Goal: Task Accomplishment & Management: Manage account settings

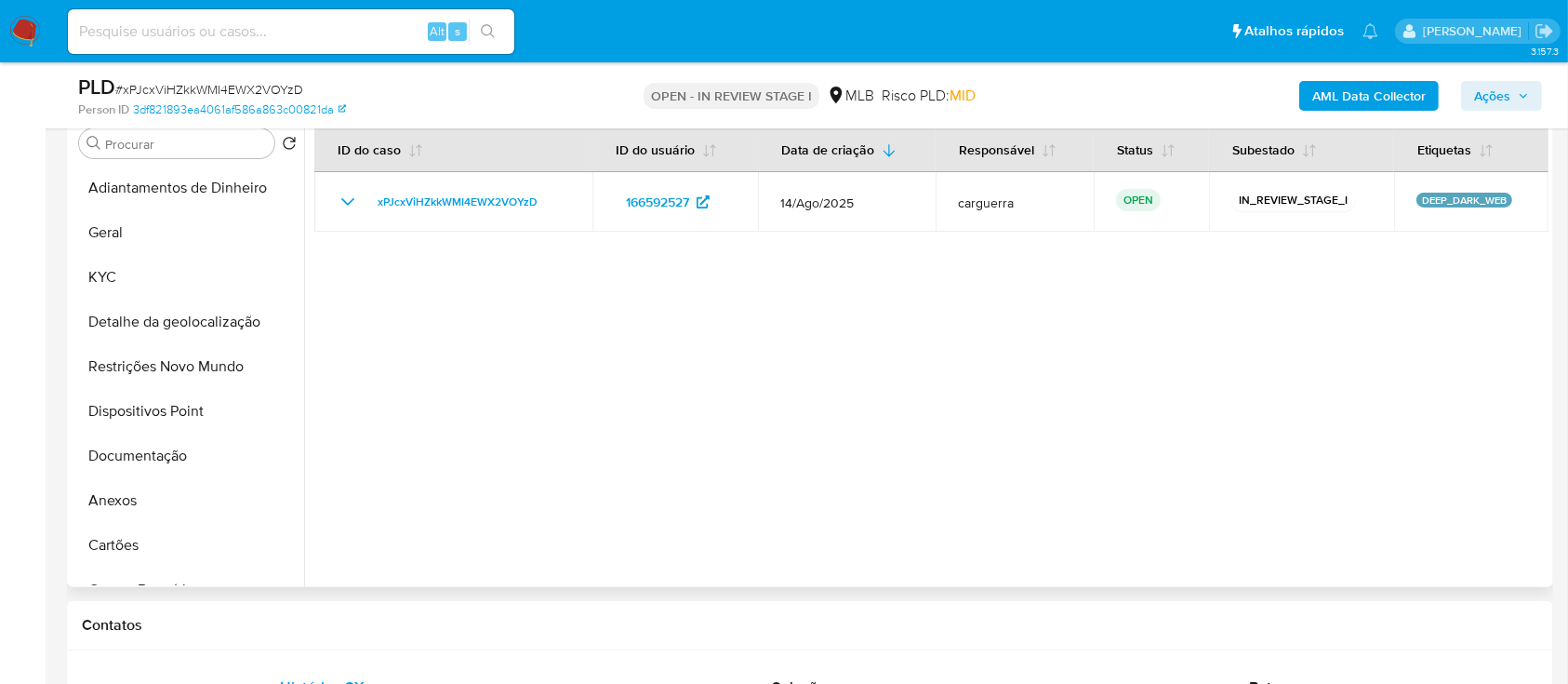
scroll to position [496, 0]
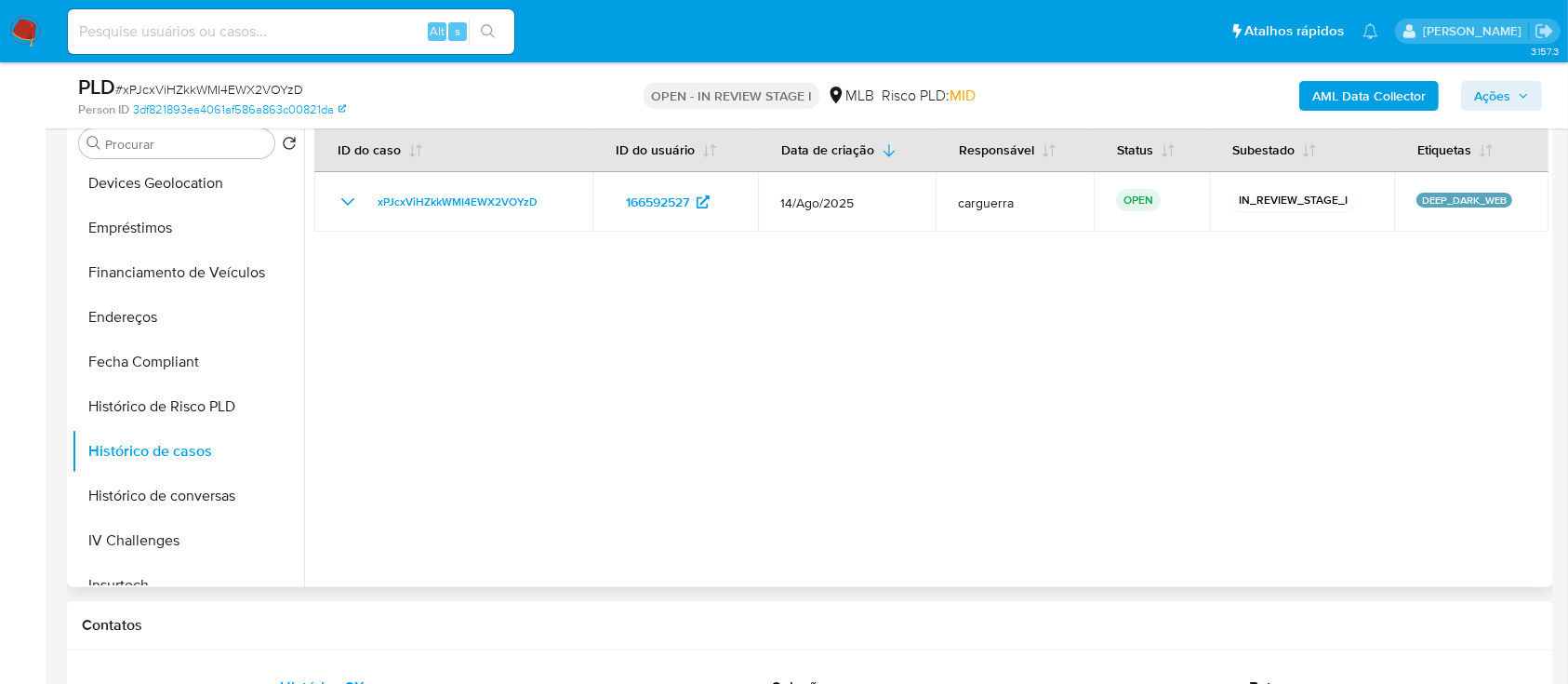
drag, startPoint x: 1379, startPoint y: 407, endPoint x: 1351, endPoint y: 409, distance: 28.1
click at [1379, 407] on div at bounding box center [926, 349] width 1245 height 476
click at [1111, 368] on div at bounding box center [926, 349] width 1245 height 476
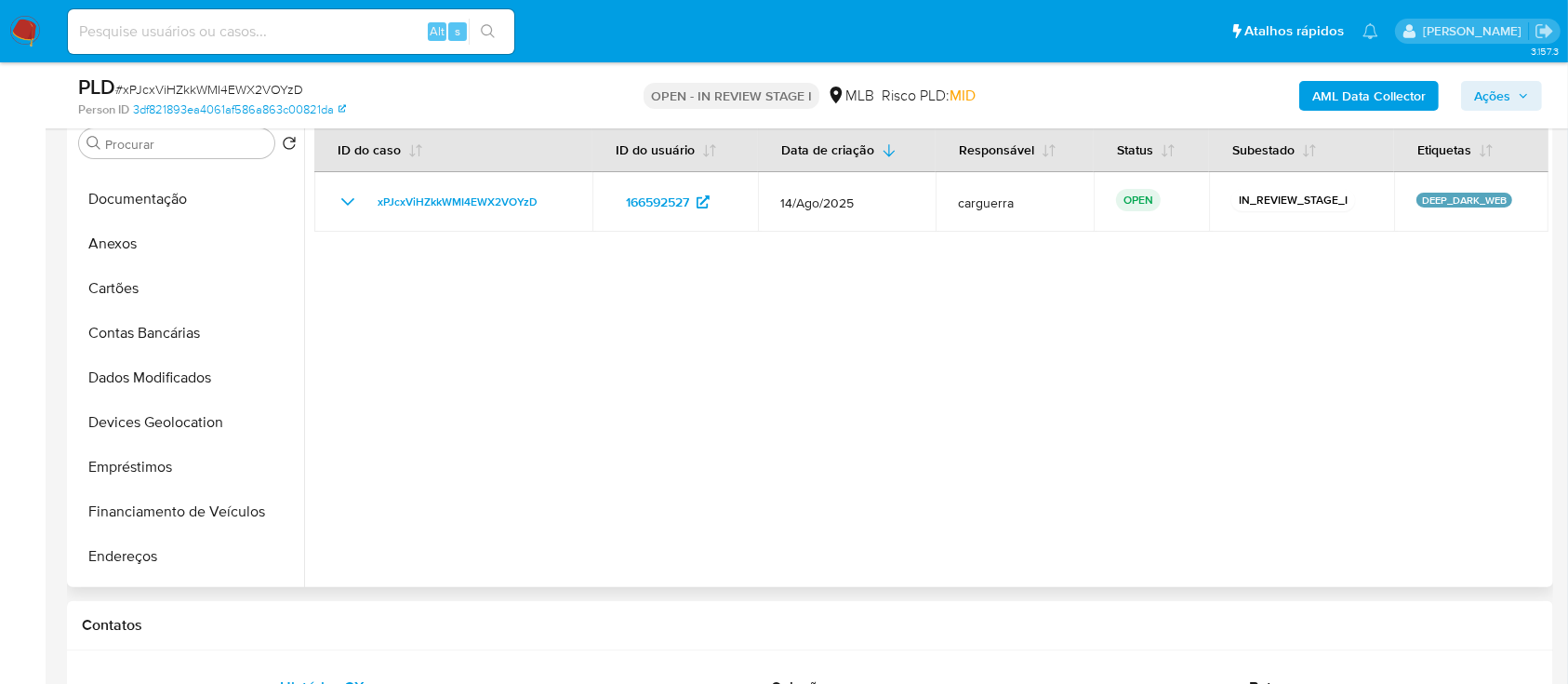
scroll to position [247, 0]
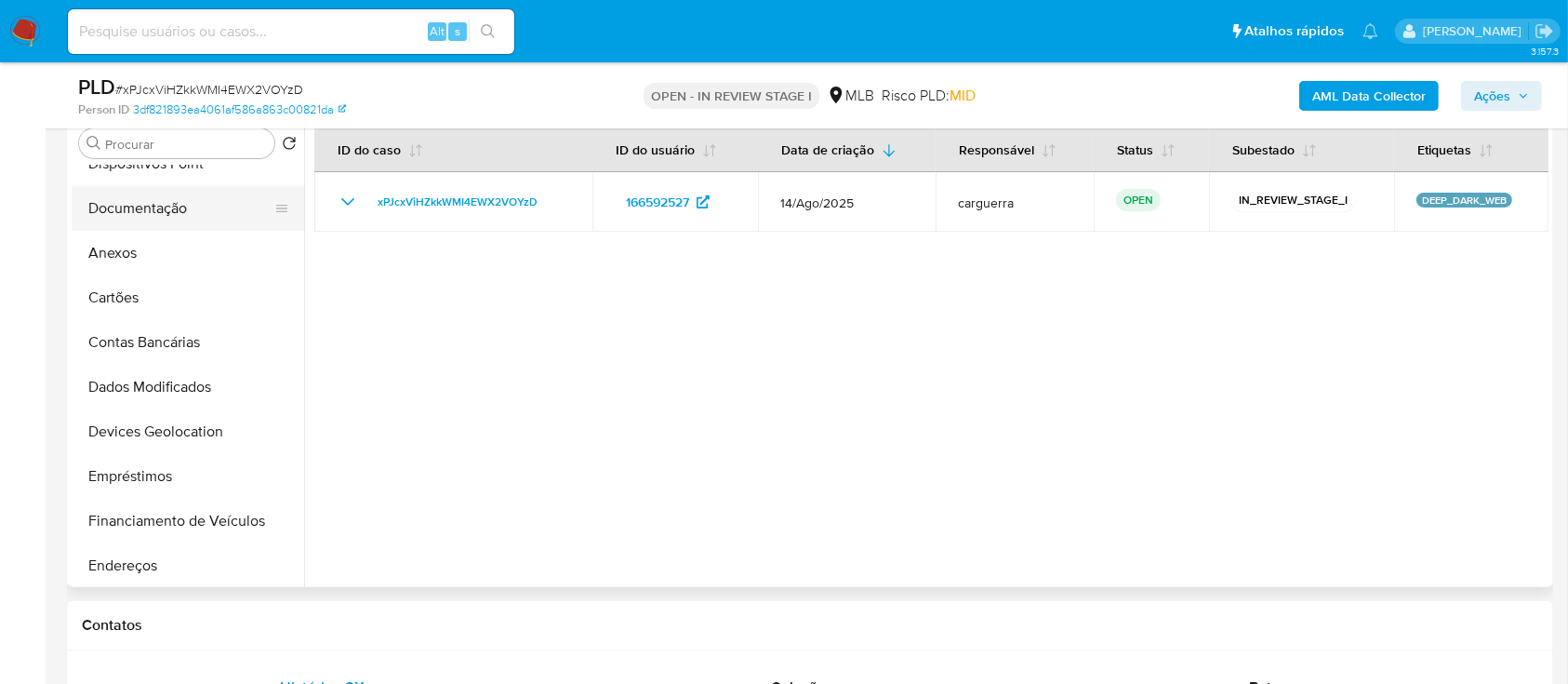
click at [135, 217] on button "Documentação" at bounding box center [180, 209] width 217 height 45
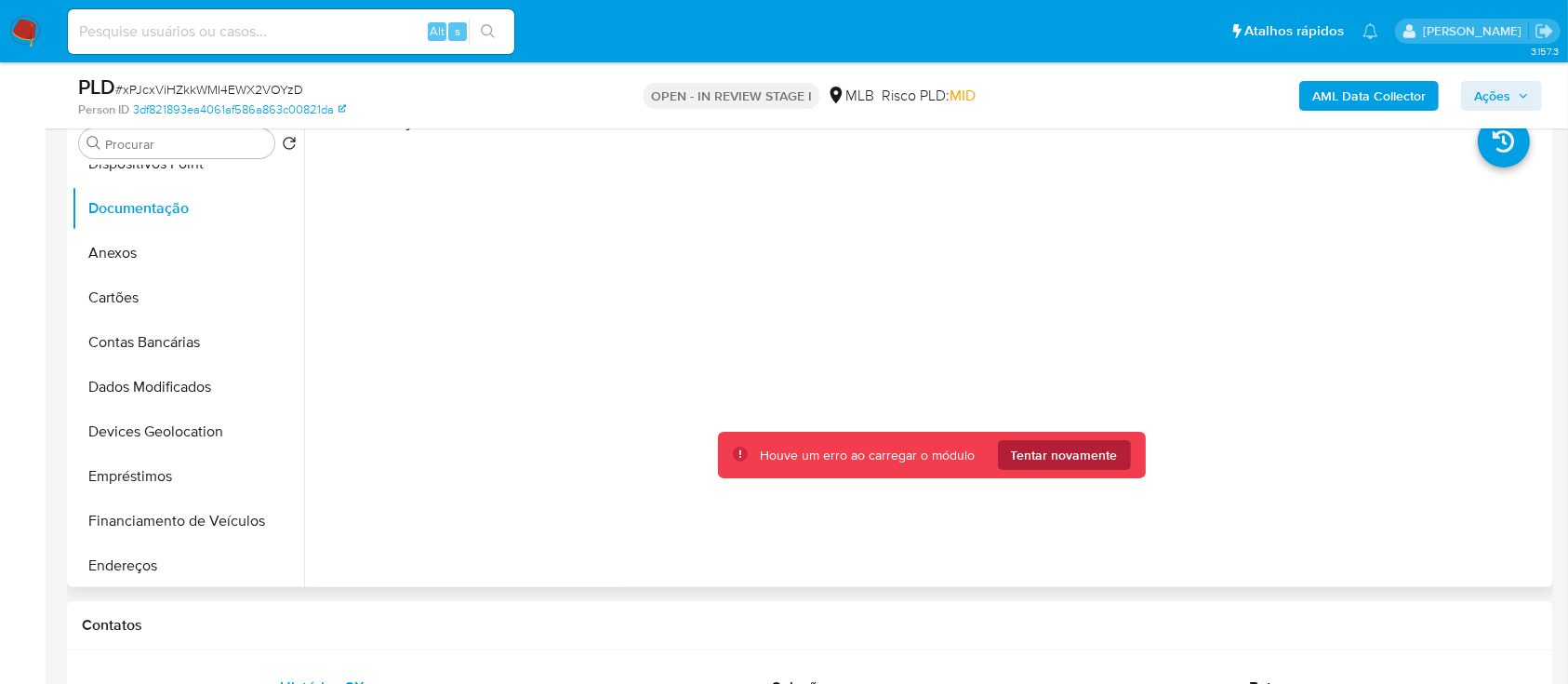
click at [1070, 448] on span "Tentar novamente" at bounding box center [1064, 455] width 107 height 30
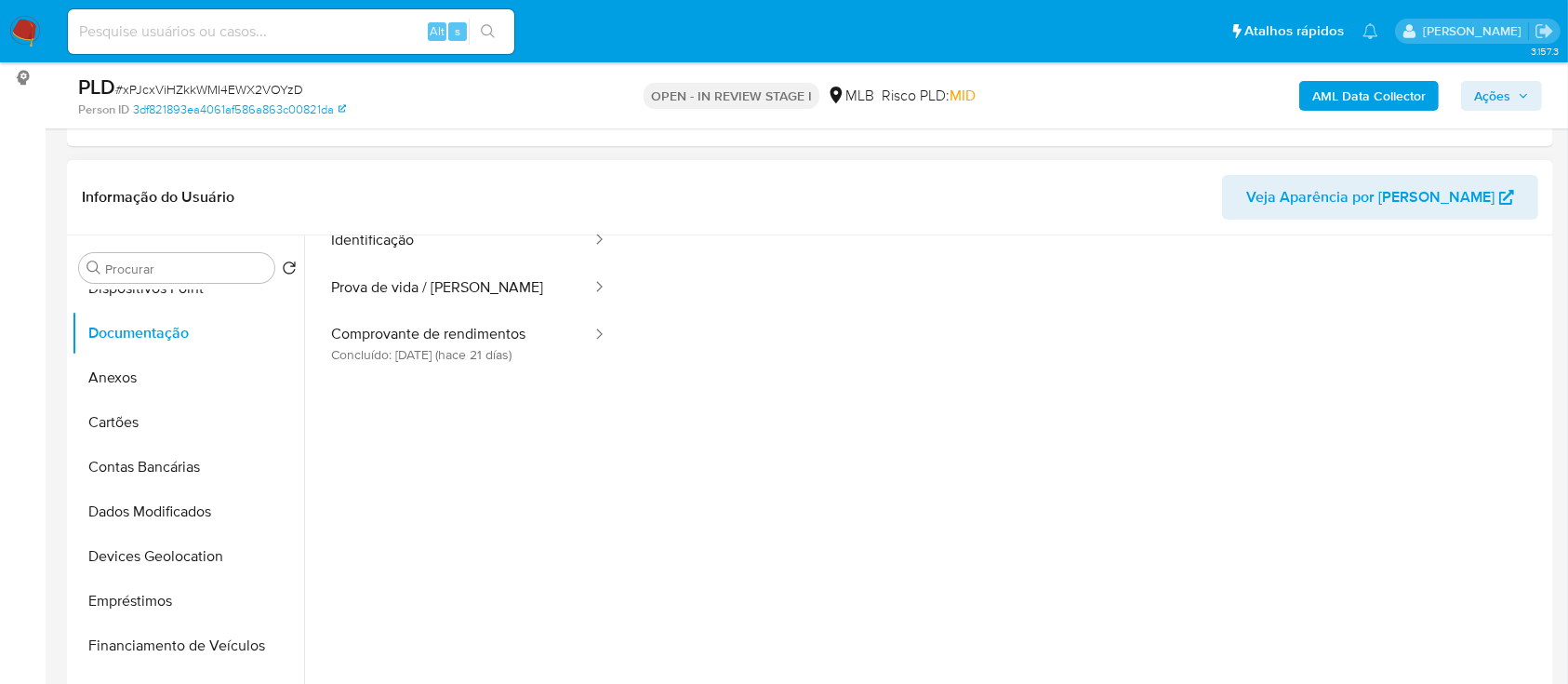
scroll to position [124, 0]
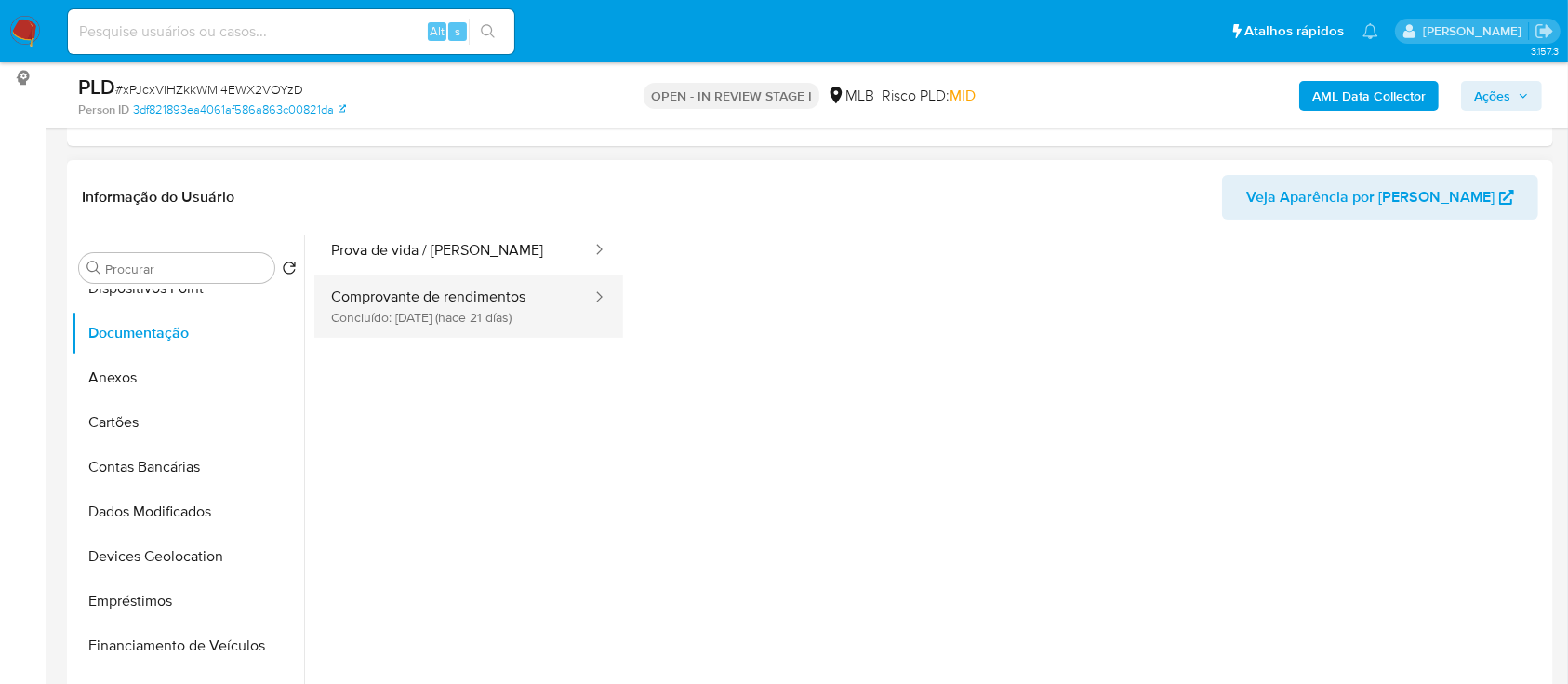
click at [389, 296] on button "Comprovante de rendimentos Concluído: 20/08/2025 (hace 21 días)" at bounding box center [454, 306] width 279 height 63
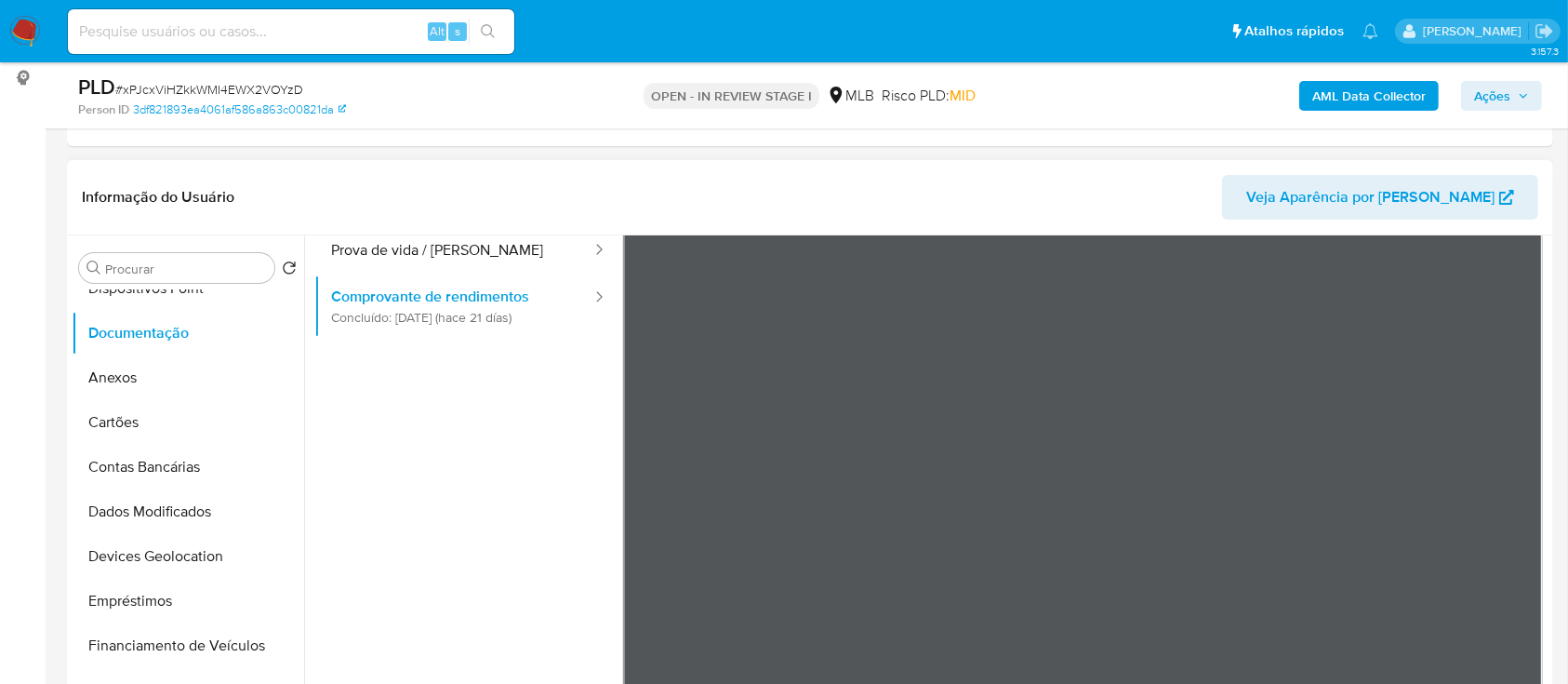
scroll to position [96, 0]
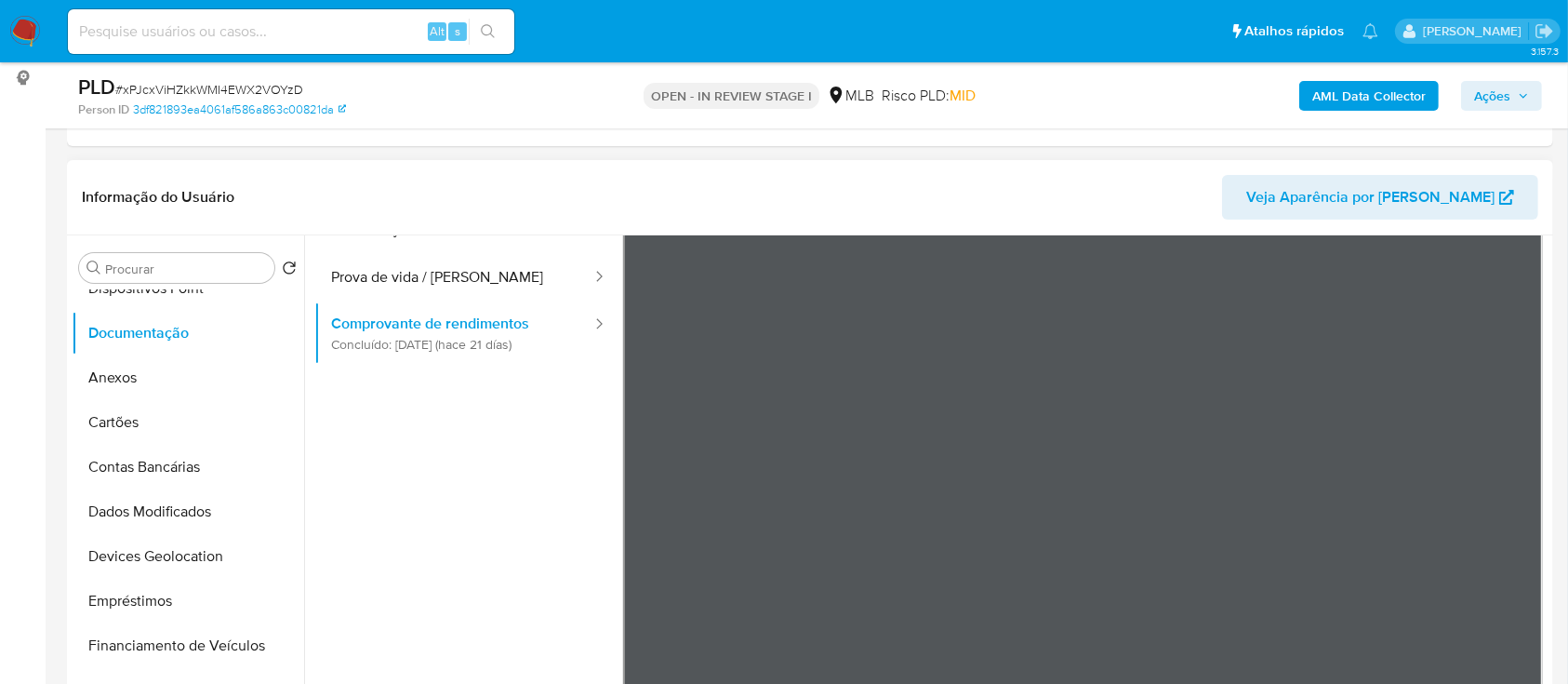
drag, startPoint x: 1548, startPoint y: 425, endPoint x: 1548, endPoint y: 413, distance: 12.0
click at [1548, 412] on div at bounding box center [926, 474] width 1245 height 476
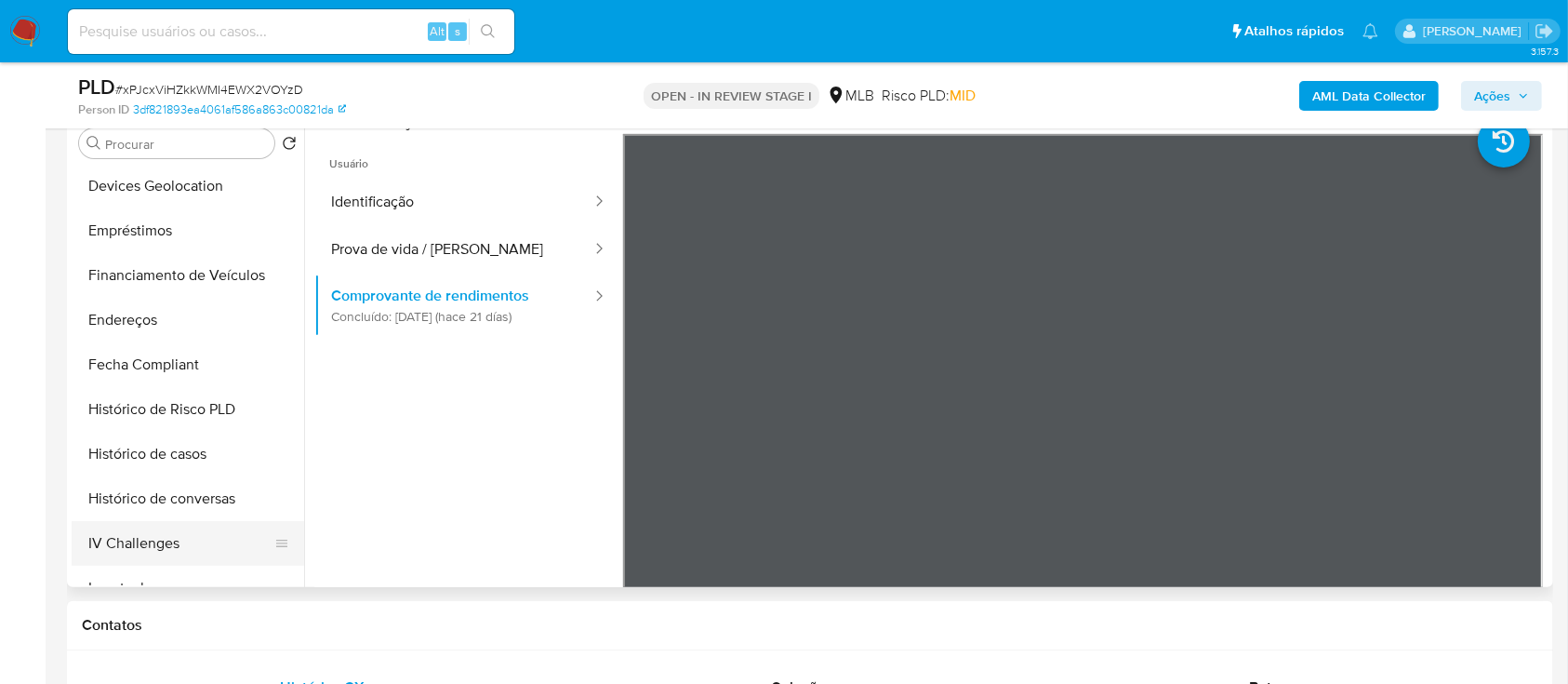
scroll to position [247, 0]
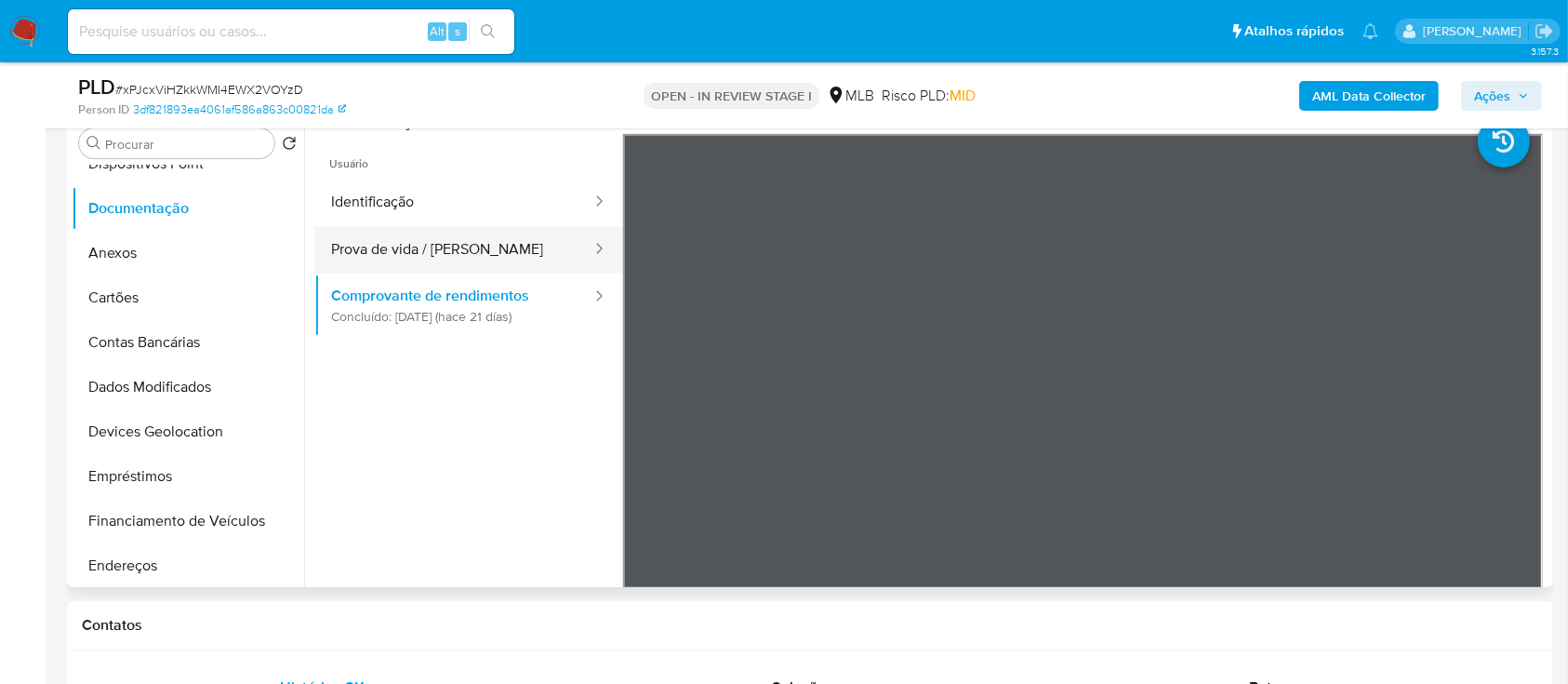
click at [344, 249] on button "Prova de vida / Selfie" at bounding box center [454, 249] width 279 height 48
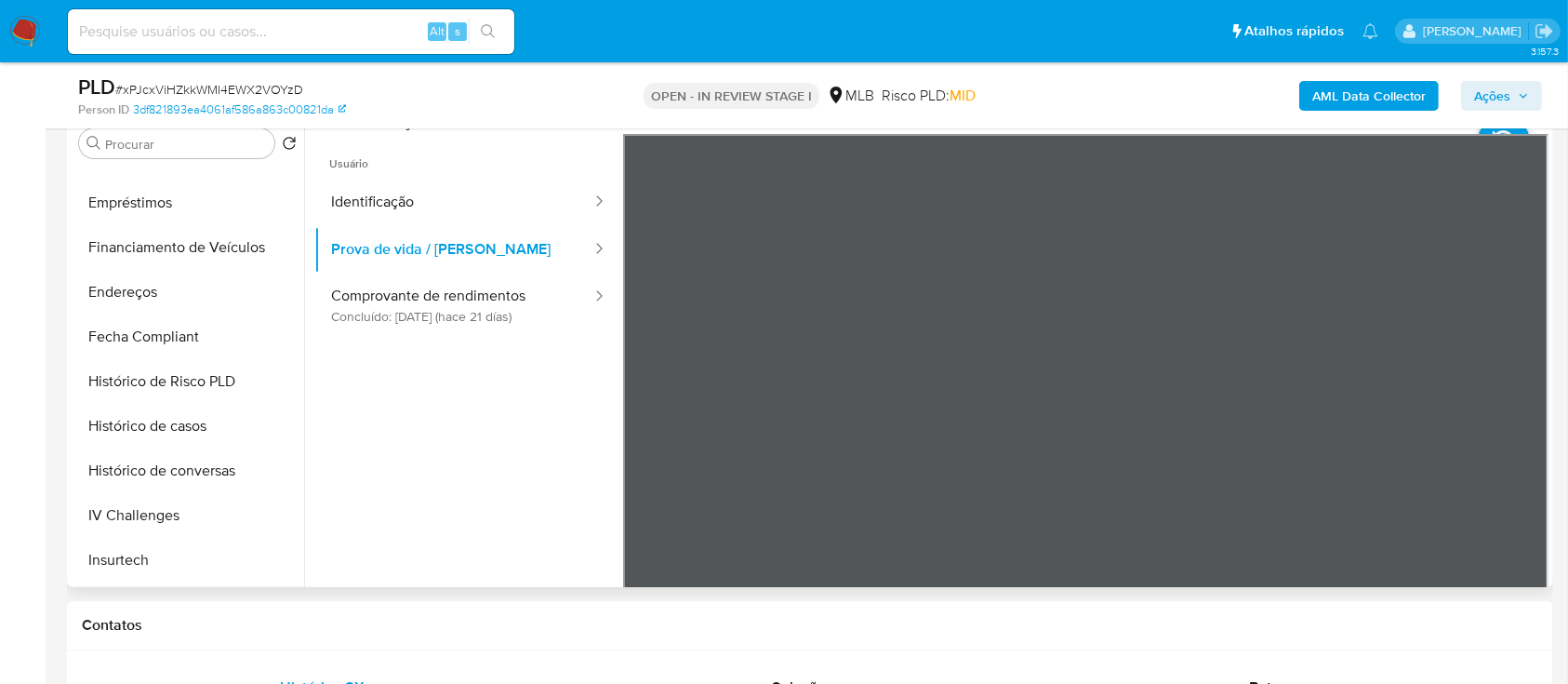
scroll to position [620, 0]
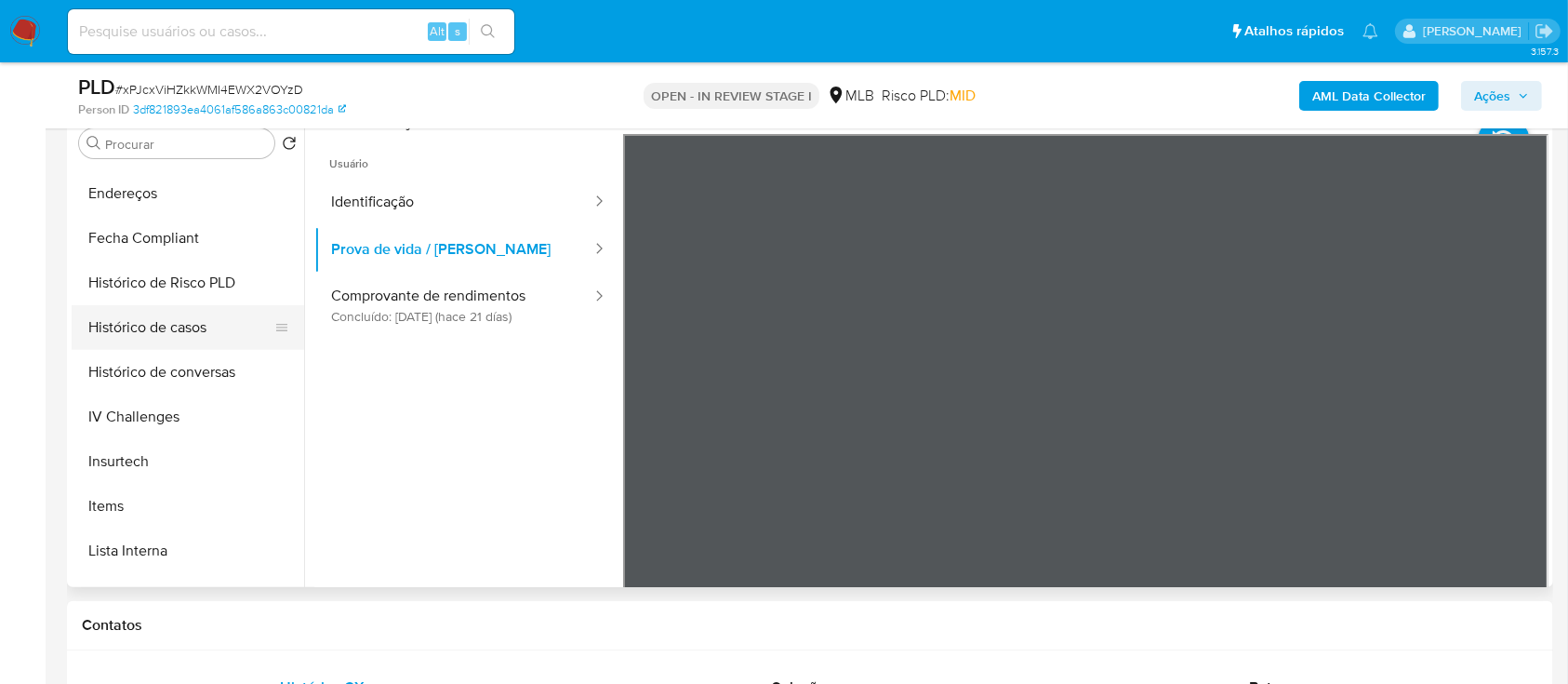
click at [148, 325] on button "Histórico de casos" at bounding box center [180, 327] width 217 height 45
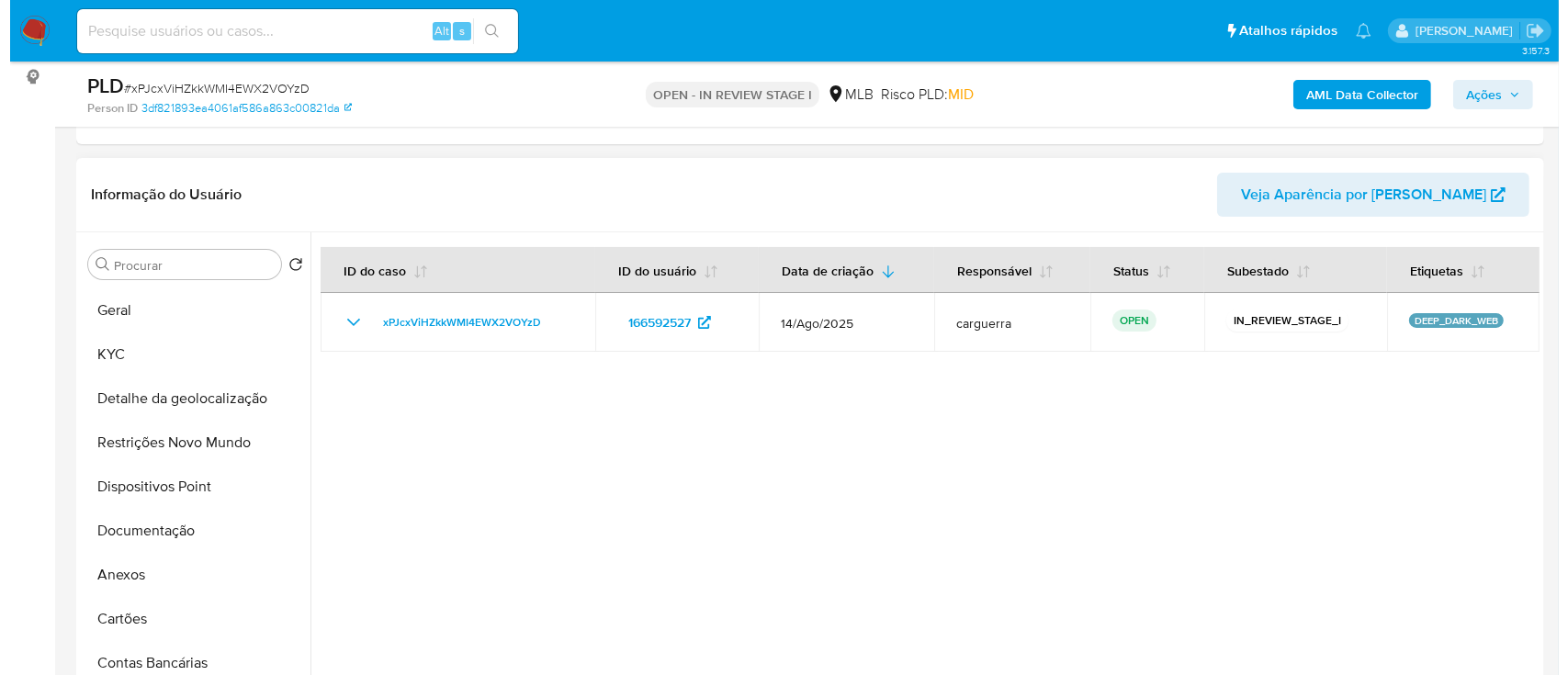
scroll to position [8, 0]
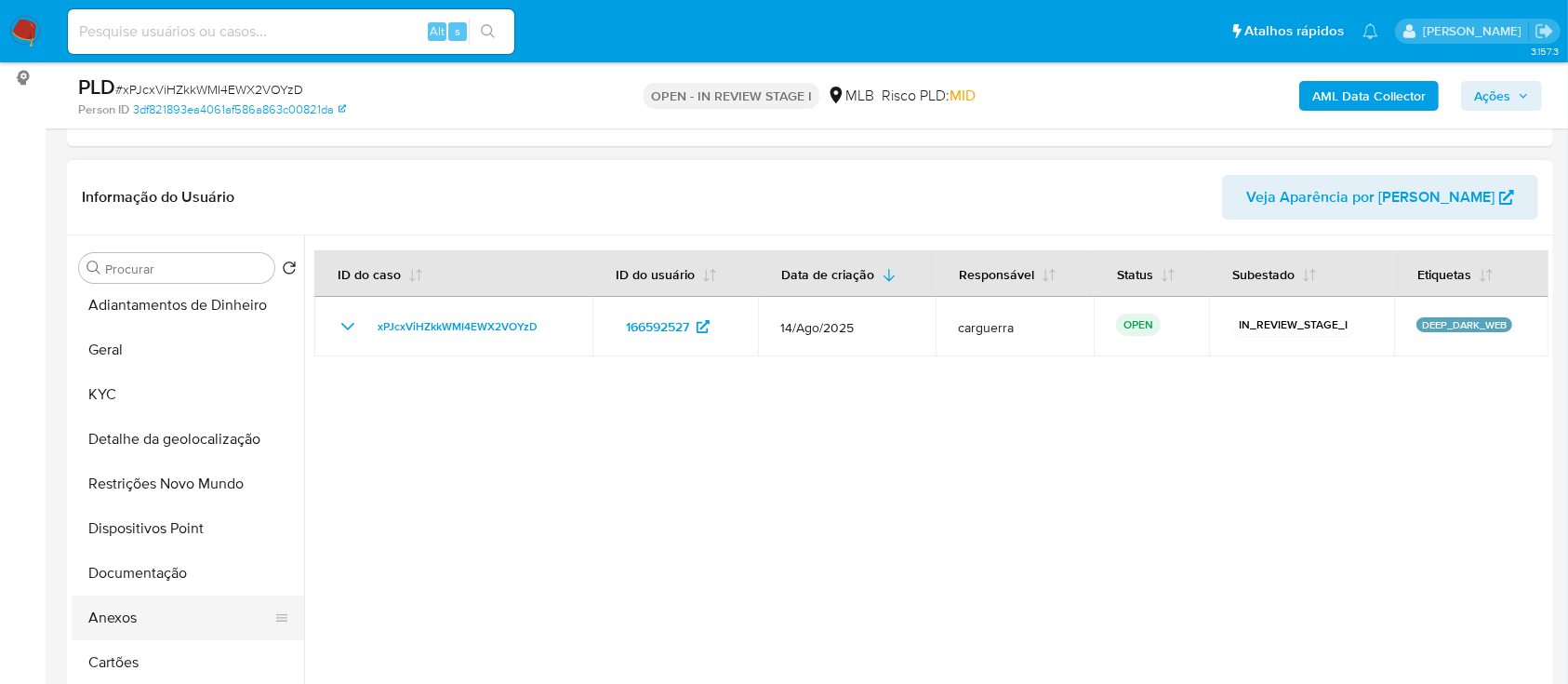
click at [147, 618] on button "Anexos" at bounding box center [180, 618] width 217 height 45
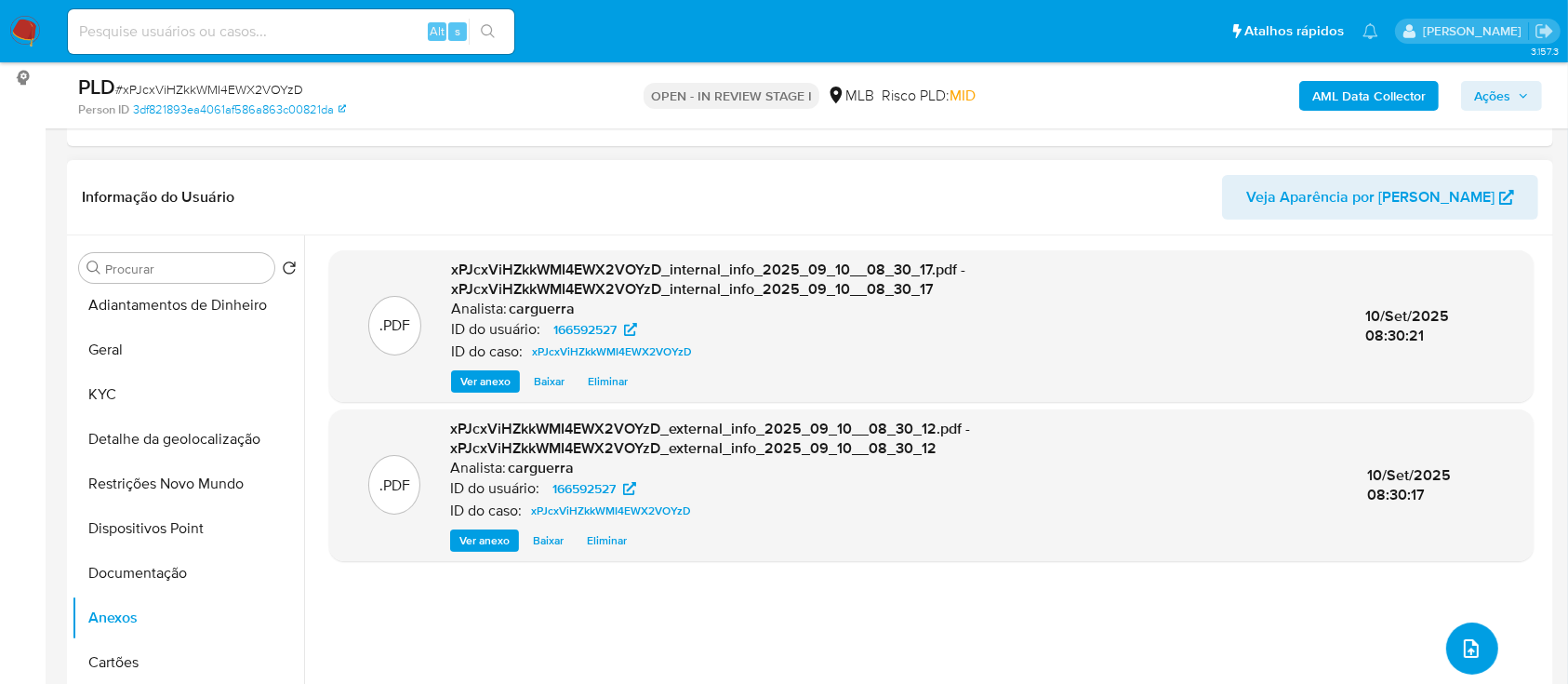
click at [1460, 653] on icon "upload-file" at bounding box center [1471, 648] width 22 height 22
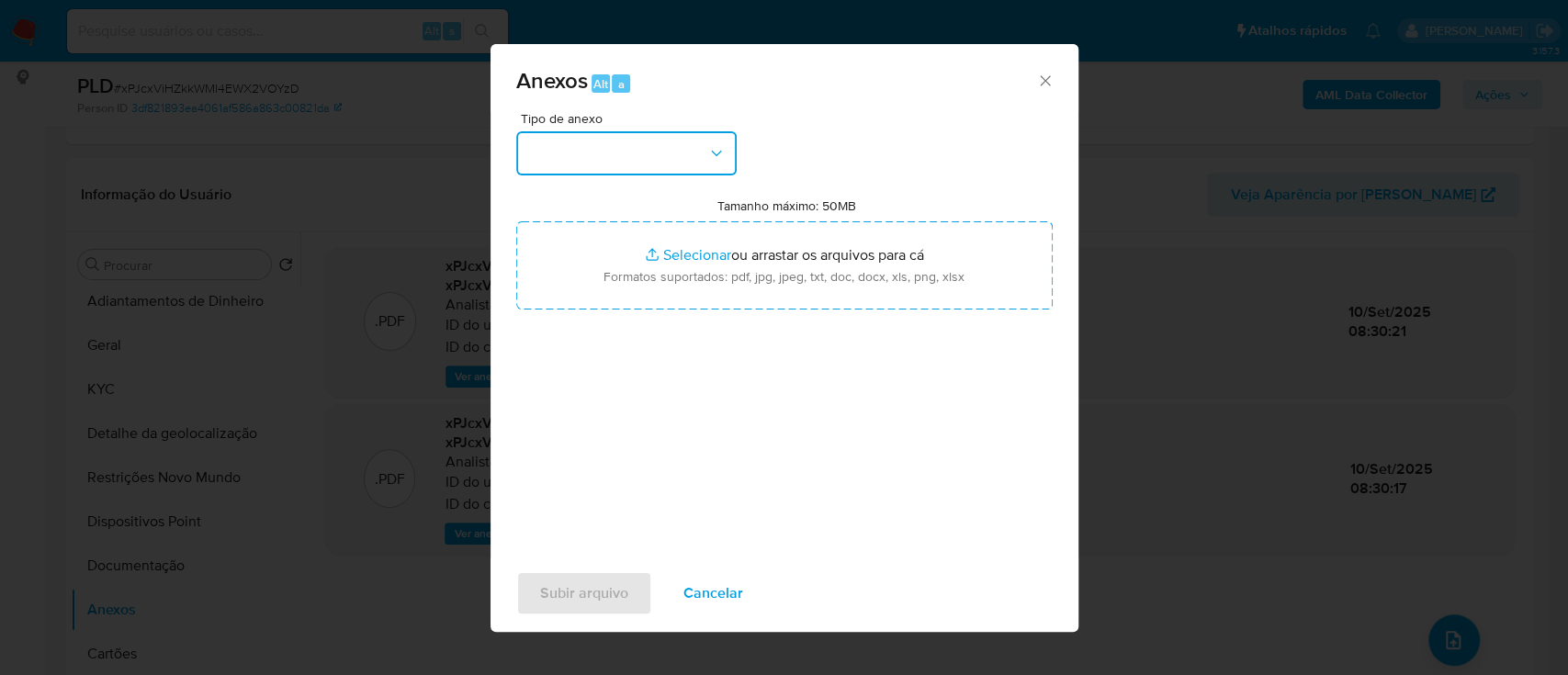
click at [644, 141] on button "button" at bounding box center [626, 154] width 220 height 44
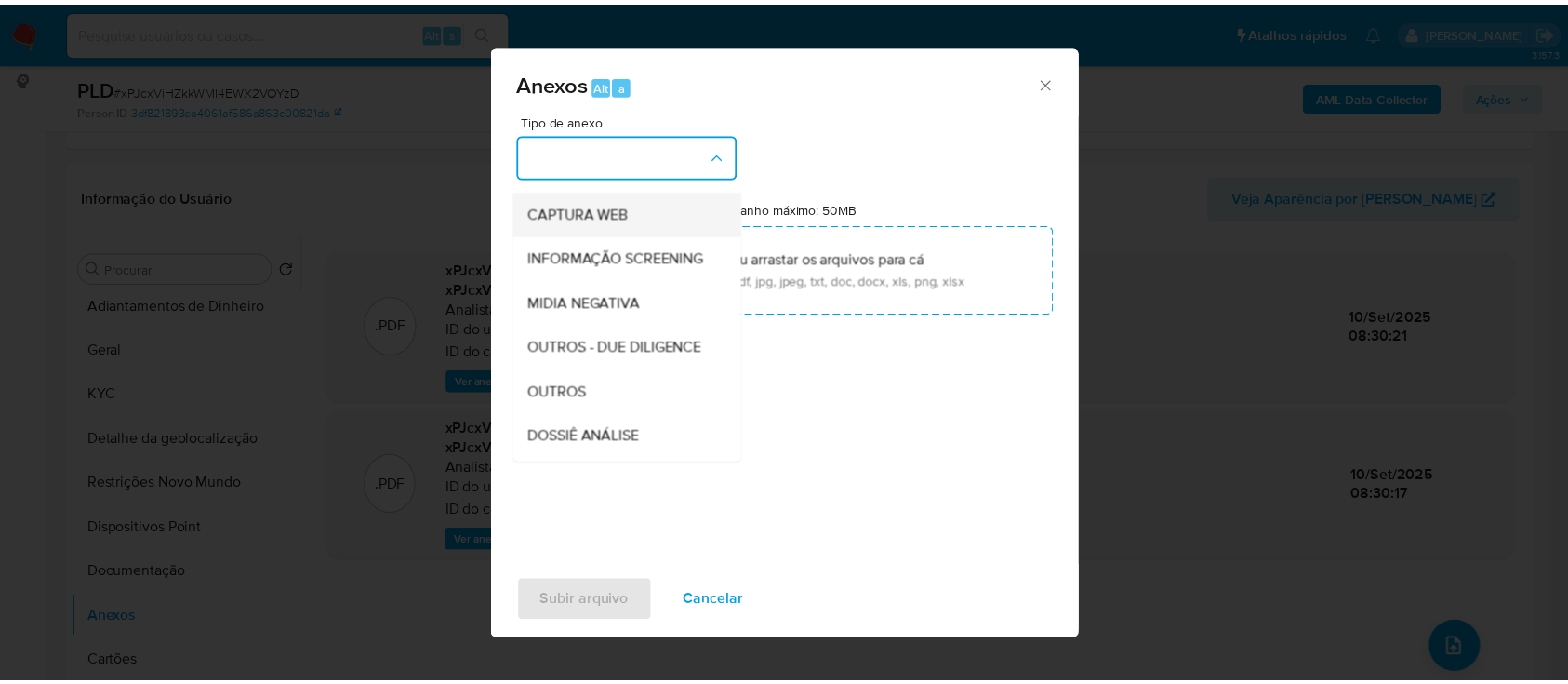
scroll to position [247, 0]
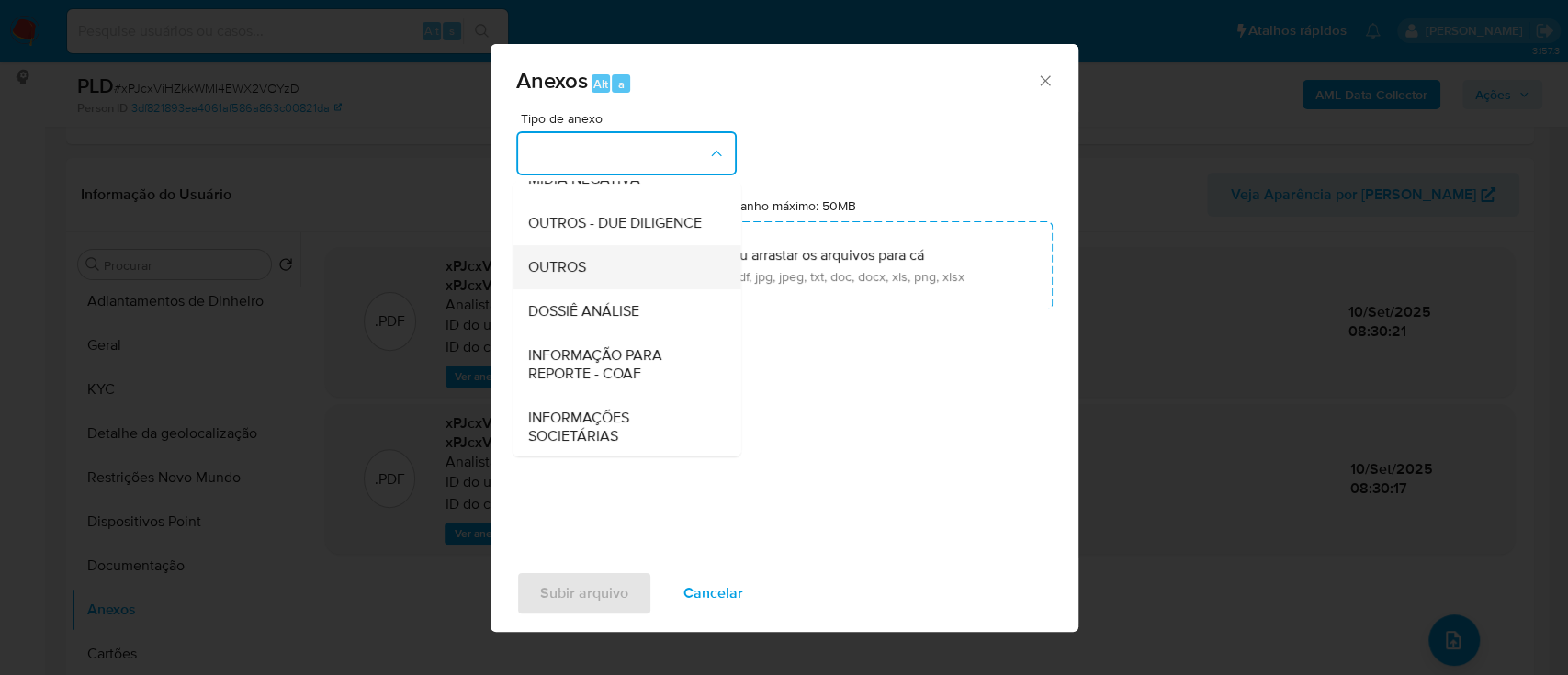
click at [644, 289] on div "OUTROS" at bounding box center [620, 267] width 188 height 44
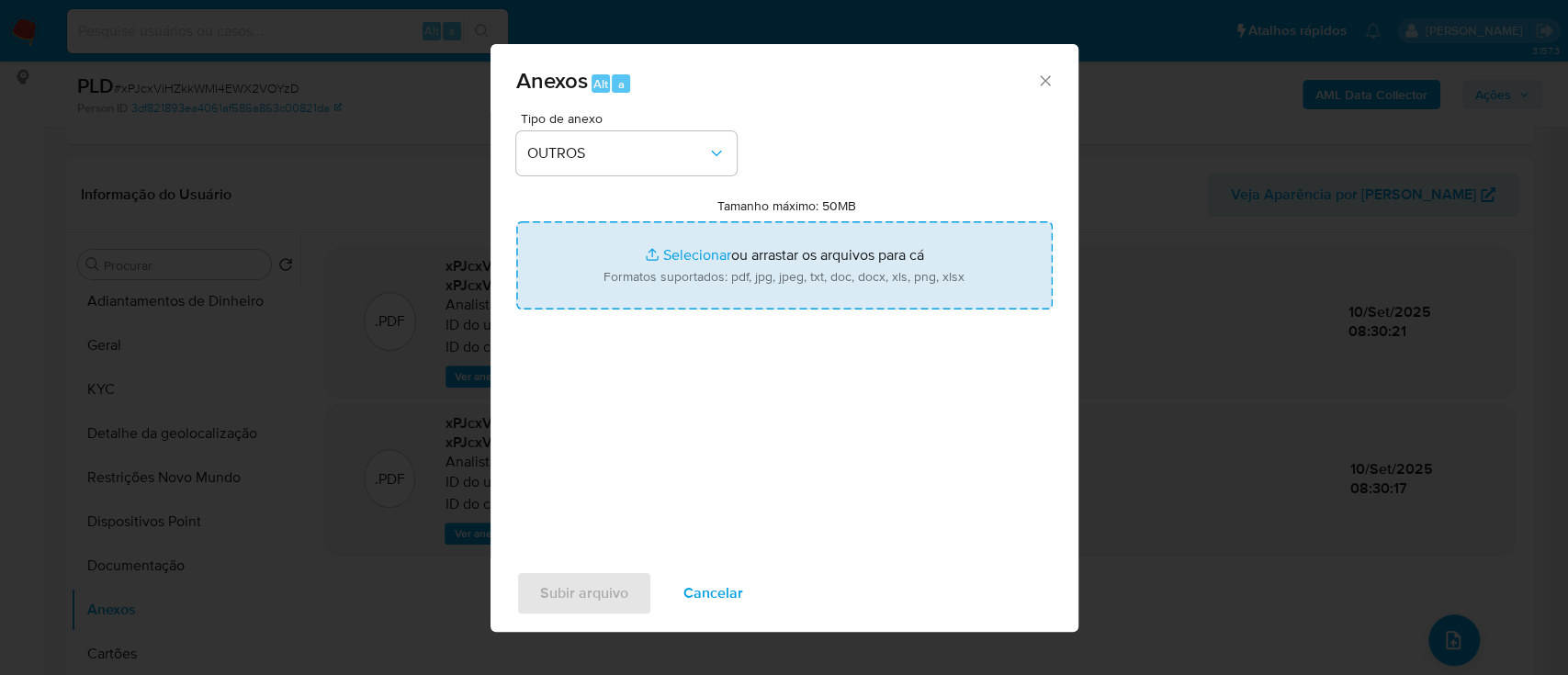
click at [688, 237] on input "Tamanho máximo: 50MB Selecionar arquivos" at bounding box center [785, 265] width 537 height 88
type input "C:\fakepath\Mulan 166592527_2025_09_09_14_56_57.xlsx"
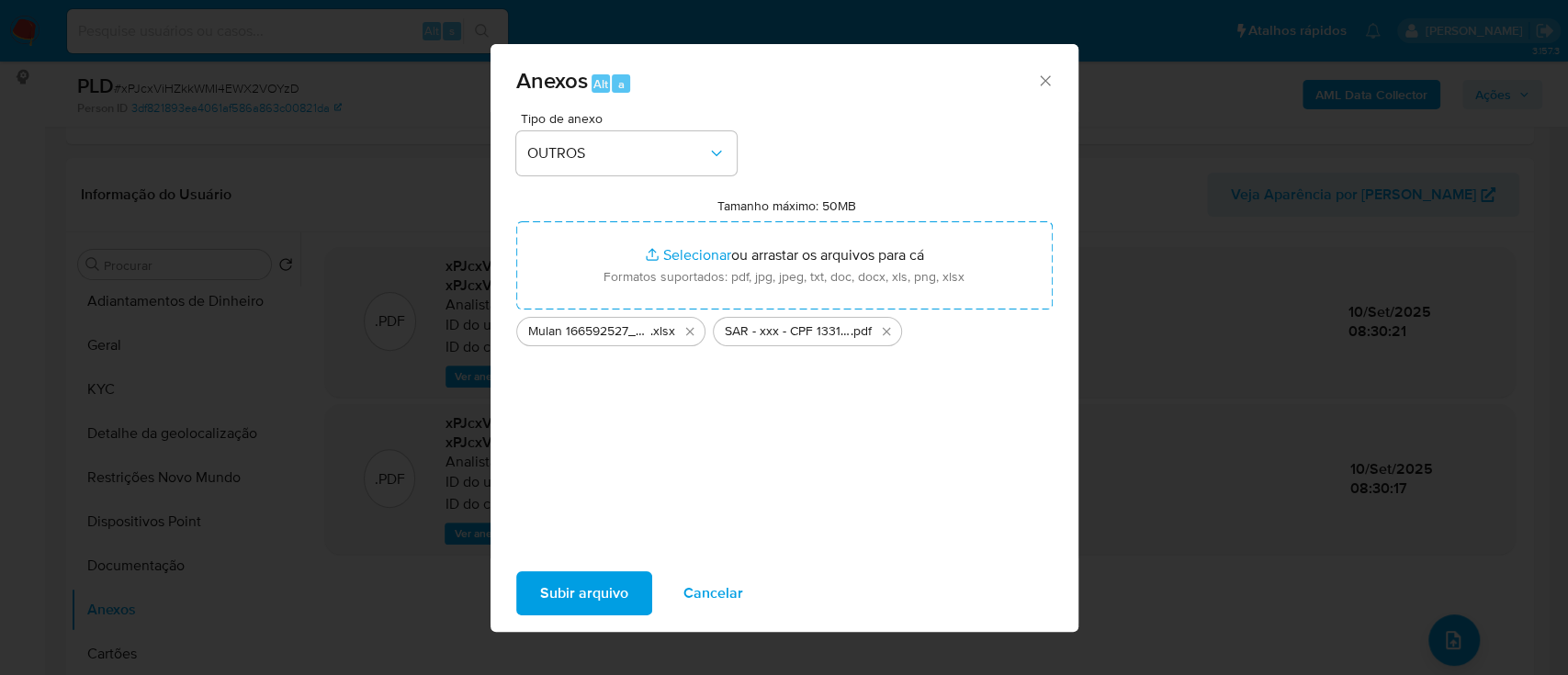
click at [598, 584] on span "Subir arquivo" at bounding box center [585, 593] width 89 height 40
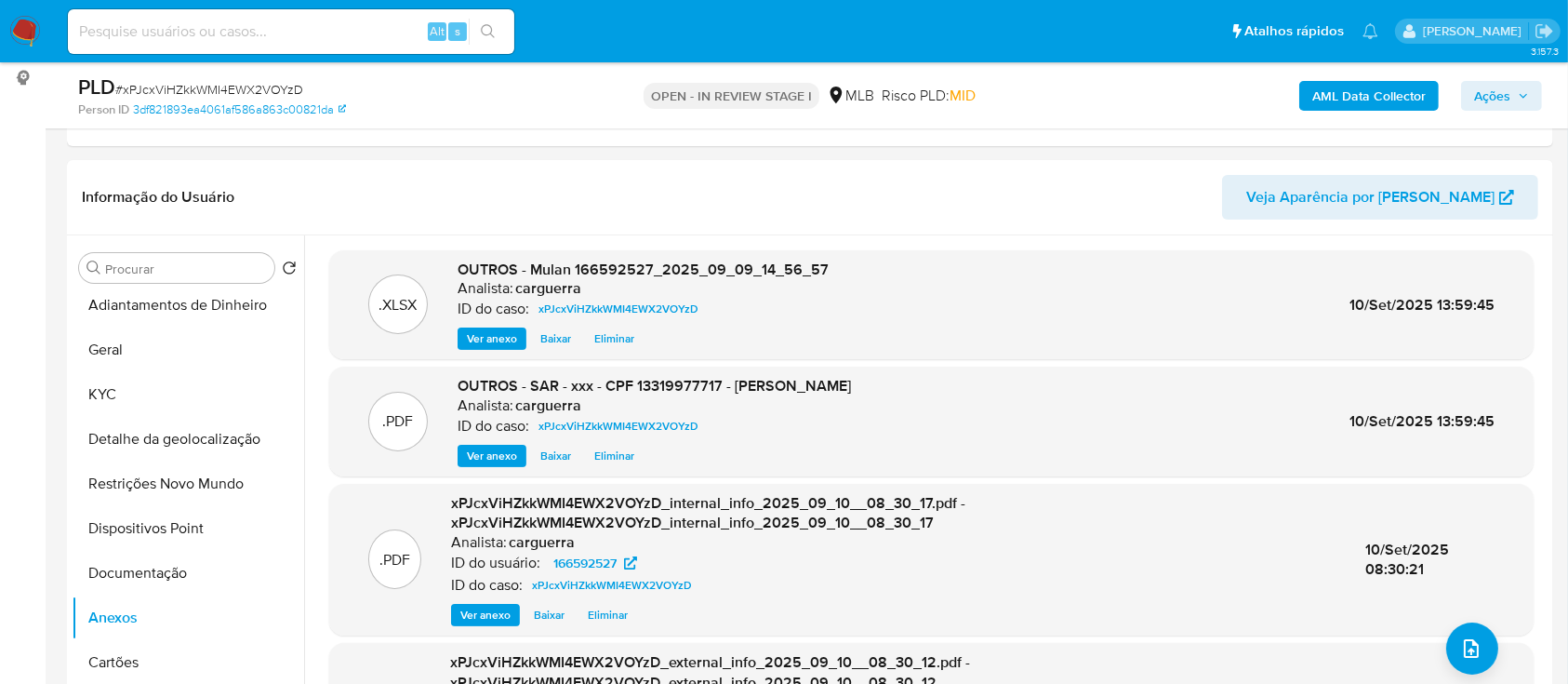
click at [1503, 102] on span "Ações" at bounding box center [1492, 95] width 36 height 30
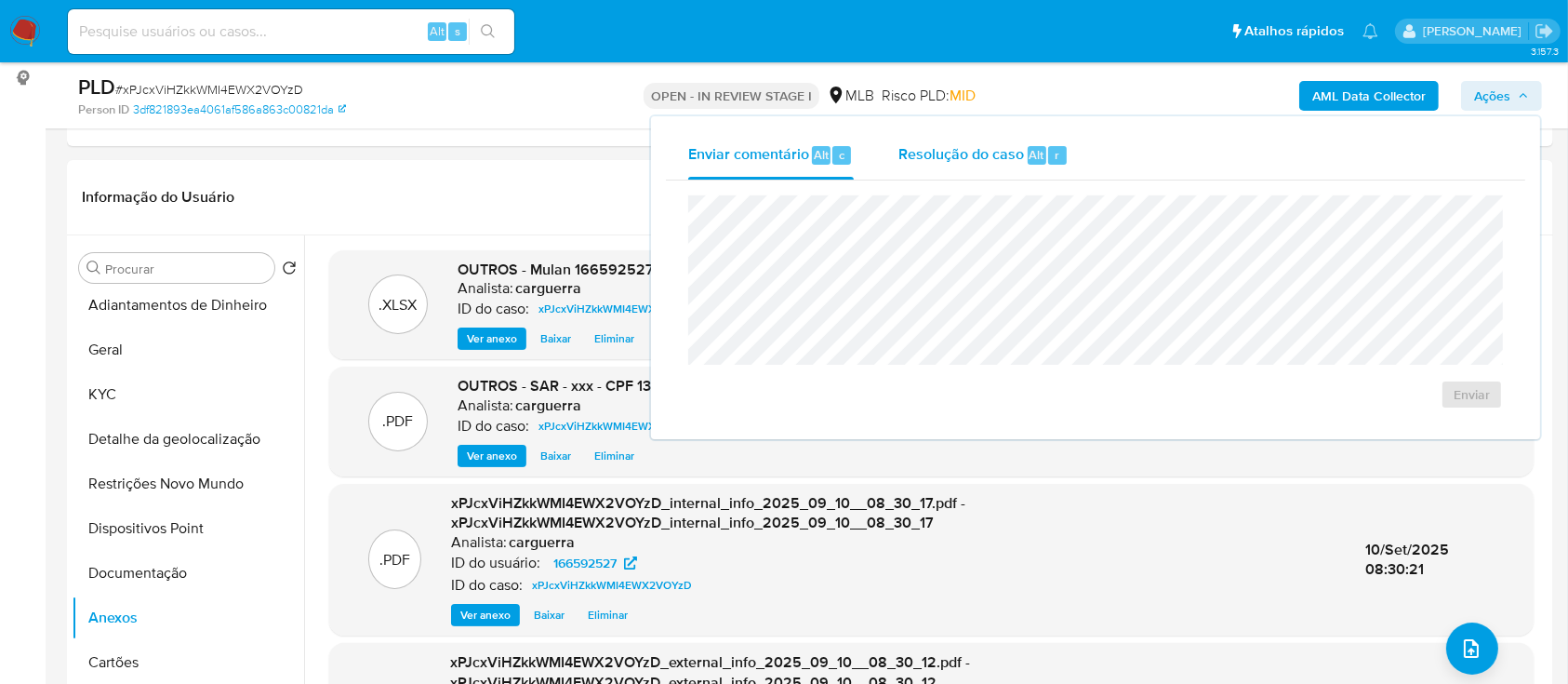
click at [964, 166] on div "Resolução do caso Alt r" at bounding box center [983, 156] width 170 height 49
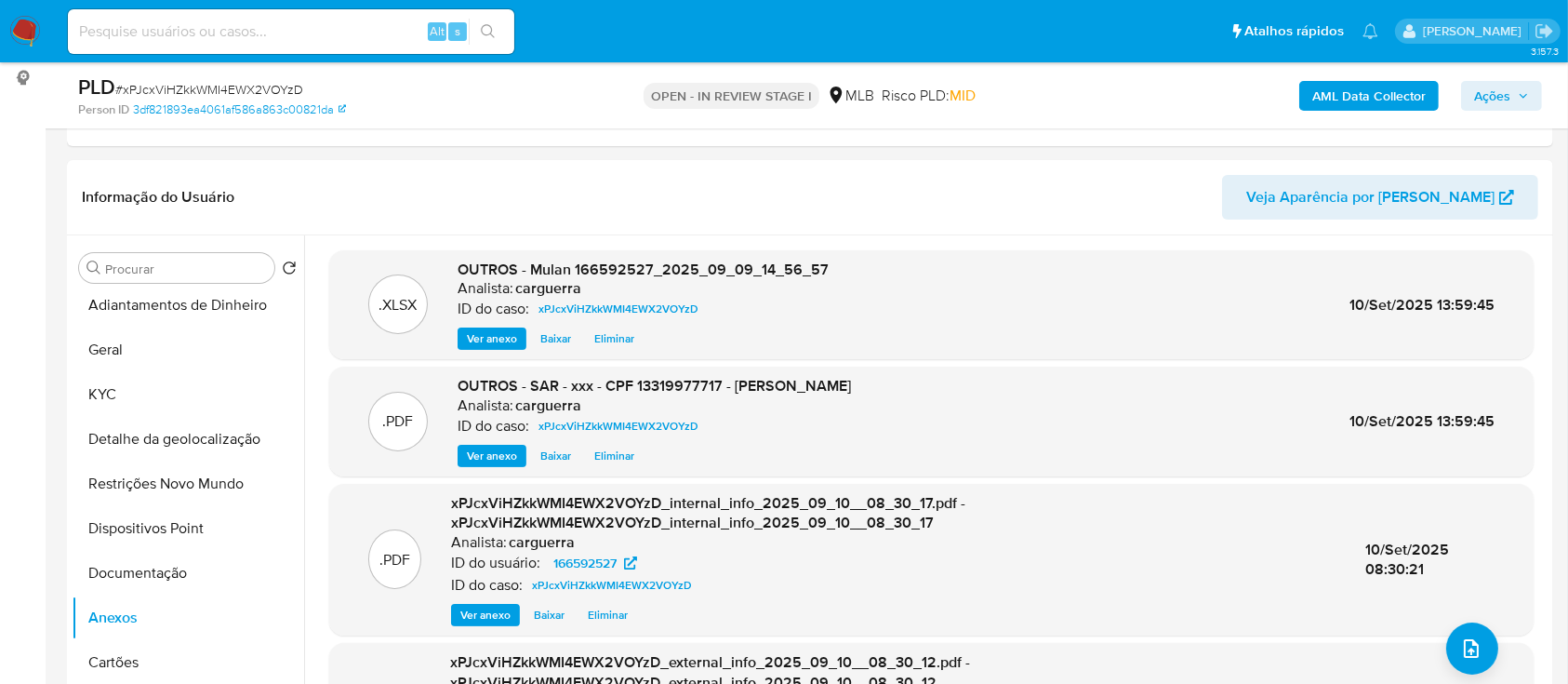
click at [1492, 89] on span "Ações" at bounding box center [1492, 95] width 36 height 30
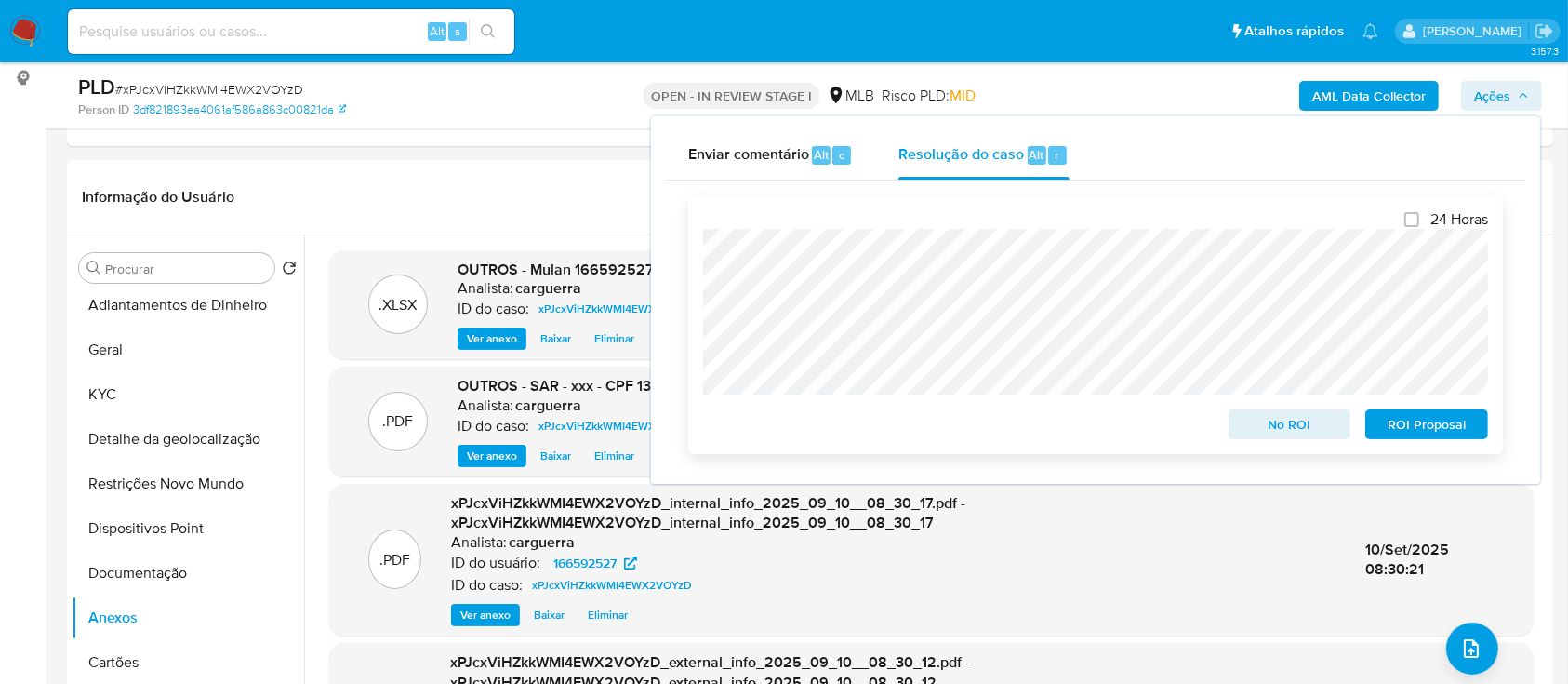
click at [686, 247] on div "Fechamento do caso 24 Horas No ROI ROI Proposal" at bounding box center [1096, 324] width 859 height 288
click at [1299, 428] on span "No ROI" at bounding box center [1289, 424] width 96 height 26
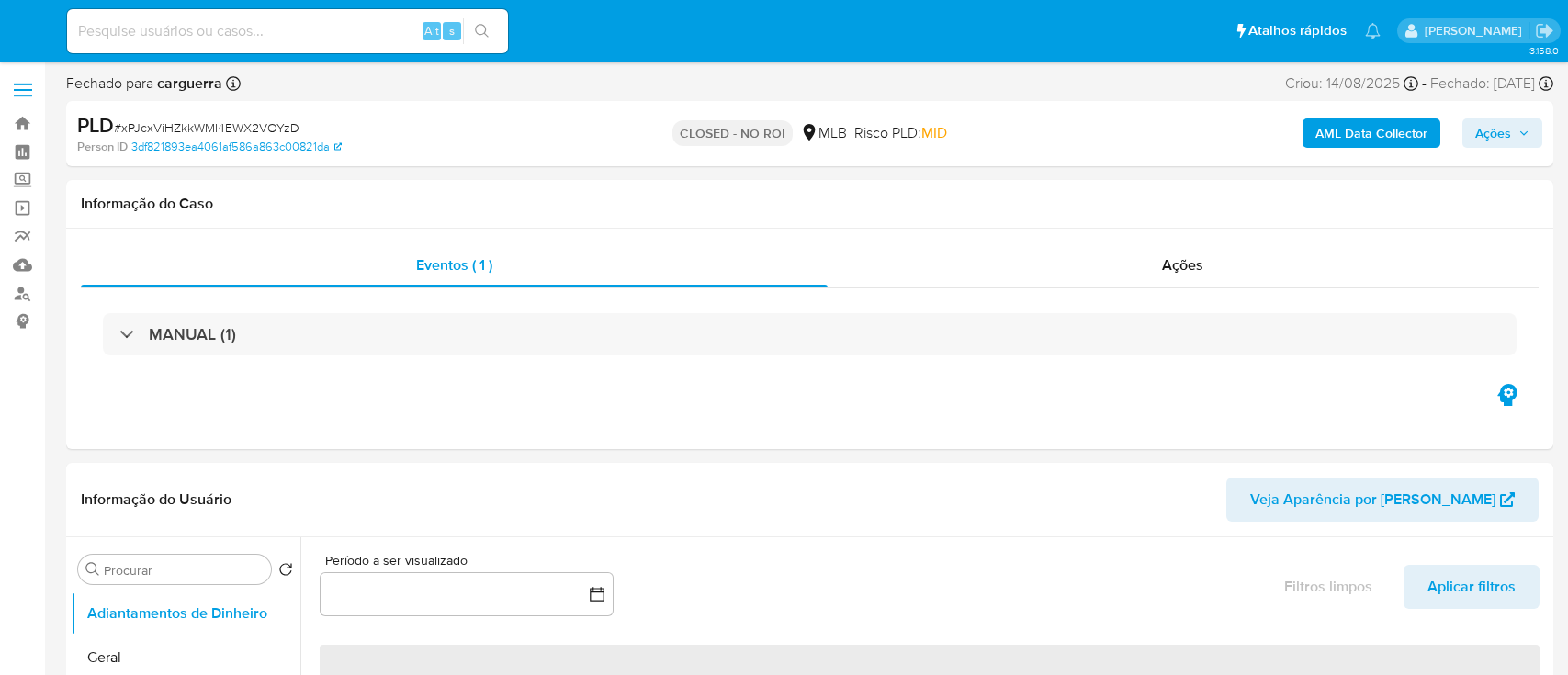
select select "10"
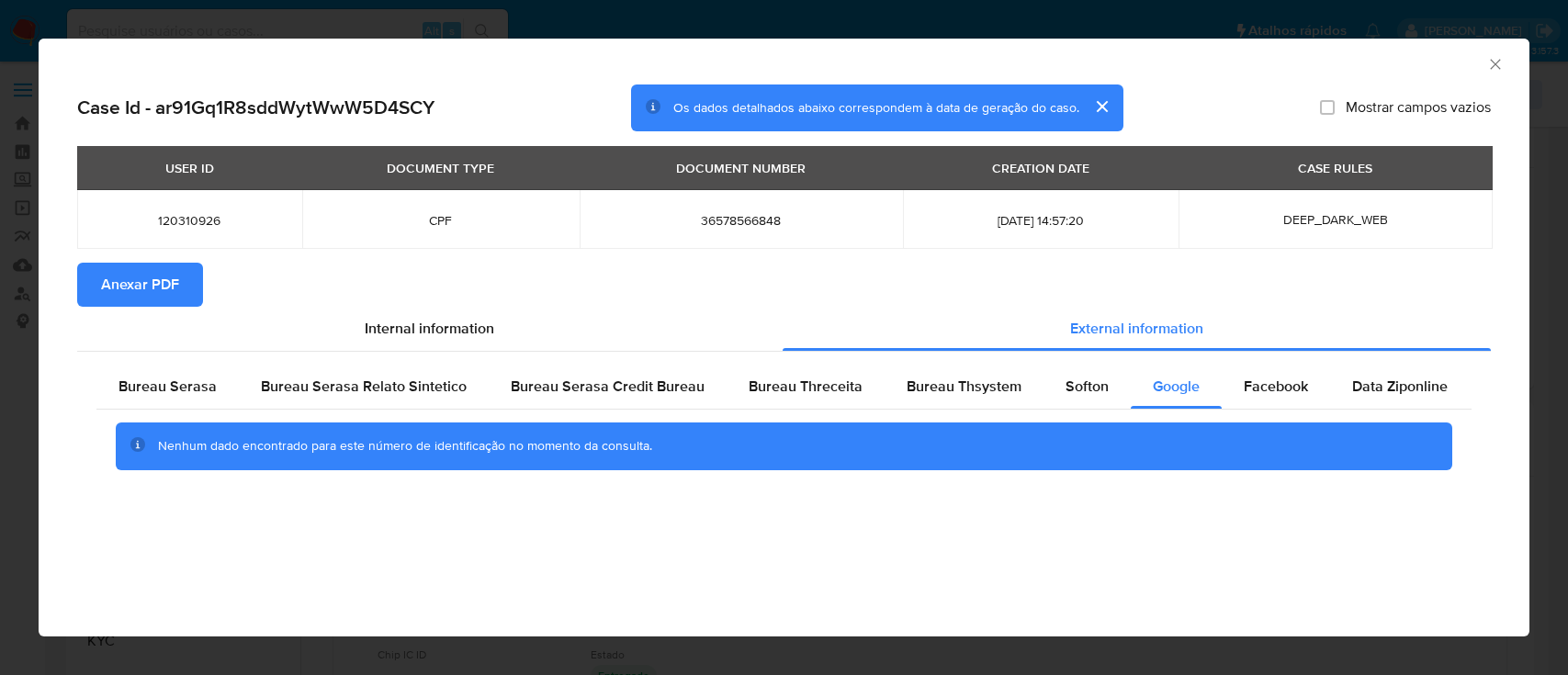
scroll to position [244, 0]
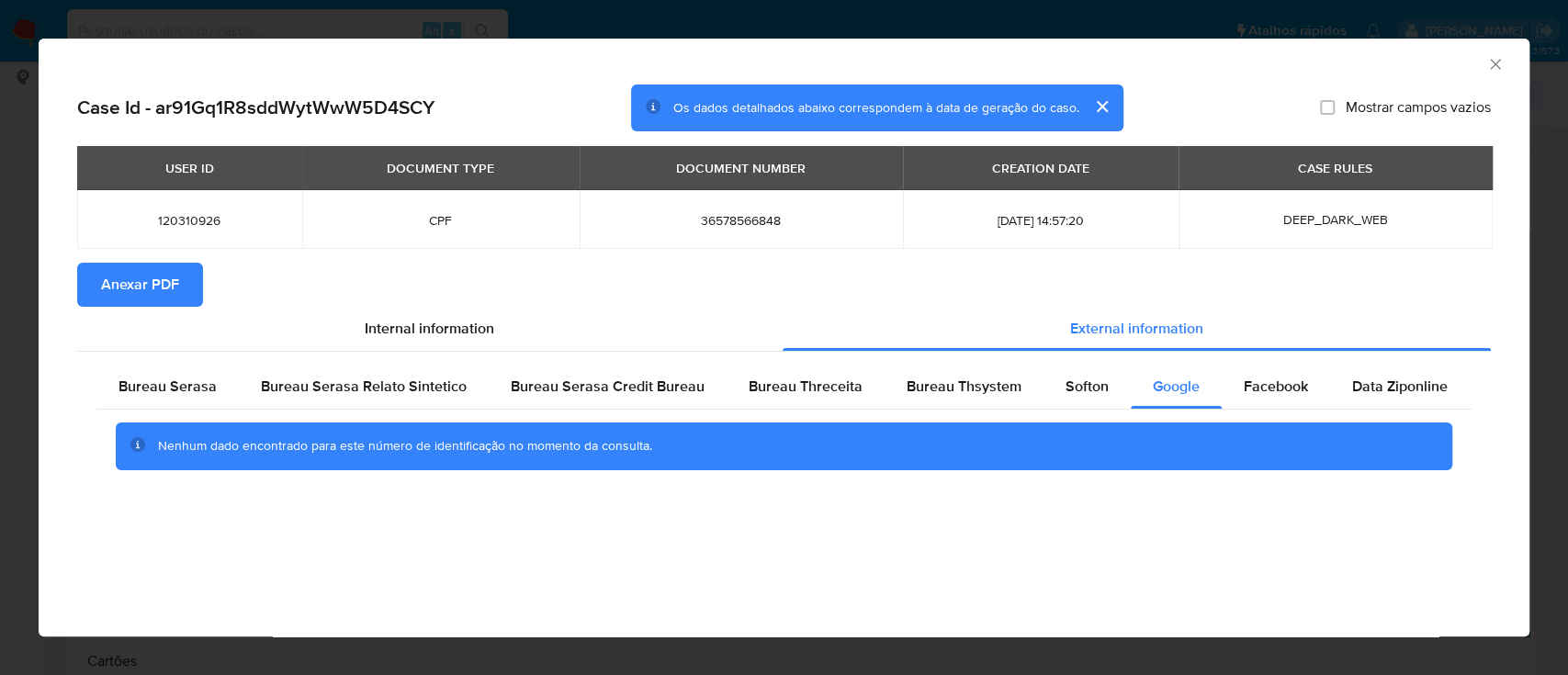
click at [1499, 54] on div "AML Data Collector" at bounding box center [784, 62] width 1491 height 46
click at [1491, 63] on icon "Fechar a janela" at bounding box center [1495, 63] width 18 height 18
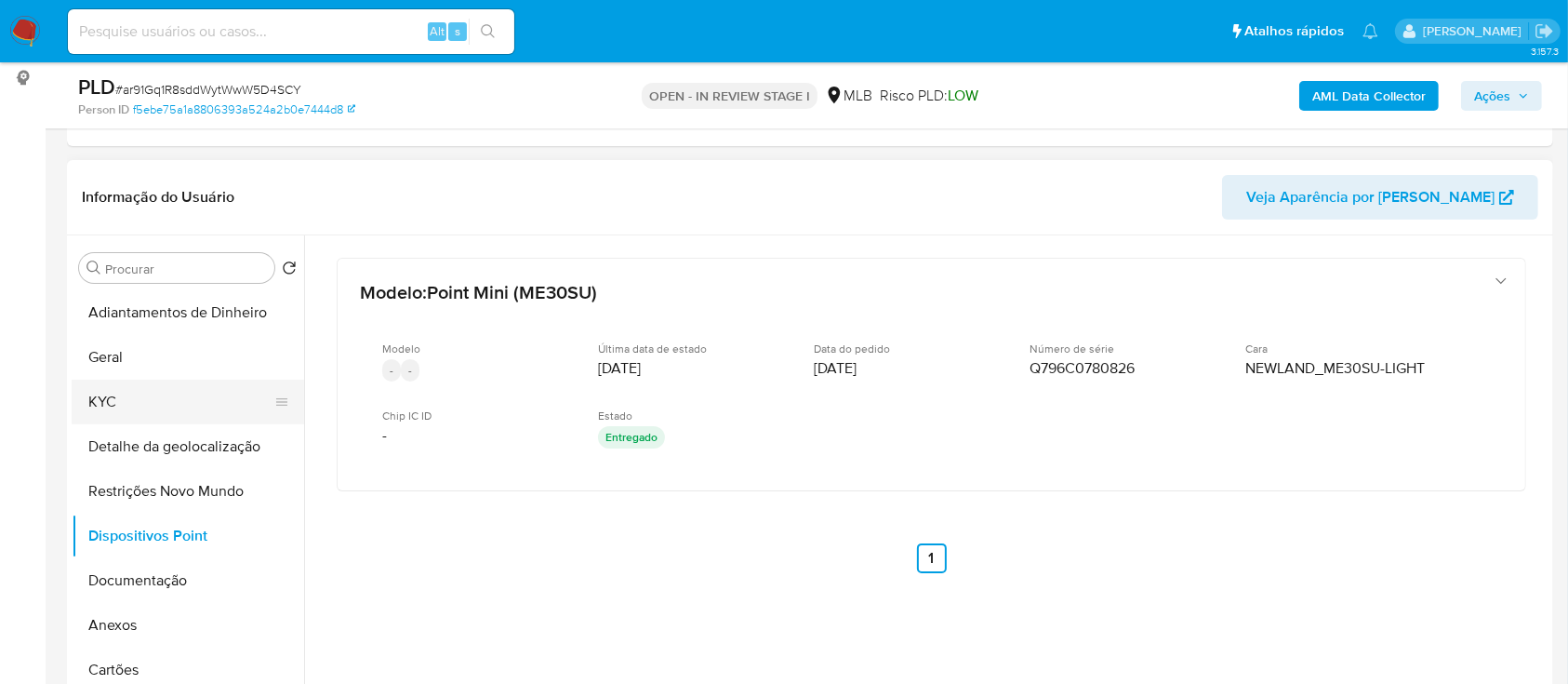
click at [110, 394] on button "KYC" at bounding box center [180, 402] width 217 height 45
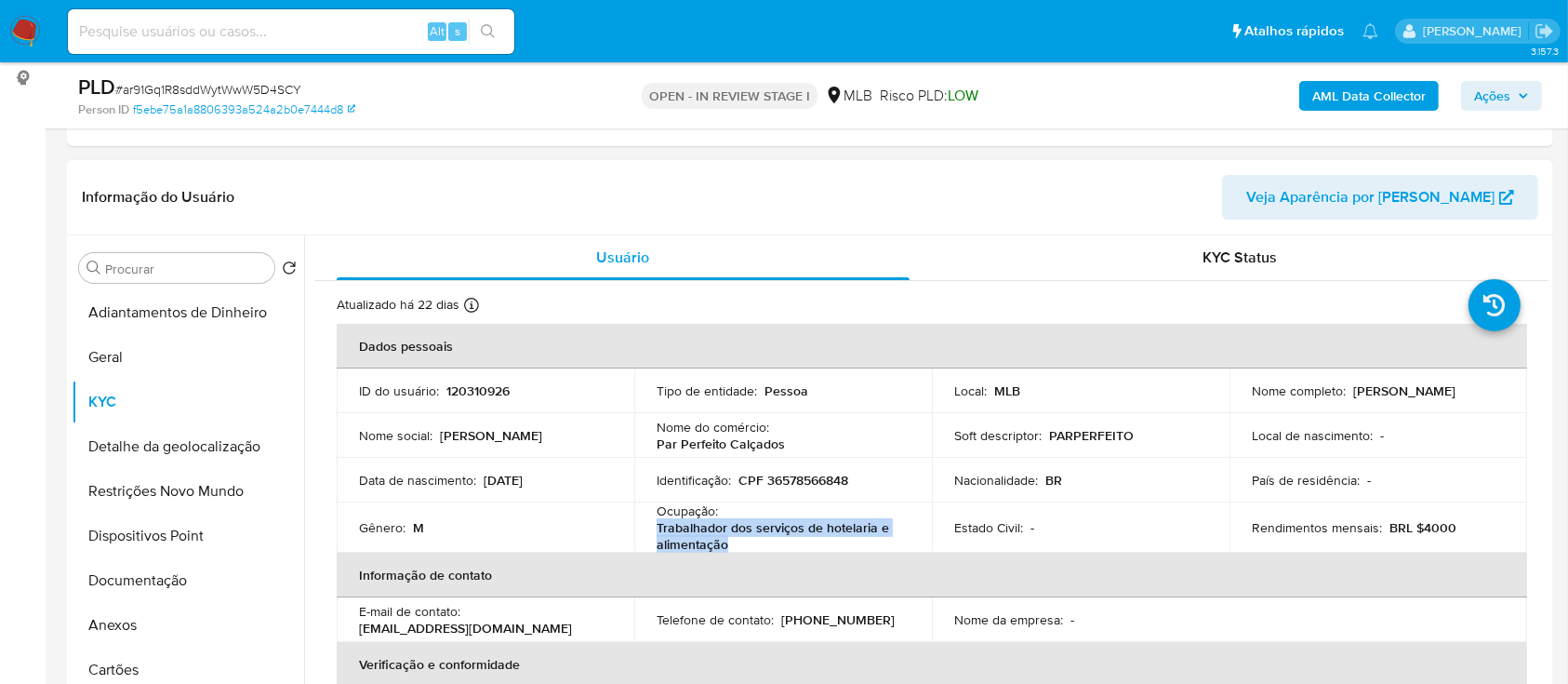
drag, startPoint x: 744, startPoint y: 547, endPoint x: 640, endPoint y: 548, distance: 104.0
click at [640, 548] on td "Ocupação : Trabalhador dos serviços de hotelaria e alimentação" at bounding box center [783, 528] width 298 height 51
copy p "Trabalhador dos serviços de hotelaria e alimentação"
click at [135, 590] on button "Documentação" at bounding box center [180, 581] width 217 height 45
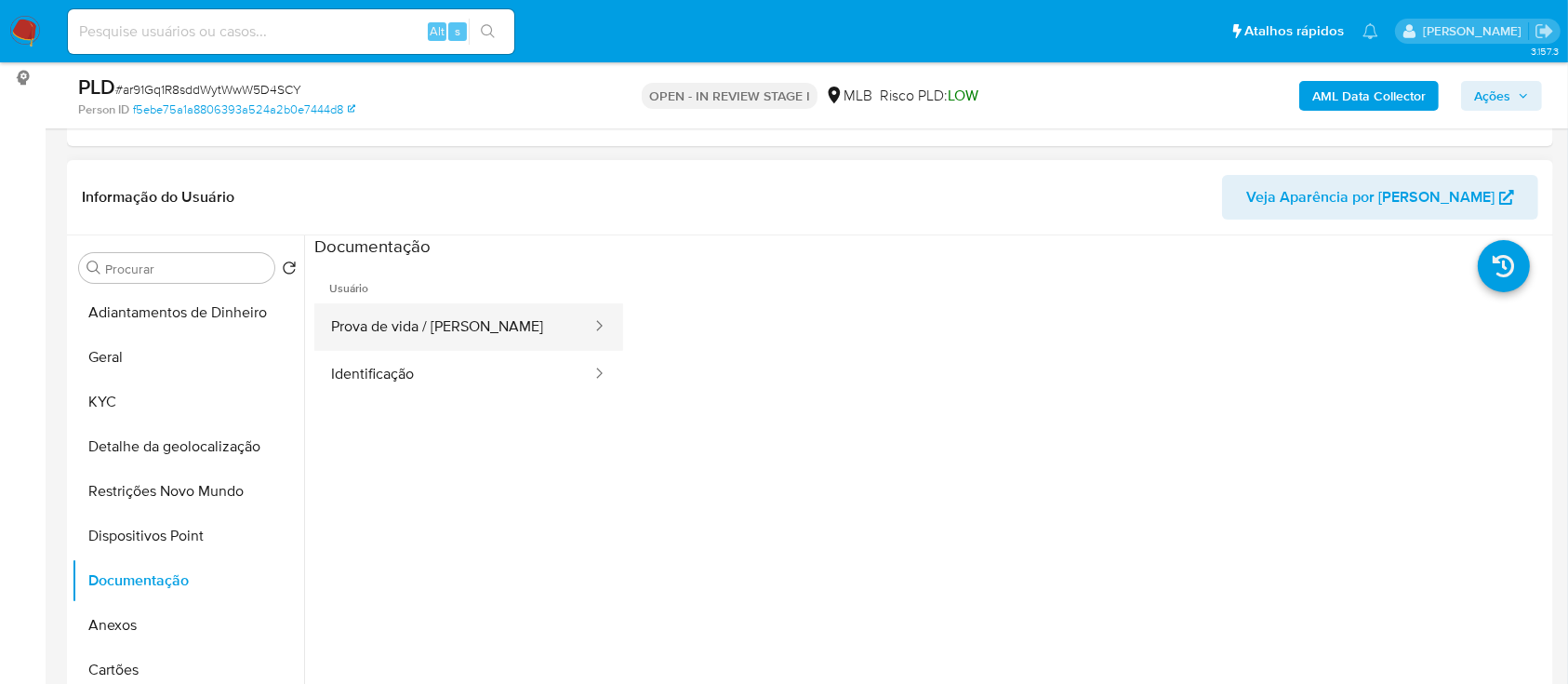
click at [490, 331] on button "Prova de vida / [PERSON_NAME]" at bounding box center [454, 326] width 279 height 48
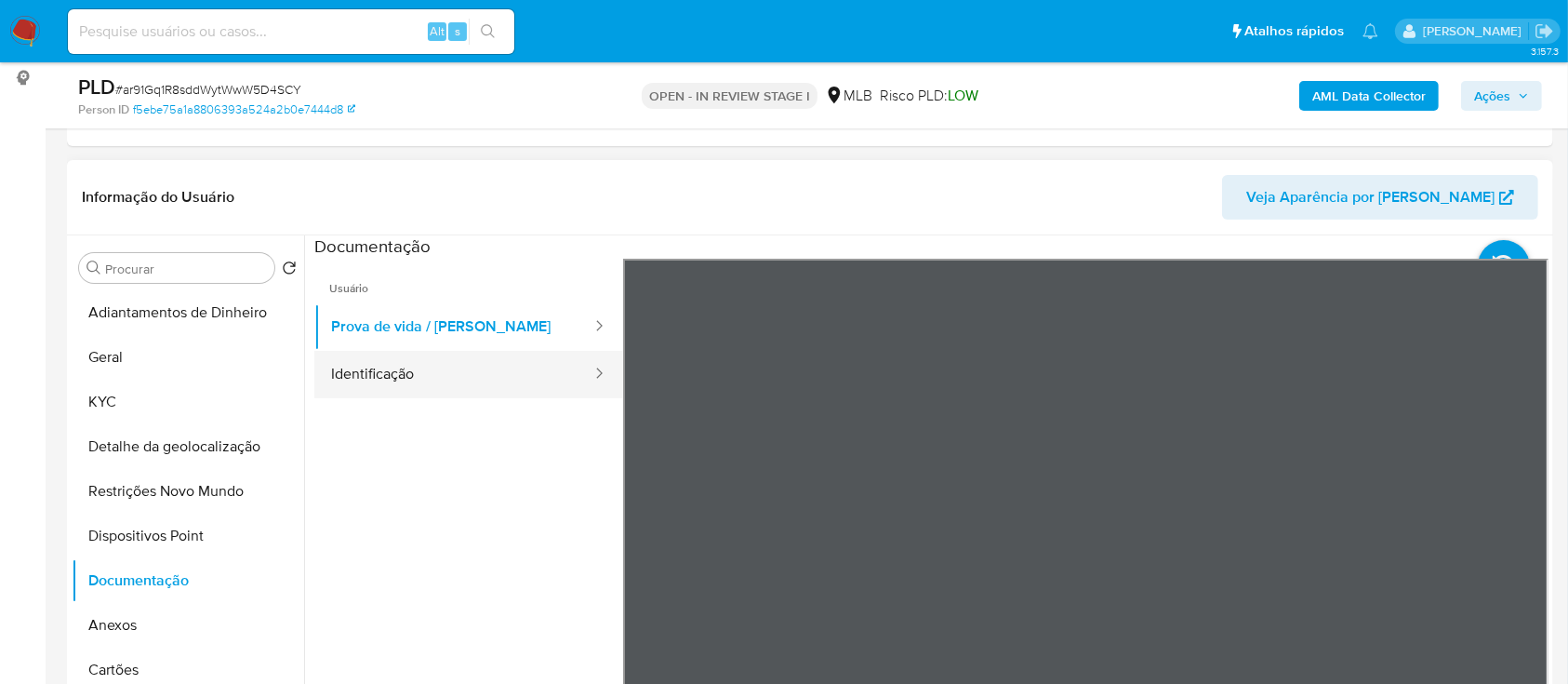
click at [447, 374] on button "Identificação" at bounding box center [454, 374] width 279 height 48
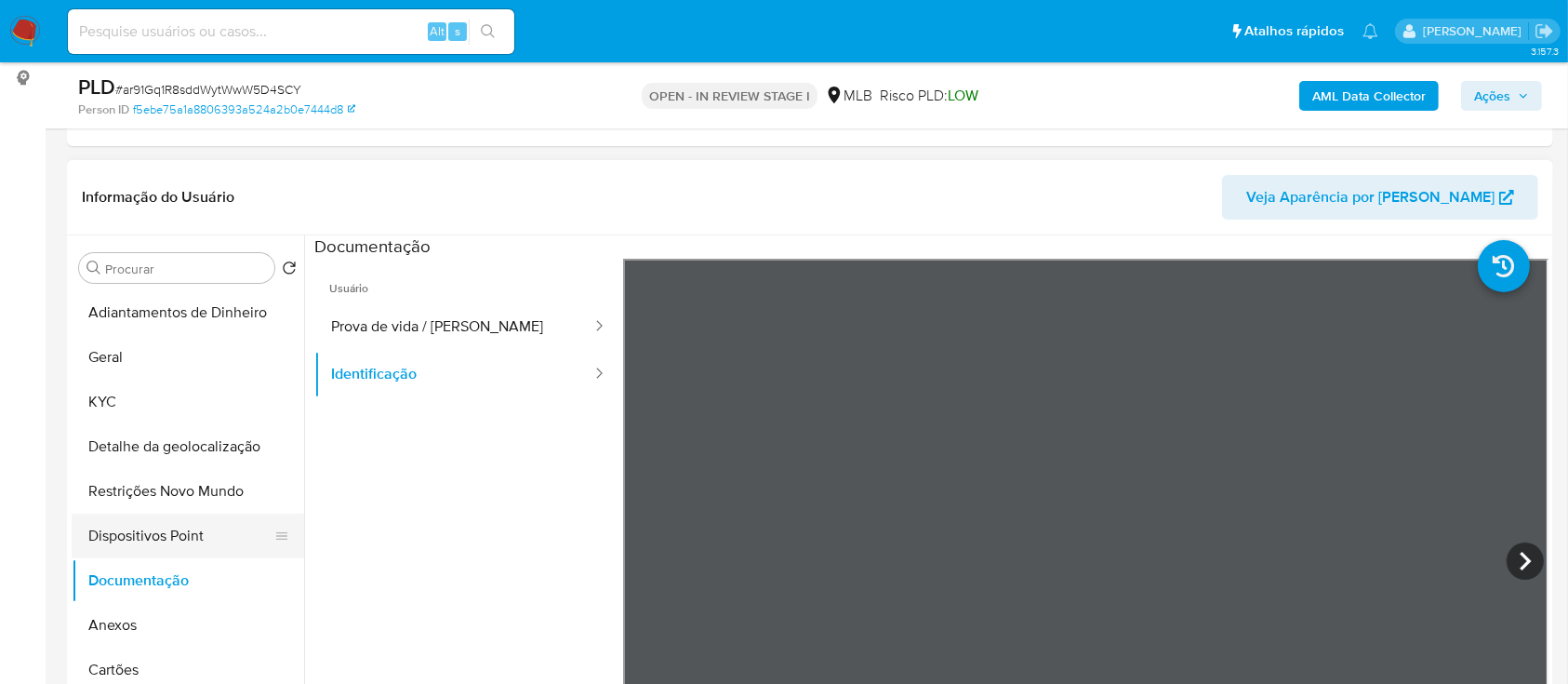
drag, startPoint x: 134, startPoint y: 615, endPoint x: 258, endPoint y: 553, distance: 138.6
click at [134, 616] on button "Anexos" at bounding box center [188, 626] width 233 height 45
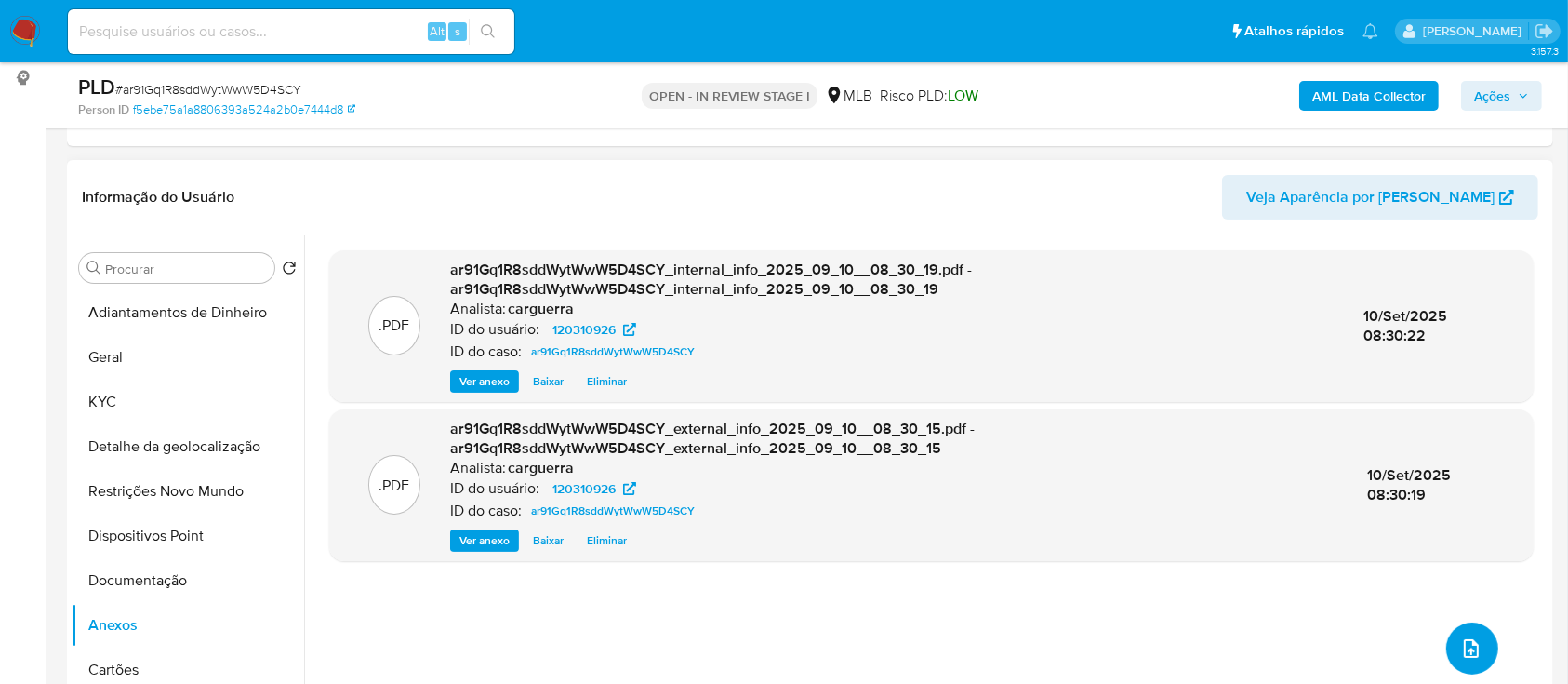
click at [1466, 649] on icon "upload-file" at bounding box center [1471, 648] width 22 height 22
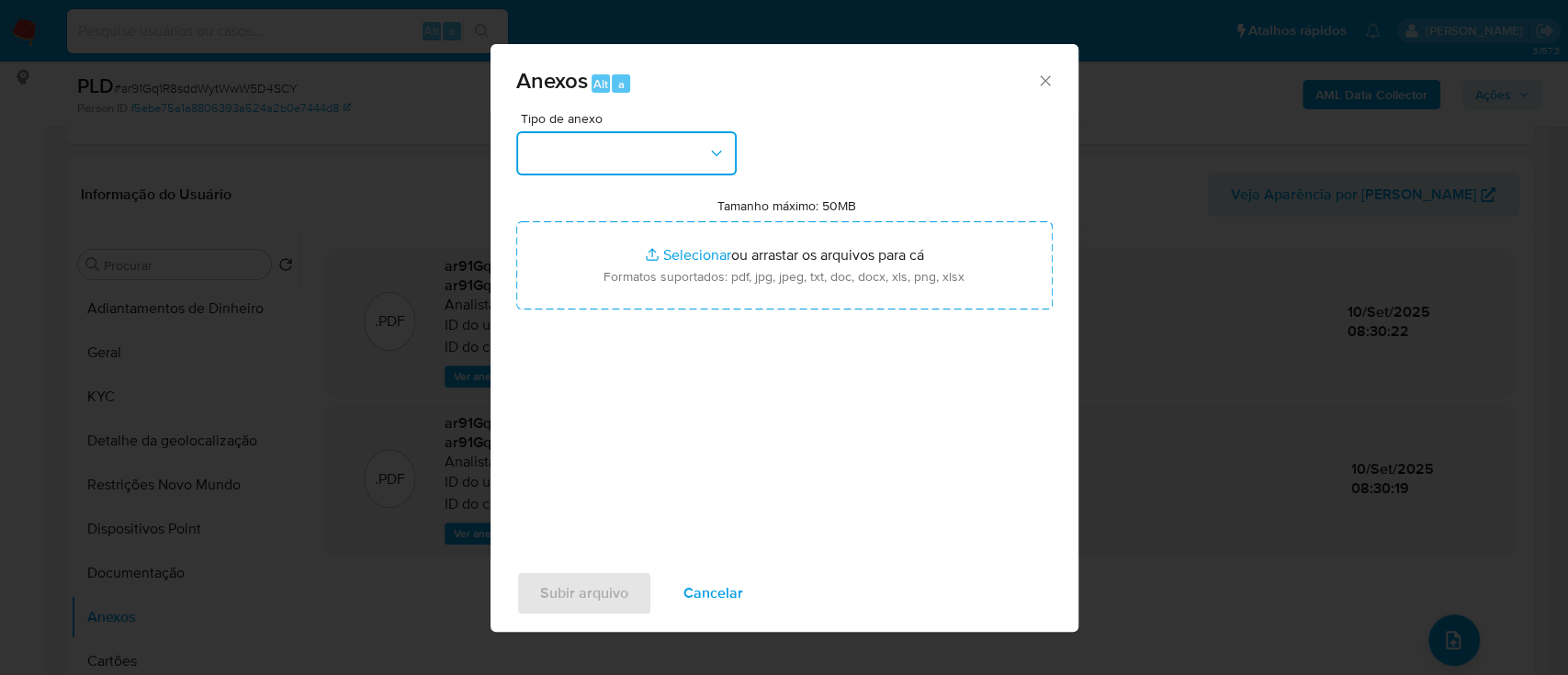
click at [662, 151] on button "button" at bounding box center [626, 154] width 220 height 44
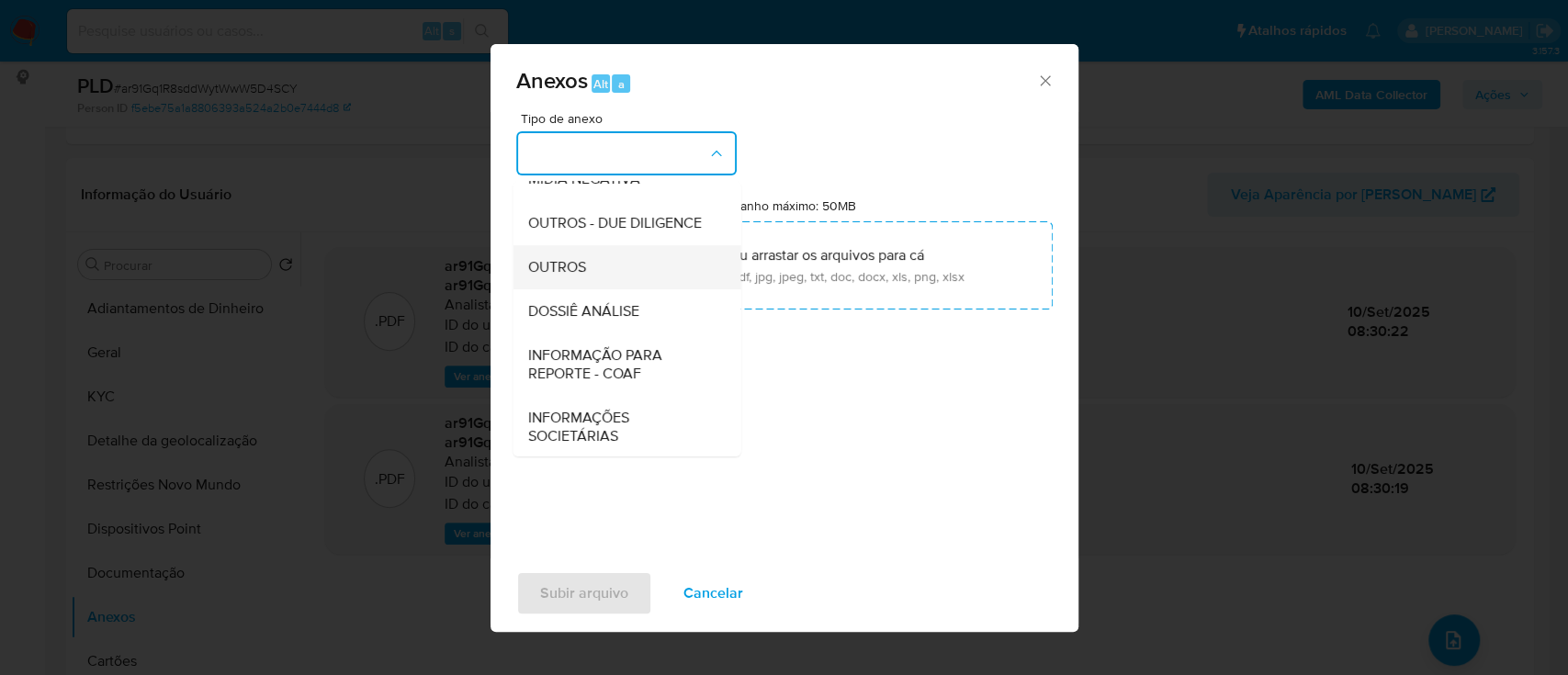
click at [608, 289] on div "OUTROS" at bounding box center [620, 267] width 188 height 44
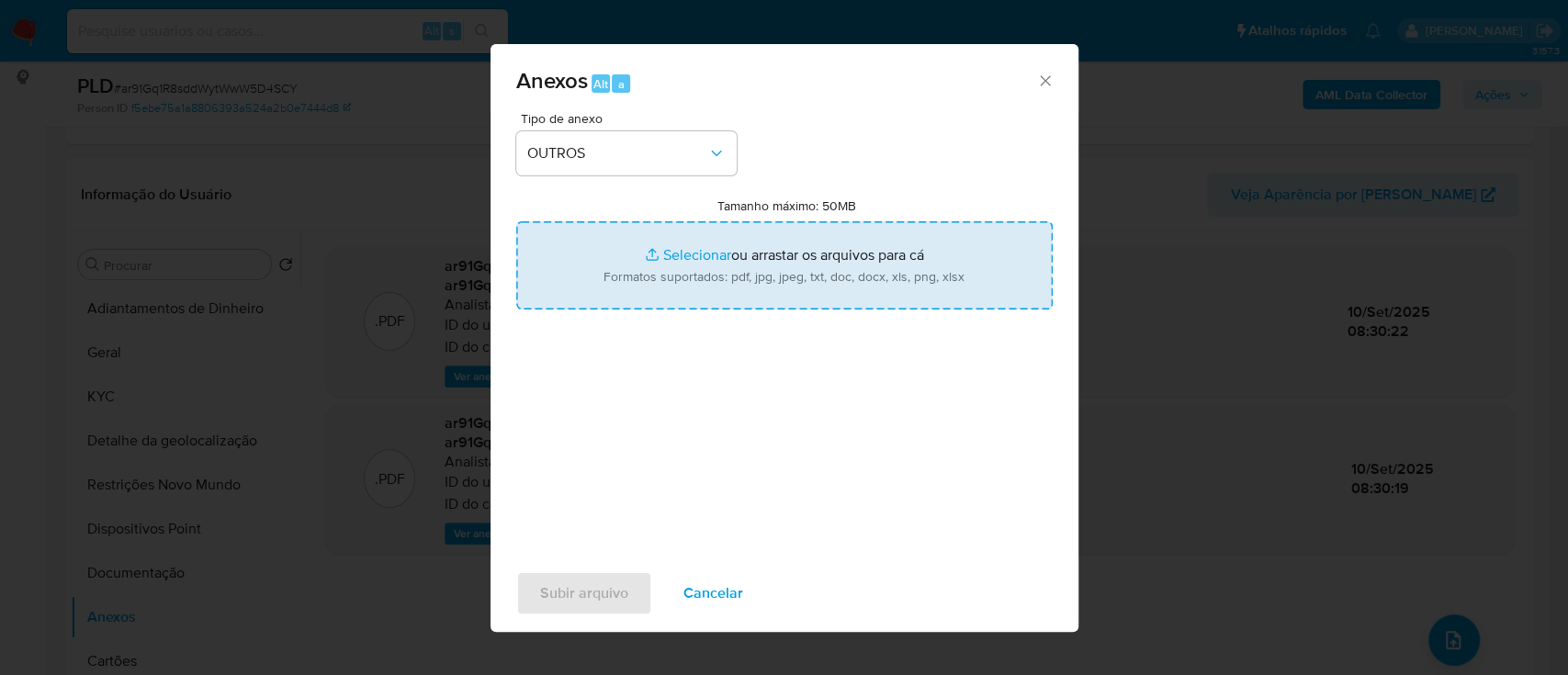
click at [682, 254] on input "Tamanho máximo: 50MB Selecionar arquivos" at bounding box center [785, 265] width 537 height 88
click at [688, 251] on input "Tamanho máximo: 50MB Selecionar arquivos" at bounding box center [785, 265] width 537 height 88
type input "C:\fakepath\Mulan 120310926_2025_09_09_14_56_40.xlsx"
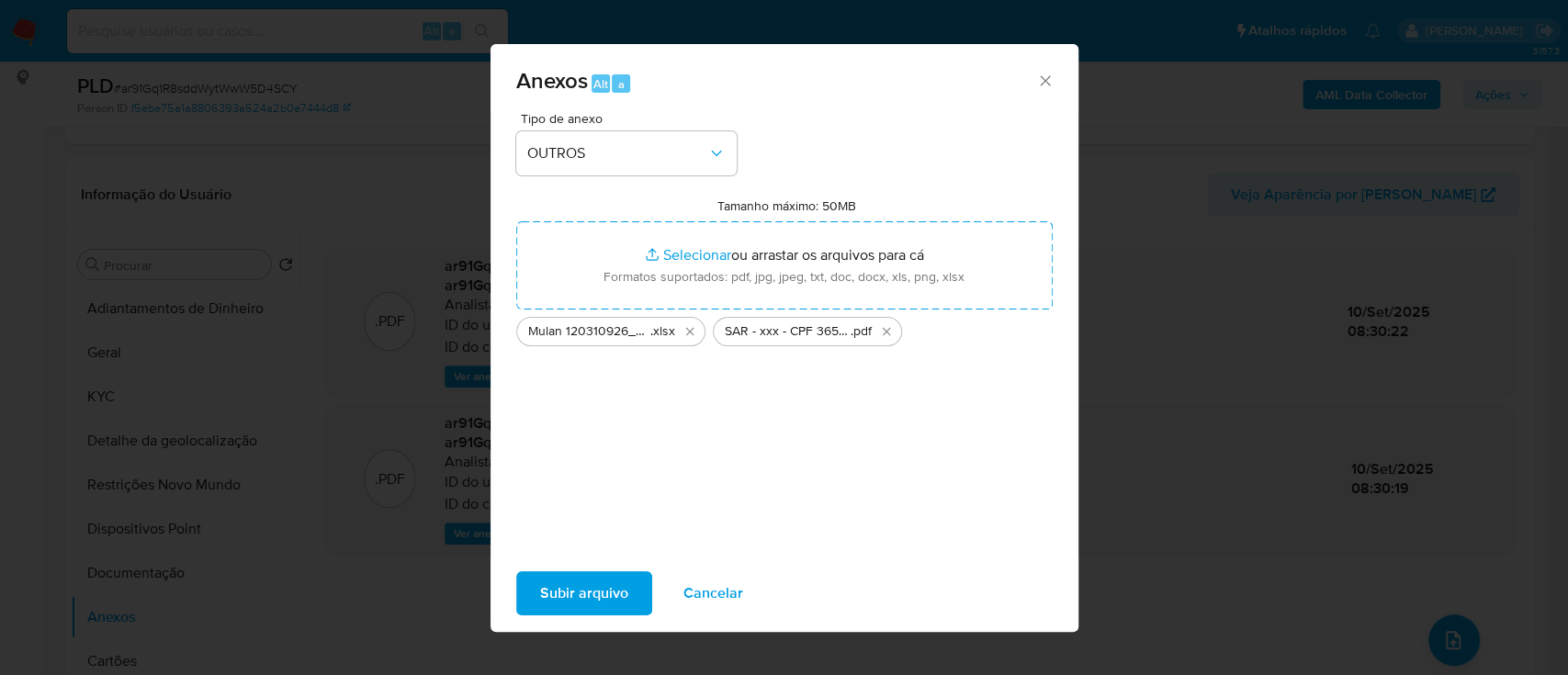
click at [588, 576] on span "Subir arquivo" at bounding box center [585, 593] width 89 height 40
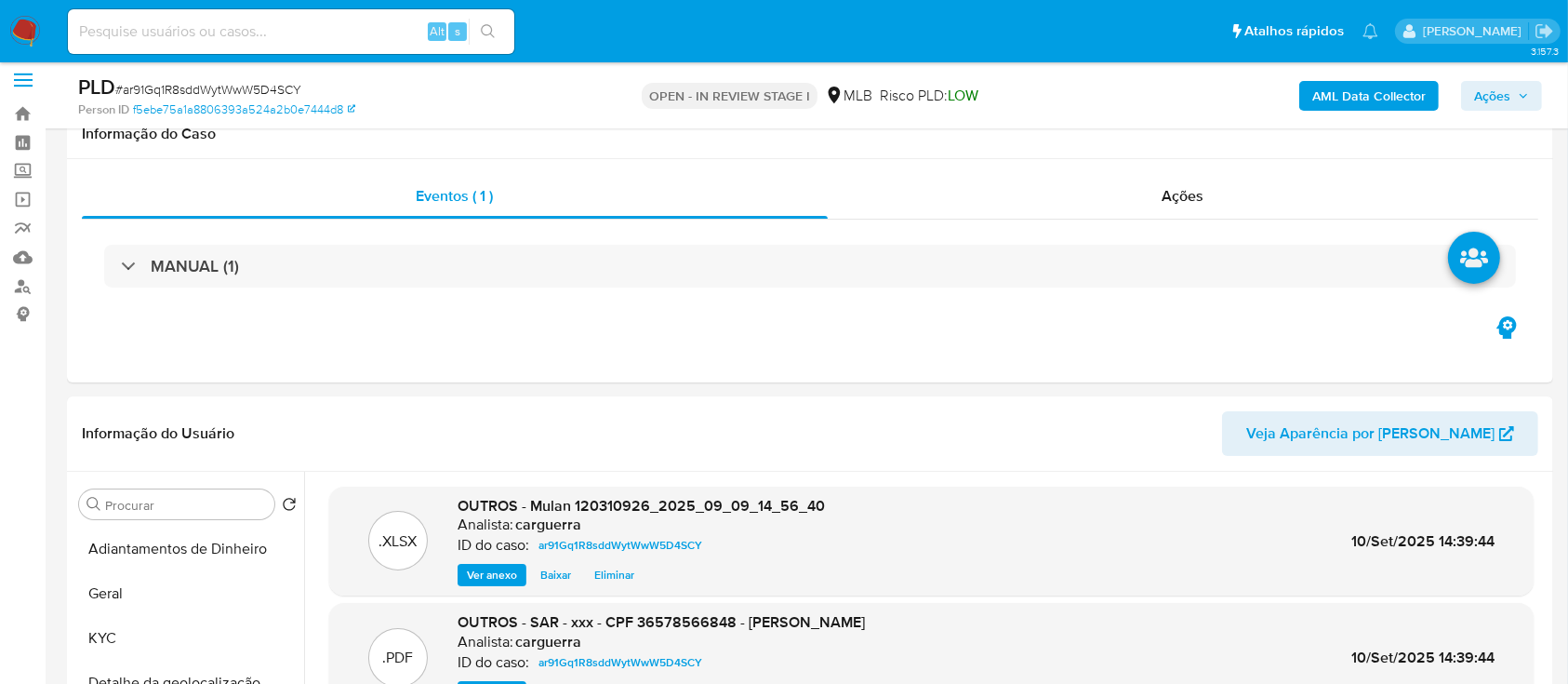
scroll to position [0, 0]
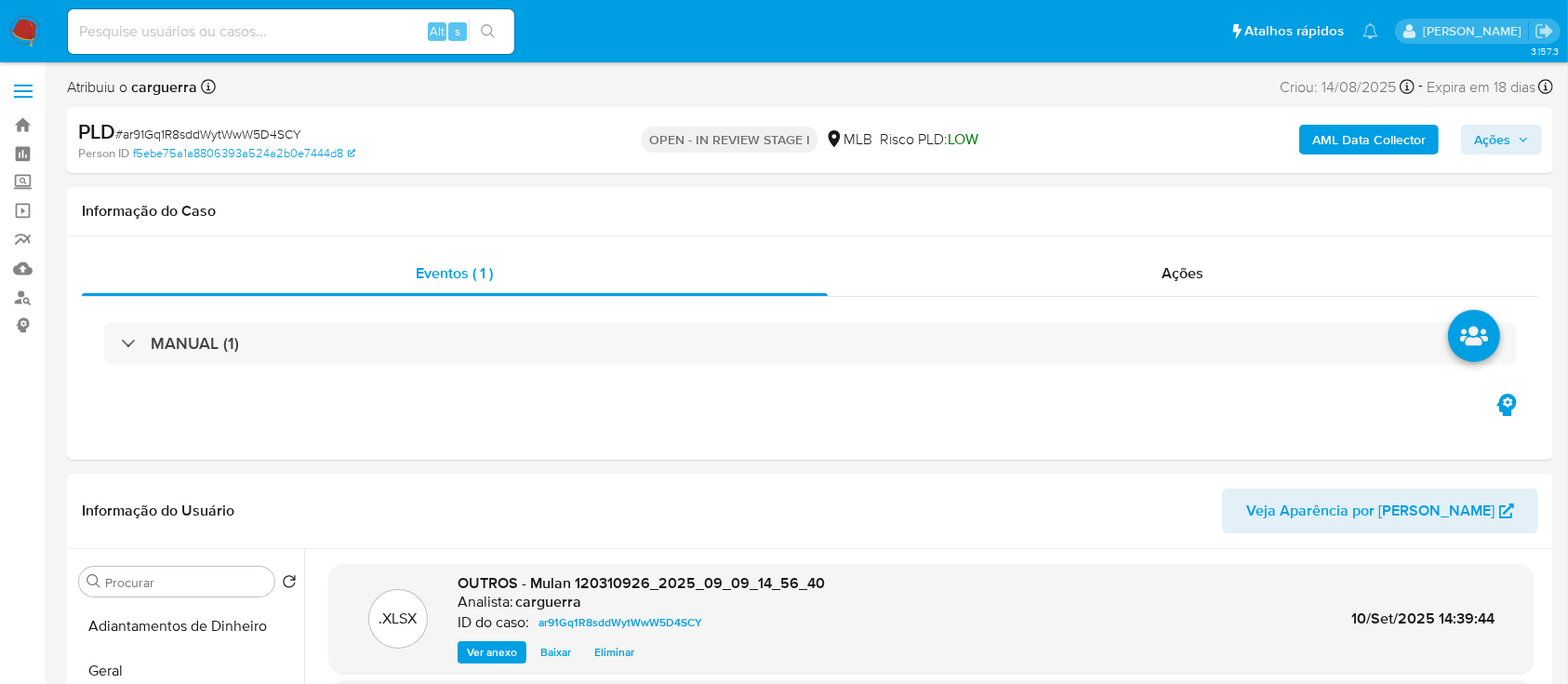
click at [1500, 146] on span "Ações" at bounding box center [1492, 139] width 36 height 30
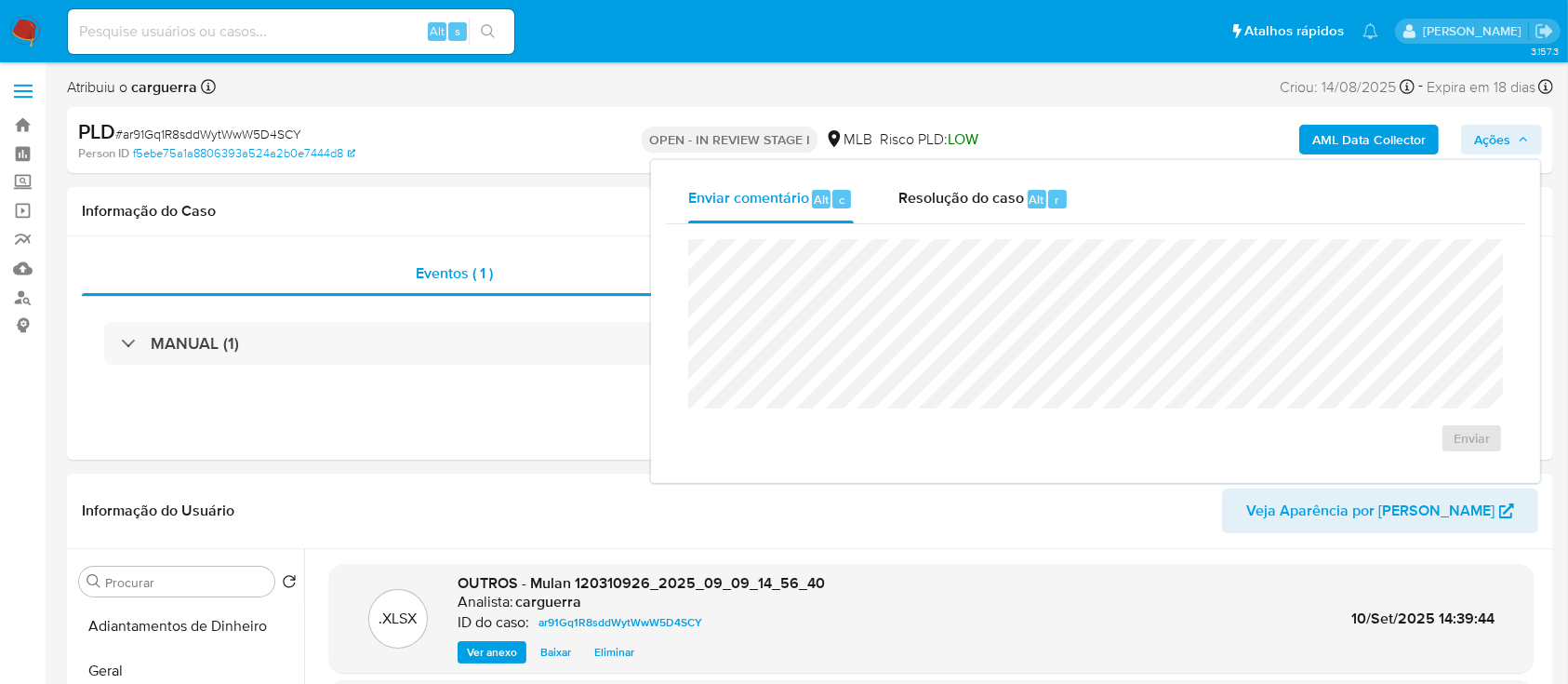
drag, startPoint x: 938, startPoint y: 201, endPoint x: 931, endPoint y: 232, distance: 31.8
click at [939, 202] on span "Resolução do caso" at bounding box center [960, 199] width 126 height 21
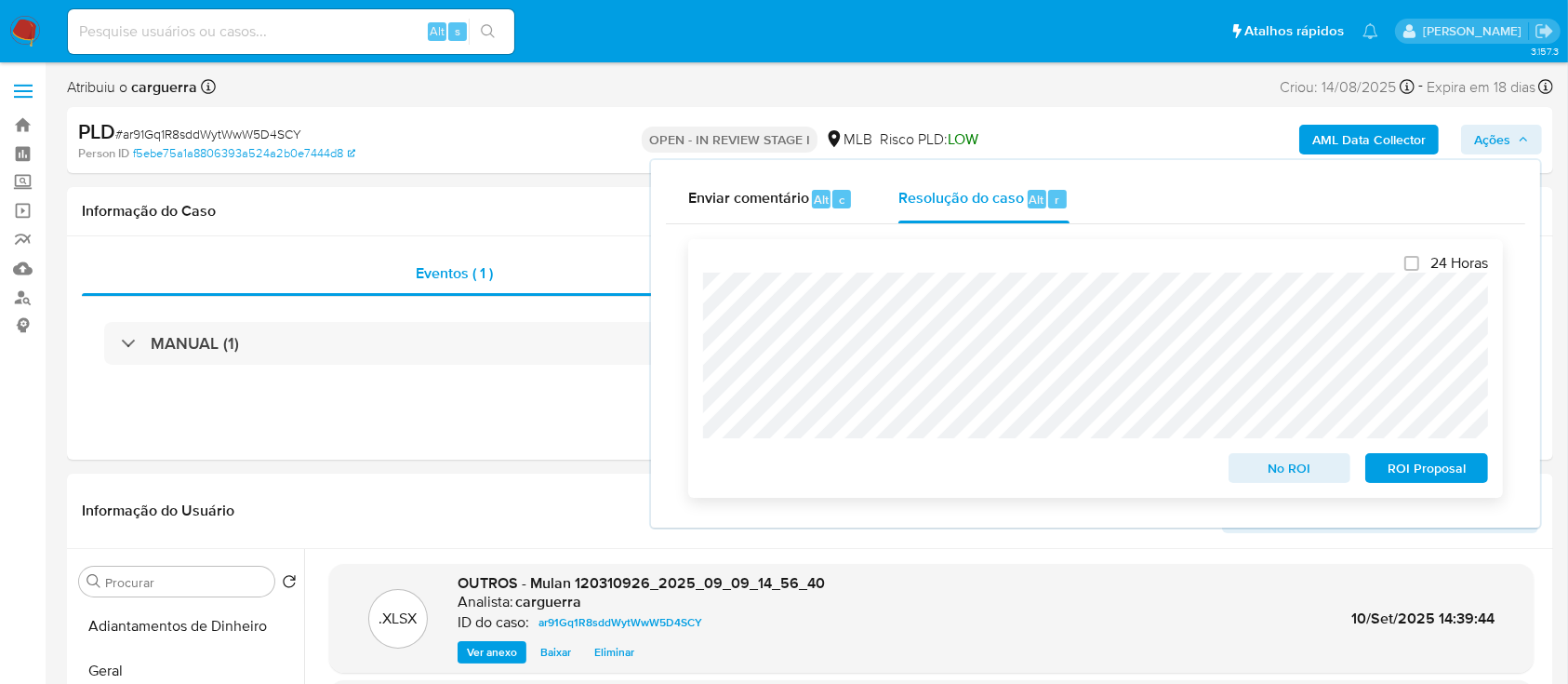
click at [1406, 474] on span "ROI Proposal" at bounding box center [1426, 468] width 96 height 26
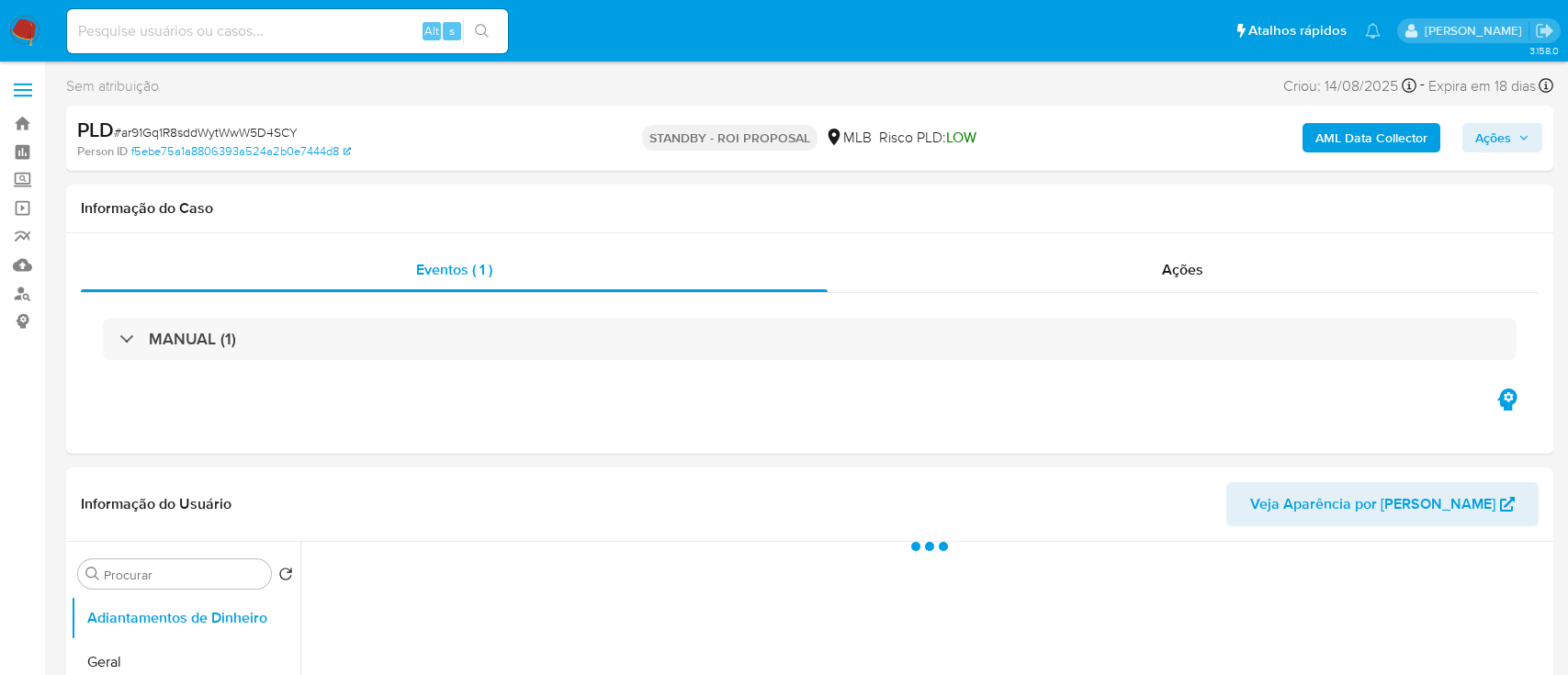
select select "10"
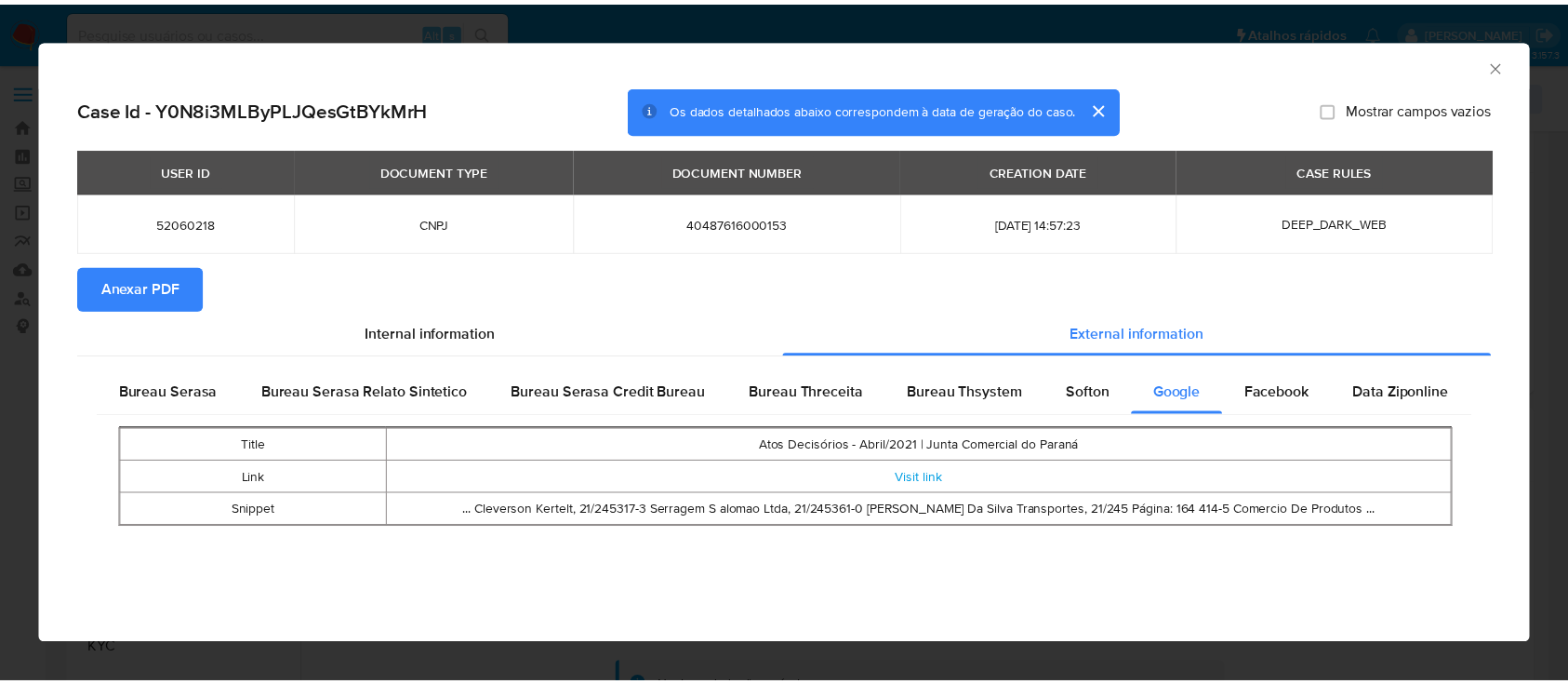
scroll to position [372, 0]
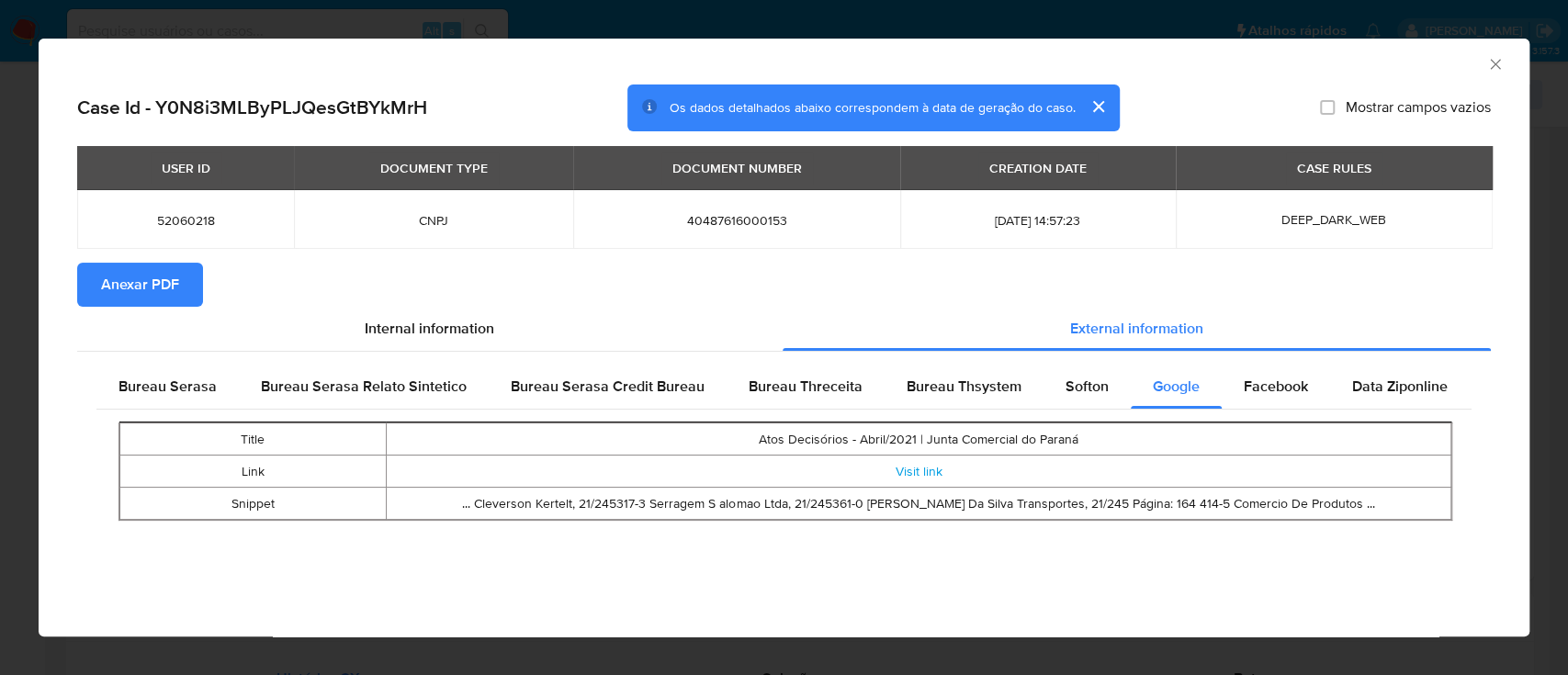
drag, startPoint x: 1492, startPoint y: 61, endPoint x: 1479, endPoint y: 70, distance: 15.8
click at [1486, 65] on icon "Fechar a janela" at bounding box center [1495, 63] width 18 height 18
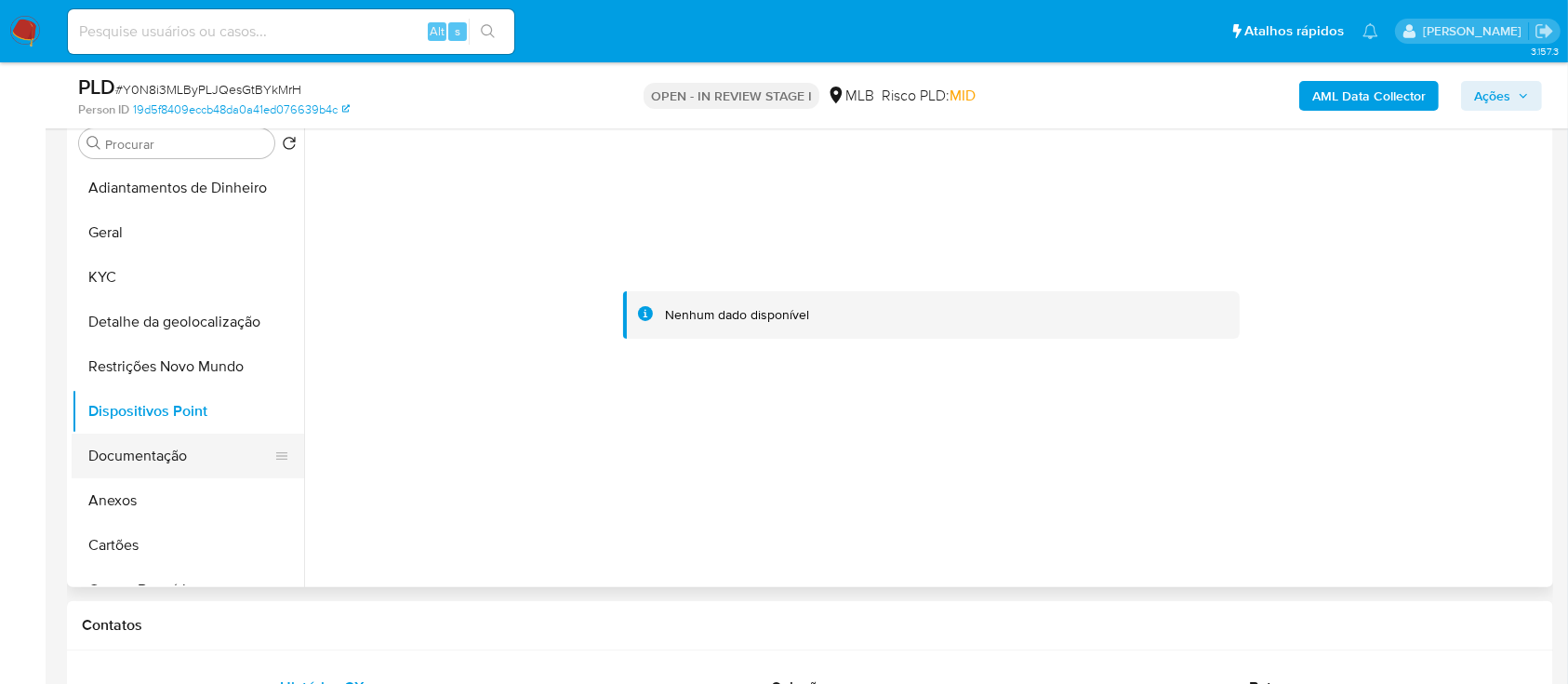
click at [137, 461] on button "Documentação" at bounding box center [180, 456] width 217 height 45
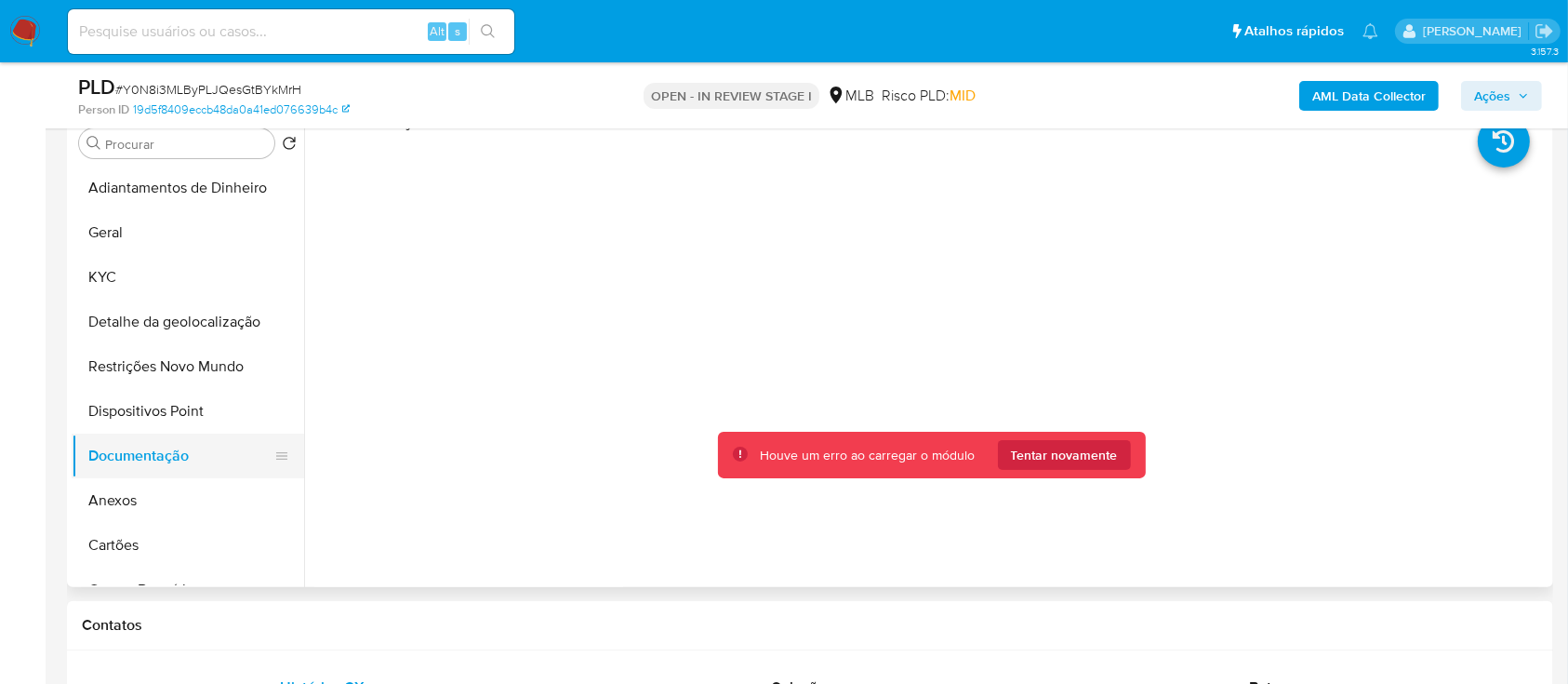
click at [149, 447] on button "Documentação" at bounding box center [180, 456] width 217 height 45
click at [162, 412] on button "Dispositivos Point" at bounding box center [180, 411] width 217 height 45
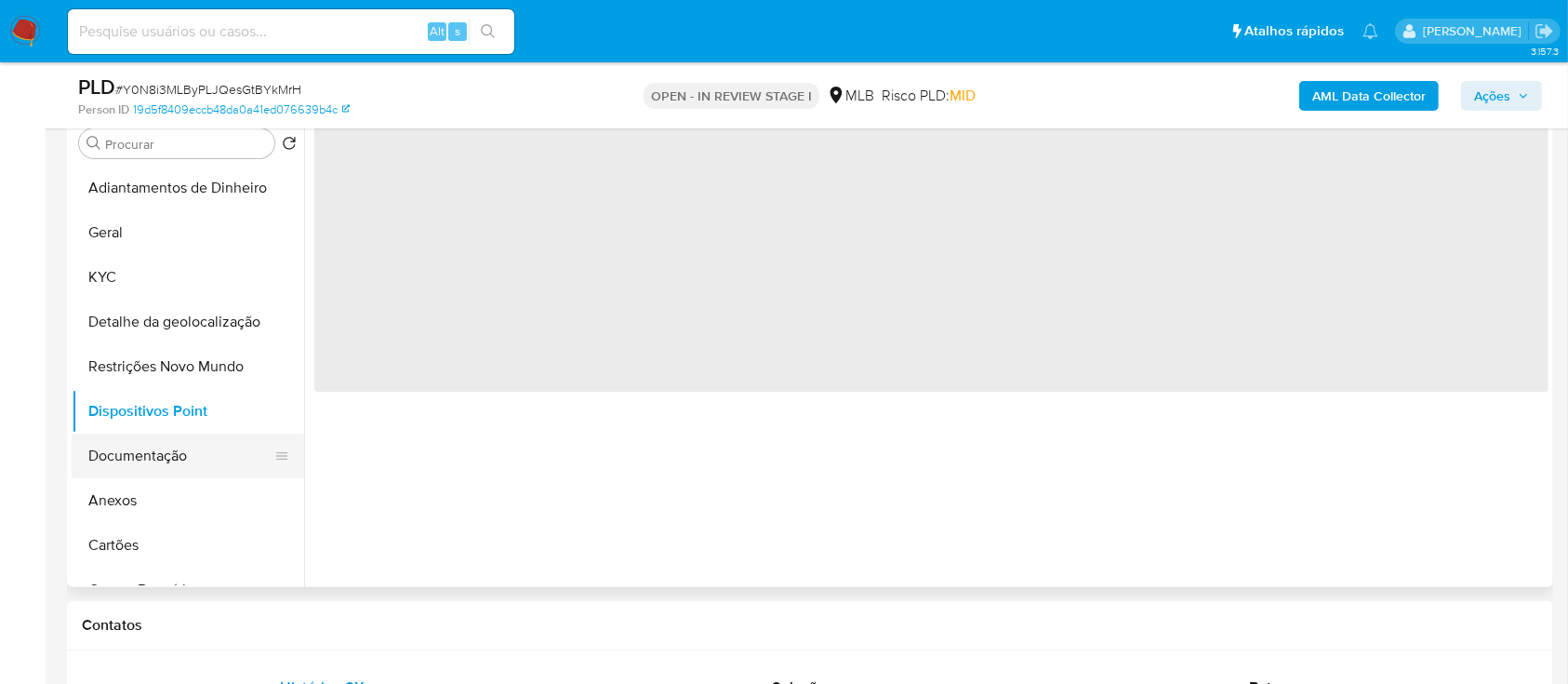
click at [151, 449] on button "Documentação" at bounding box center [180, 456] width 217 height 45
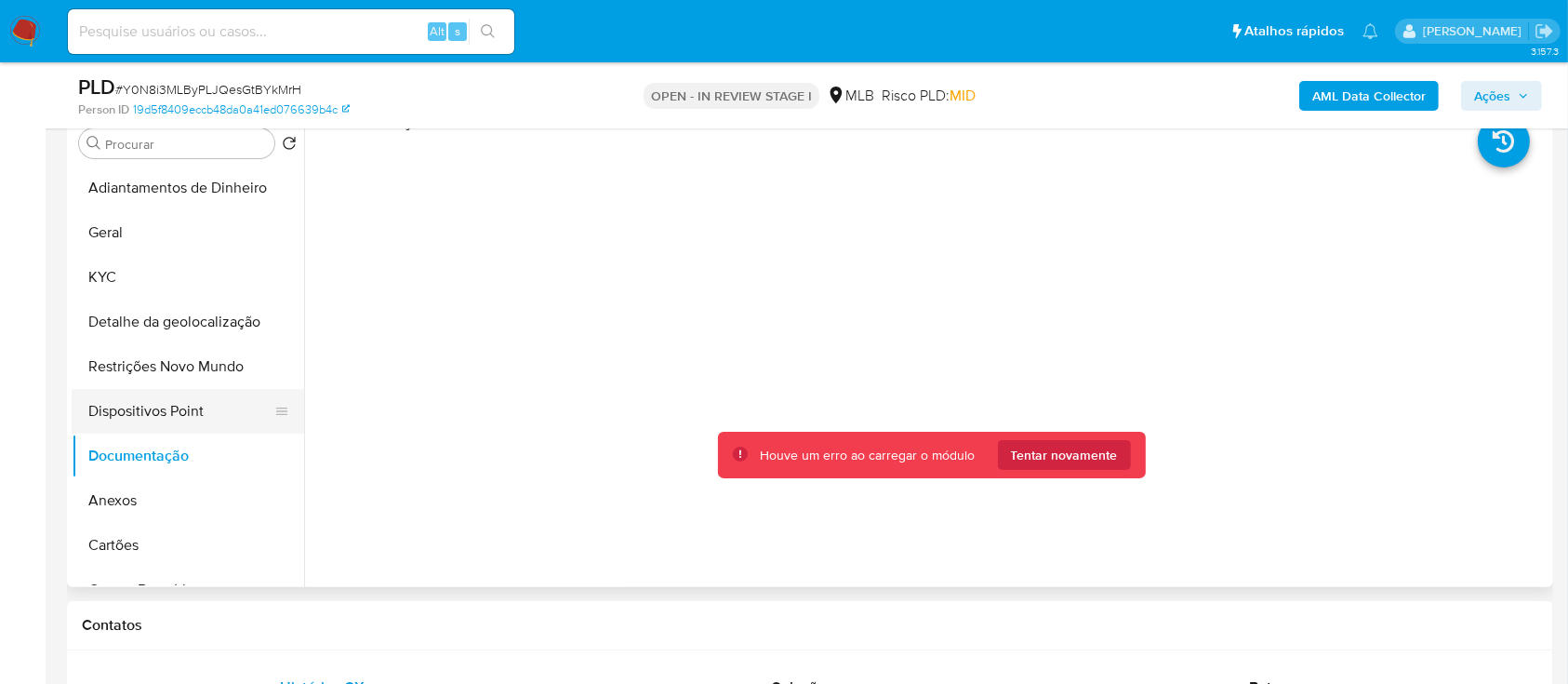
click at [114, 422] on button "Dispositivos Point" at bounding box center [180, 411] width 217 height 45
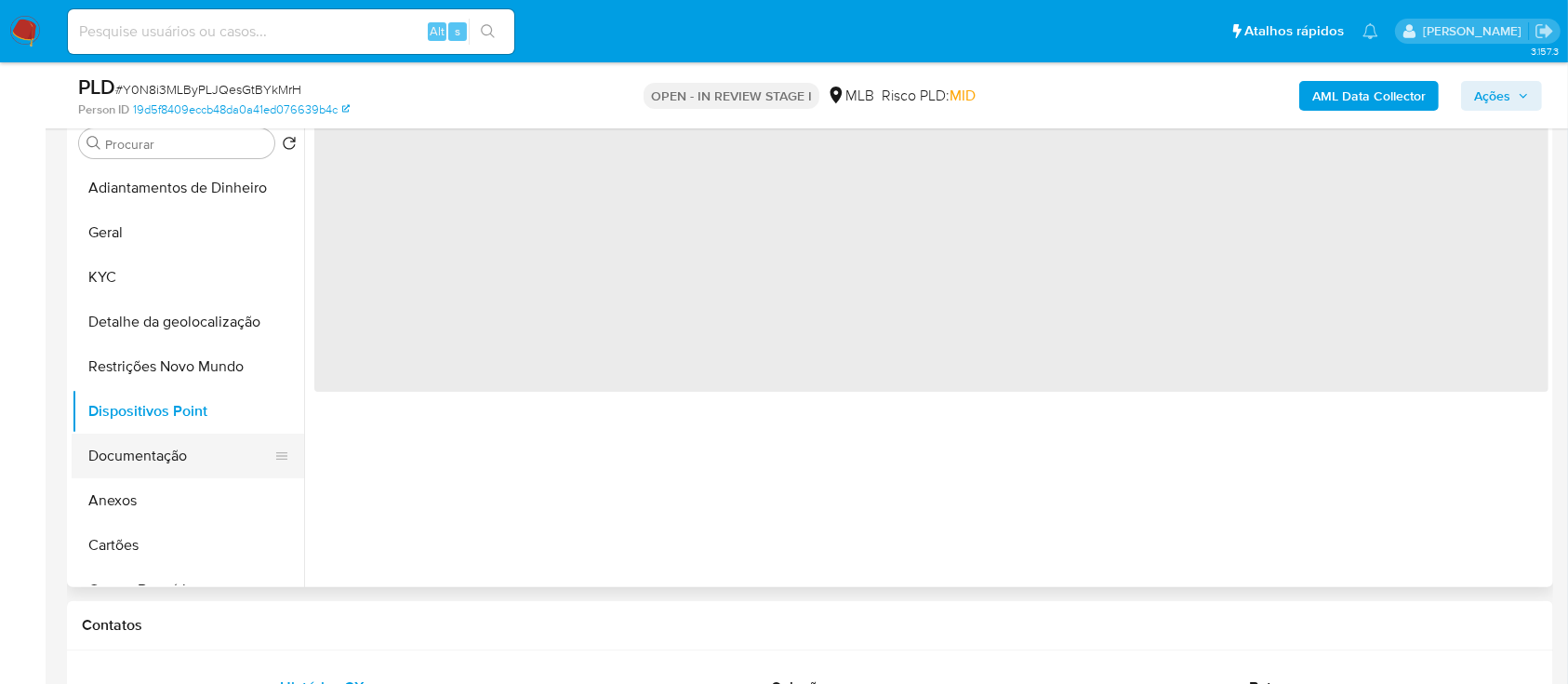
click at [107, 450] on button "Documentação" at bounding box center [180, 456] width 217 height 45
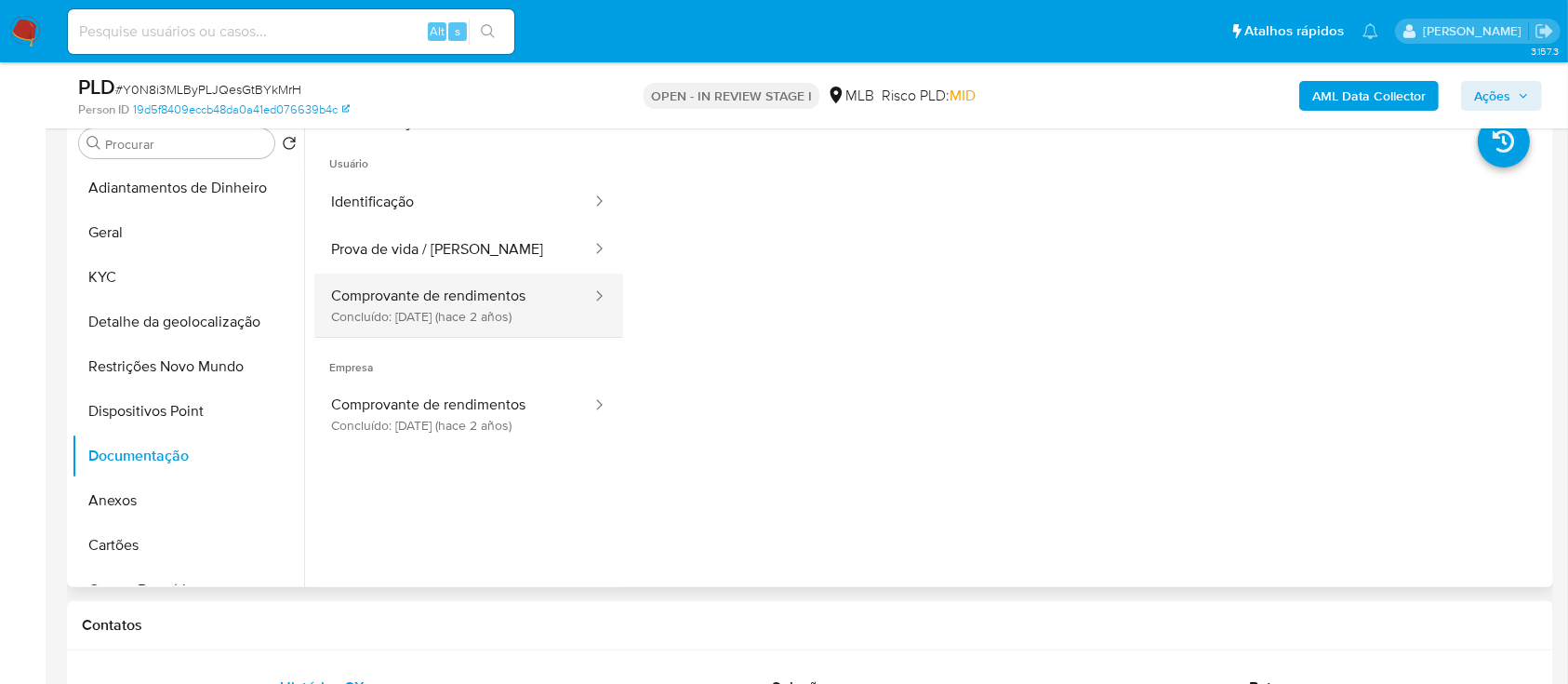
click at [515, 310] on button "Comprovante de rendimentos Concluído: 18/04/2023 (hace 2 años)" at bounding box center [454, 305] width 279 height 63
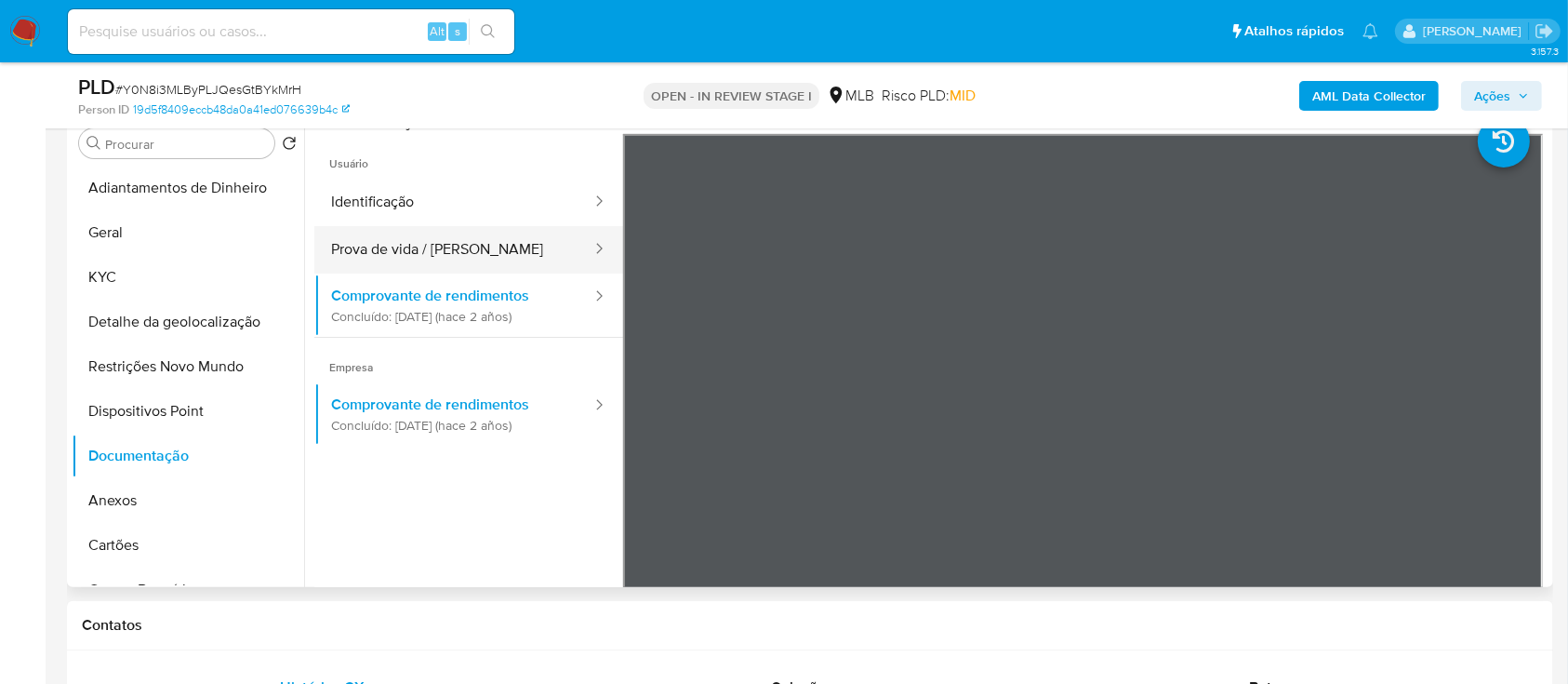
click at [394, 247] on button "Prova de vida / Selfie" at bounding box center [454, 249] width 279 height 48
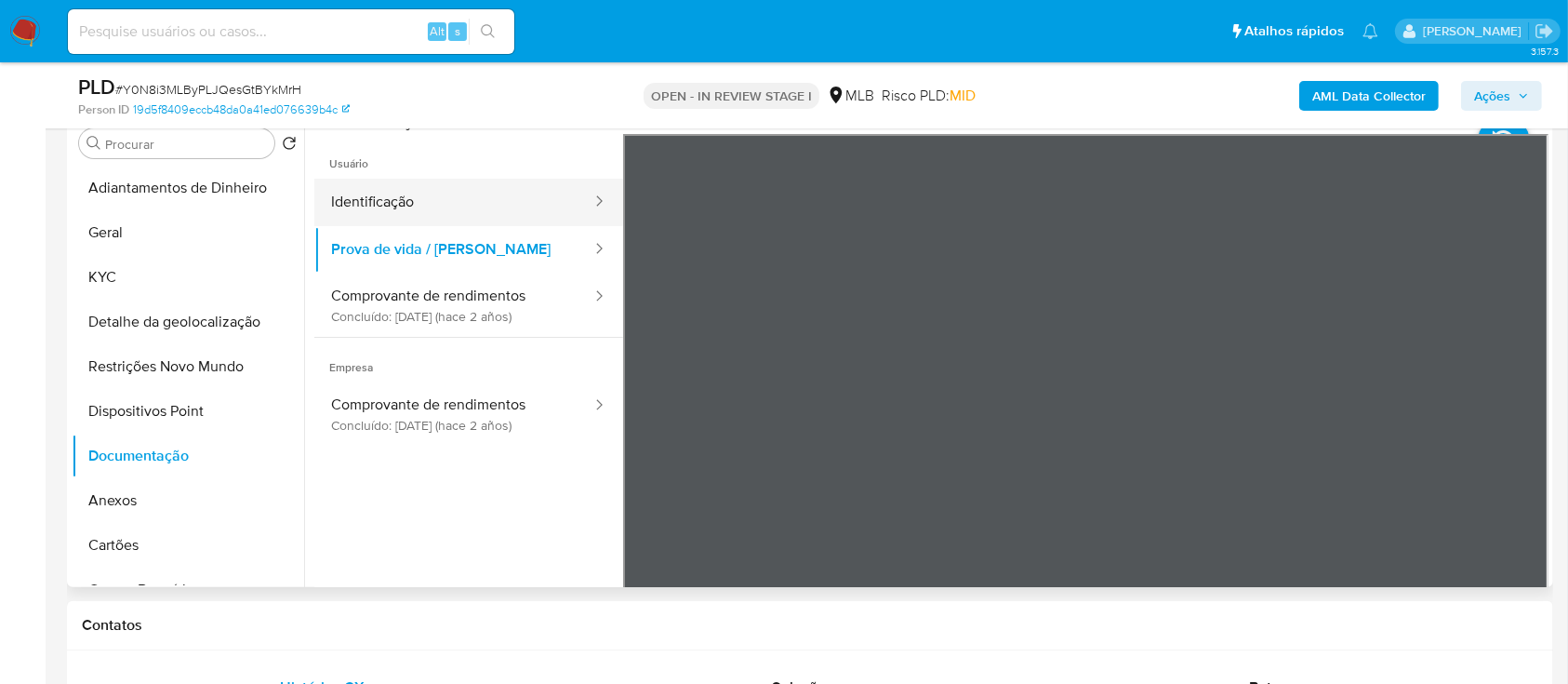
click at [354, 214] on button "Identificação" at bounding box center [454, 202] width 279 height 48
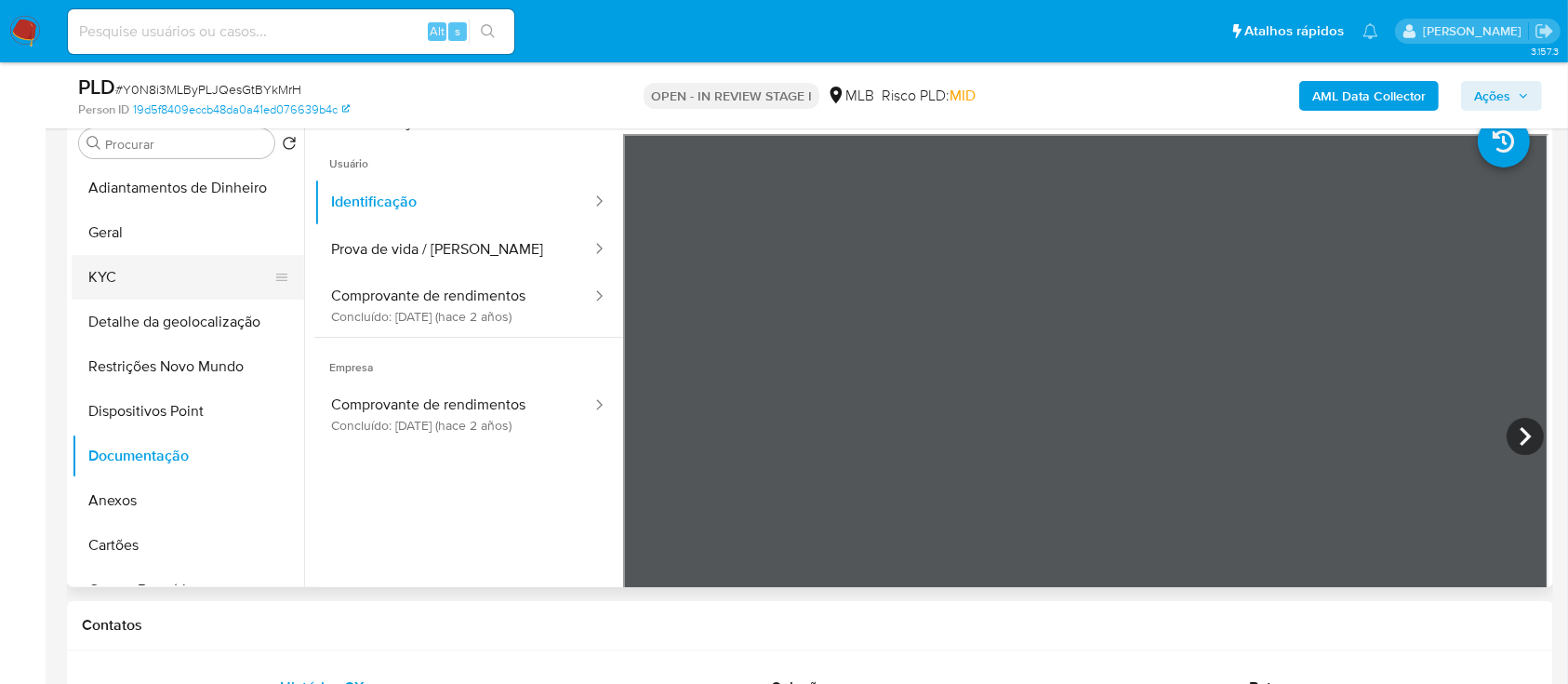
click at [114, 269] on button "KYC" at bounding box center [180, 278] width 217 height 45
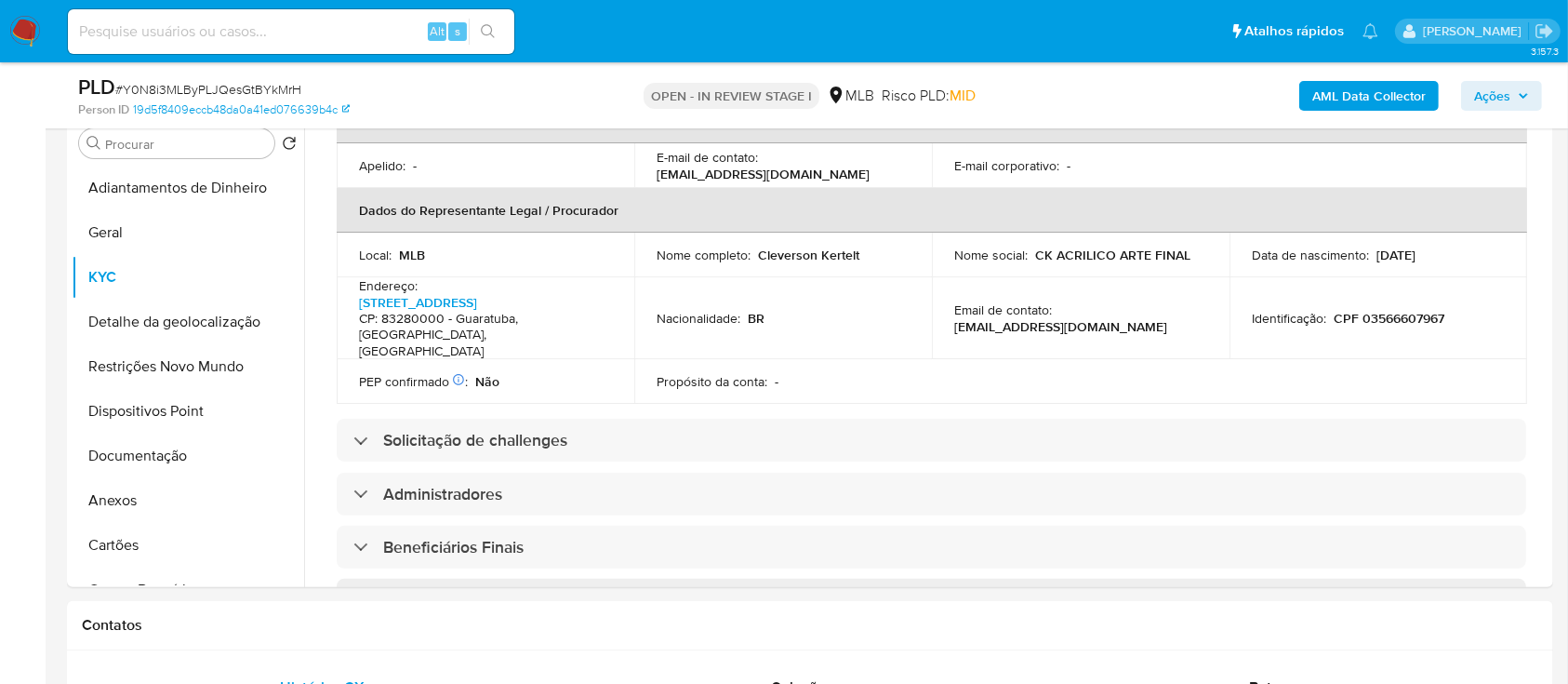
scroll to position [744, 0]
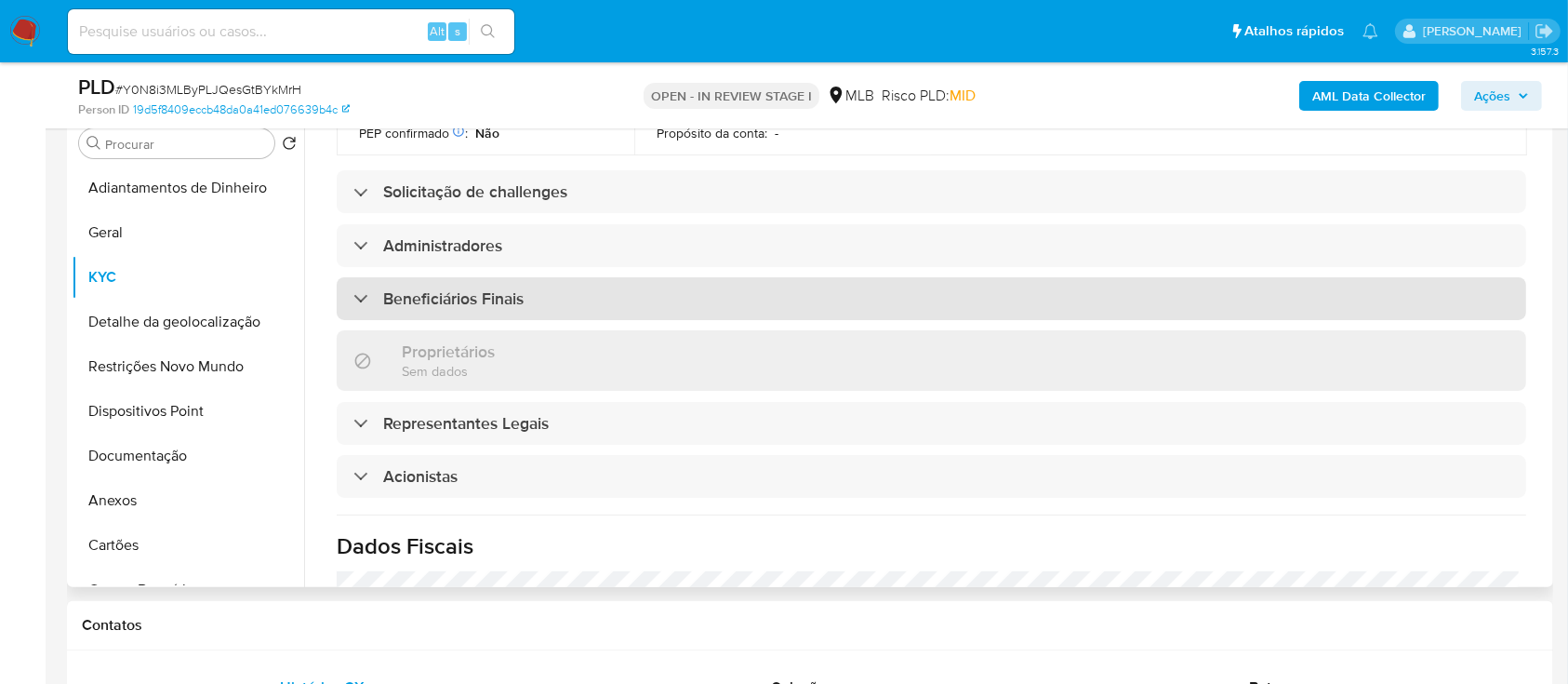
click at [363, 288] on div "Beneficiários Finais" at bounding box center [438, 298] width 170 height 20
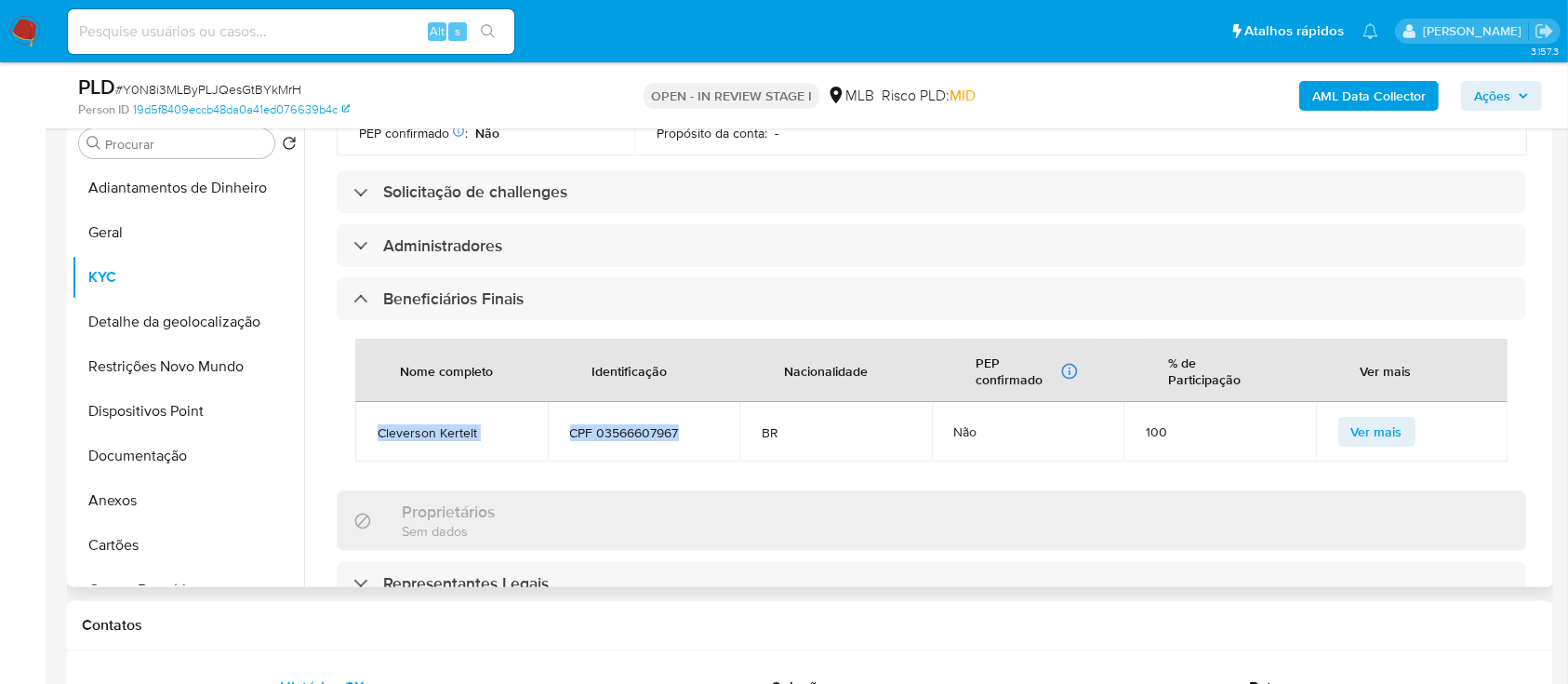
drag, startPoint x: 697, startPoint y: 368, endPoint x: 355, endPoint y: 383, distance: 342.3
click at [355, 402] on tr "Cleverson Kertelt CPF 03566607967 BR Não 100 Ver mais" at bounding box center [931, 432] width 1152 height 59
copy tr "Cleverson Kertelt CPF 03566607967"
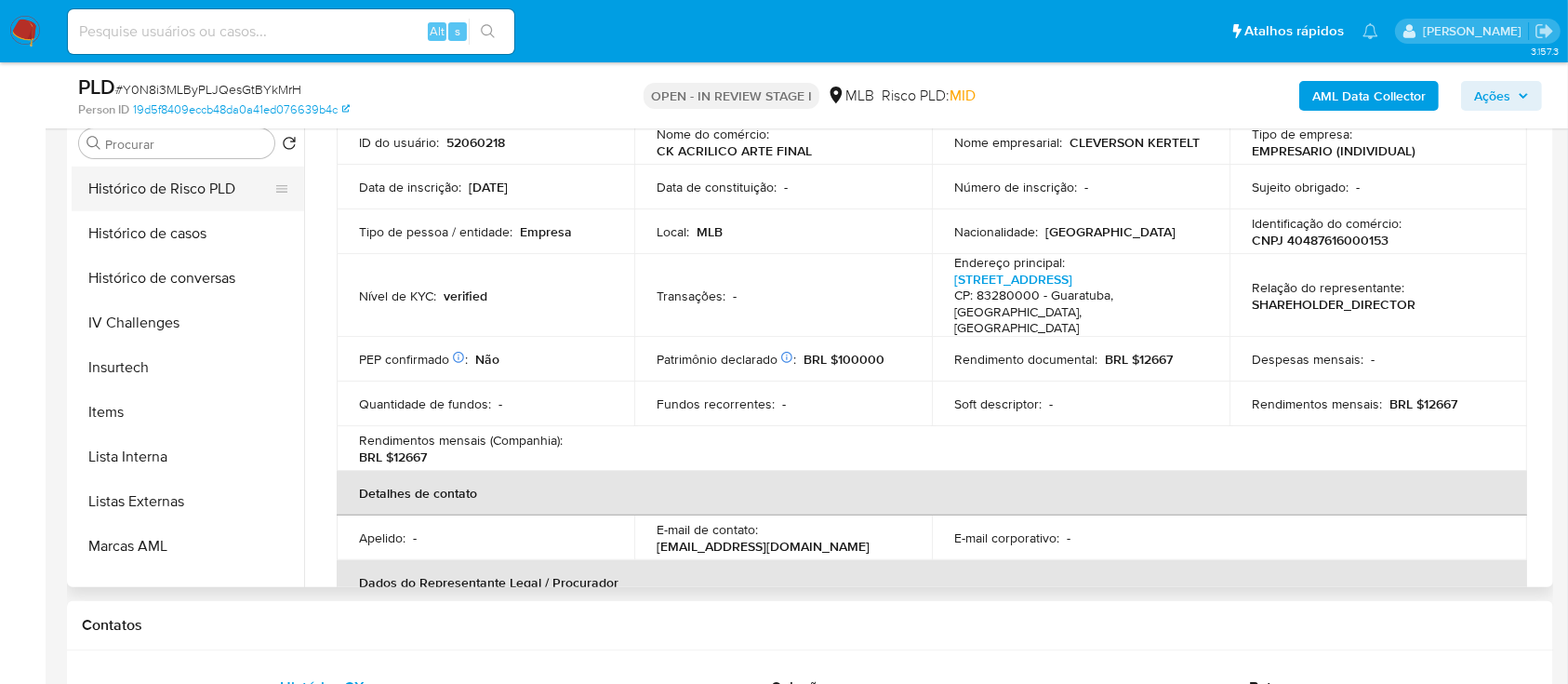
scroll to position [620, 0]
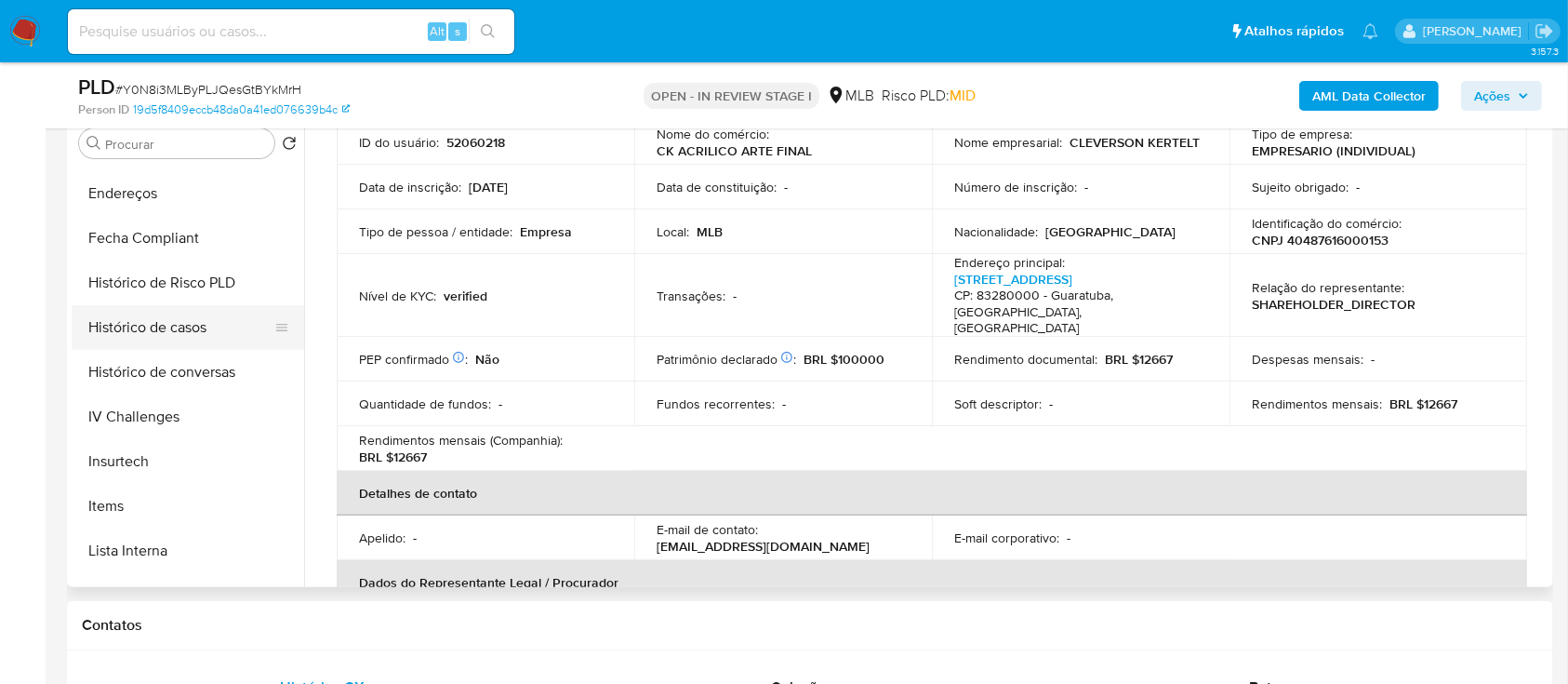
click at [196, 337] on button "Histórico de casos" at bounding box center [180, 327] width 217 height 45
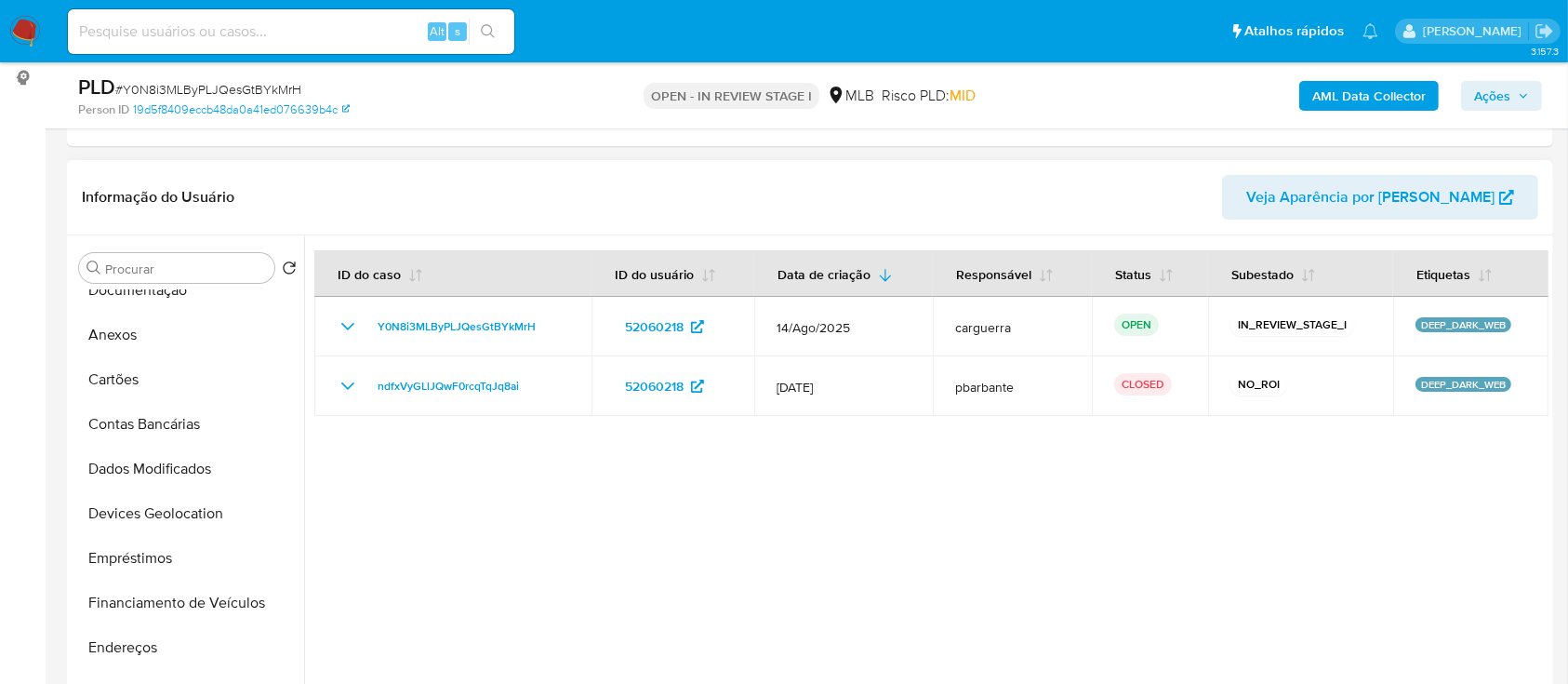
scroll to position [255, 0]
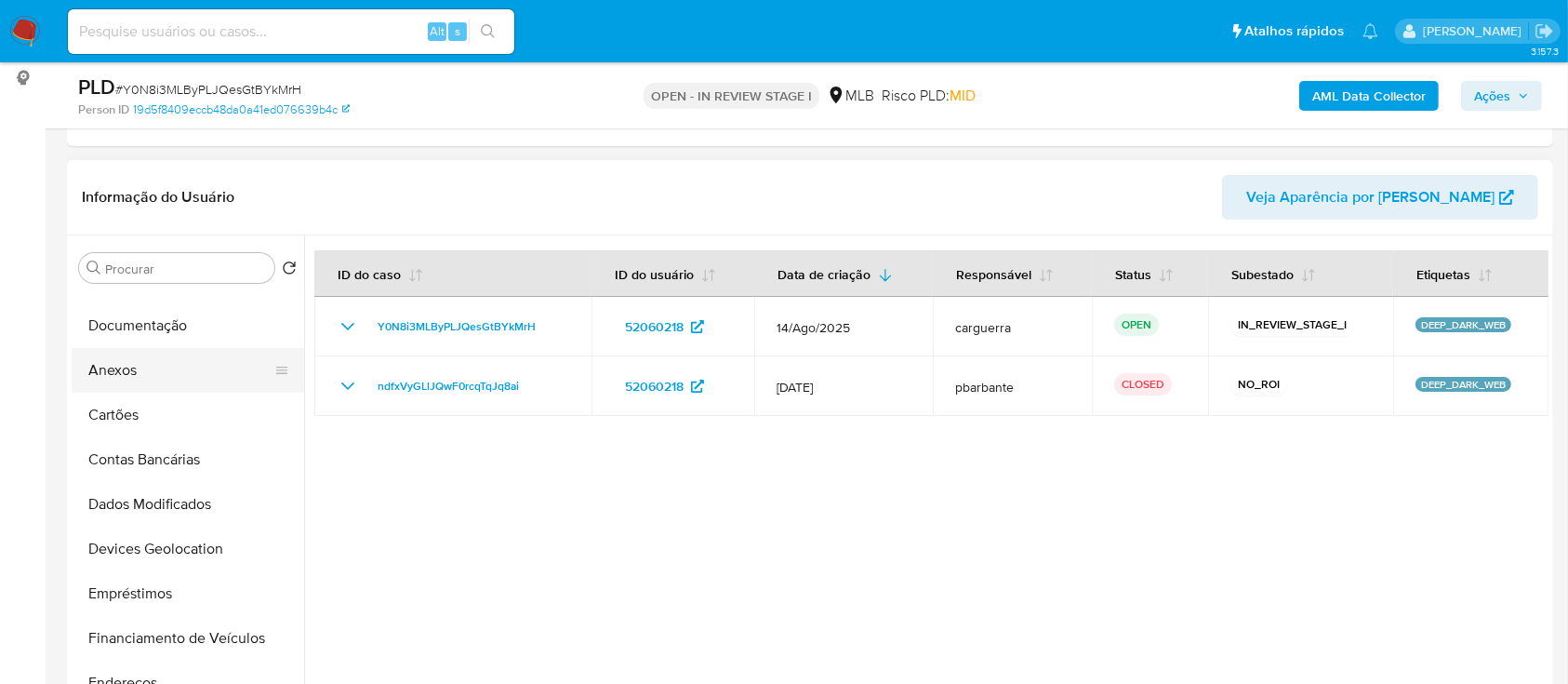
click at [104, 369] on button "Anexos" at bounding box center [180, 370] width 217 height 45
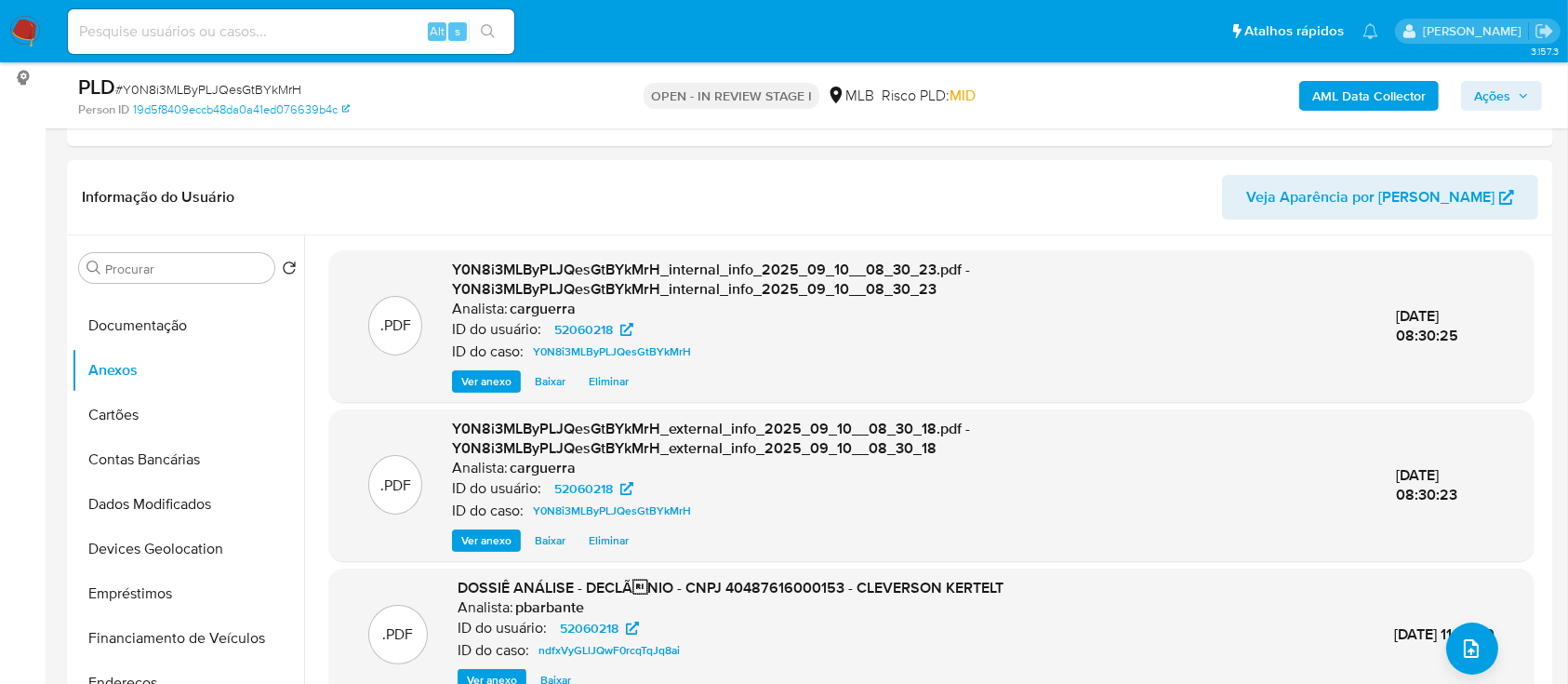
click at [1512, 91] on span "Ações" at bounding box center [1502, 95] width 55 height 26
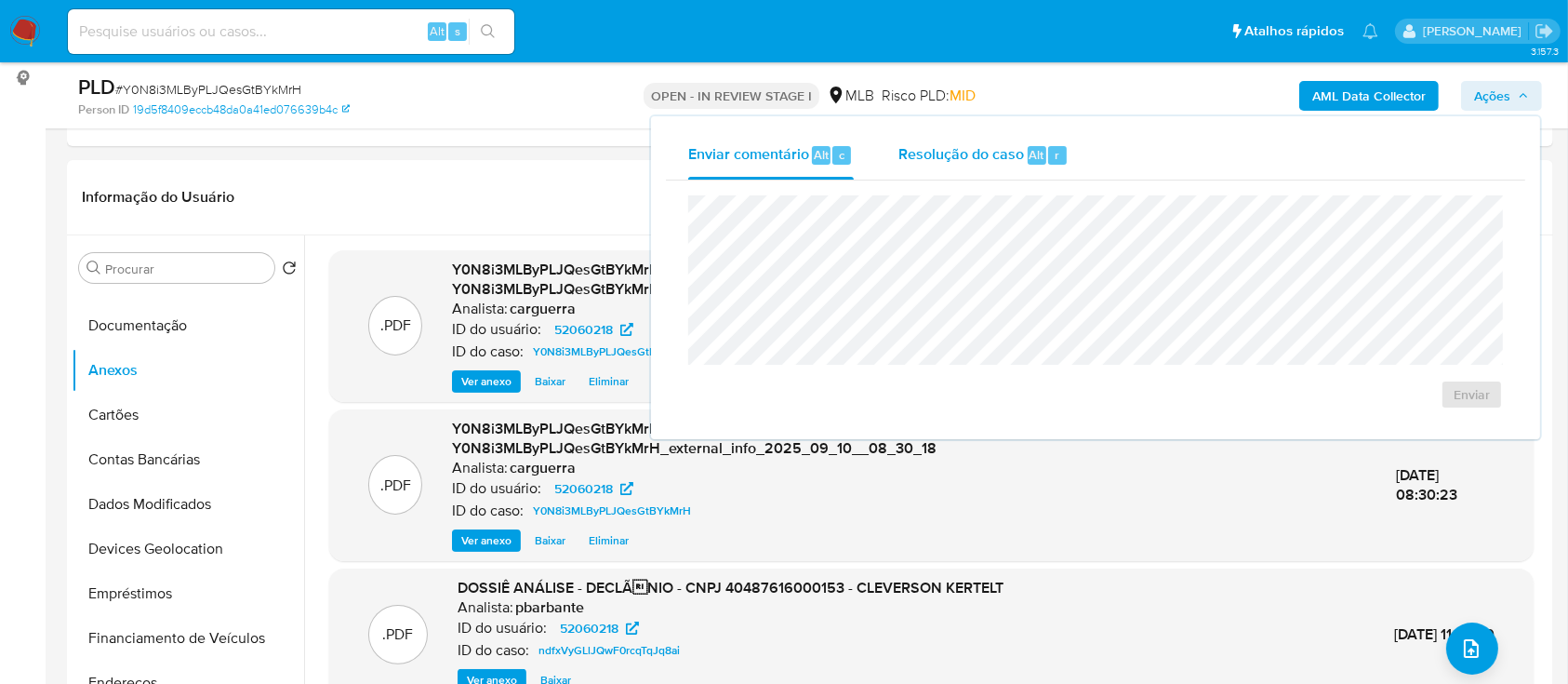
click at [906, 150] on span "Resolução do caso" at bounding box center [960, 154] width 126 height 21
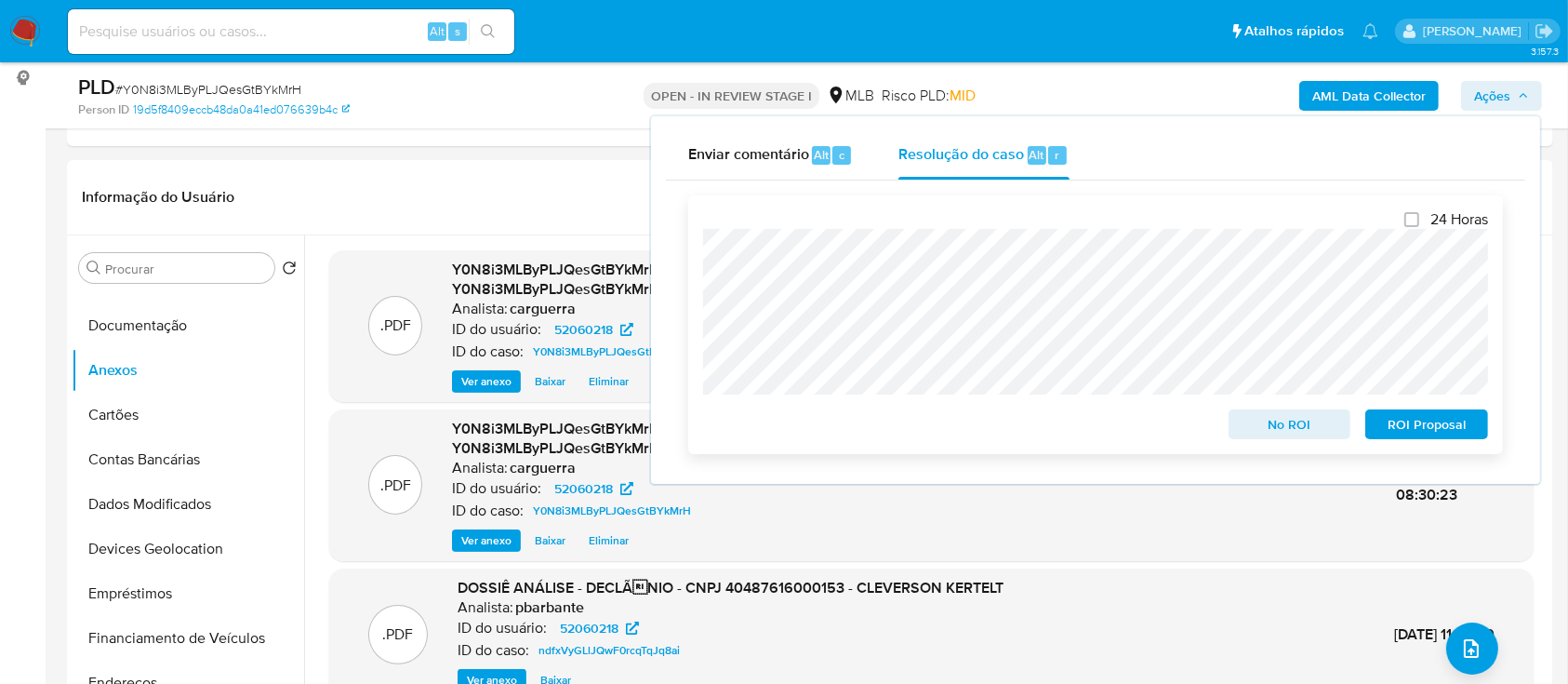
click at [1300, 423] on span "No ROI" at bounding box center [1289, 424] width 96 height 26
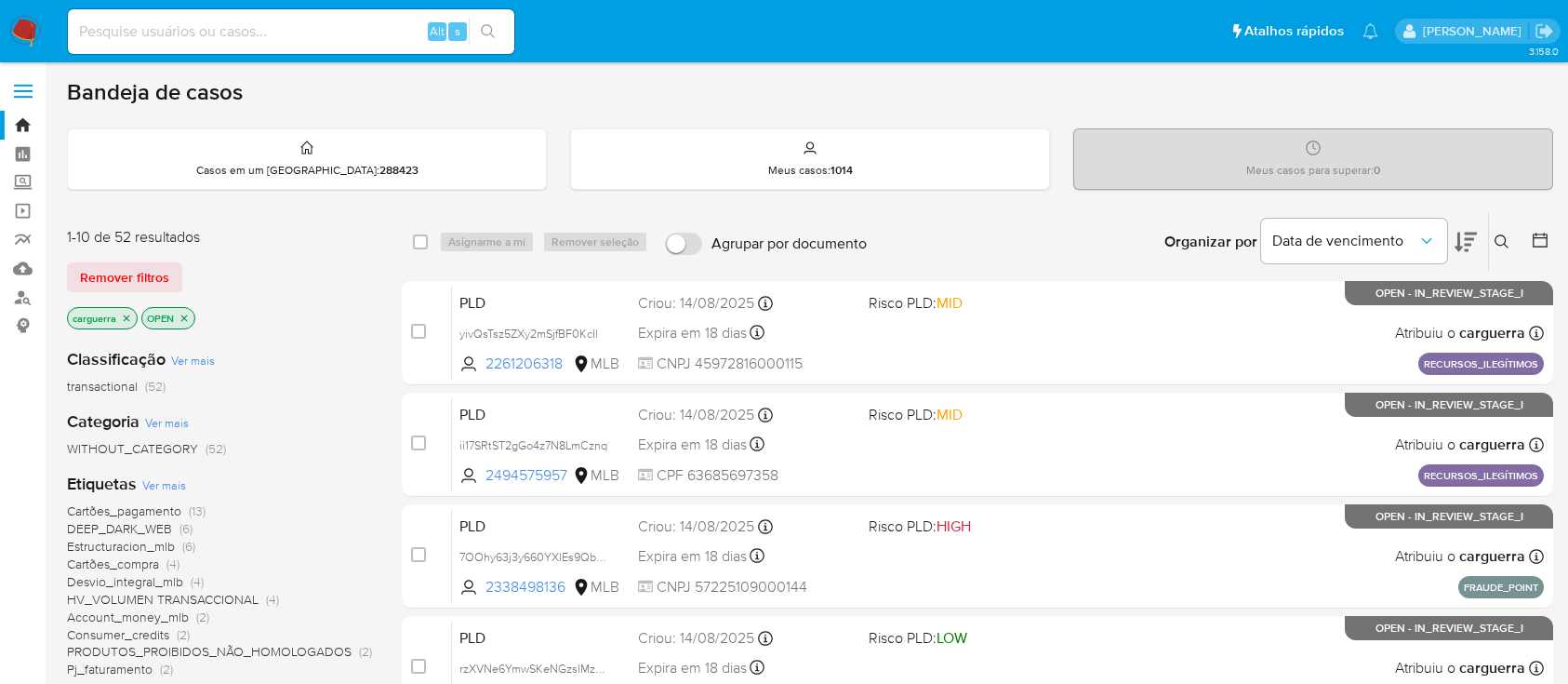
scroll to position [124, 0]
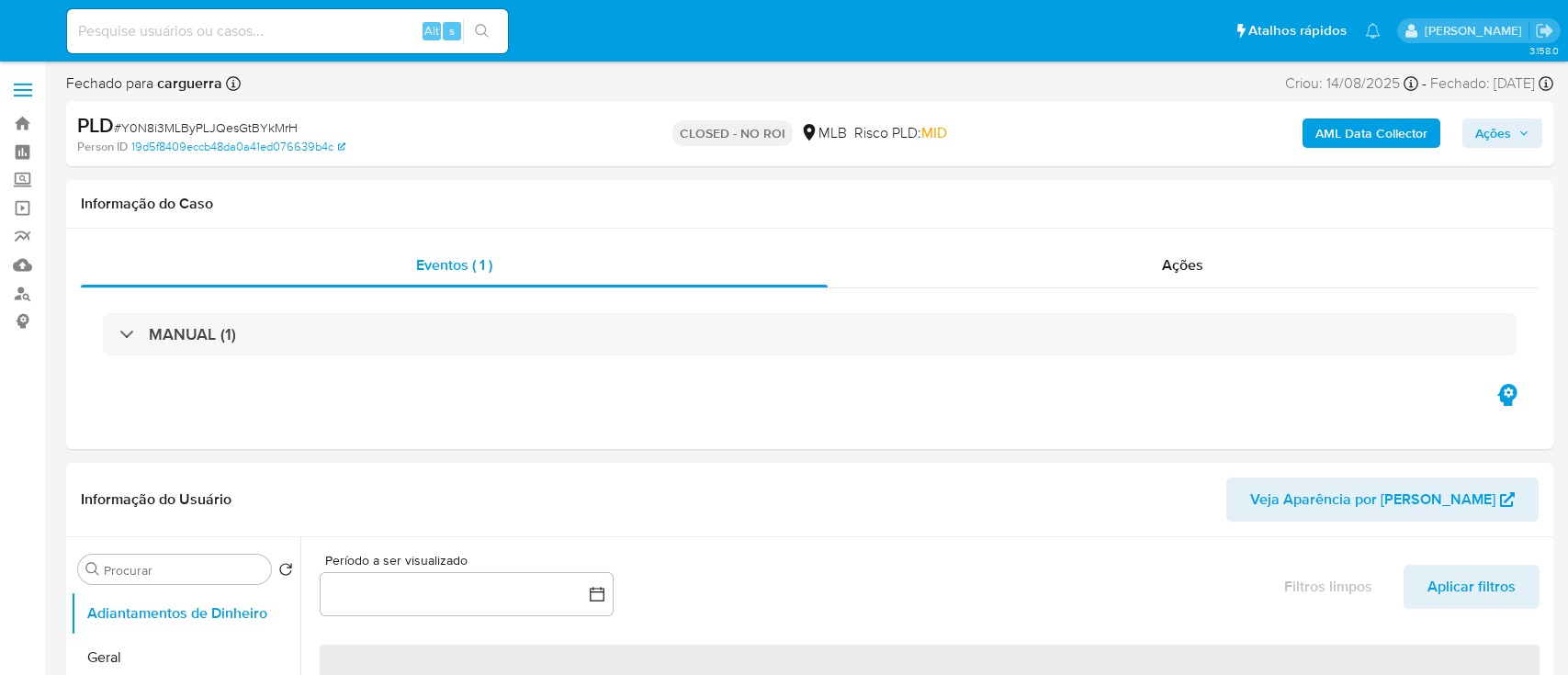
select select "10"
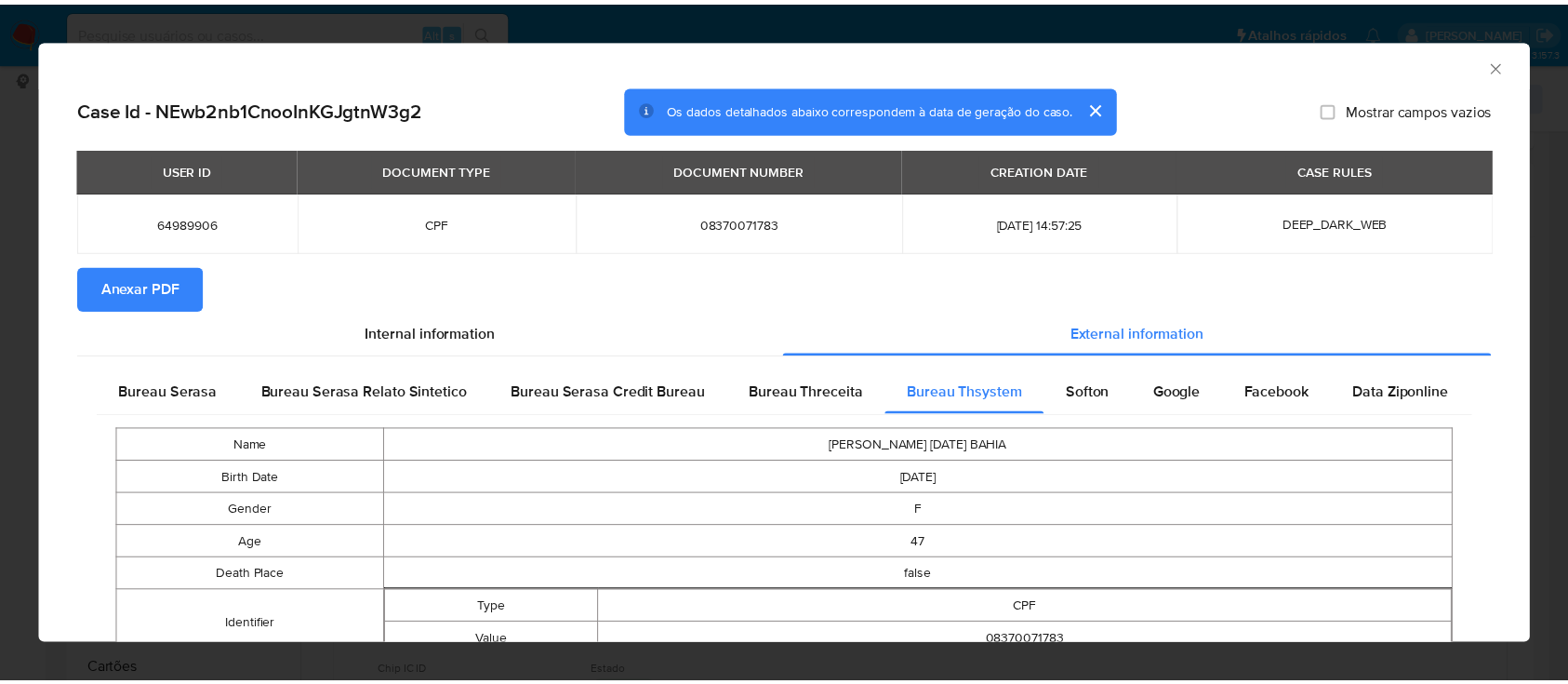
scroll to position [402, 0]
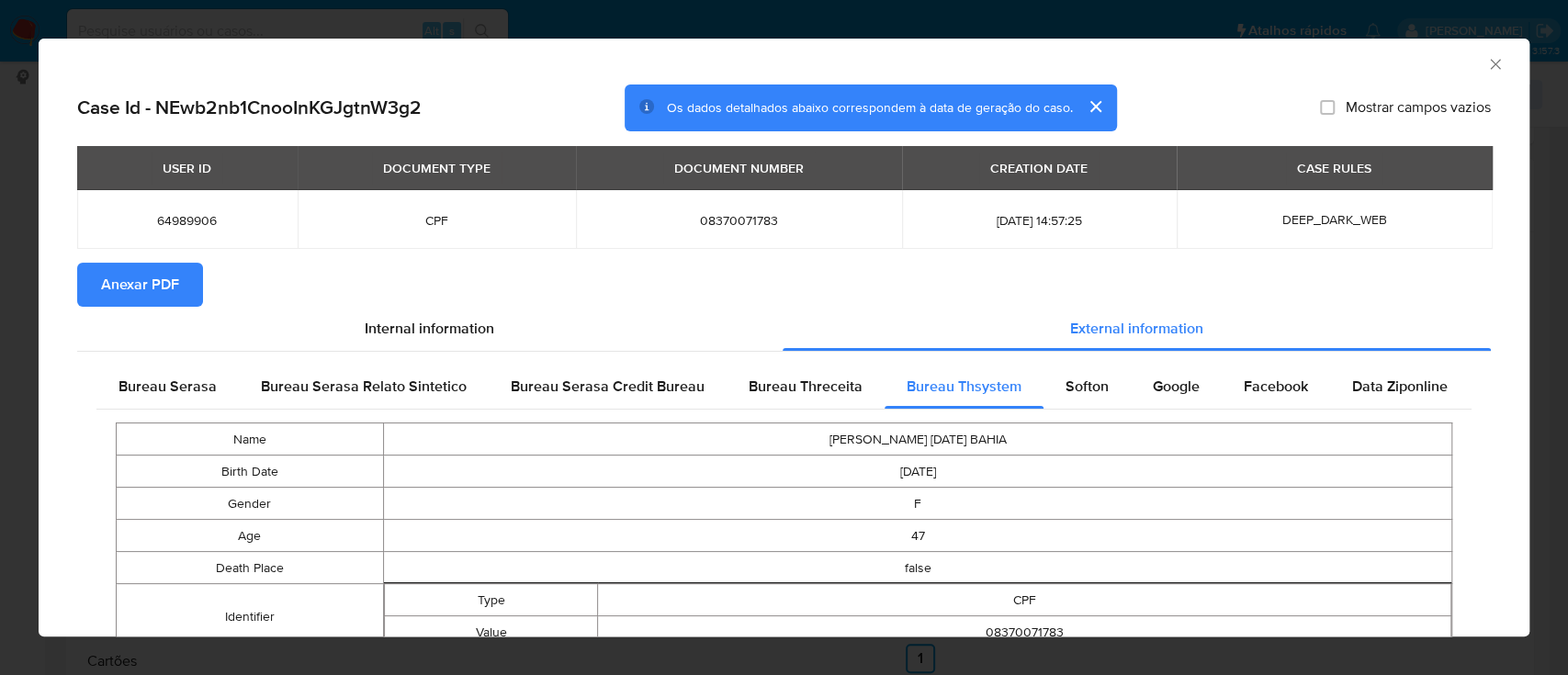
click at [1486, 63] on icon "Fechar a janela" at bounding box center [1495, 63] width 18 height 18
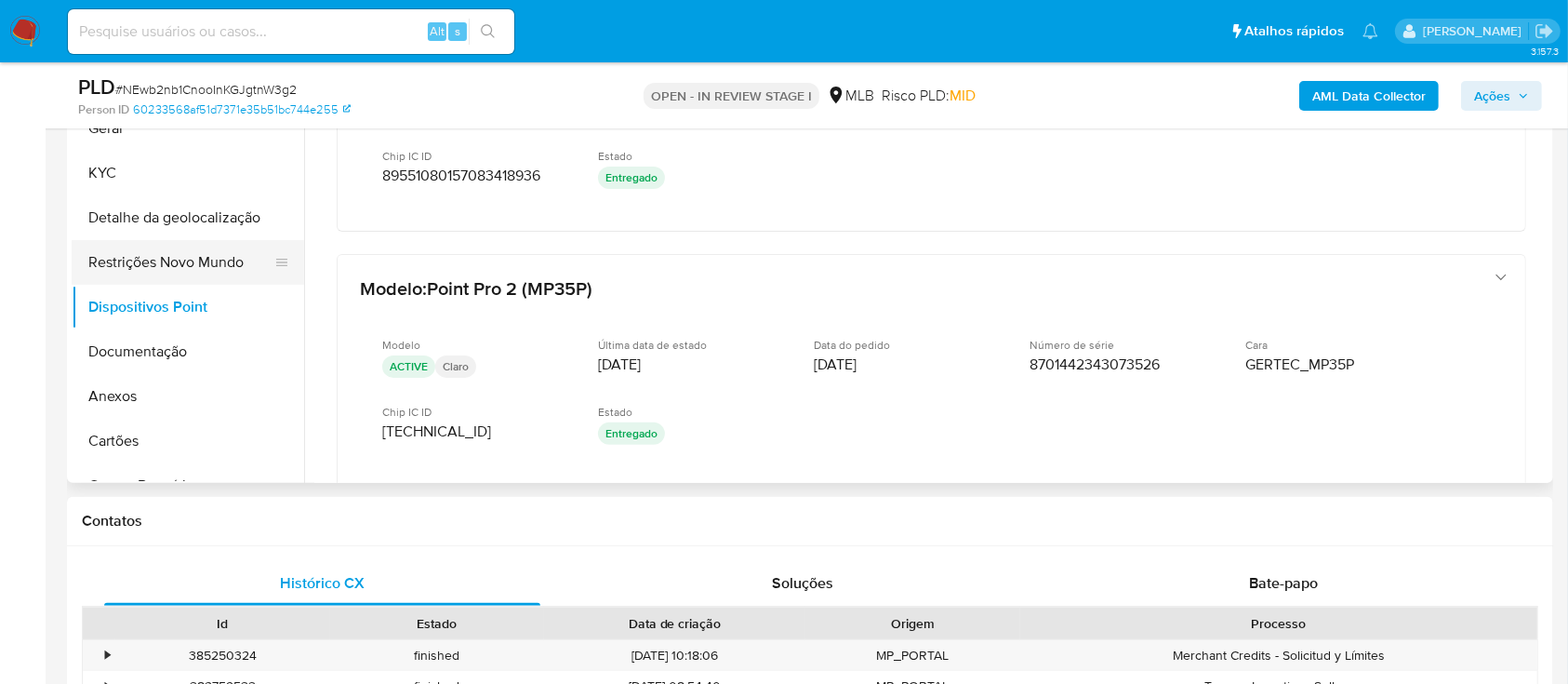
scroll to position [372, 0]
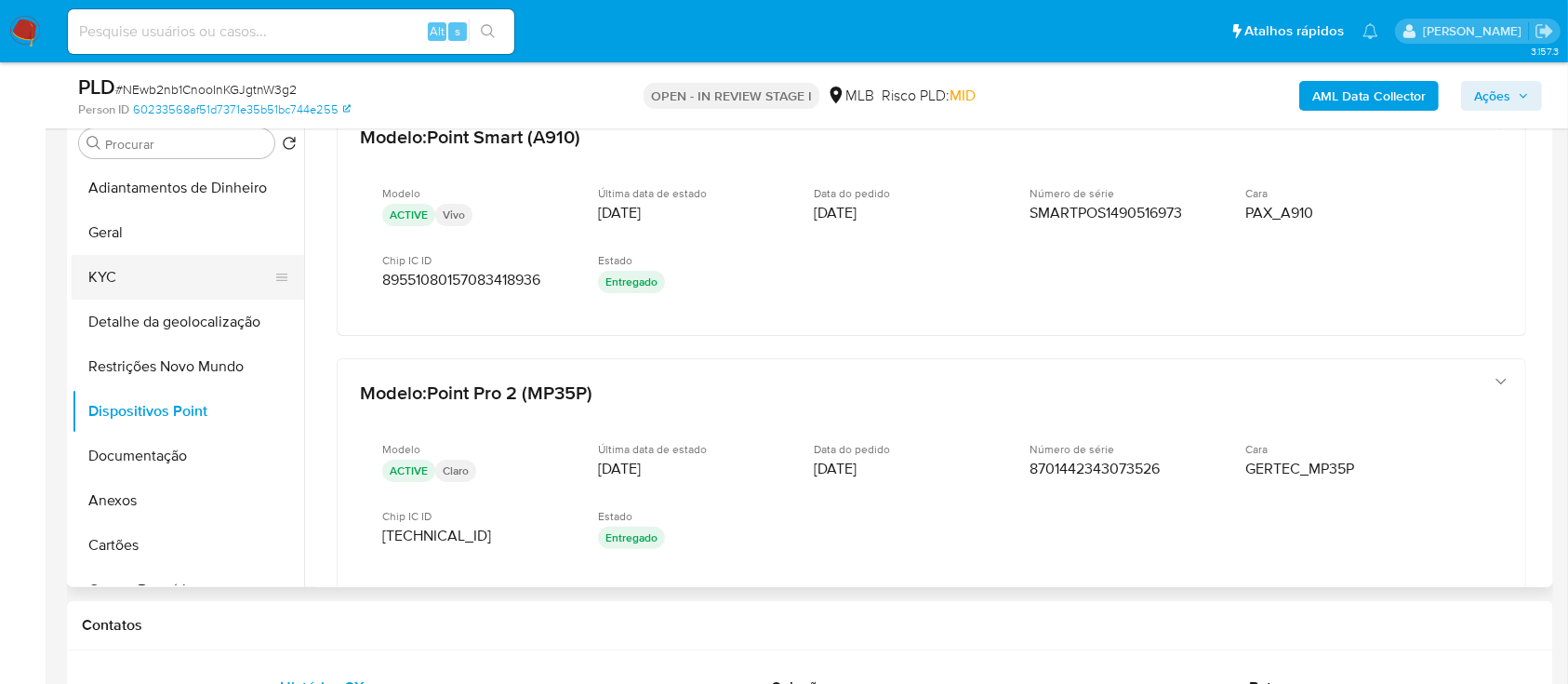
click at [163, 273] on button "KYC" at bounding box center [180, 278] width 217 height 45
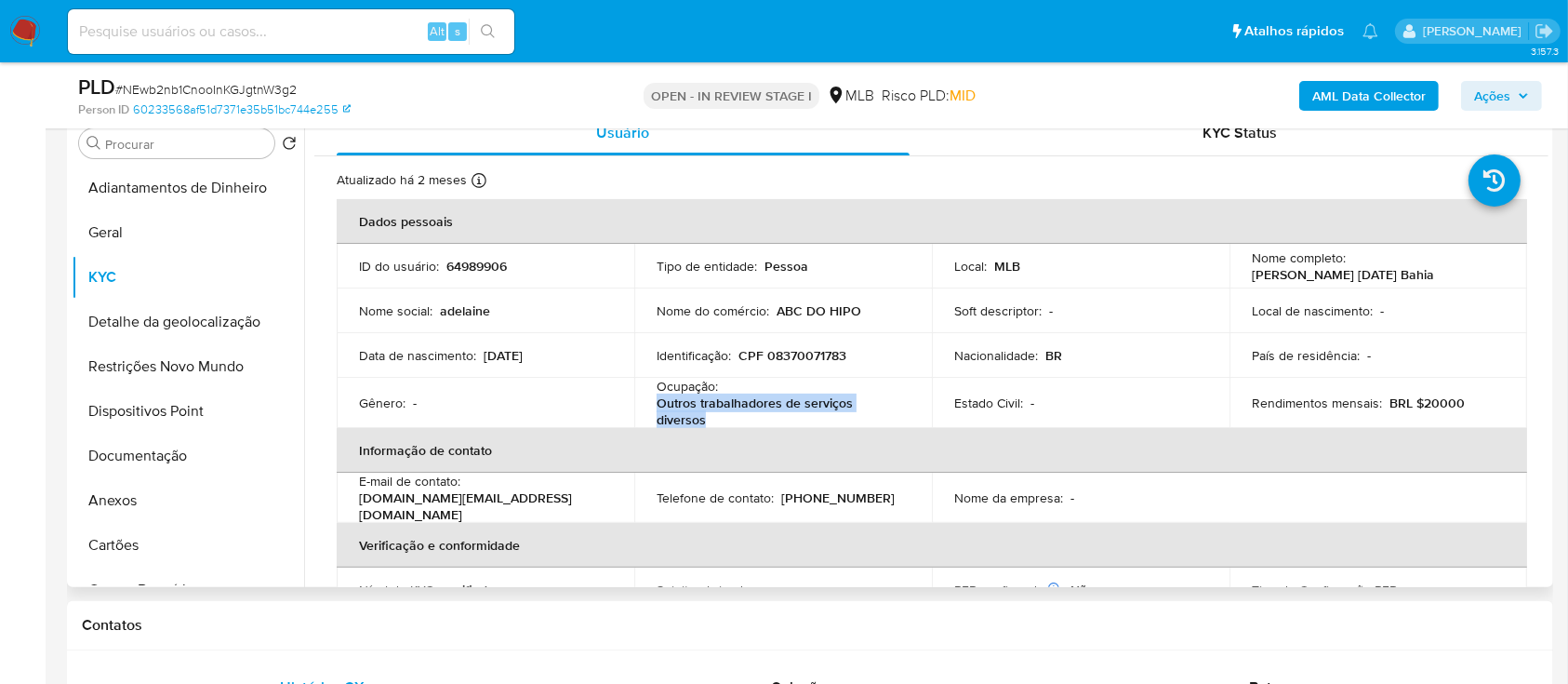
drag, startPoint x: 712, startPoint y: 420, endPoint x: 654, endPoint y: 414, distance: 58.3
click at [656, 413] on p "Outros trabalhadores de serviços diversos" at bounding box center [779, 411] width 245 height 33
copy p "Outros trabalhadores de serviços diversos"
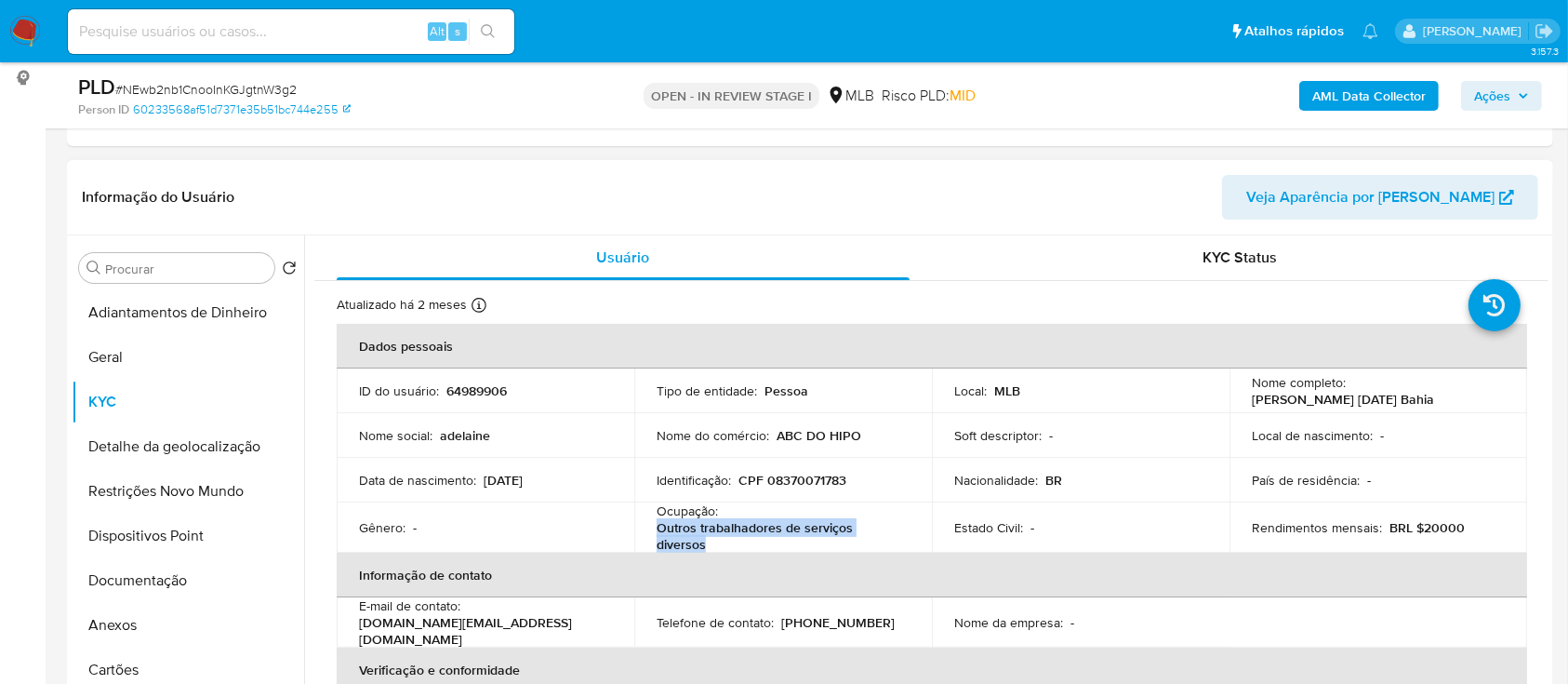
scroll to position [124, 0]
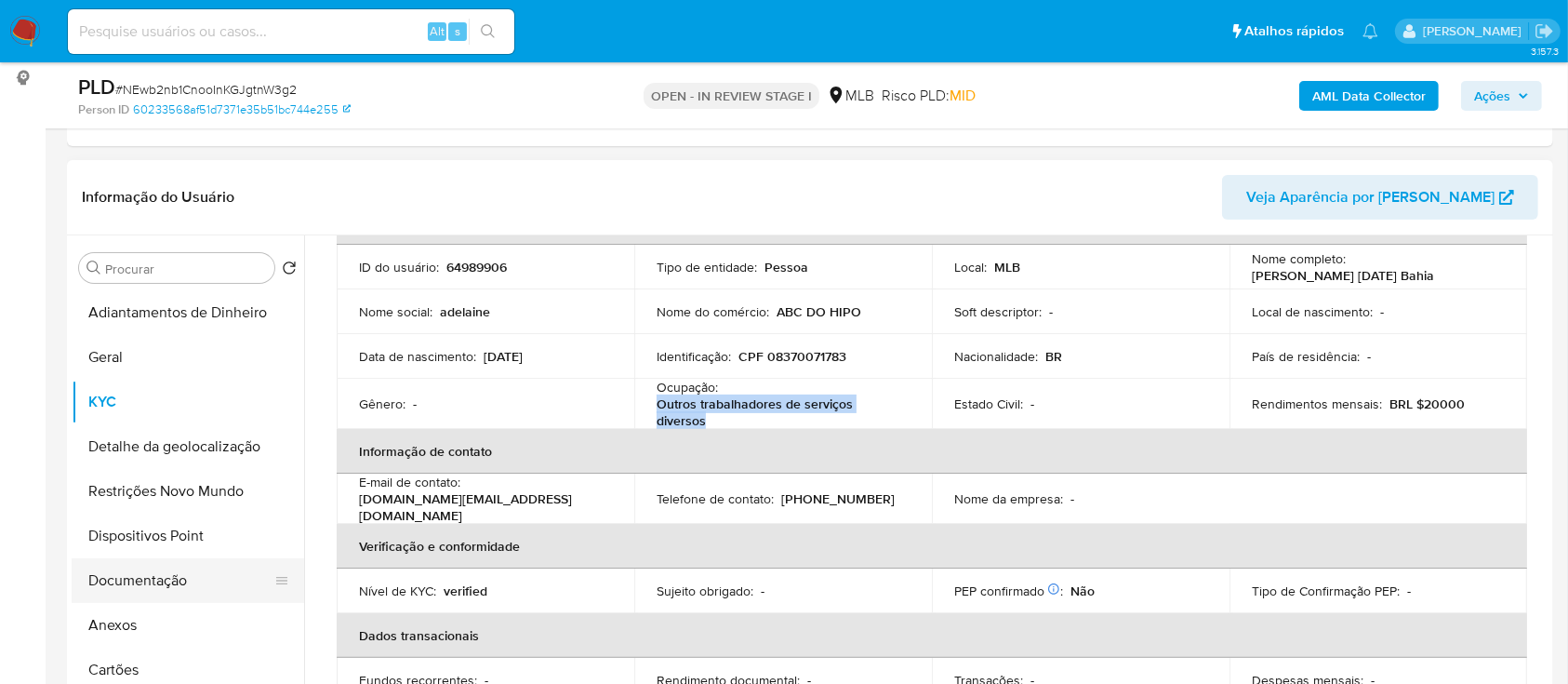
click at [155, 576] on button "Documentação" at bounding box center [180, 581] width 217 height 45
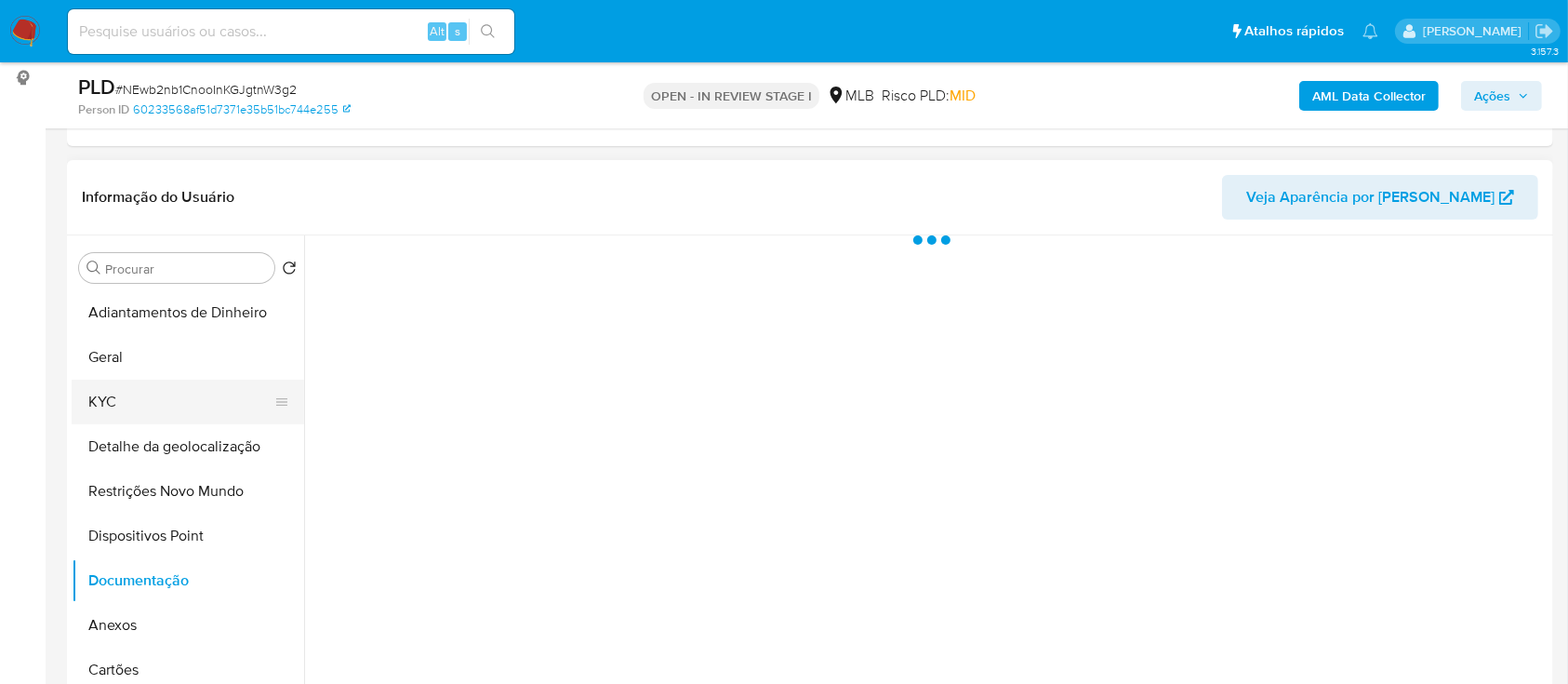
scroll to position [0, 0]
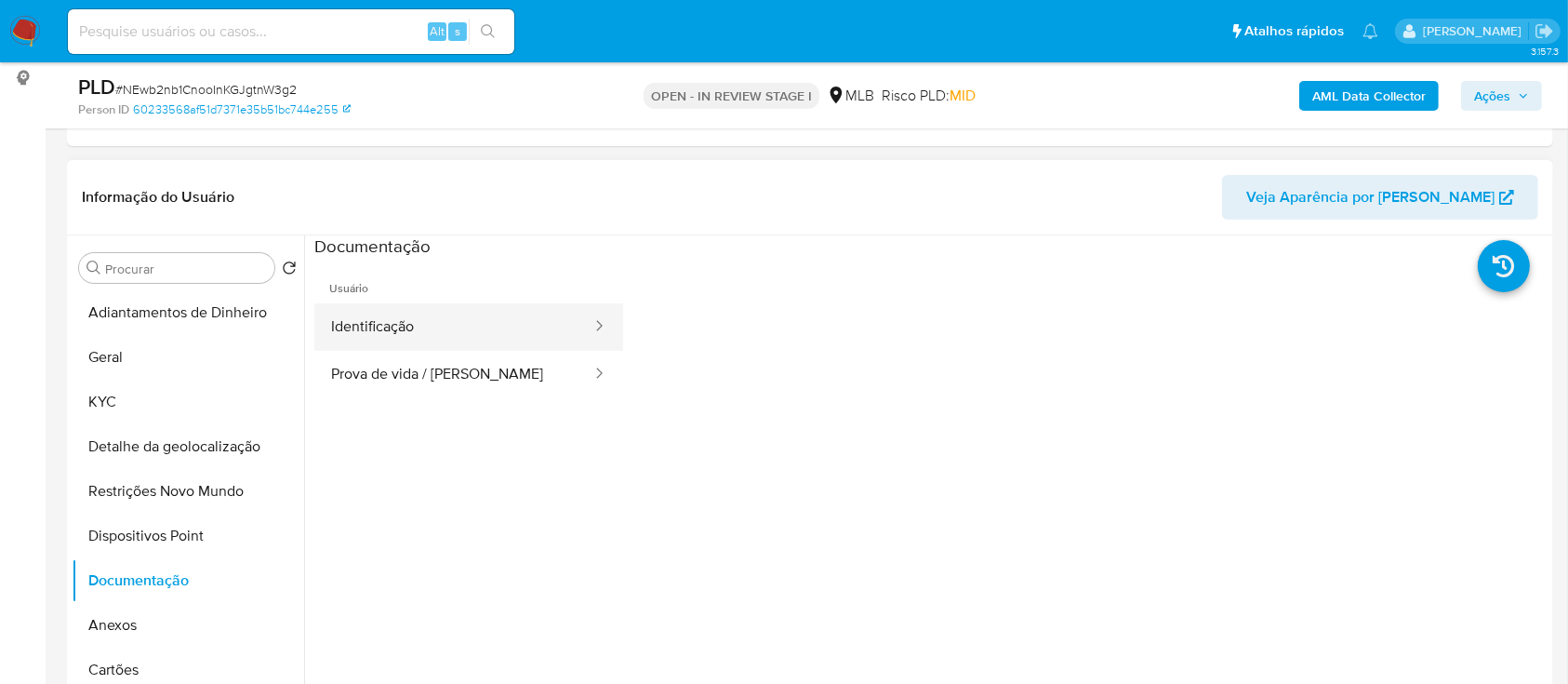
click at [413, 330] on button "Identificação" at bounding box center [454, 326] width 279 height 48
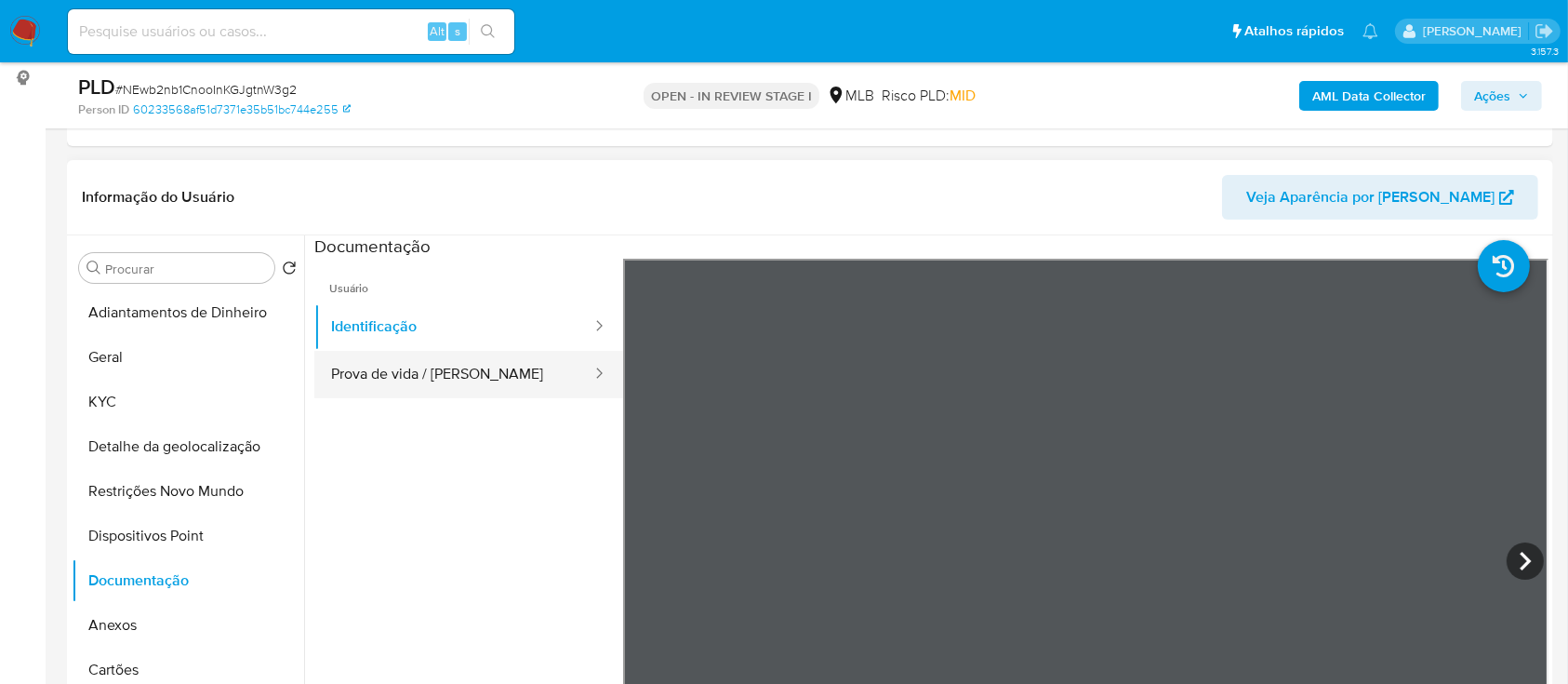
click at [392, 380] on button "Prova de vida / [PERSON_NAME]" at bounding box center [454, 374] width 279 height 48
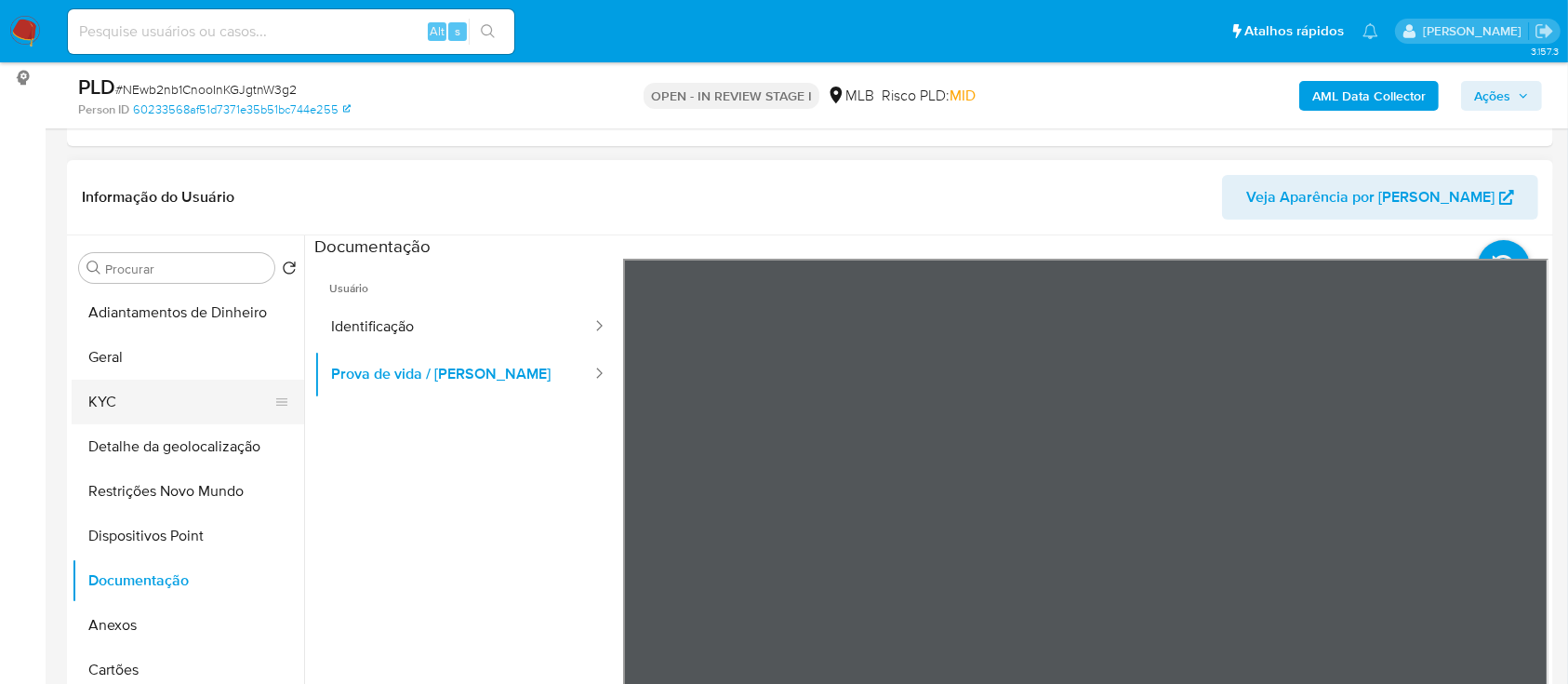
click at [134, 408] on button "KYC" at bounding box center [180, 402] width 217 height 45
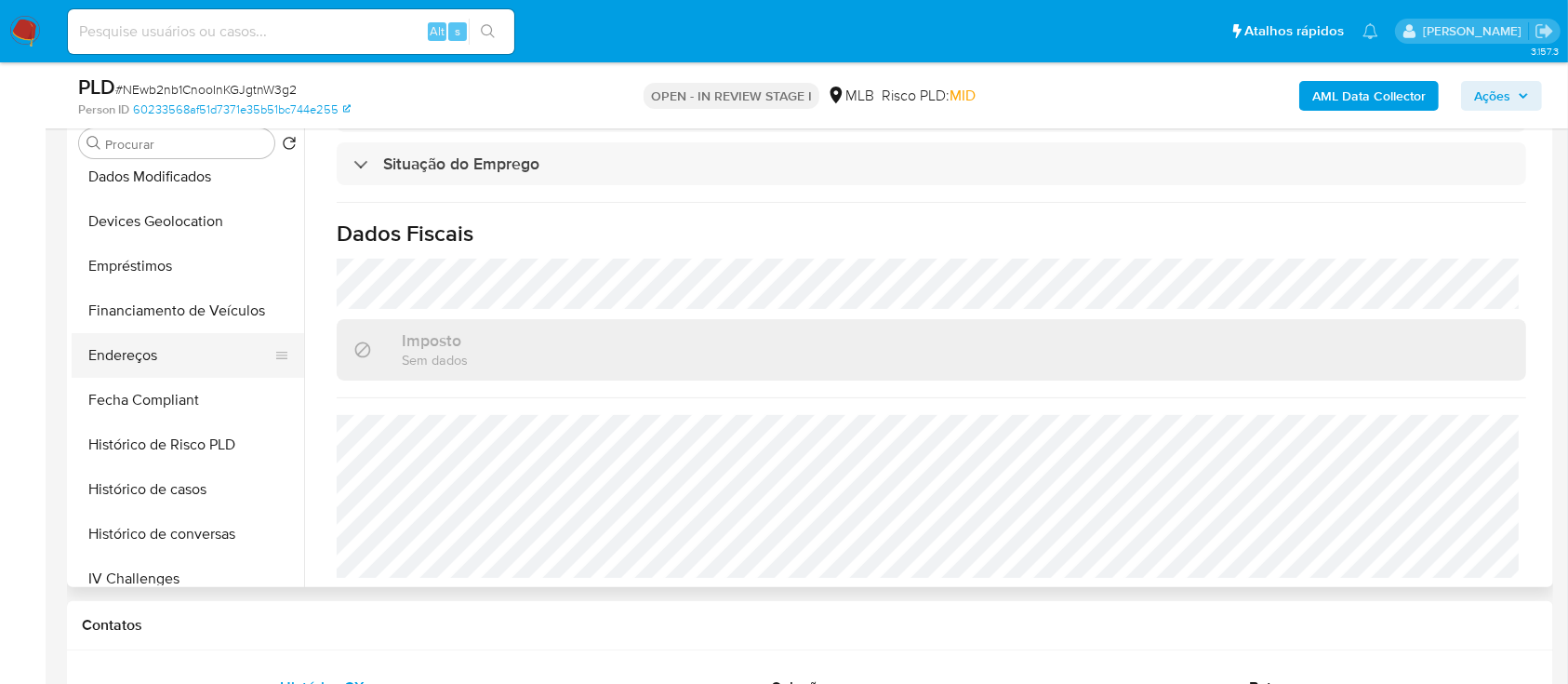
scroll to position [496, 0]
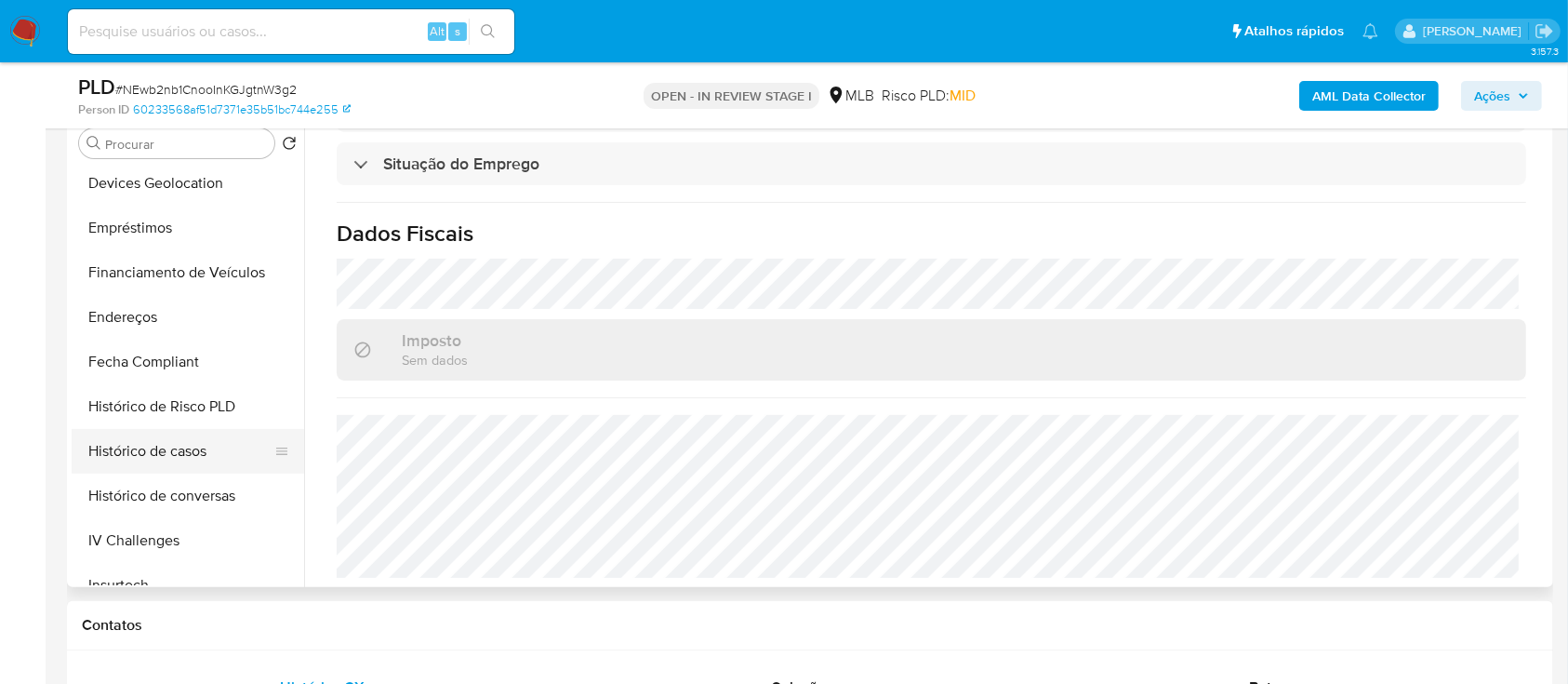
click at [180, 453] on button "Histórico de casos" at bounding box center [180, 451] width 217 height 45
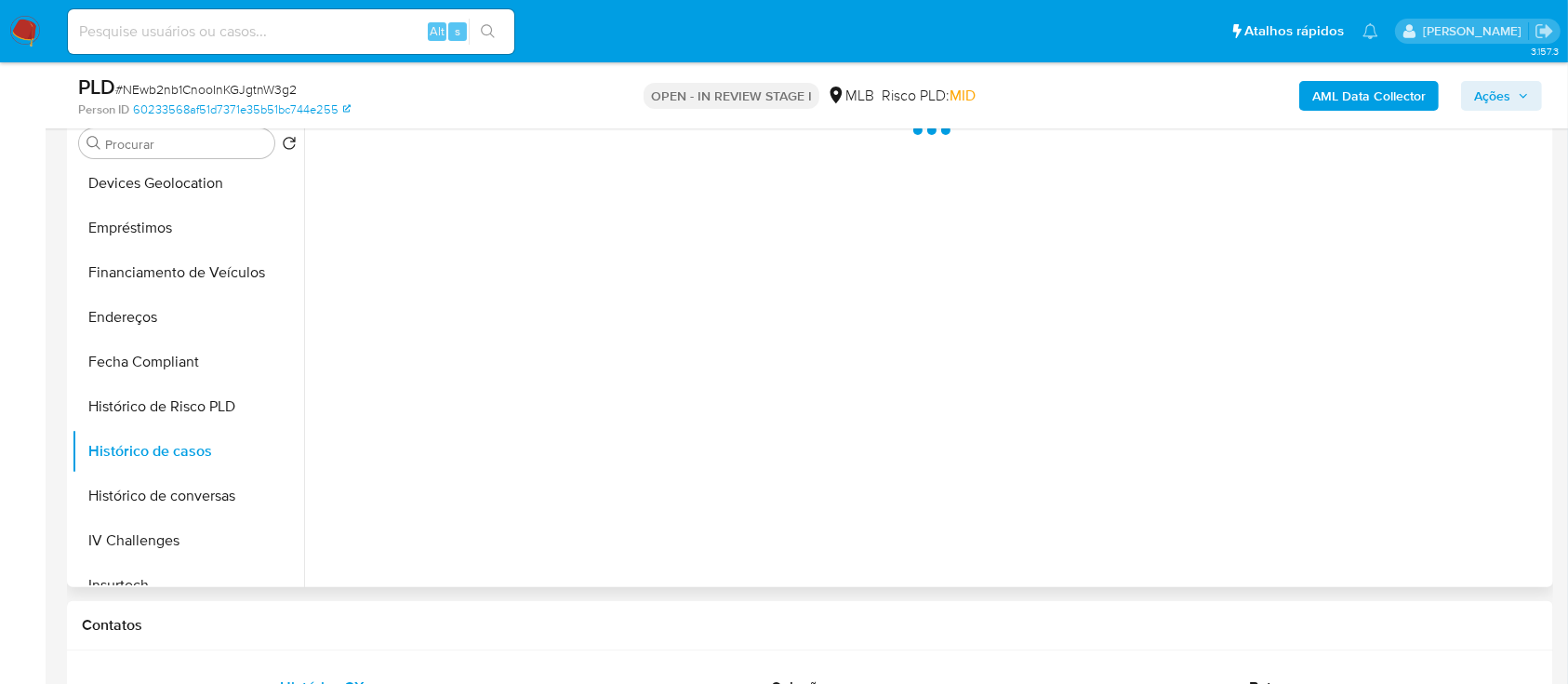
scroll to position [0, 0]
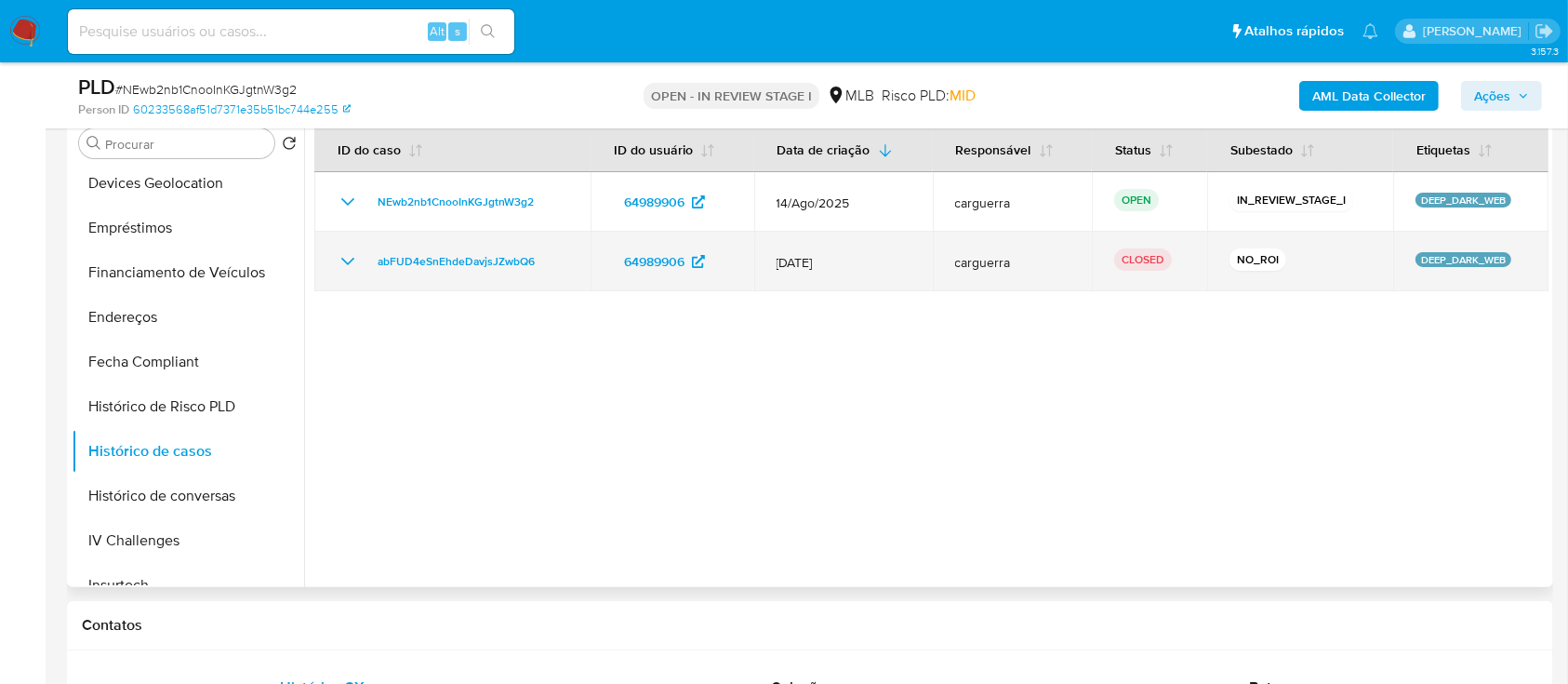
click at [341, 259] on icon "Mostrar/Ocultar" at bounding box center [348, 261] width 22 height 22
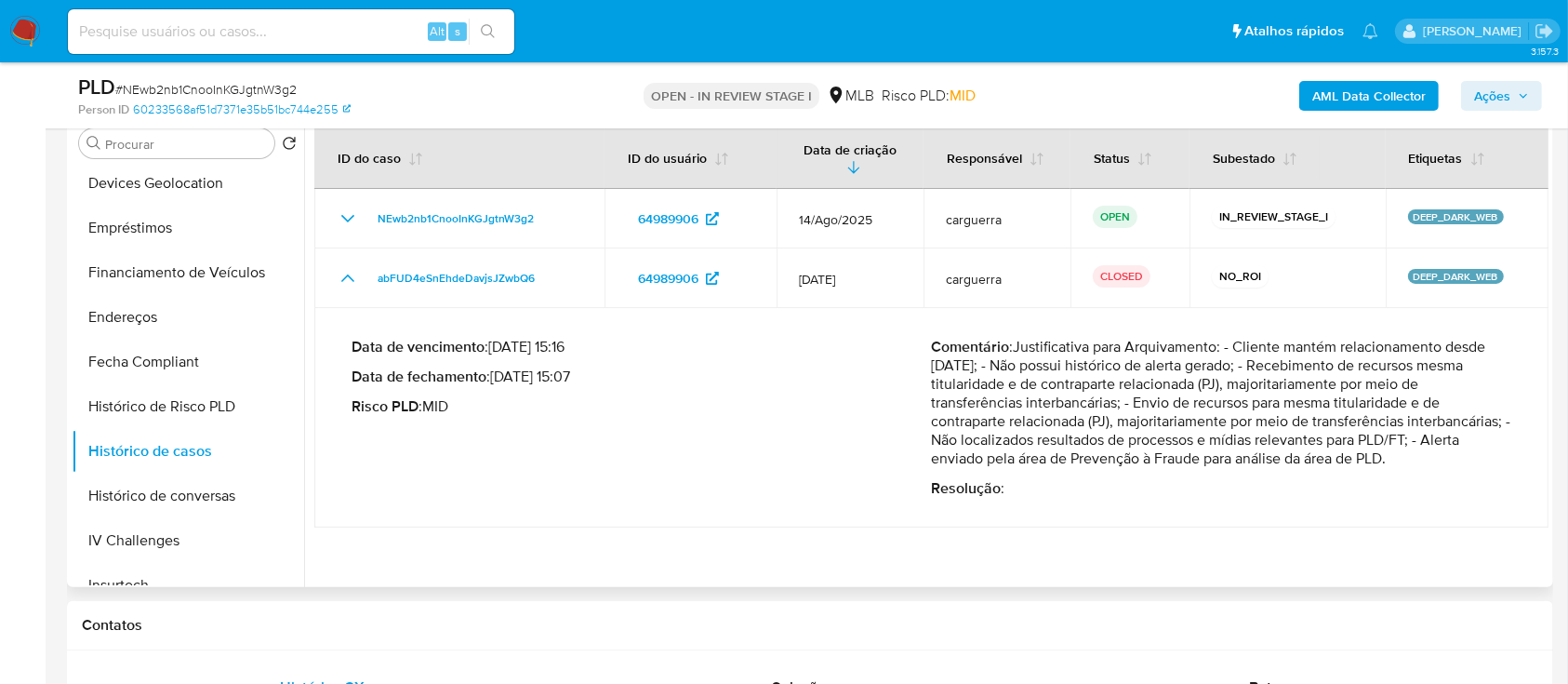
drag, startPoint x: 1392, startPoint y: 465, endPoint x: 1229, endPoint y: 343, distance: 203.6
click at [1226, 344] on p "Comentário : Justificativa para Arquivamento: - Cliente mantém relacionamento d…" at bounding box center [1222, 403] width 580 height 131
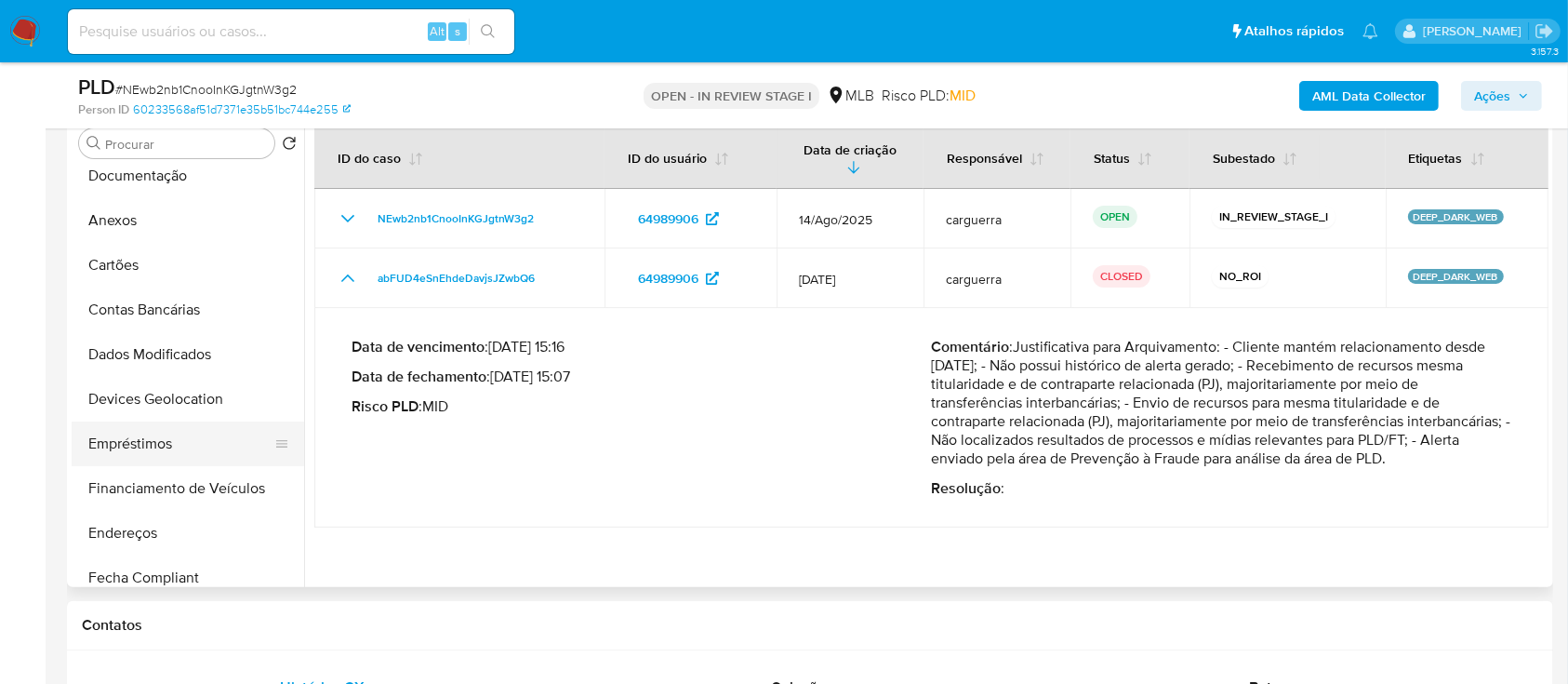
scroll to position [124, 0]
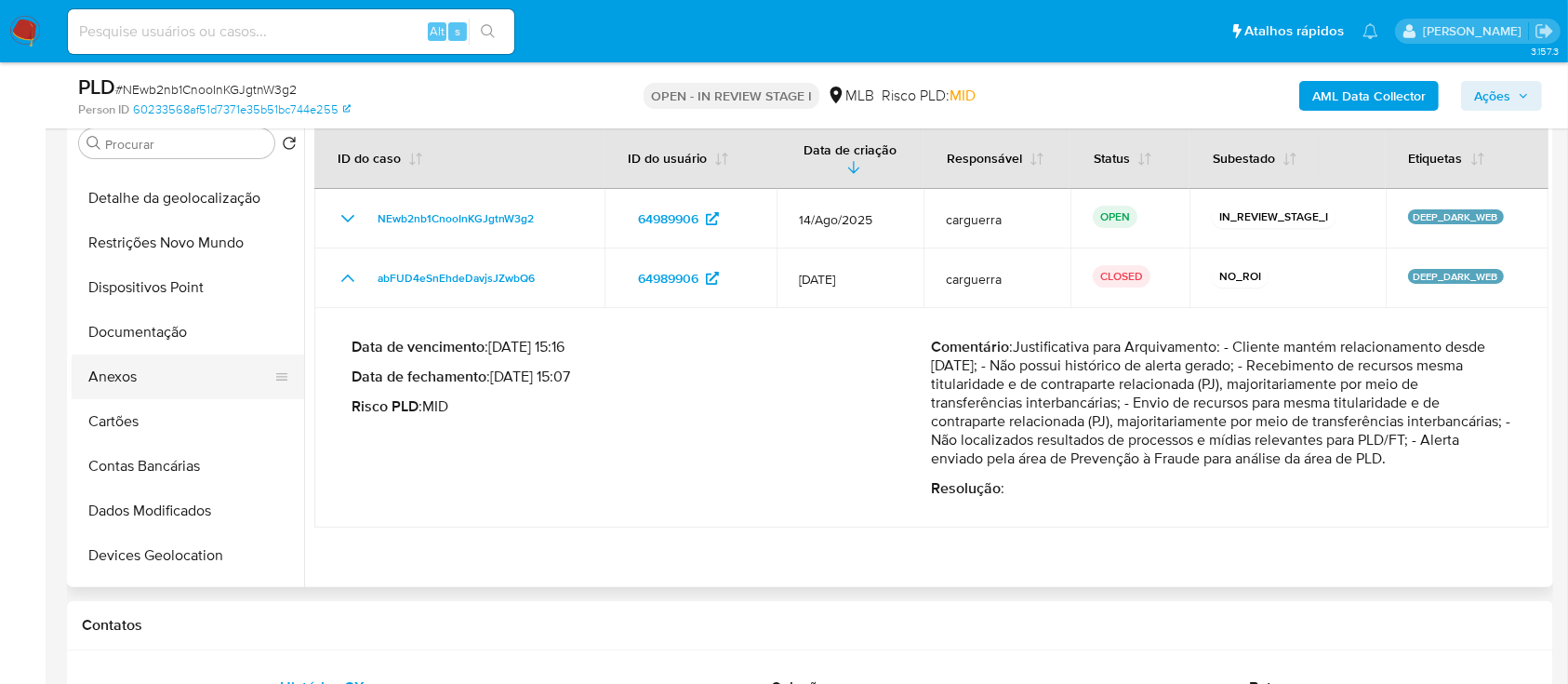
click at [153, 372] on button "Anexos" at bounding box center [180, 377] width 217 height 45
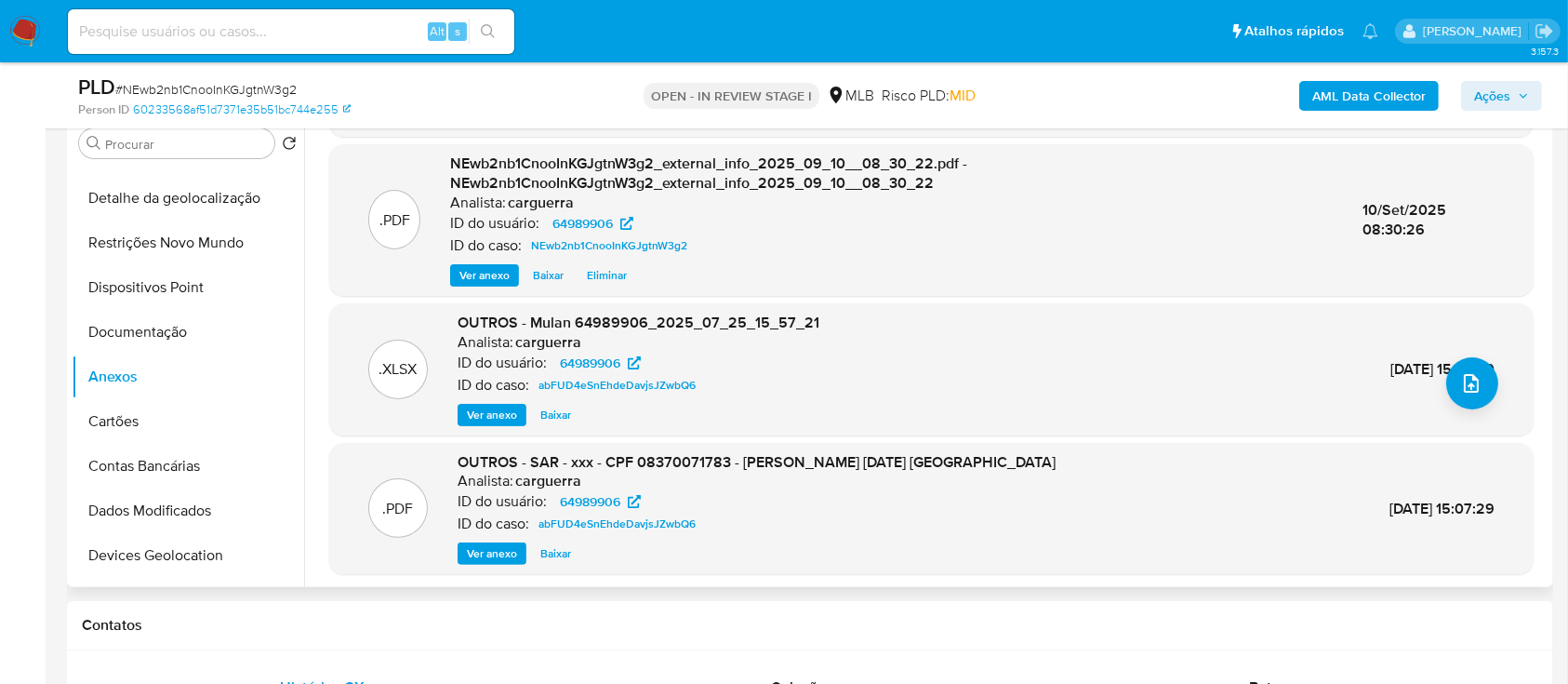
scroll to position [144, 0]
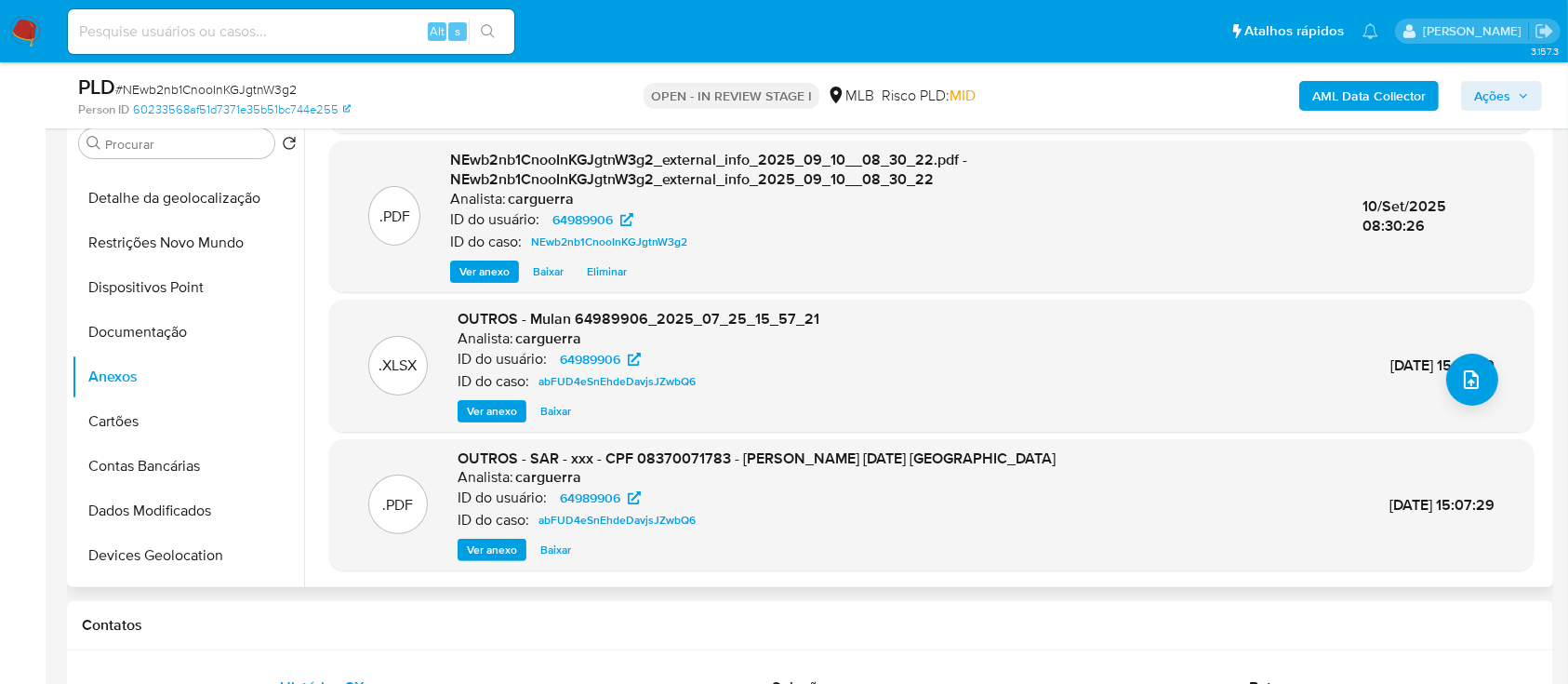
click at [500, 551] on span "Ver anexo" at bounding box center [492, 550] width 51 height 19
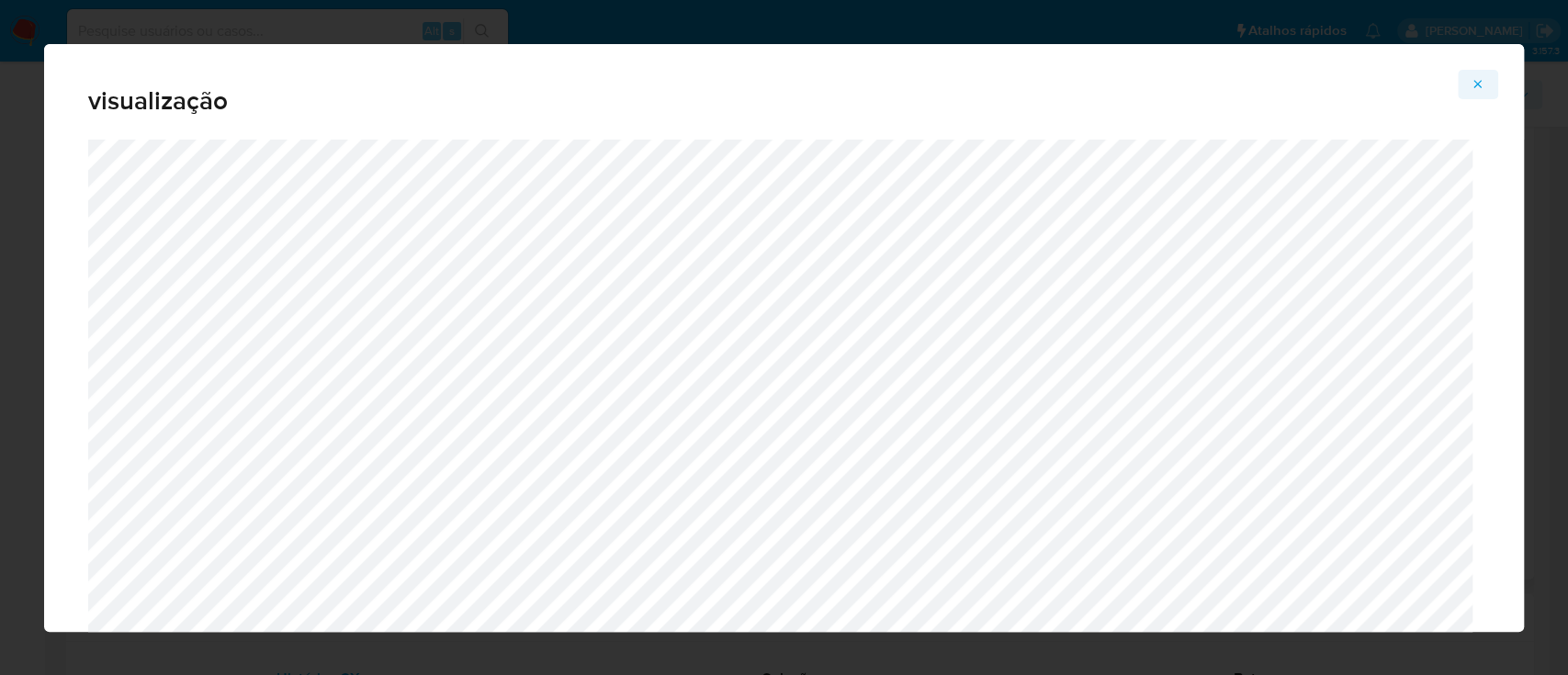
click at [1481, 81] on icon "Attachment preview" at bounding box center [1478, 84] width 14 height 14
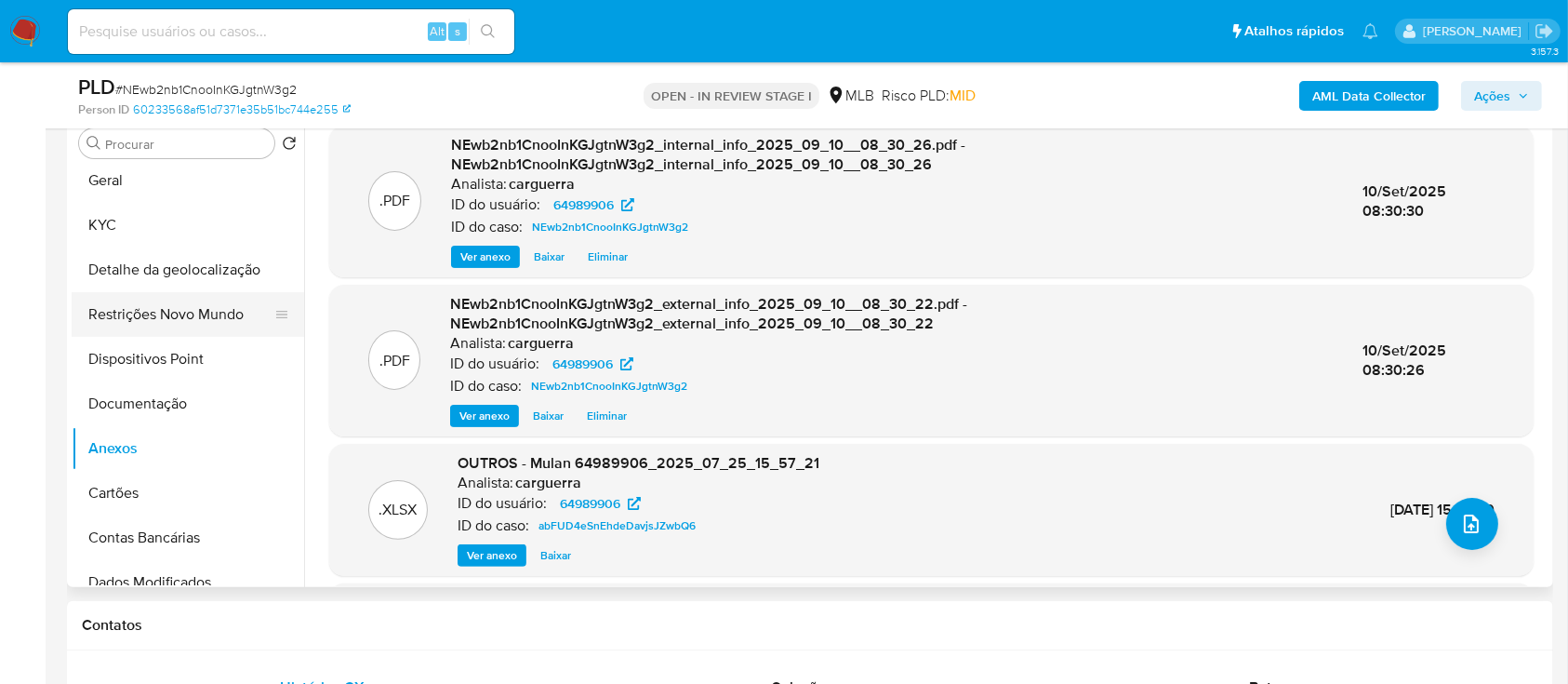
scroll to position [0, 0]
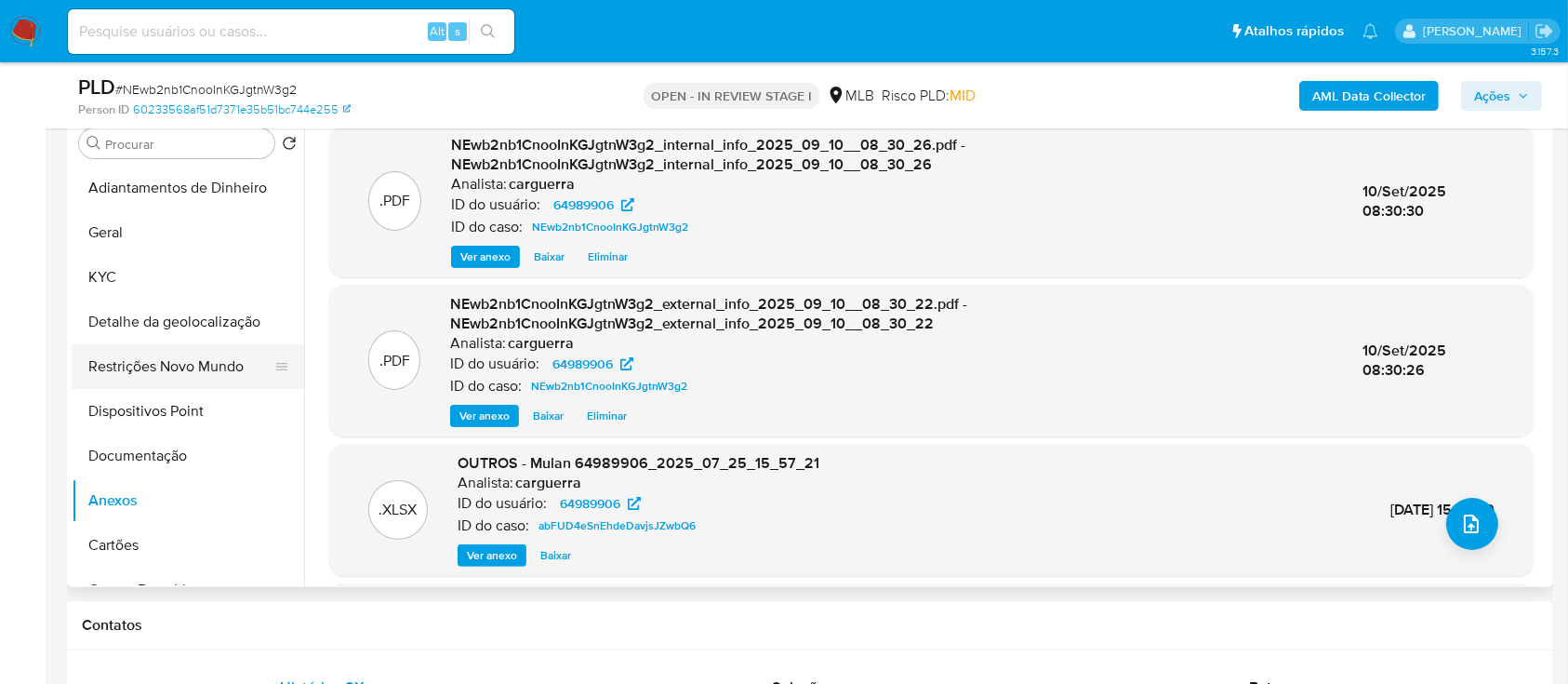
click at [186, 374] on button "Restrições Novo Mundo" at bounding box center [180, 366] width 217 height 45
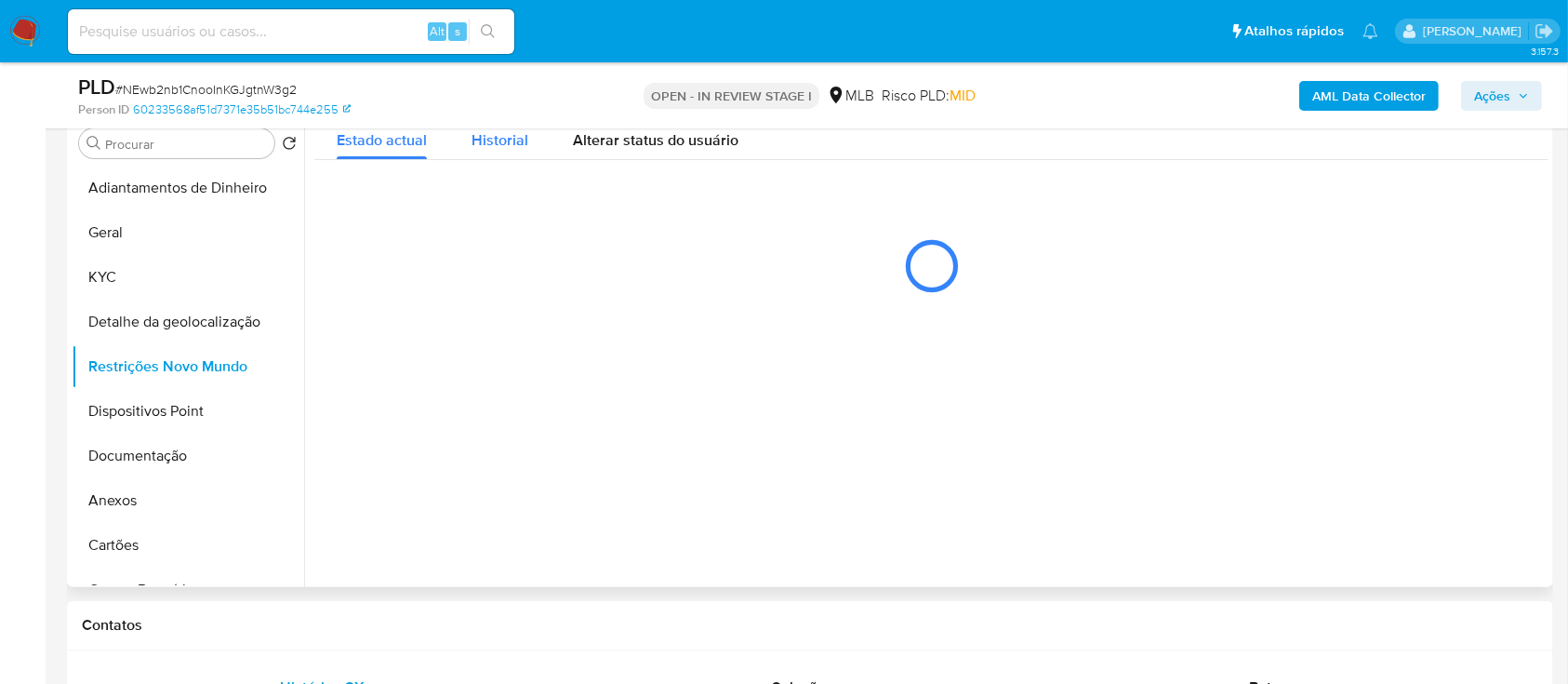
click at [513, 137] on span "Historial" at bounding box center [500, 140] width 56 height 21
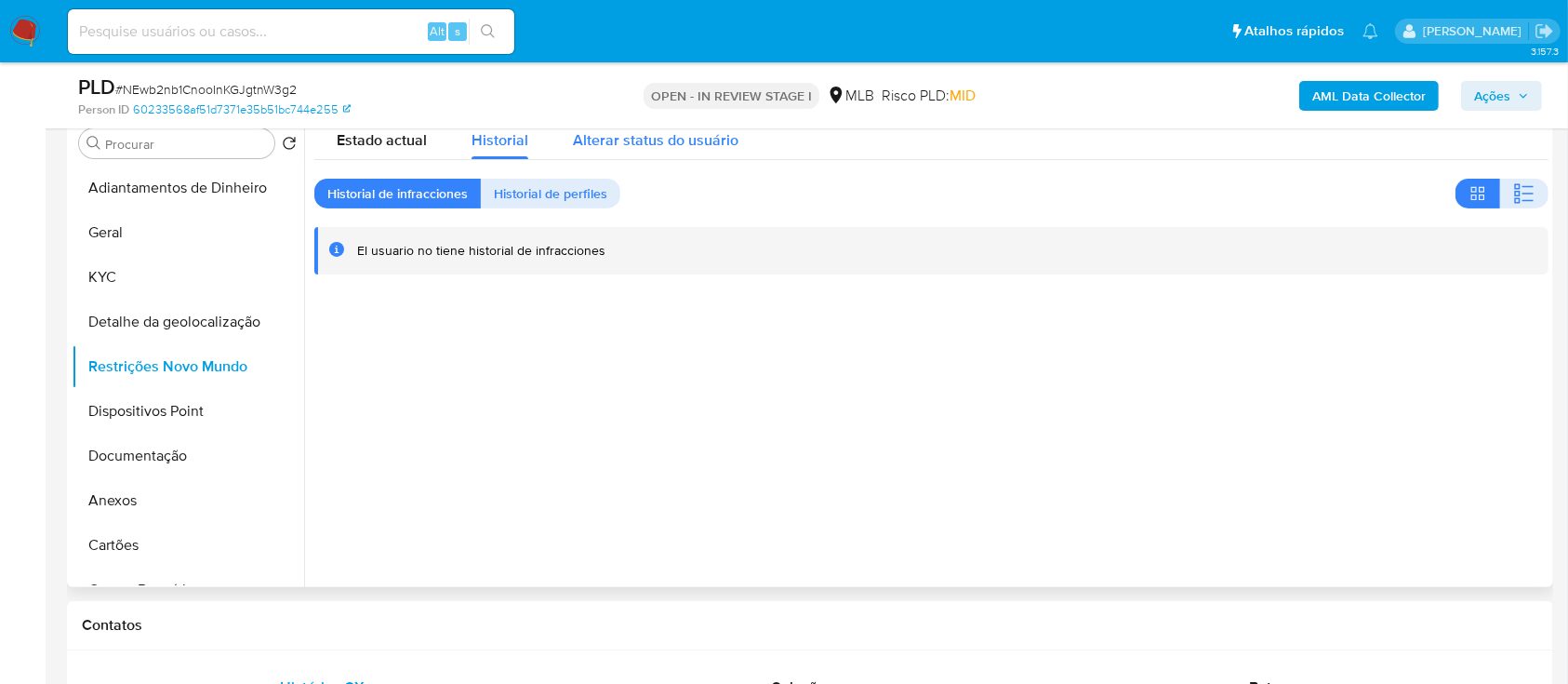
click at [680, 140] on span "Alterar status do usuário" at bounding box center [655, 140] width 166 height 21
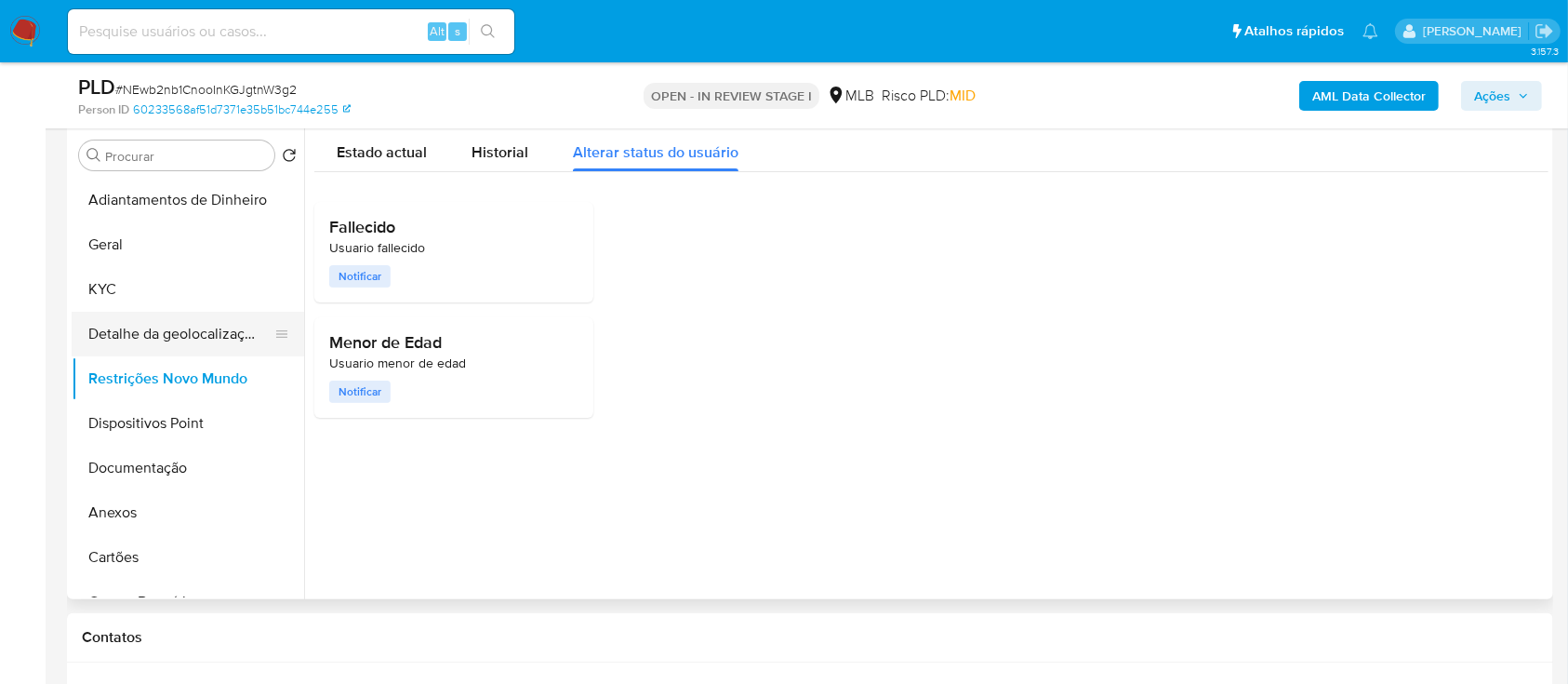
scroll to position [372, 0]
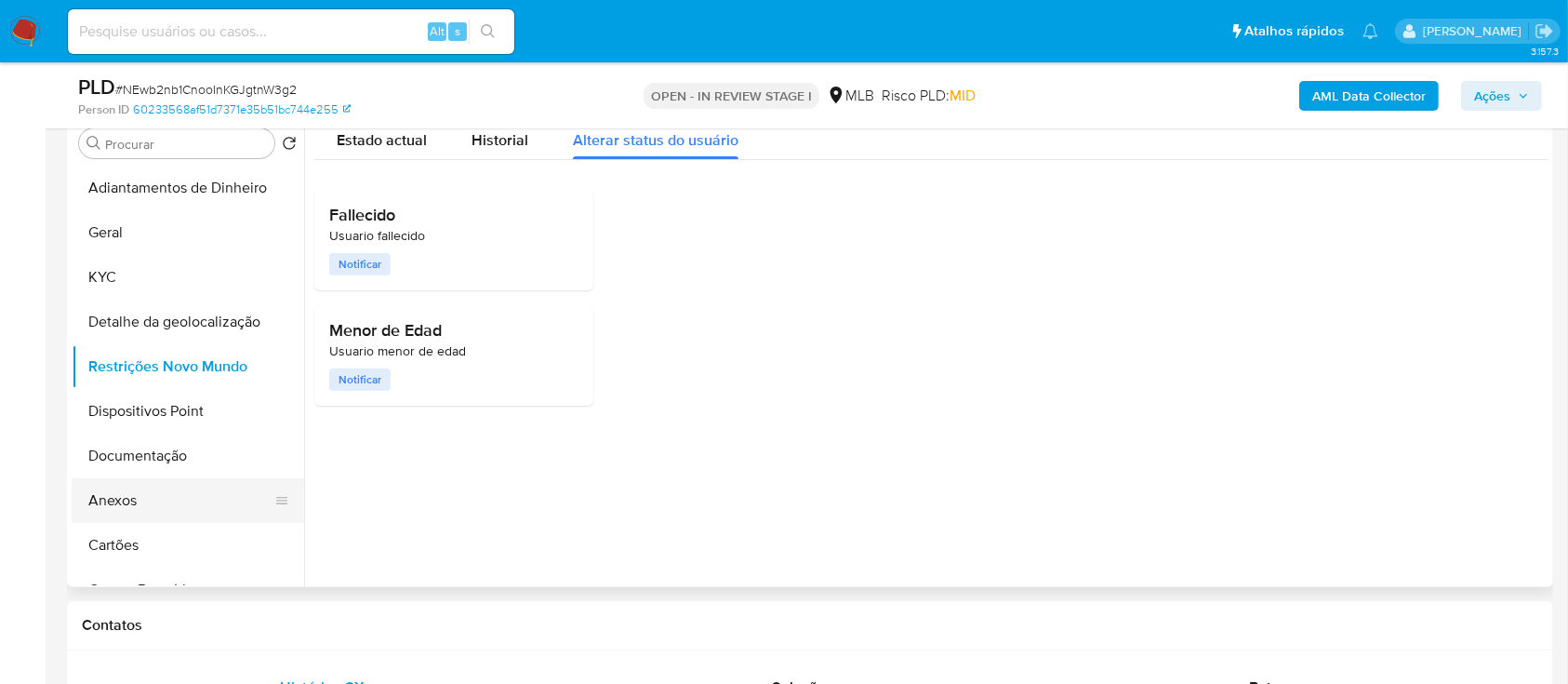
drag, startPoint x: 141, startPoint y: 492, endPoint x: 155, endPoint y: 503, distance: 17.8
click at [142, 493] on button "Anexos" at bounding box center [180, 501] width 217 height 45
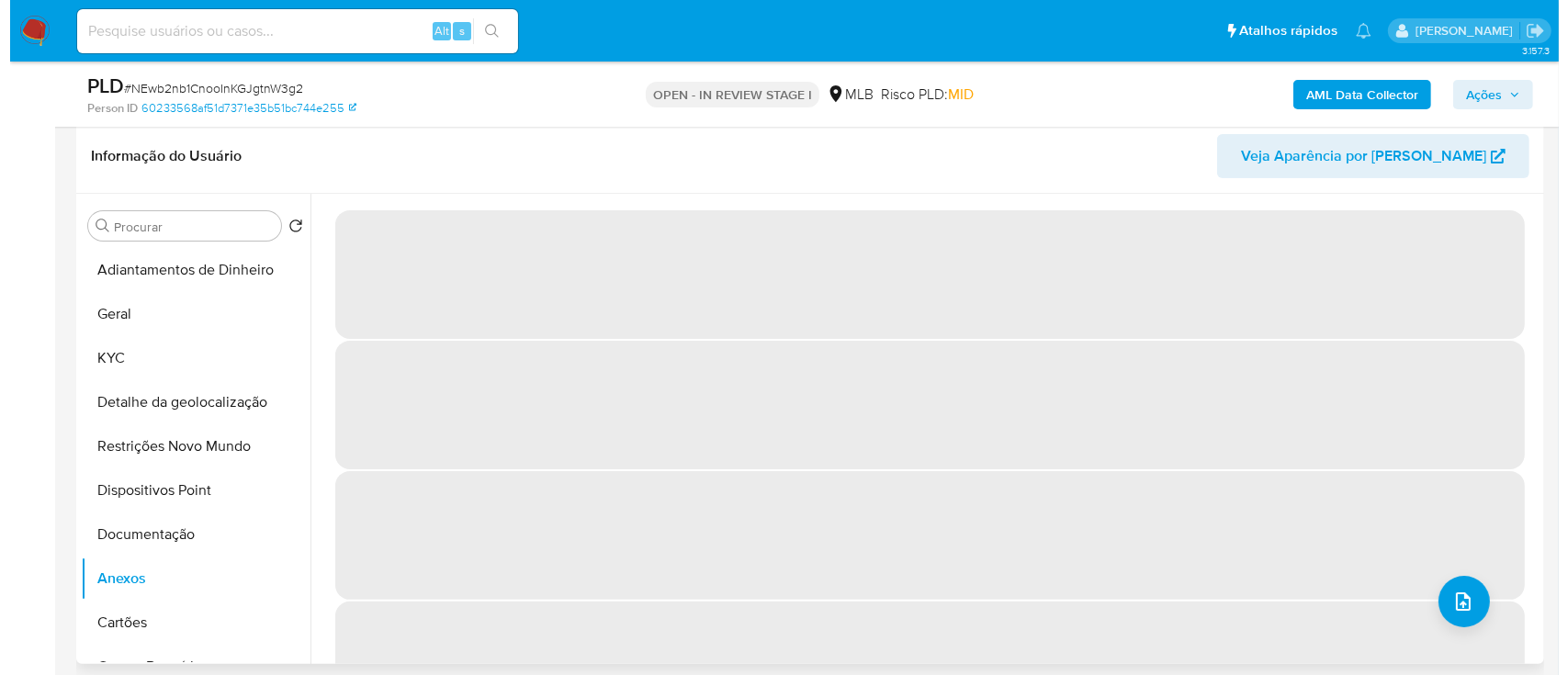
scroll to position [244, 0]
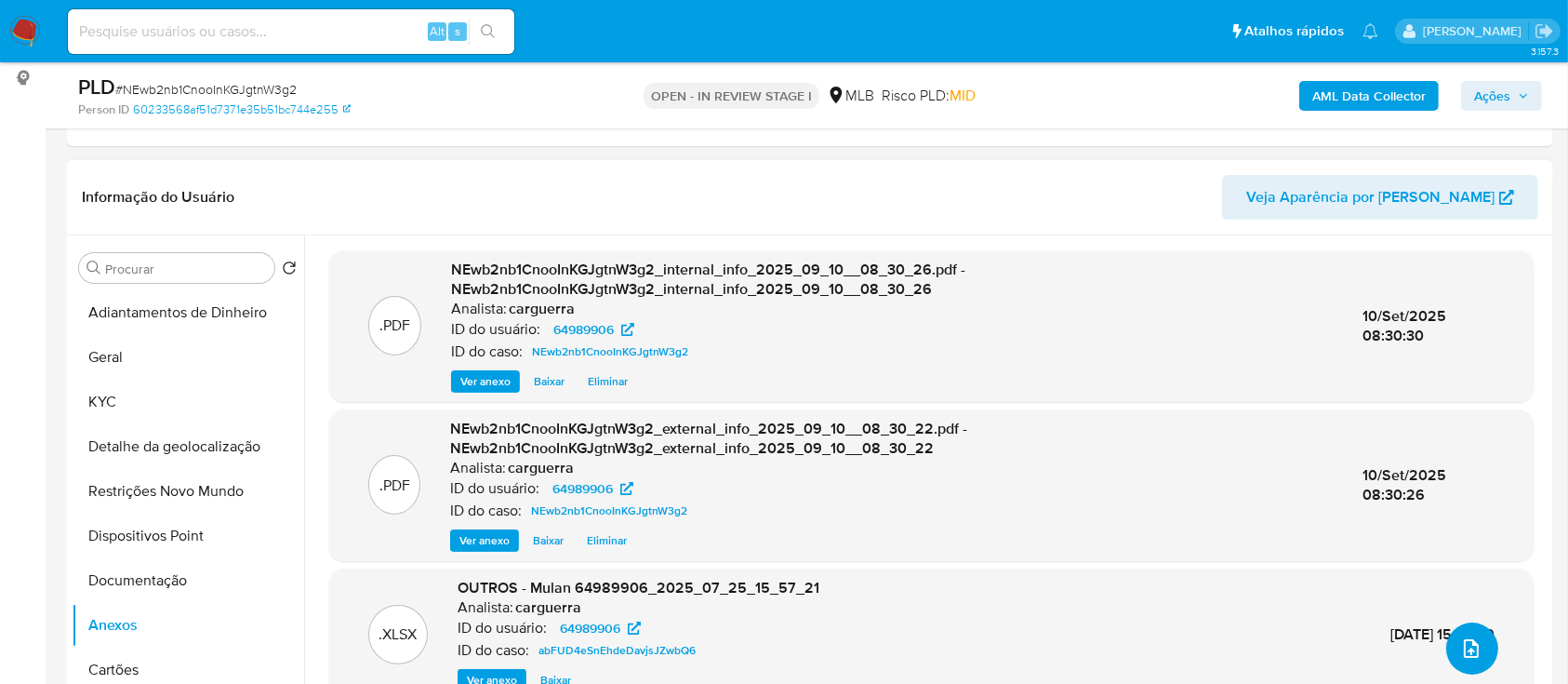
click at [1468, 648] on icon "upload-file" at bounding box center [1471, 648] width 22 height 22
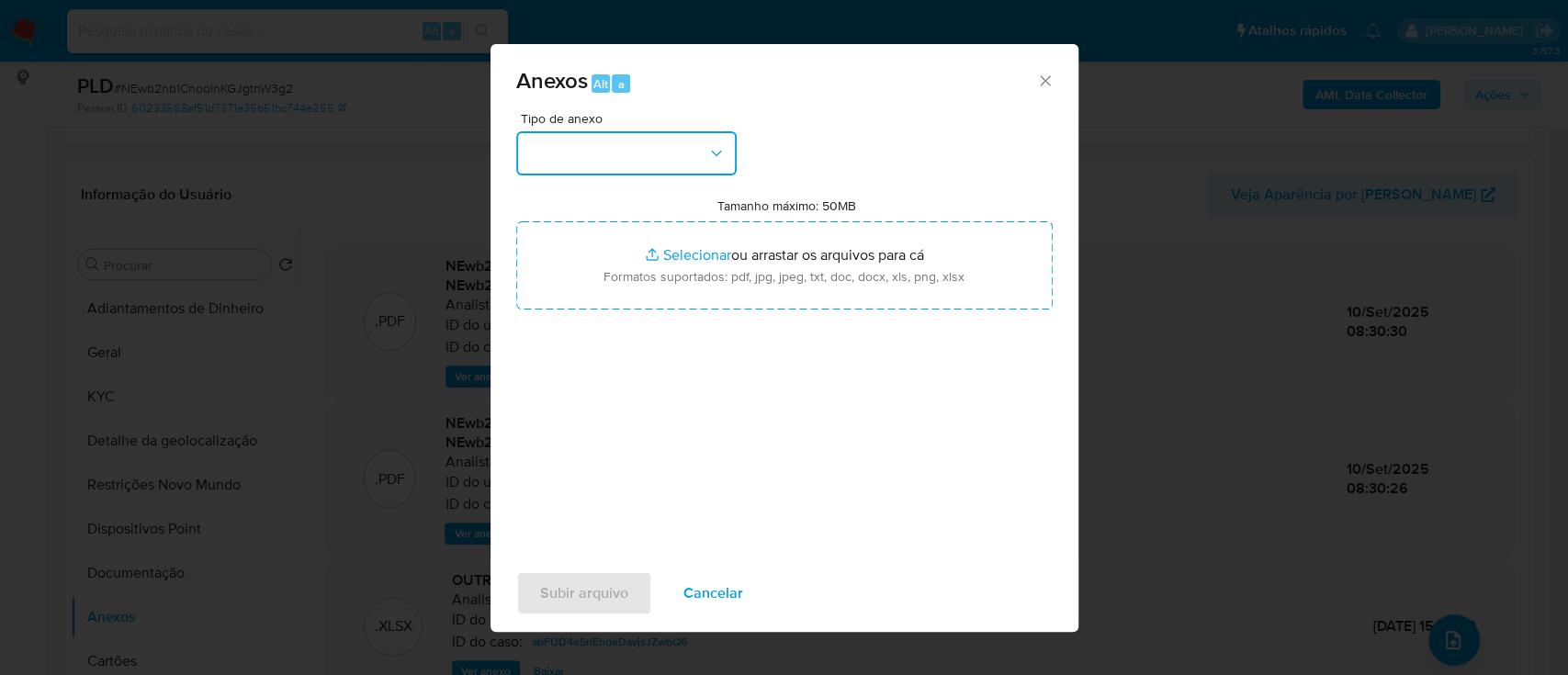
click at [611, 142] on button "button" at bounding box center [626, 154] width 220 height 44
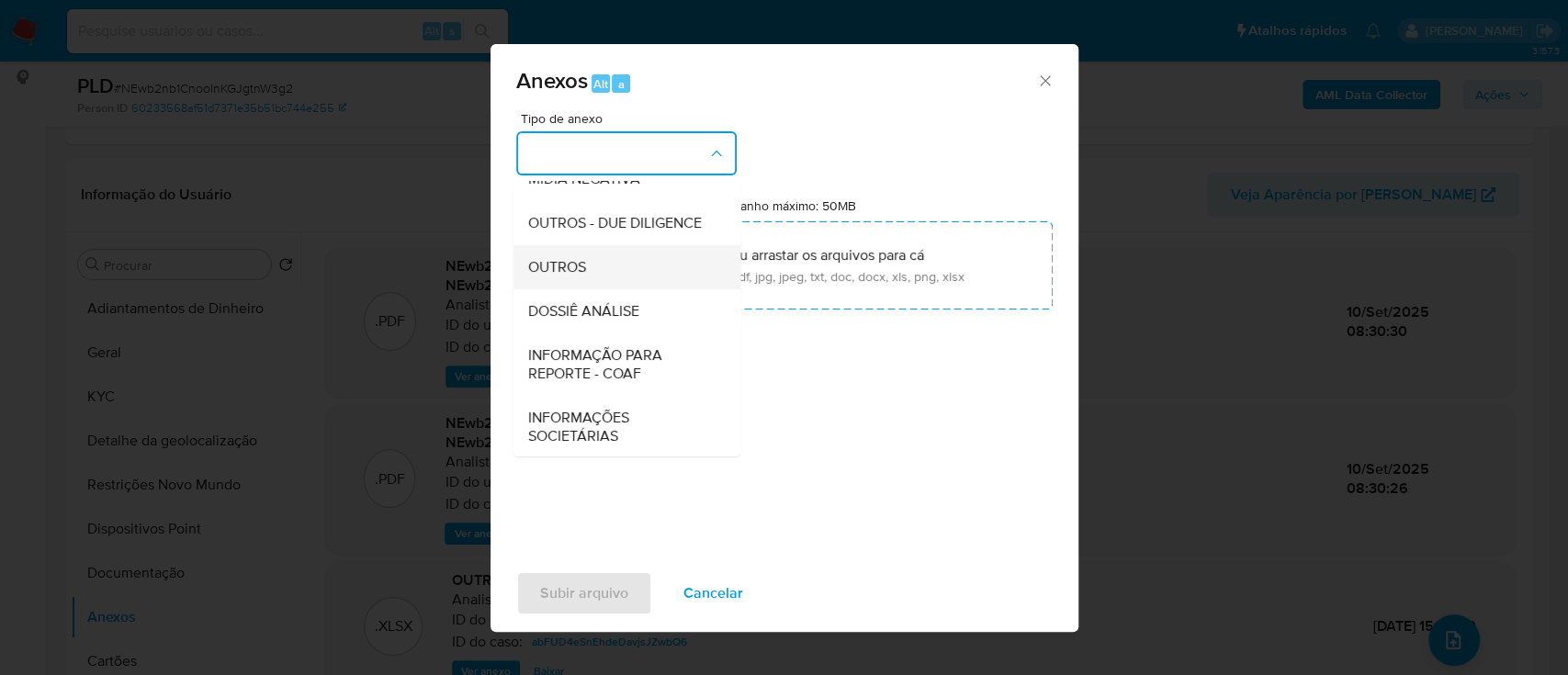
click at [595, 289] on div "OUTROS" at bounding box center [620, 267] width 188 height 44
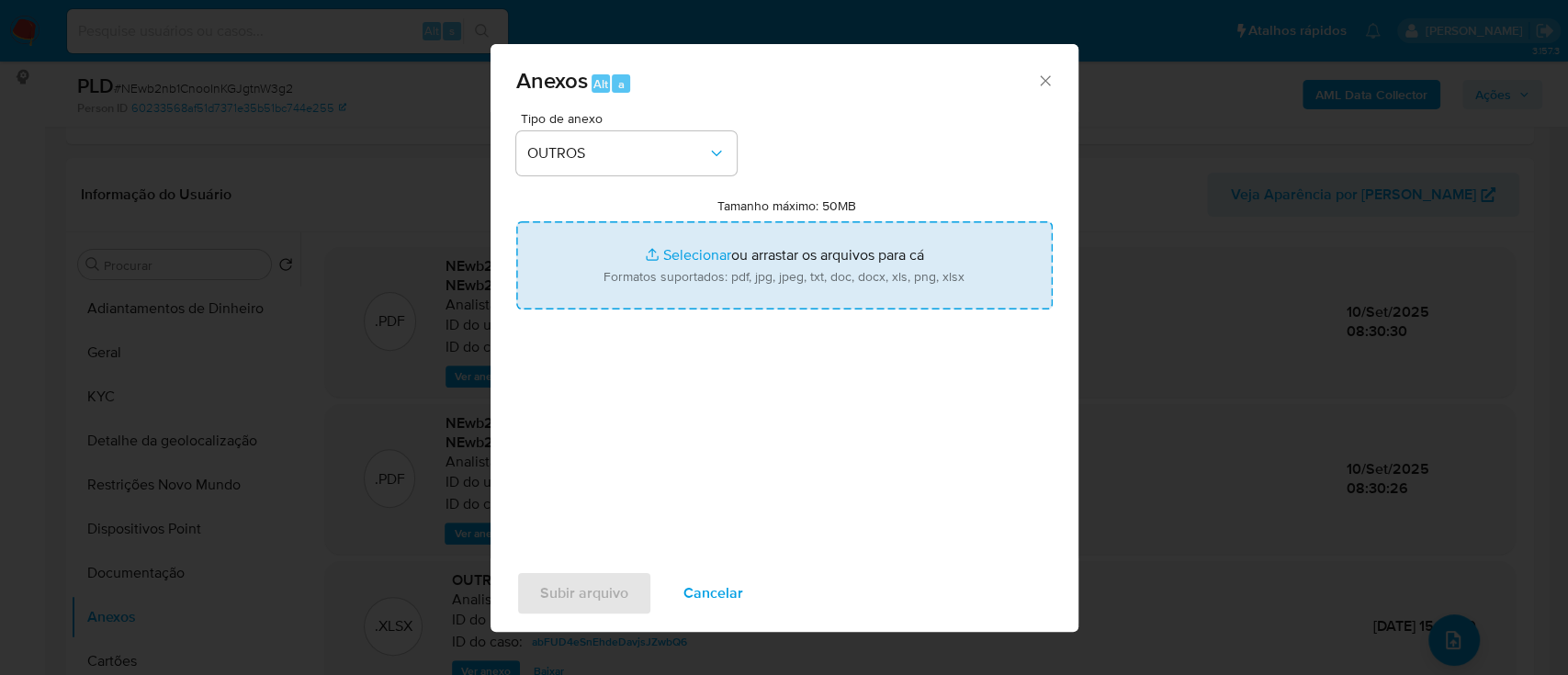
click at [691, 251] on input "Tamanho máximo: 50MB Selecionar arquivos" at bounding box center [785, 265] width 537 height 88
type input "C:\fakepath\Mulan 64989906_2025_09_09_14_54_19.xlsx"
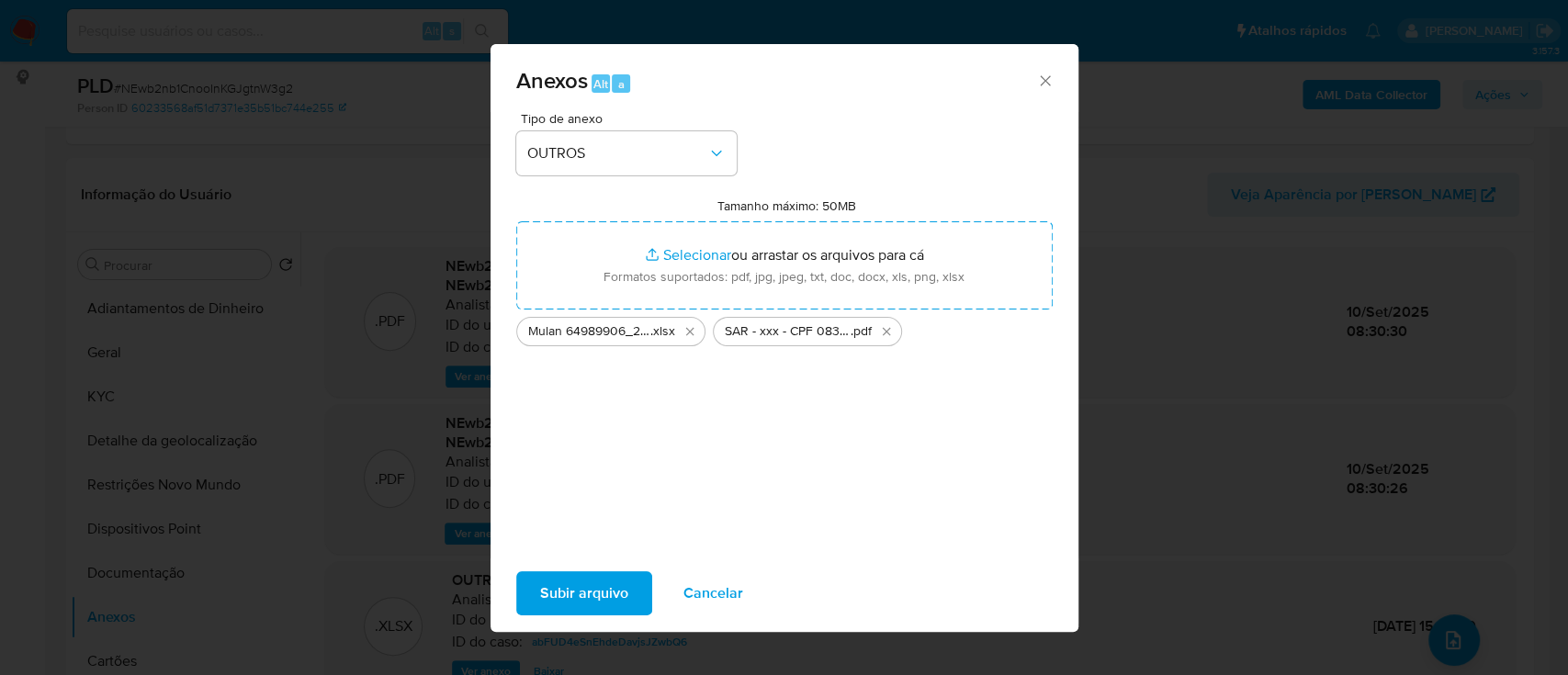
click at [602, 582] on span "Subir arquivo" at bounding box center [585, 593] width 89 height 40
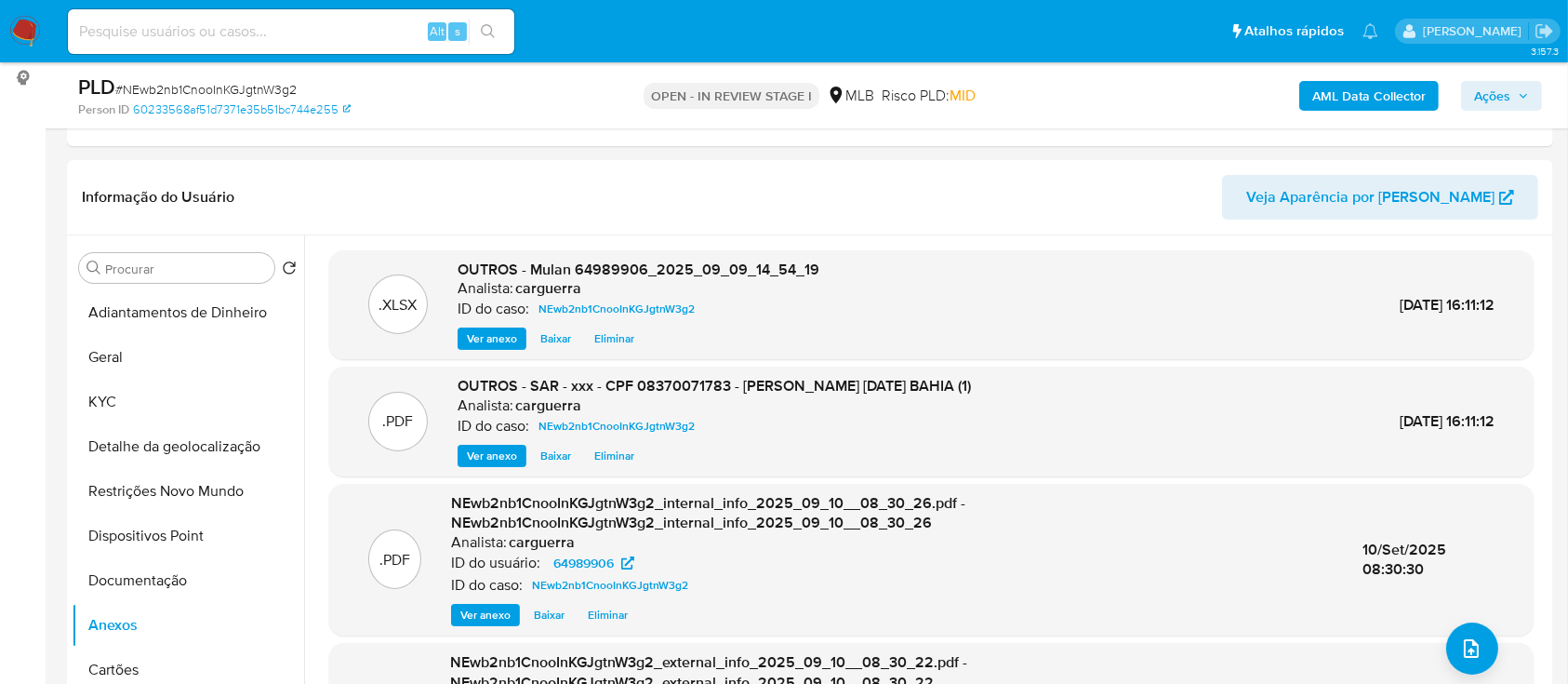
click at [1498, 95] on span "Ações" at bounding box center [1492, 95] width 36 height 30
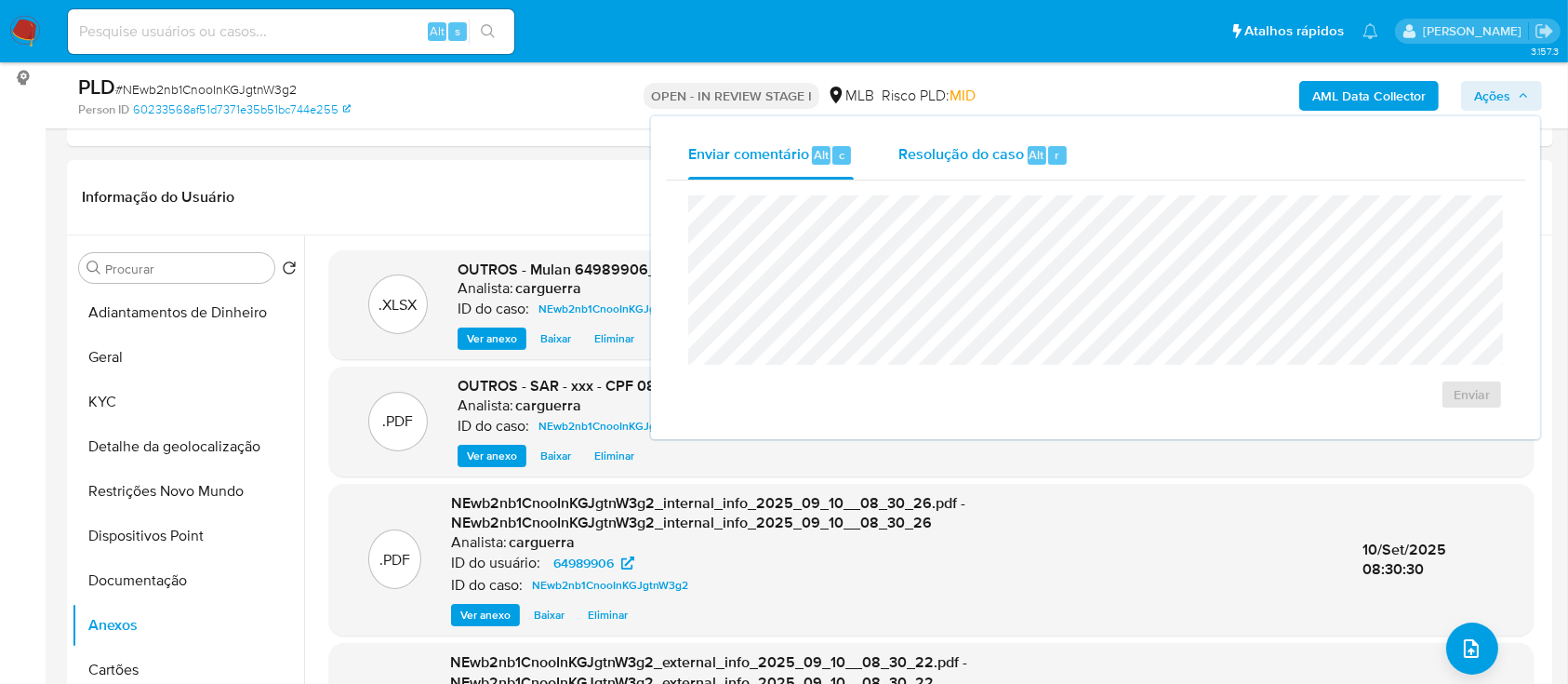
click at [981, 158] on span "Resolução do caso" at bounding box center [960, 154] width 126 height 21
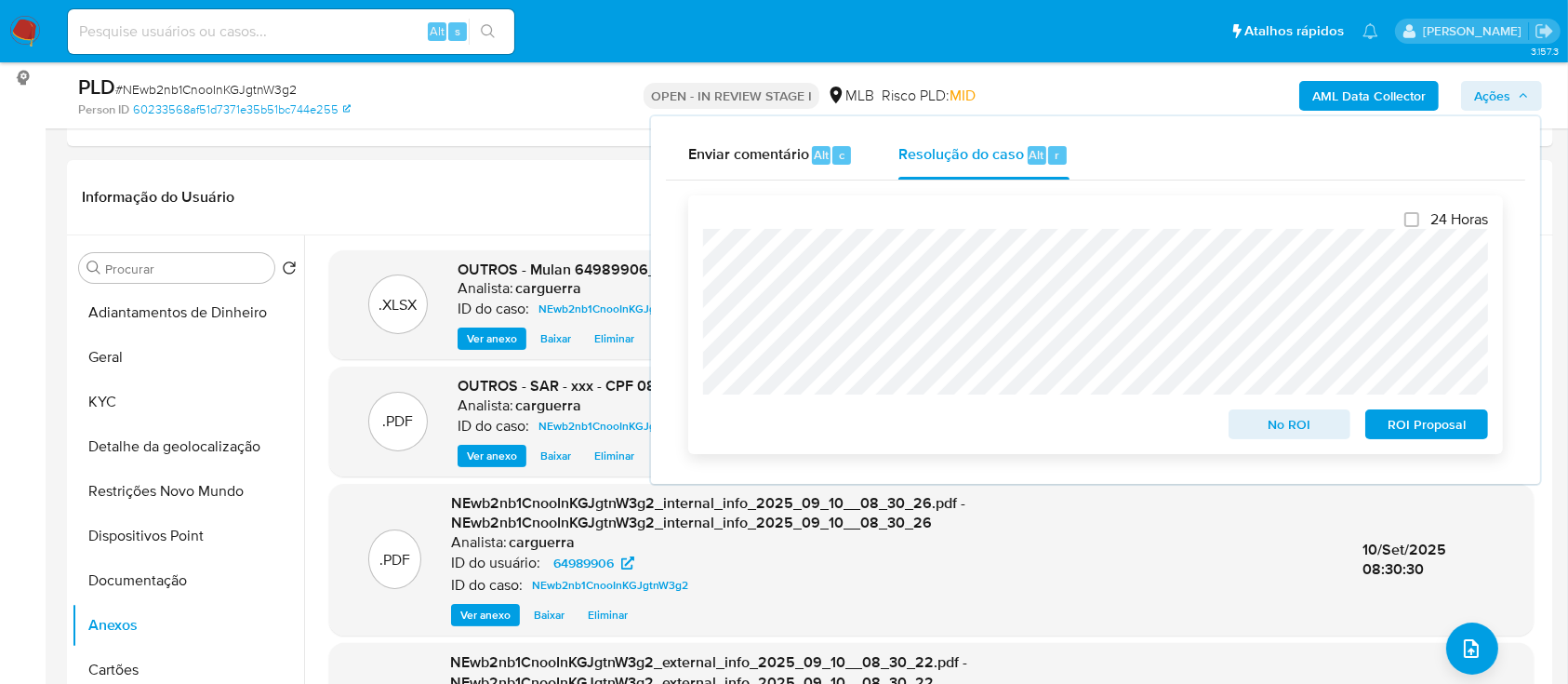
click at [1294, 424] on span "No ROI" at bounding box center [1289, 424] width 96 height 26
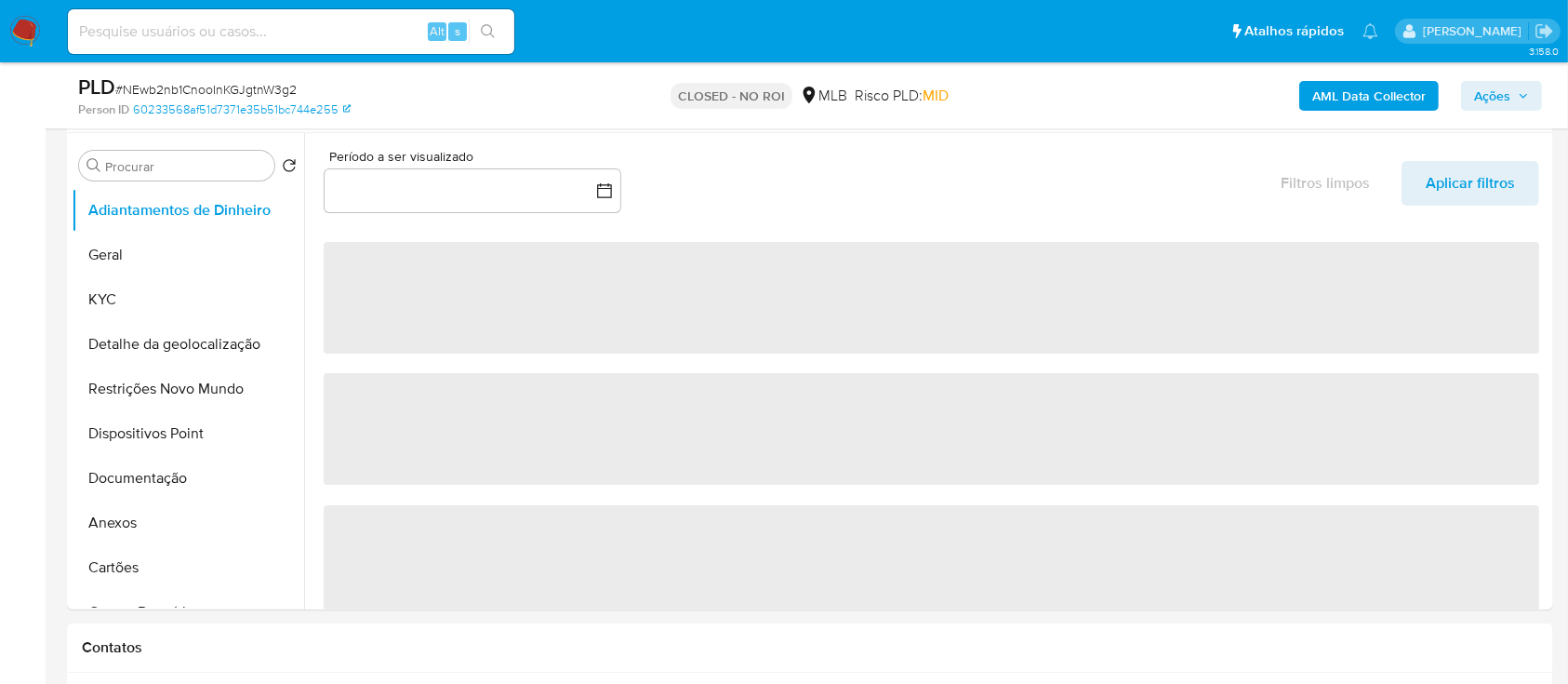
scroll to position [372, 0]
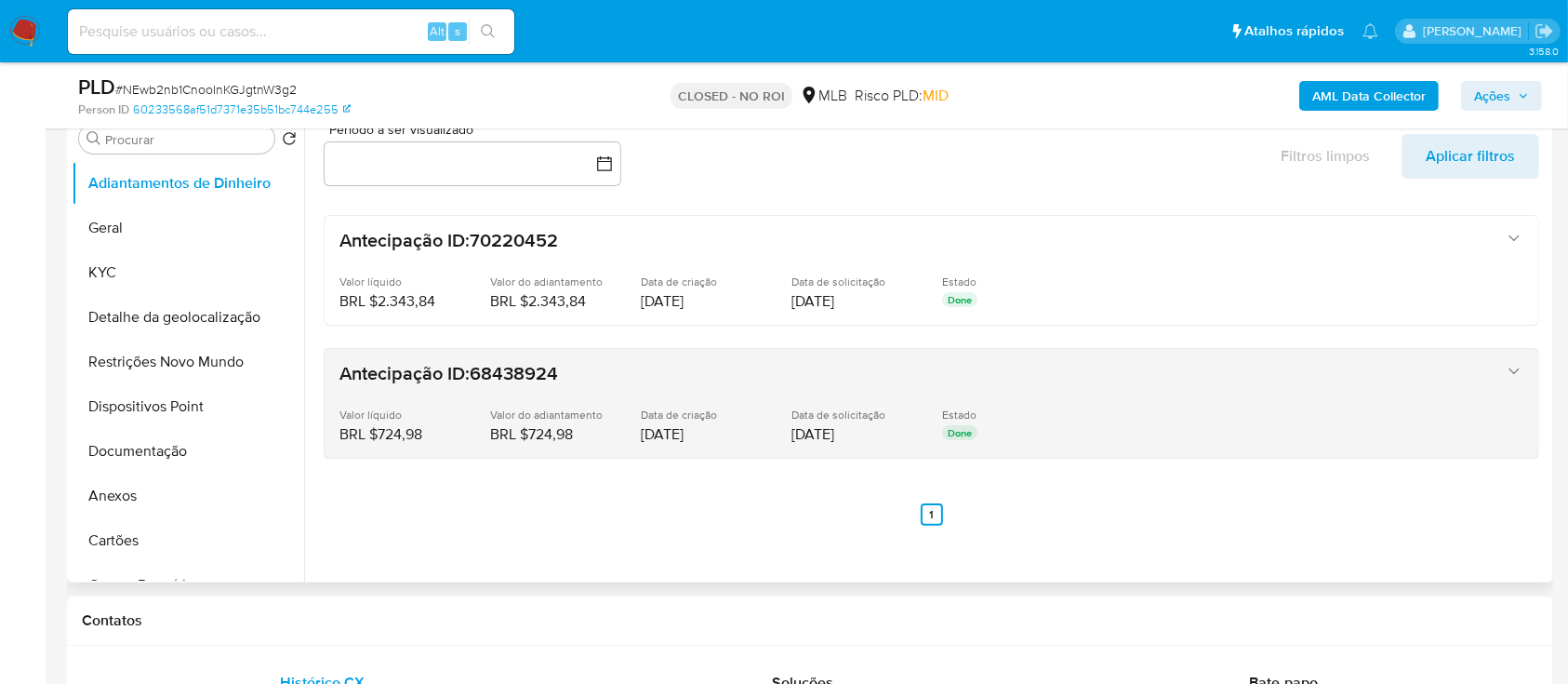
select select "10"
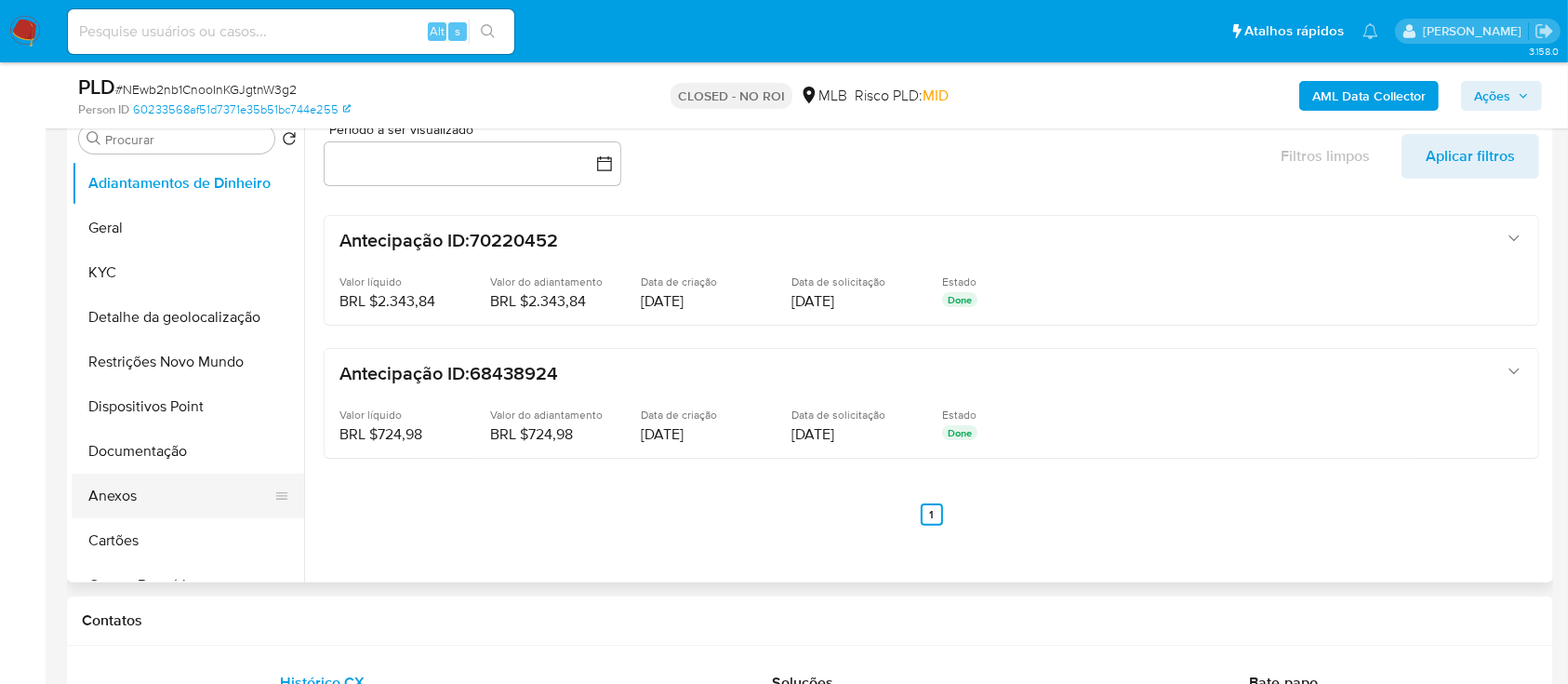
click at [124, 488] on button "Anexos" at bounding box center [180, 496] width 217 height 45
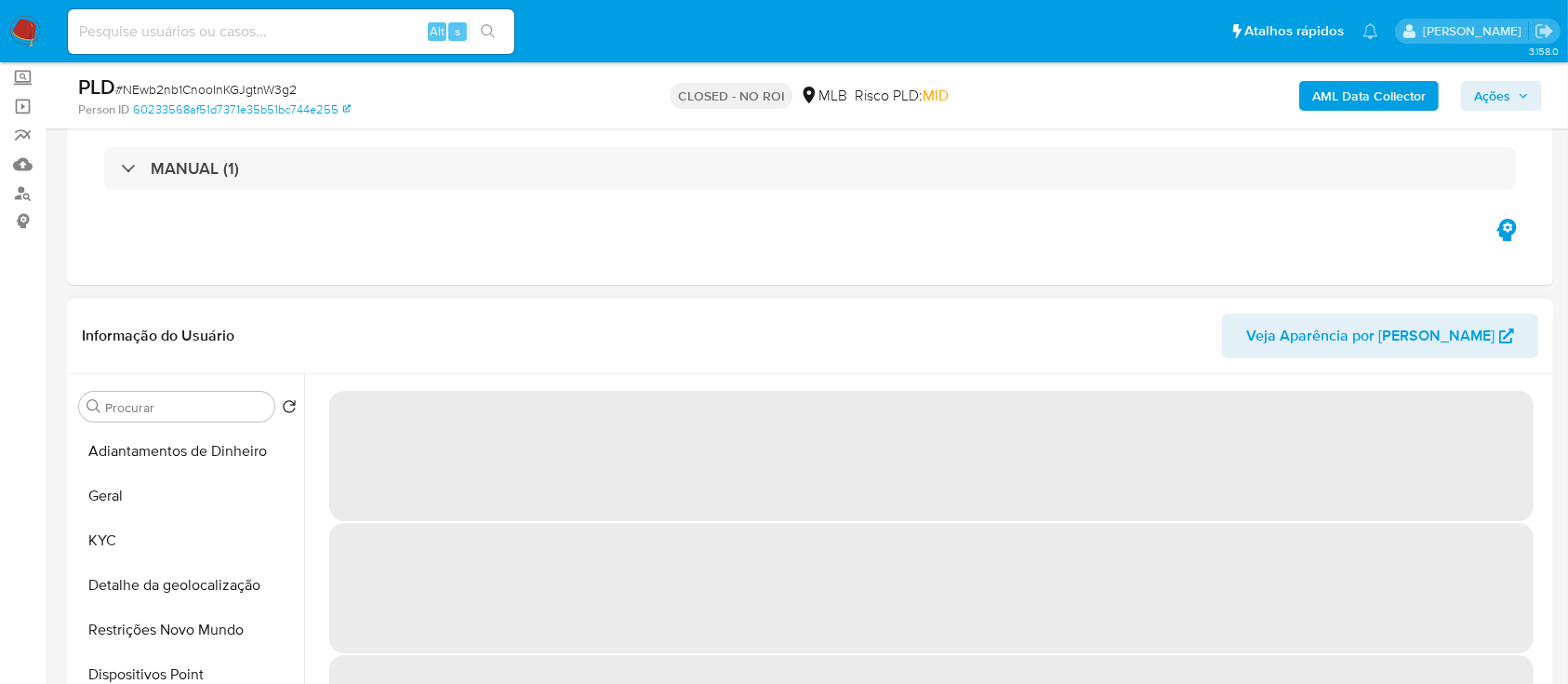
scroll to position [124, 0]
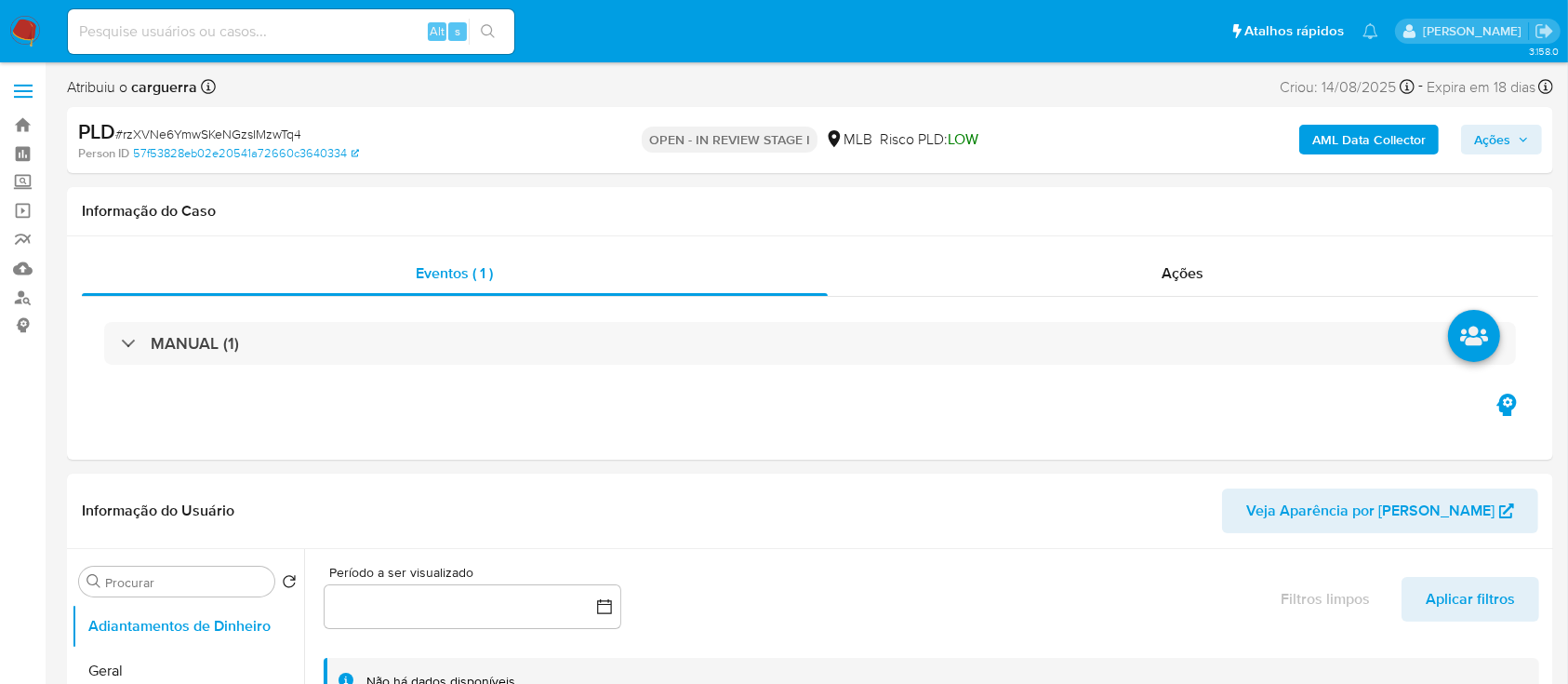
select select "10"
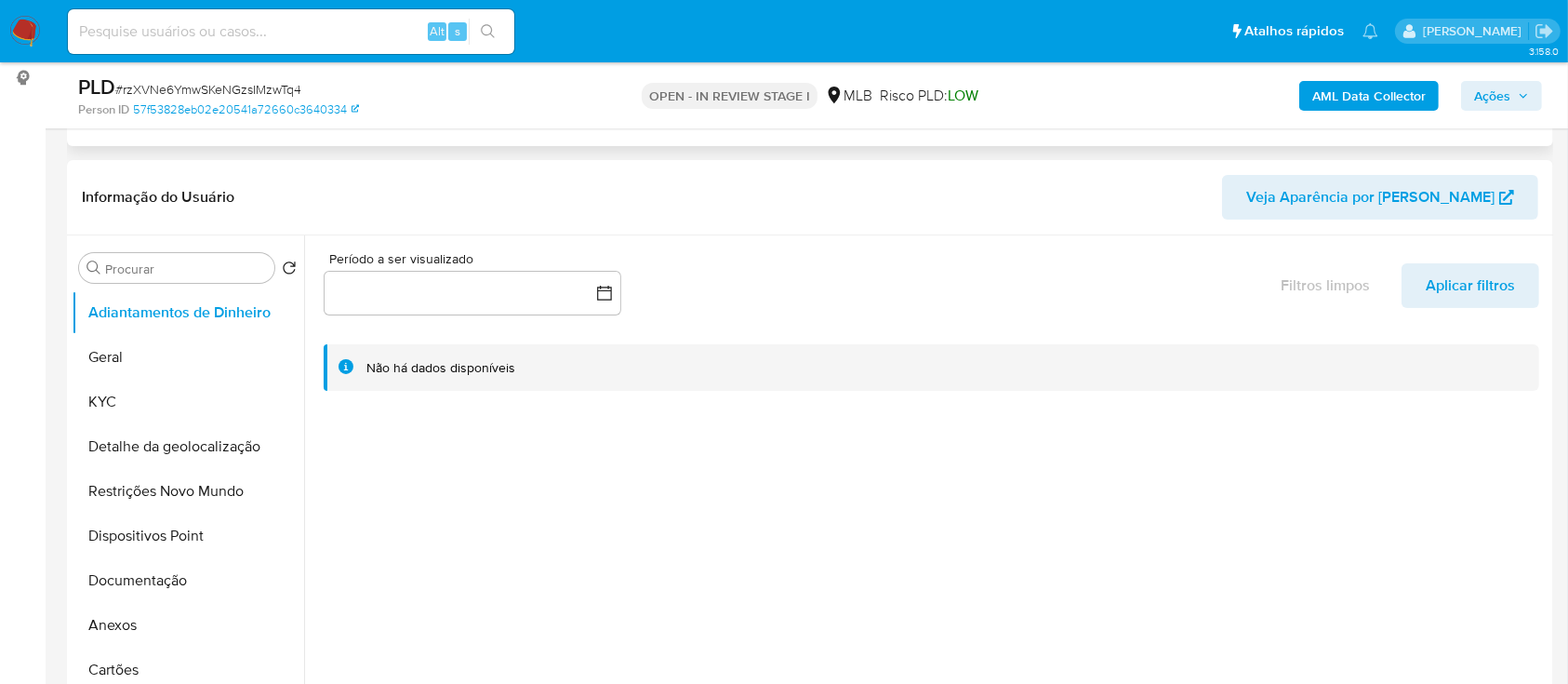
scroll to position [372, 0]
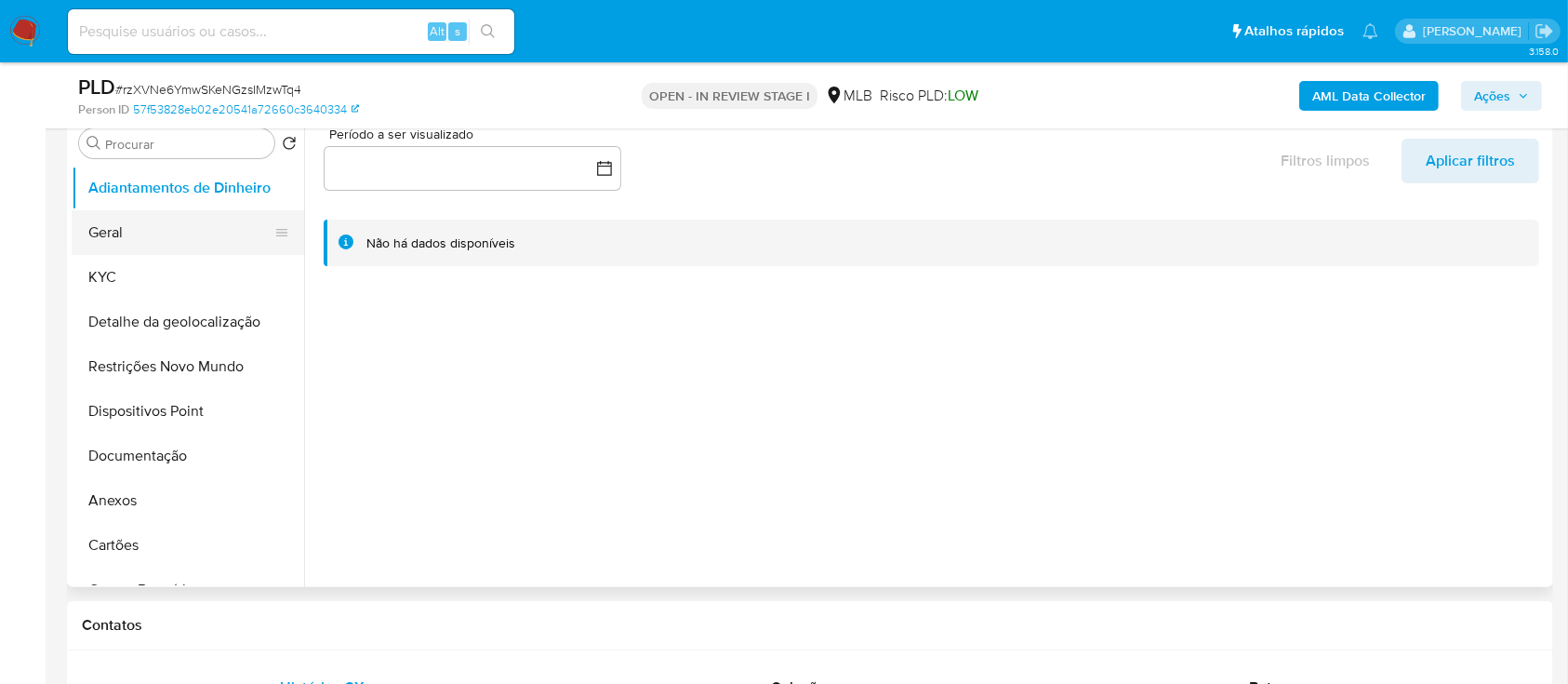
click at [82, 219] on button "Geral" at bounding box center [180, 233] width 217 height 45
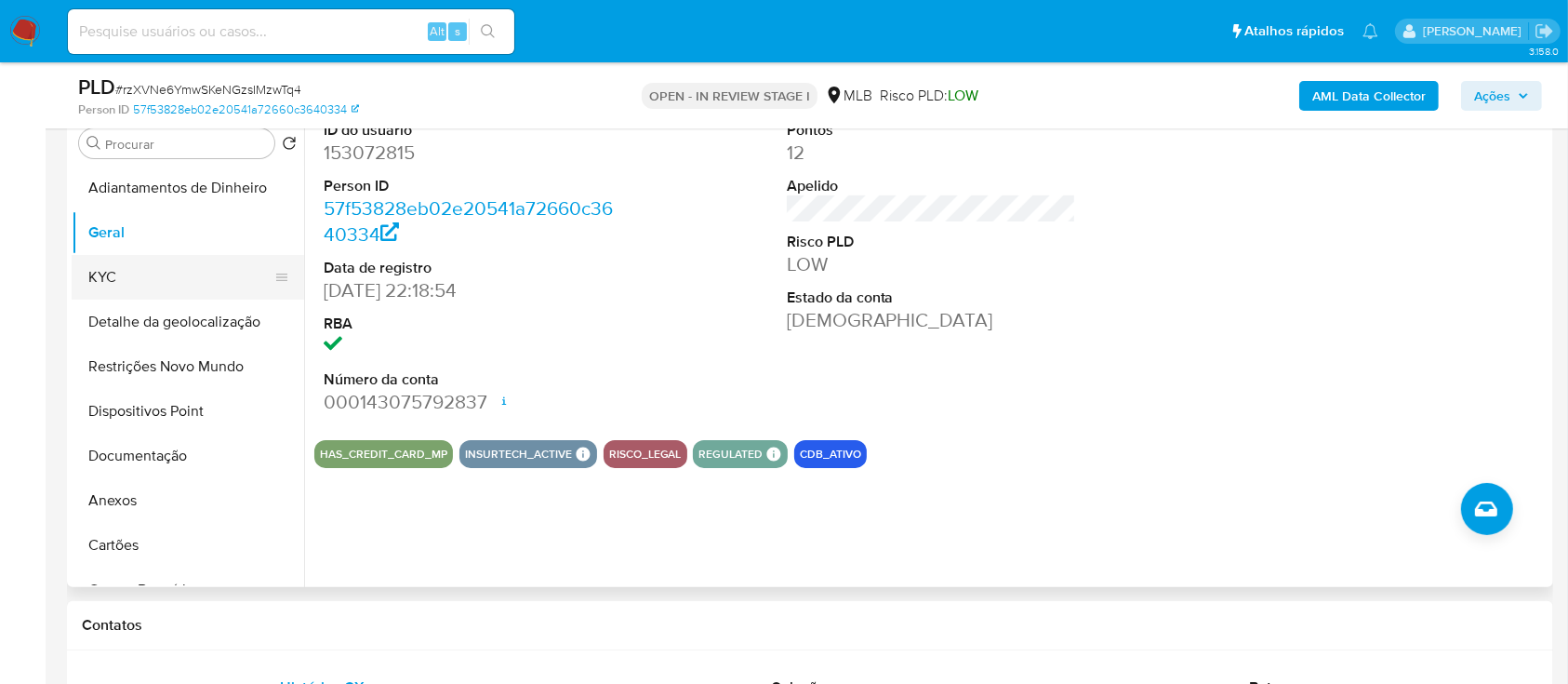
click at [157, 273] on button "KYC" at bounding box center [180, 278] width 217 height 45
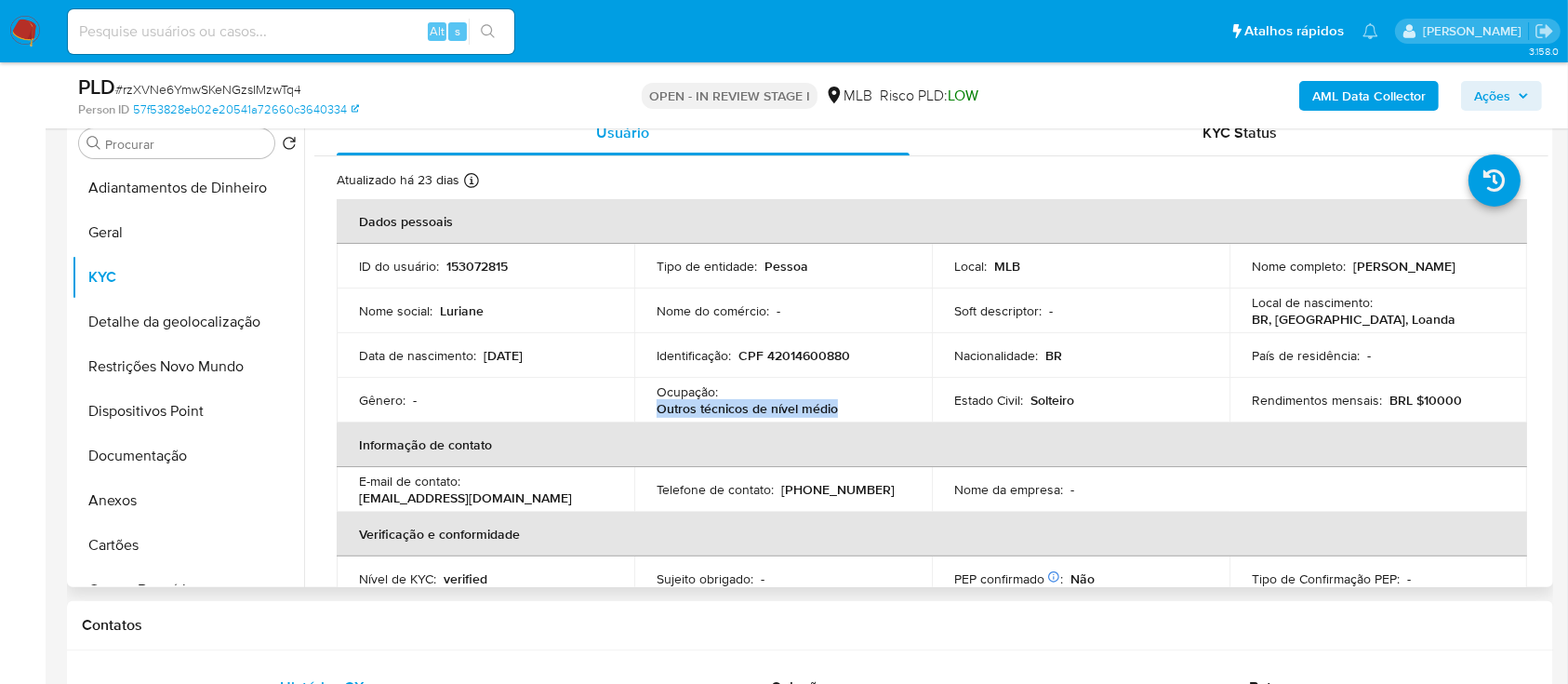
drag, startPoint x: 840, startPoint y: 400, endPoint x: 649, endPoint y: 407, distance: 191.1
click at [649, 405] on td "Ocupação : Outros técnicos de nível médio" at bounding box center [783, 400] width 298 height 45
copy p "Outros técnicos de nível médio"
click at [174, 463] on button "Documentação" at bounding box center [180, 456] width 217 height 45
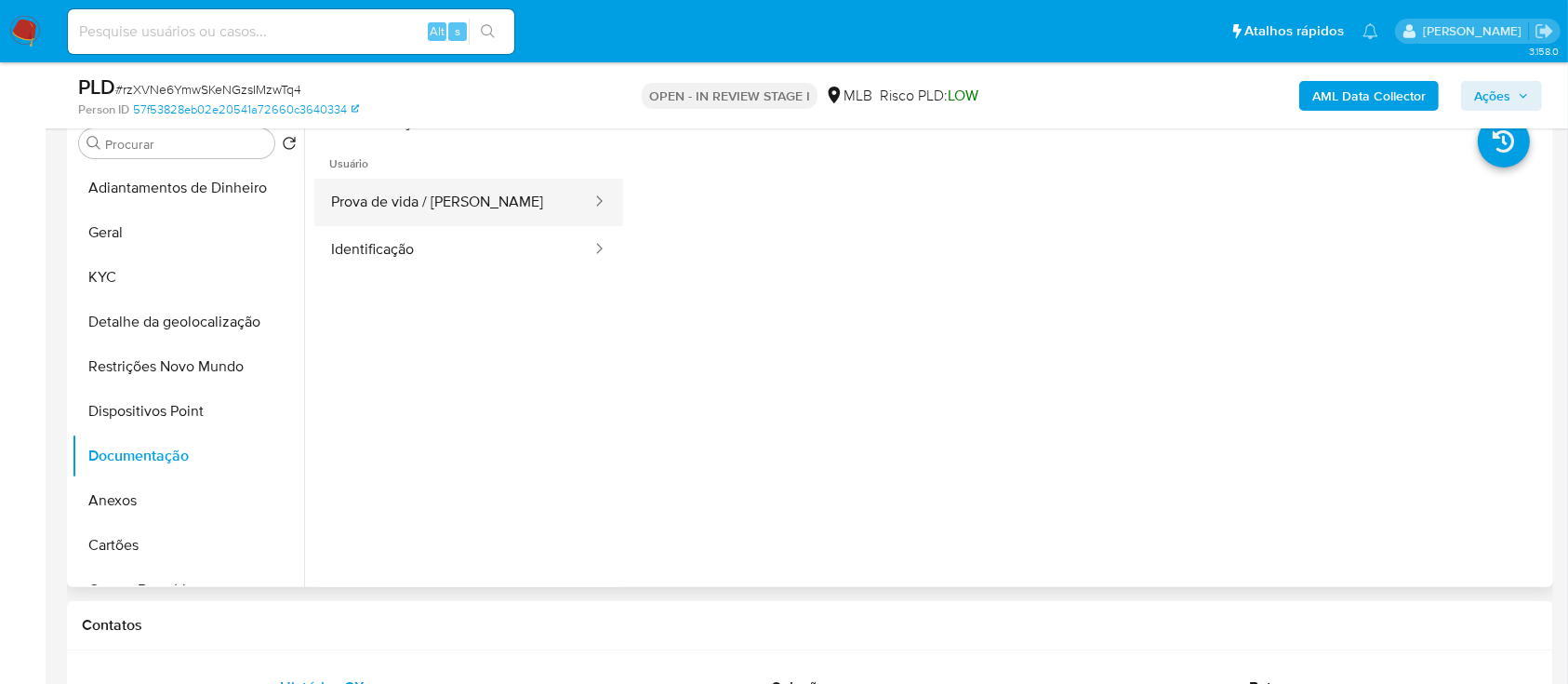
drag, startPoint x: 454, startPoint y: 189, endPoint x: 460, endPoint y: 207, distance: 19.0
click at [453, 190] on button "Prova de vida / Selfie" at bounding box center [454, 202] width 279 height 48
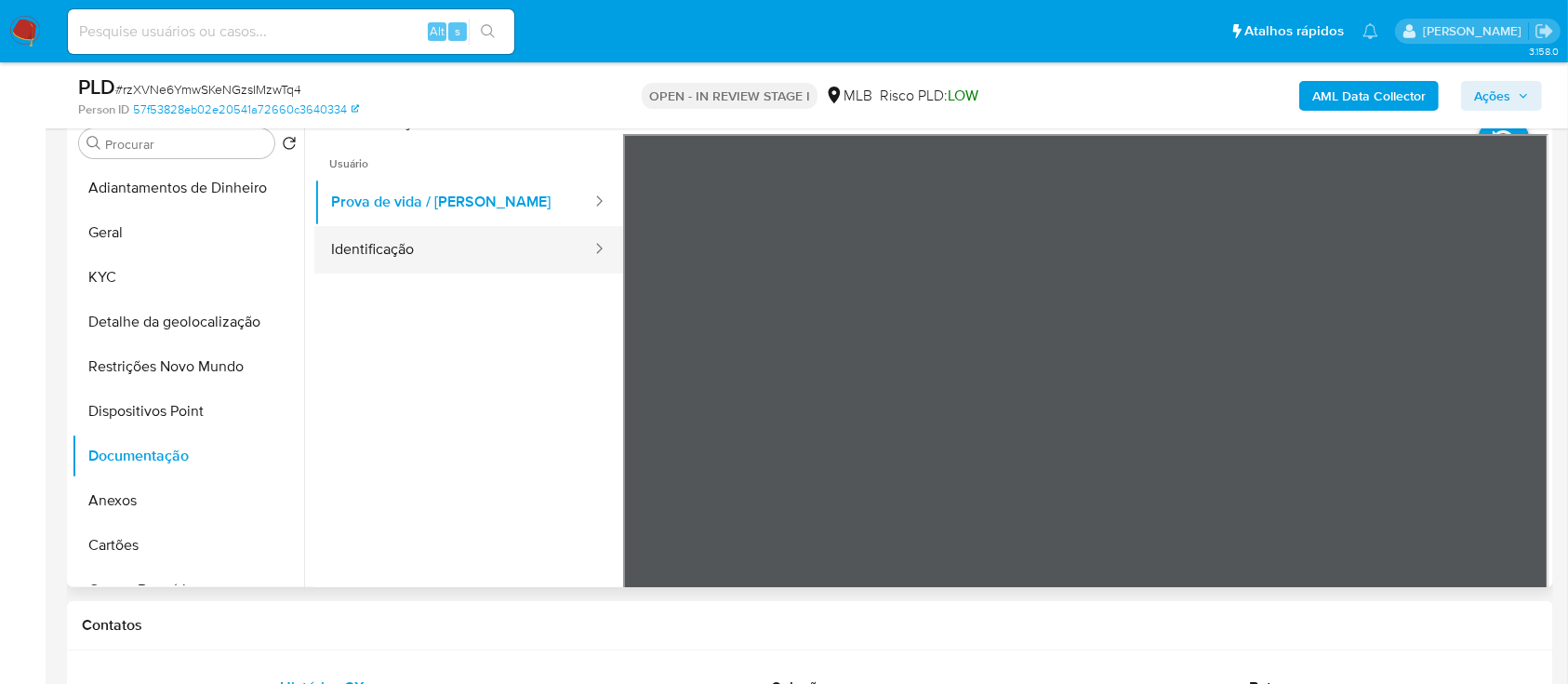
click at [347, 249] on button "Identificação" at bounding box center [454, 249] width 279 height 48
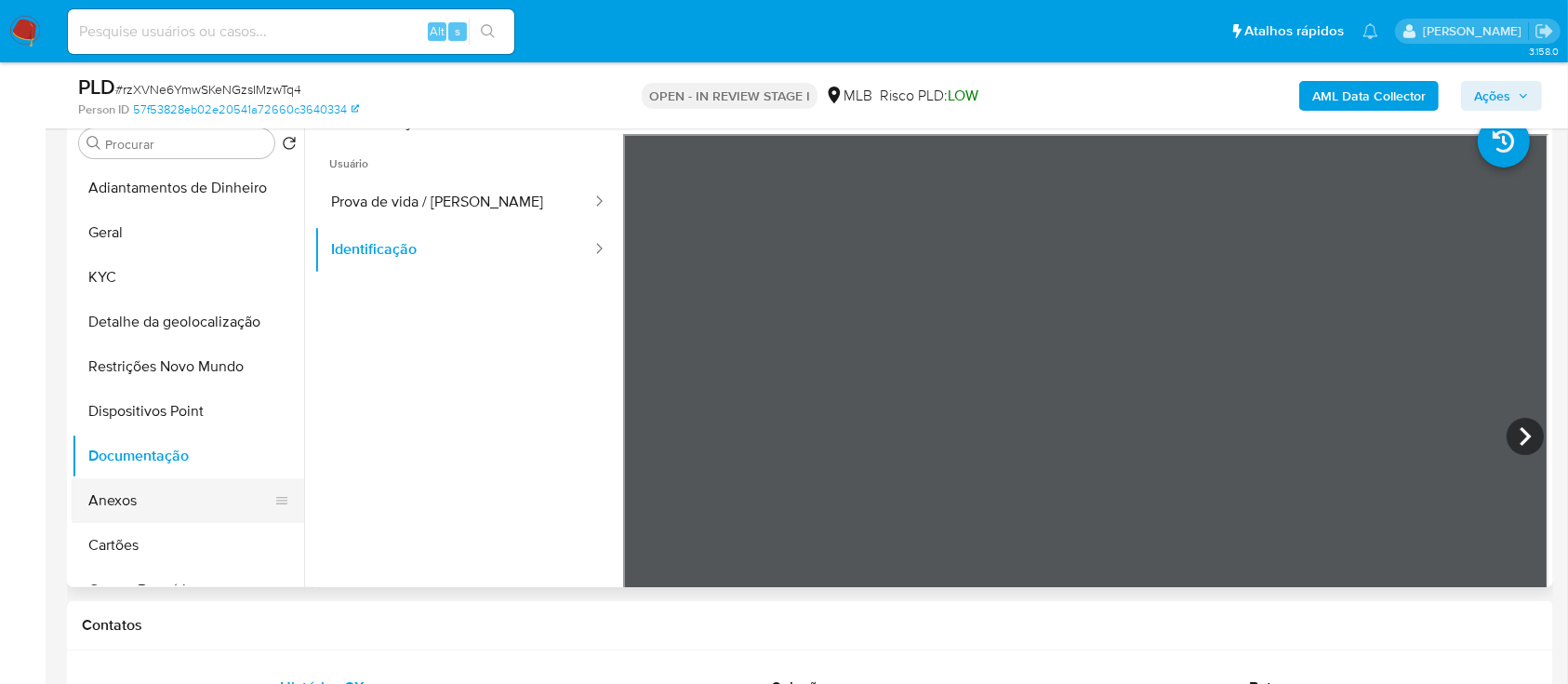
click at [148, 495] on button "Anexos" at bounding box center [180, 501] width 217 height 45
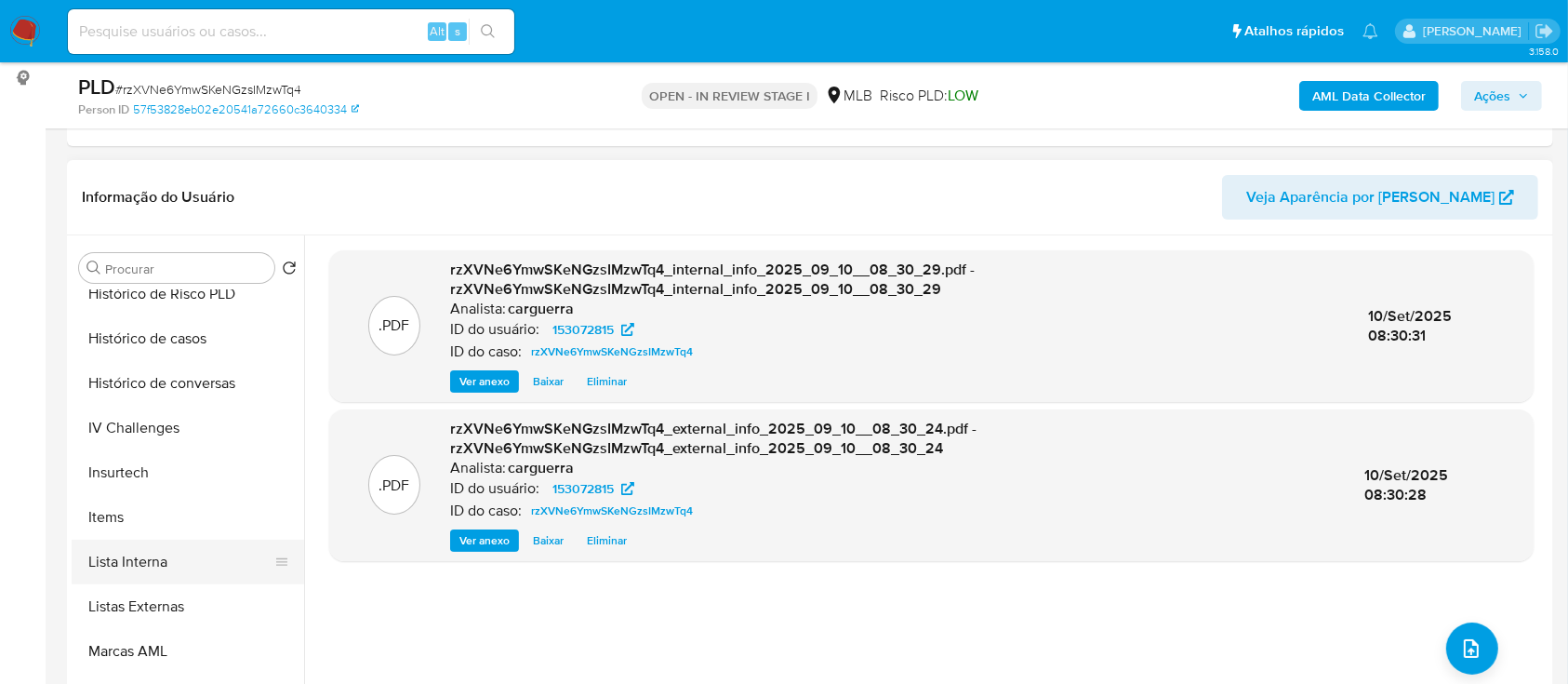
scroll to position [744, 0]
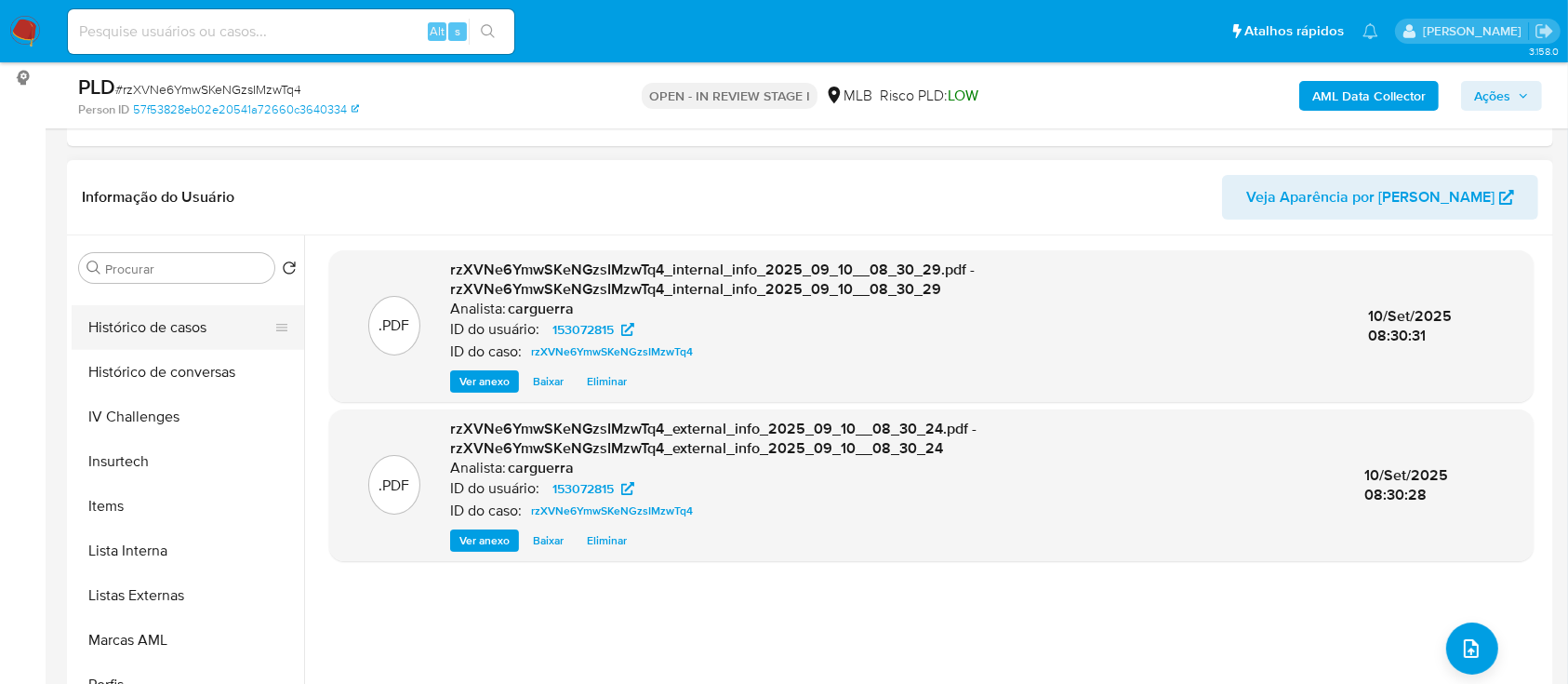
click at [136, 335] on button "Histórico de casos" at bounding box center [180, 327] width 217 height 45
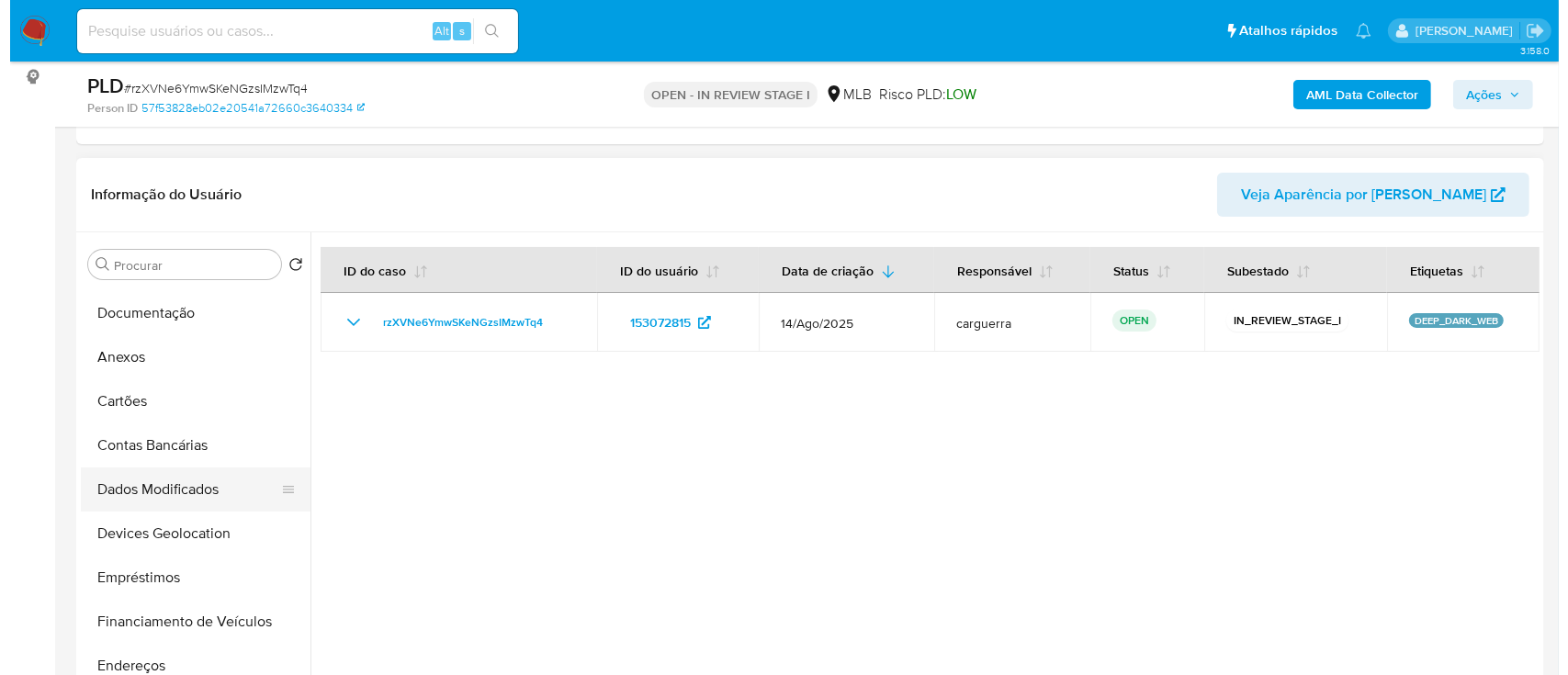
scroll to position [252, 0]
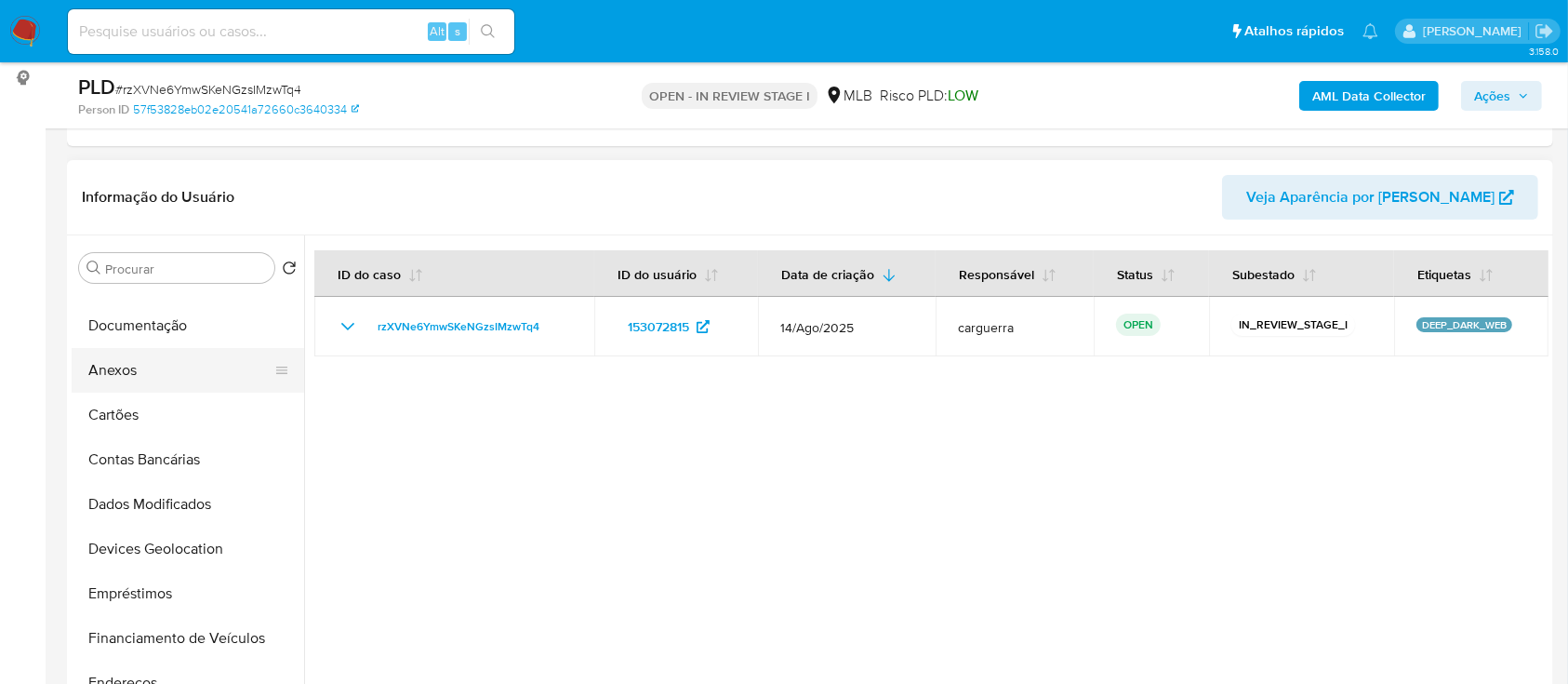
click at [139, 361] on button "Anexos" at bounding box center [180, 370] width 217 height 45
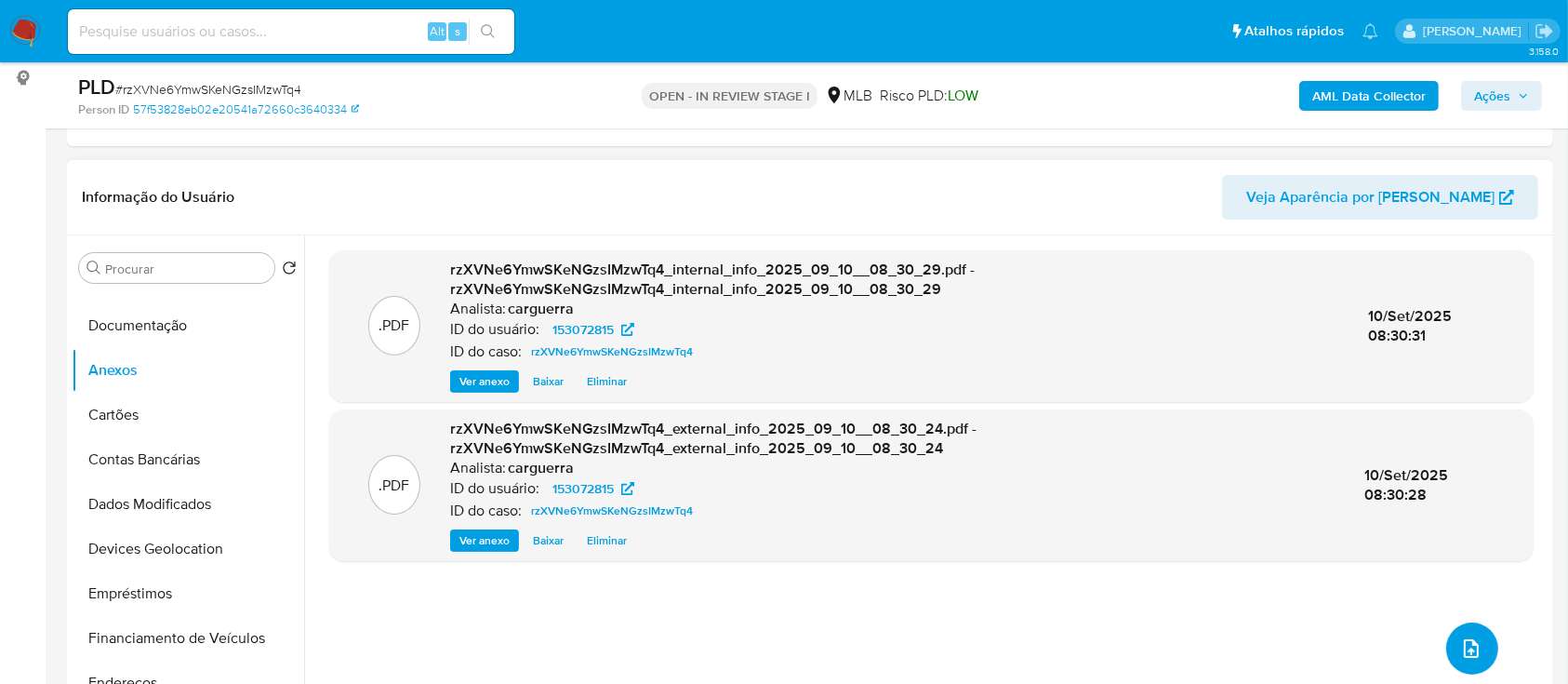
click at [1463, 648] on icon "upload-file" at bounding box center [1471, 648] width 22 height 22
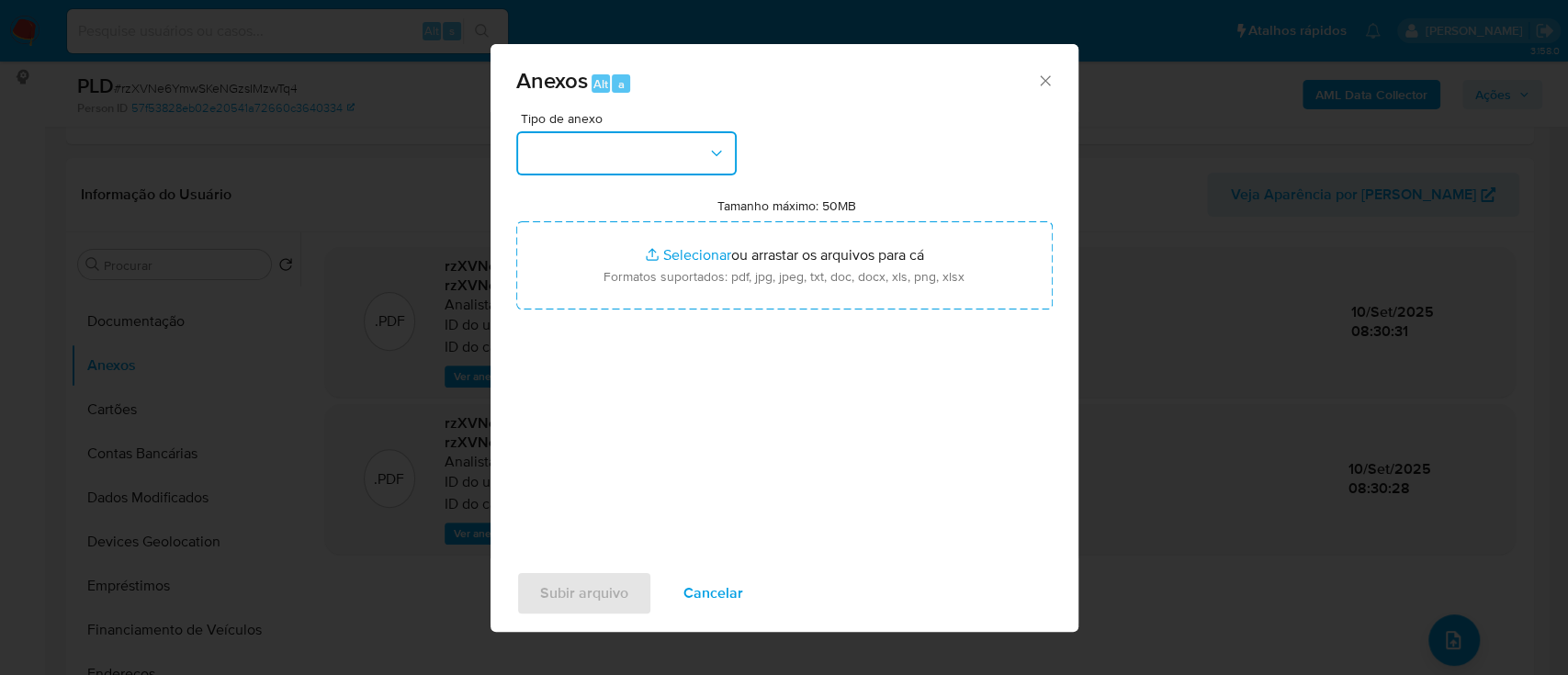
click at [665, 160] on button "button" at bounding box center [626, 154] width 220 height 44
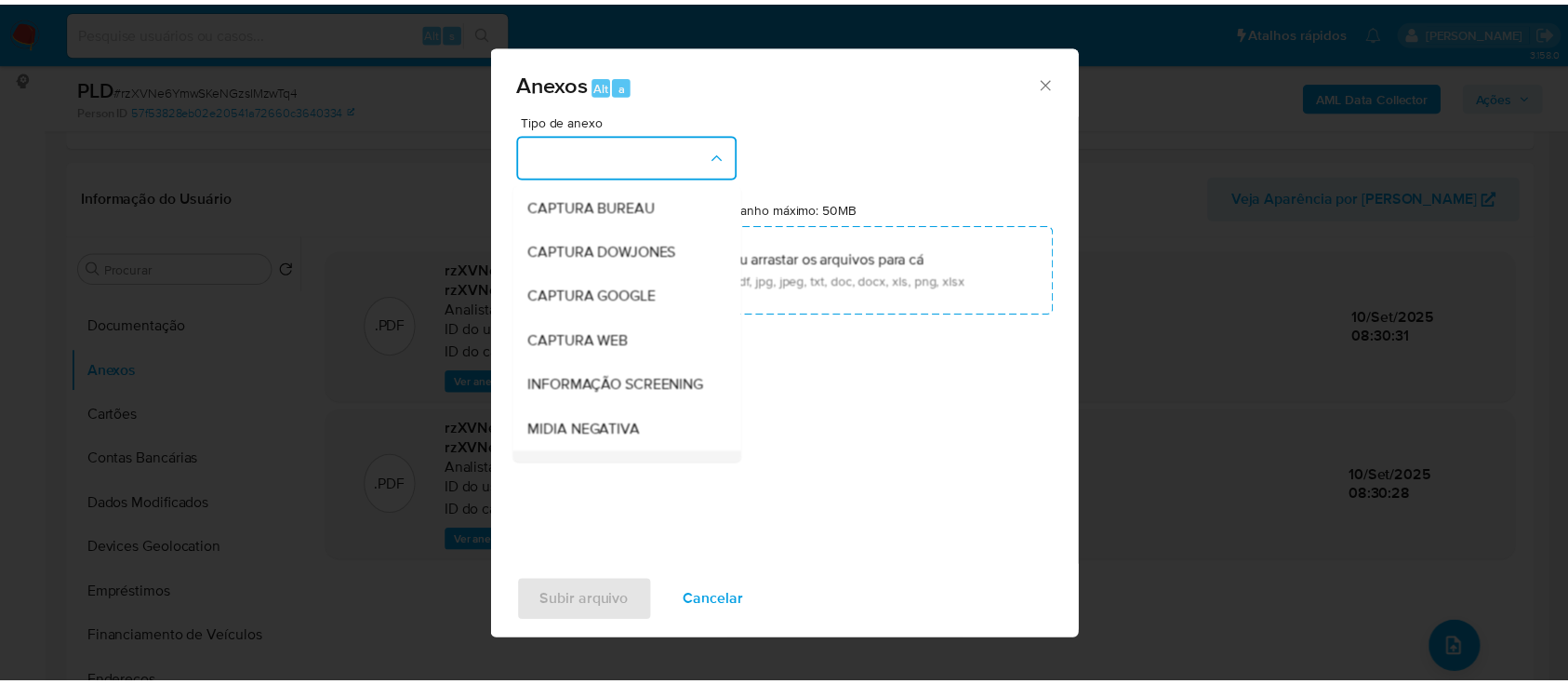
scroll to position [247, 0]
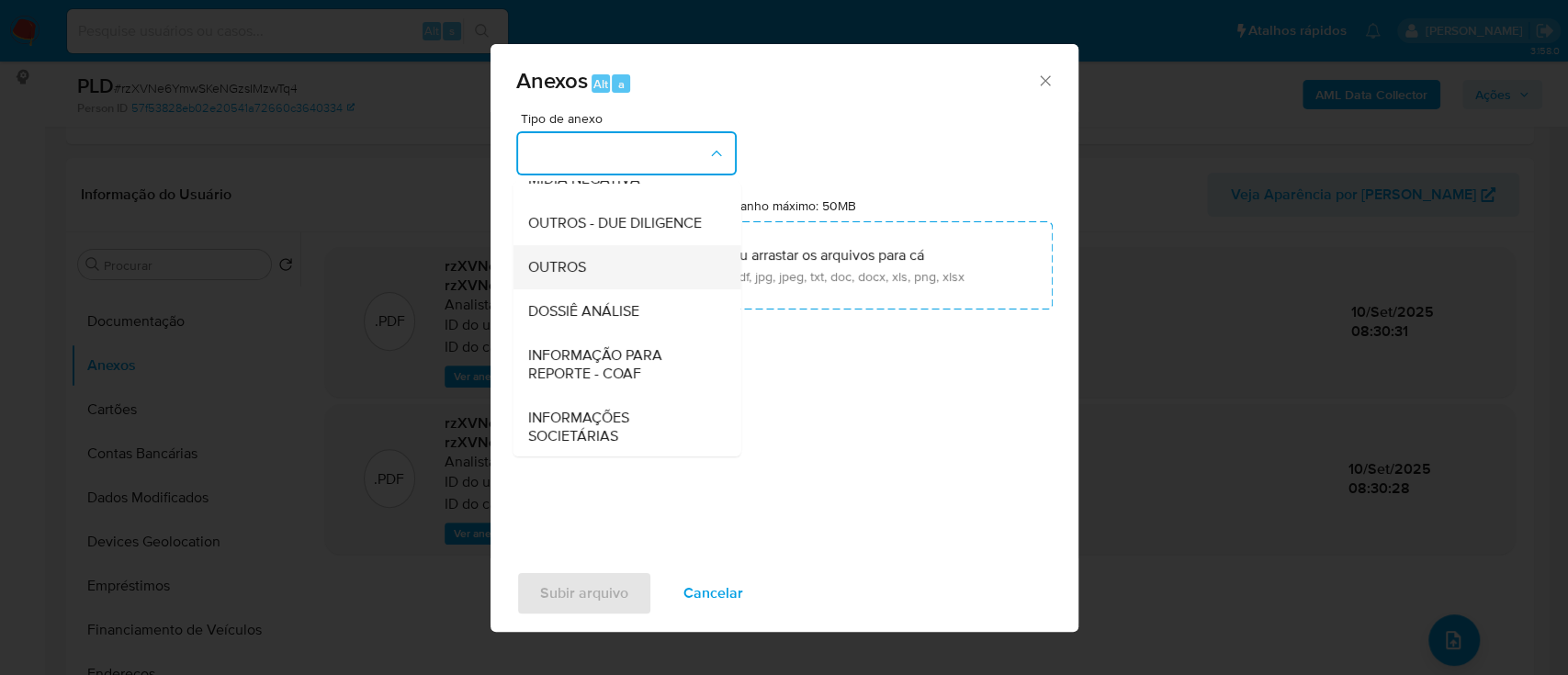
click at [574, 276] on span "OUTROS" at bounding box center [556, 266] width 58 height 18
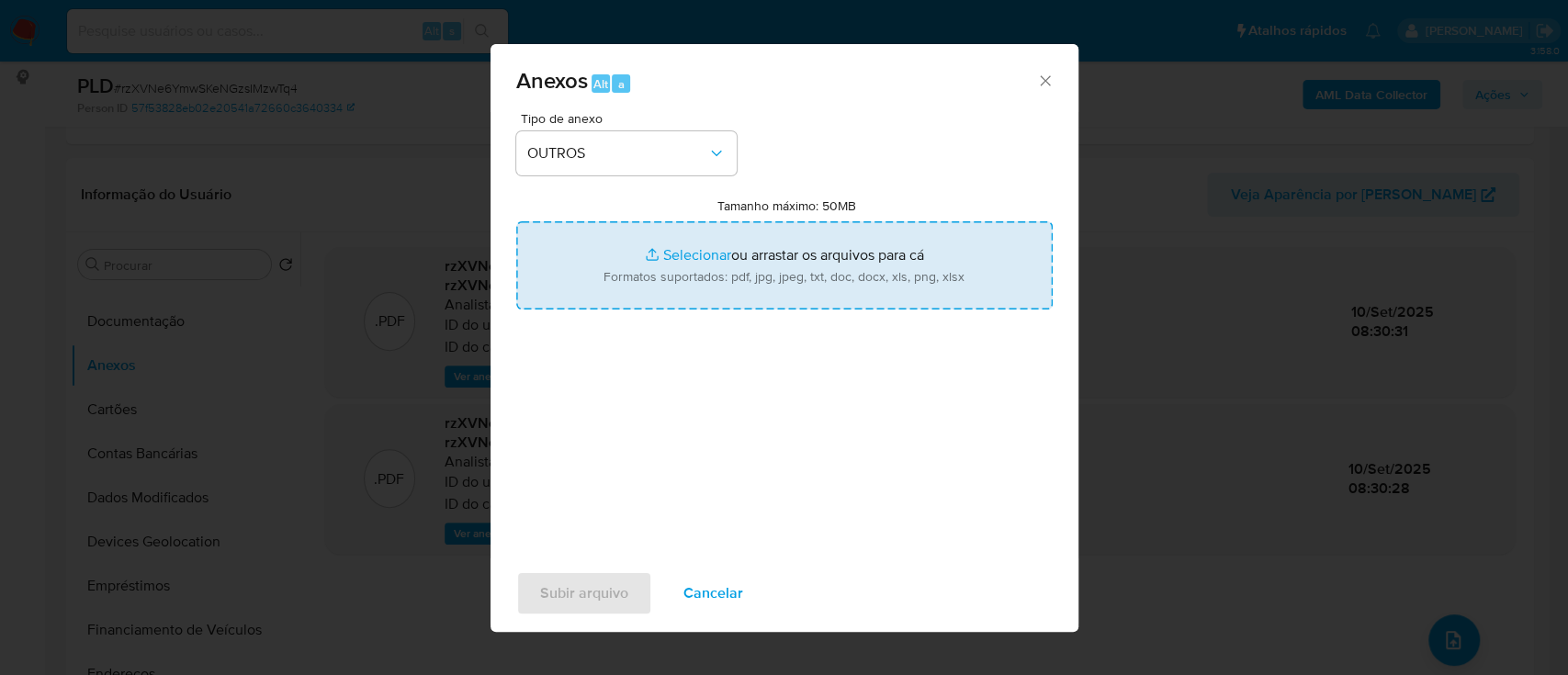
click at [703, 253] on input "Tamanho máximo: 50MB Selecionar arquivos" at bounding box center [785, 265] width 537 height 88
type input "C:\fakepath\Mulan 153072815_2025_09_09_14_52_47.xlsx"
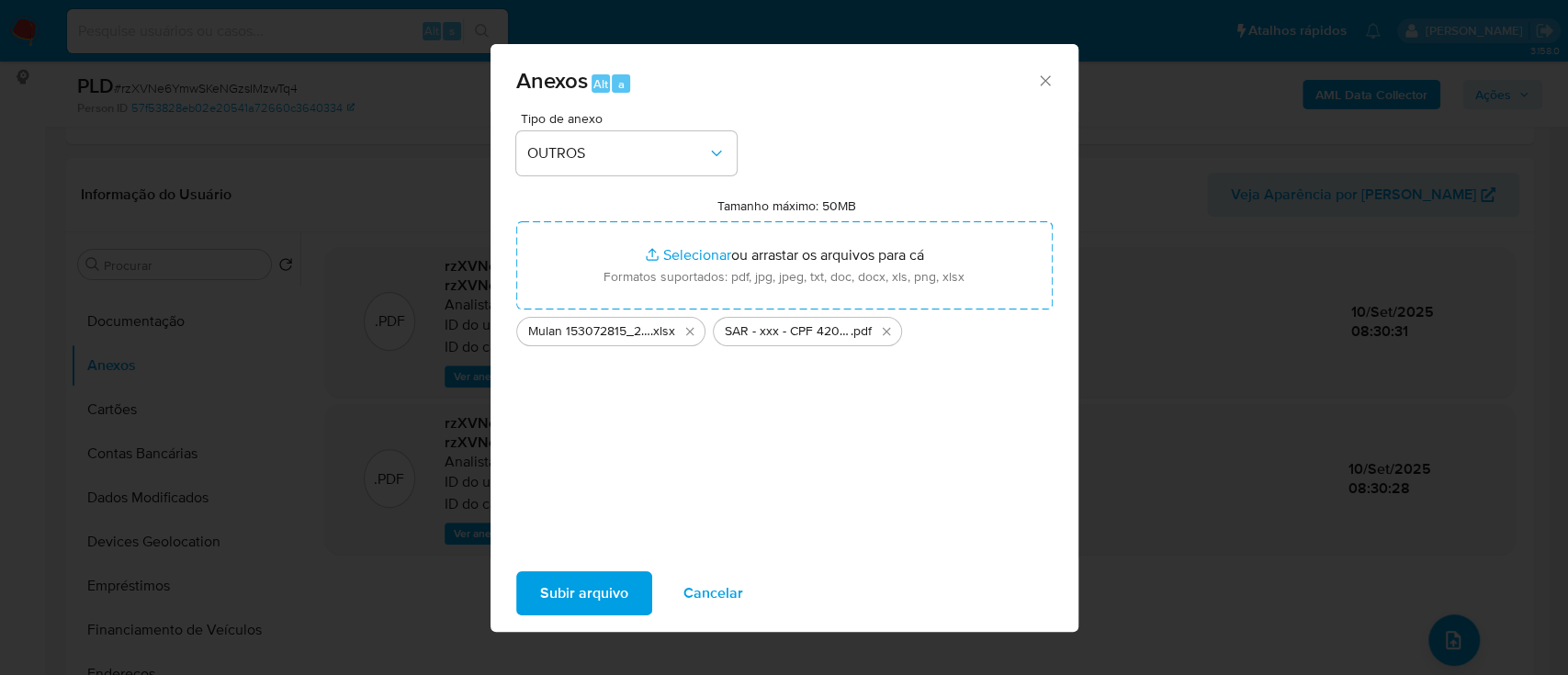
click at [602, 593] on span "Subir arquivo" at bounding box center [585, 593] width 89 height 40
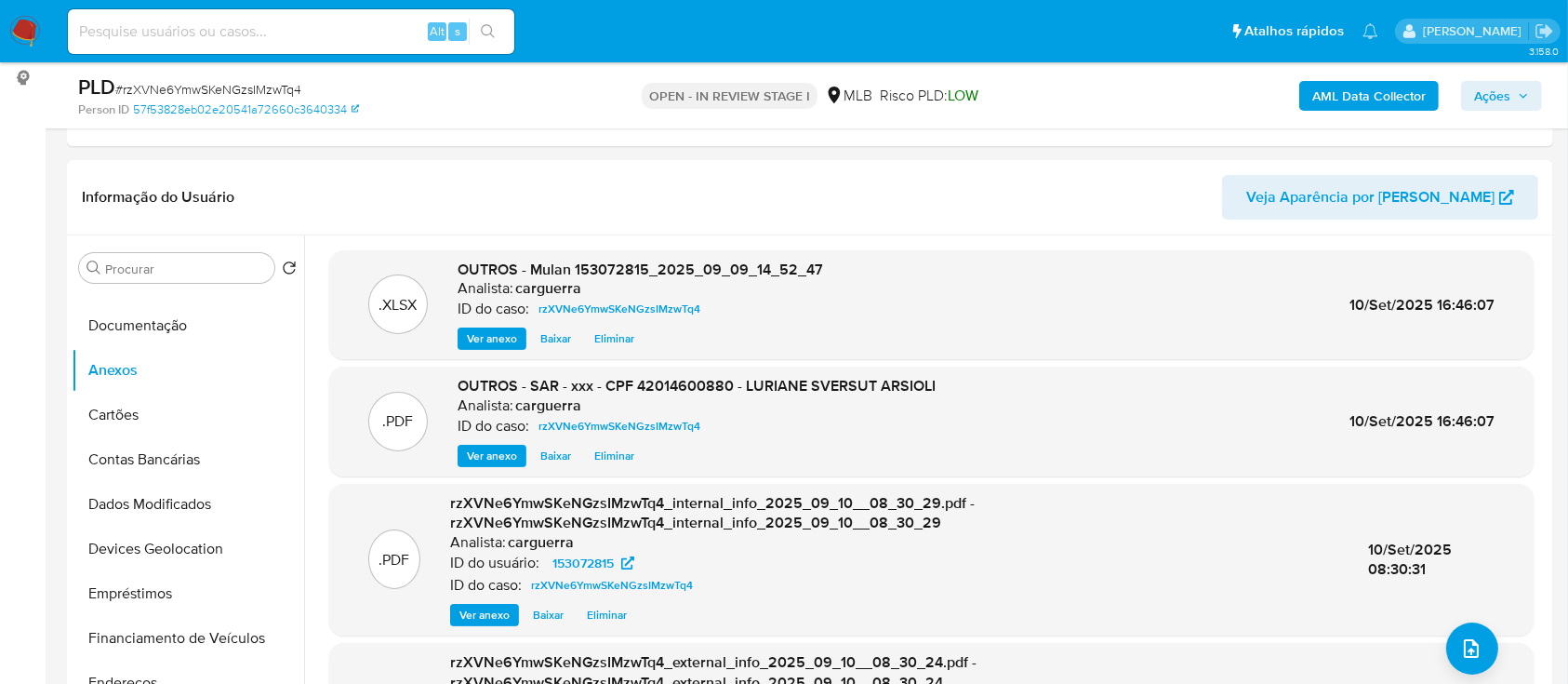
click at [1493, 93] on span "Ações" at bounding box center [1492, 95] width 36 height 30
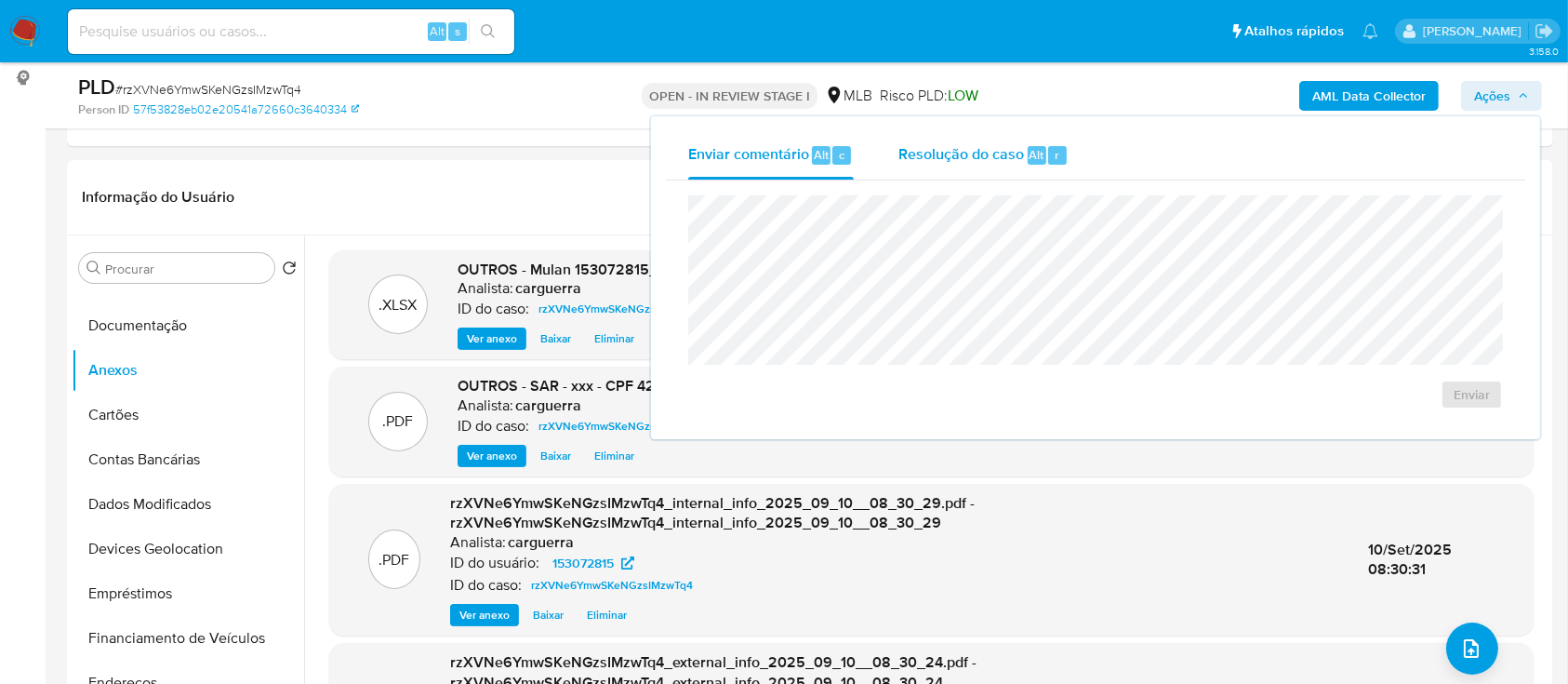
drag, startPoint x: 945, startPoint y: 158, endPoint x: 948, endPoint y: 186, distance: 28.2
click at [945, 159] on span "Resolução do caso" at bounding box center [960, 154] width 126 height 21
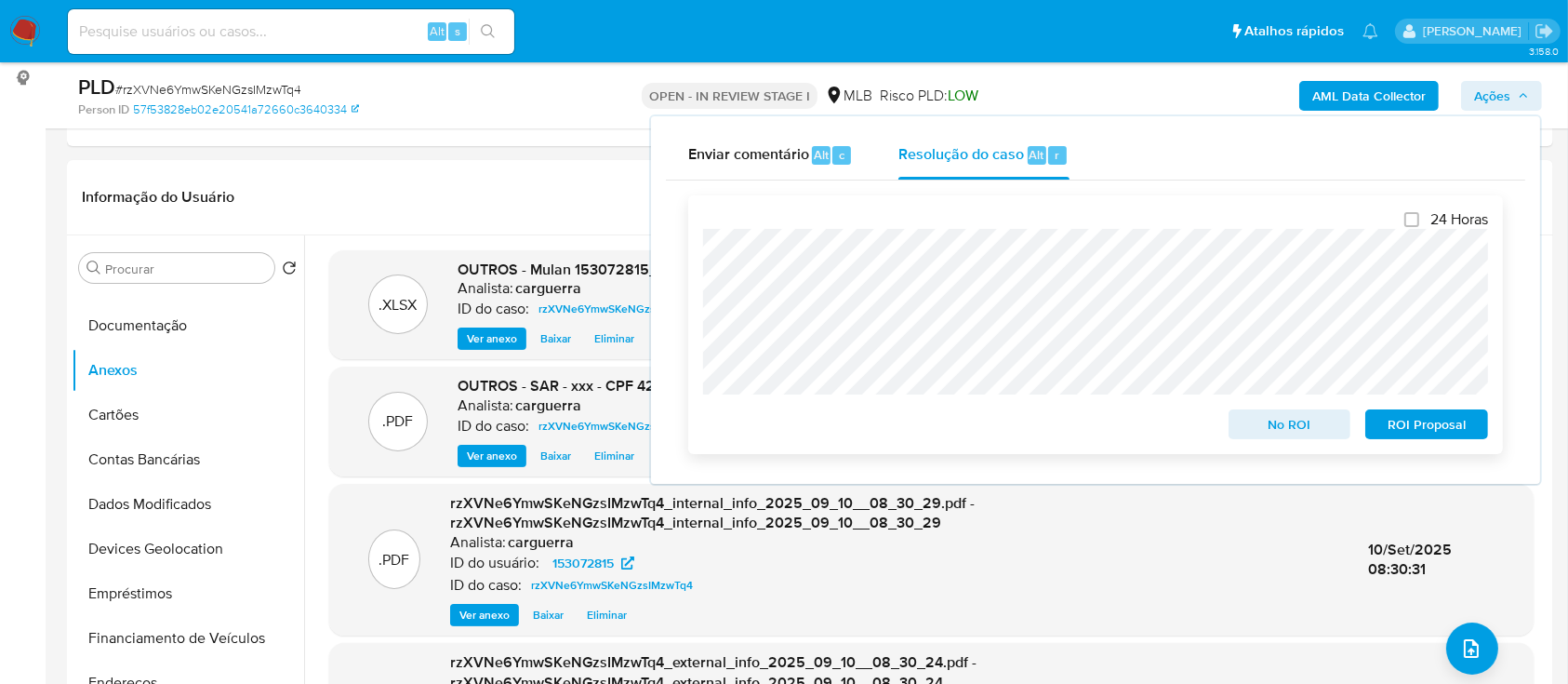
click at [1296, 422] on span "No ROI" at bounding box center [1289, 424] width 96 height 26
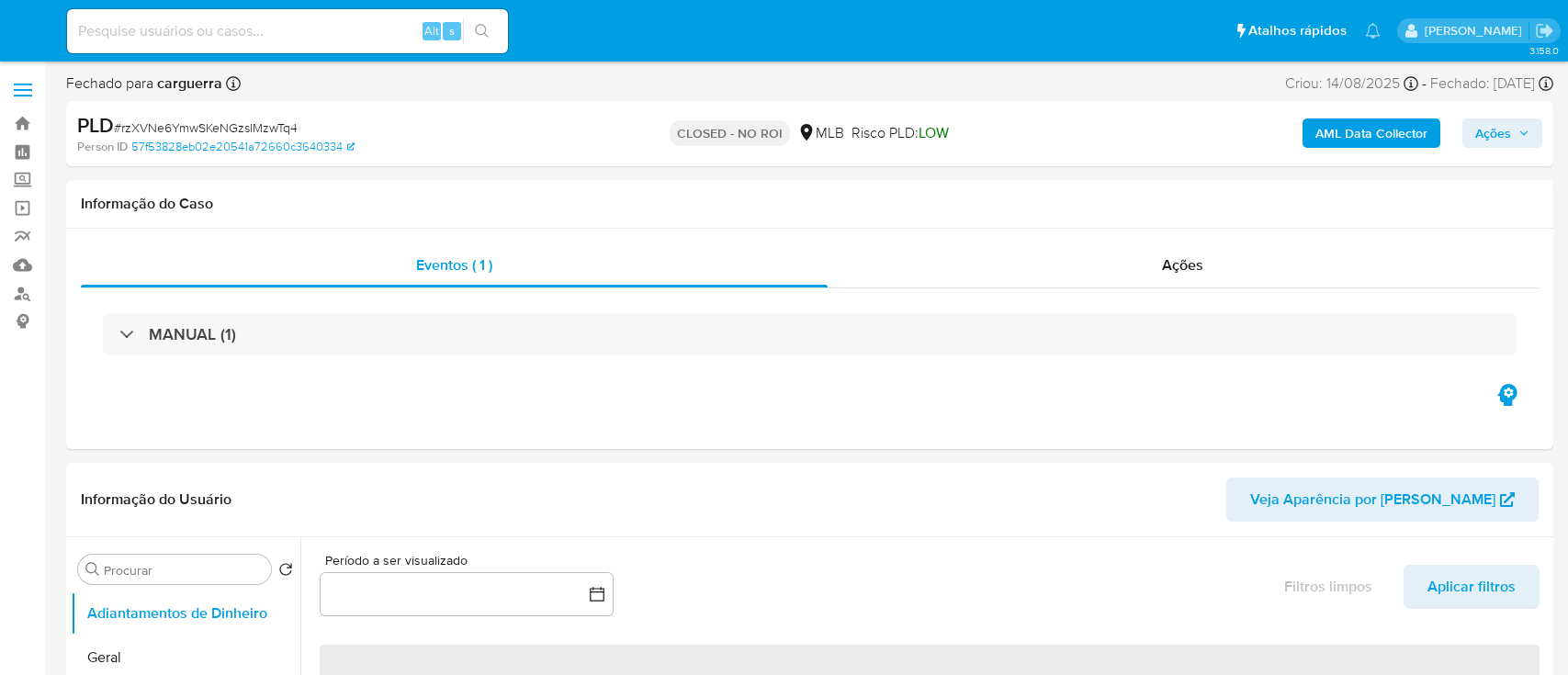
select select "10"
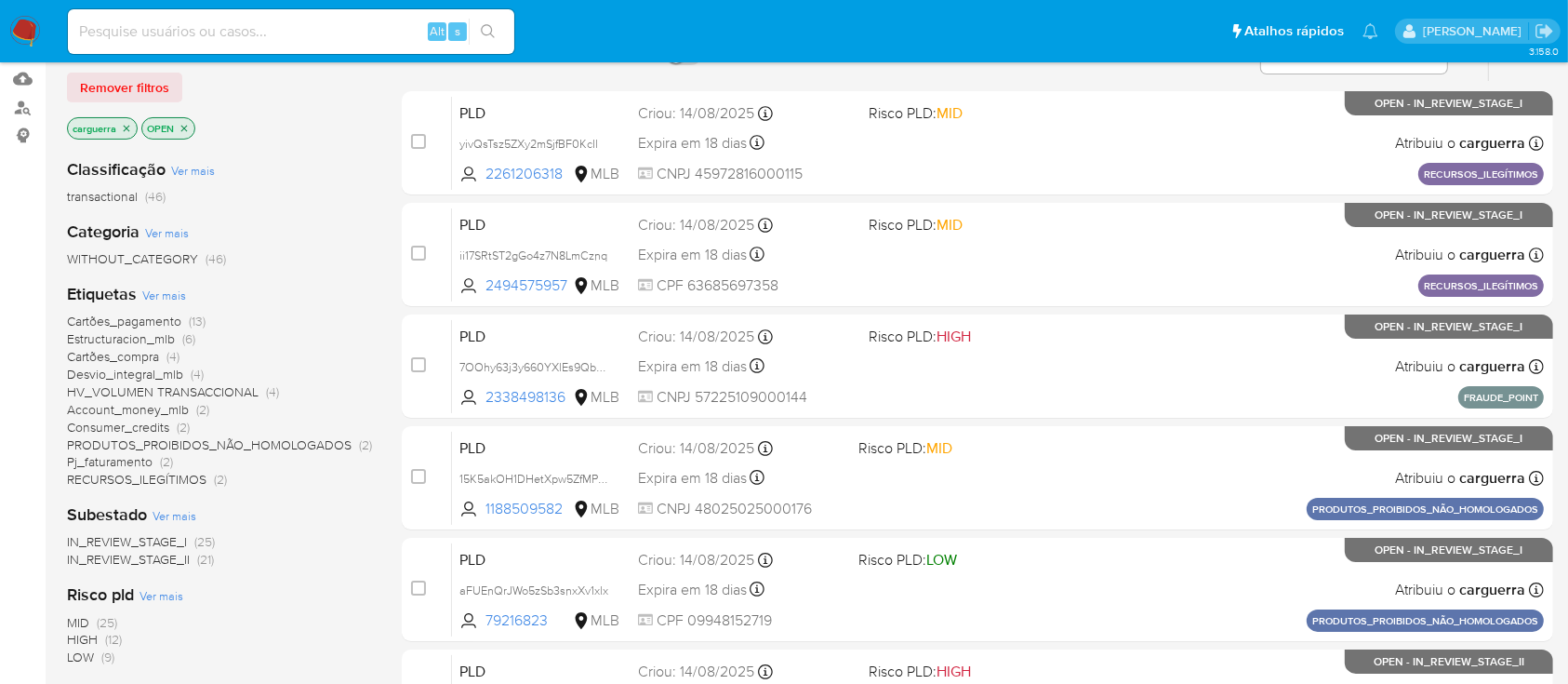
scroll to position [247, 0]
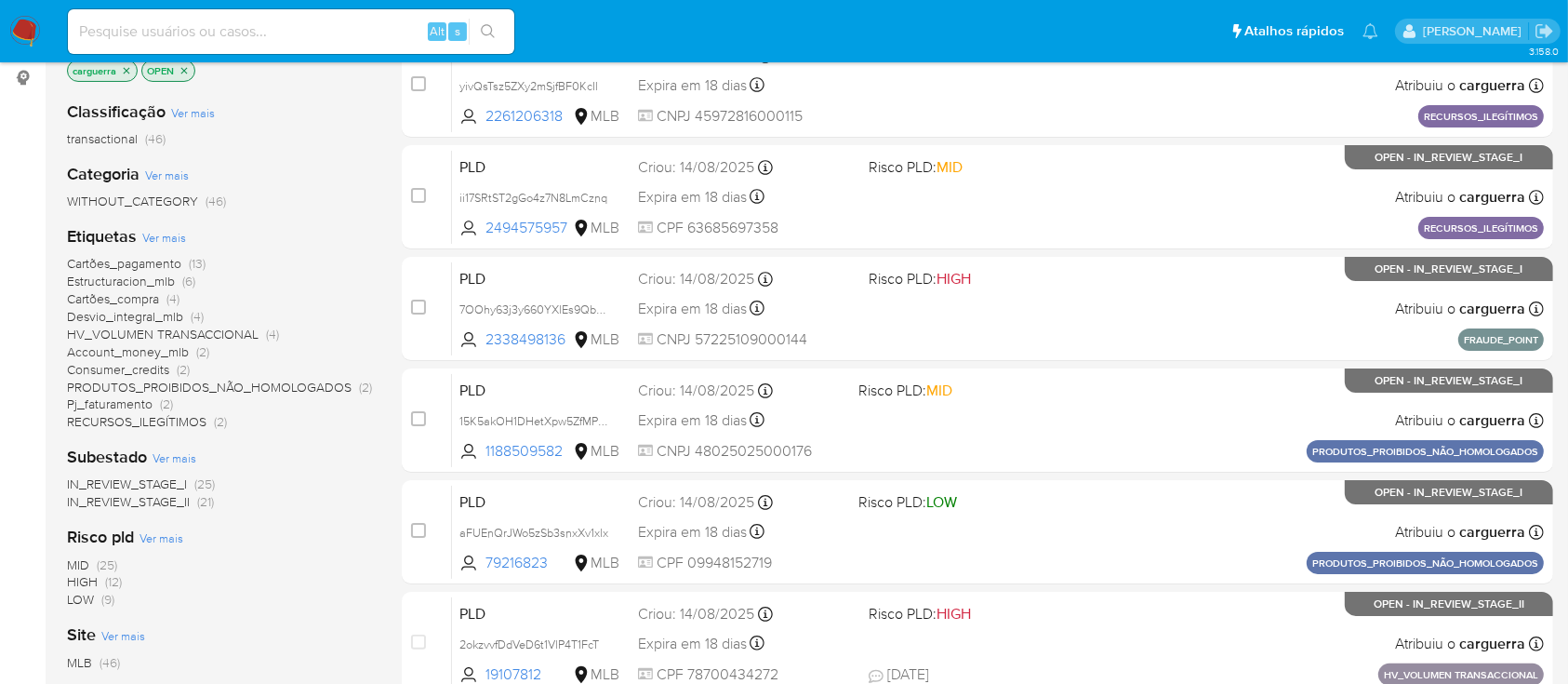
click at [217, 336] on span "HV_VOLUMEN TRANSACCIONAL" at bounding box center [163, 333] width 192 height 19
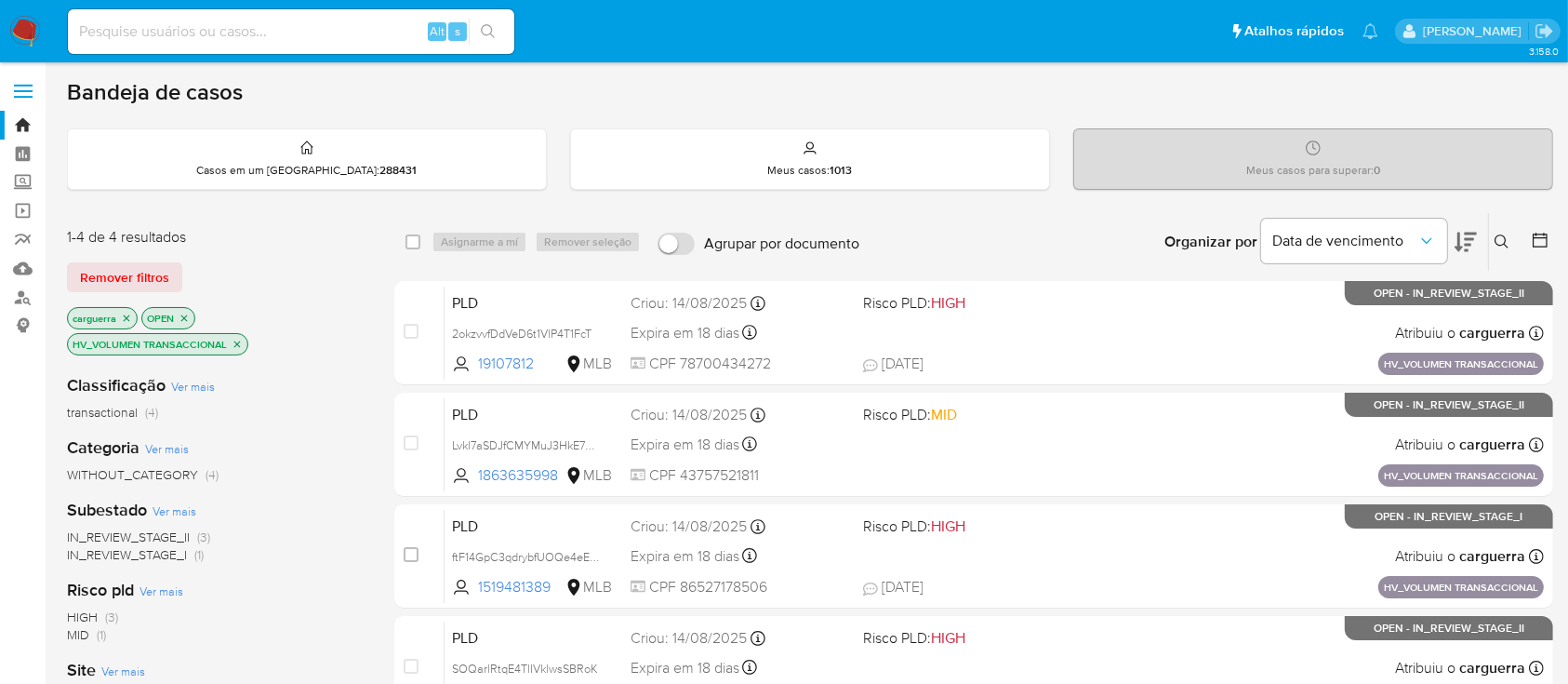
scroll to position [124, 0]
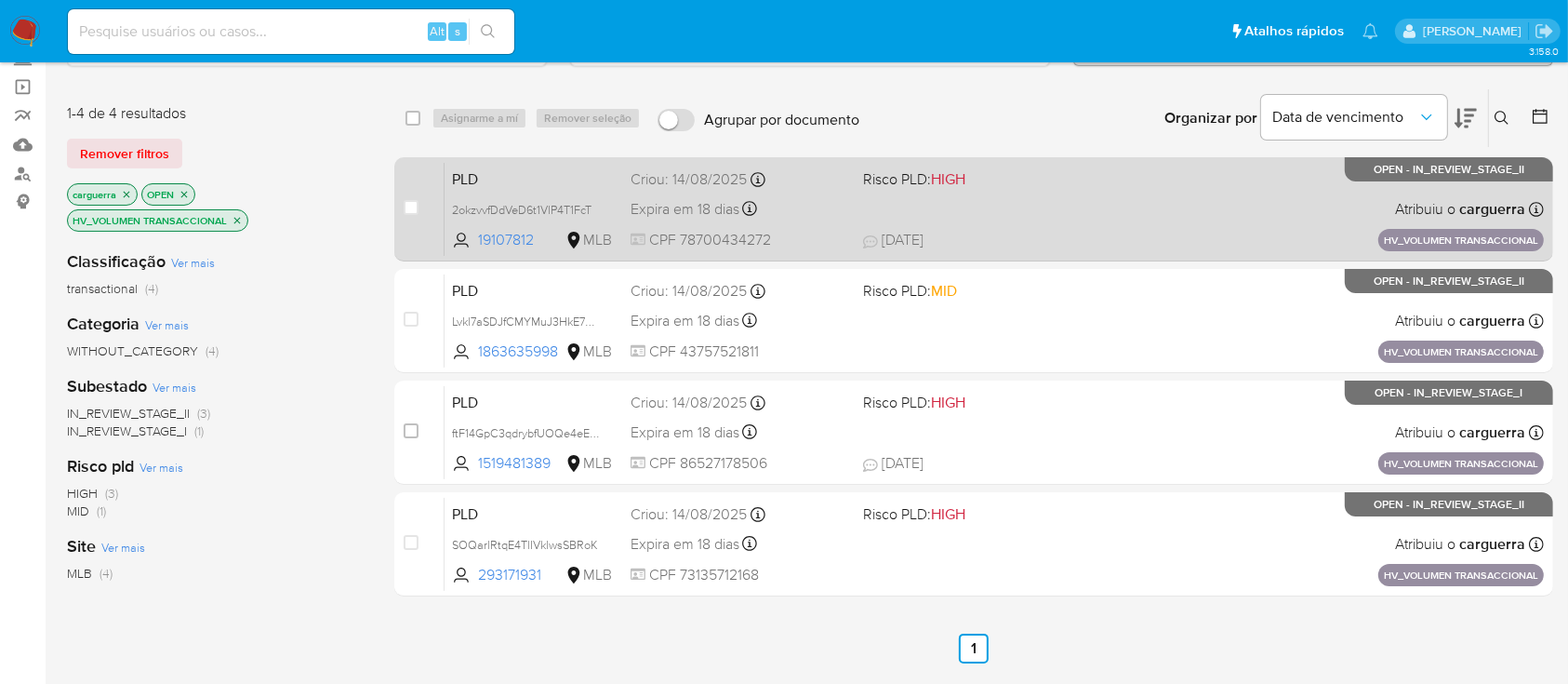
click at [1061, 205] on div "PLD 2okzvvfDdVeD6t1VlP4T1FcT 19107812 MLB Risco PLD: HIGH Criou: 14/08/2025 Cri…" at bounding box center [993, 209] width 1100 height 94
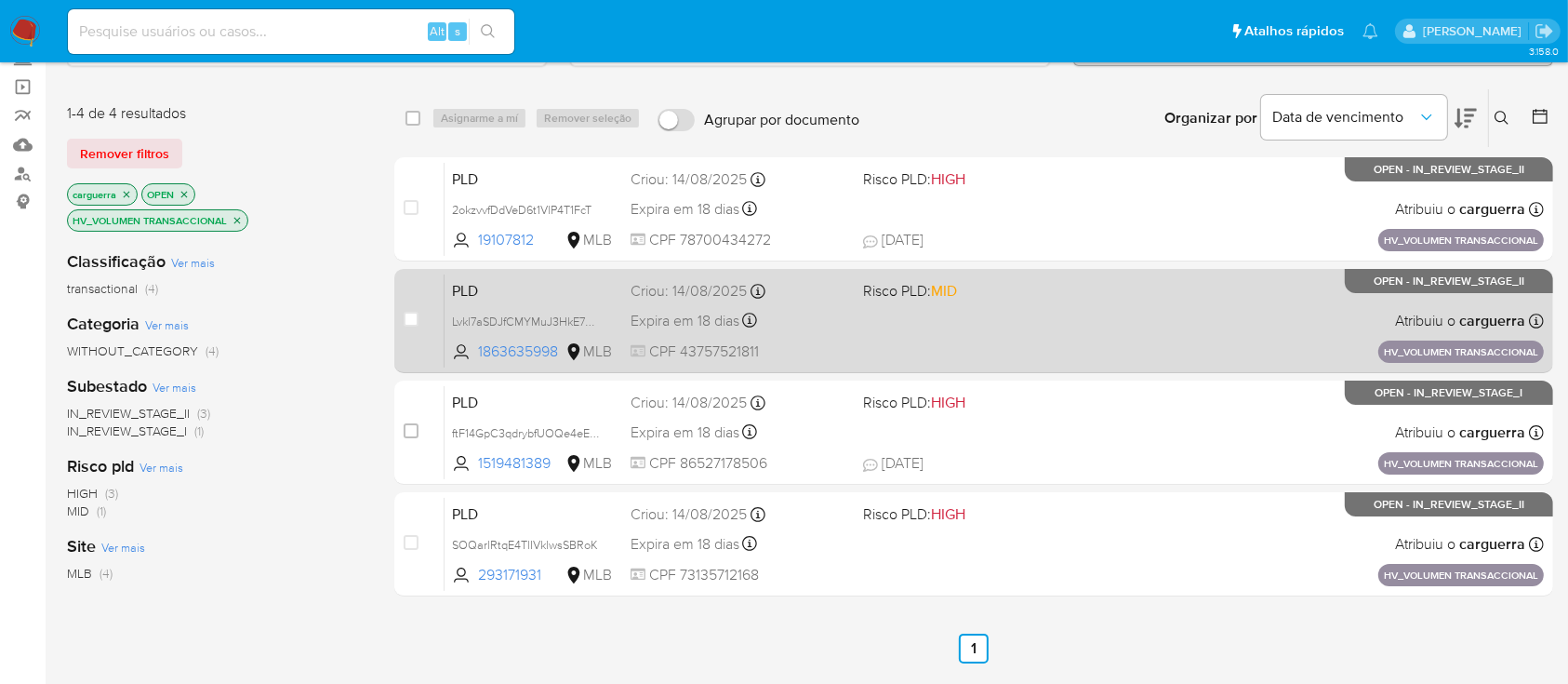
click at [1055, 294] on span "Risco PLD: MID" at bounding box center [971, 289] width 217 height 24
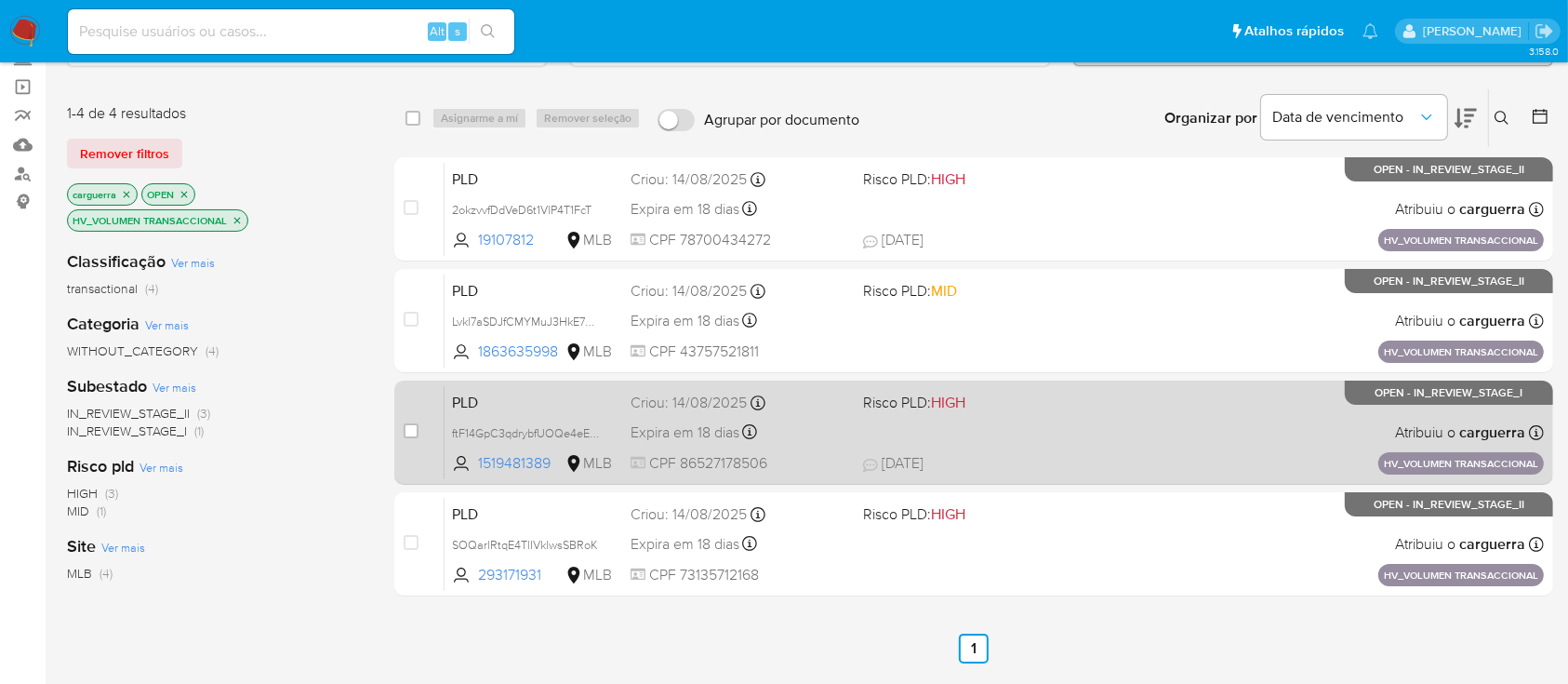
click at [1081, 468] on span "18/08/2025 18/08/2025 21:49" at bounding box center [1087, 463] width 449 height 20
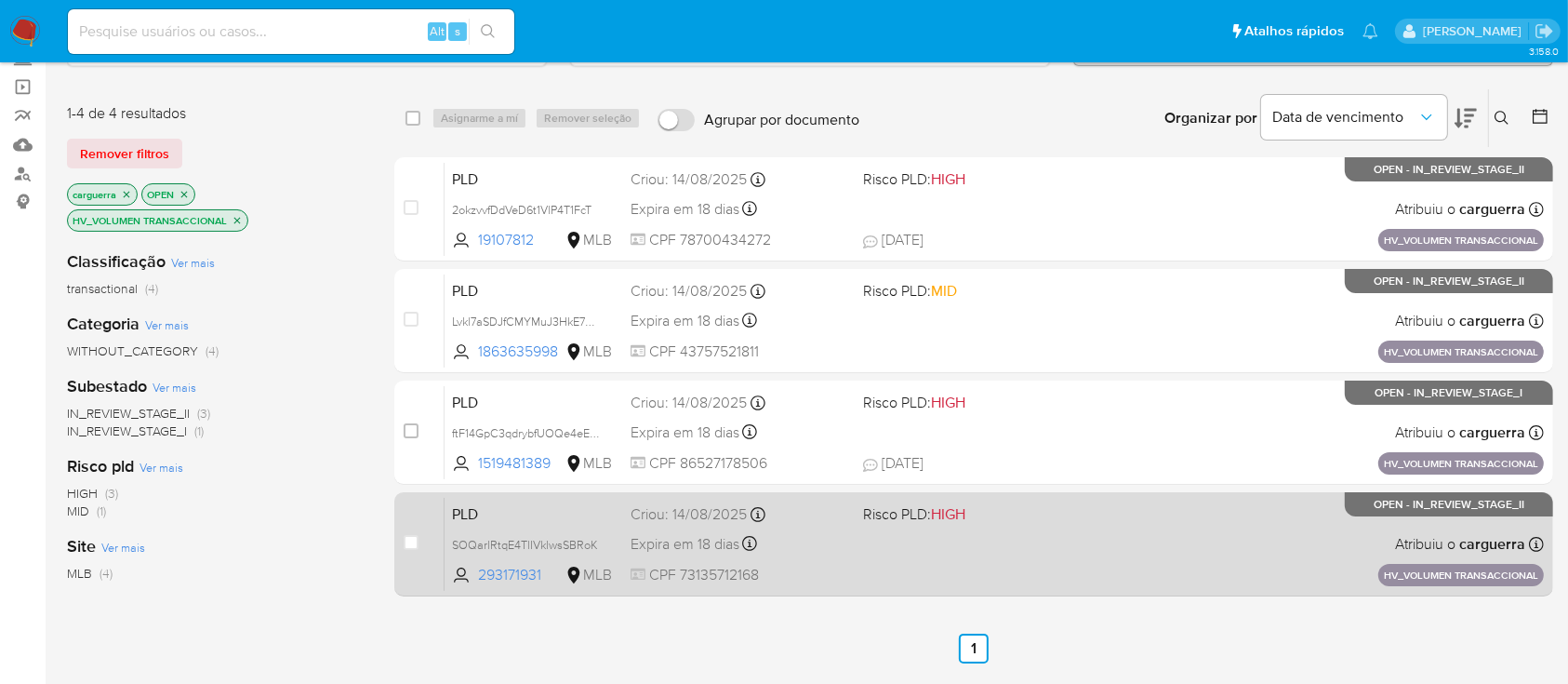
click at [1105, 541] on div "PLD SOQarlRtqE4TlIVklwsSBRoK 293171931 MLB Risco PLD: HIGH Criou: 14/08/2025 Cr…" at bounding box center [993, 544] width 1100 height 94
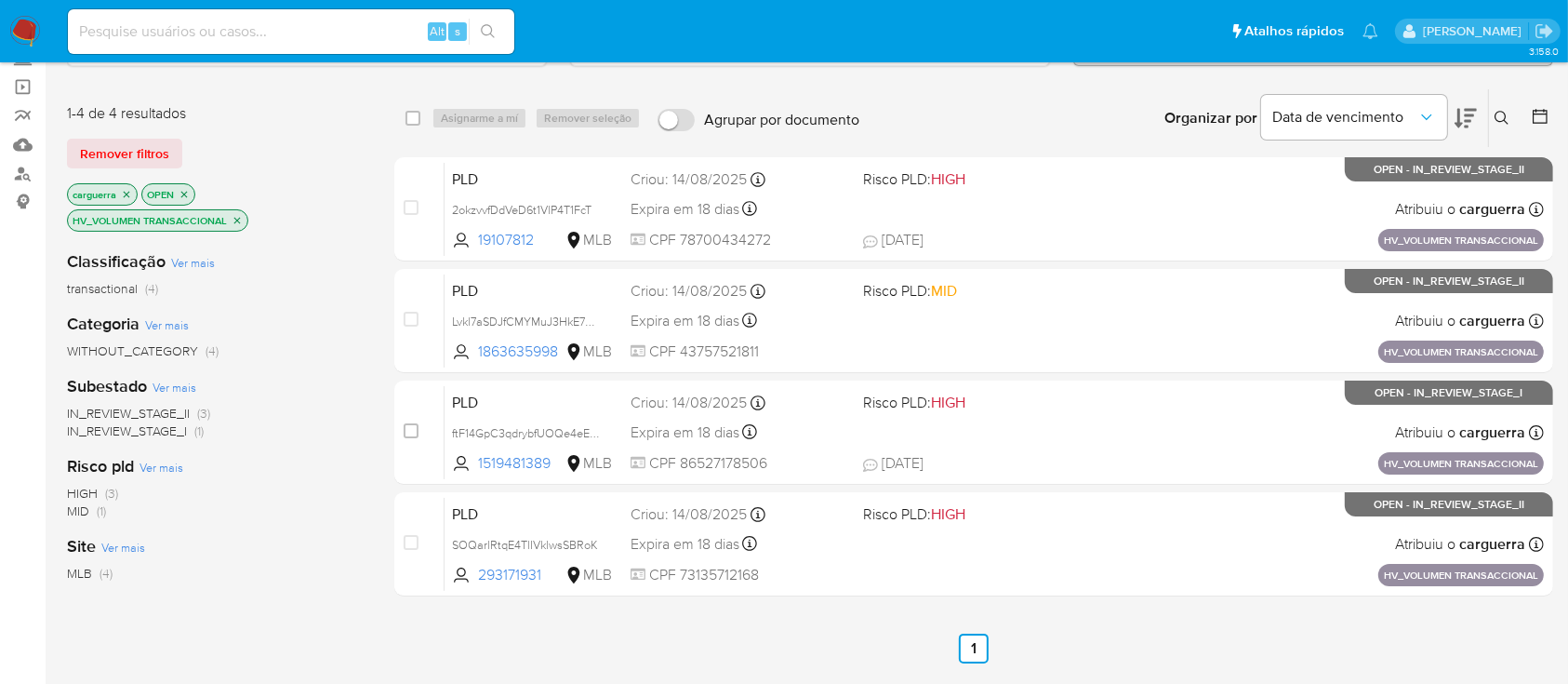
click at [233, 215] on icon "close-filter" at bounding box center [237, 220] width 11 height 11
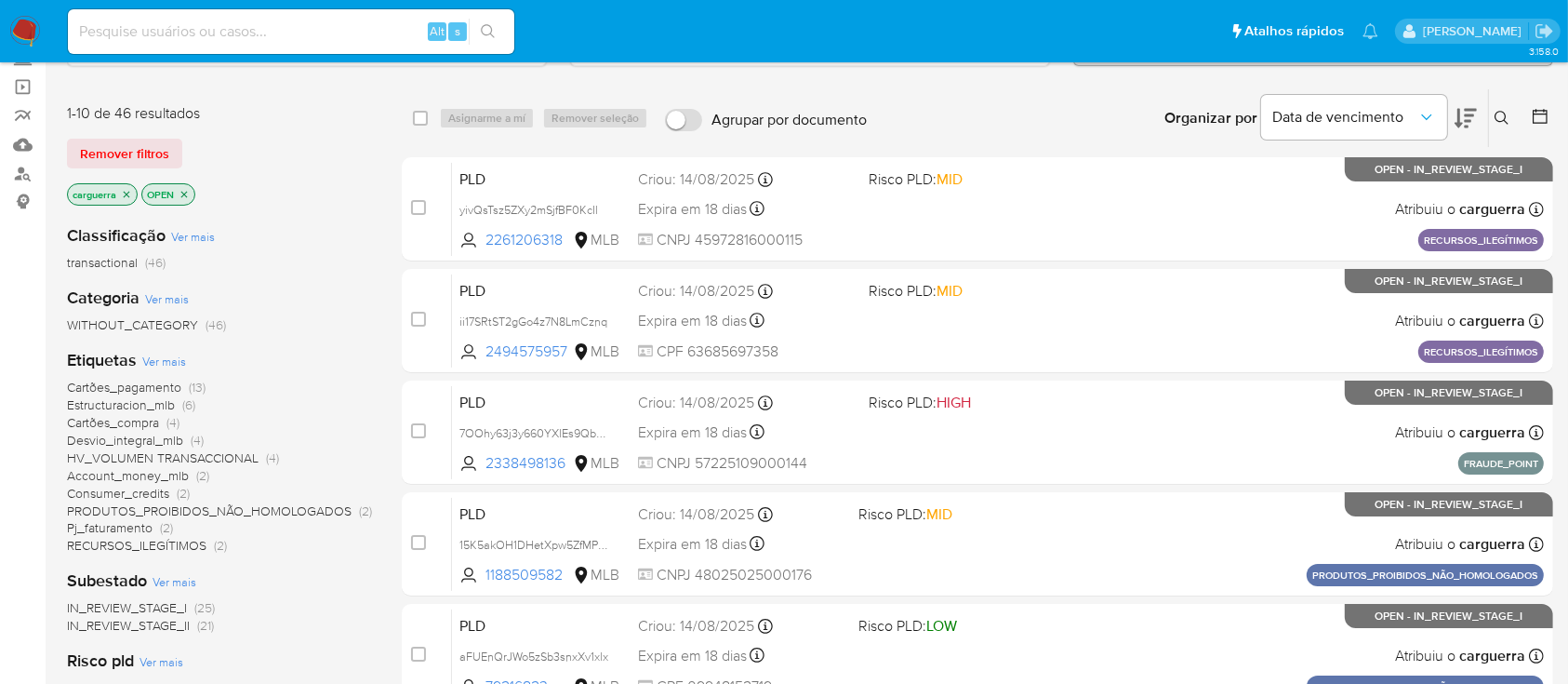
click at [198, 473] on span "(2)" at bounding box center [202, 475] width 13 height 19
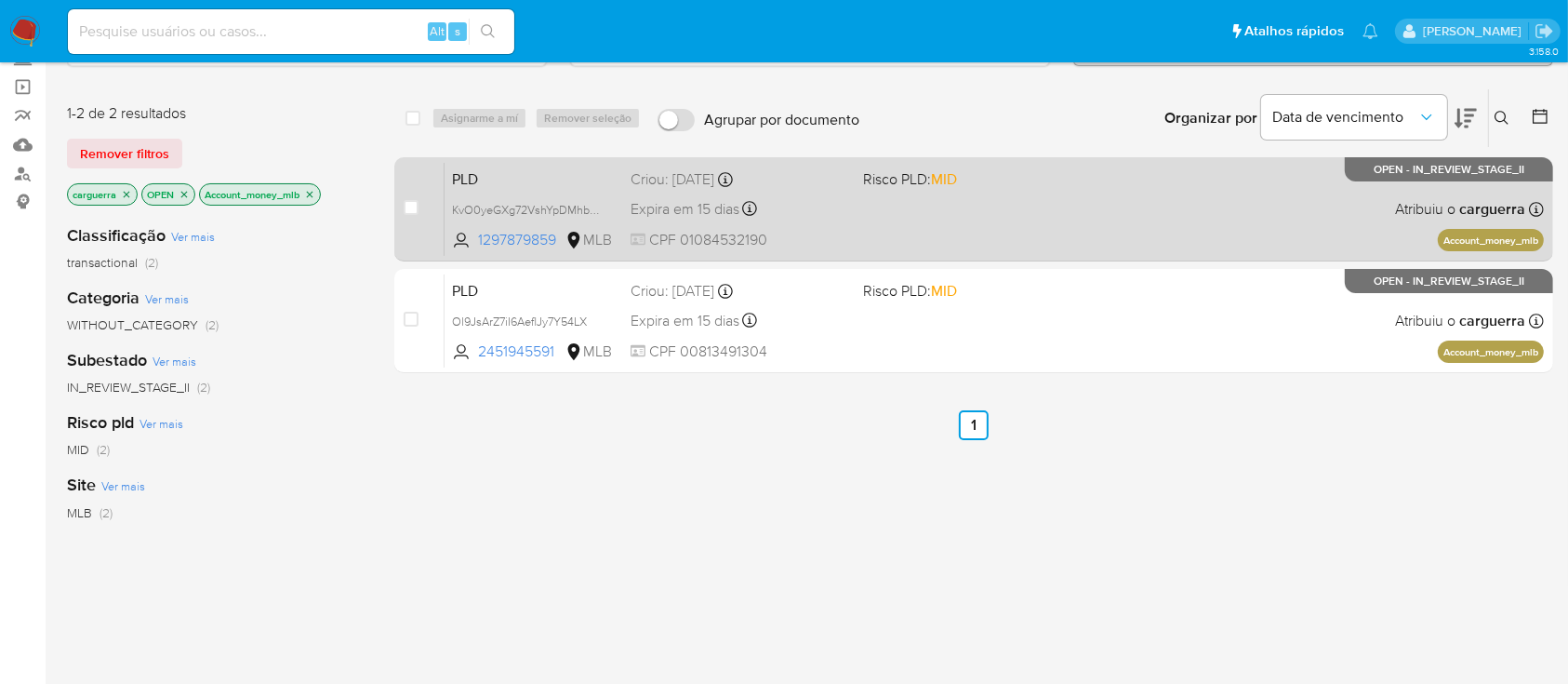
click at [944, 241] on div "PLD KvO0yeGXg72VshYpDMhbuuHw 1297879859 MLB Risco PLD: MID Criou: 12/08/2025 Cr…" at bounding box center [993, 209] width 1100 height 94
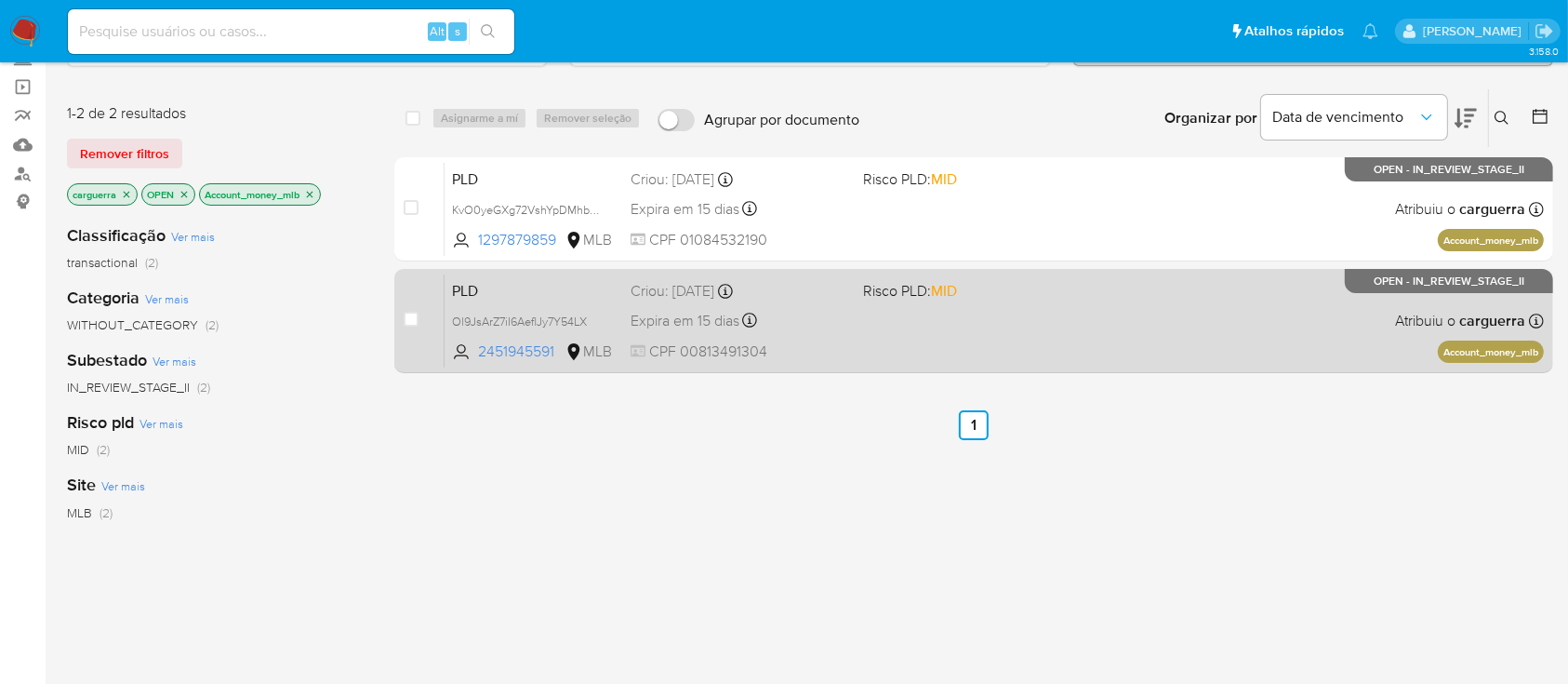
click at [1034, 316] on div "PLD Ol9JsArZ7iI6AeflJy7Y54LX 2451945591 MLB Risco PLD: MID Criou: 12/08/2025 Cr…" at bounding box center [993, 321] width 1100 height 94
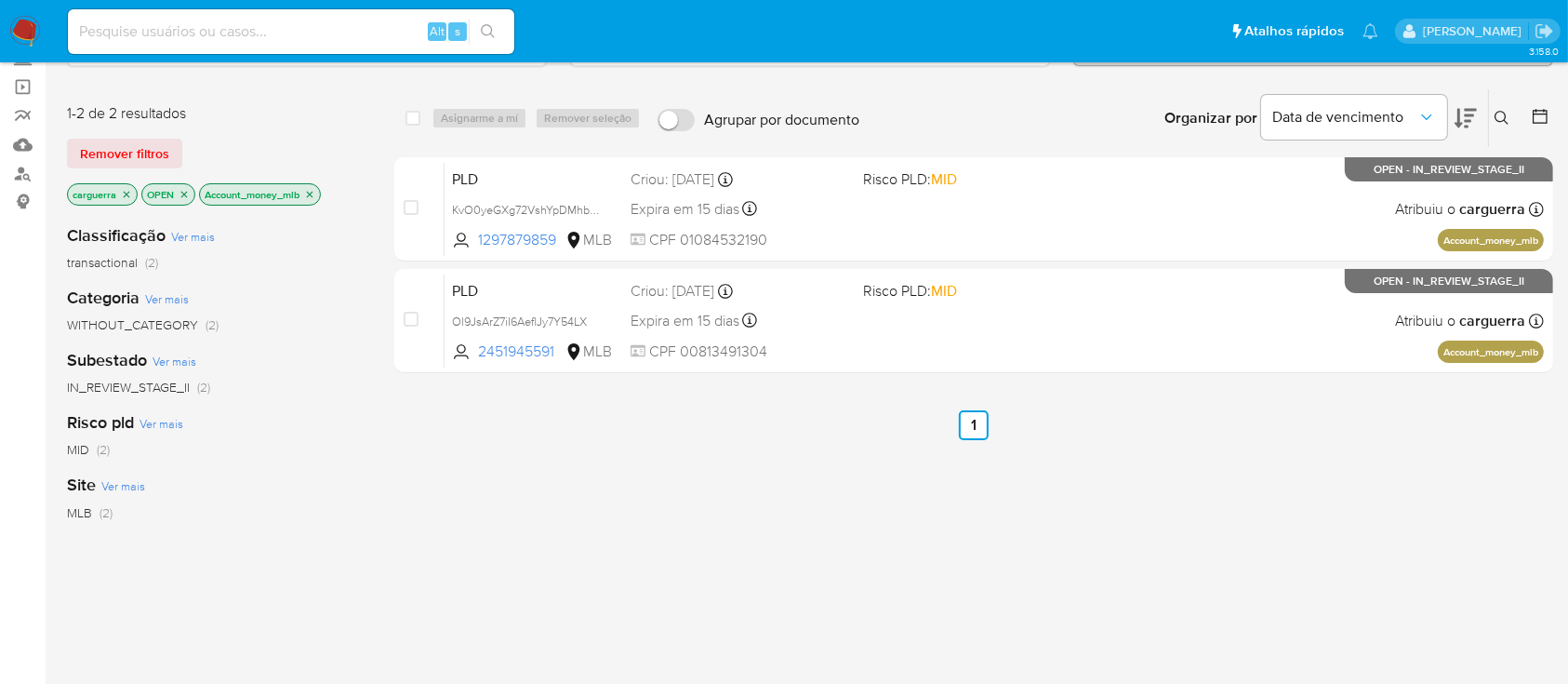
click at [316, 189] on icon "close-filter" at bounding box center [309, 194] width 11 height 11
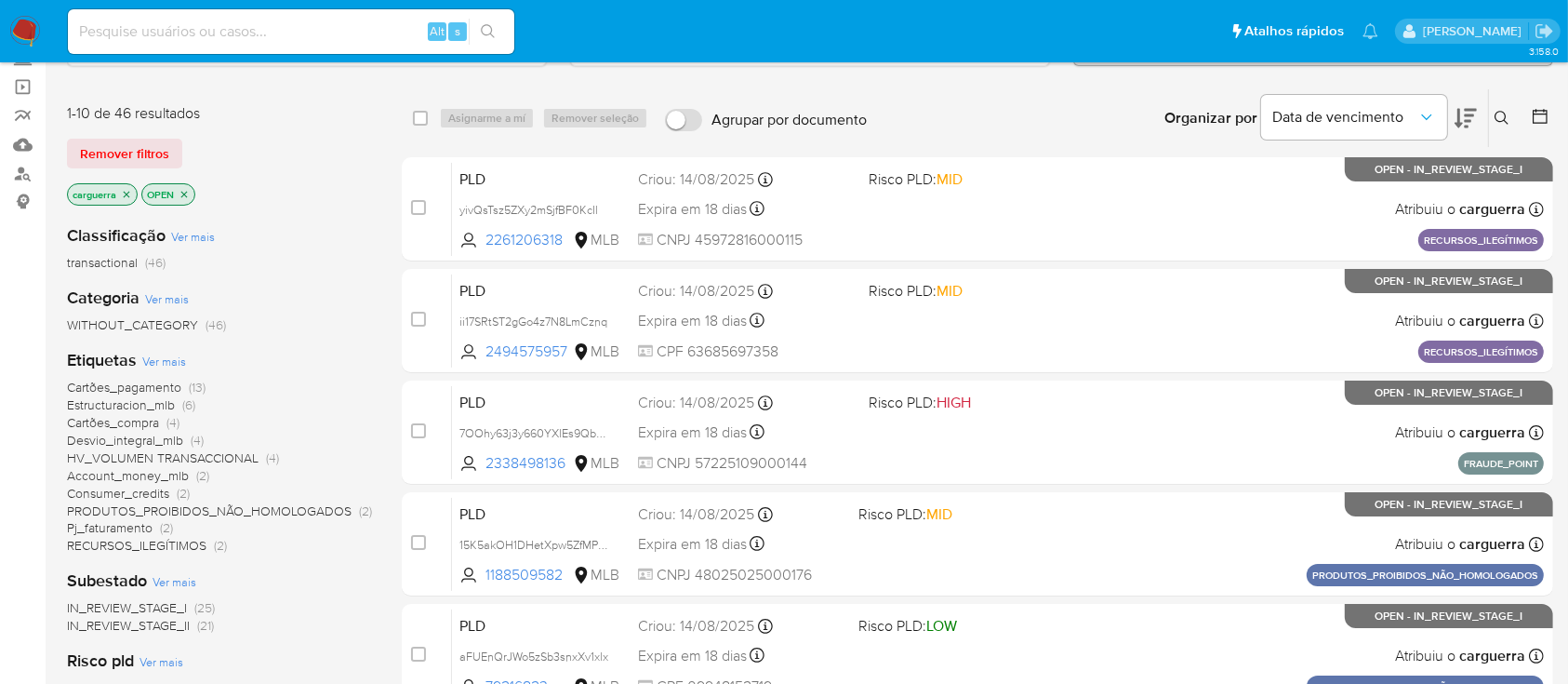
click at [146, 480] on div "Cartões_pagamento (13) Estructuracion_mlb (6) Cartões_compra (4) Desvio_integra…" at bounding box center [219, 467] width 305 height 175
click at [145, 491] on span "Consumer_credits" at bounding box center [118, 493] width 102 height 19
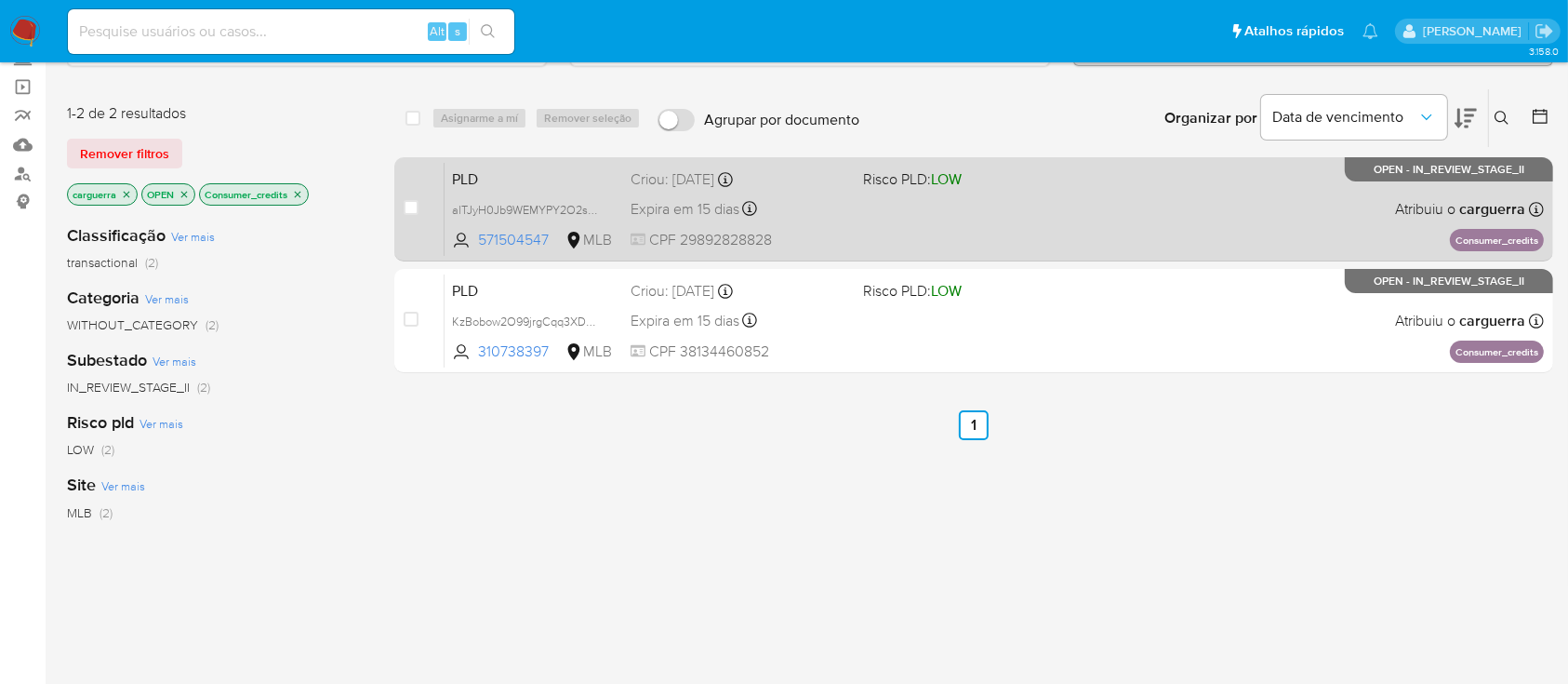
click at [1082, 212] on div "PLD alTJyH0Jb9WEMYPY2O2sM2sq 571504547 MLB Risco PLD: LOW Criou: 12/08/2025 Cri…" at bounding box center [993, 209] width 1100 height 94
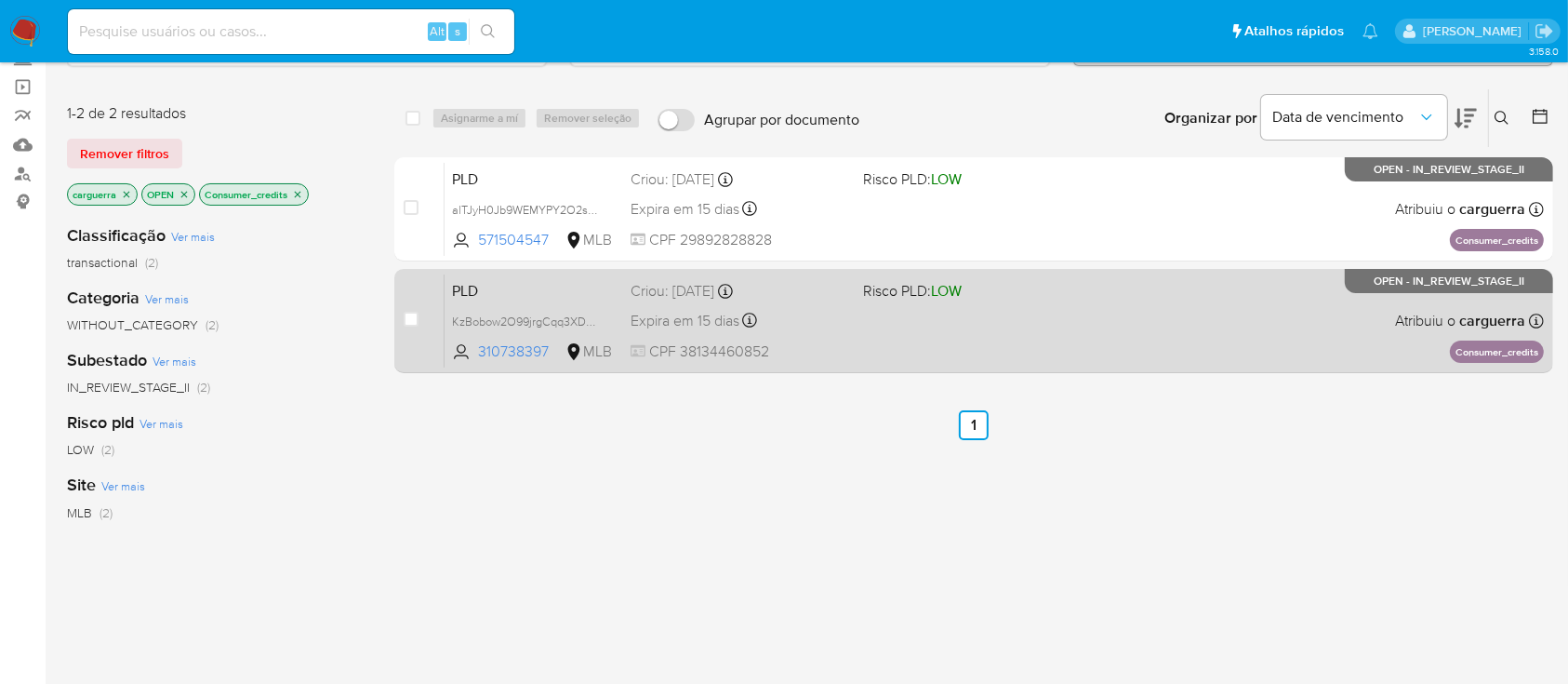
click at [1147, 341] on div "PLD KzBobow2O99jrgCqq3XD5mXQ 310738397 MLB Risco PLD: LOW Criou: 12/08/2025 Cri…" at bounding box center [993, 321] width 1100 height 94
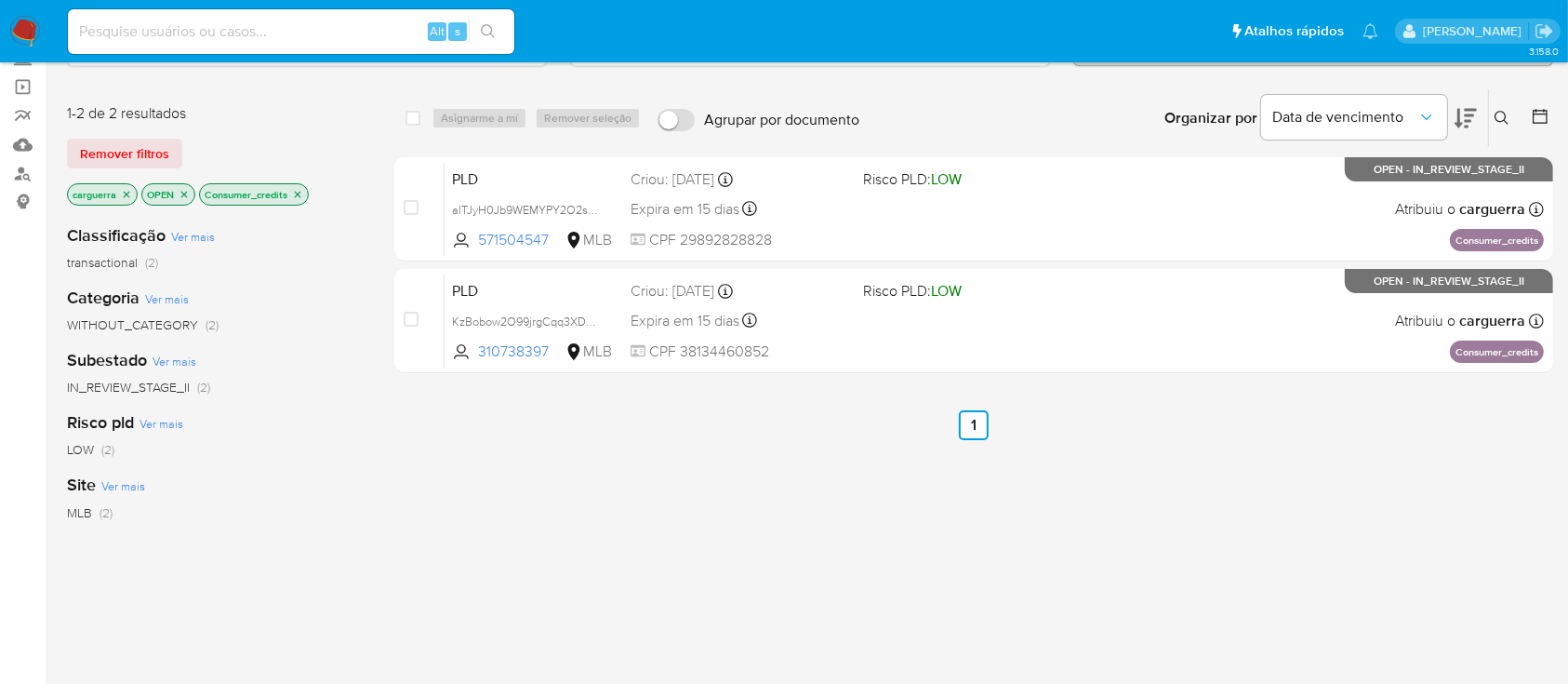
click at [298, 191] on icon "close-filter" at bounding box center [298, 194] width 7 height 7
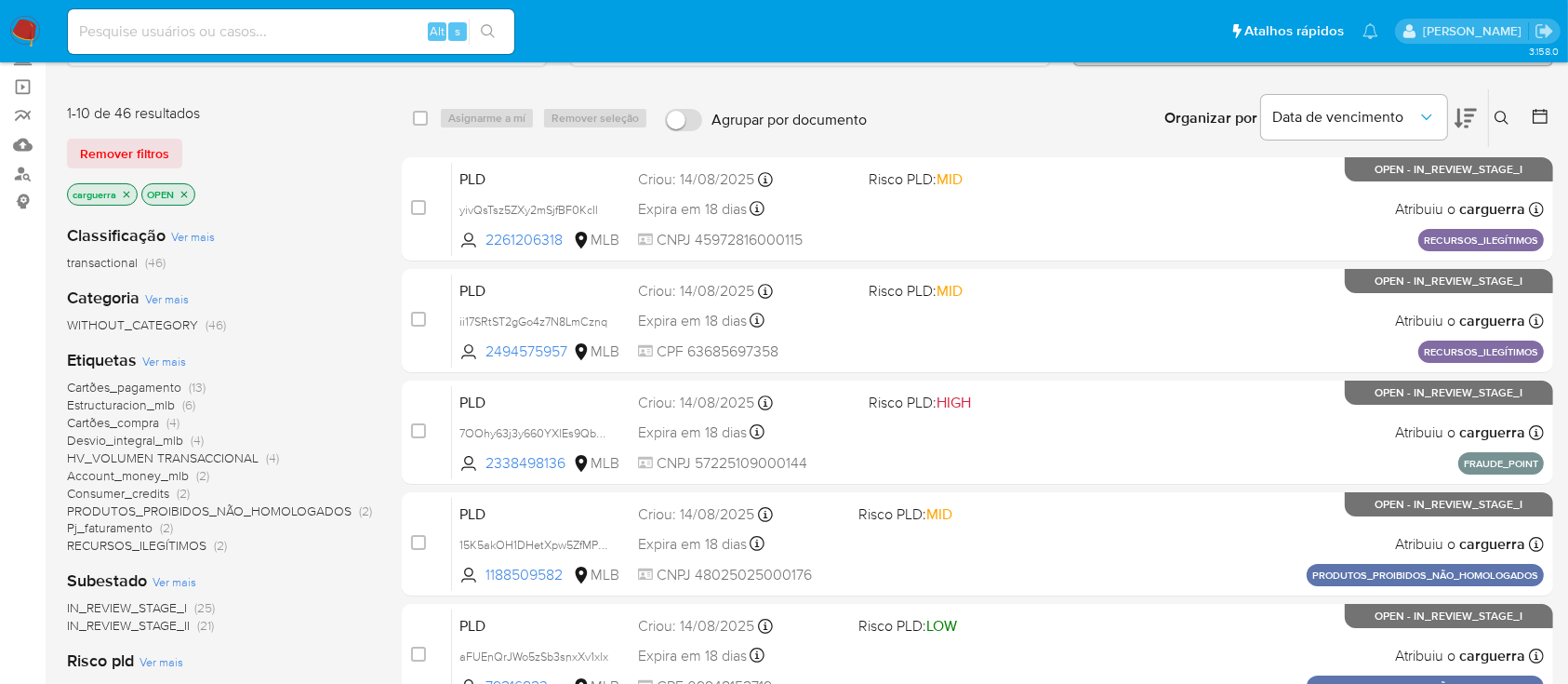
scroll to position [247, 0]
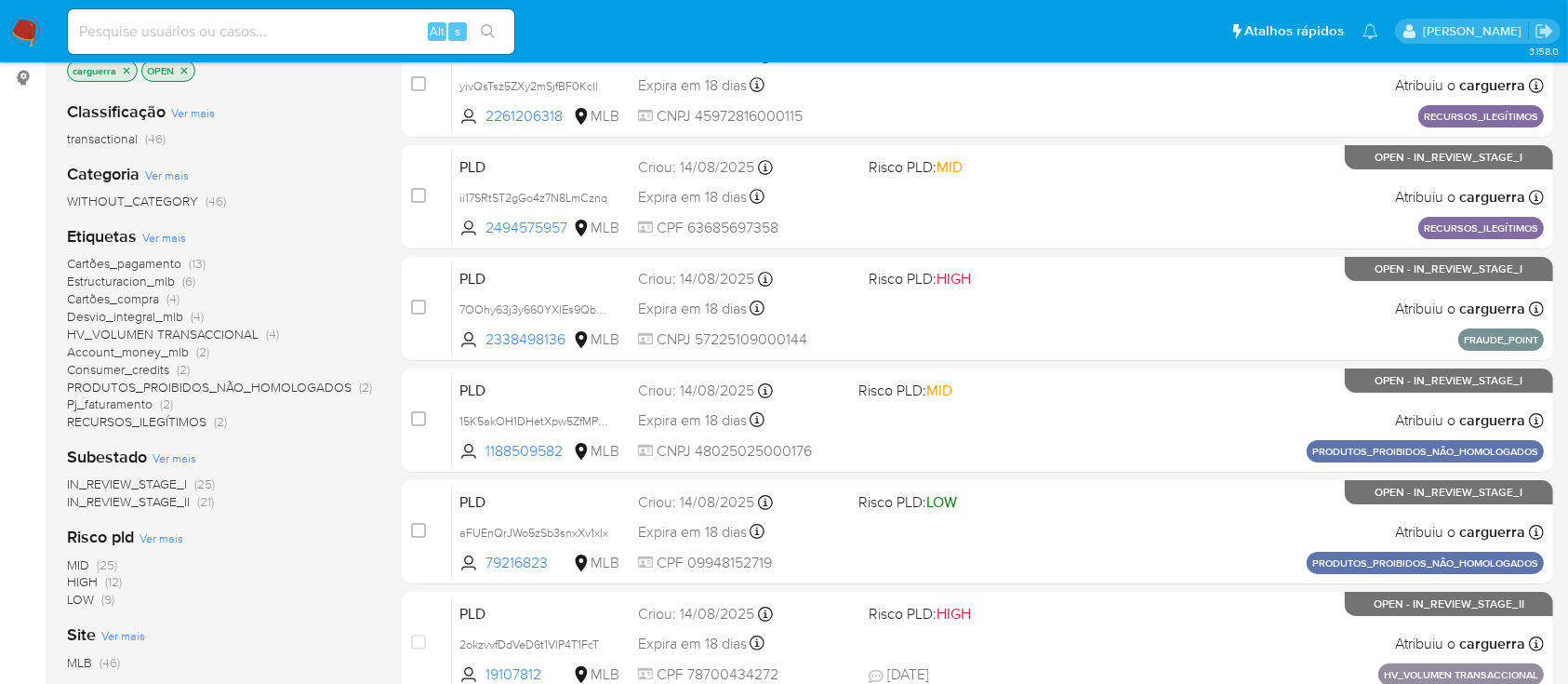
click at [222, 422] on span "(2)" at bounding box center [220, 421] width 13 height 19
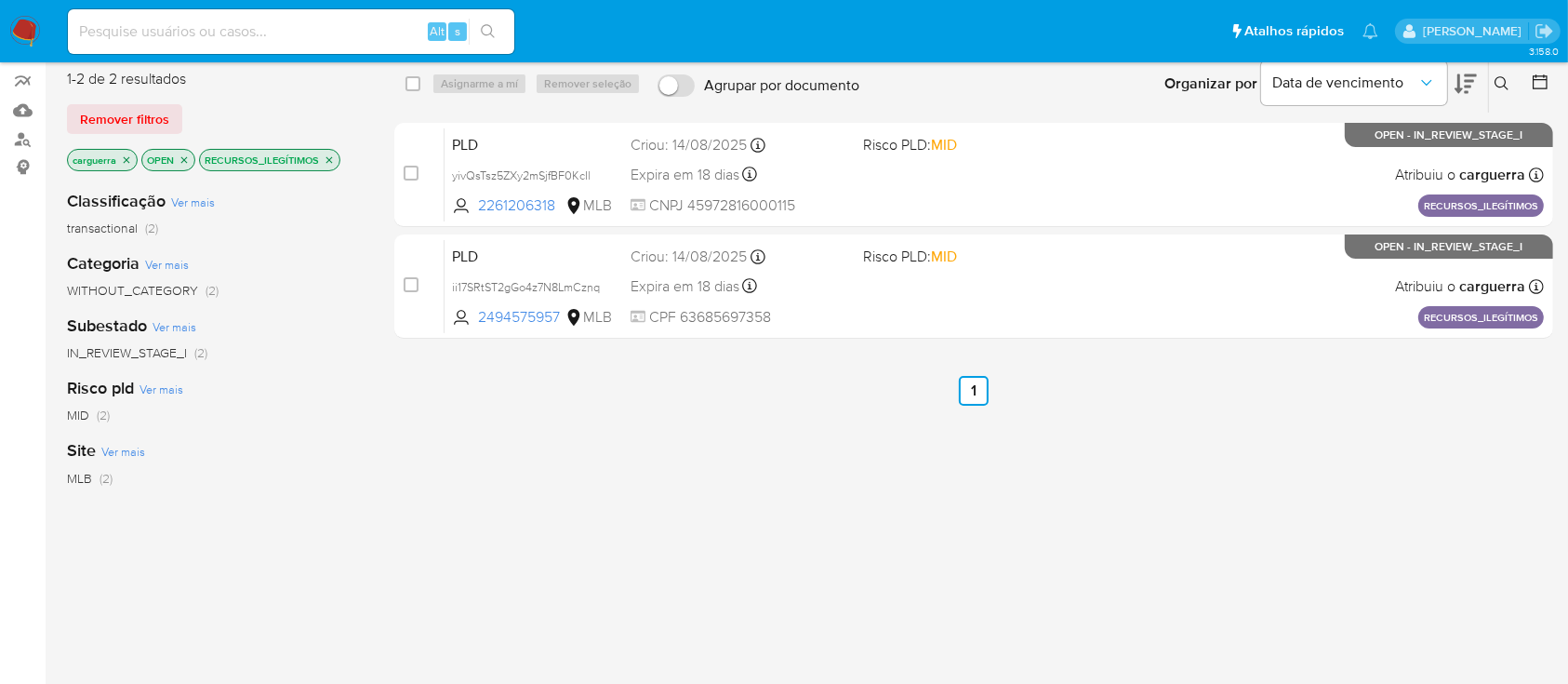
scroll to position [124, 0]
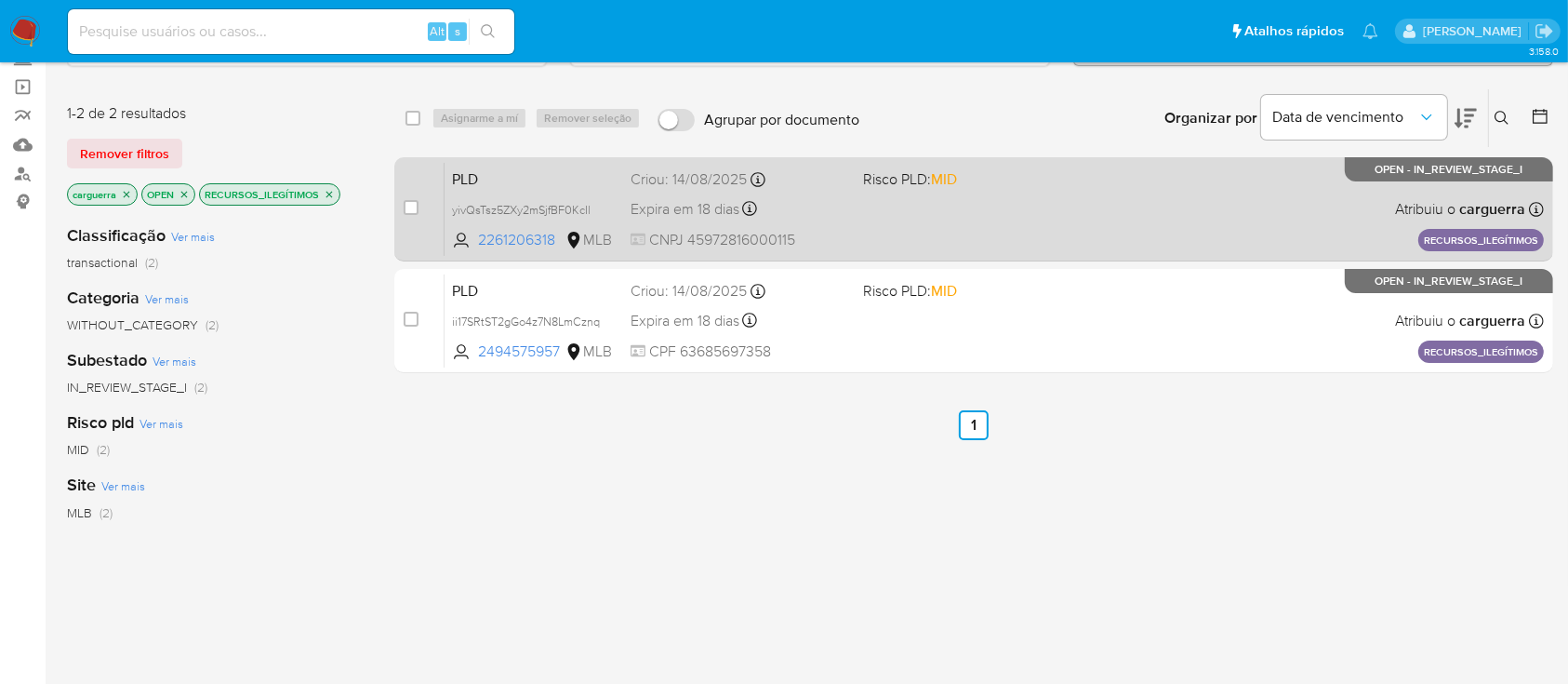
click at [1022, 197] on div "PLD yivQsTsz5ZXy2mSjfBF0KcIl 2261206318 MLB Risco PLD: MID Criou: 14/08/2025 Cr…" at bounding box center [993, 209] width 1100 height 94
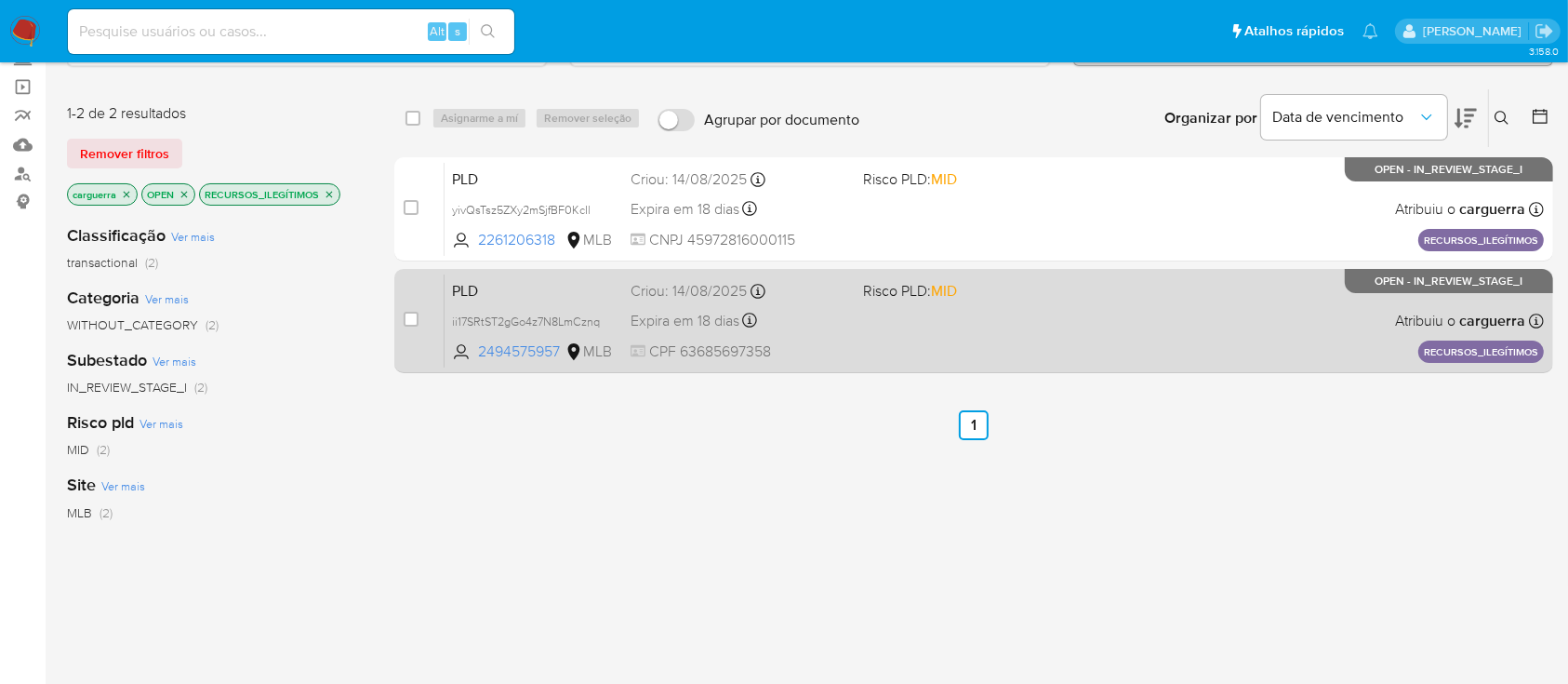
click at [964, 342] on div "PLD ii17SRtST2gGo4z7N8LmCznq 2494575957 MLB Risco PLD: MID Criou: 14/08/2025 Cr…" at bounding box center [993, 321] width 1100 height 94
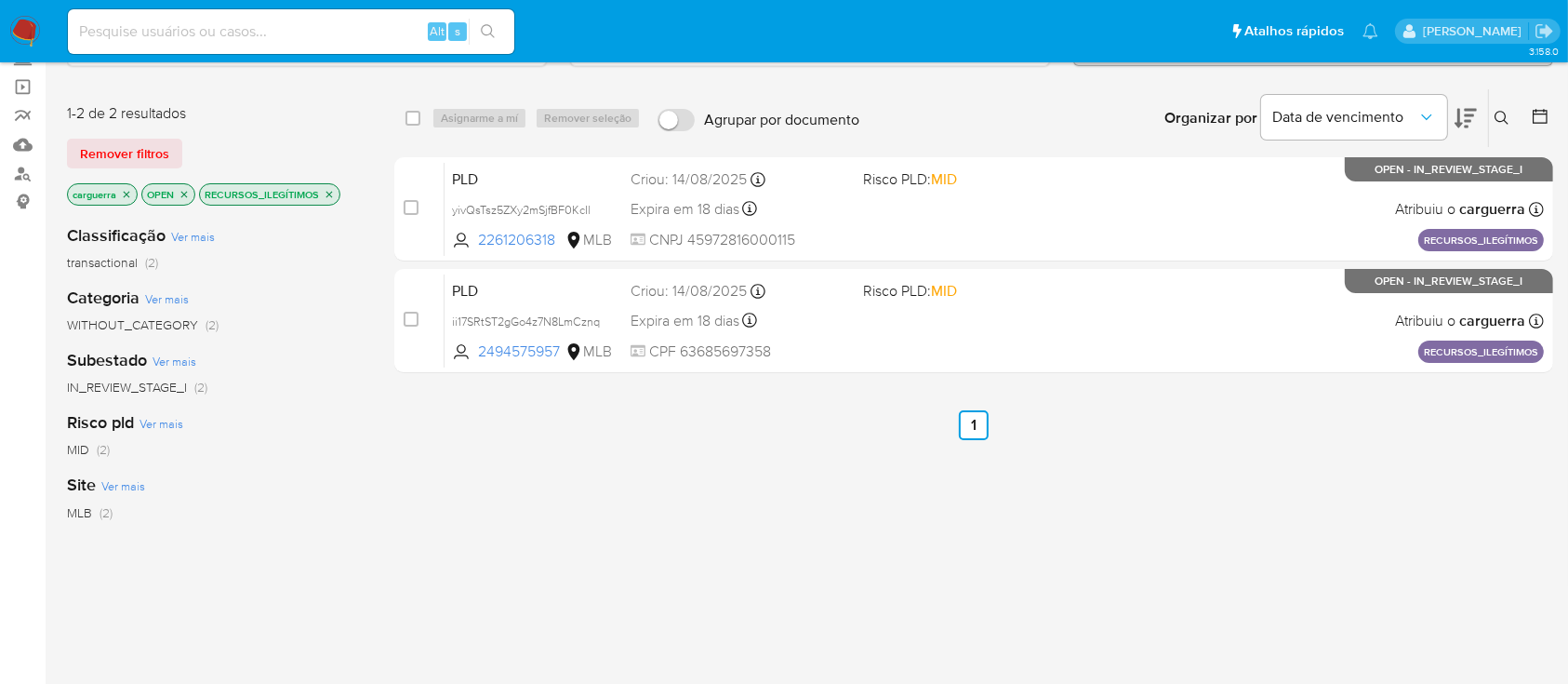
click at [332, 189] on icon "close-filter" at bounding box center [328, 194] width 11 height 11
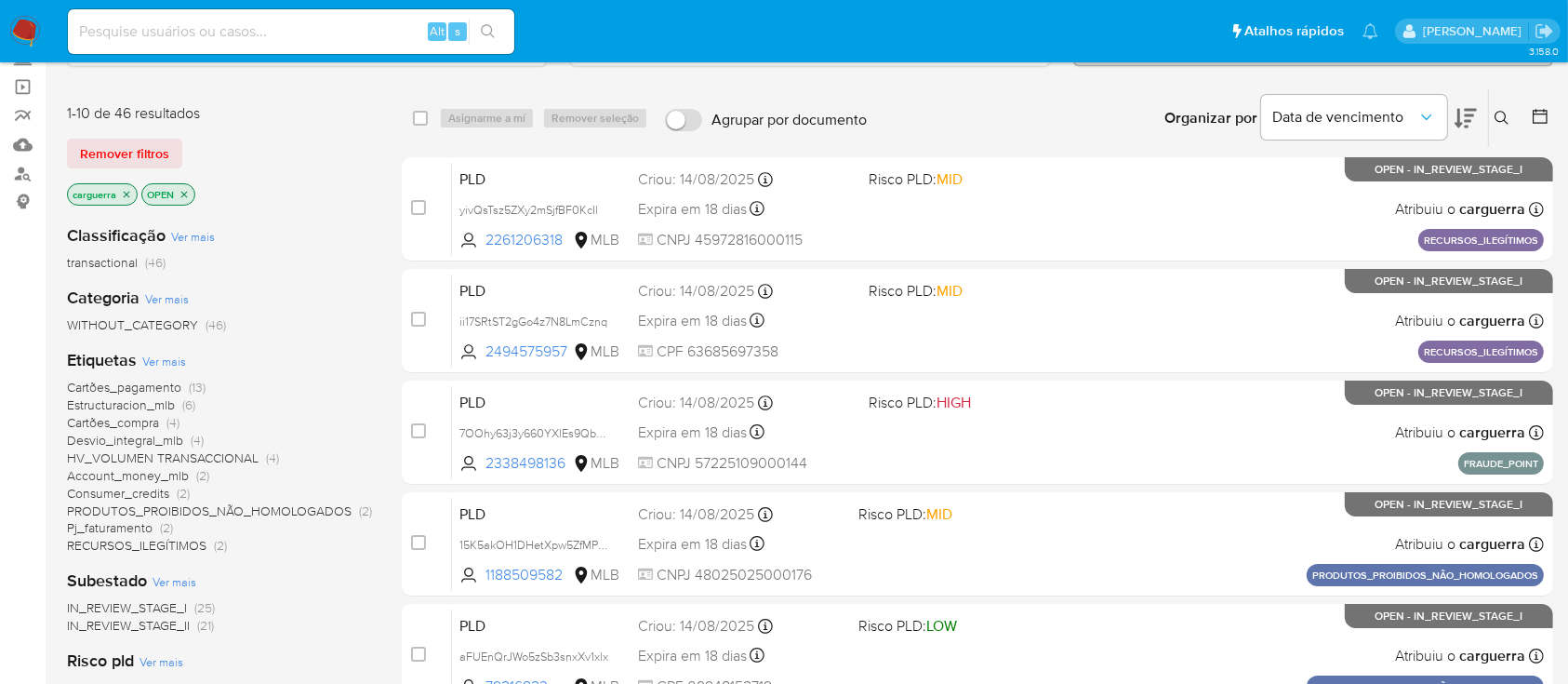
click at [155, 476] on span "Account_money_mlb" at bounding box center [128, 475] width 122 height 19
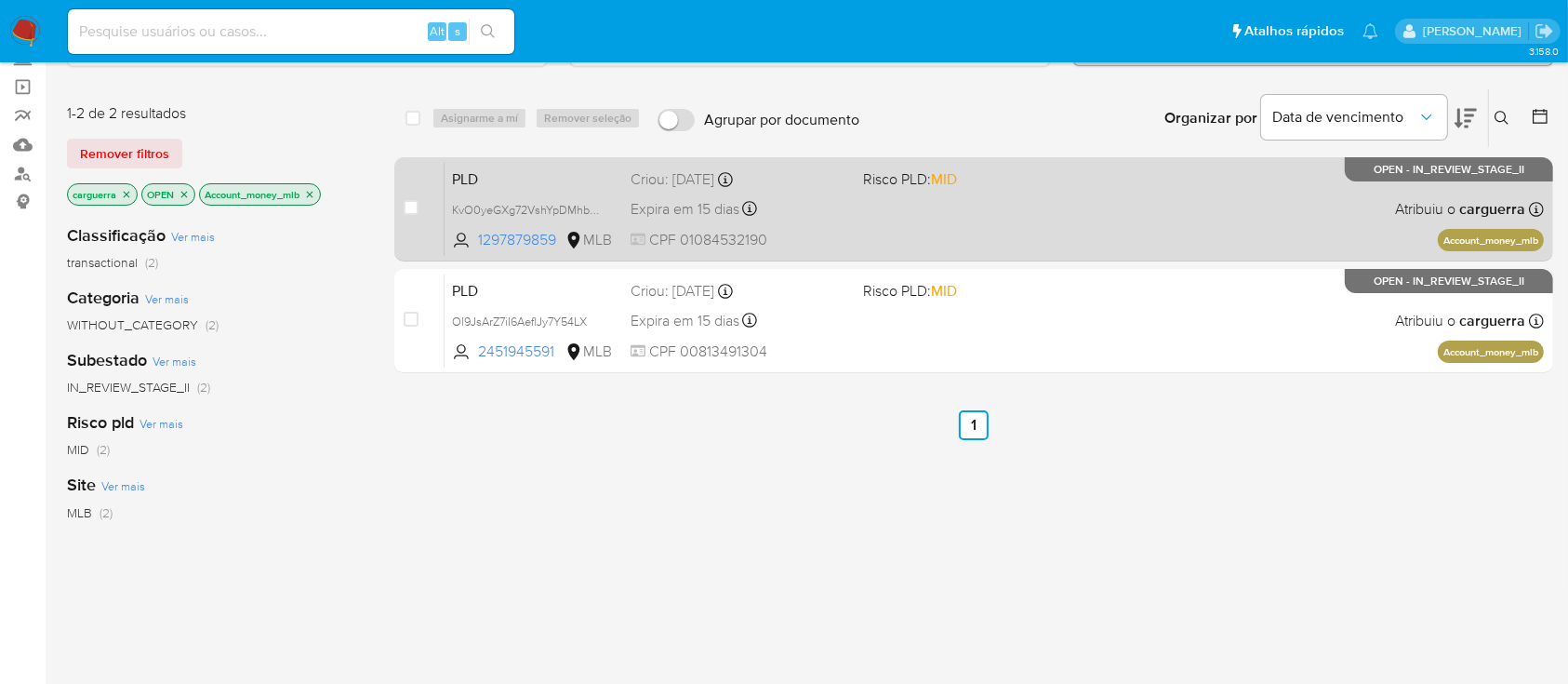
click at [1001, 238] on div "PLD KvO0yeGXg72VshYpDMhbuuHw 1297879859 MLB Risco PLD: MID Criou: 12/08/2025 Cr…" at bounding box center [993, 209] width 1100 height 94
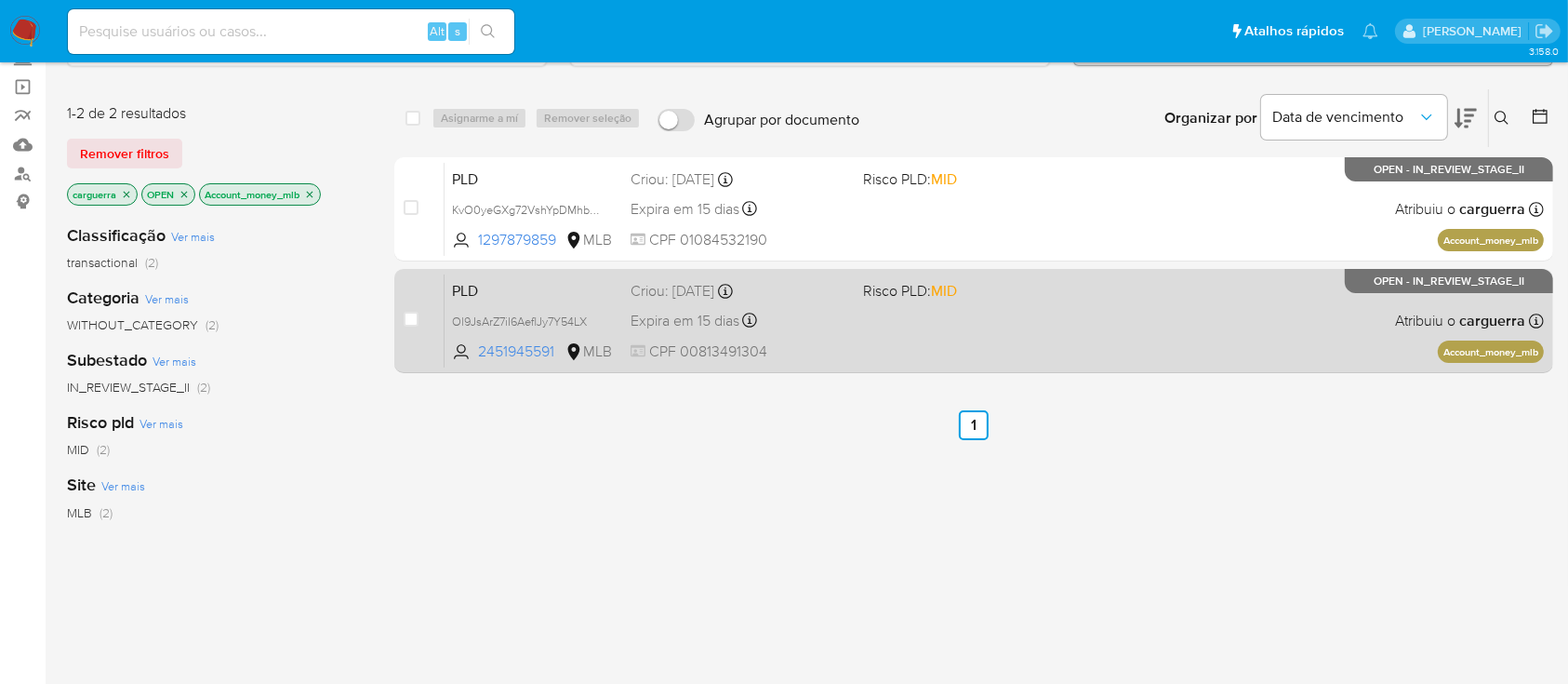
click at [1174, 317] on div "PLD Ol9JsArZ7iI6AeflJy7Y54LX 2451945591 MLB Risco PLD: MID Criou: 12/08/2025 Cr…" at bounding box center [993, 321] width 1100 height 94
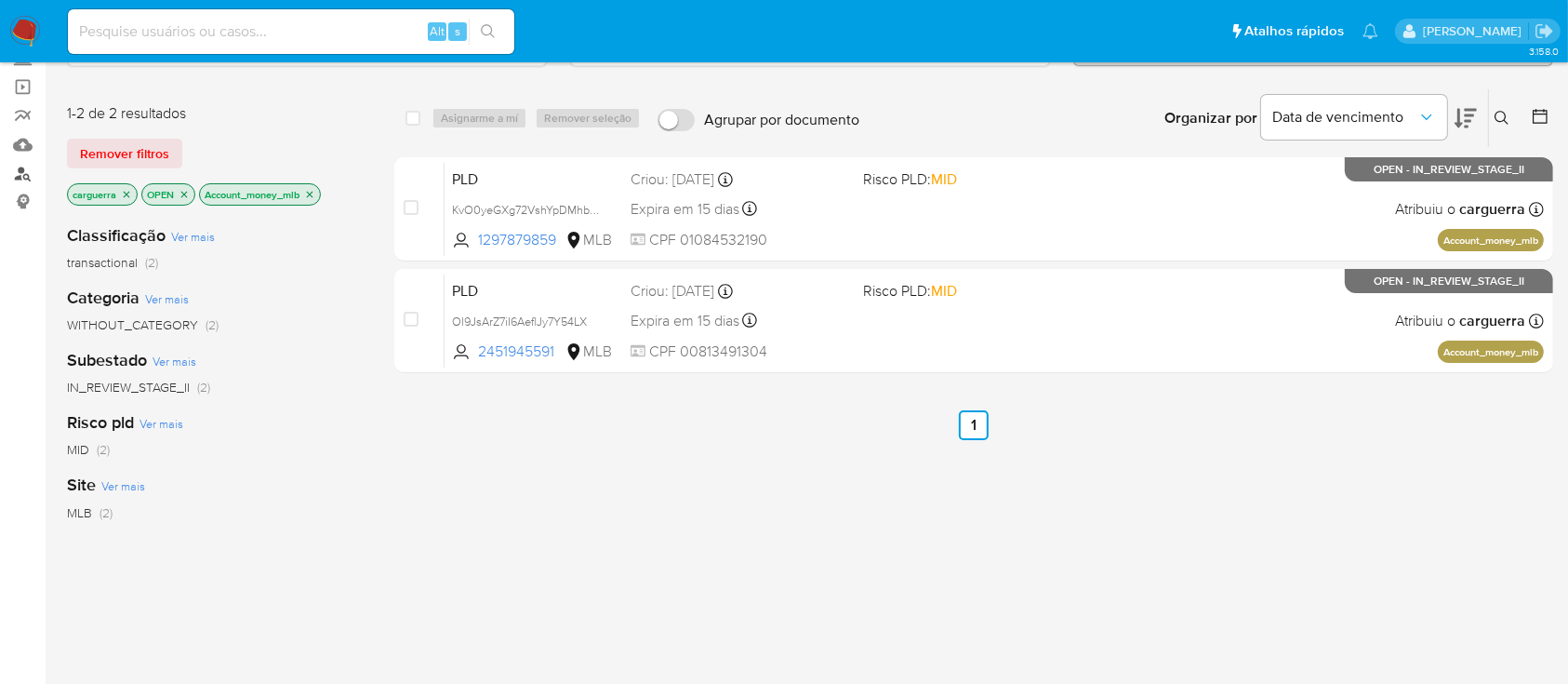
click at [23, 170] on link "Localizador de pessoas" at bounding box center [110, 173] width 221 height 29
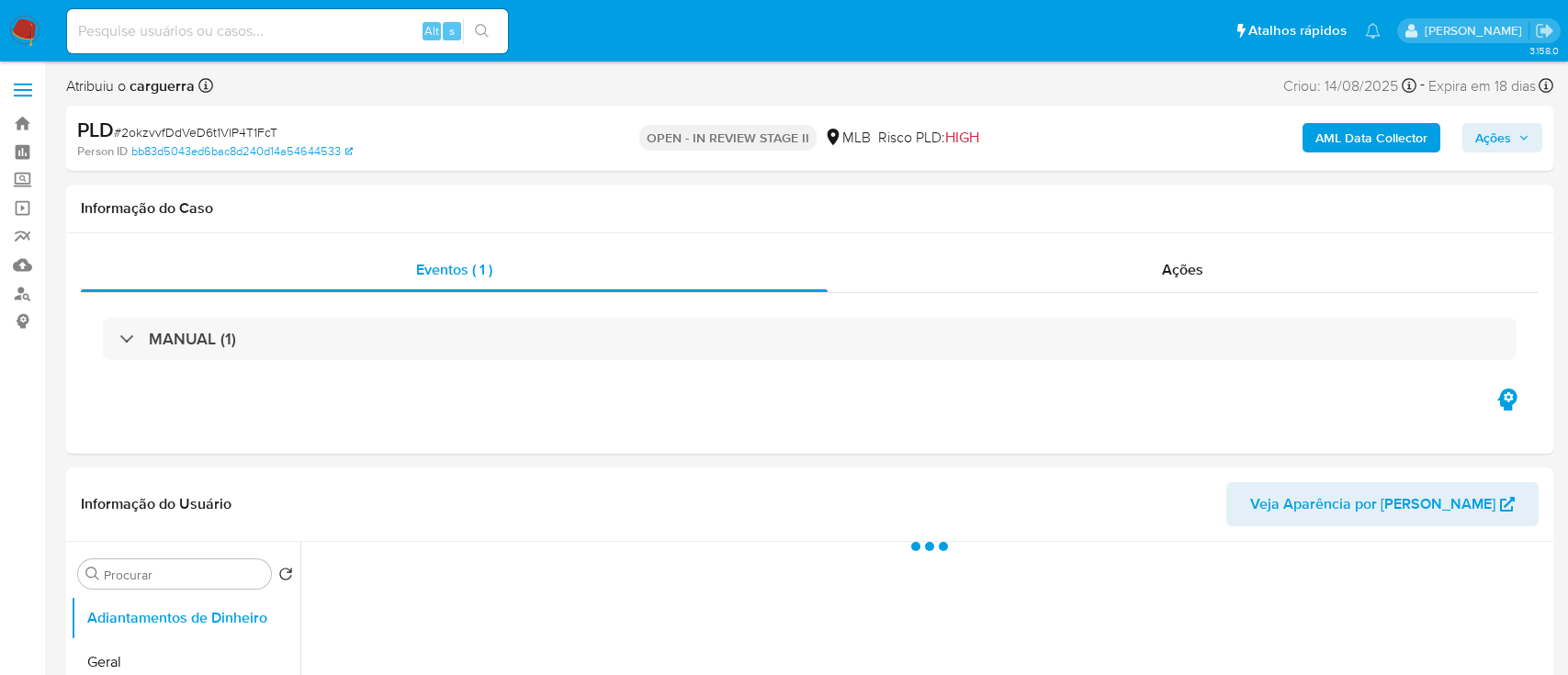
select select "10"
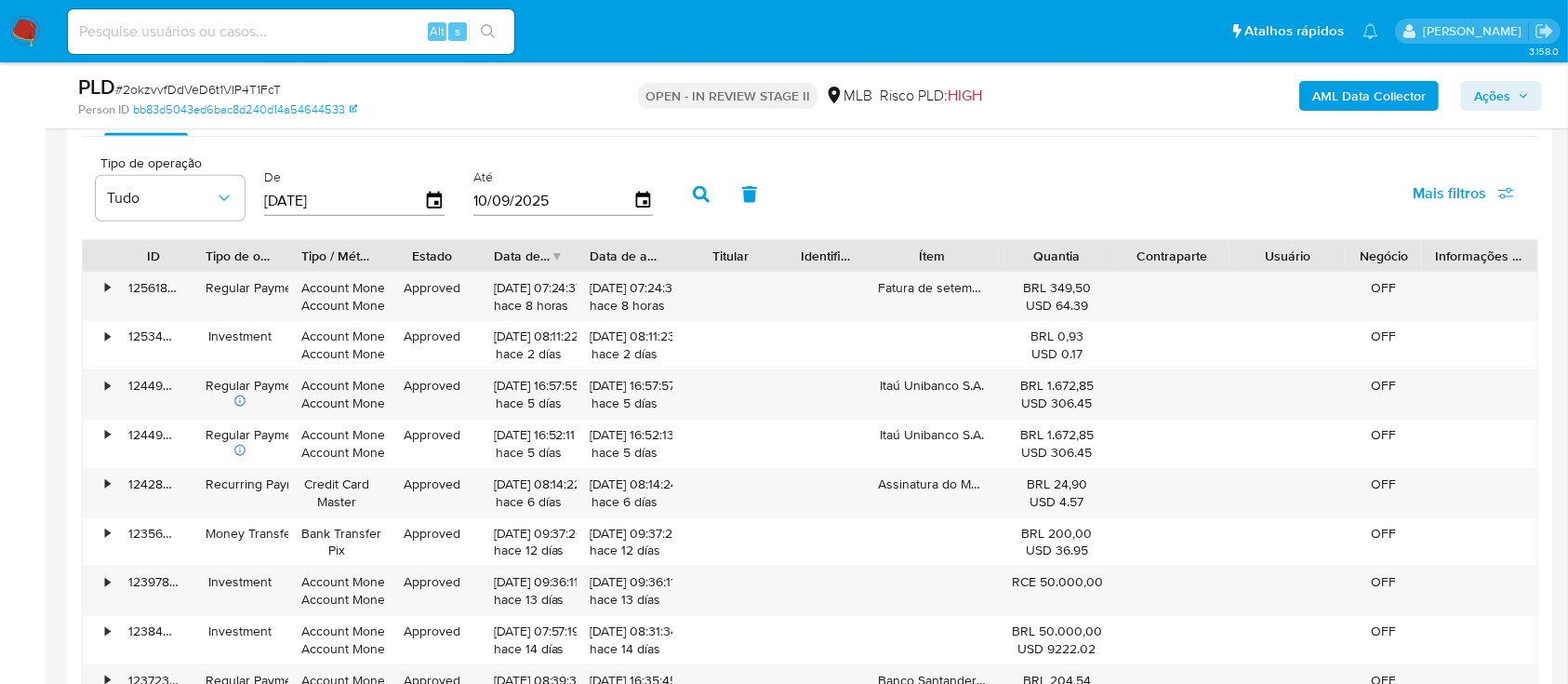
scroll to position [1985, 0]
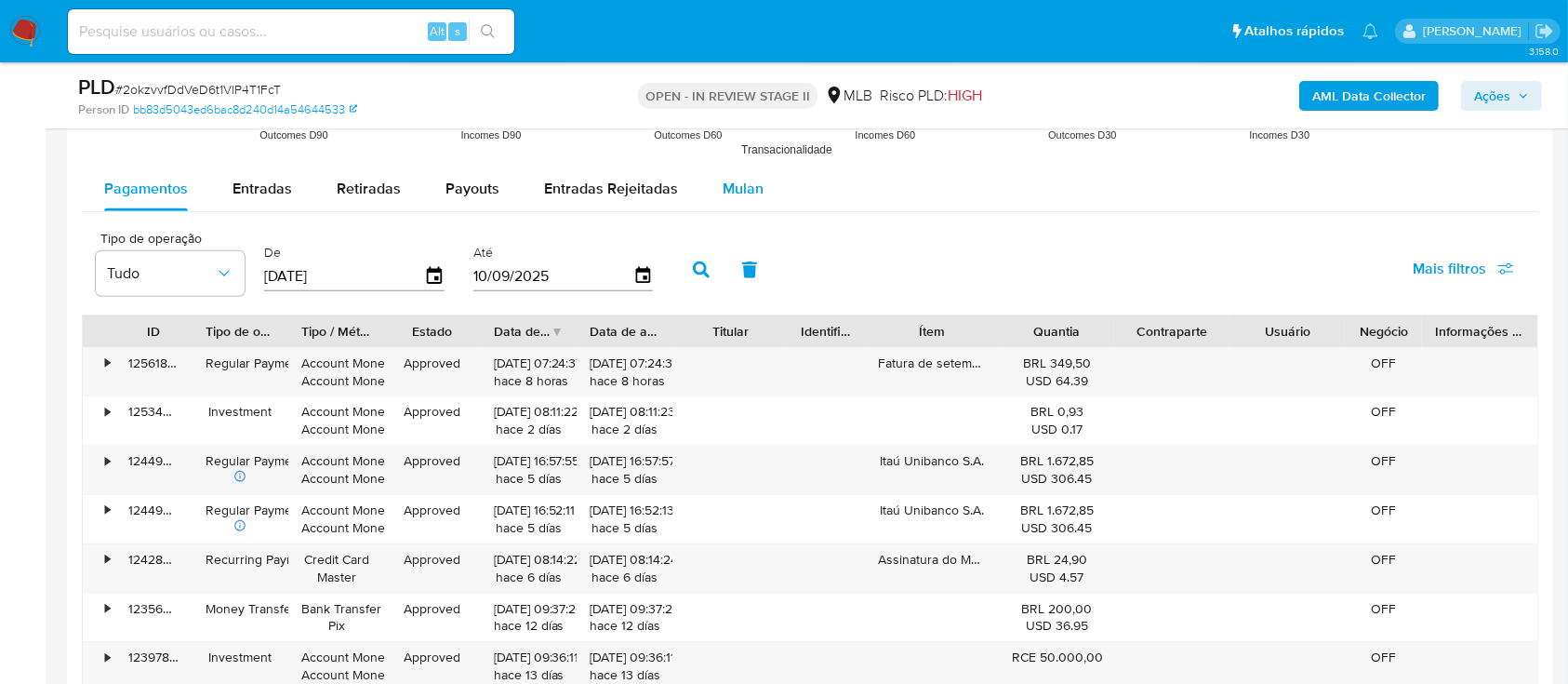
click at [723, 193] on span "Mulan" at bounding box center [743, 188] width 41 height 21
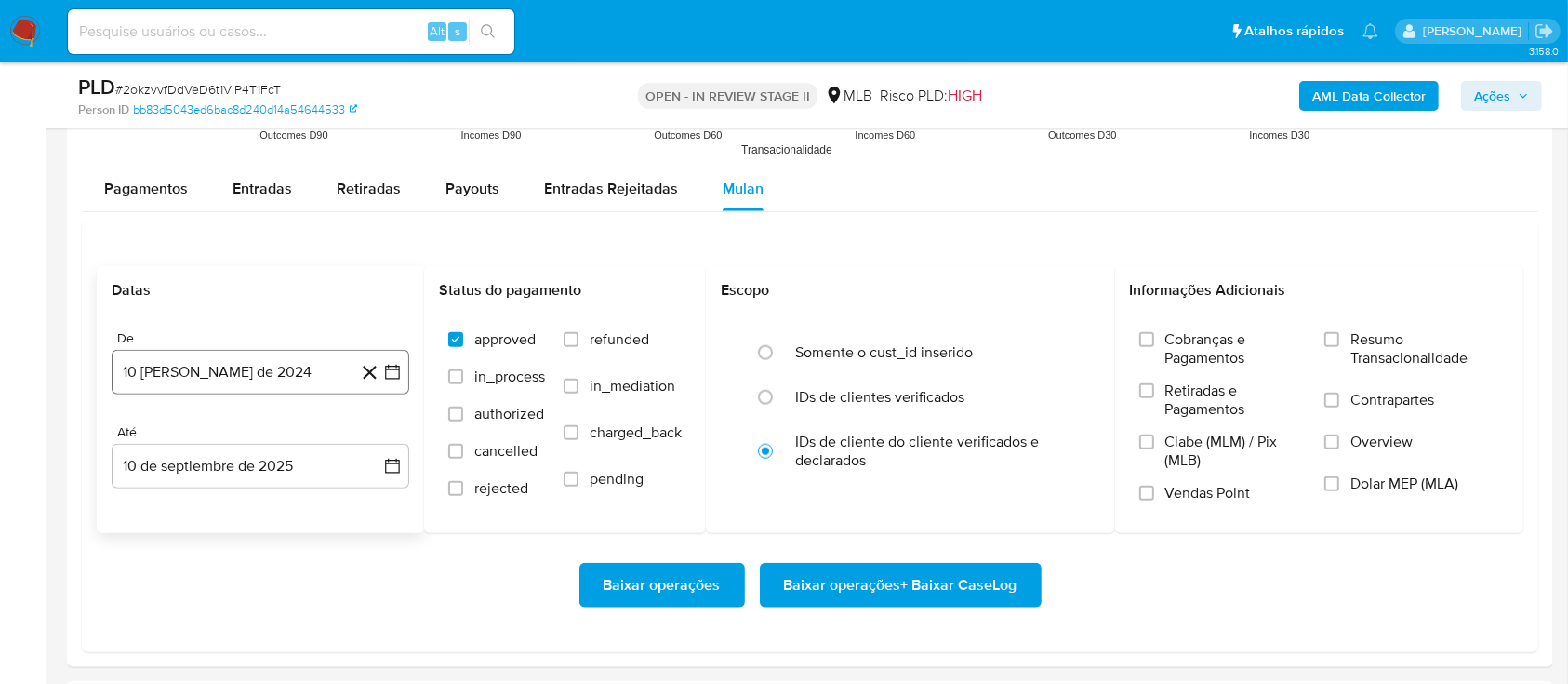
click at [385, 373] on icon "button" at bounding box center [392, 371] width 15 height 15
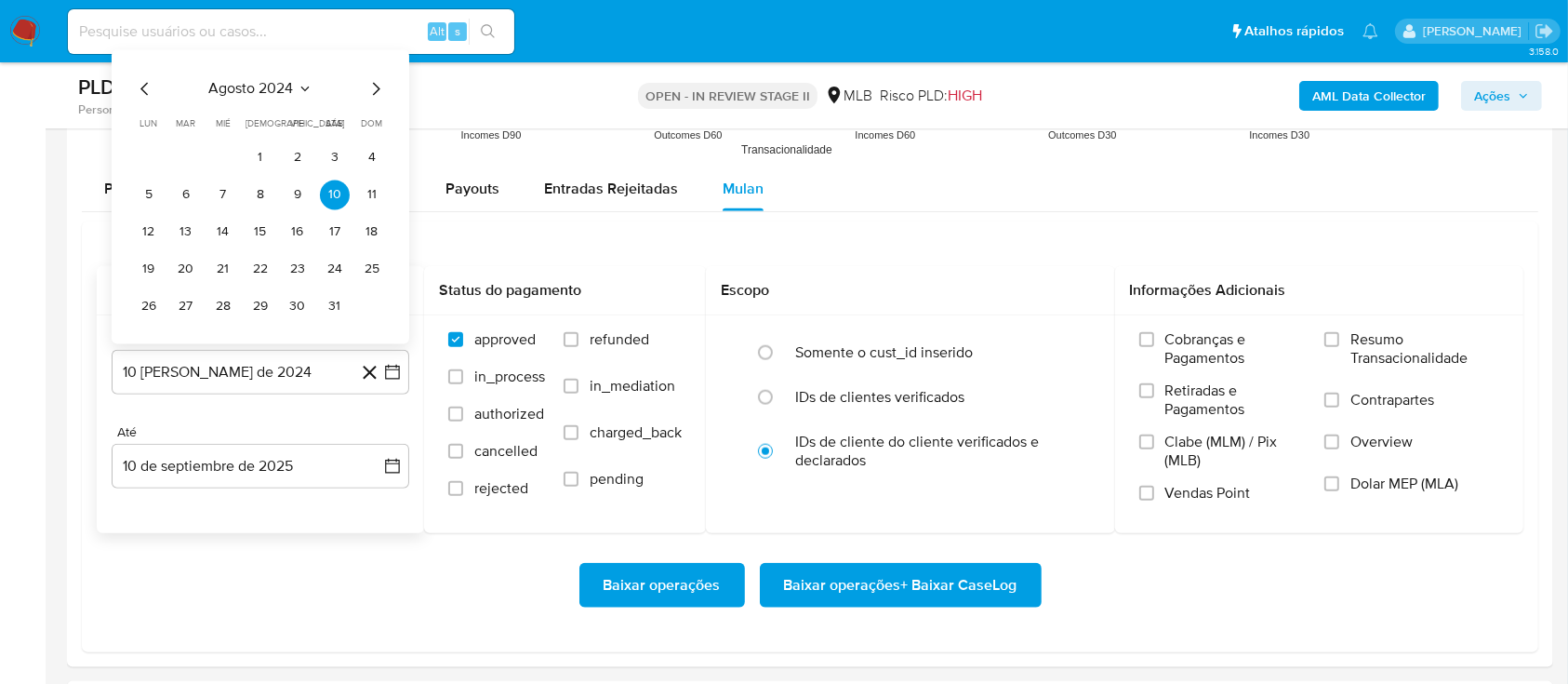
click at [298, 87] on icon "Seleccionar mes y año" at bounding box center [305, 88] width 15 height 15
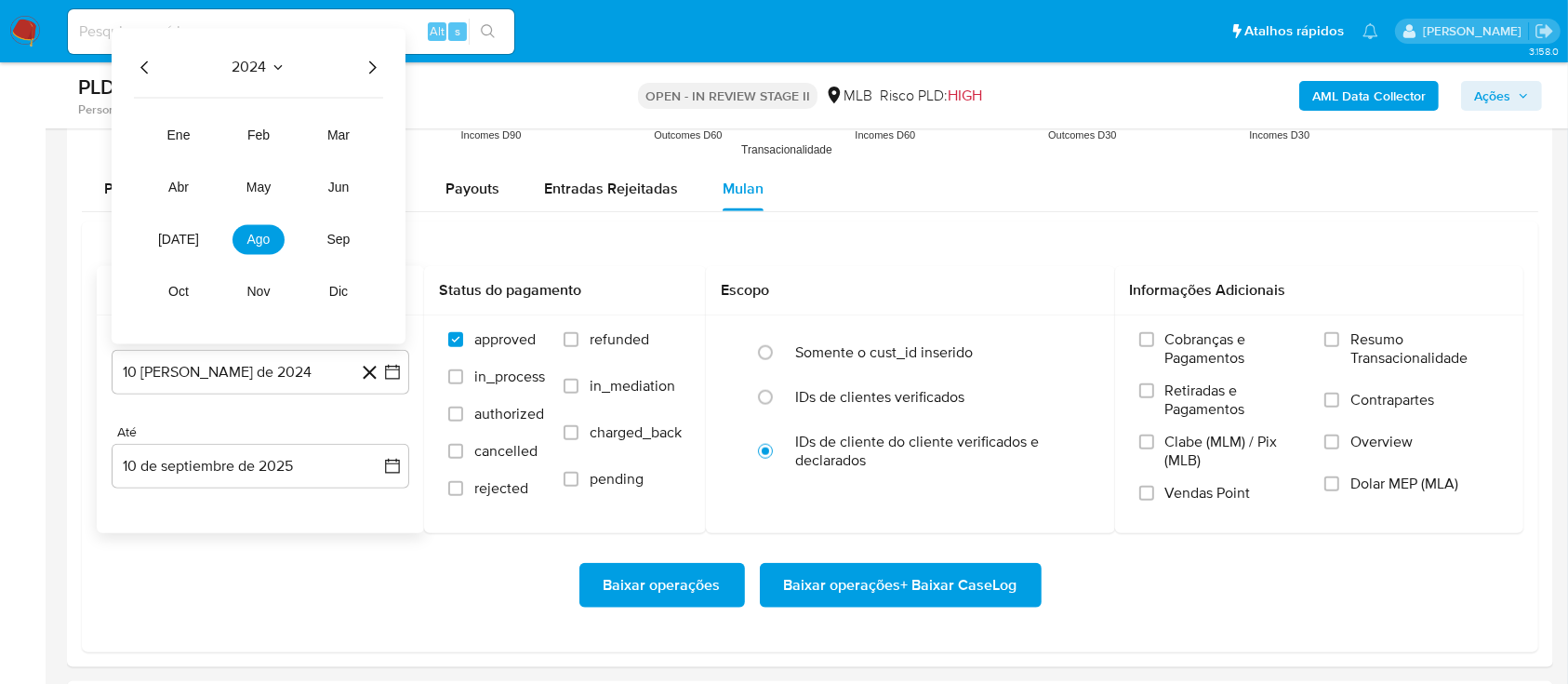
click at [366, 76] on icon "Año siguiente" at bounding box center [372, 66] width 22 height 22
click at [191, 239] on button "[DATE]" at bounding box center [178, 239] width 52 height 30
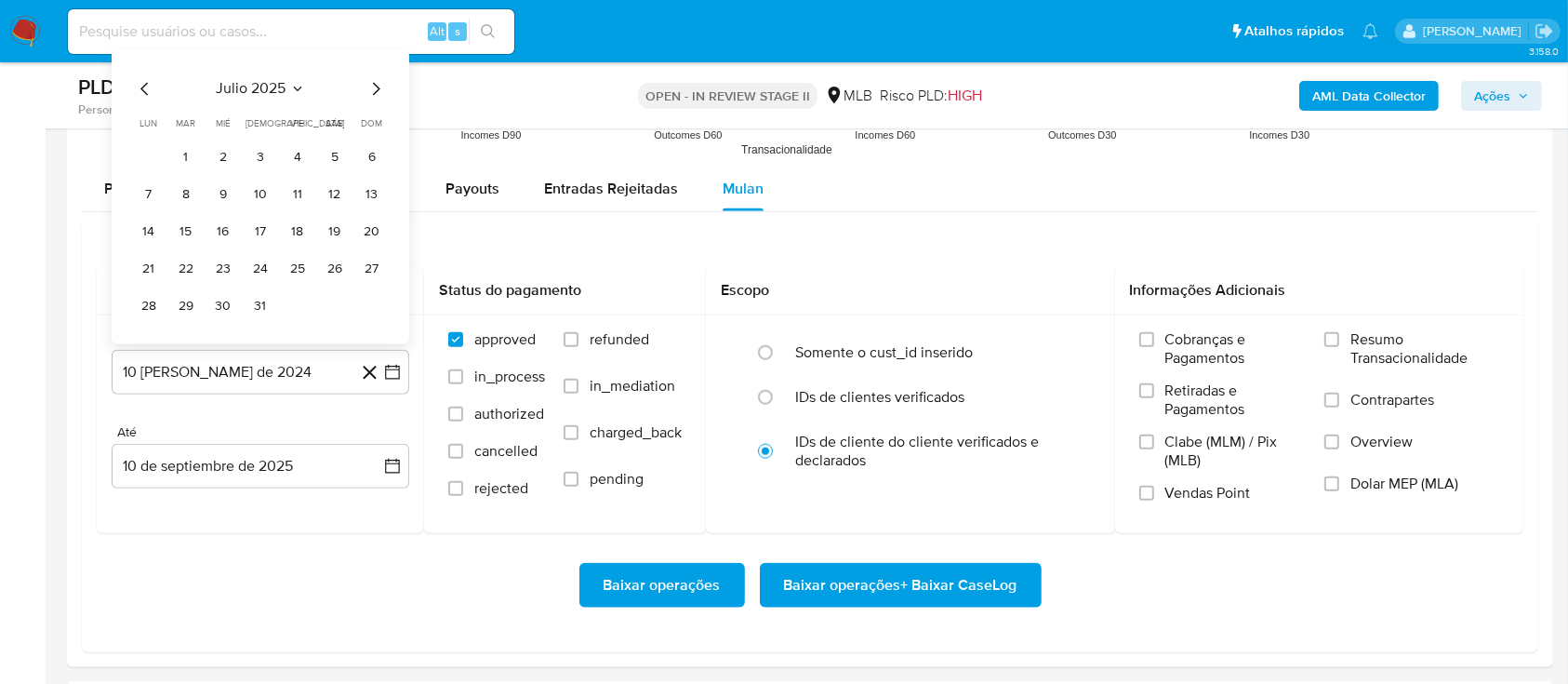
click at [194, 159] on button "1" at bounding box center [186, 157] width 30 height 30
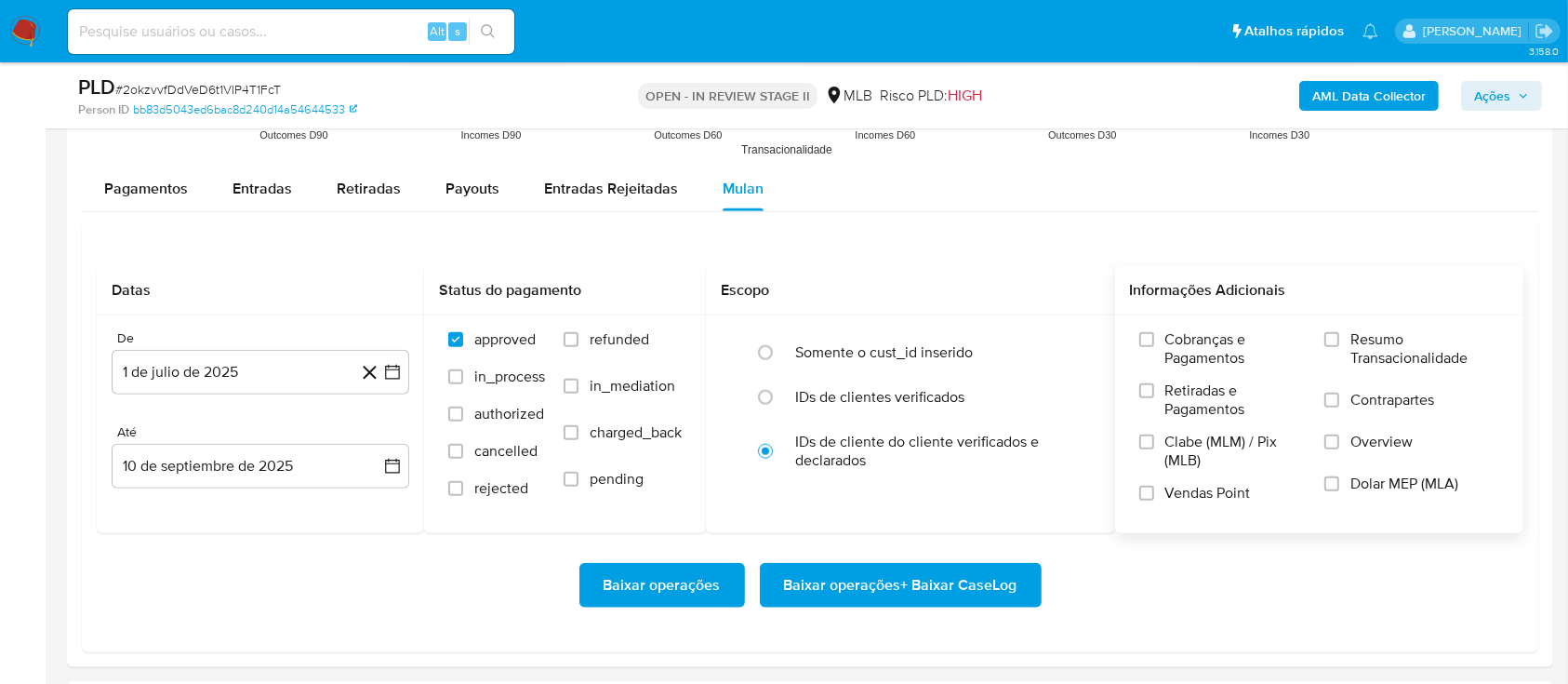
click at [1376, 338] on span "Resumo Transacionalidade" at bounding box center [1425, 349] width 149 height 37
click at [1339, 338] on input "Resumo Transacionalidade" at bounding box center [1331, 339] width 15 height 15
click at [969, 579] on span "Baixar operações + Baixar CaseLog" at bounding box center [901, 586] width 234 height 41
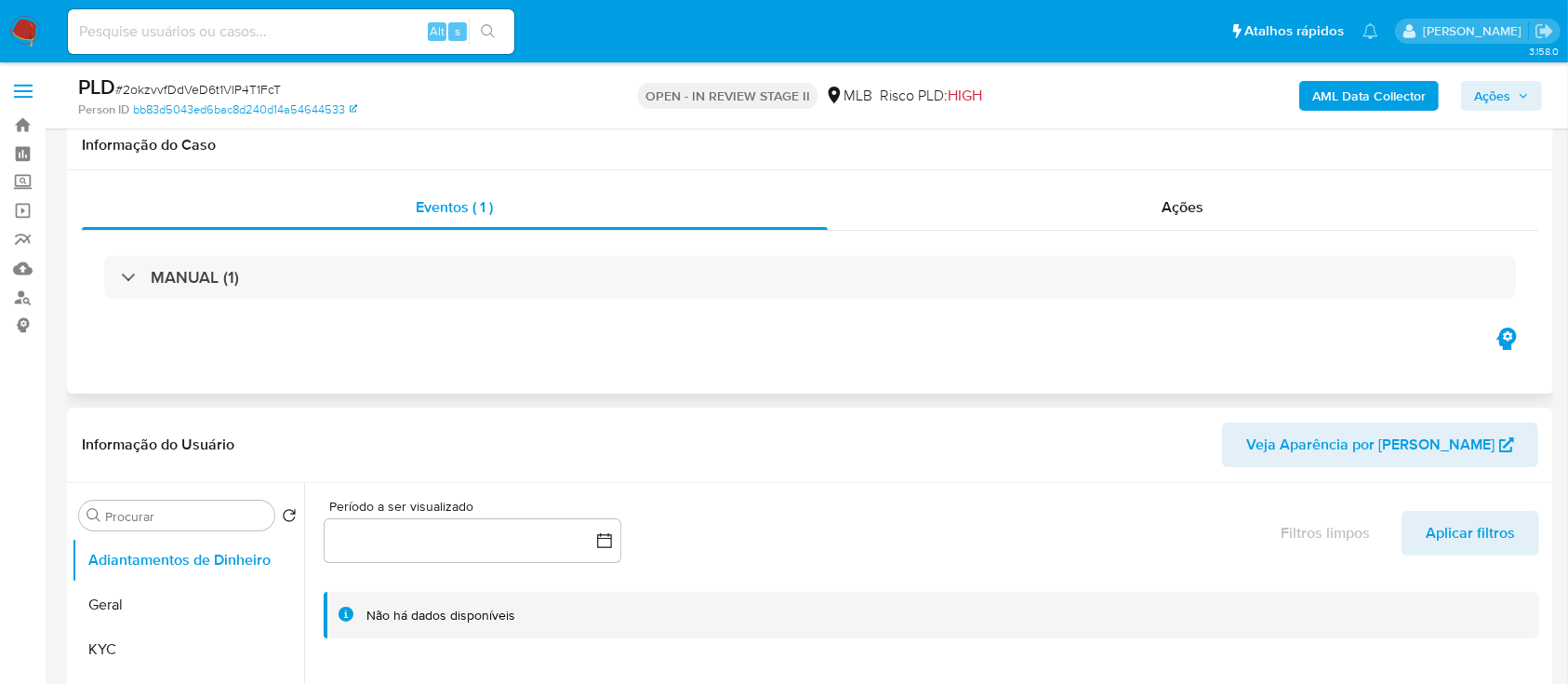
scroll to position [247, 0]
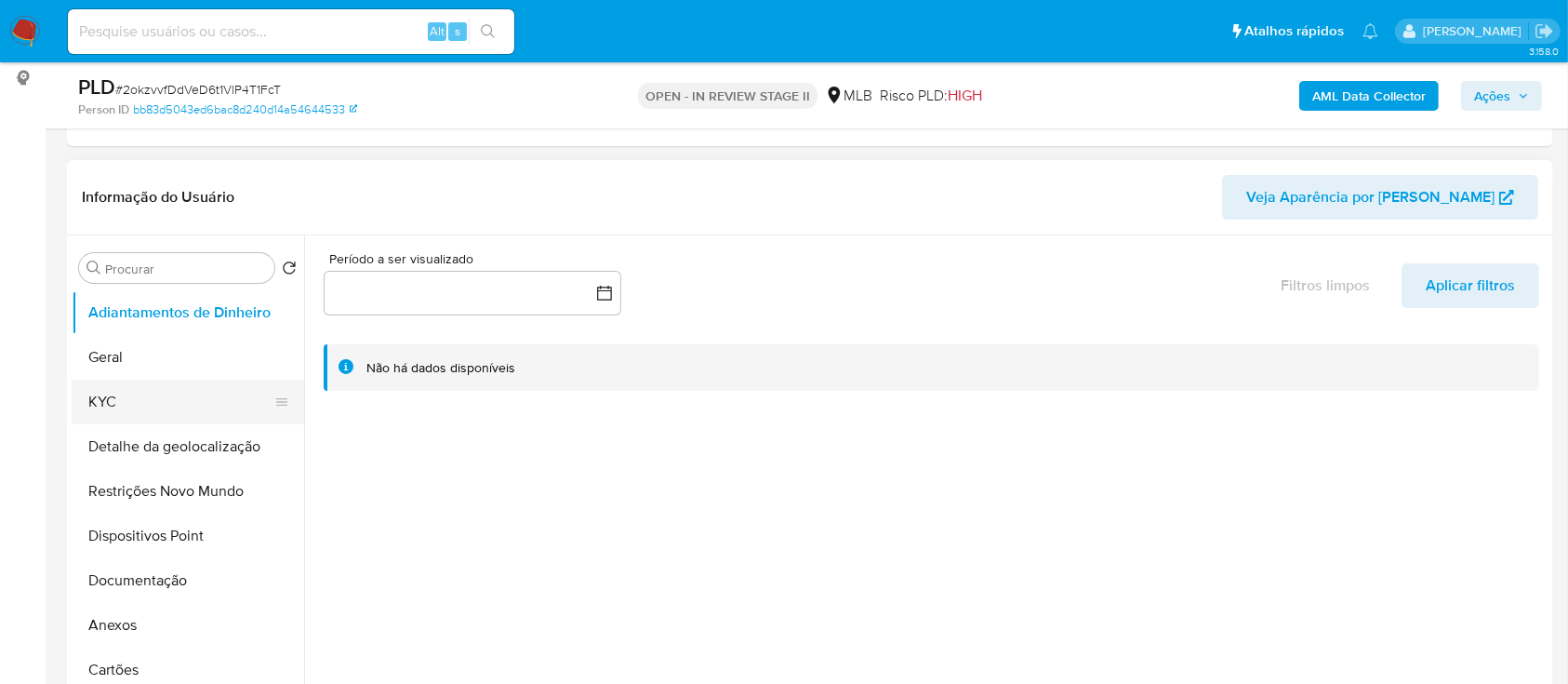
click at [194, 404] on button "KYC" at bounding box center [180, 402] width 217 height 45
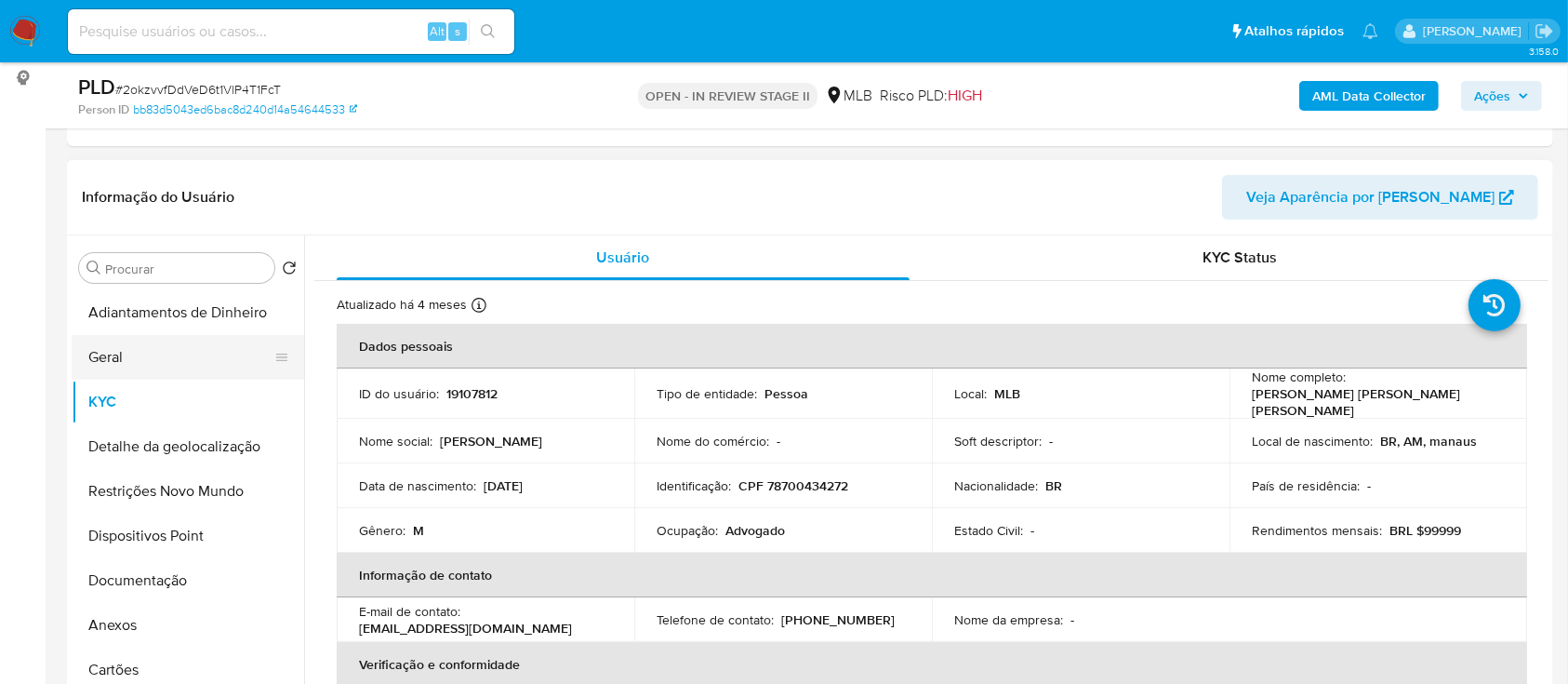
click at [153, 369] on button "Geral" at bounding box center [180, 358] width 217 height 45
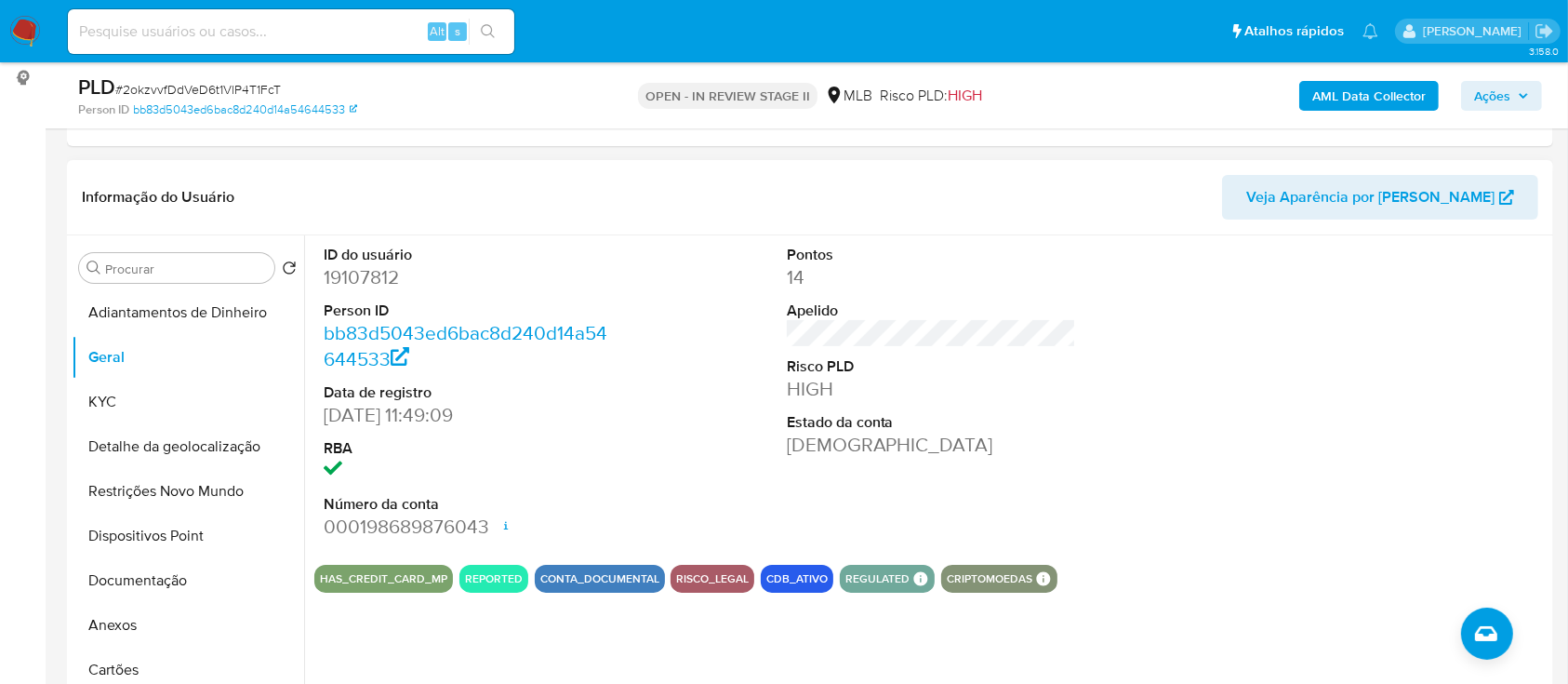
click at [1425, 278] on div at bounding box center [1394, 393] width 309 height 315
click at [132, 388] on button "KYC" at bounding box center [180, 402] width 217 height 45
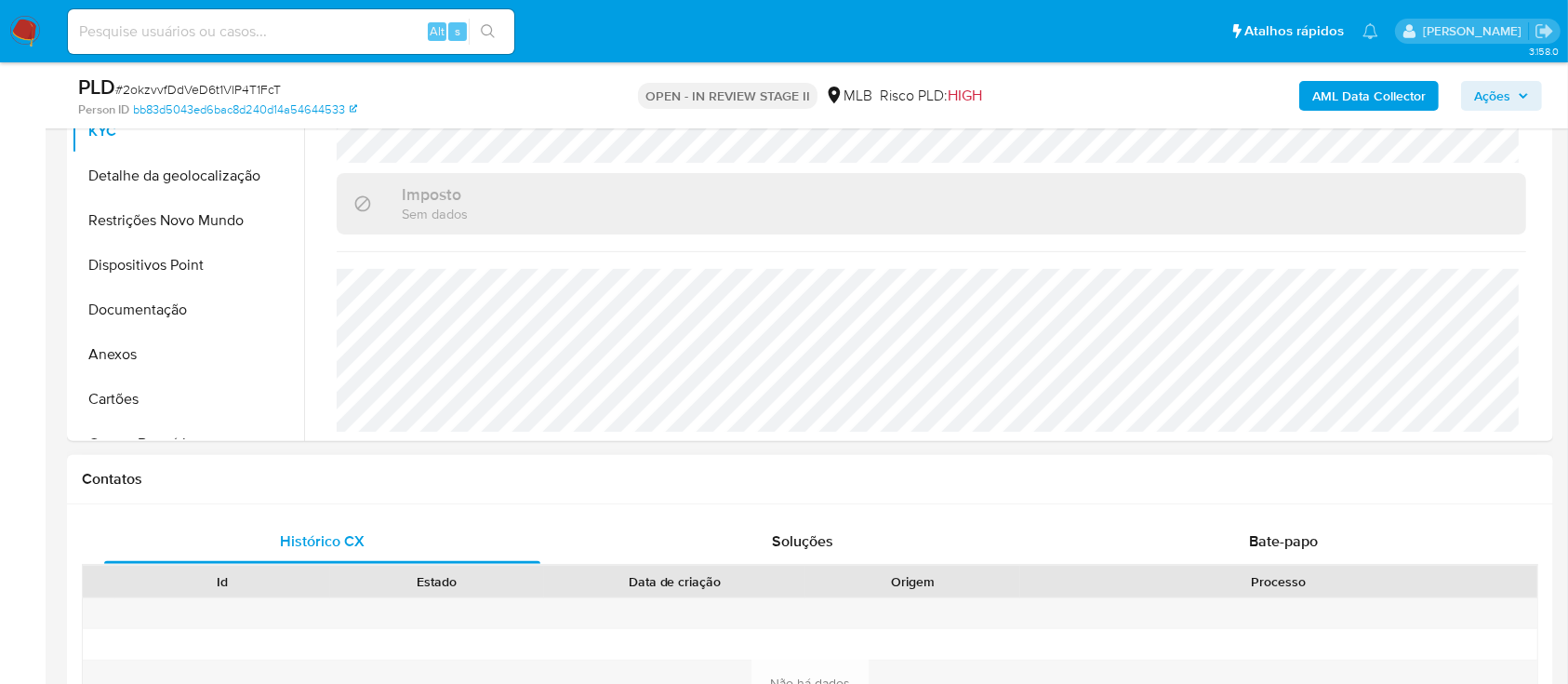
scroll to position [496, 0]
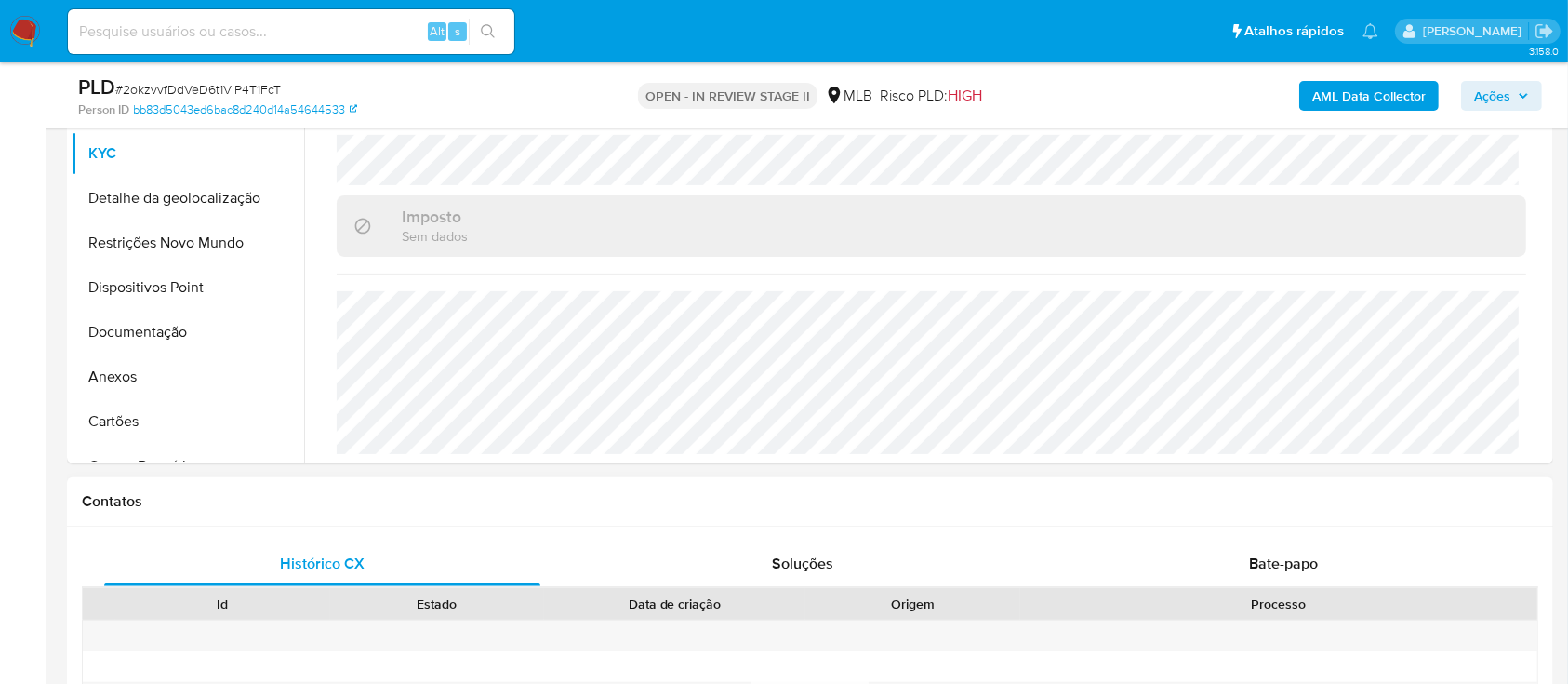
click at [1467, 492] on h1 "Contatos" at bounding box center [809, 501] width 1456 height 19
click at [177, 207] on button "Detalhe da geolocalização" at bounding box center [180, 198] width 217 height 45
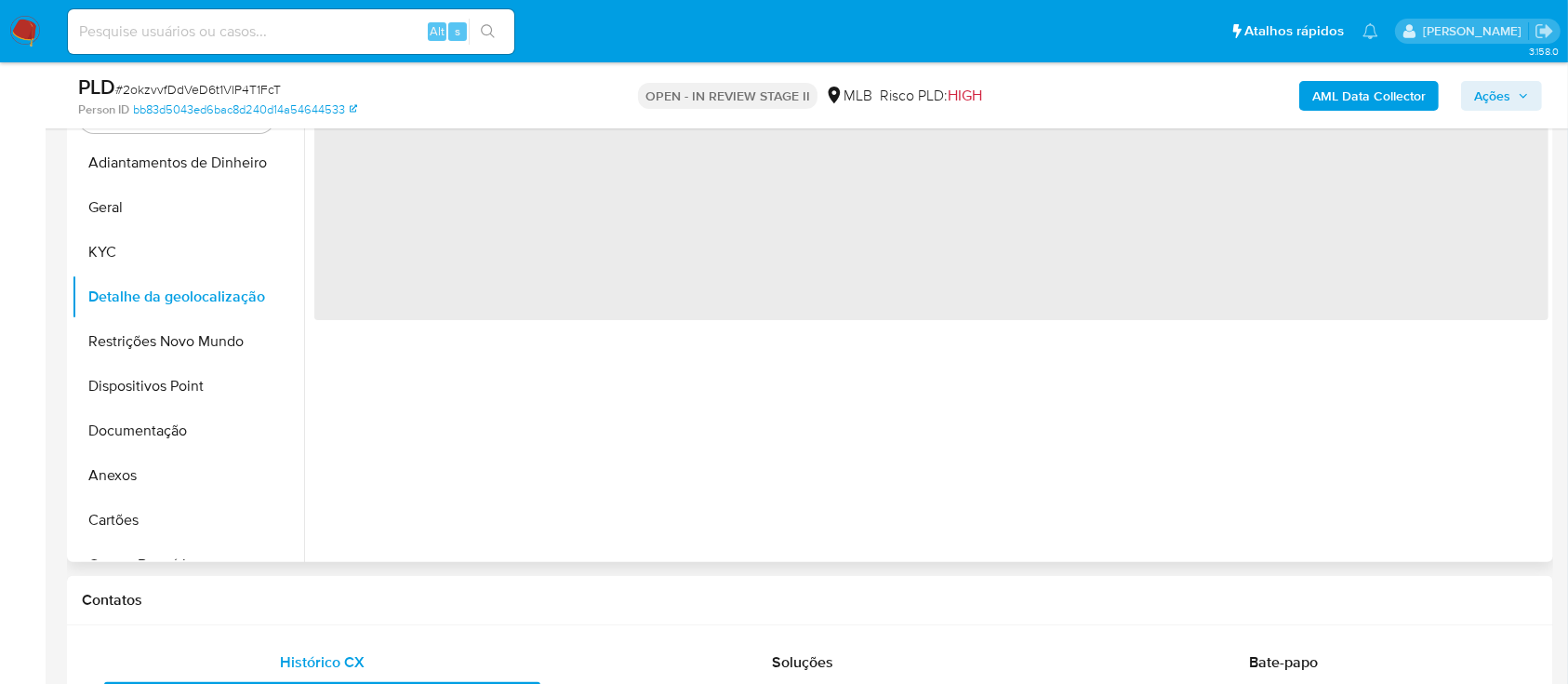
scroll to position [247, 0]
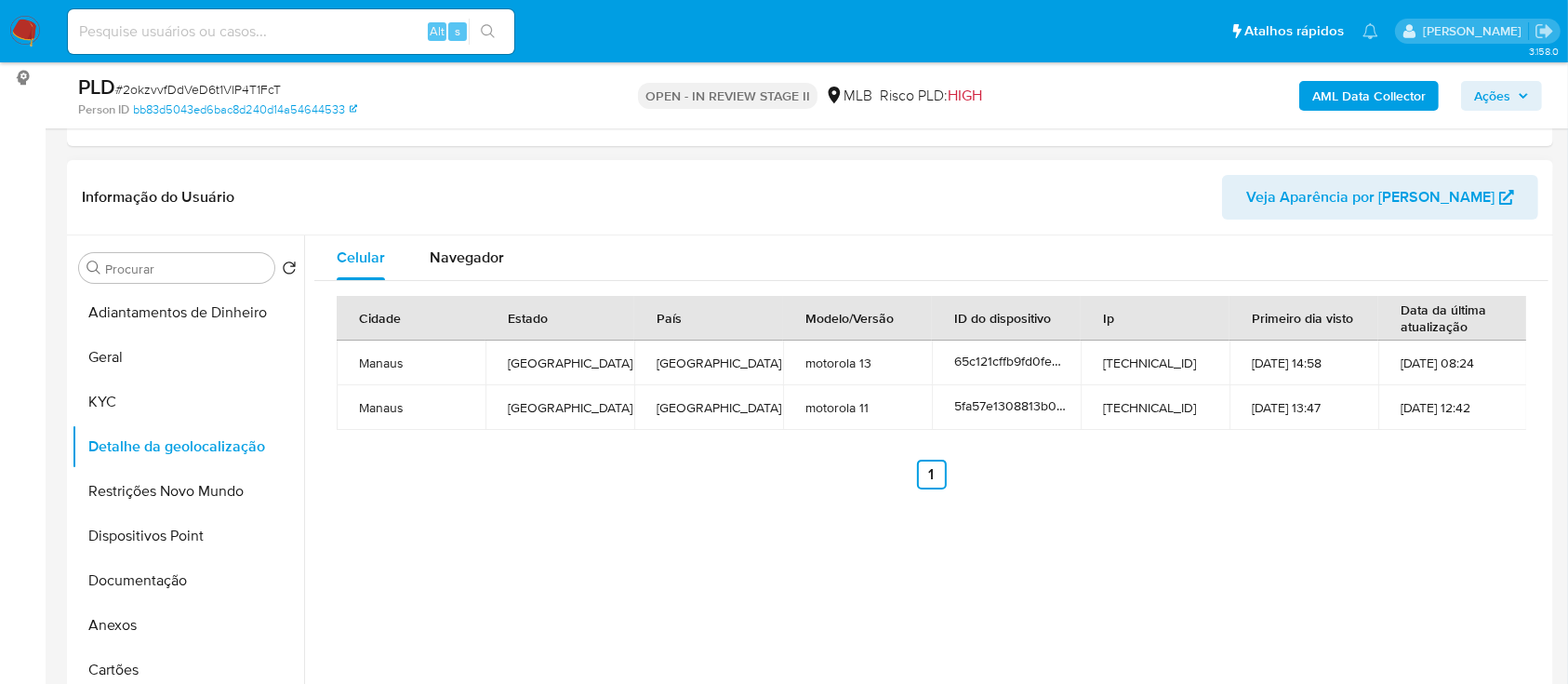
click at [360, 566] on div "Celular Navegador Cidade Estado País Modelo/Versão ID do dispositivo Ip Primeir…" at bounding box center [926, 474] width 1245 height 476
click at [178, 481] on button "Restrições Novo Mundo" at bounding box center [180, 491] width 217 height 45
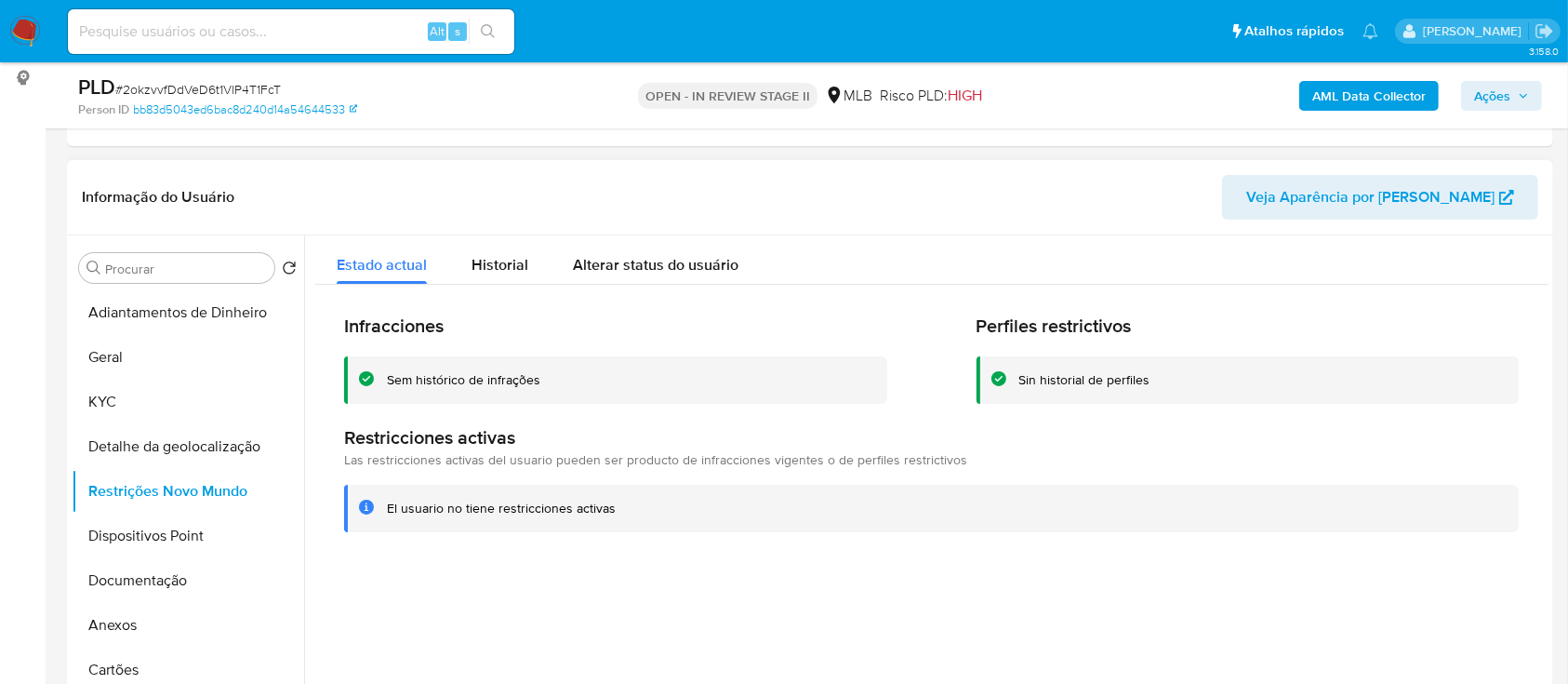
click at [1387, 569] on div at bounding box center [926, 474] width 1245 height 476
click at [137, 539] on button "Dispositivos Point" at bounding box center [180, 536] width 217 height 45
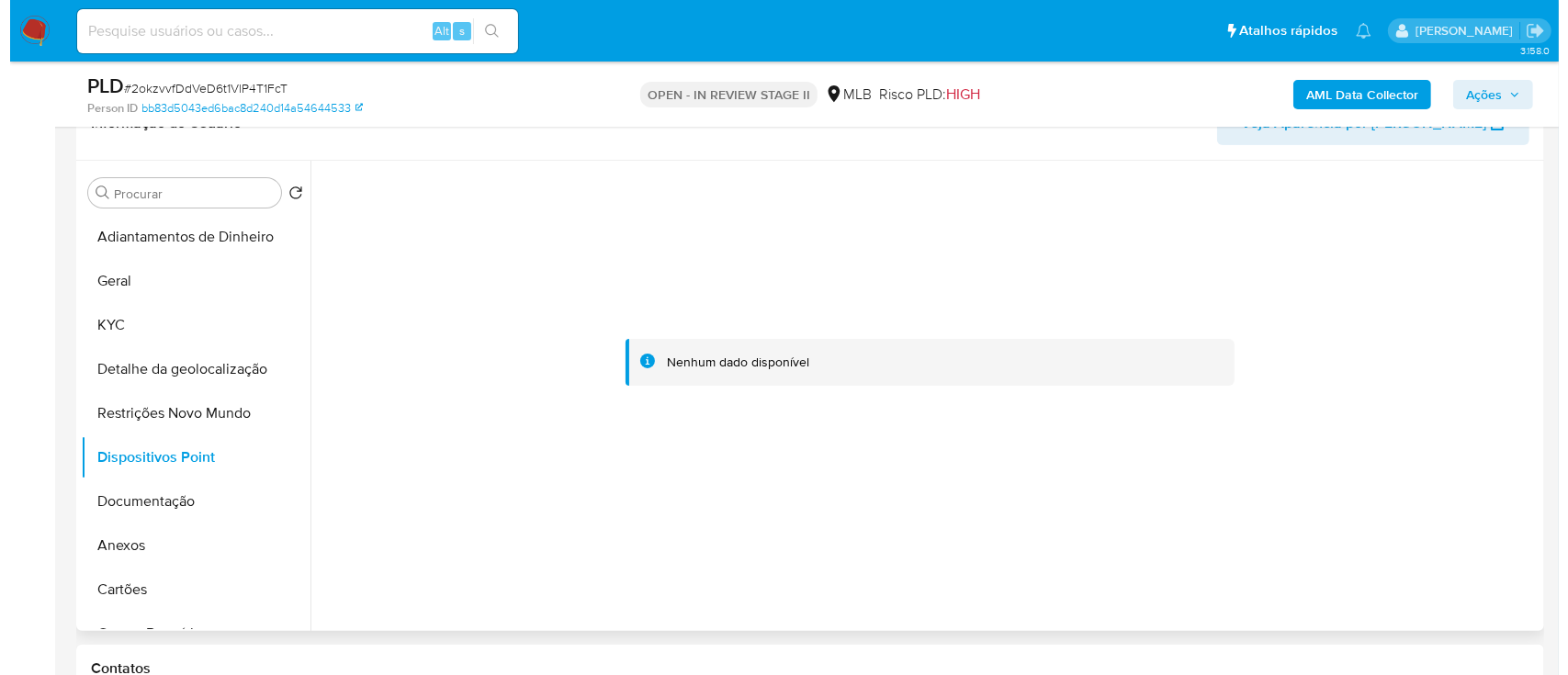
scroll to position [367, 0]
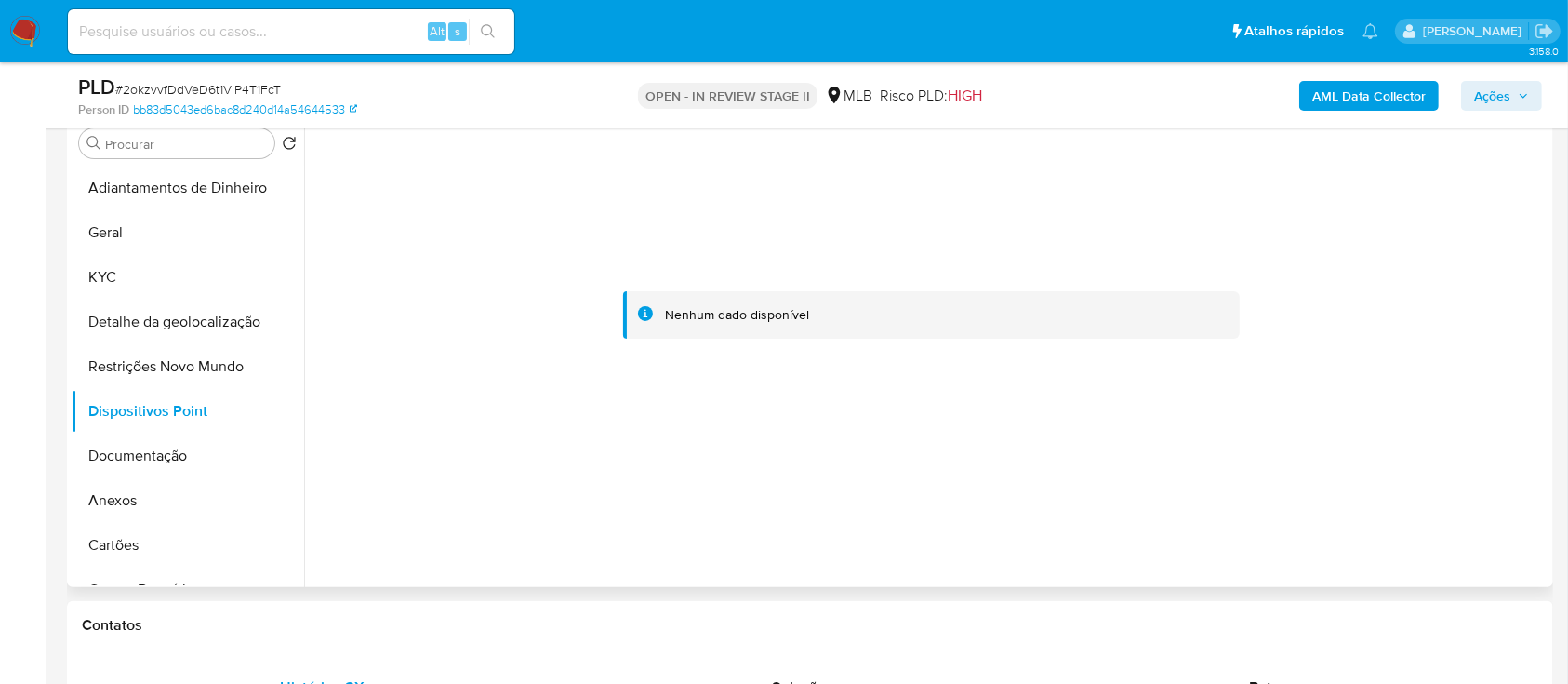
click at [1410, 205] on div at bounding box center [931, 316] width 1234 height 409
click at [1373, 95] on b "AML Data Collector" at bounding box center [1368, 95] width 114 height 30
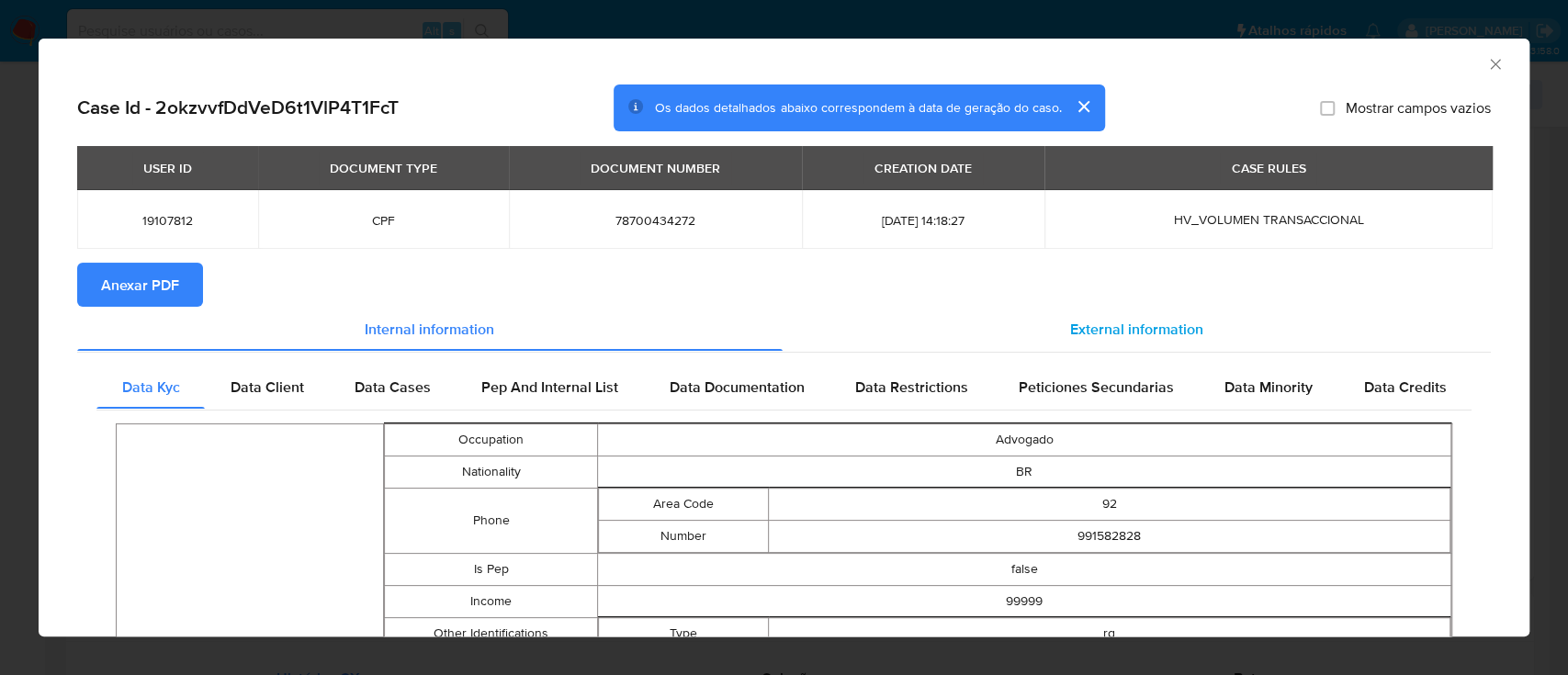
click at [1102, 332] on span "External information" at bounding box center [1137, 328] width 133 height 21
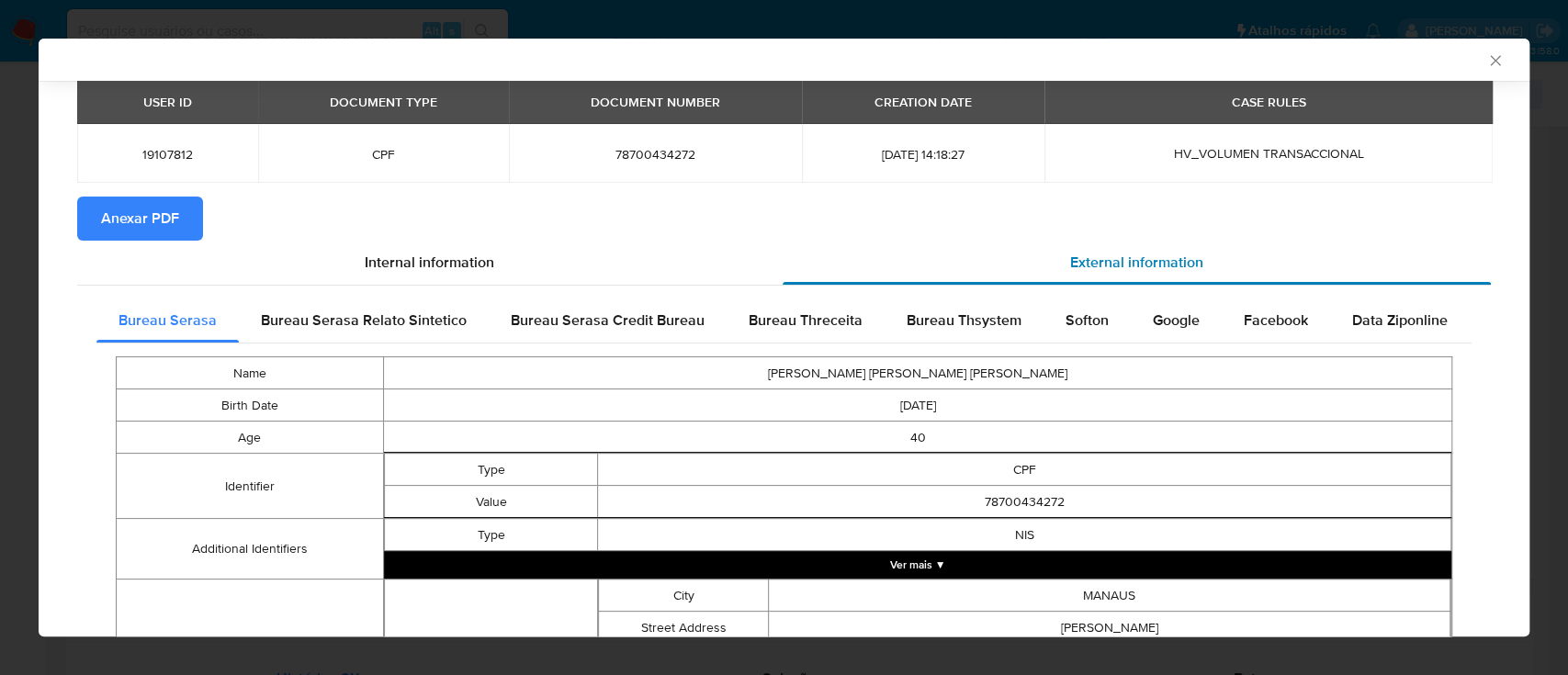
scroll to position [117, 0]
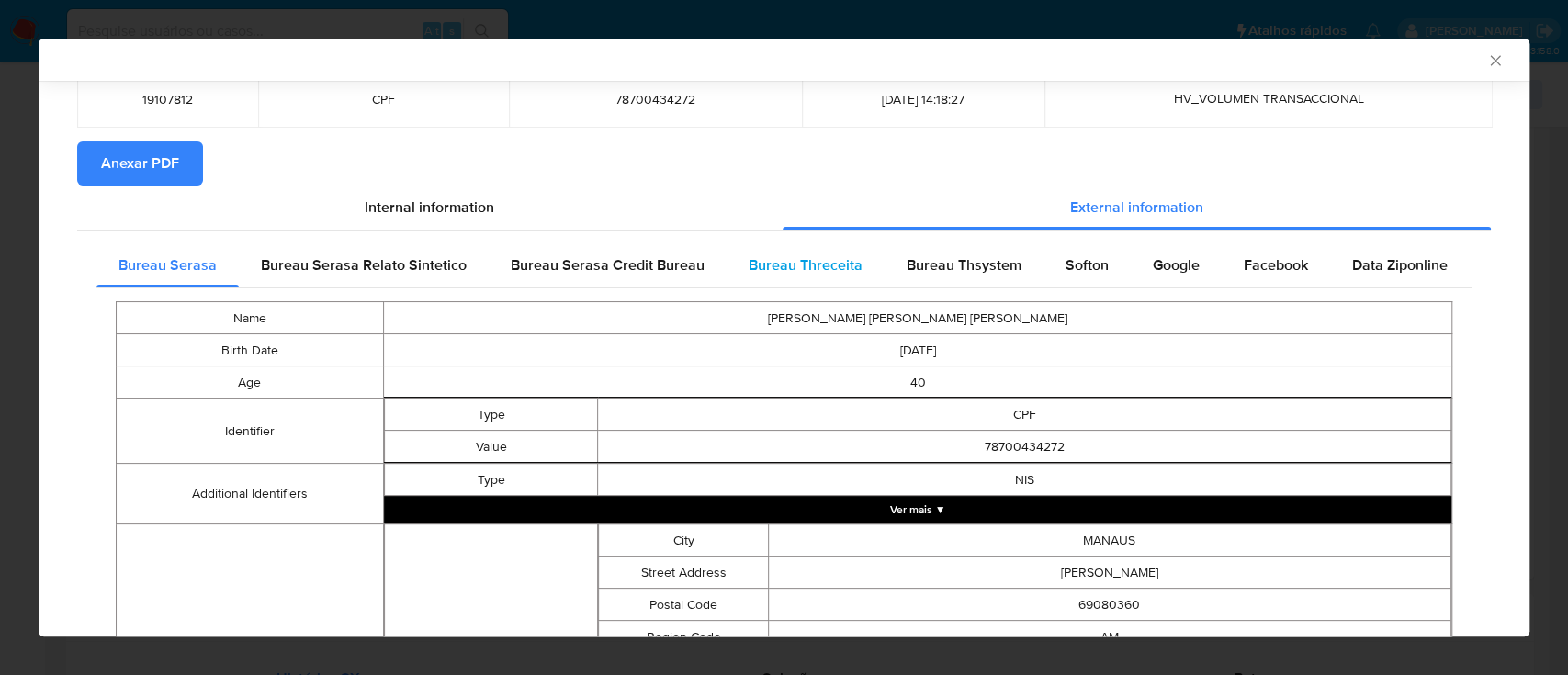
click at [796, 259] on span "Bureau Threceita" at bounding box center [805, 265] width 114 height 21
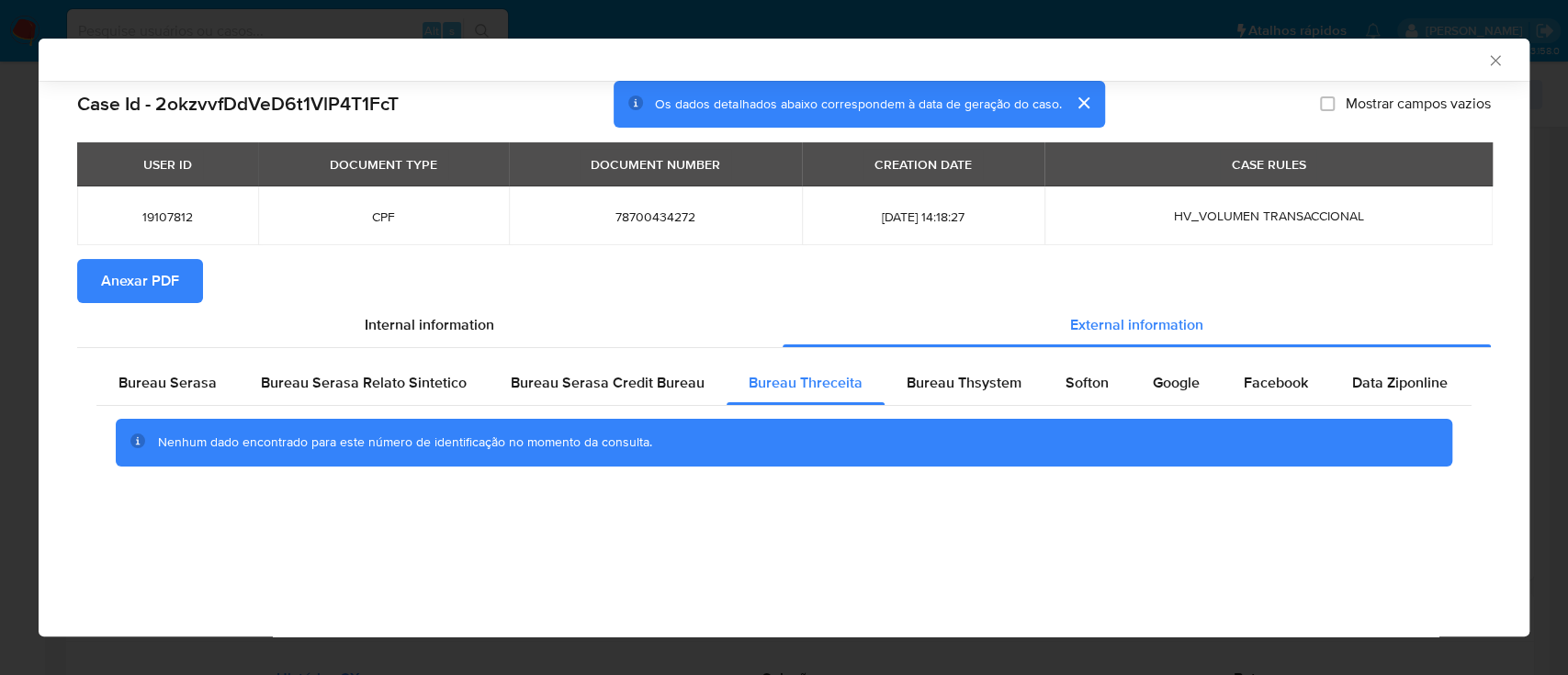
drag, startPoint x: 1406, startPoint y: 57, endPoint x: 1050, endPoint y: 4, distance: 359.9
click at [1404, 58] on div "AML Data Collector" at bounding box center [769, 59] width 1435 height 16
click at [928, 386] on span "Bureau Thsystem" at bounding box center [964, 383] width 114 height 21
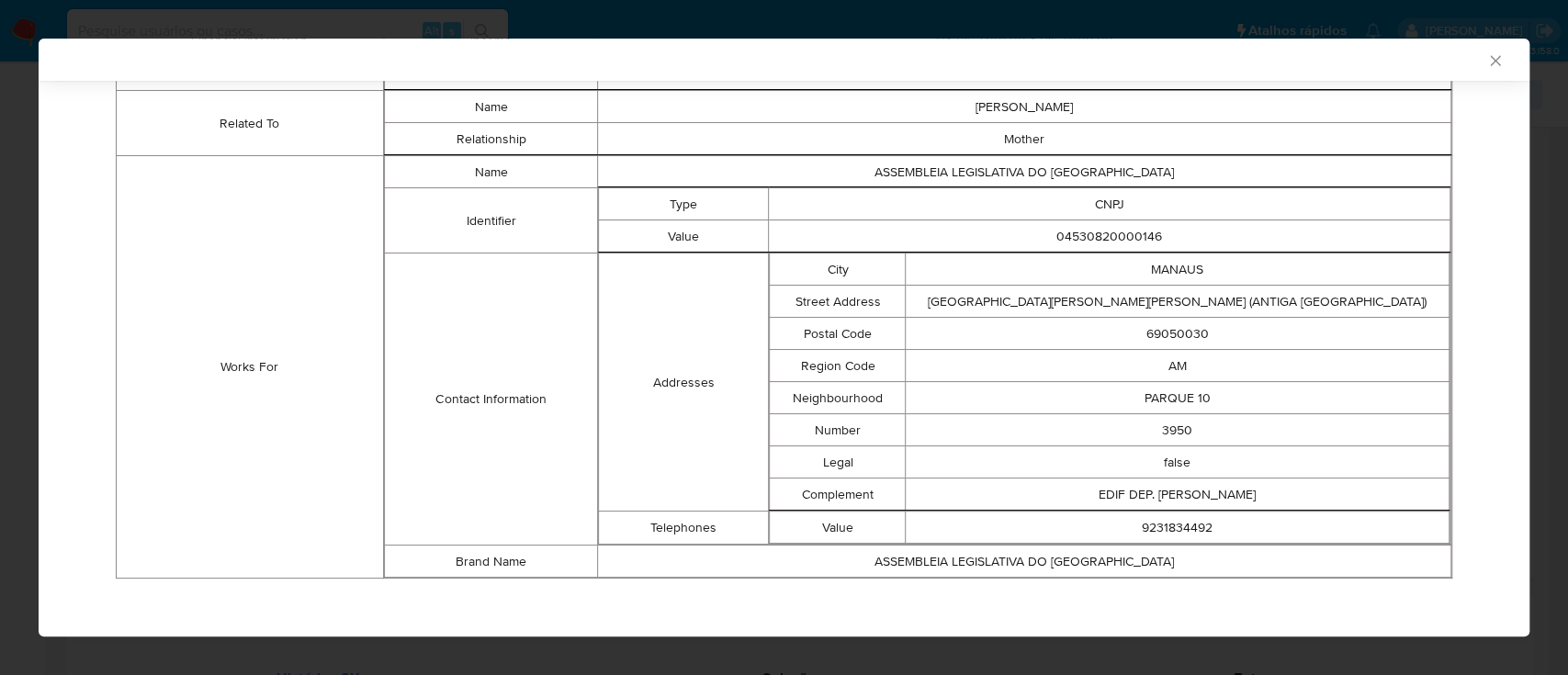
scroll to position [1164, 0]
click at [201, 216] on td "Works For" at bounding box center [250, 365] width 267 height 422
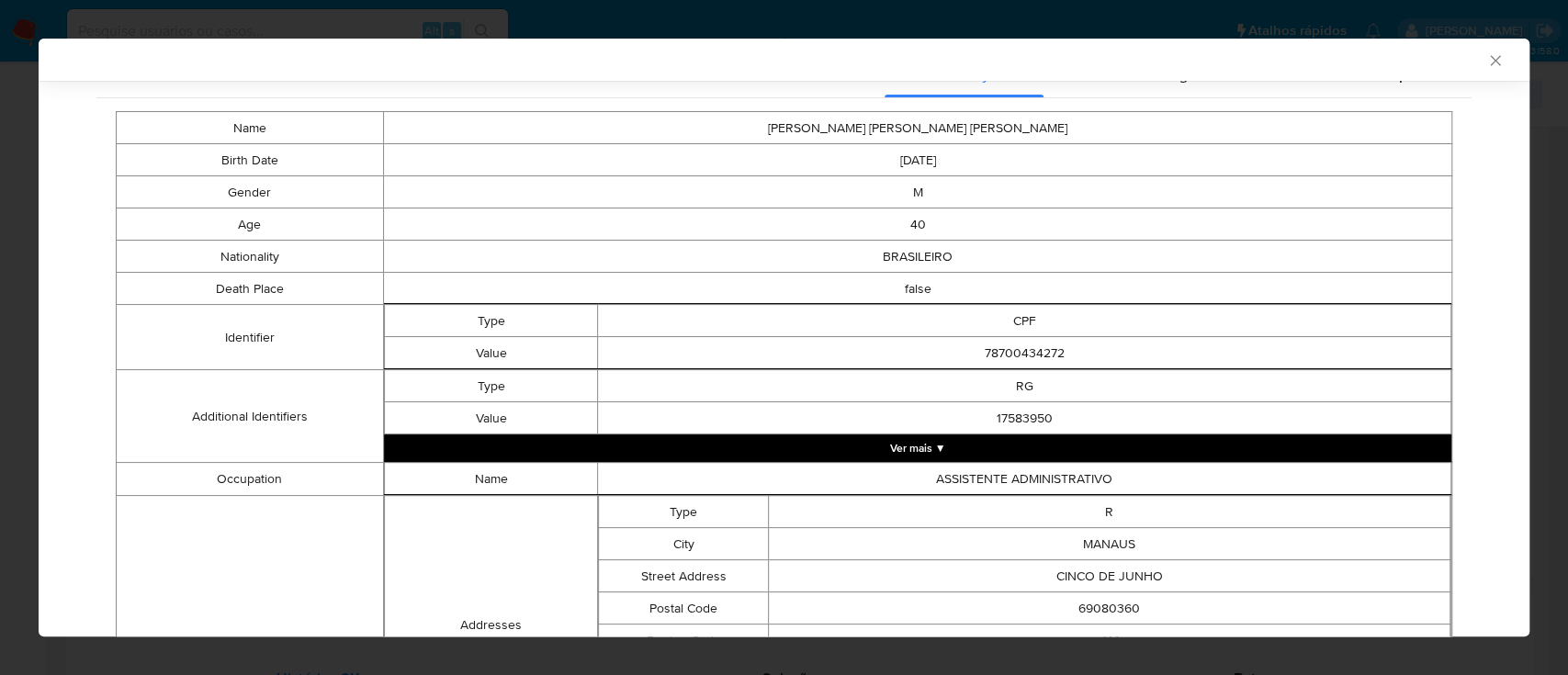
scroll to position [0, 0]
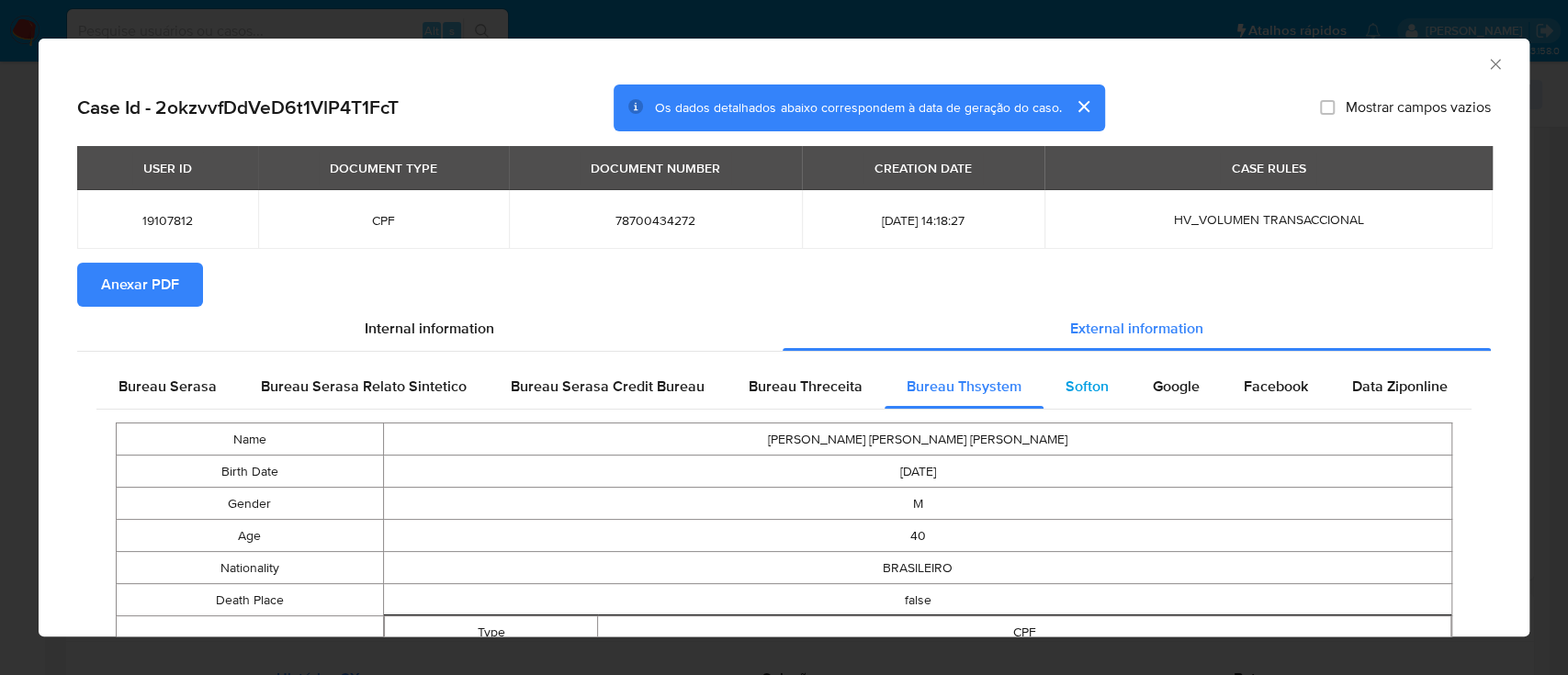
click at [1066, 392] on span "Softon" at bounding box center [1087, 387] width 43 height 21
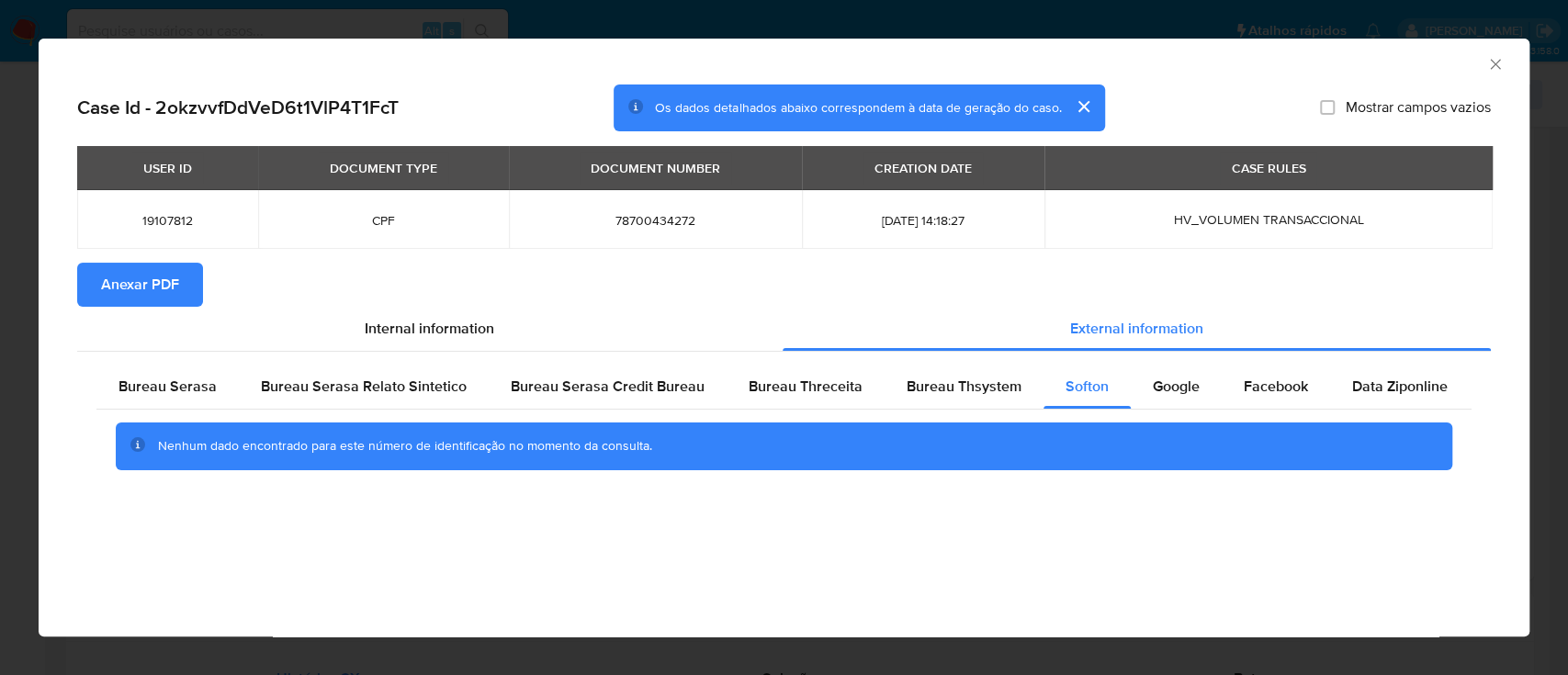
drag, startPoint x: 1353, startPoint y: 61, endPoint x: 1292, endPoint y: 51, distance: 61.8
click at [1353, 60] on div "AML Data Collector" at bounding box center [769, 61] width 1435 height 20
click at [1154, 388] on span "Google" at bounding box center [1176, 387] width 47 height 21
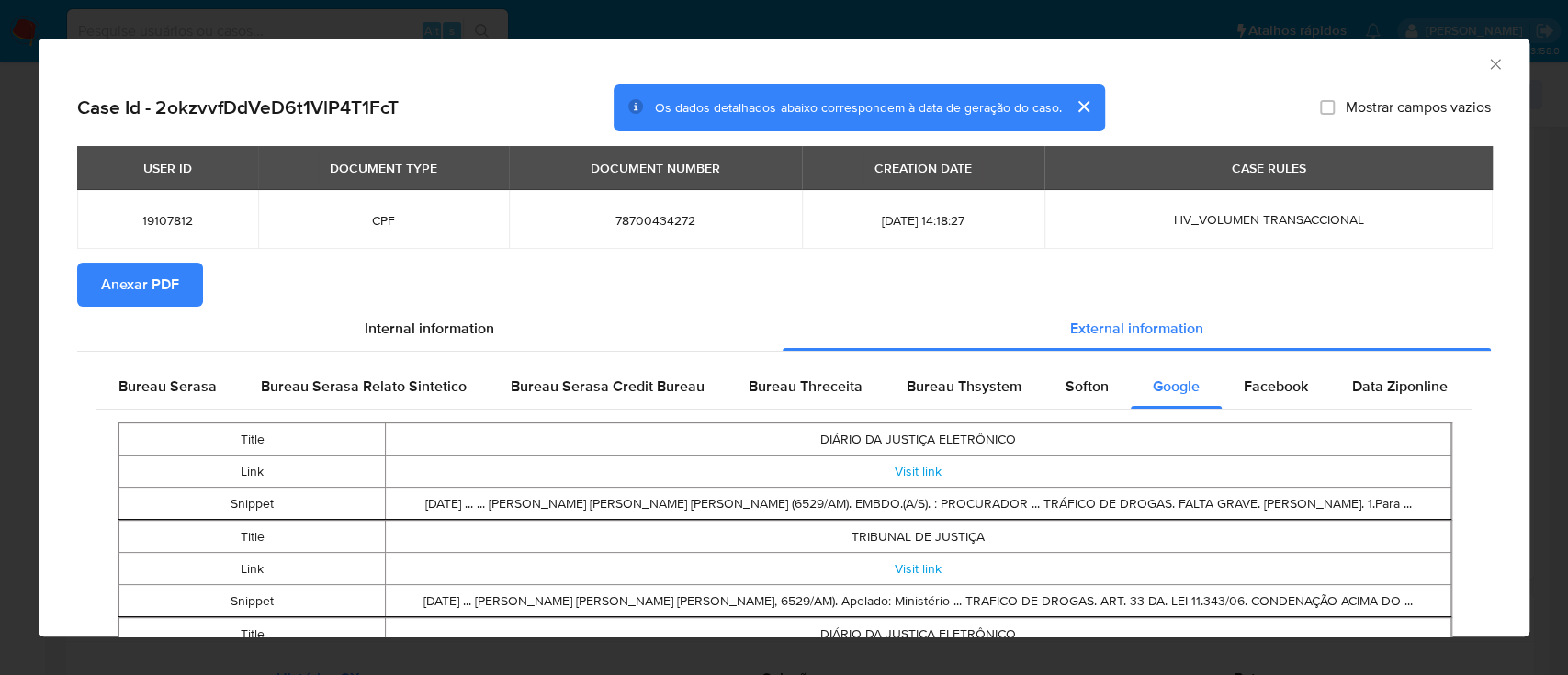
click at [162, 281] on span "Anexar PDF" at bounding box center [139, 285] width 78 height 40
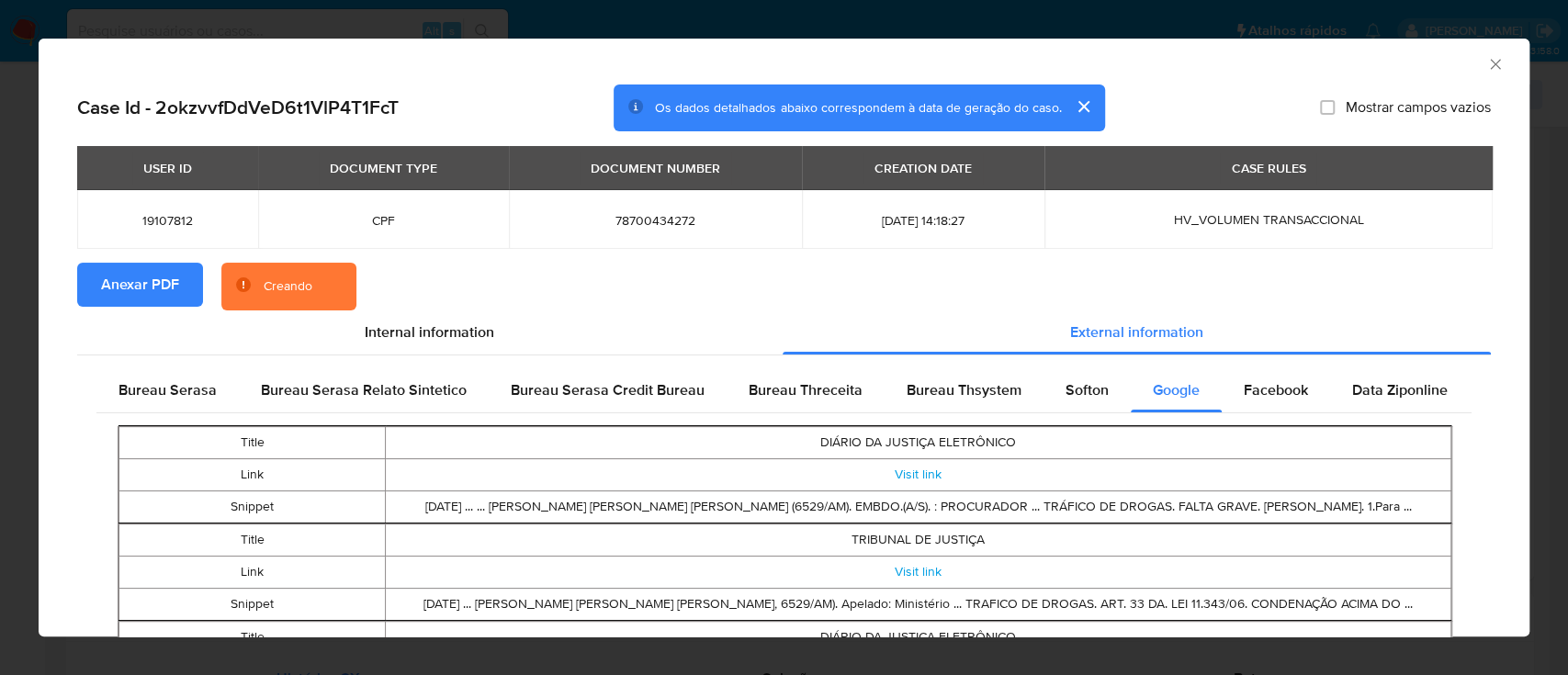
click at [1486, 56] on icon "Fechar a janela" at bounding box center [1495, 63] width 18 height 18
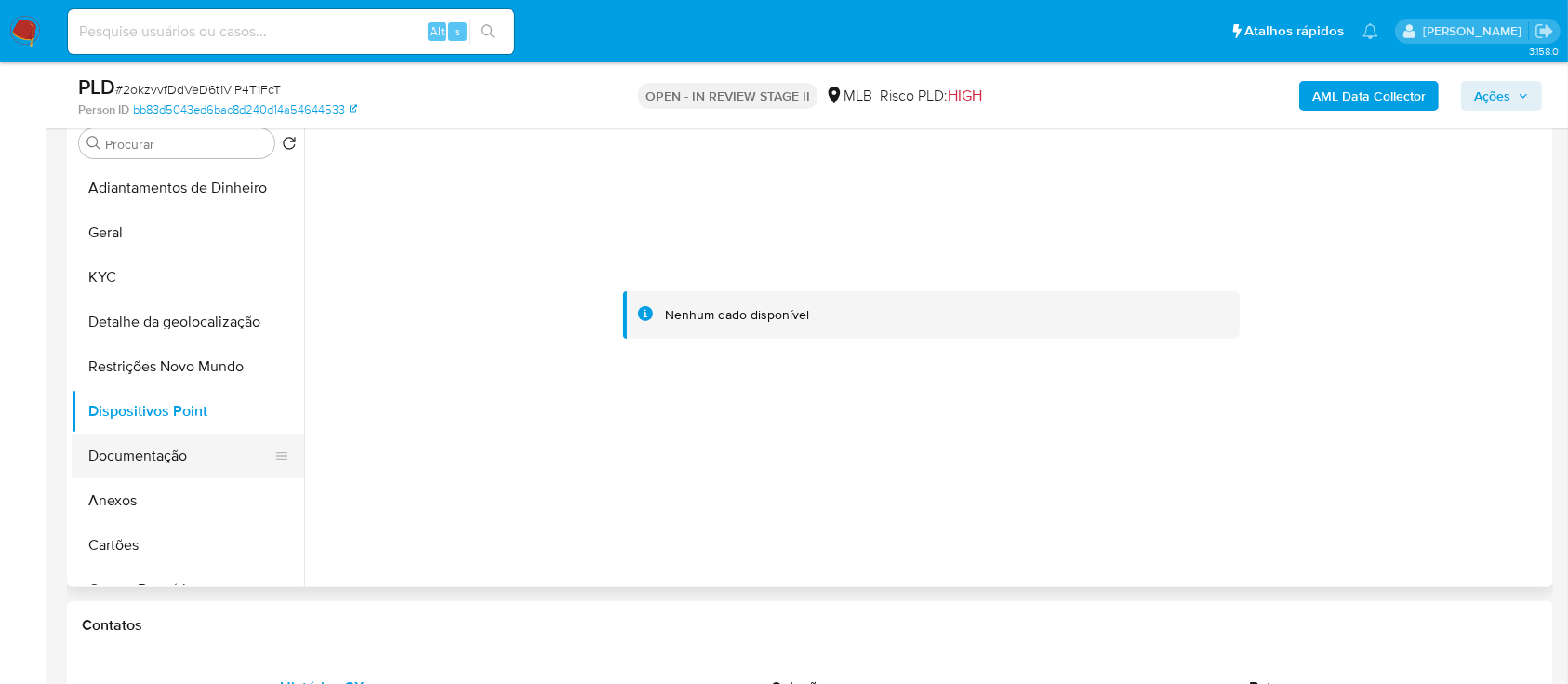
drag, startPoint x: 156, startPoint y: 454, endPoint x: 238, endPoint y: 443, distance: 82.7
click at [156, 451] on button "Documentação" at bounding box center [180, 456] width 217 height 45
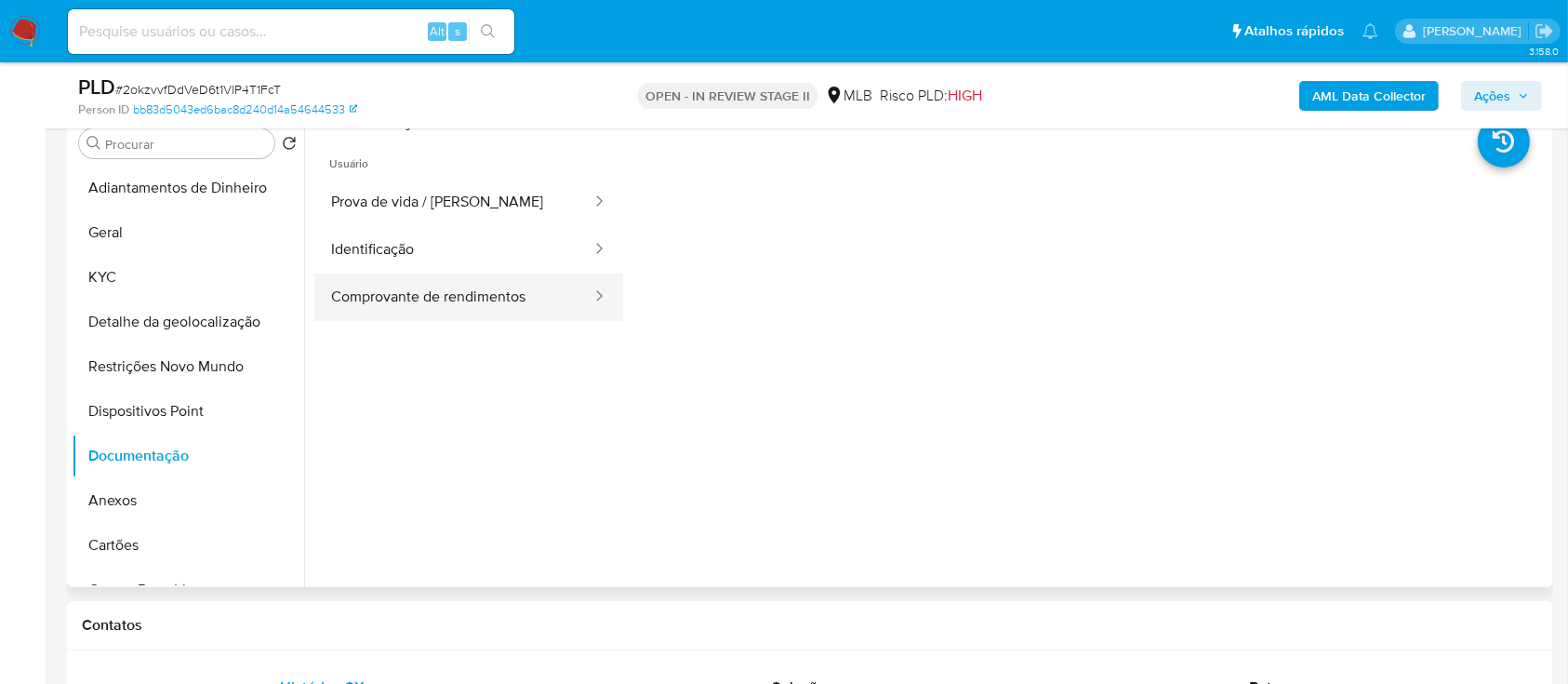
click at [462, 300] on button "Comprovante de rendimentos" at bounding box center [454, 297] width 279 height 48
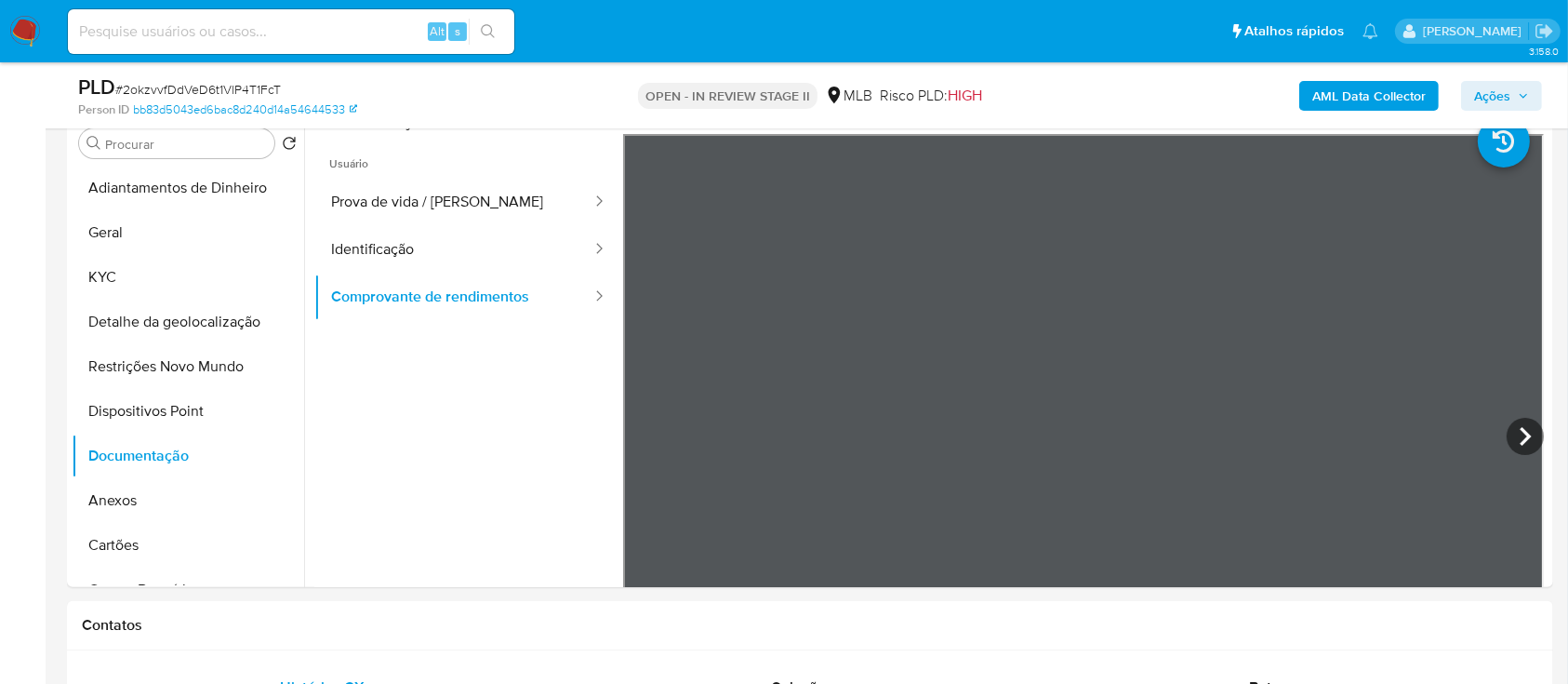
click at [383, 256] on button "Identificação" at bounding box center [454, 249] width 279 height 48
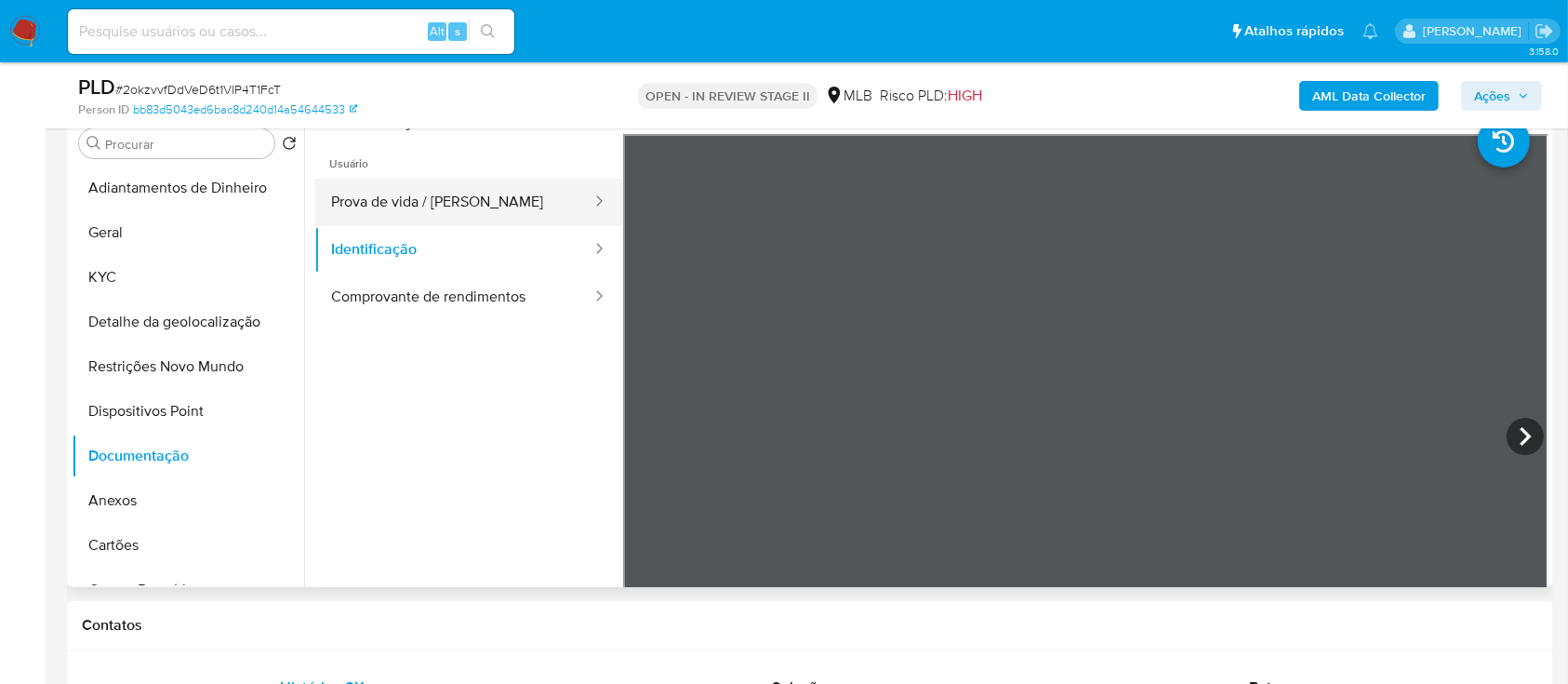
click at [418, 211] on button "Prova de vida / [PERSON_NAME]" at bounding box center [454, 202] width 279 height 48
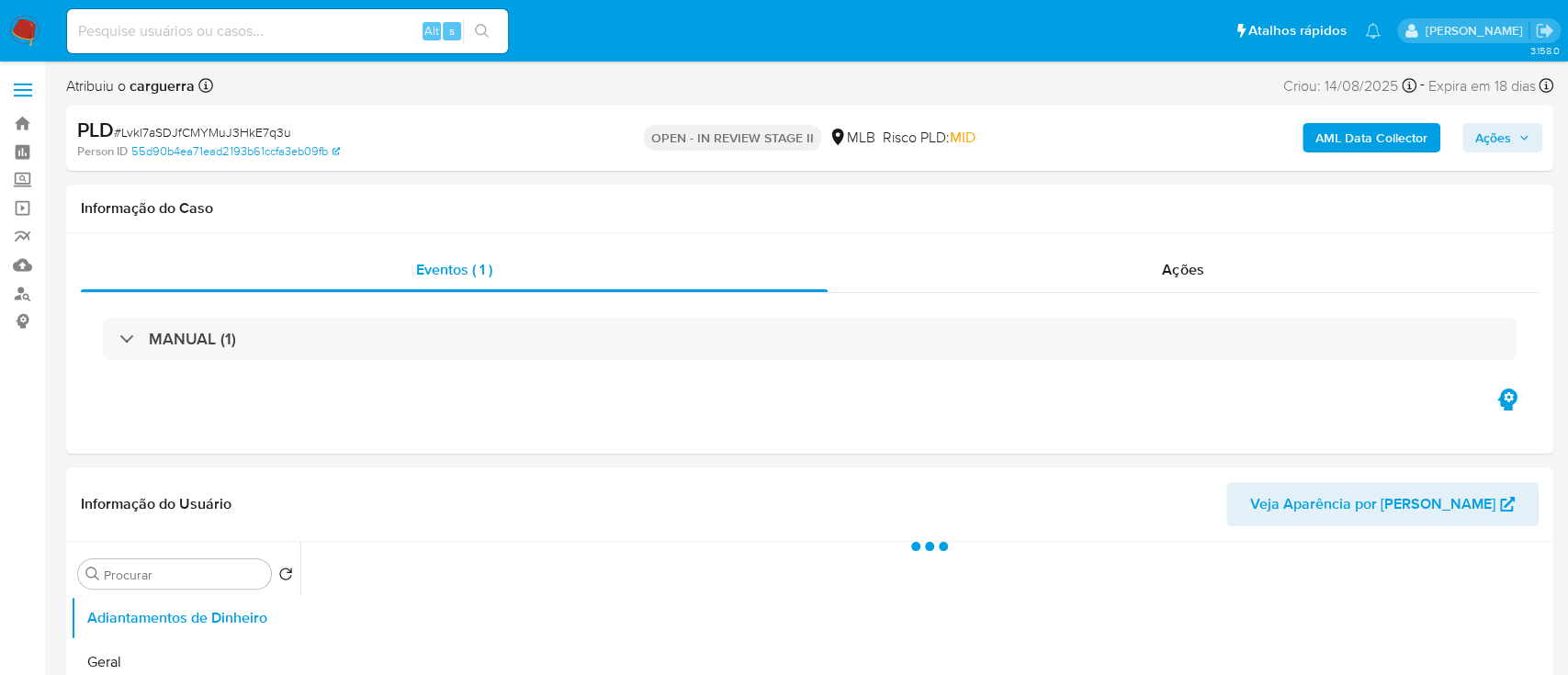
select select "10"
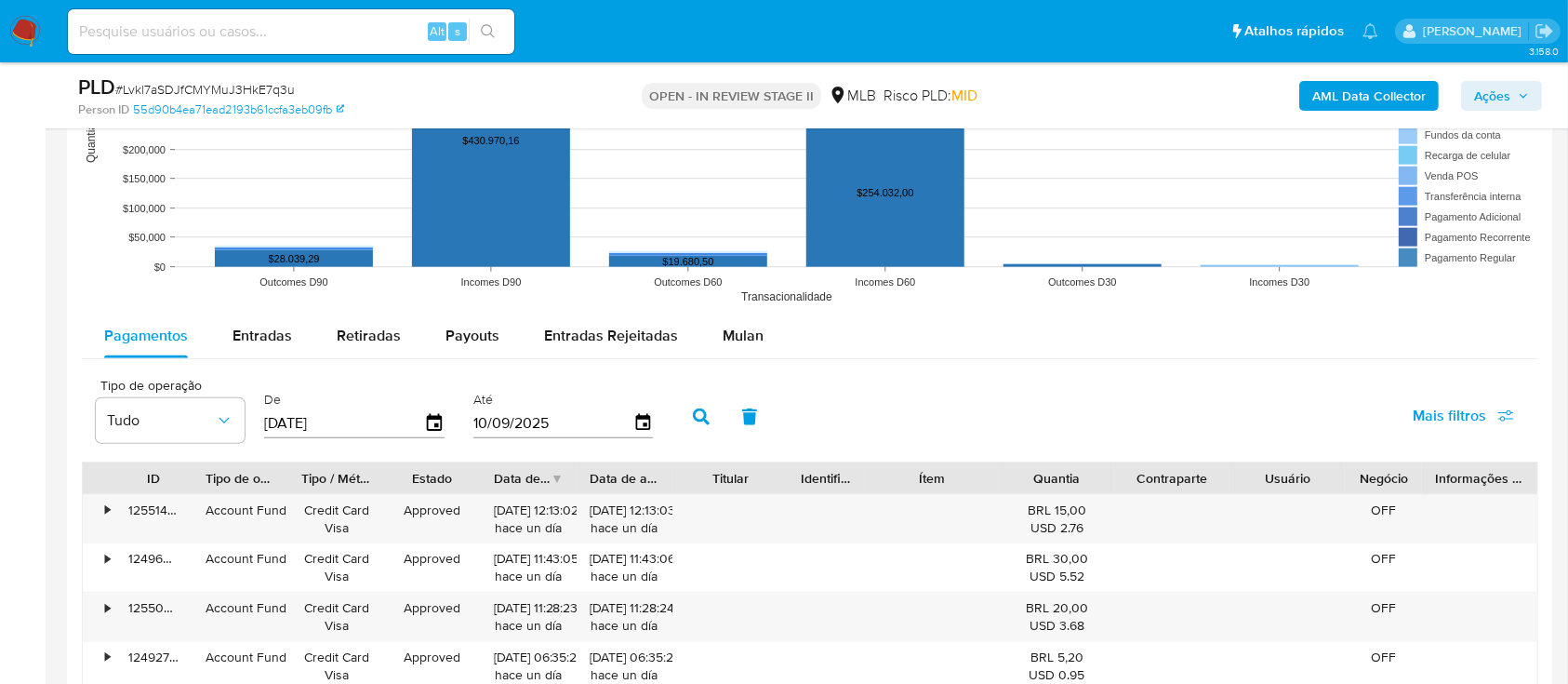
scroll to position [1861, 0]
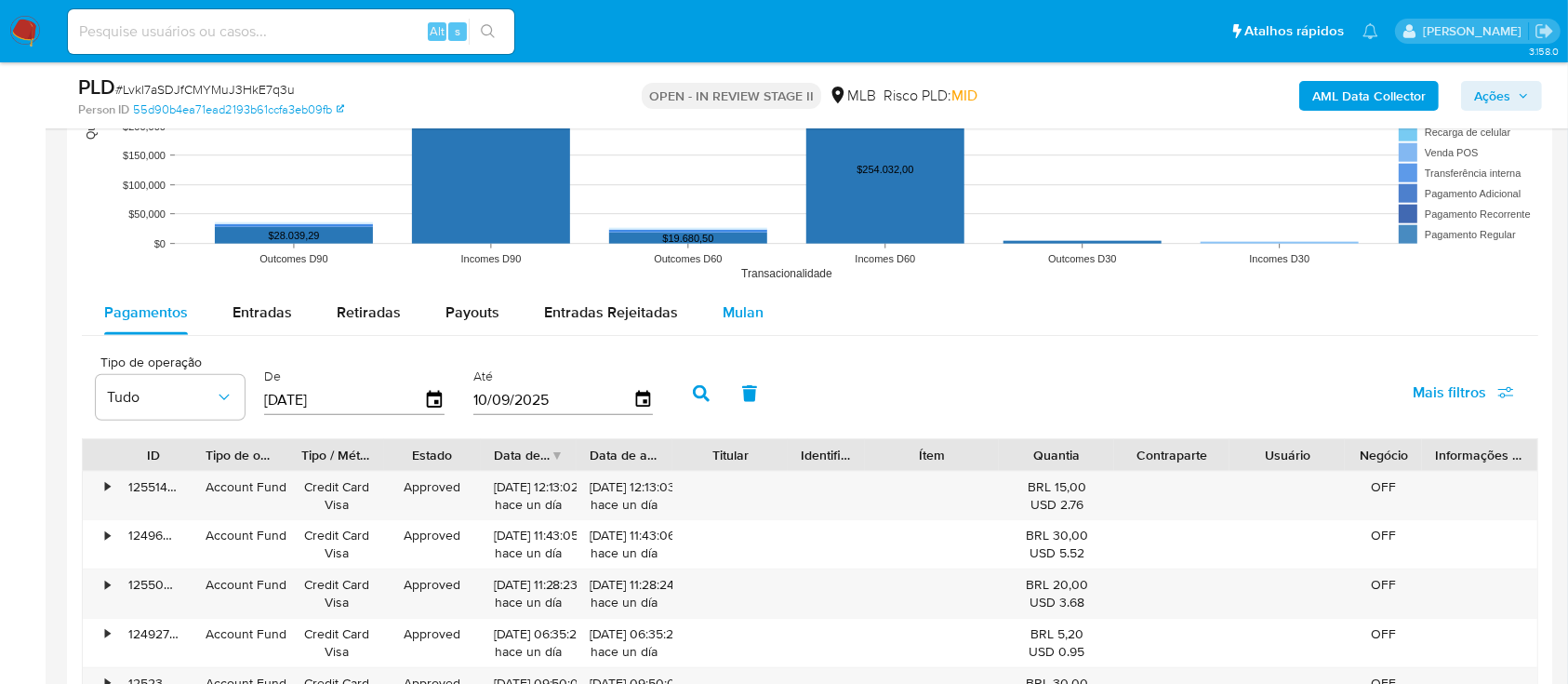
click at [729, 302] on span "Mulan" at bounding box center [743, 312] width 41 height 21
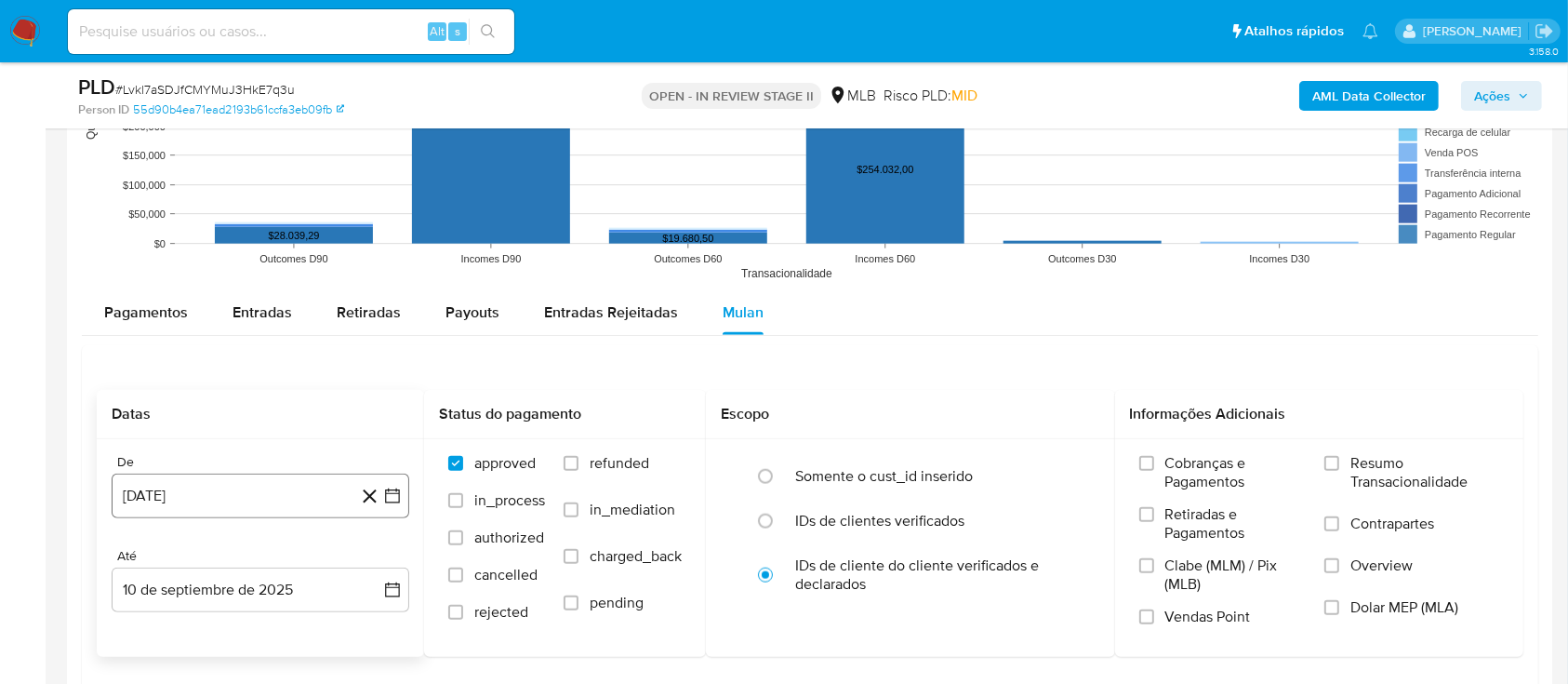
click at [392, 494] on icon "button" at bounding box center [392, 495] width 19 height 19
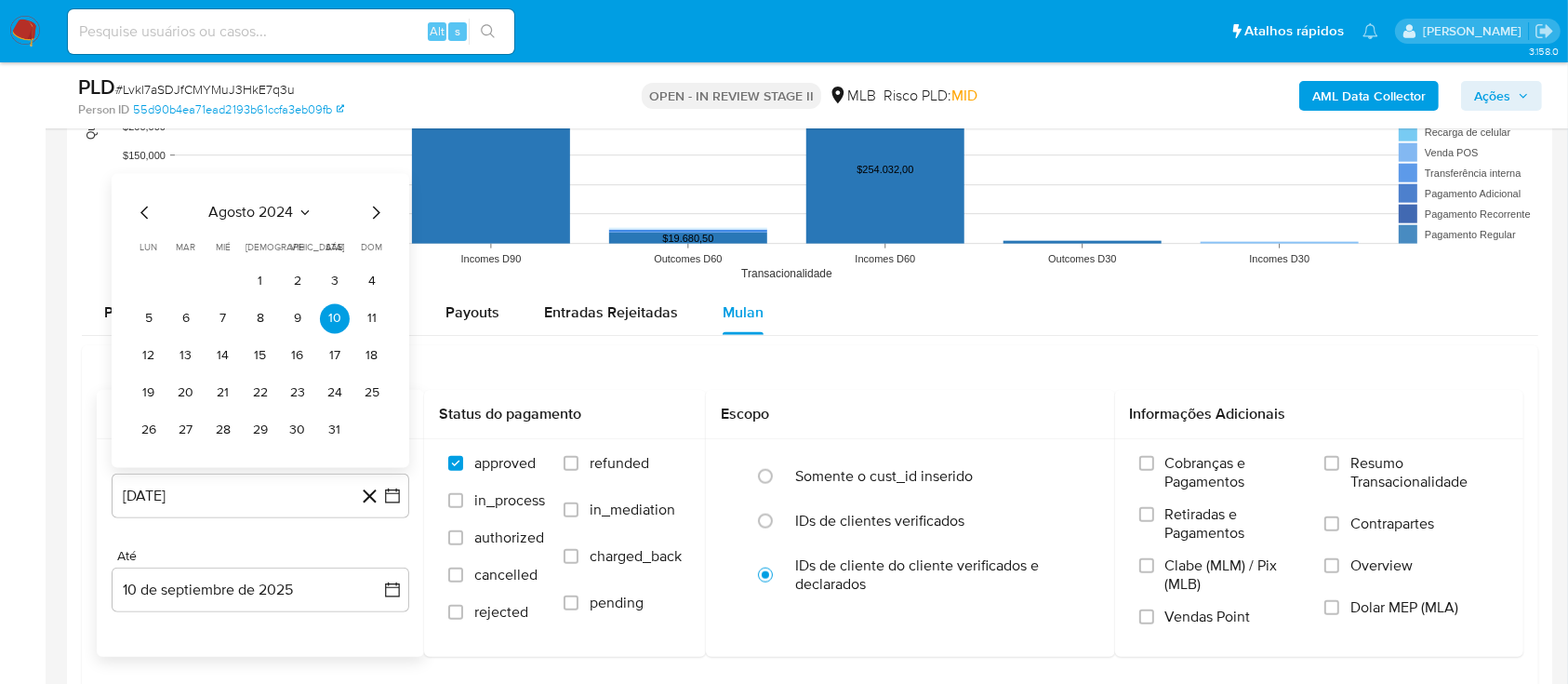
click at [303, 212] on icon "Seleccionar mes y año" at bounding box center [304, 212] width 9 height 5
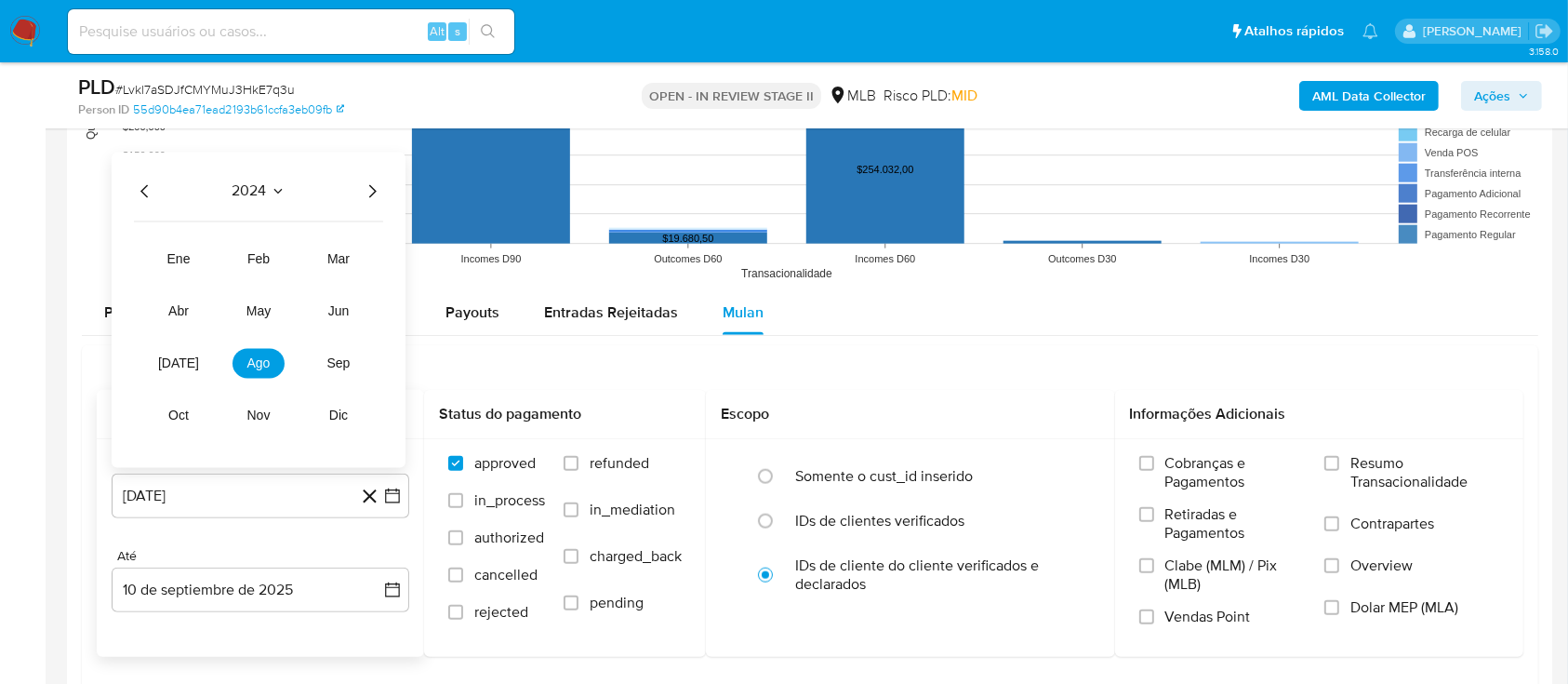
click at [366, 189] on icon "Año siguiente" at bounding box center [372, 190] width 22 height 22
click at [164, 367] on button "[DATE]" at bounding box center [178, 362] width 52 height 30
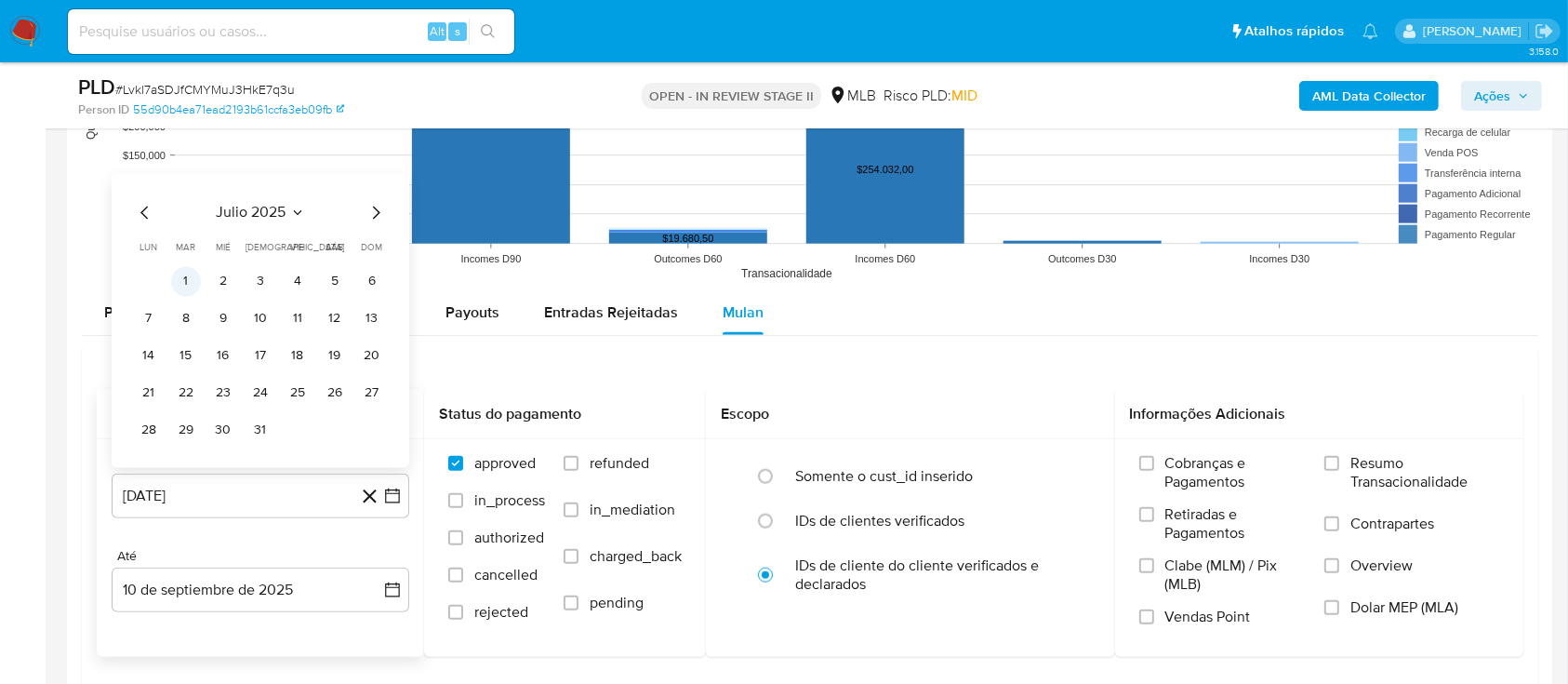
click at [189, 279] on button "1" at bounding box center [186, 281] width 30 height 30
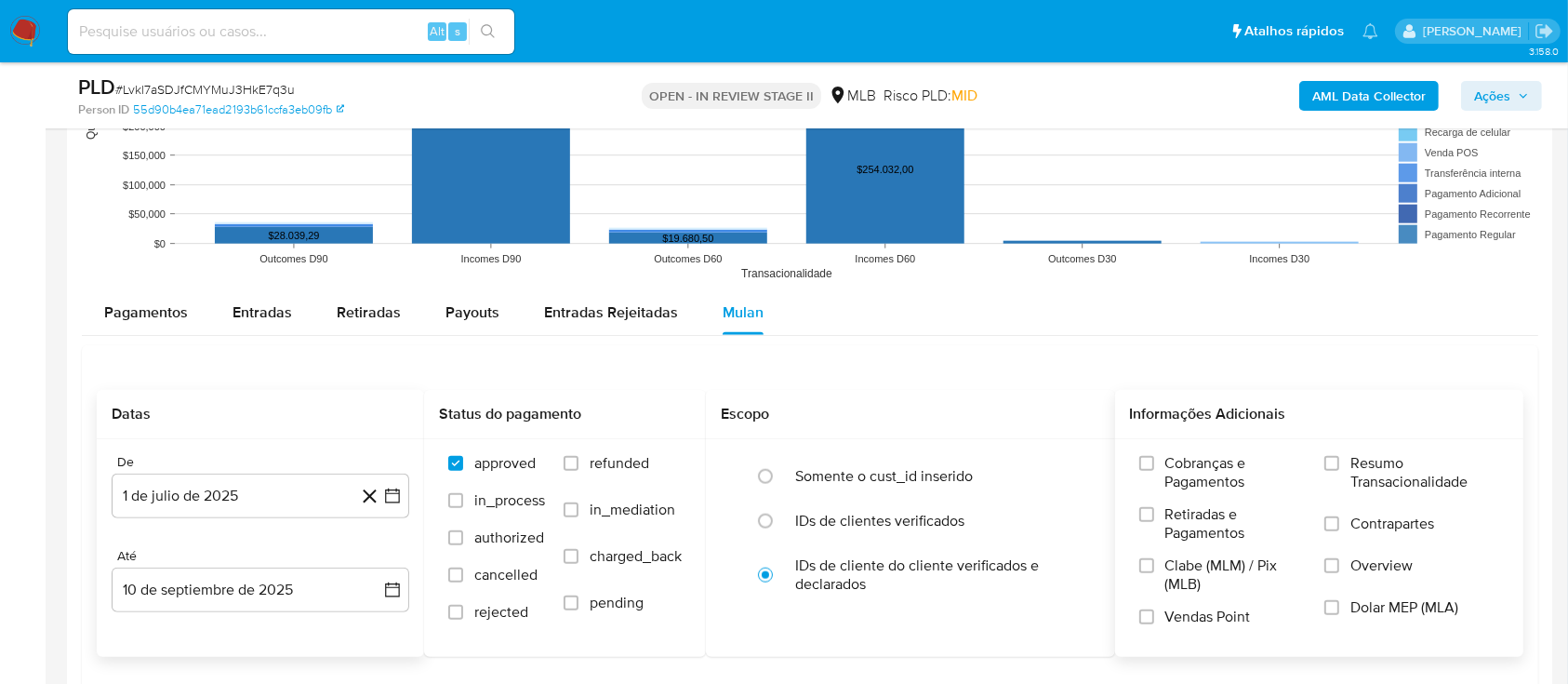
click at [1344, 471] on label "Resumo Transacionalidade" at bounding box center [1412, 484] width 175 height 60
click at [1339, 471] on input "Resumo Transacionalidade" at bounding box center [1331, 463] width 15 height 15
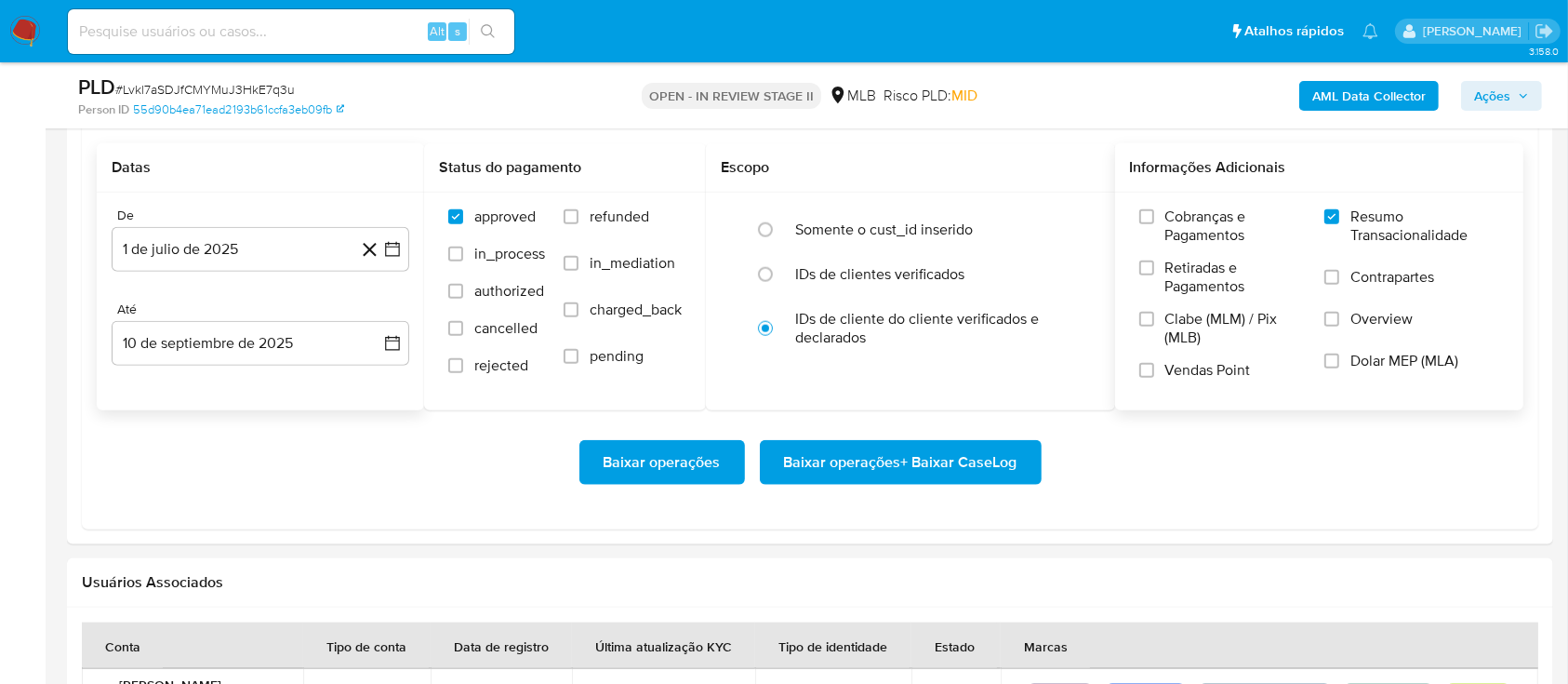
scroll to position [2109, 0]
click at [1020, 443] on button "Baixar operações + Baixar CaseLog" at bounding box center [900, 462] width 281 height 45
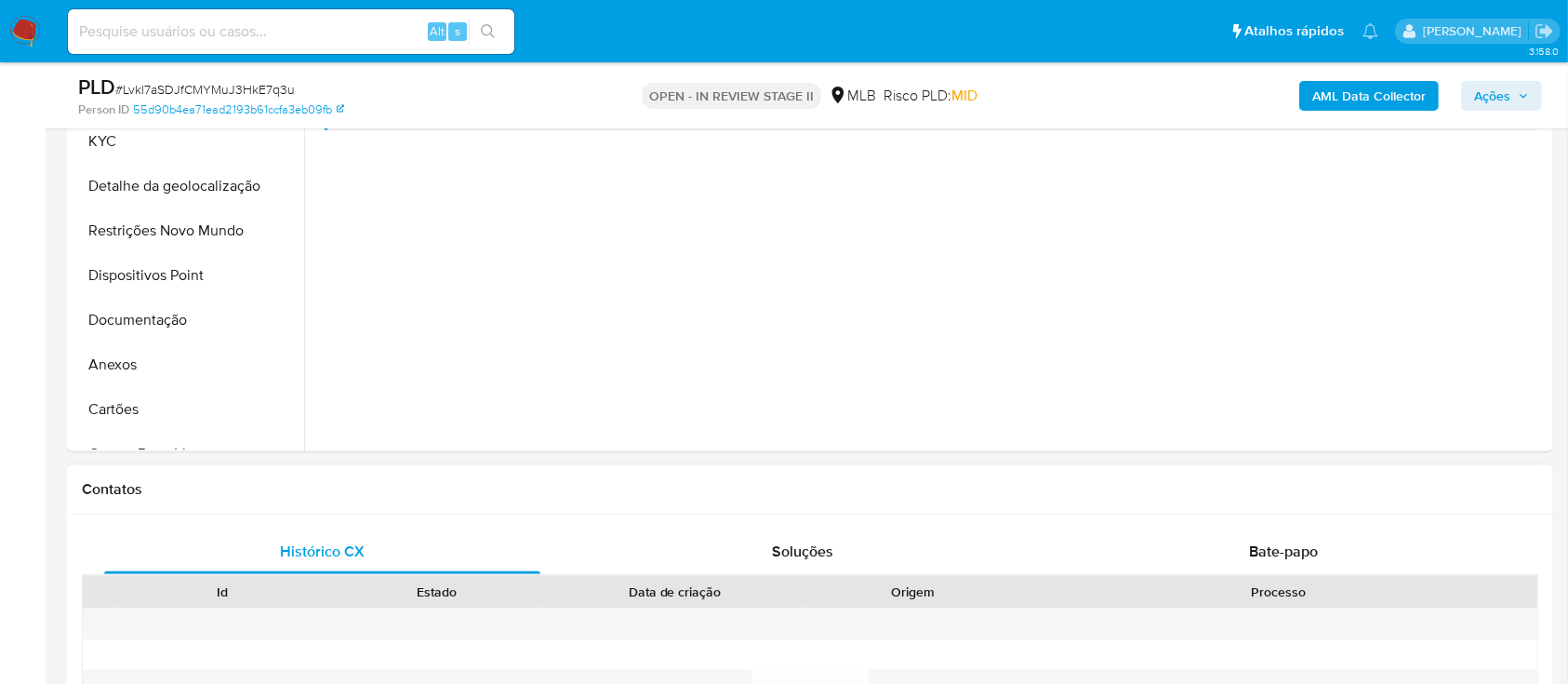
scroll to position [372, 0]
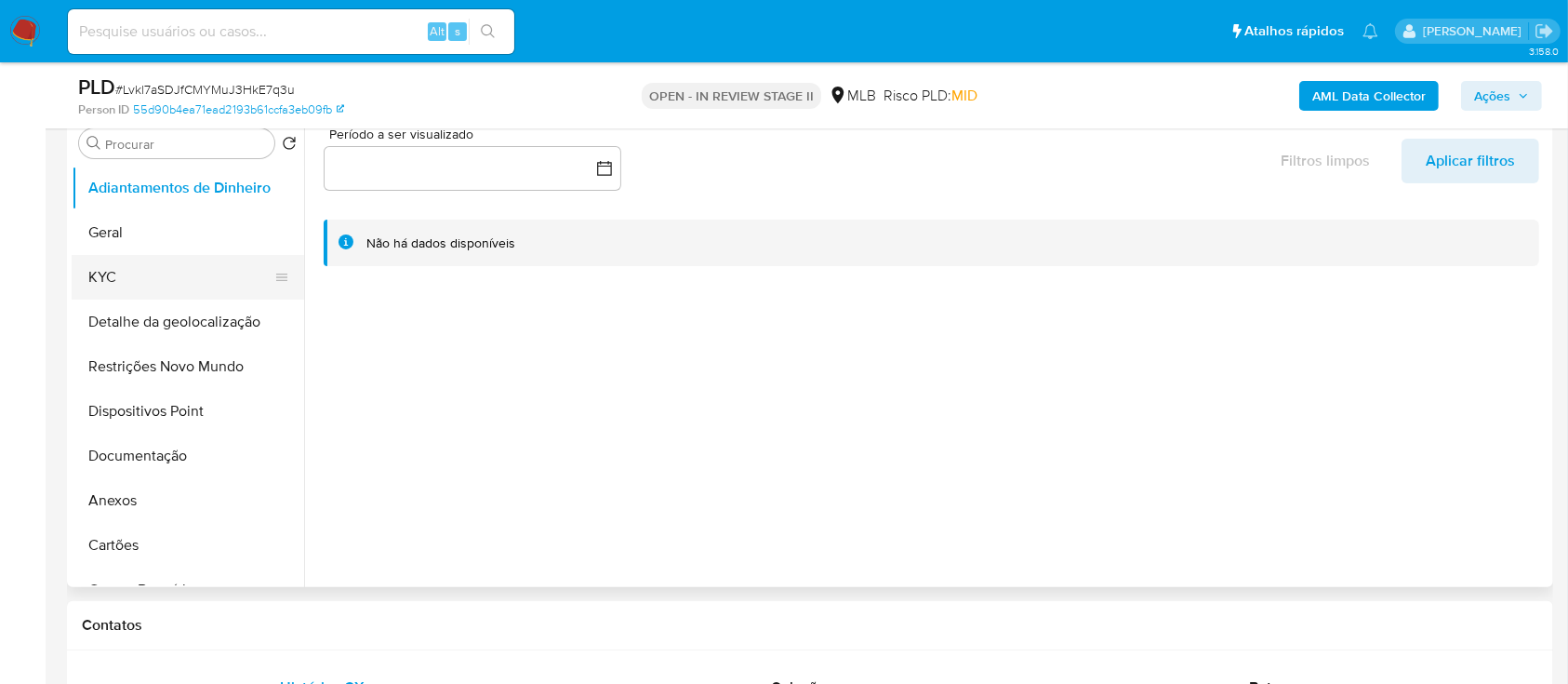
click at [130, 283] on button "KYC" at bounding box center [180, 278] width 217 height 45
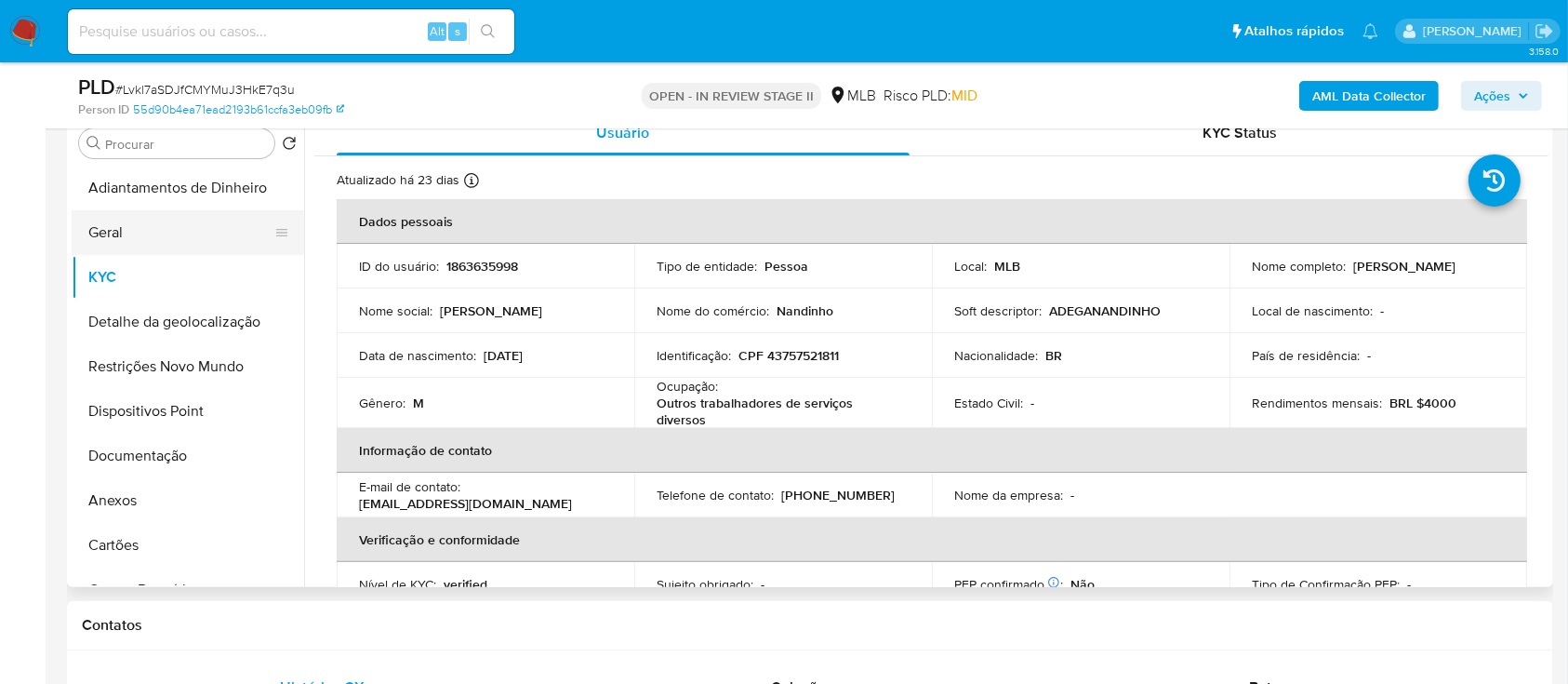
click at [150, 236] on button "Geral" at bounding box center [180, 233] width 217 height 45
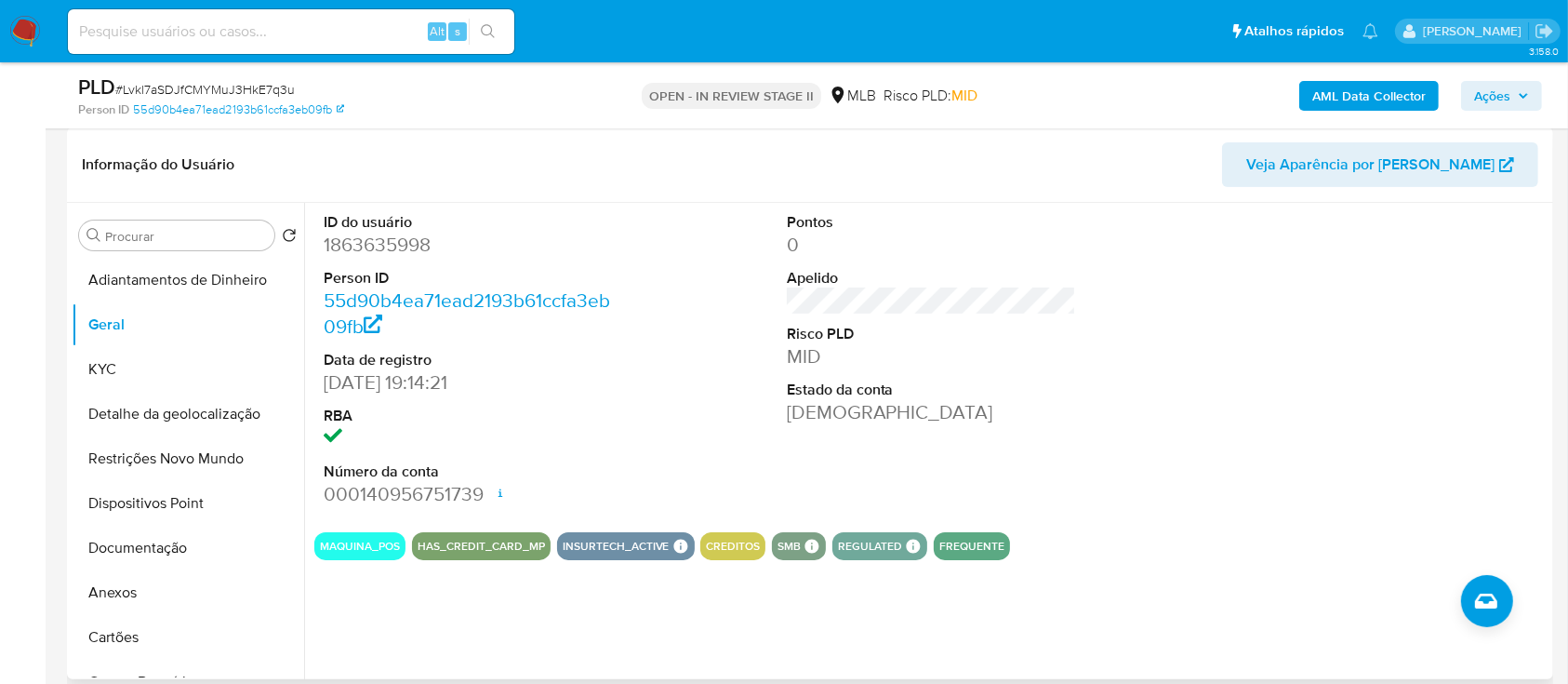
scroll to position [247, 0]
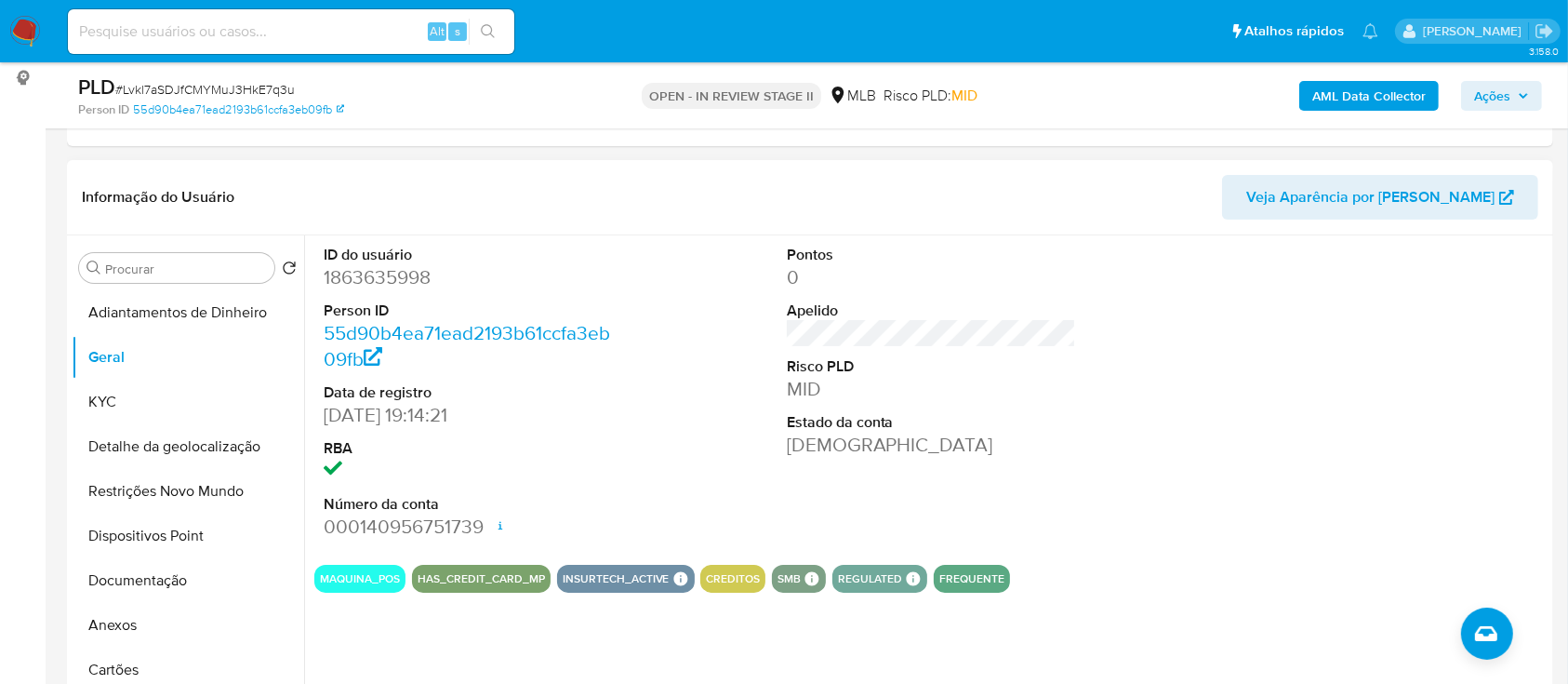
drag, startPoint x: 1390, startPoint y: 290, endPoint x: 1378, endPoint y: 288, distance: 12.2
click at [1391, 289] on div at bounding box center [1394, 393] width 309 height 315
drag, startPoint x: 127, startPoint y: 403, endPoint x: 298, endPoint y: 361, distance: 176.1
click at [127, 403] on button "KYC" at bounding box center [188, 402] width 233 height 45
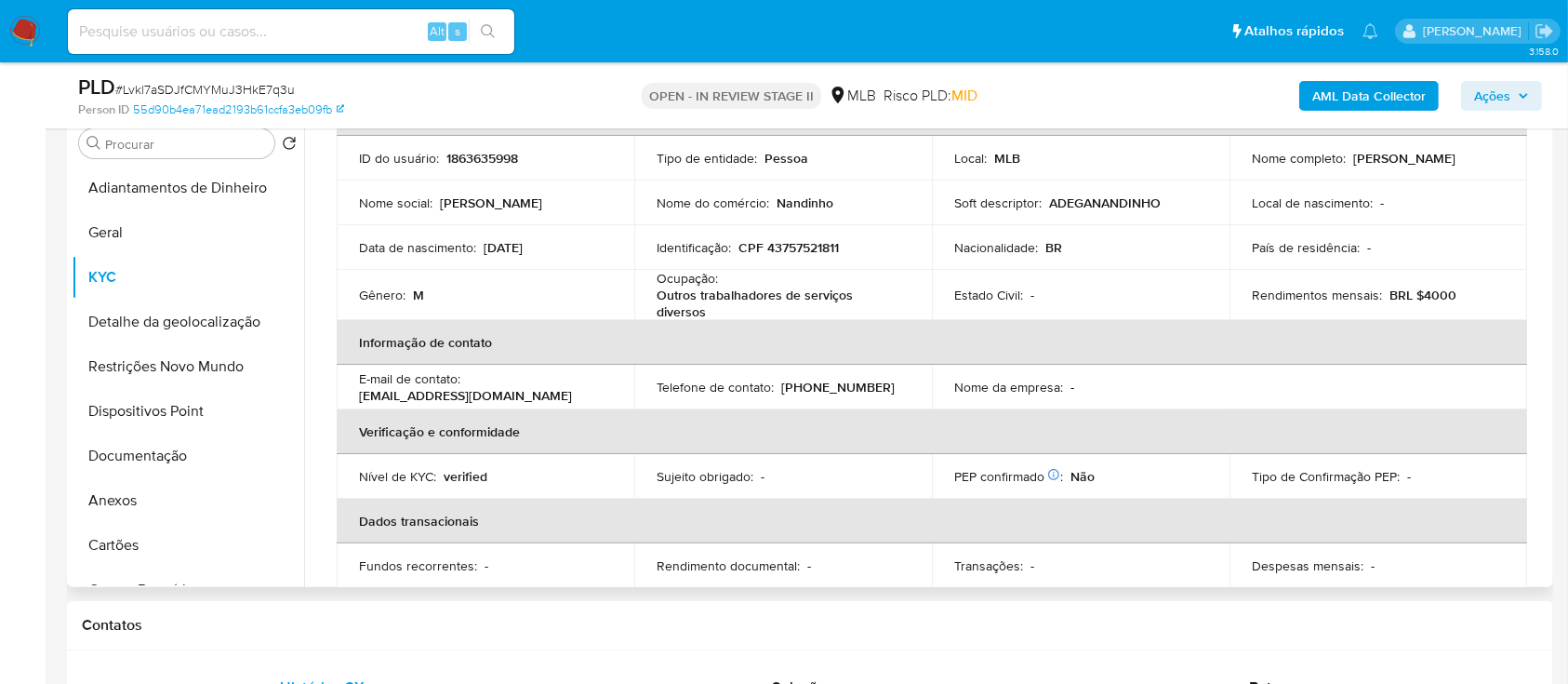
scroll to position [111, 0]
drag, startPoint x: 12, startPoint y: 157, endPoint x: 334, endPoint y: 3, distance: 356.9
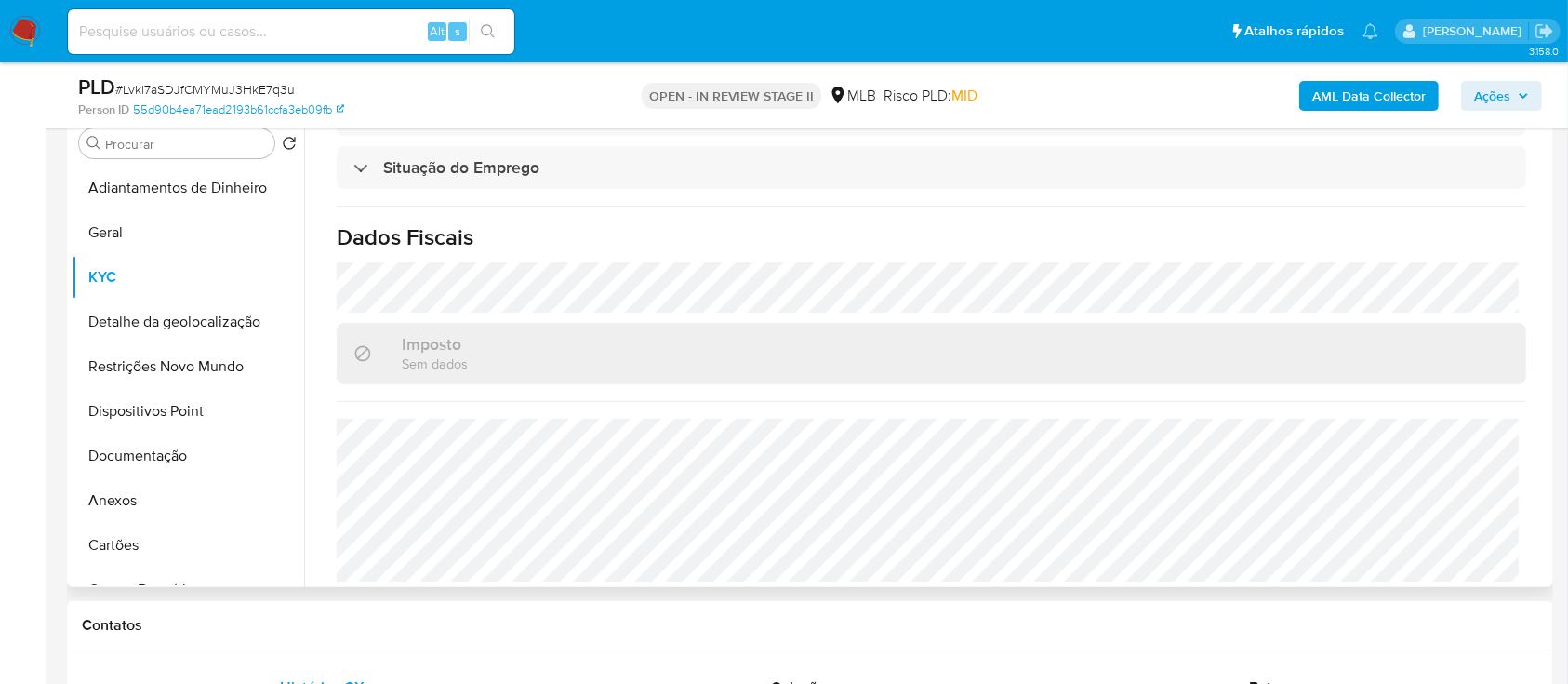
scroll to position [796, 0]
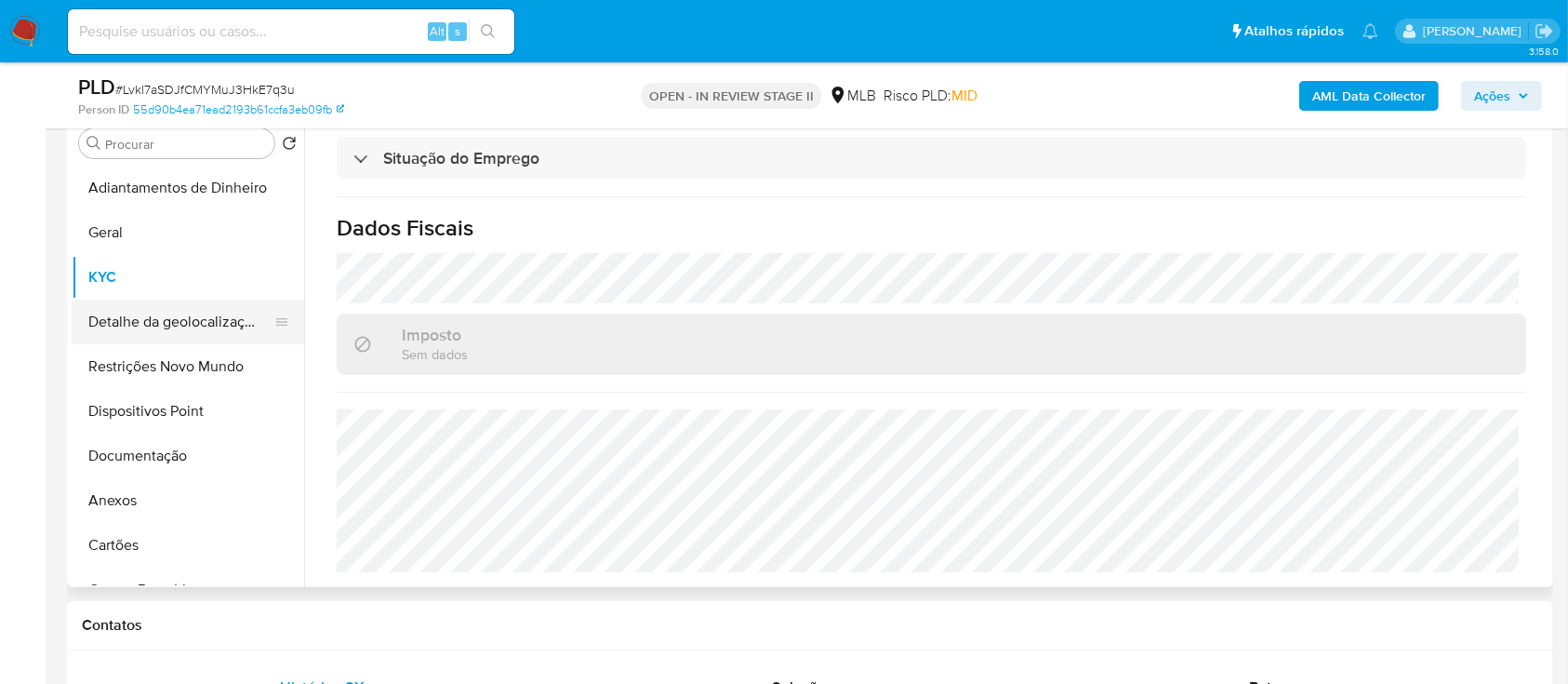
click at [176, 331] on button "Detalhe da geolocalização" at bounding box center [180, 322] width 217 height 45
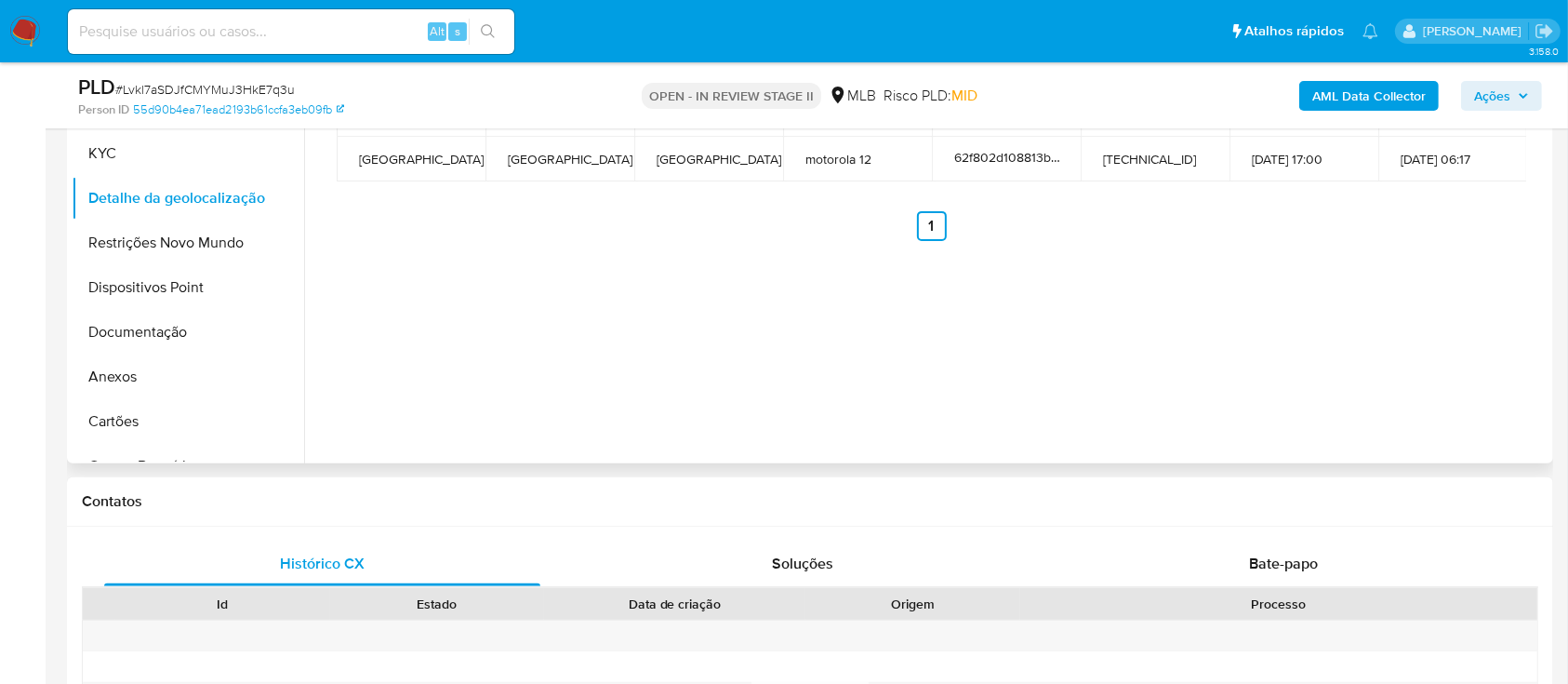
scroll to position [247, 0]
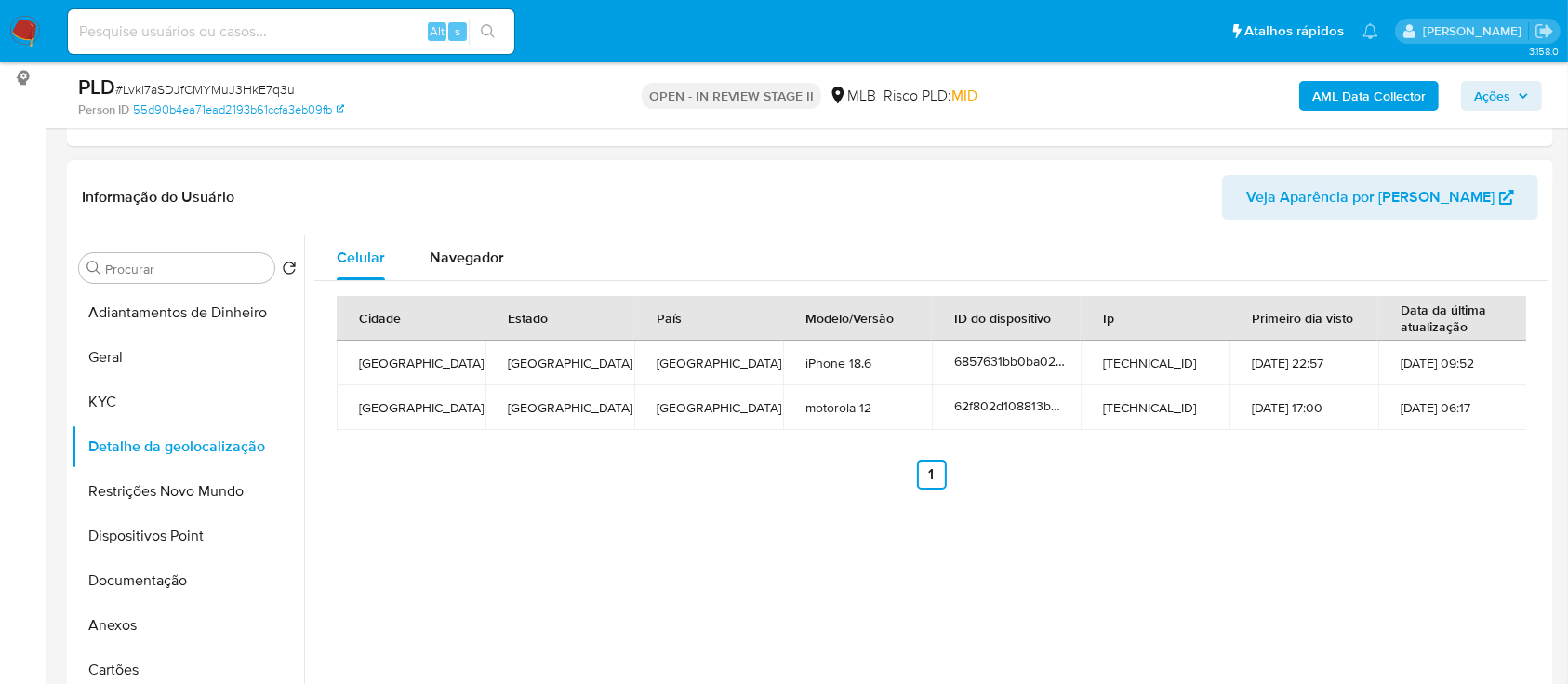
drag, startPoint x: 1350, startPoint y: 495, endPoint x: 1214, endPoint y: 379, distance: 178.8
click at [1340, 489] on div "Cidade Estado País Modelo/Versão ID do dispositivo Ip Primeiro dia visto Data d…" at bounding box center [931, 392] width 1234 height 223
click at [195, 502] on button "Restrições Novo Mundo" at bounding box center [180, 491] width 217 height 45
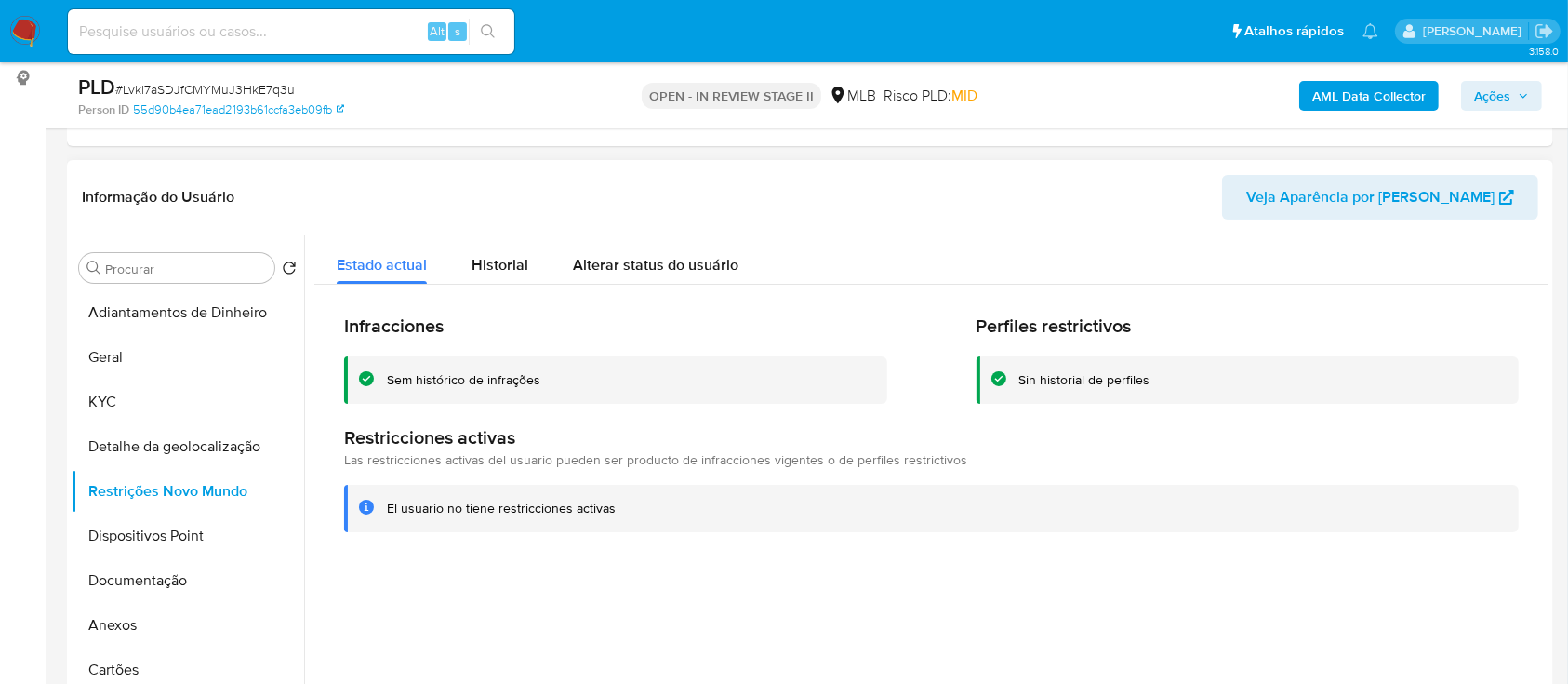
click at [223, 168] on div "Informação do Usuário Veja Aparência por [PERSON_NAME]" at bounding box center [810, 197] width 1486 height 75
click at [180, 524] on button "Dispositivos Point" at bounding box center [180, 536] width 217 height 45
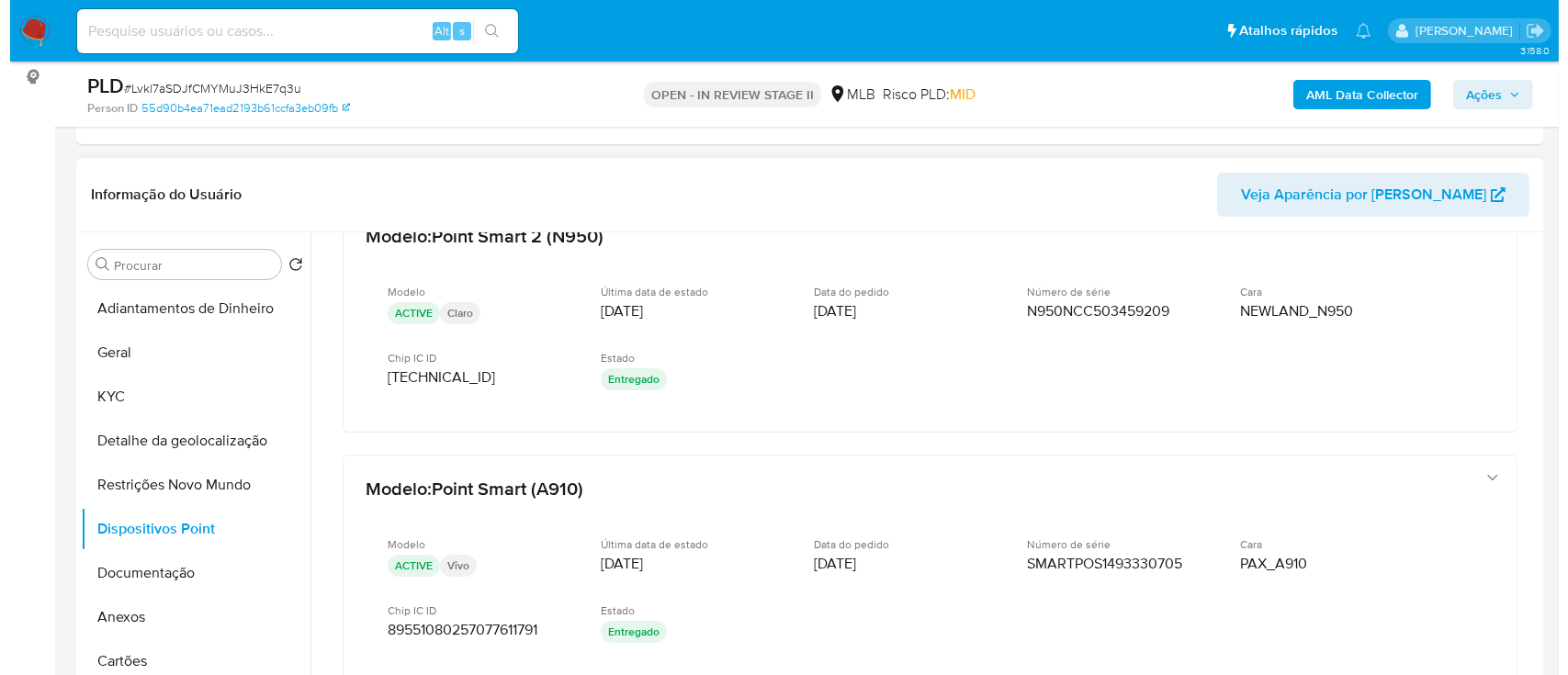
scroll to position [45, 0]
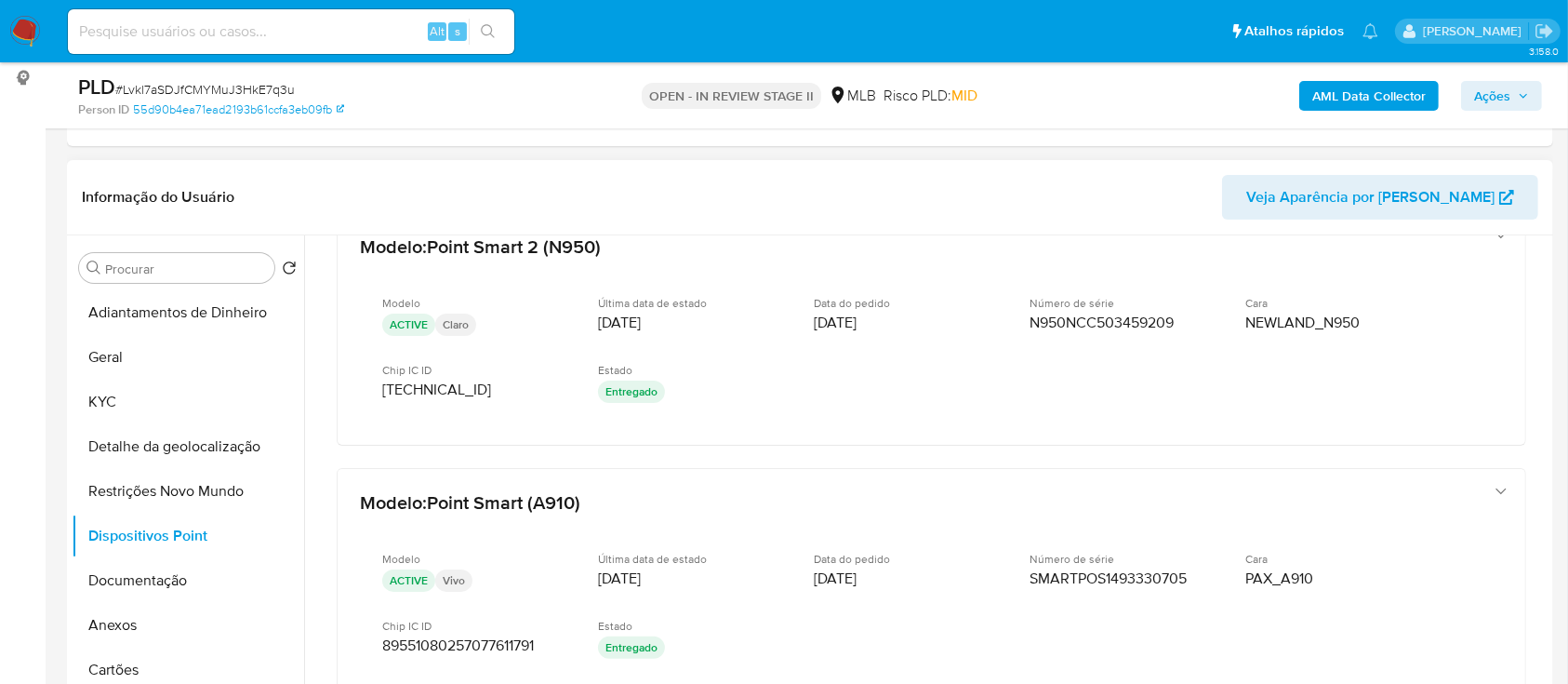
click at [258, 176] on header "Informação do Usuário Veja Aparência por [PERSON_NAME]" at bounding box center [809, 198] width 1456 height 45
click at [1353, 96] on b "AML Data Collector" at bounding box center [1368, 95] width 114 height 30
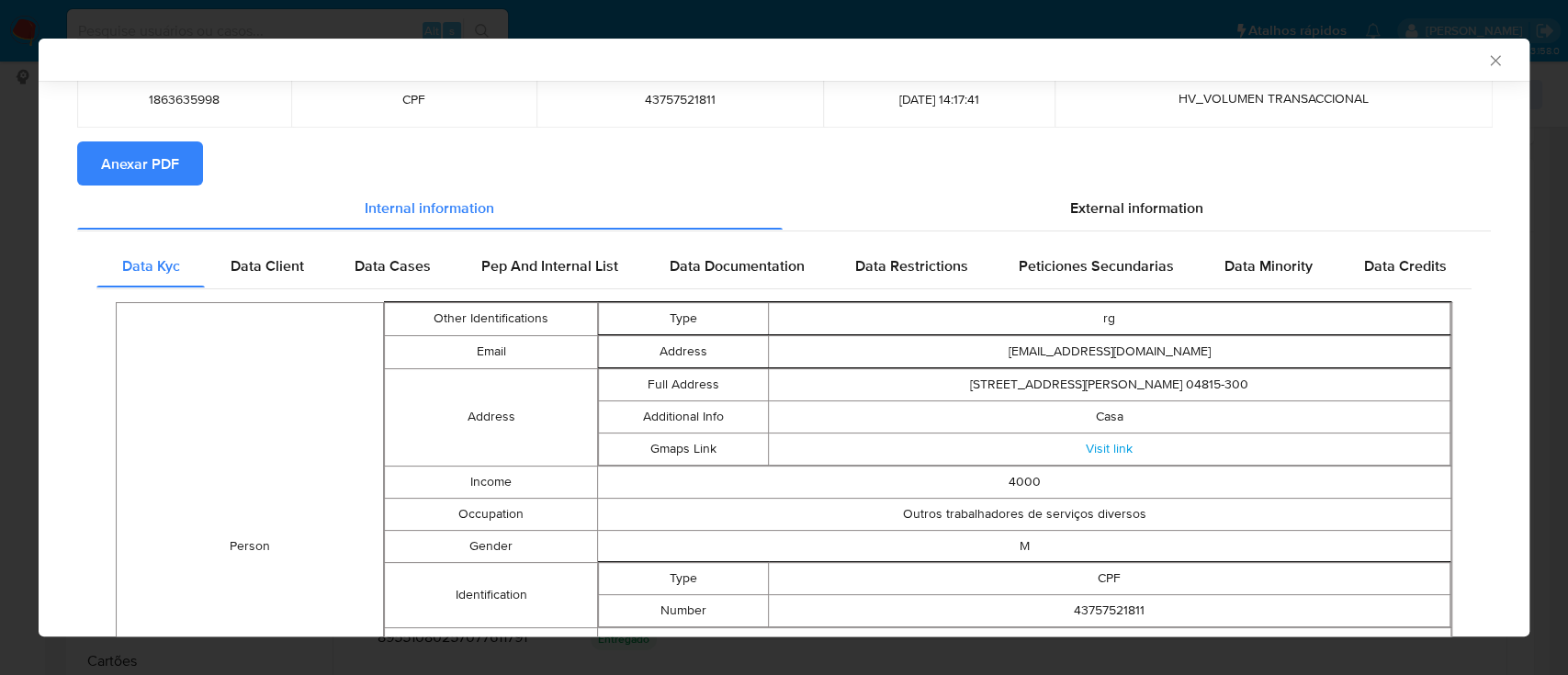
scroll to position [0, 0]
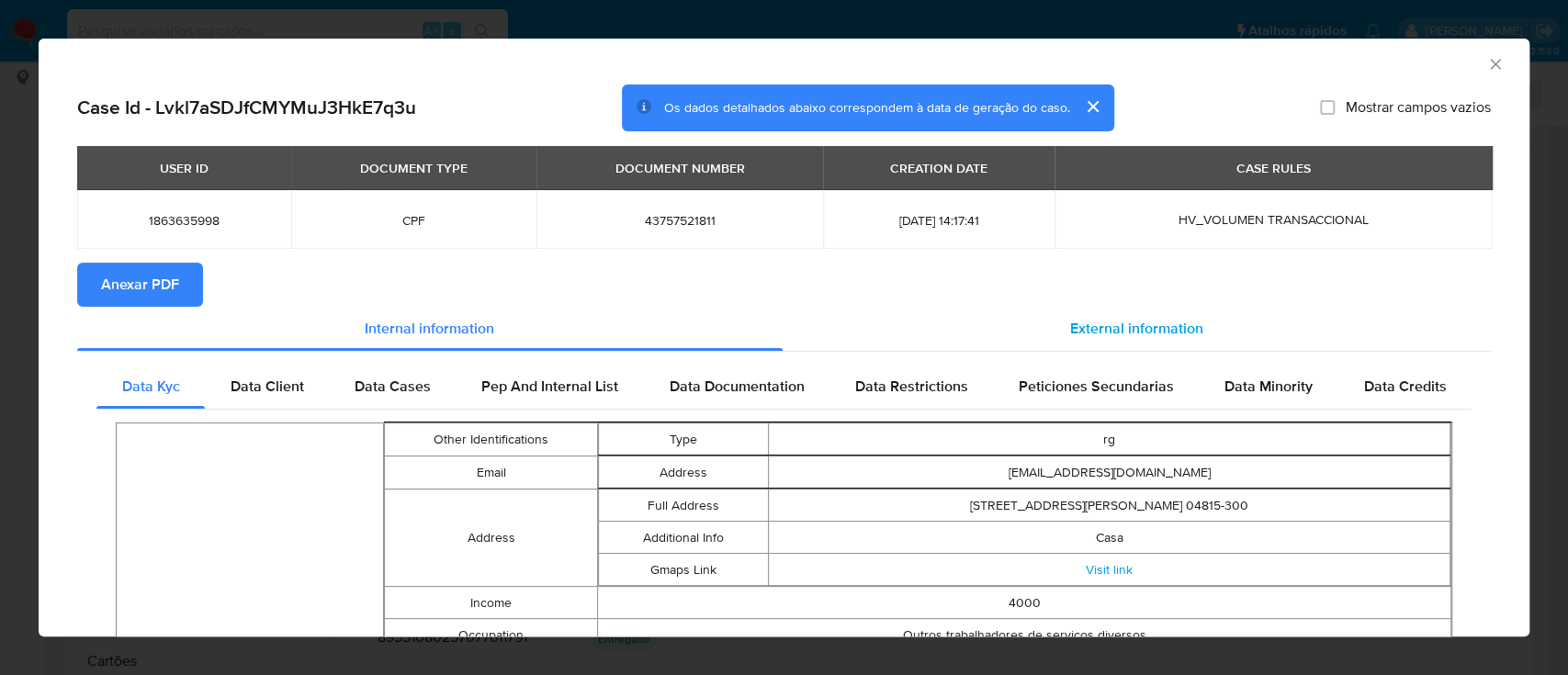
click at [1129, 315] on div "External information" at bounding box center [1137, 329] width 709 height 44
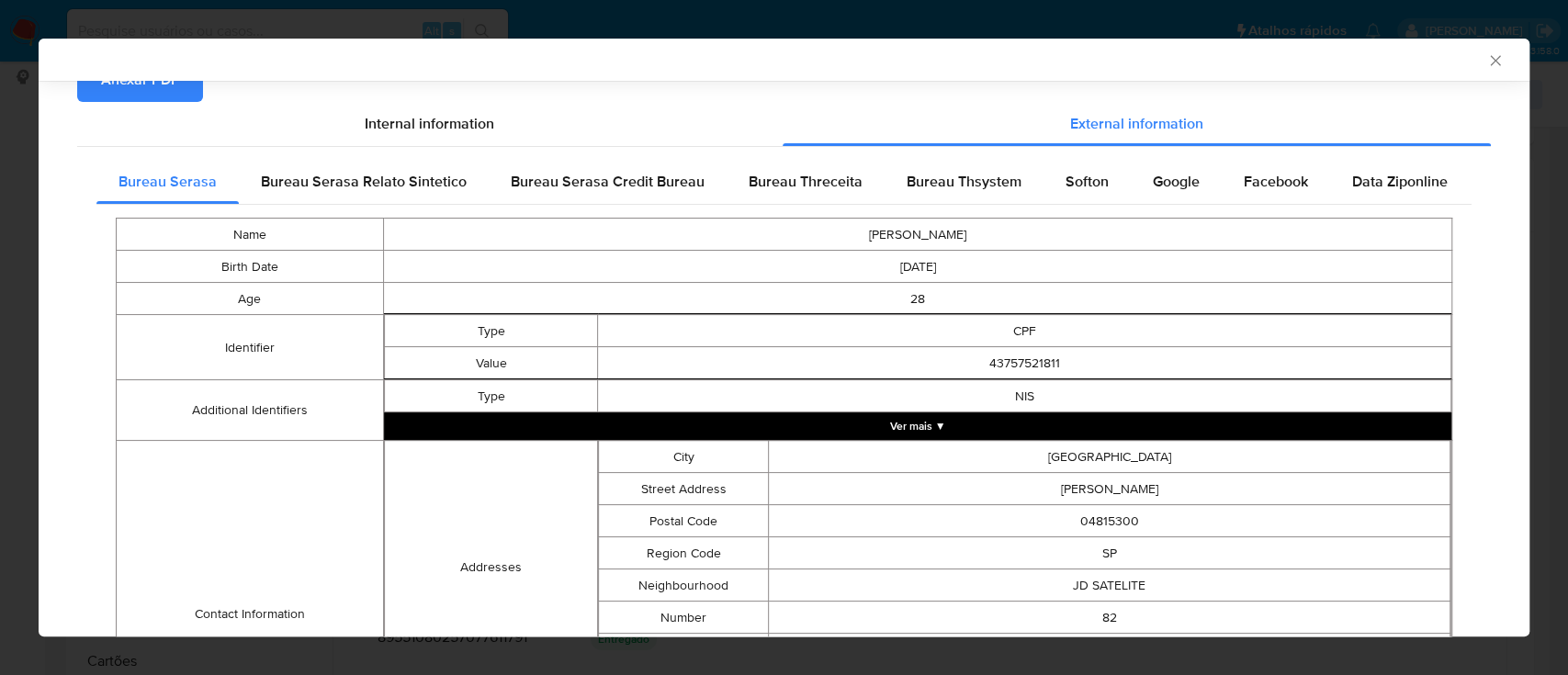
scroll to position [240, 0]
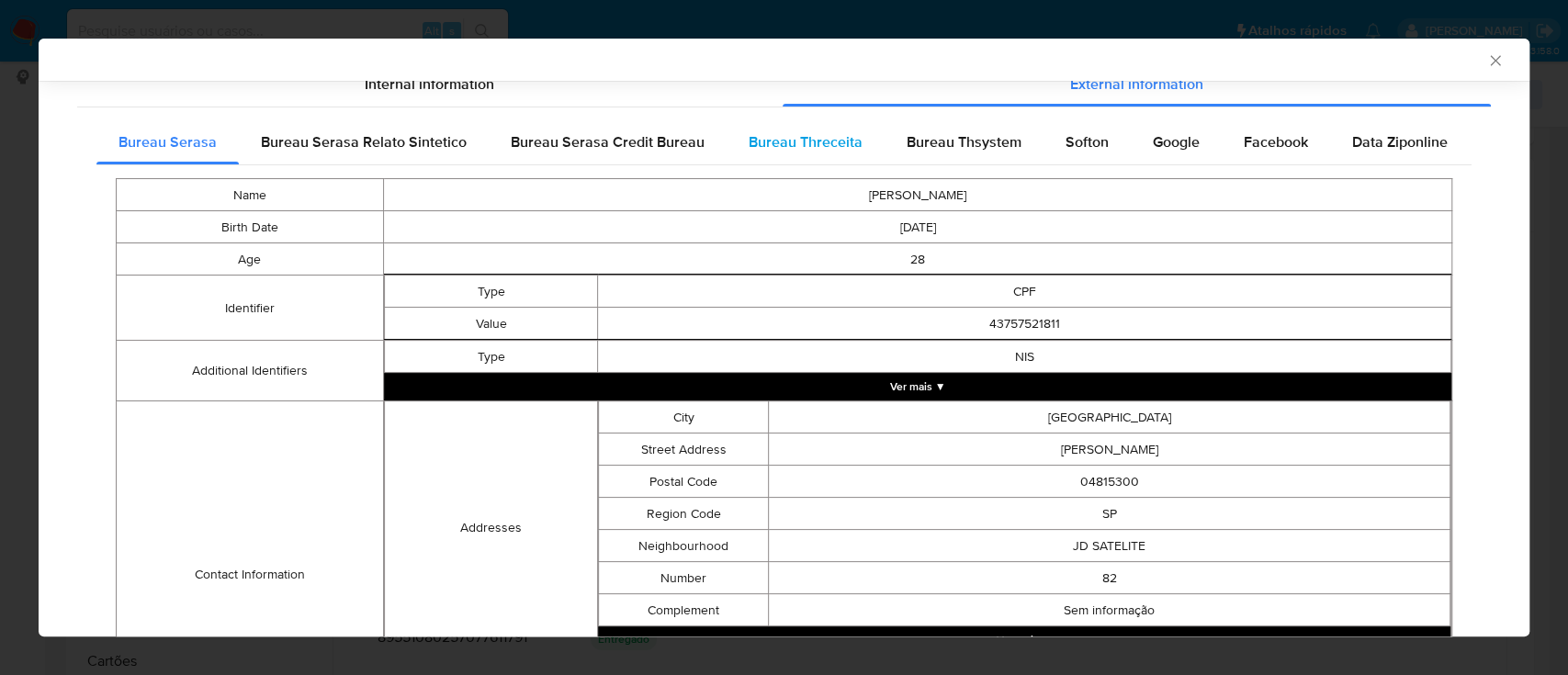
click at [768, 158] on div "Bureau Threceita" at bounding box center [805, 142] width 158 height 44
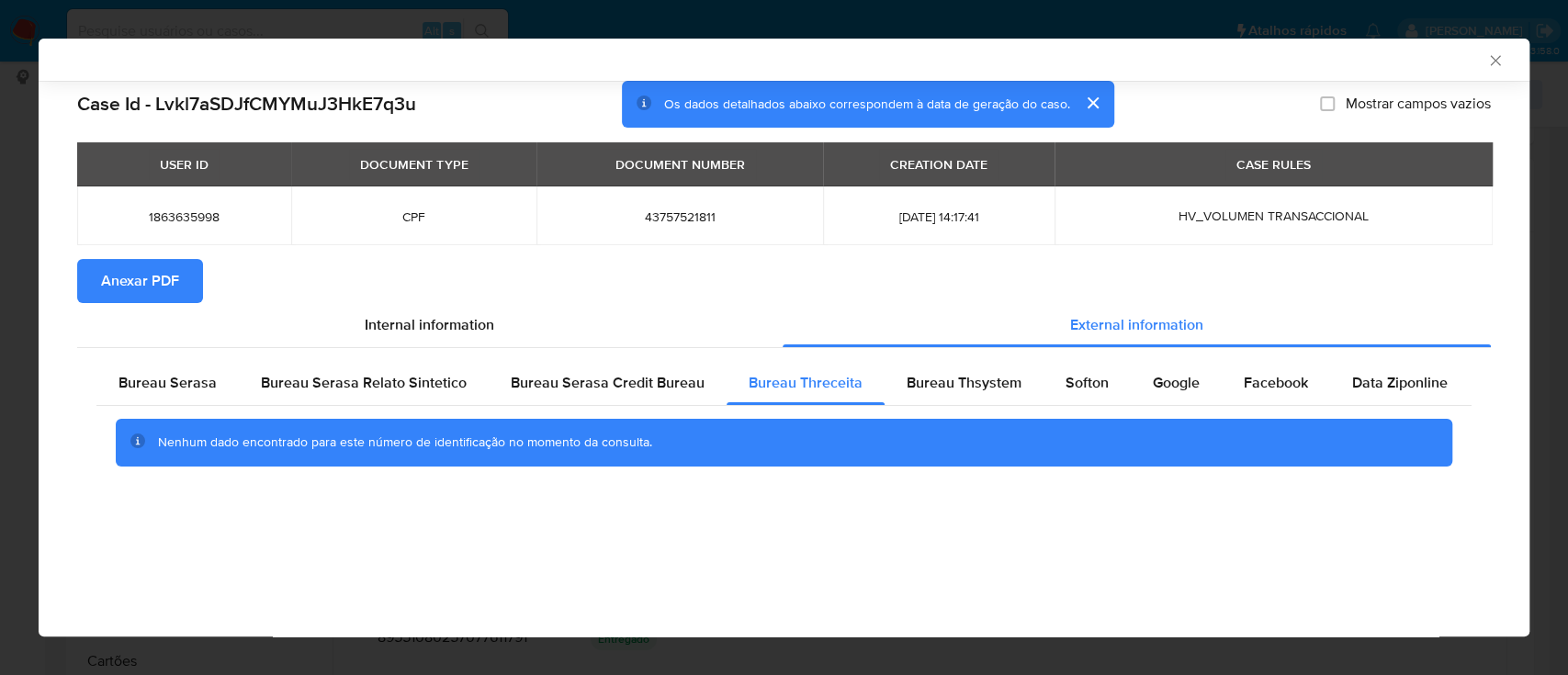
scroll to position [0, 0]
click at [1277, 52] on div "AML Data Collector" at bounding box center [769, 59] width 1435 height 16
click at [943, 386] on span "Bureau Thsystem" at bounding box center [964, 383] width 114 height 21
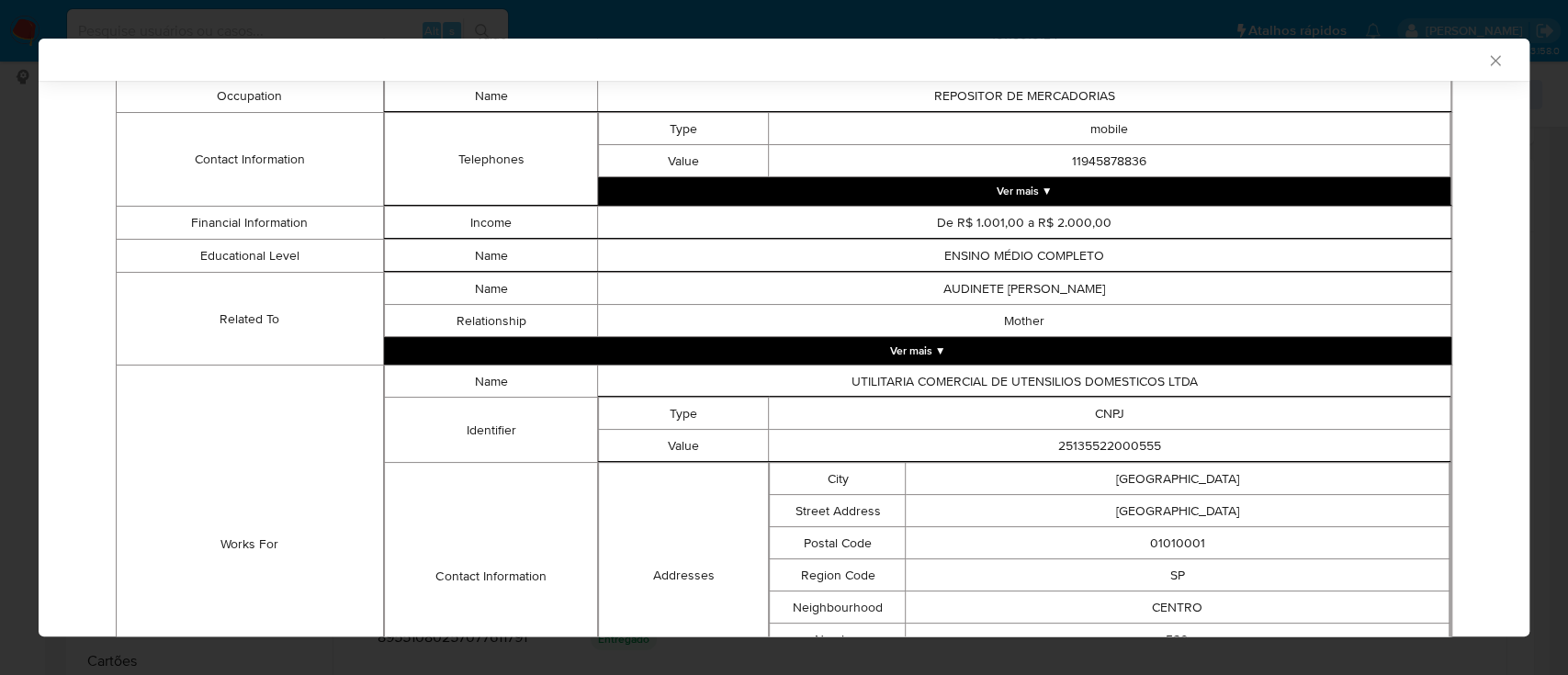
scroll to position [838, 0]
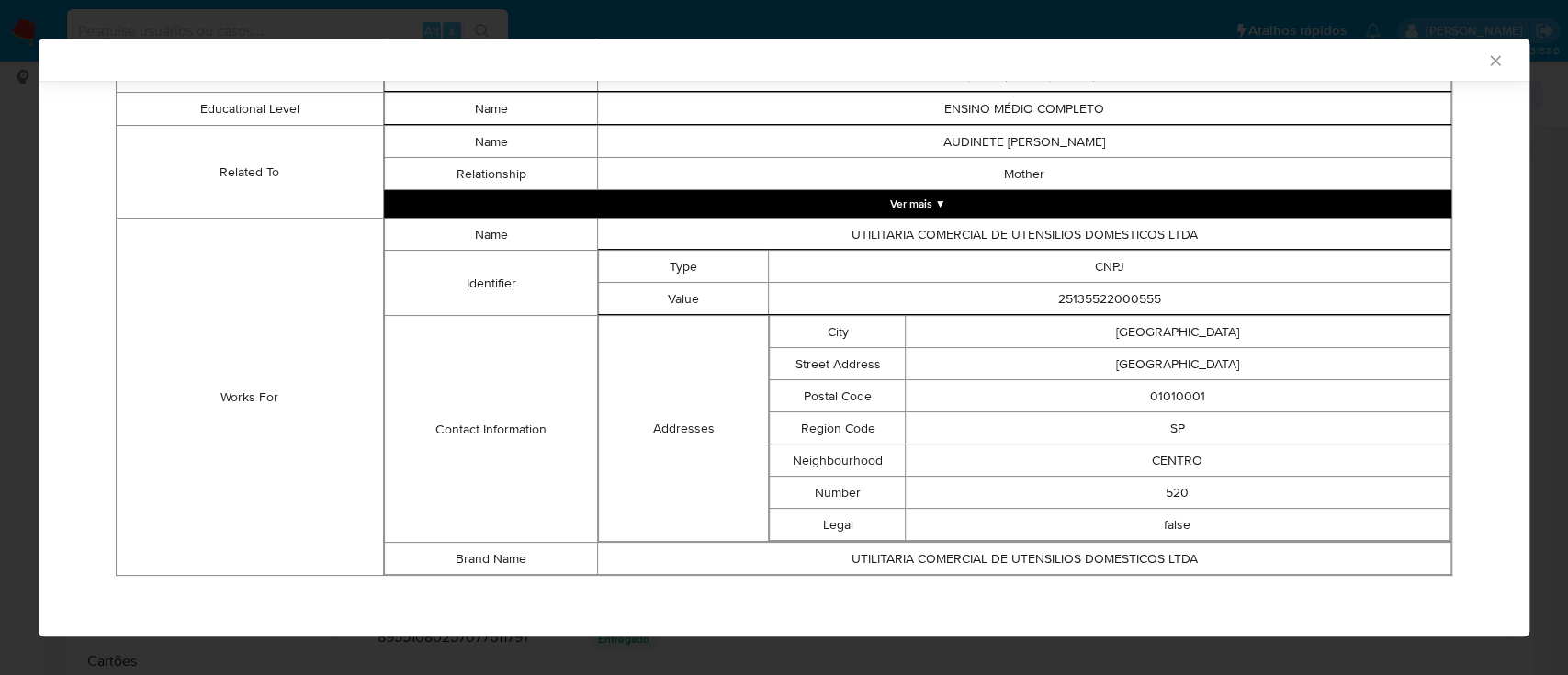
click at [1344, 62] on div "AML Data Collector" at bounding box center [769, 59] width 1435 height 16
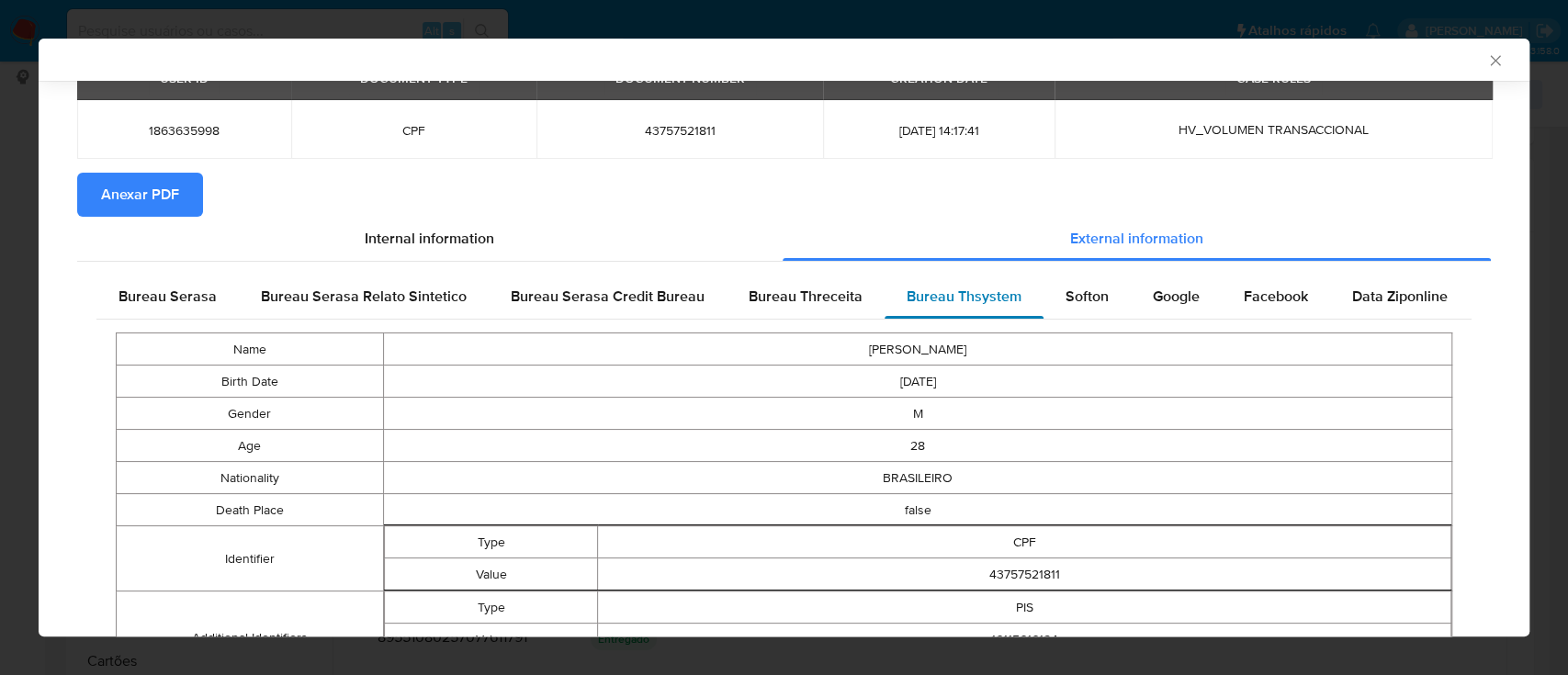
scroll to position [0, 0]
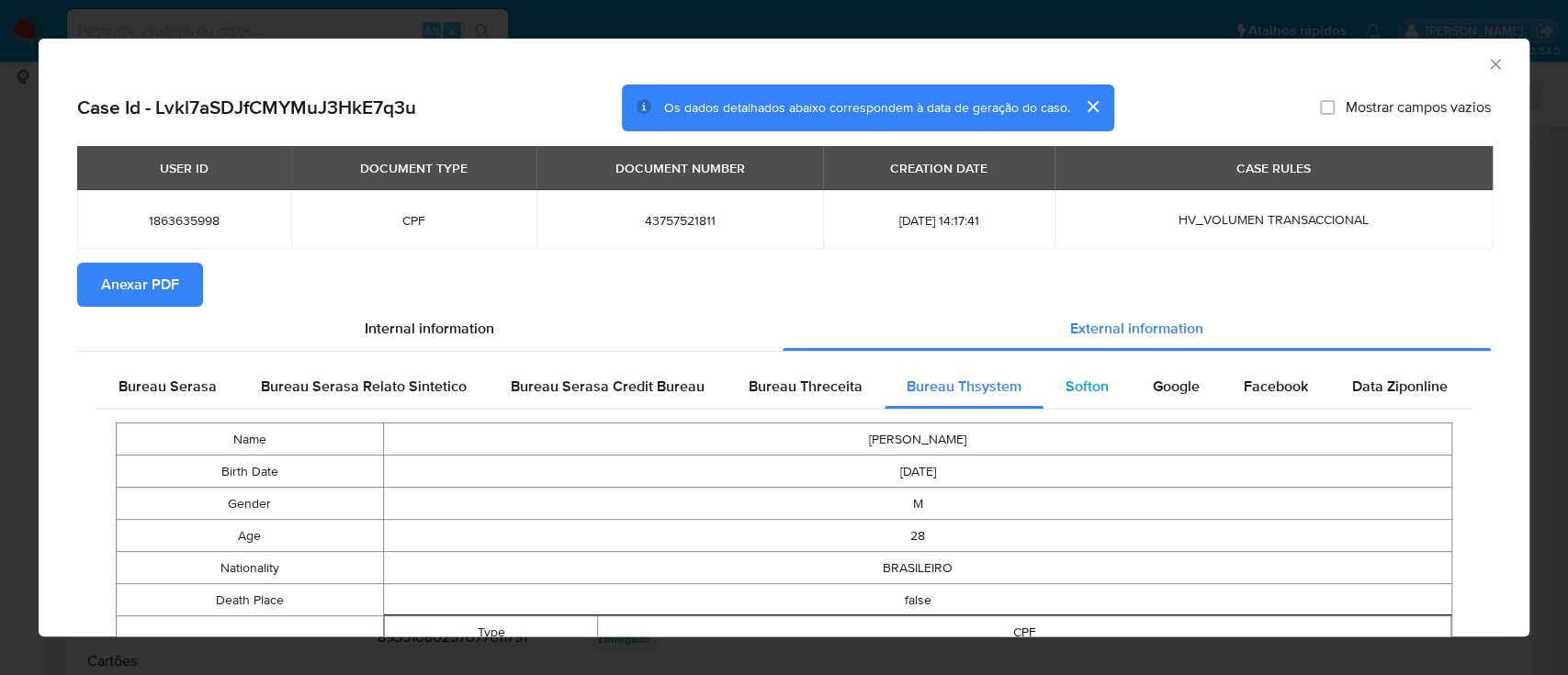
click at [1075, 379] on span "Softon" at bounding box center [1087, 387] width 43 height 21
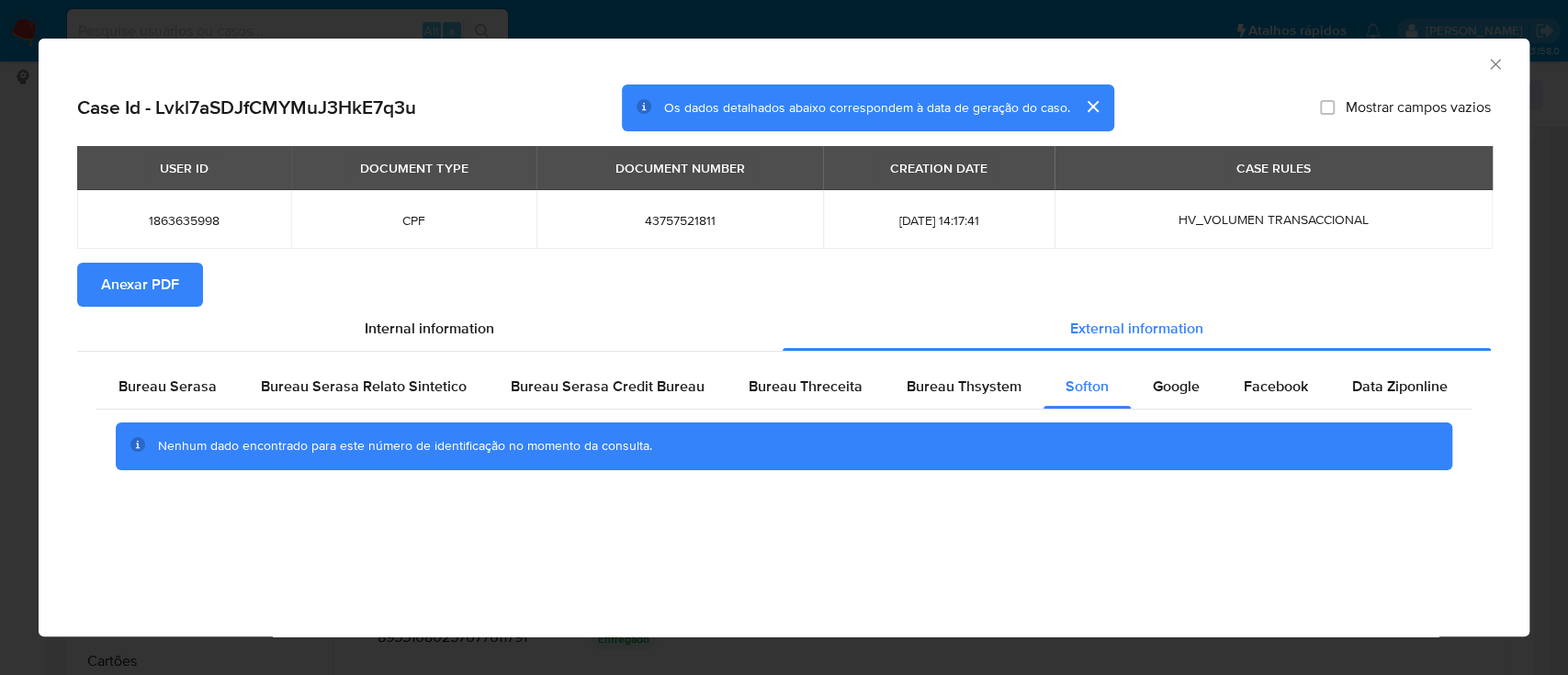
click at [1312, 72] on div "AML Data Collector" at bounding box center [784, 62] width 1491 height 46
click at [1152, 385] on span "Google" at bounding box center [1176, 387] width 47 height 21
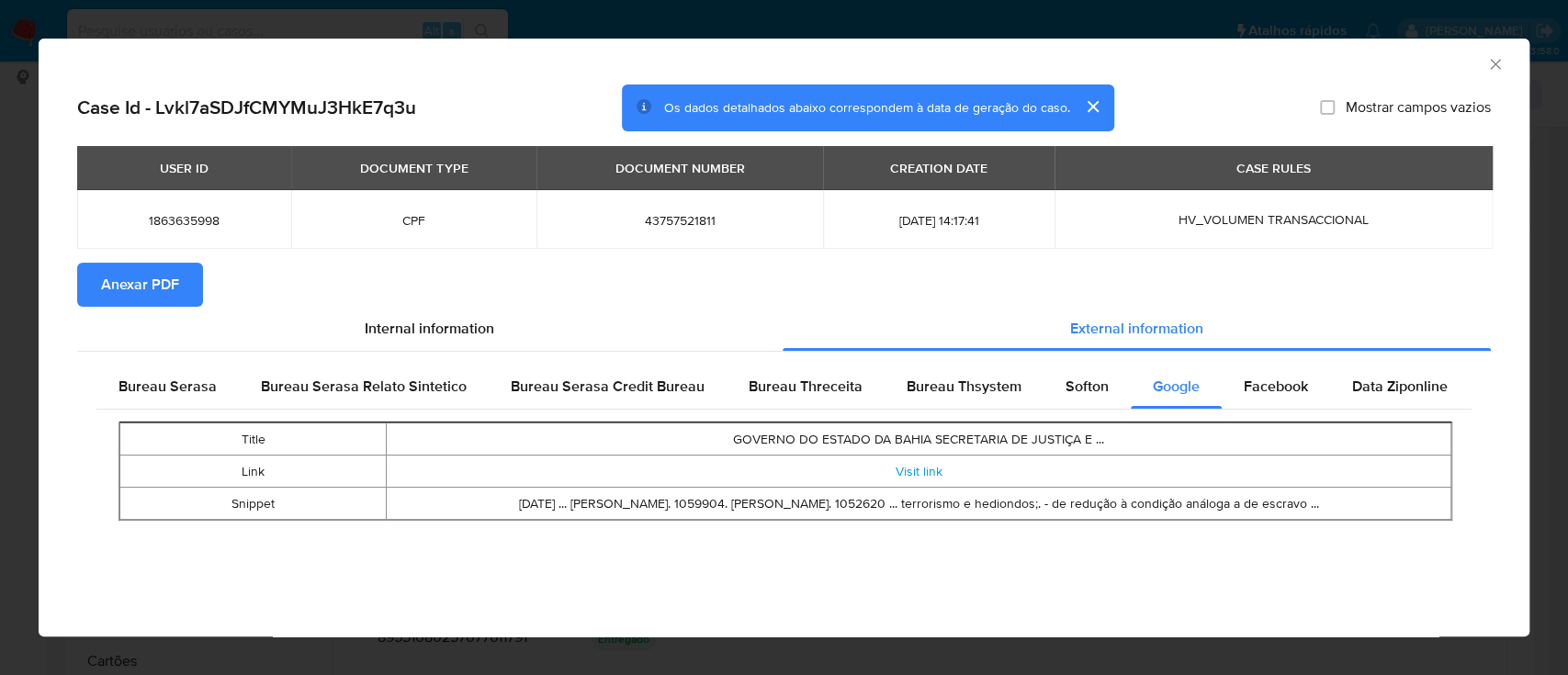
click at [152, 283] on span "Anexar PDF" at bounding box center [139, 285] width 78 height 40
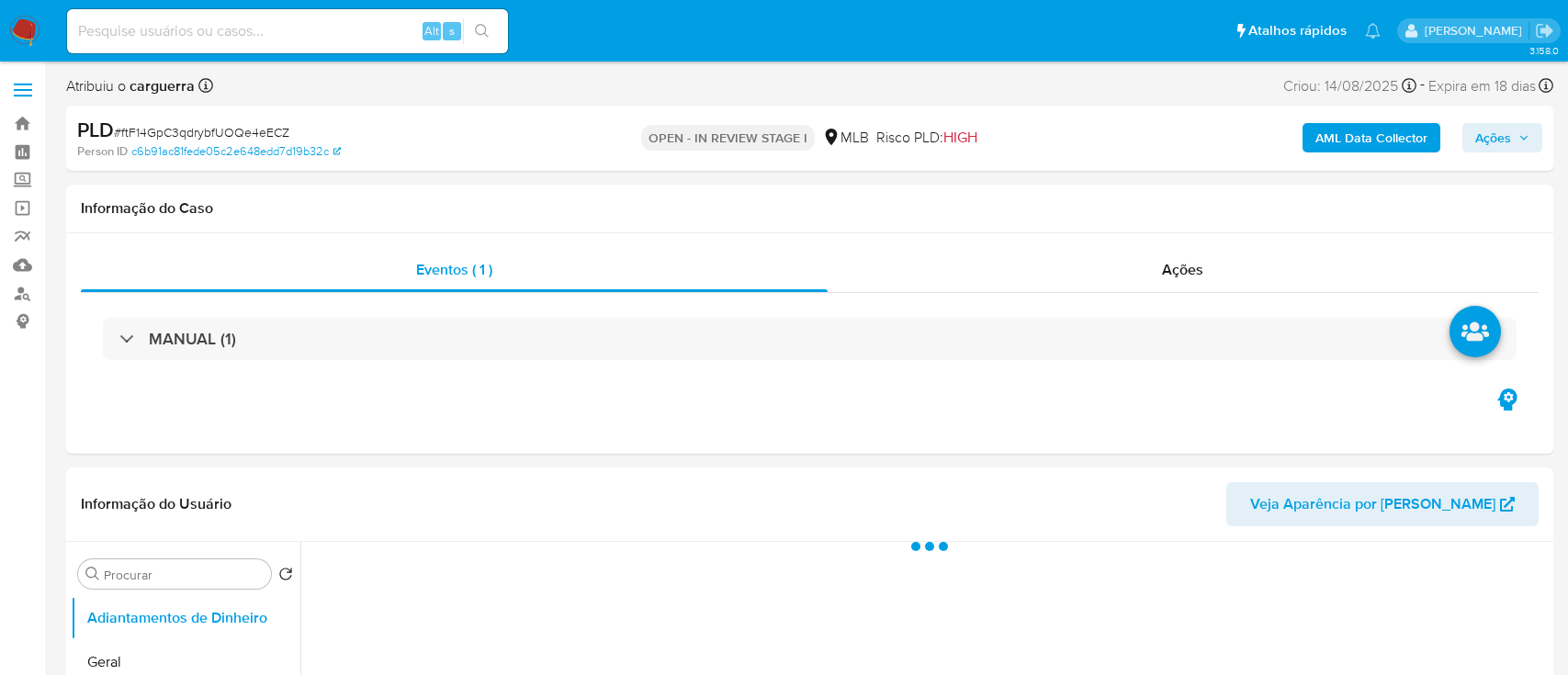
select select "10"
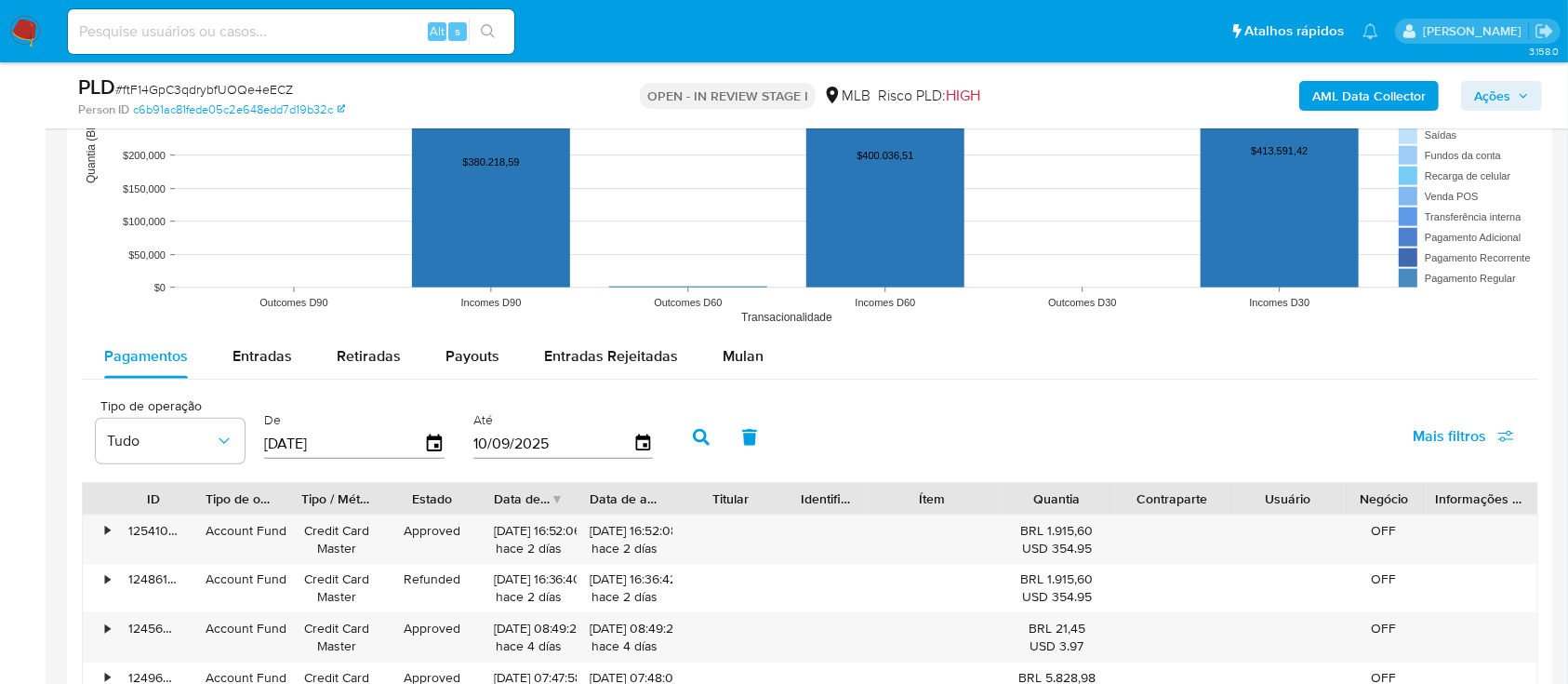
scroll to position [1861, 0]
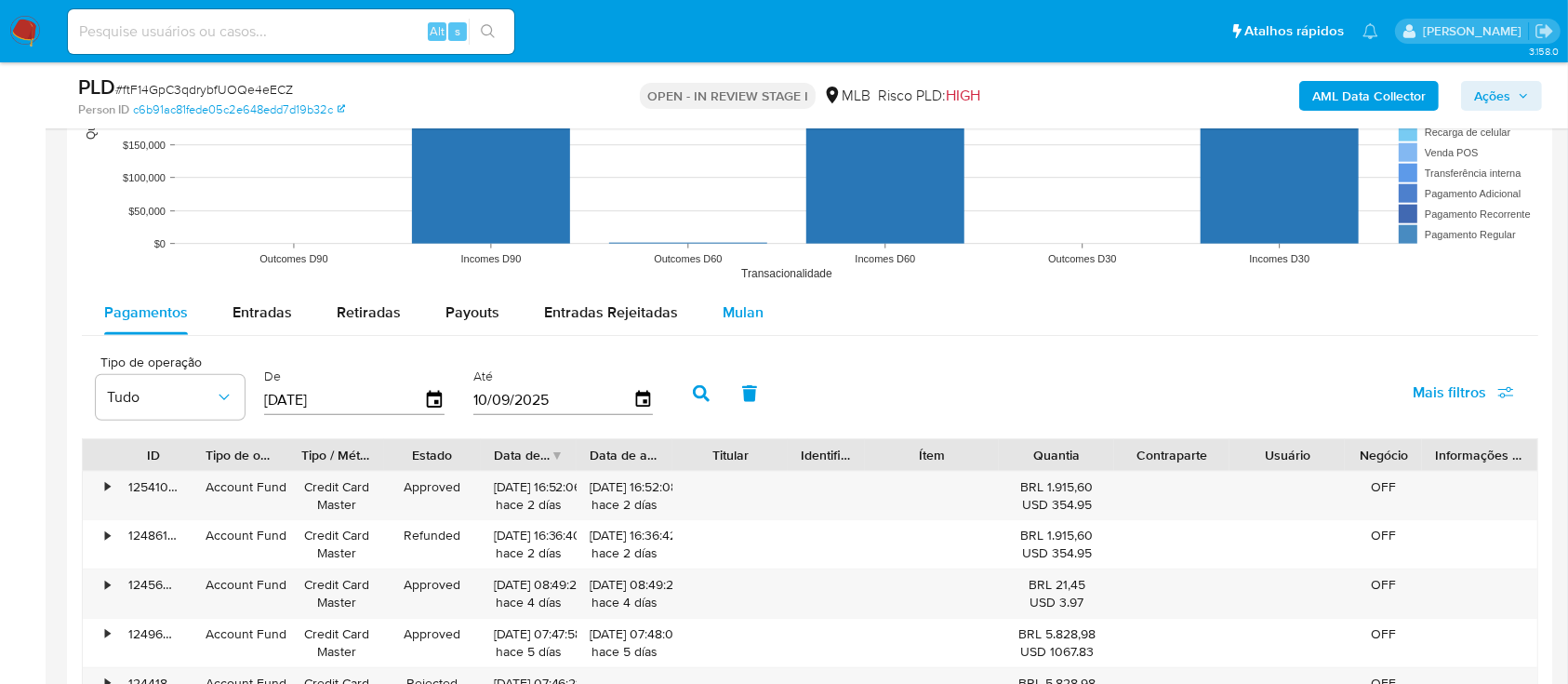
click at [723, 321] on span "Mulan" at bounding box center [743, 312] width 41 height 21
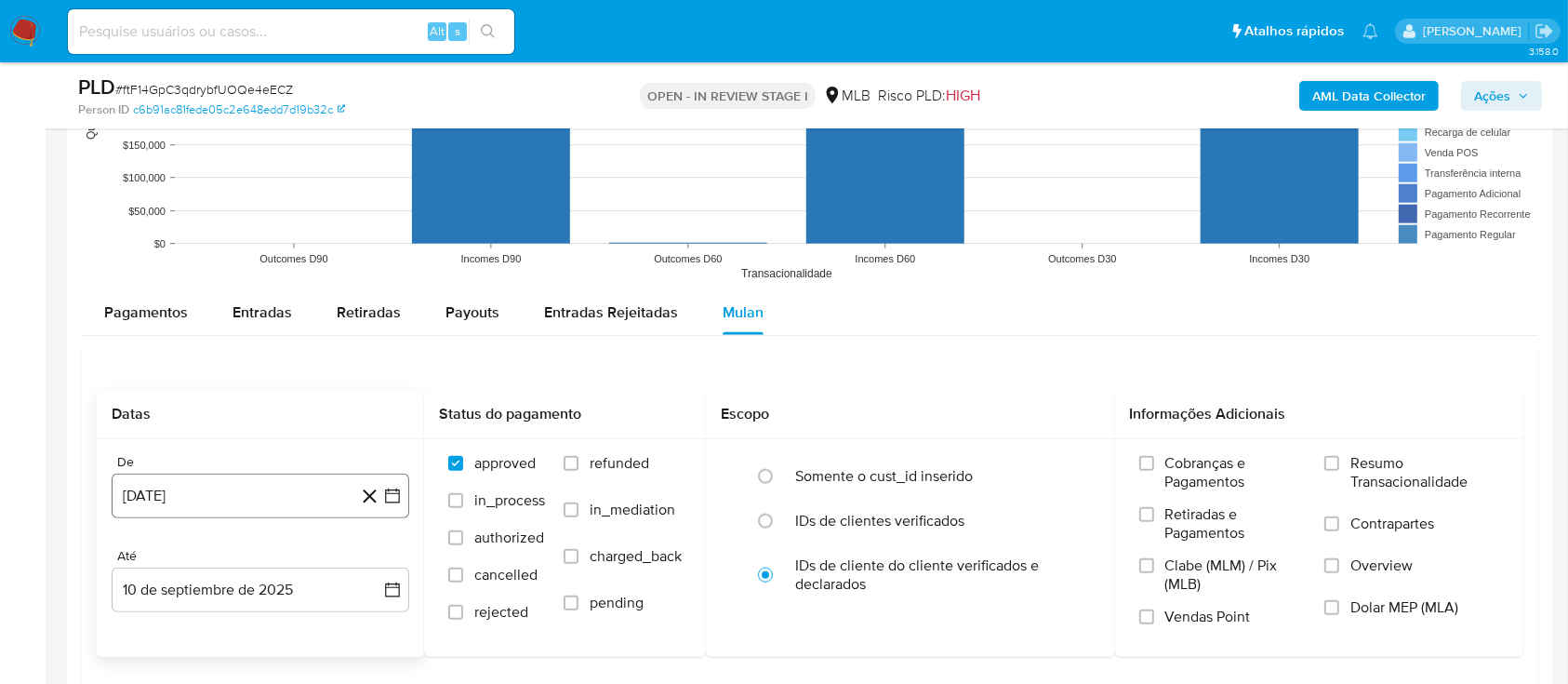
click at [387, 486] on icon "button" at bounding box center [392, 495] width 19 height 19
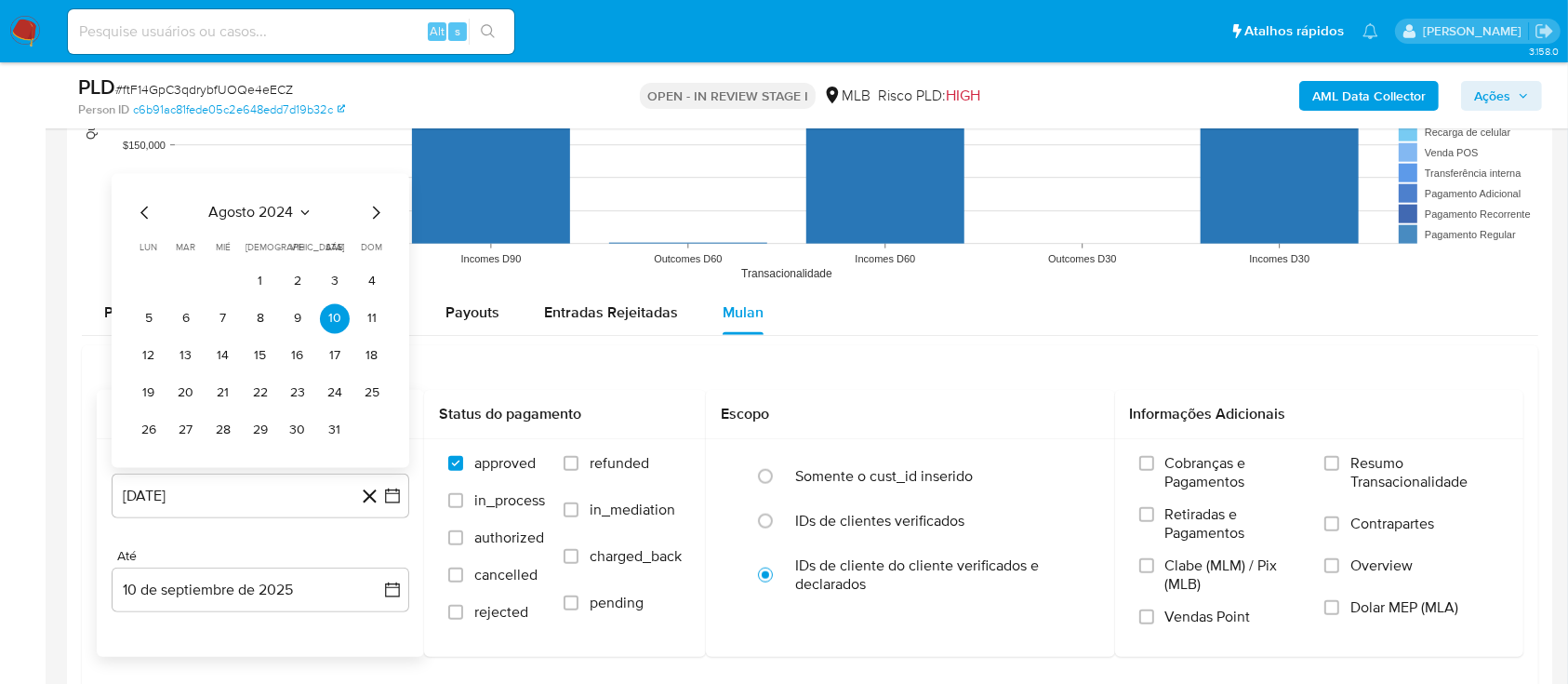
click at [375, 209] on icon "Mes siguiente" at bounding box center [375, 211] width 22 height 22
click at [308, 175] on button "septiembre 2024" at bounding box center [261, 174] width 132 height 19
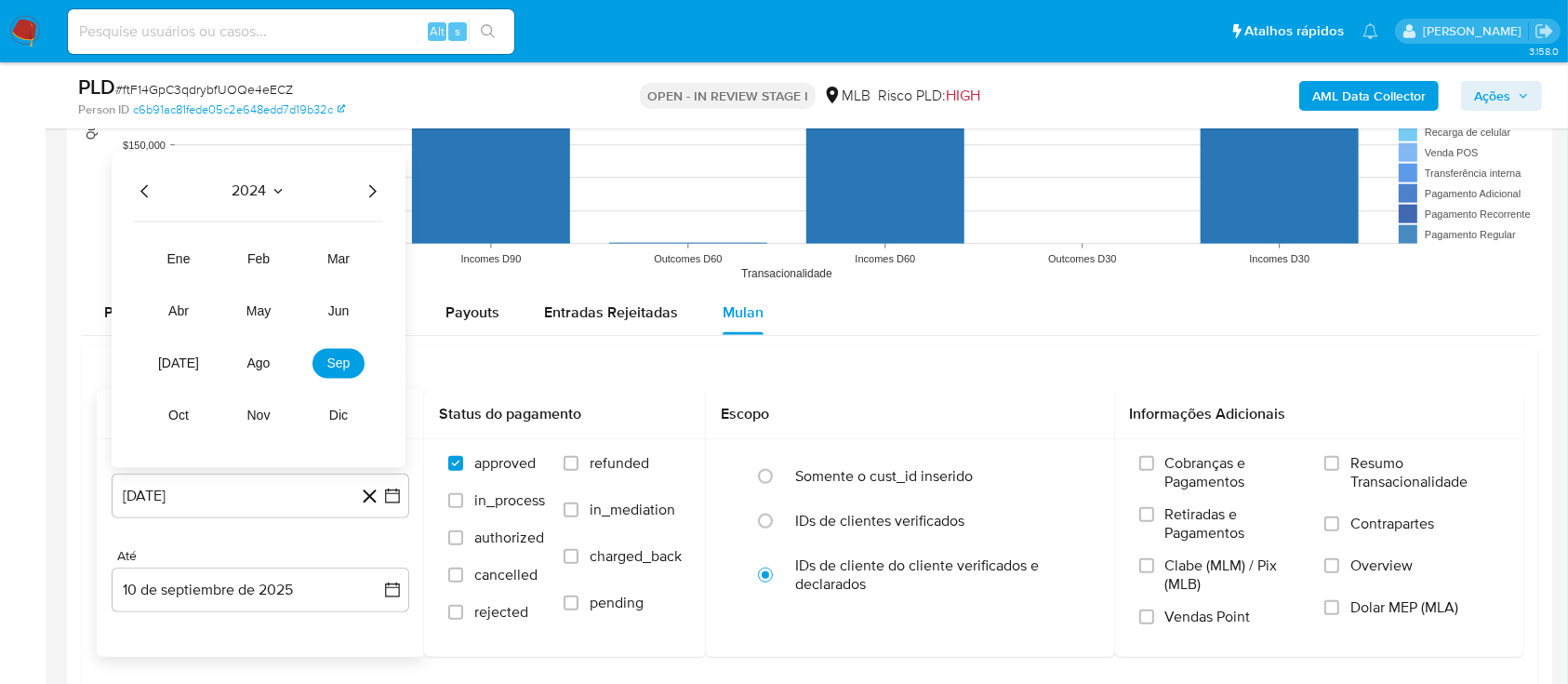
click at [373, 185] on icon "Año siguiente" at bounding box center [372, 190] width 22 height 22
click at [168, 360] on button "[DATE]" at bounding box center [178, 362] width 52 height 30
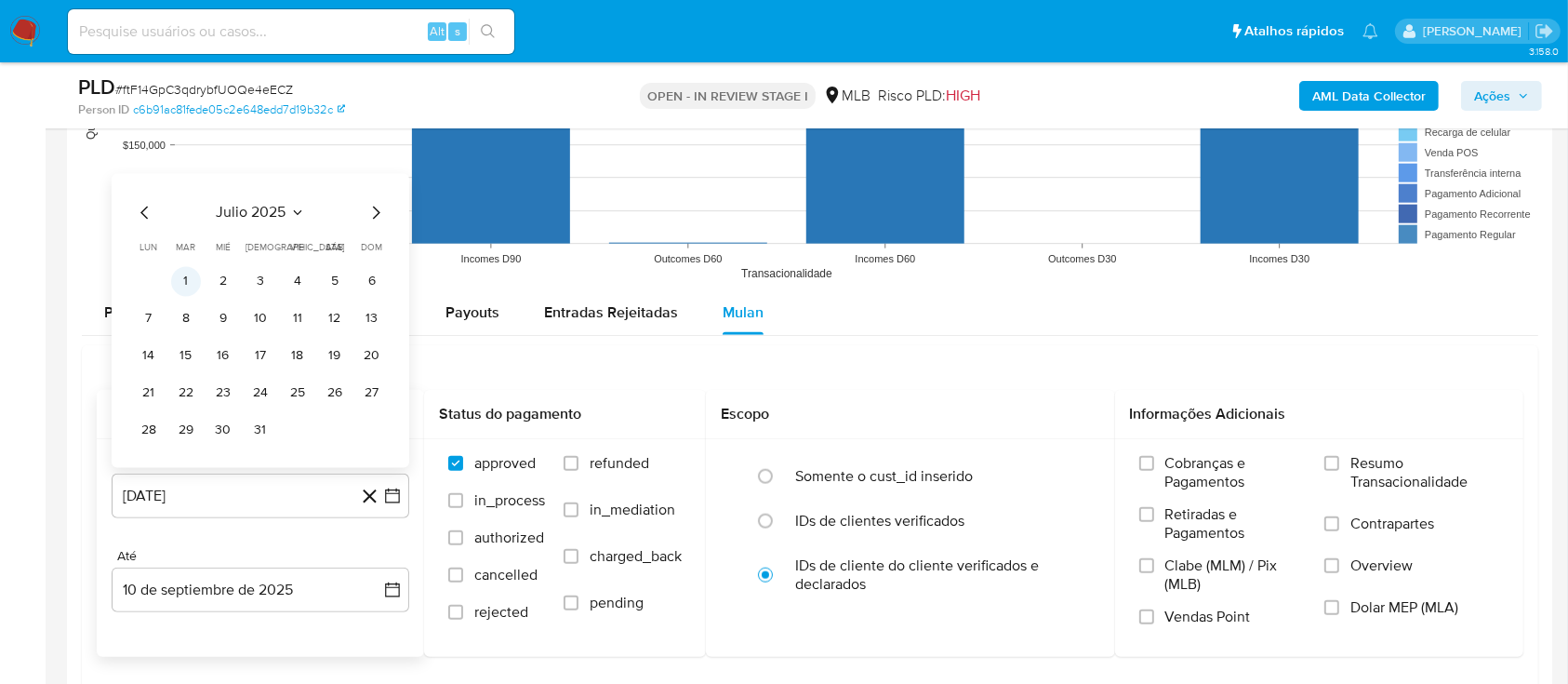
drag, startPoint x: 196, startPoint y: 287, endPoint x: 284, endPoint y: 309, distance: 90.7
click at [197, 287] on button "1" at bounding box center [186, 281] width 30 height 30
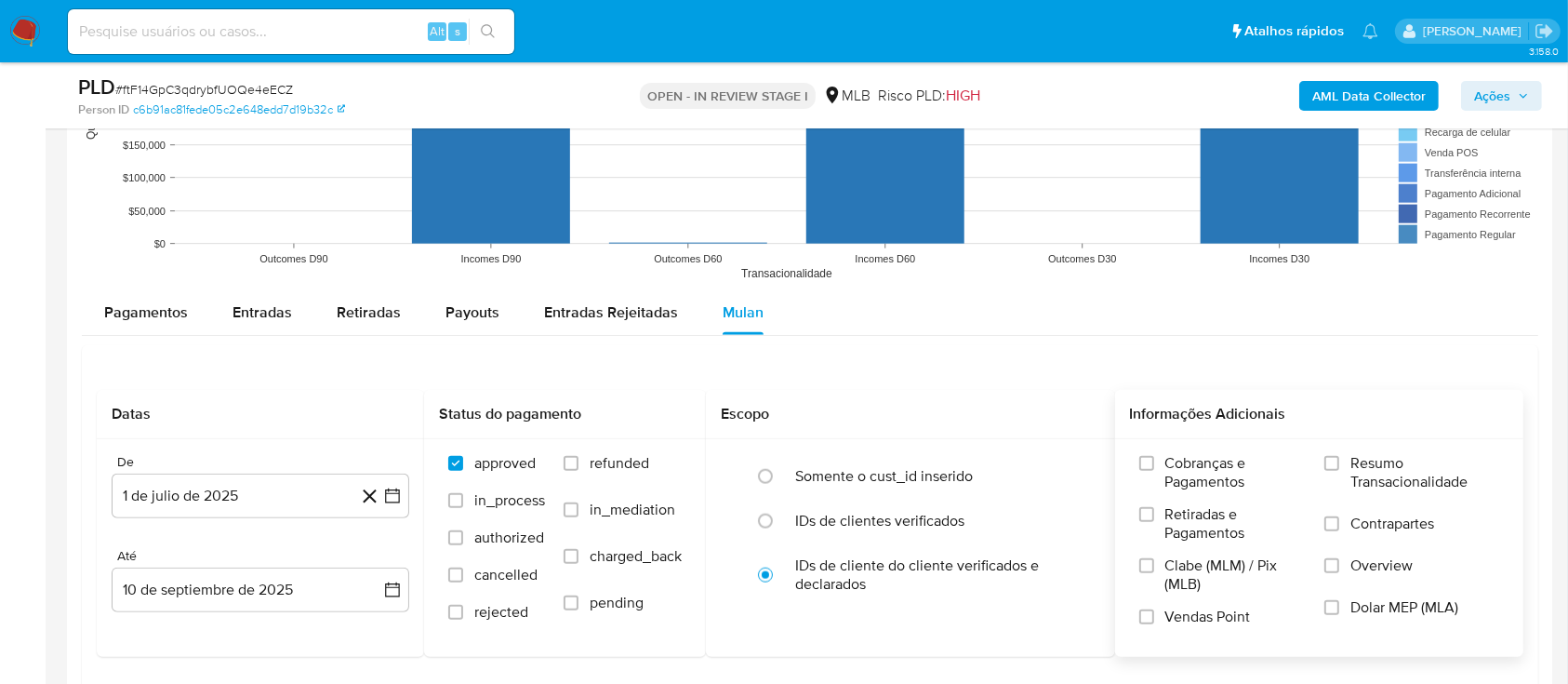
click at [1369, 454] on span "Resumo Transacionalidade" at bounding box center [1425, 473] width 149 height 37
click at [1339, 456] on input "Resumo Transacionalidade" at bounding box center [1331, 463] width 15 height 15
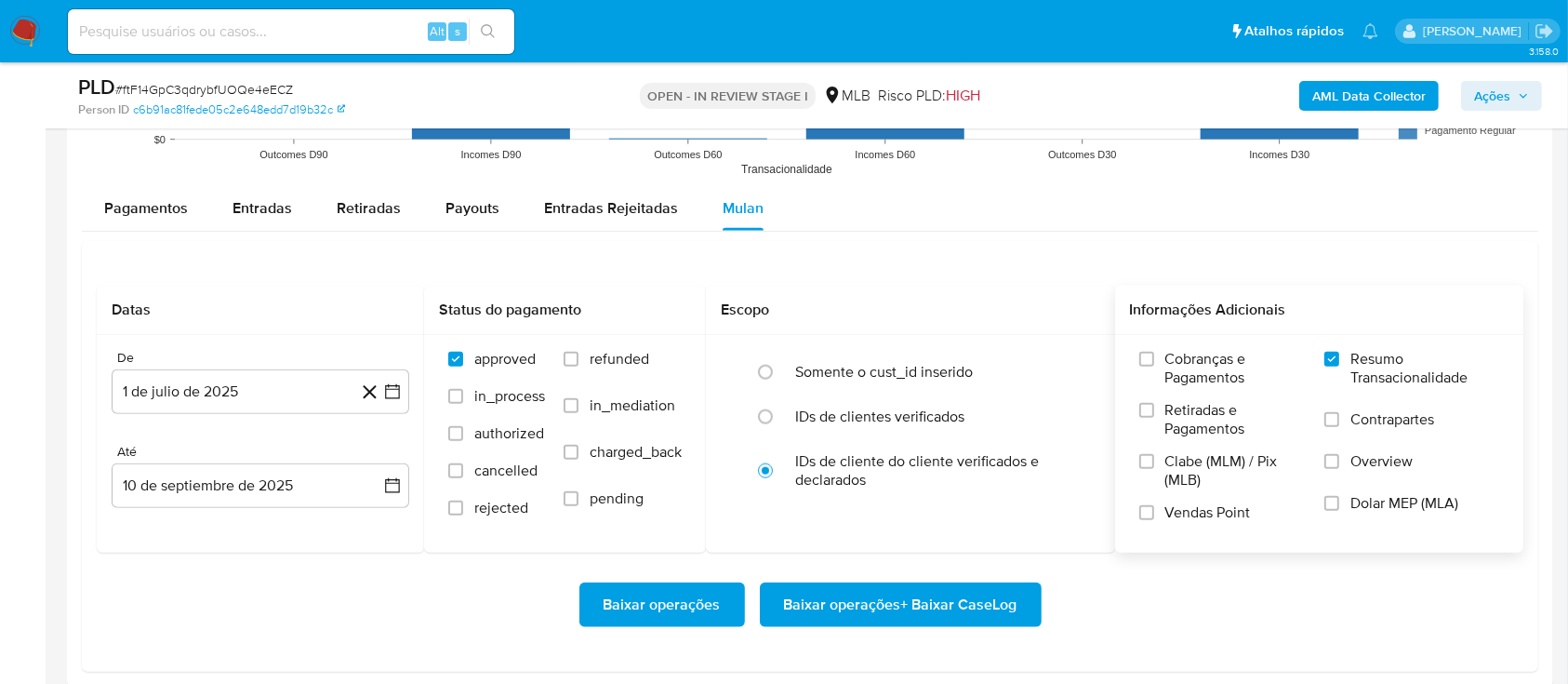
scroll to position [2109, 0]
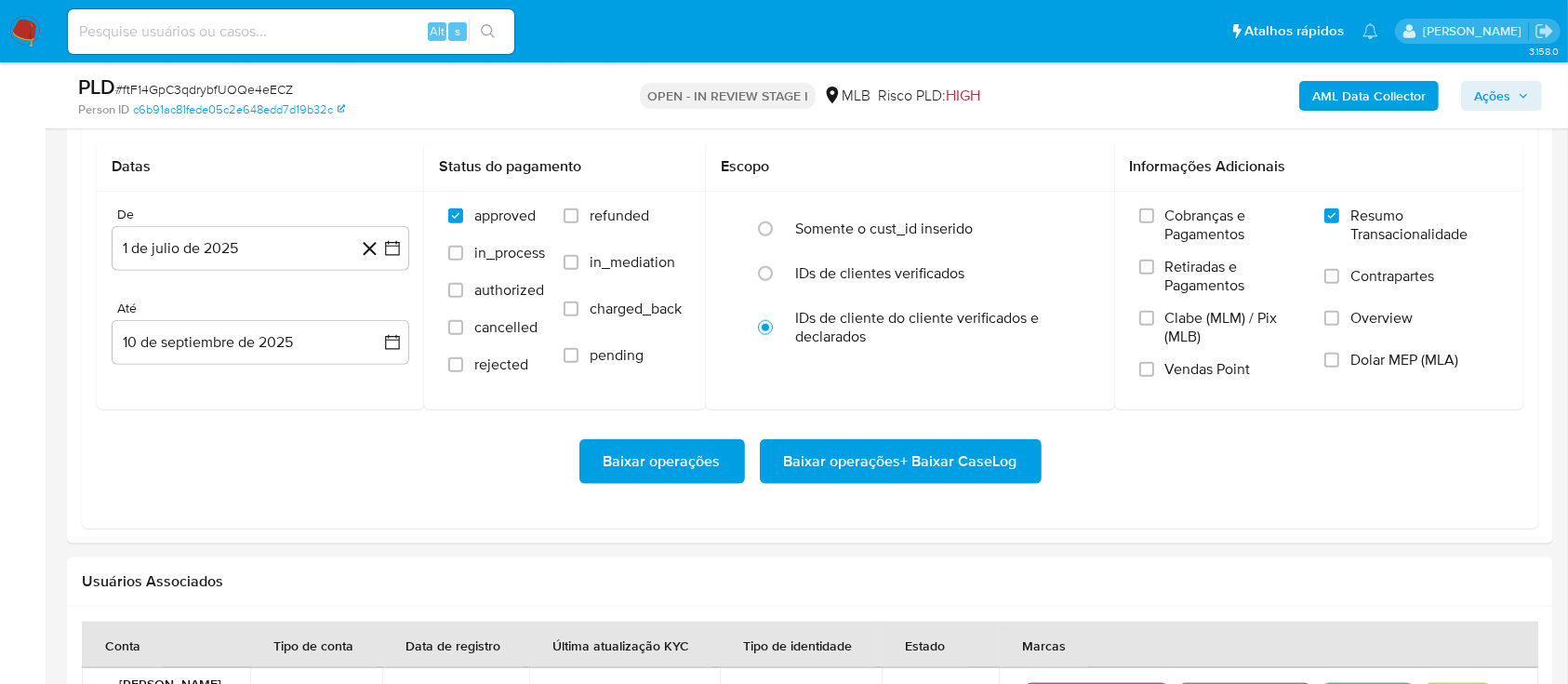
click at [901, 467] on span "Baixar operações + Baixar CaseLog" at bounding box center [901, 462] width 234 height 41
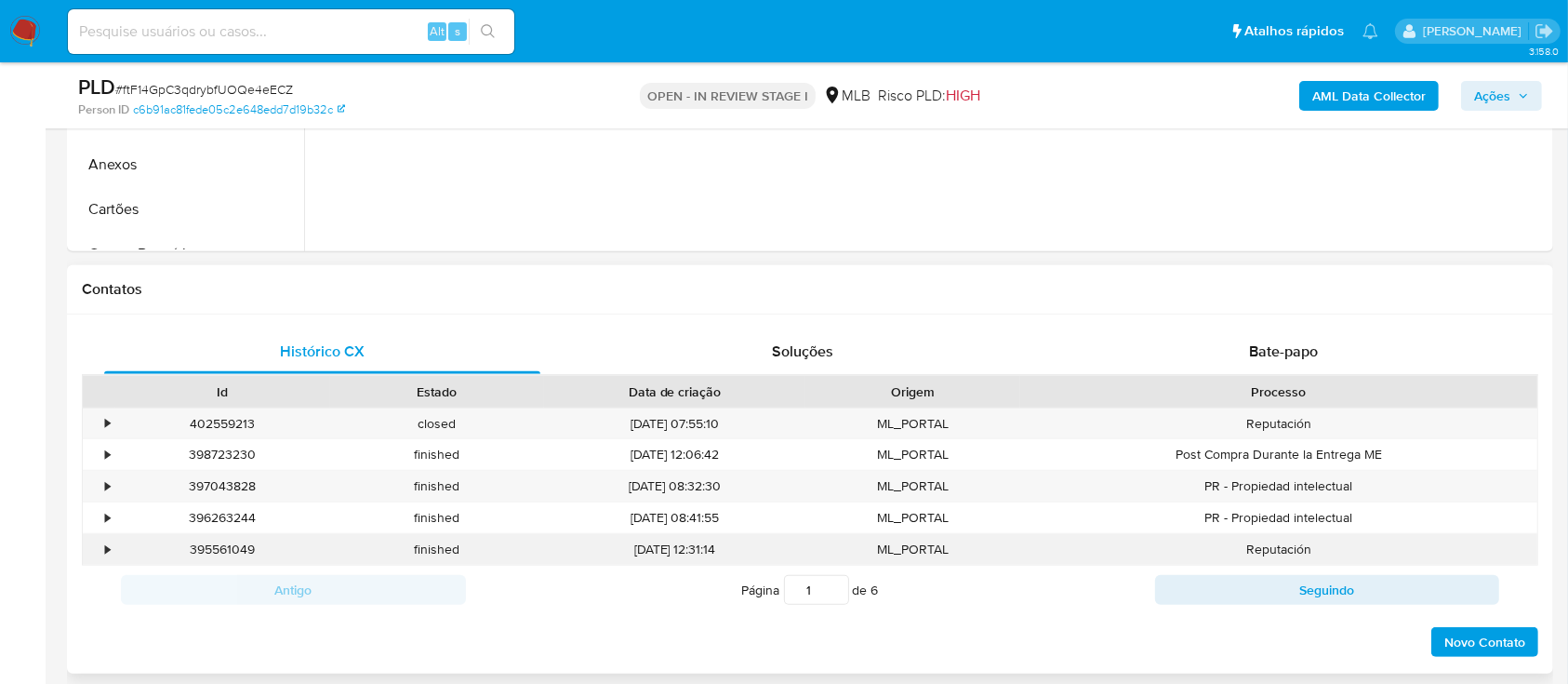
scroll to position [247, 0]
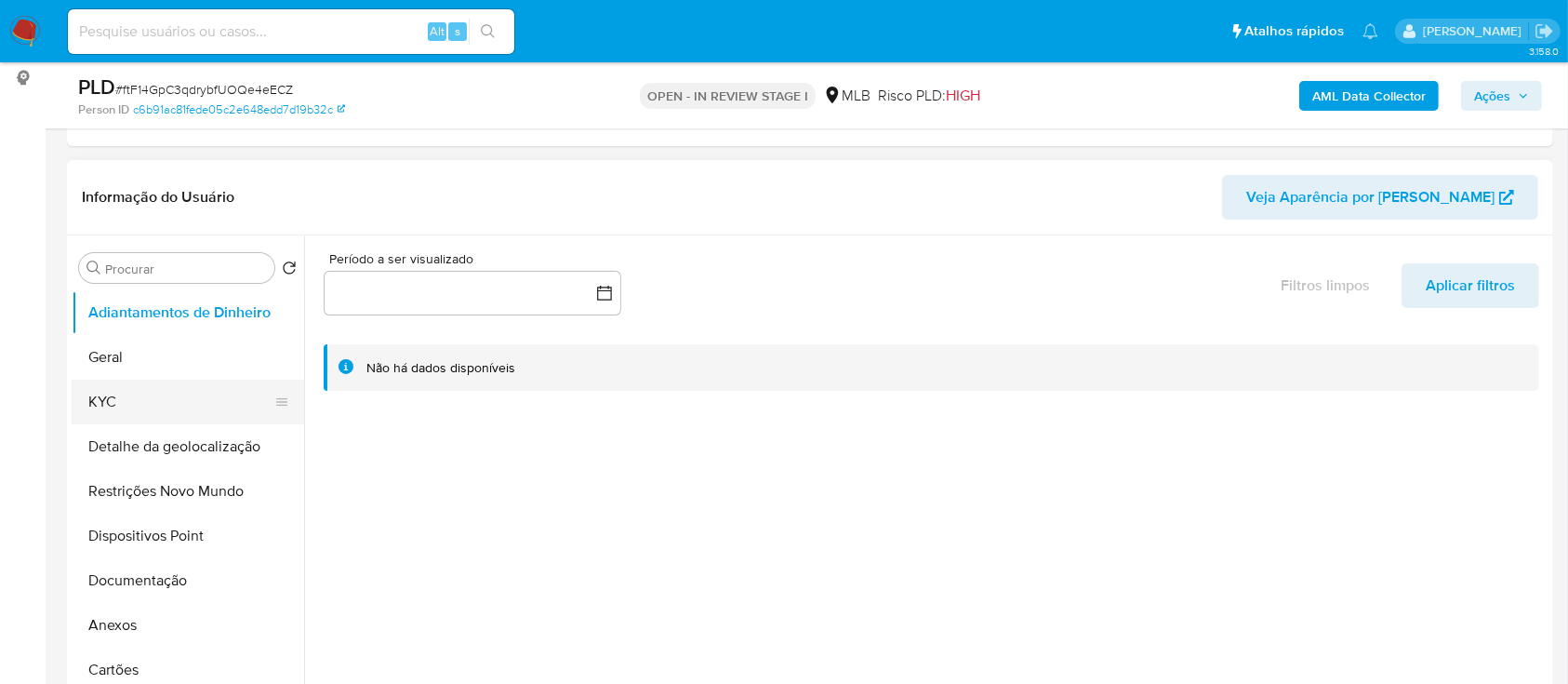
click at [92, 399] on button "KYC" at bounding box center [180, 402] width 217 height 45
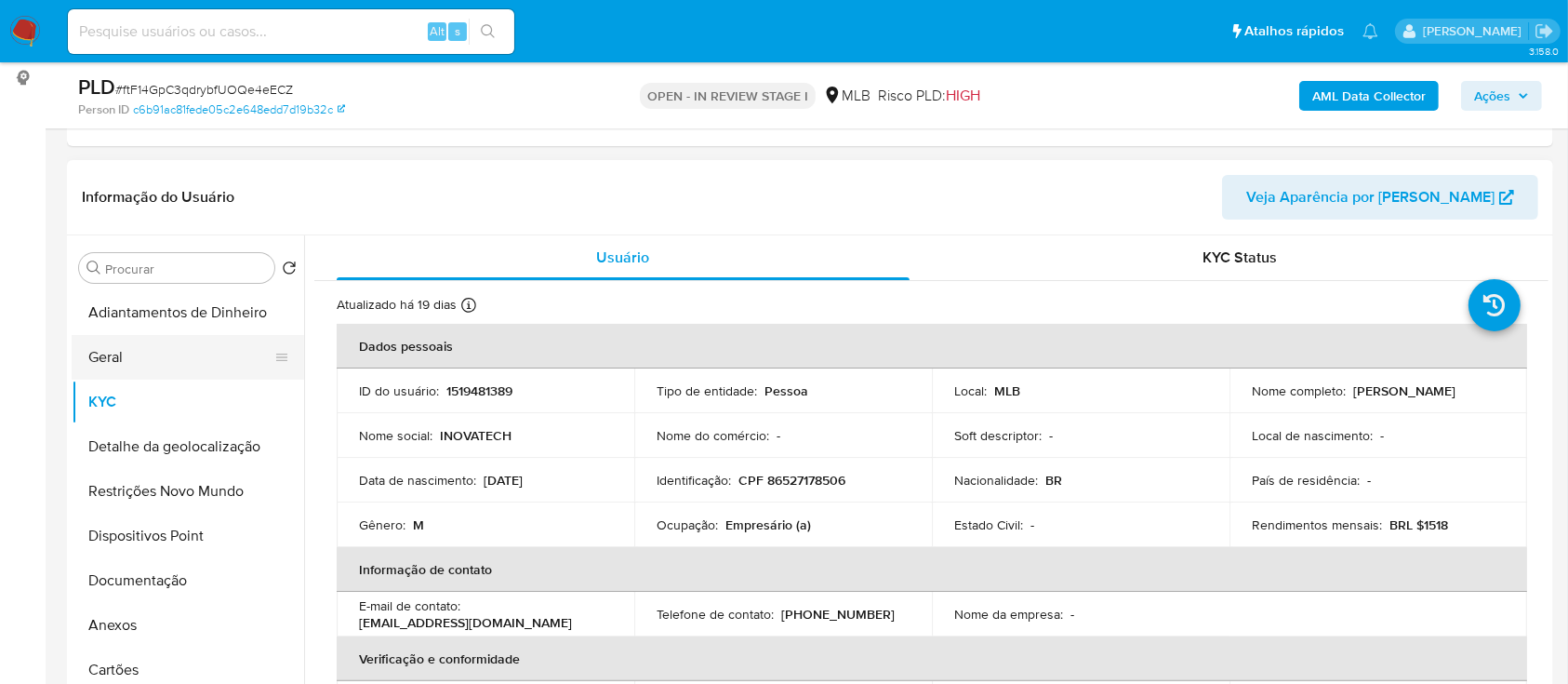
click at [171, 361] on button "Geral" at bounding box center [180, 358] width 217 height 45
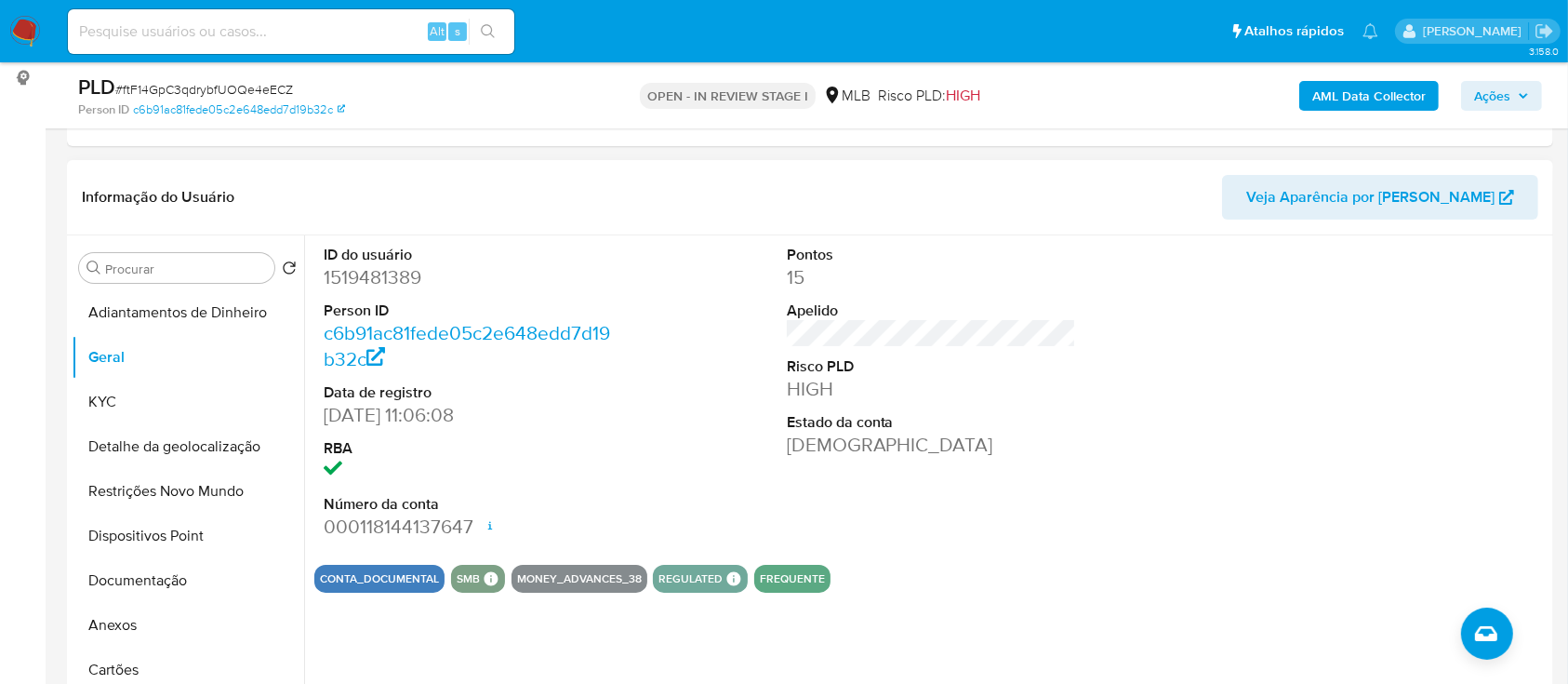
click at [1362, 328] on div at bounding box center [1394, 393] width 309 height 315
click at [136, 398] on button "KYC" at bounding box center [180, 402] width 217 height 45
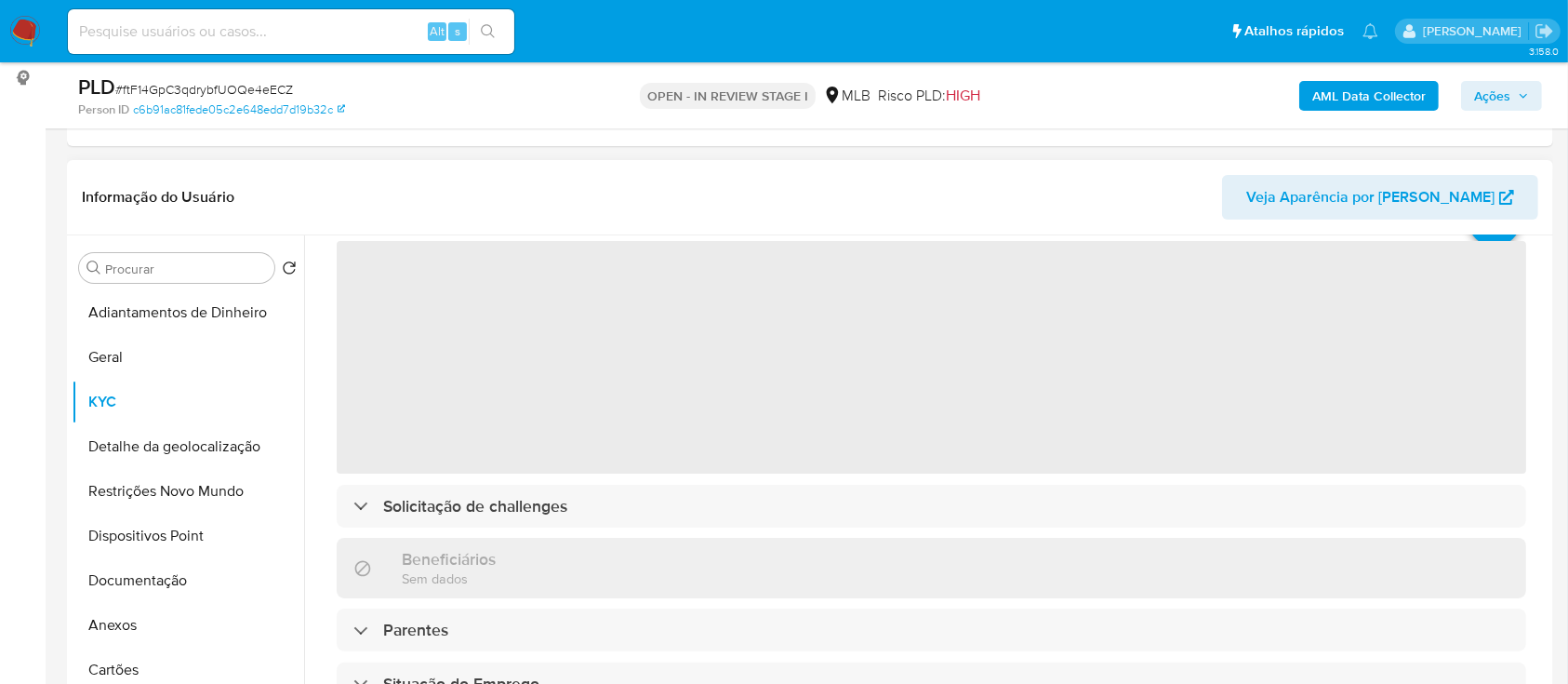
scroll to position [124, 0]
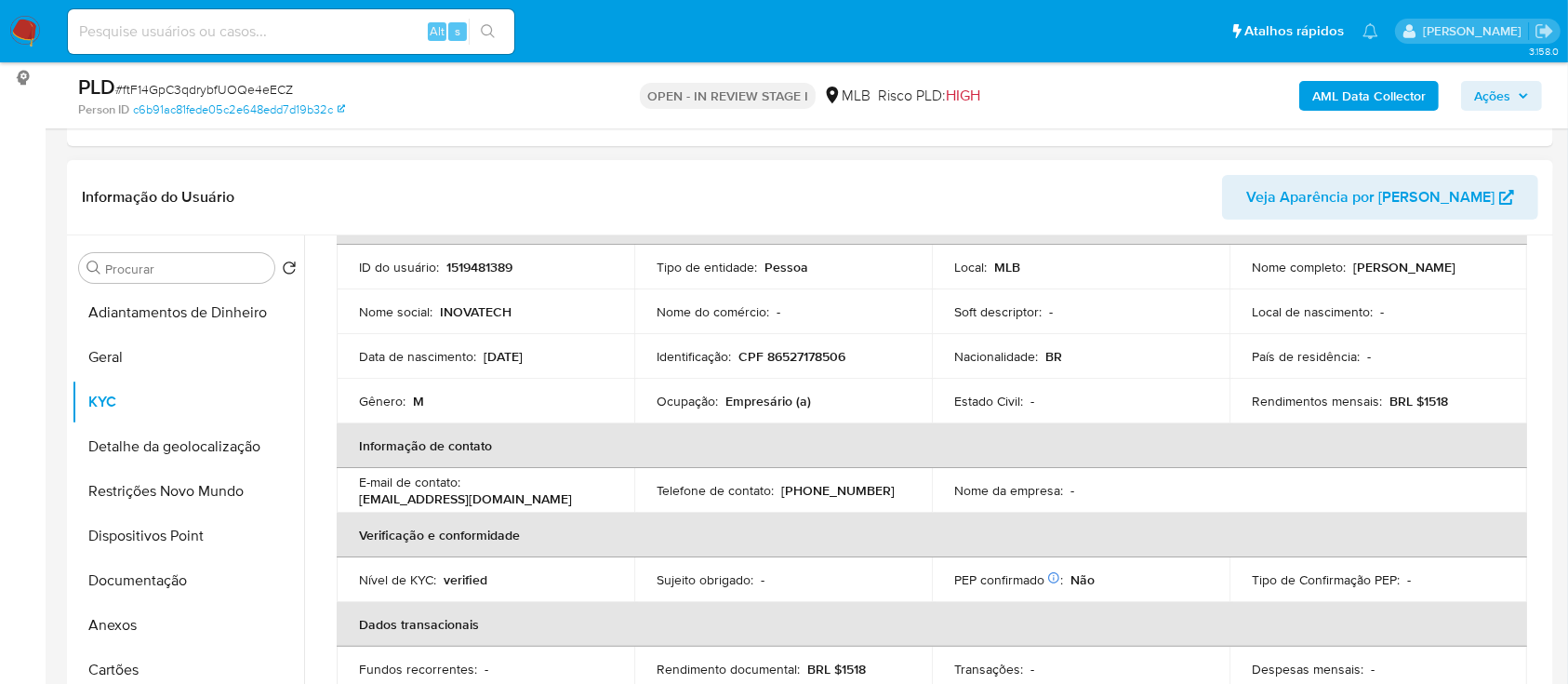
click at [200, 161] on div "Informação do Usuário Veja Aparência por [PERSON_NAME]" at bounding box center [810, 197] width 1486 height 75
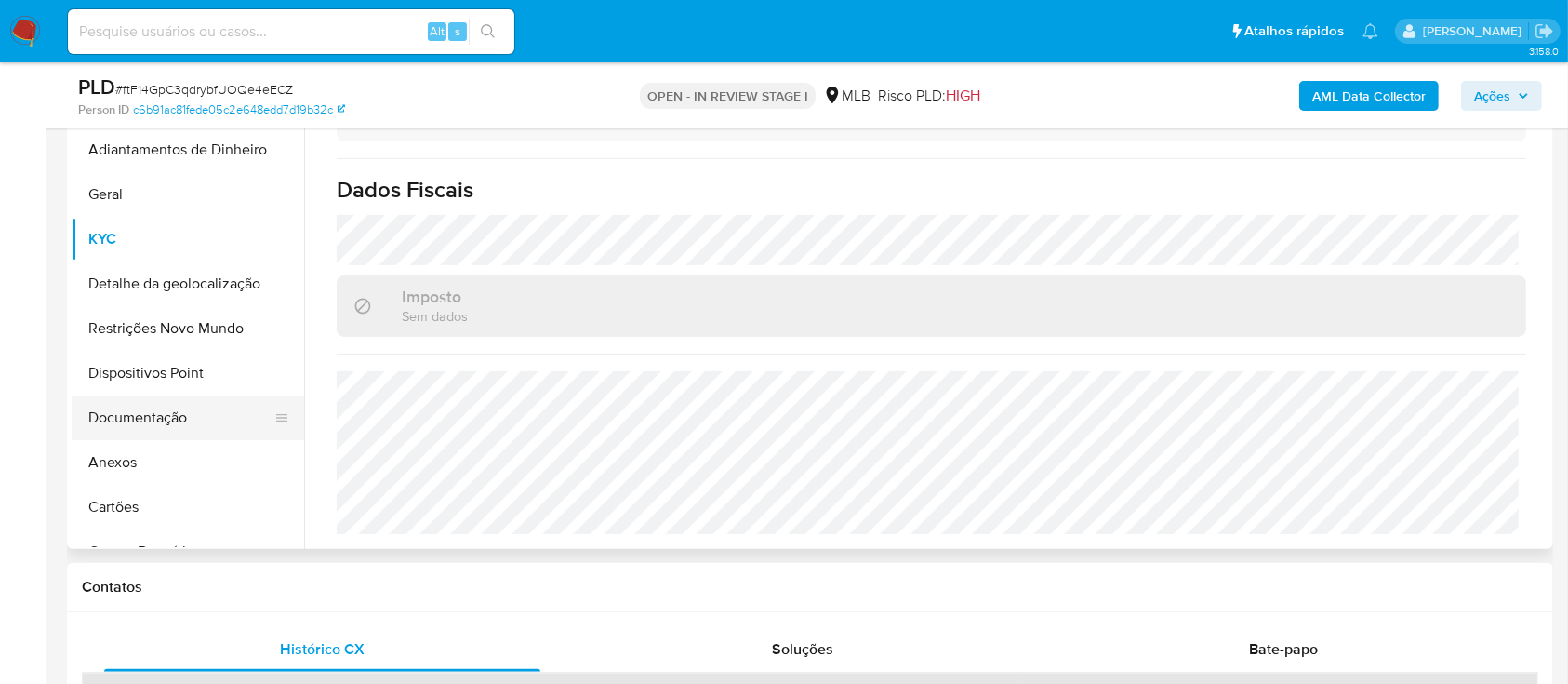
scroll to position [372, 0]
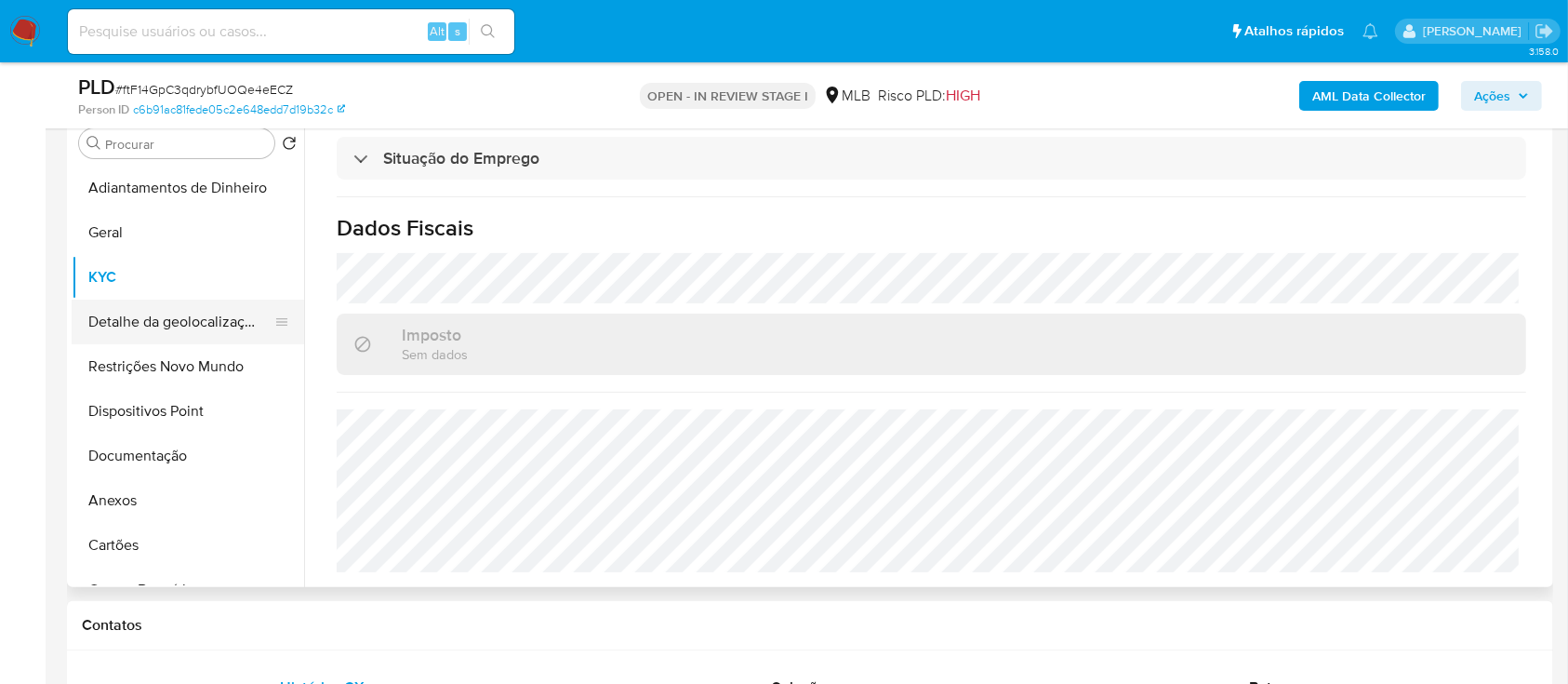
click at [181, 321] on button "Detalhe da geolocalização" at bounding box center [180, 322] width 217 height 45
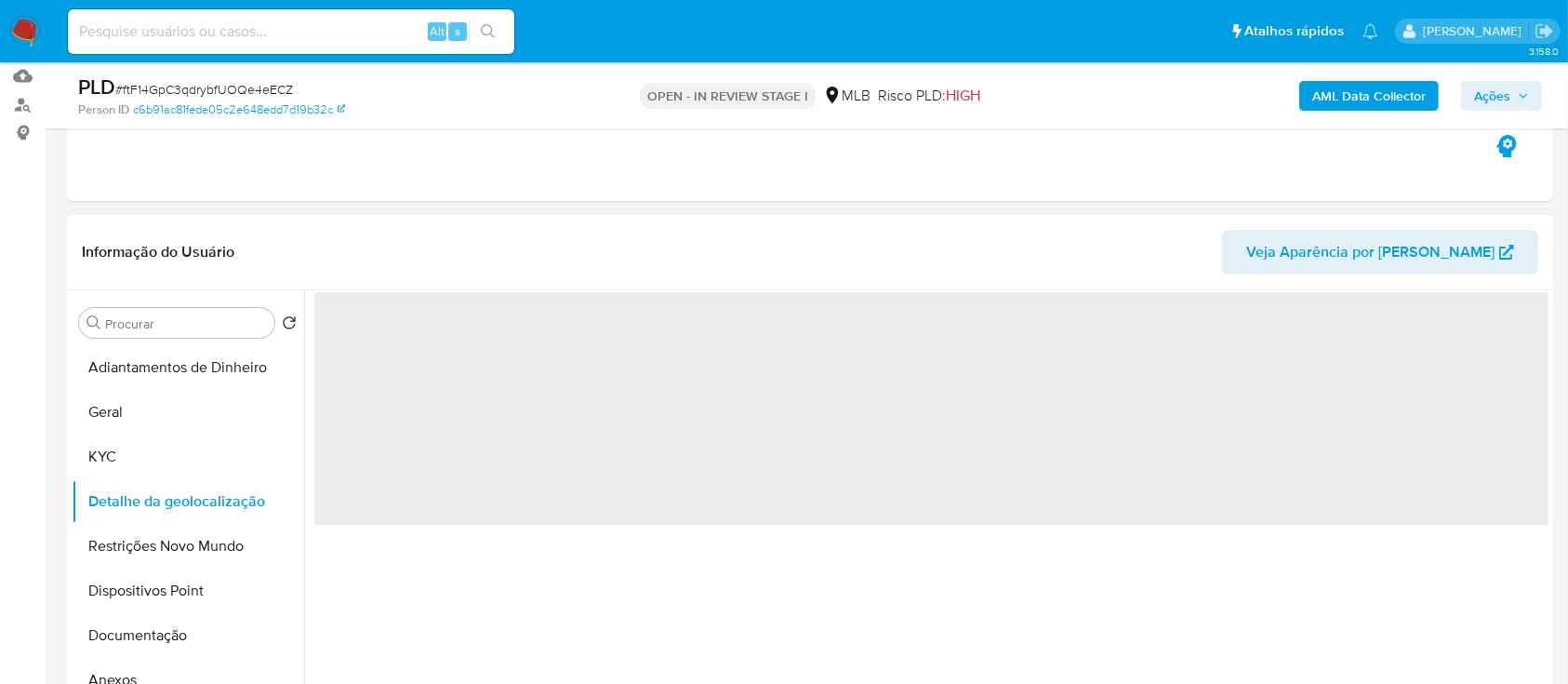
scroll to position [247, 0]
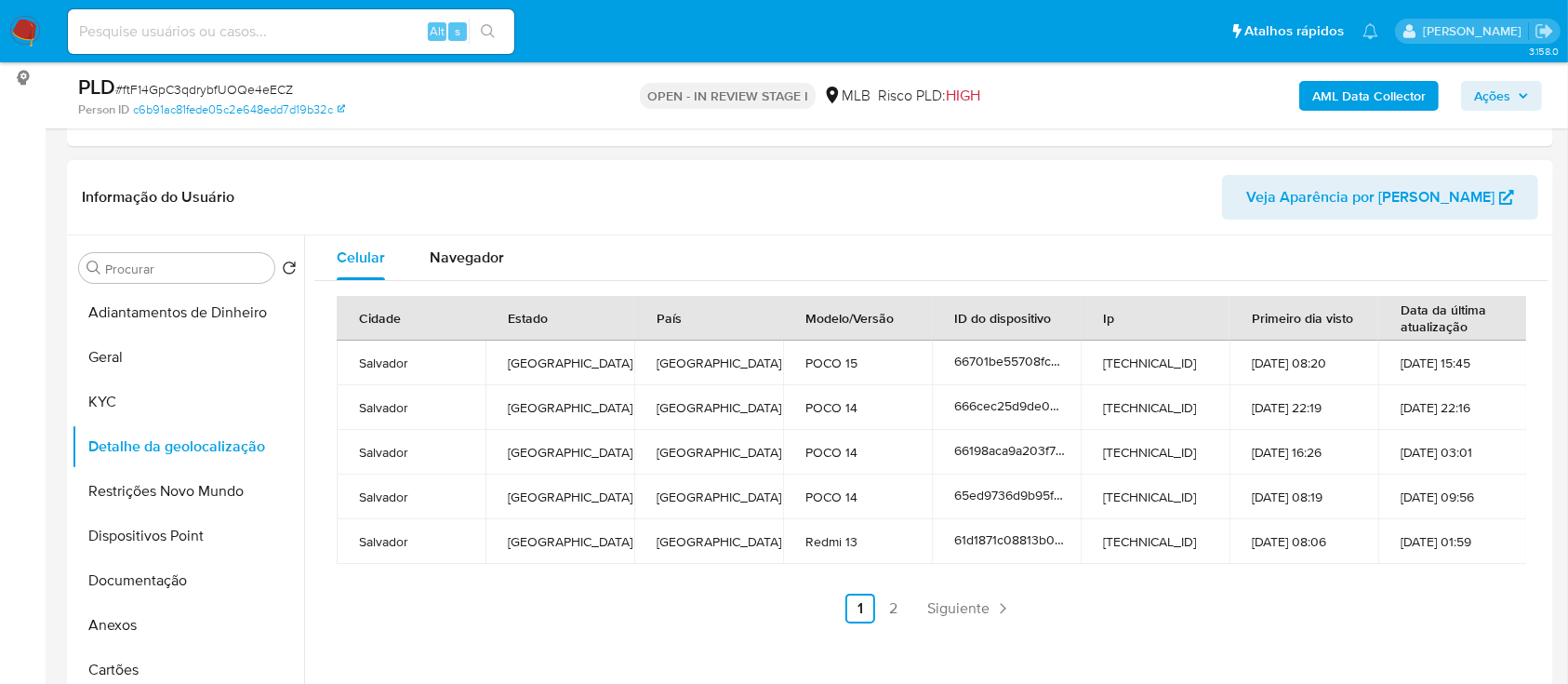
click at [1299, 245] on div "Celular Navegador" at bounding box center [931, 258] width 1234 height 45
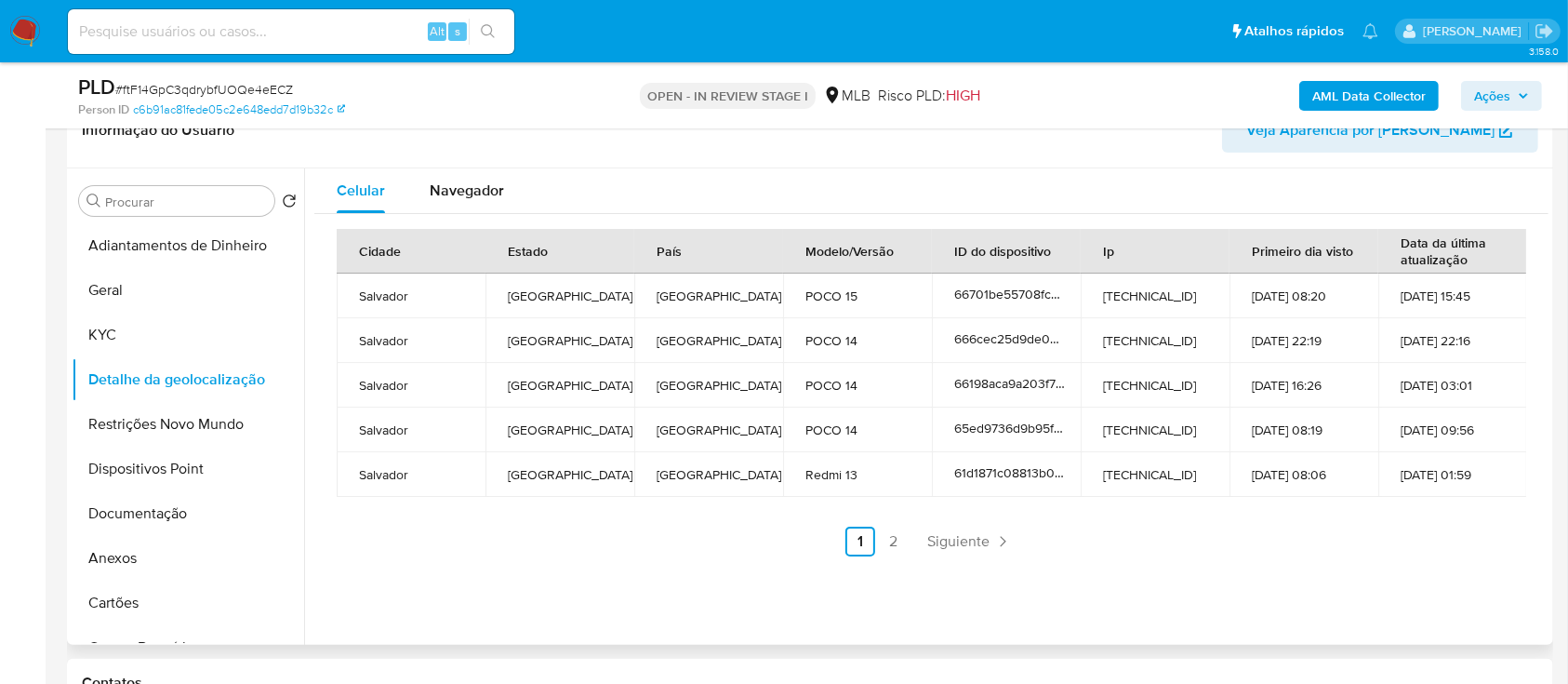
scroll to position [372, 0]
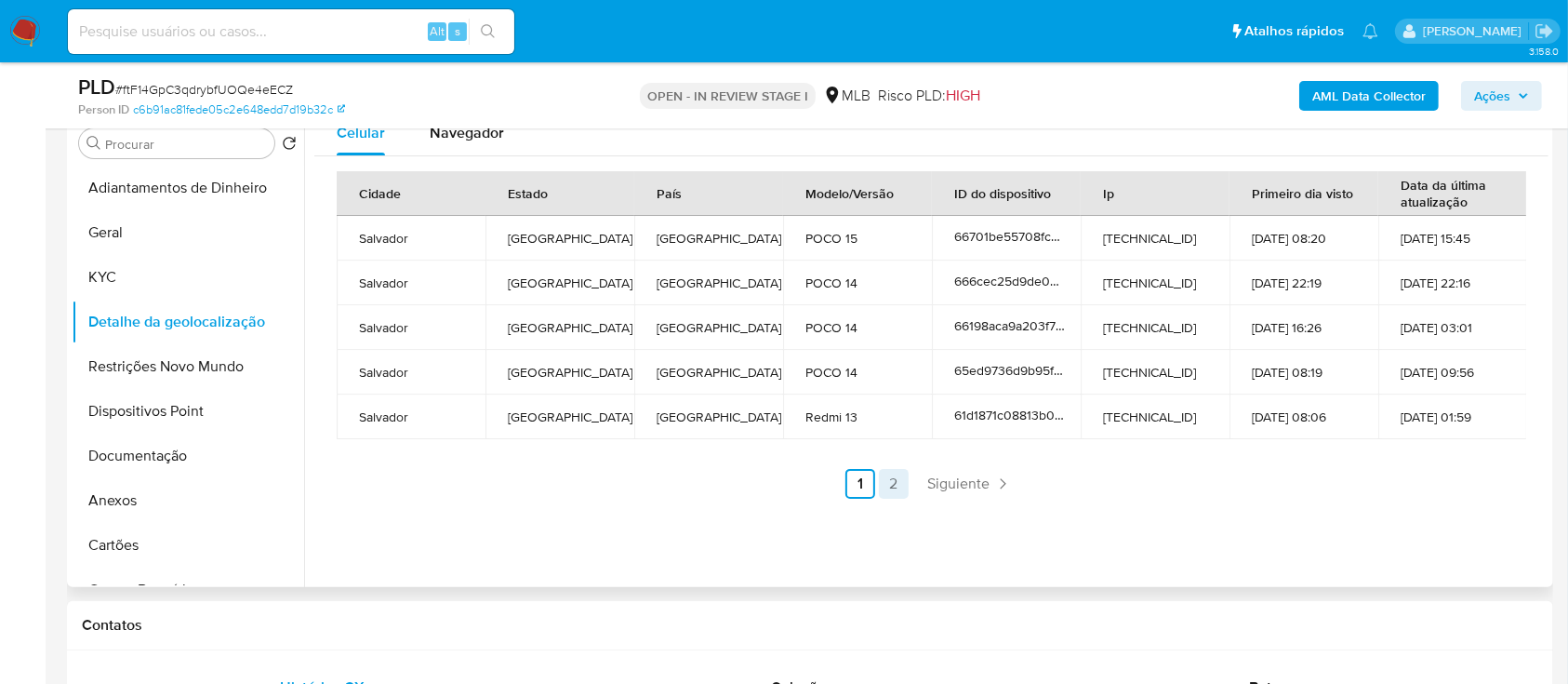
click at [889, 488] on link "2" at bounding box center [893, 483] width 30 height 30
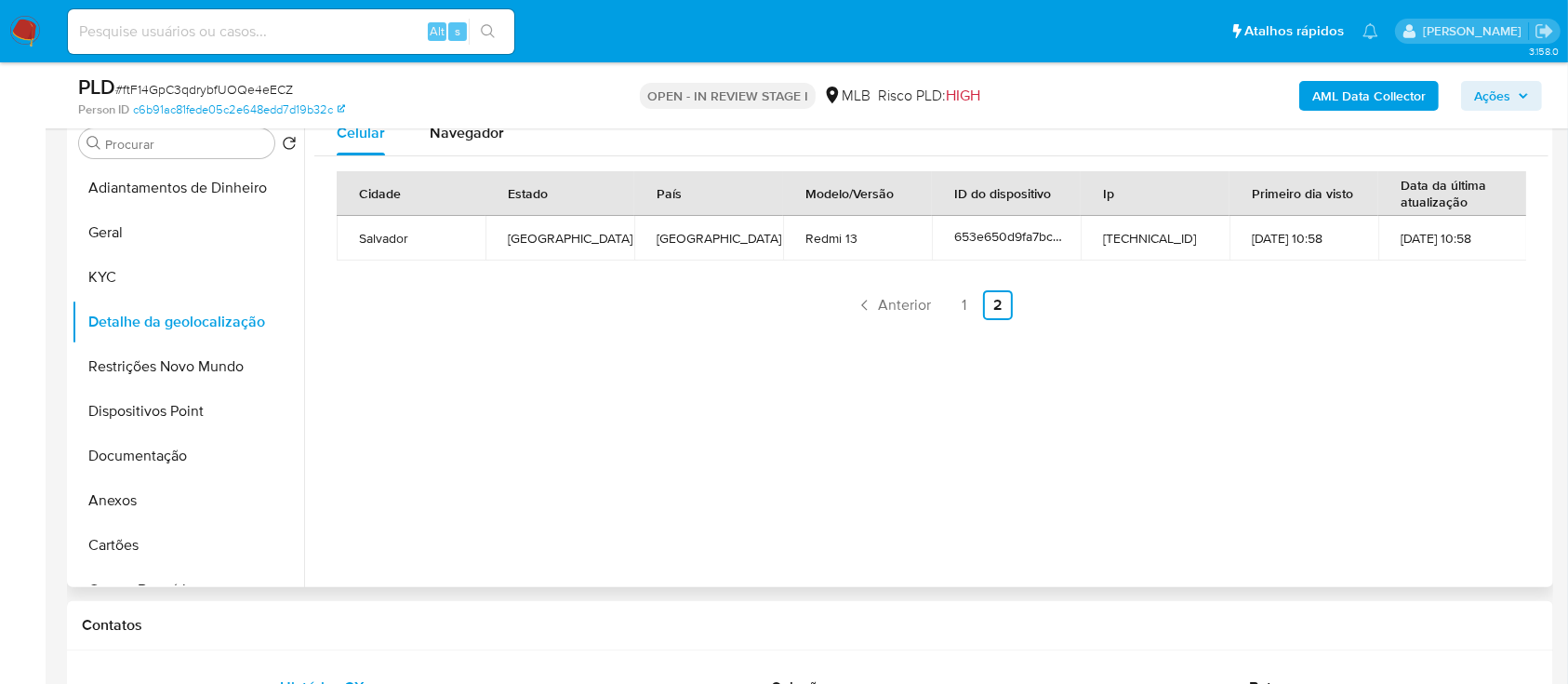
click at [1211, 426] on div "Celular Navegador Cidade Estado País Modelo/Versão ID do dispositivo Ip Primeir…" at bounding box center [926, 349] width 1245 height 476
click at [135, 370] on button "Restrições Novo Mundo" at bounding box center [180, 366] width 217 height 45
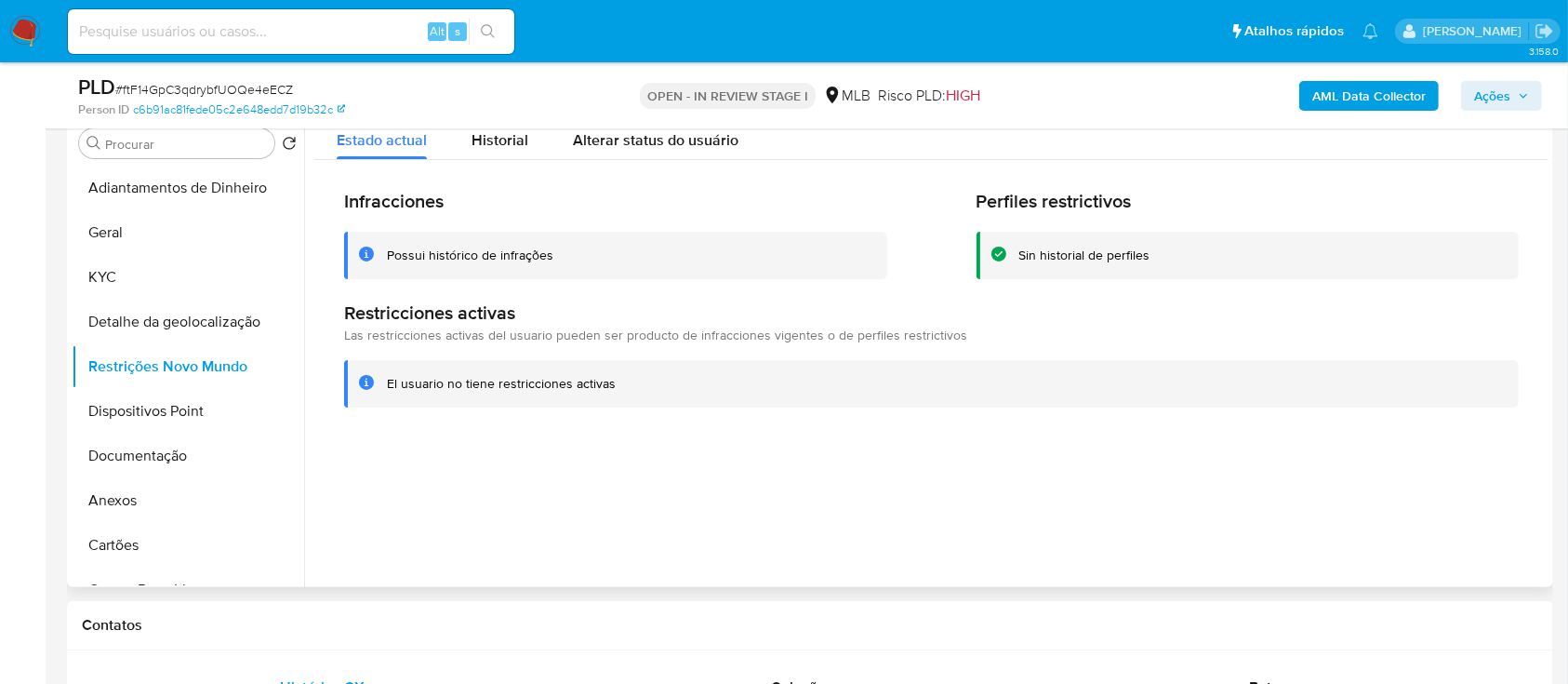
click at [1301, 473] on div at bounding box center [926, 349] width 1245 height 476
click at [187, 404] on button "Dispositivos Point" at bounding box center [180, 411] width 217 height 45
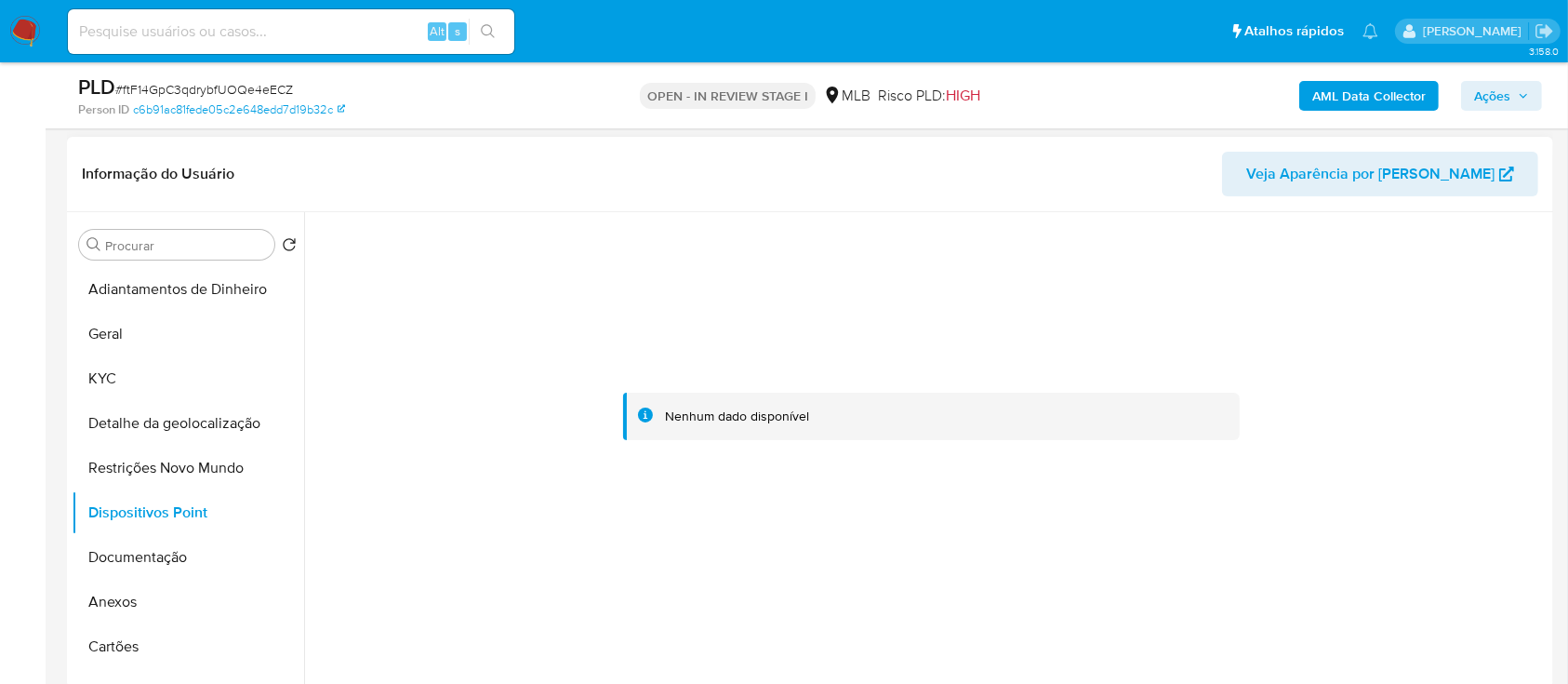
scroll to position [247, 0]
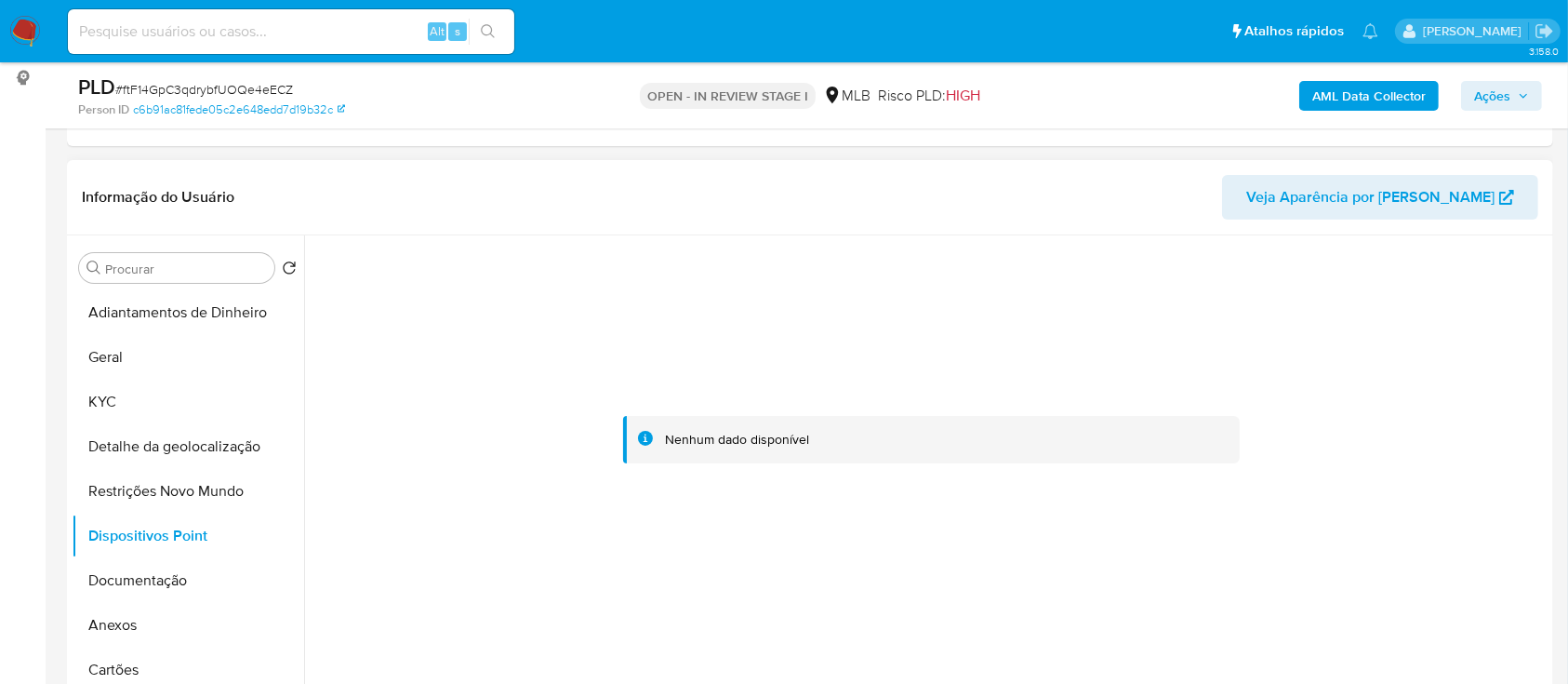
click at [1304, 367] on div at bounding box center [931, 440] width 1234 height 409
click at [155, 575] on button "Documentação" at bounding box center [180, 581] width 217 height 45
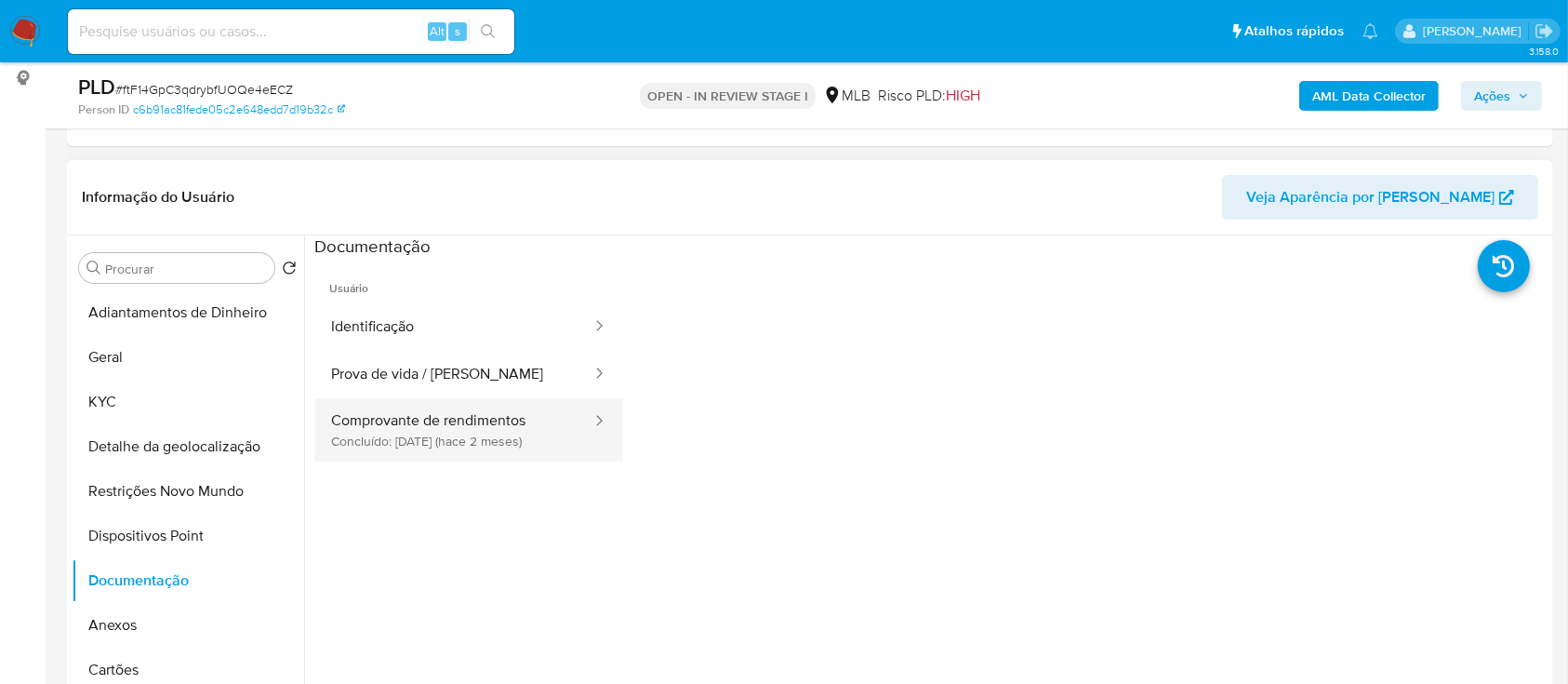
click at [428, 421] on button "Comprovante de rendimentos Concluído: 04/07/2025 (hace 2 meses)" at bounding box center [454, 430] width 279 height 63
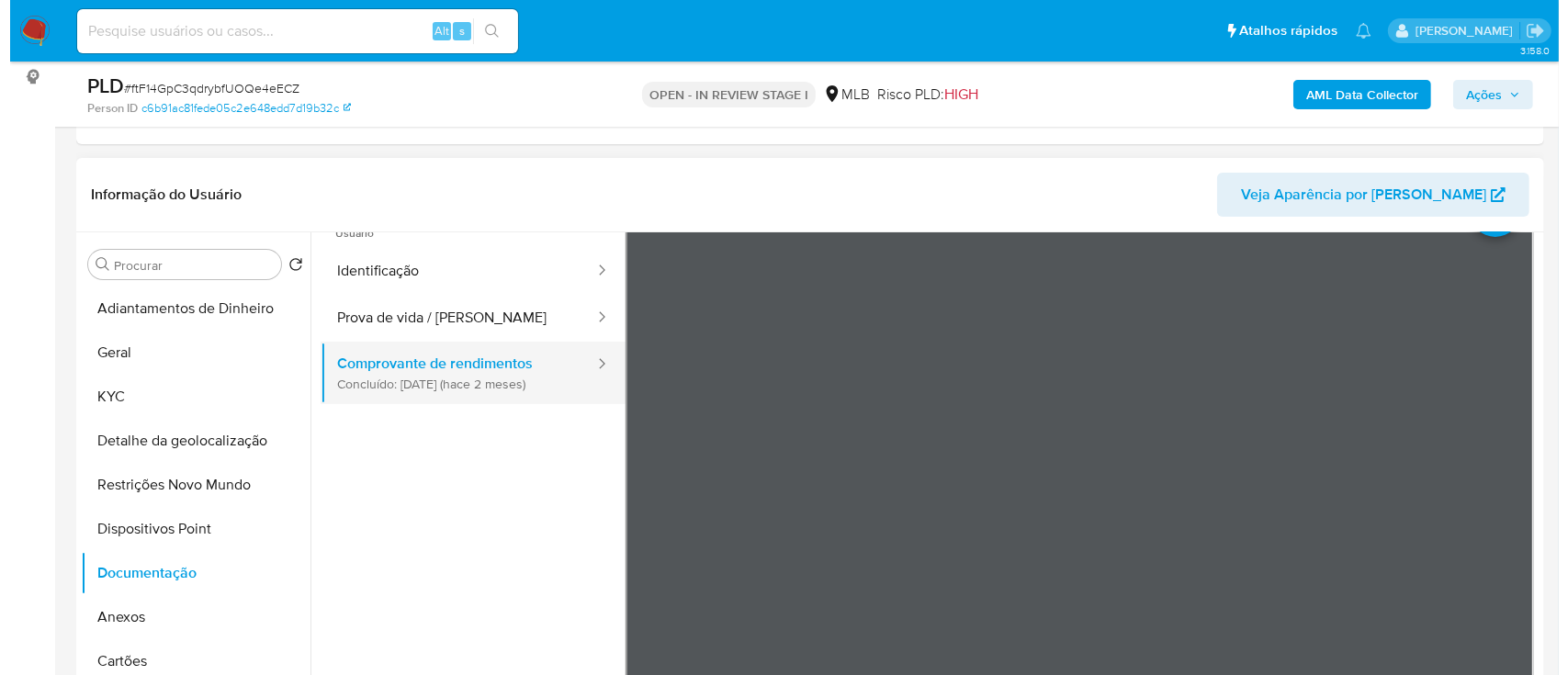
scroll to position [0, 0]
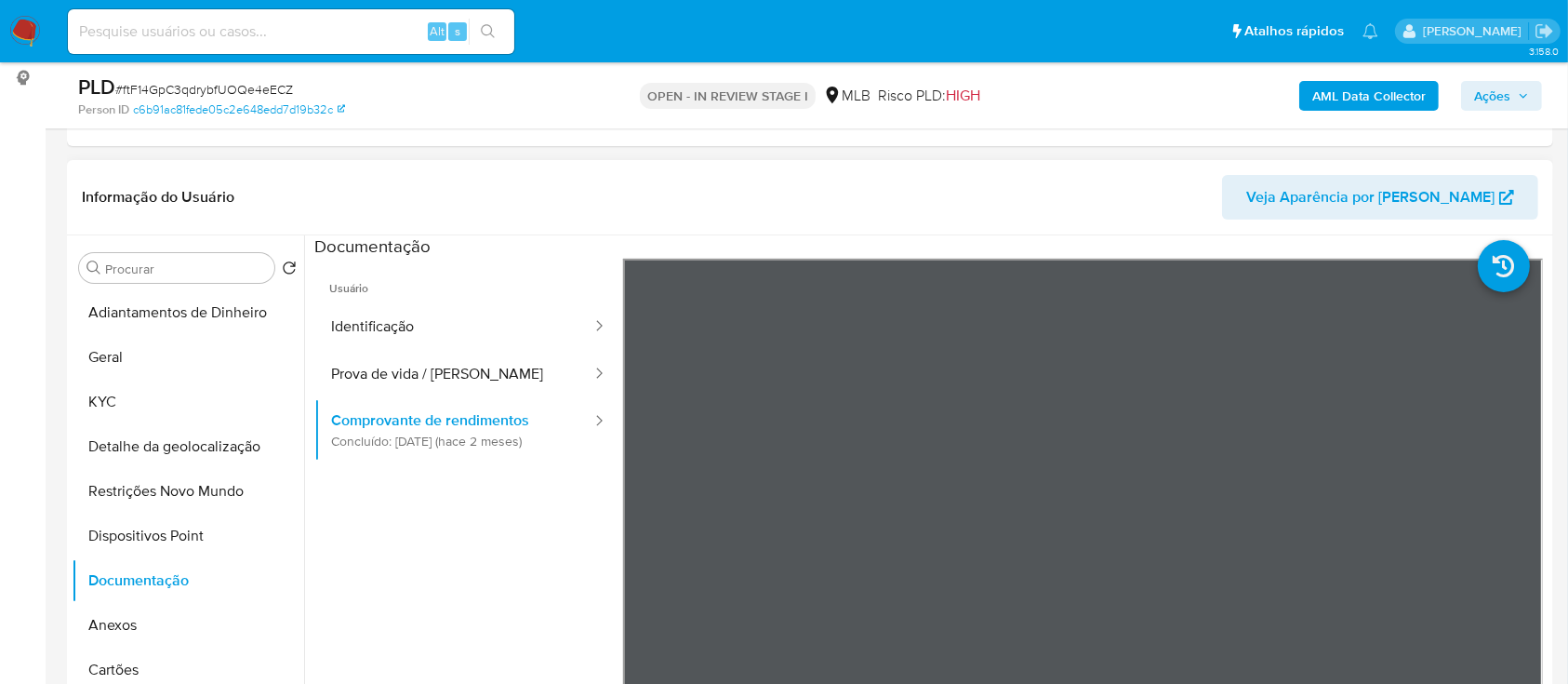
click at [496, 544] on ul "Usuário Identificação Prova de vida / Selfie Comprovante de rendimentos Concluí…" at bounding box center [468, 526] width 309 height 536
click at [1367, 96] on b "AML Data Collector" at bounding box center [1368, 95] width 114 height 30
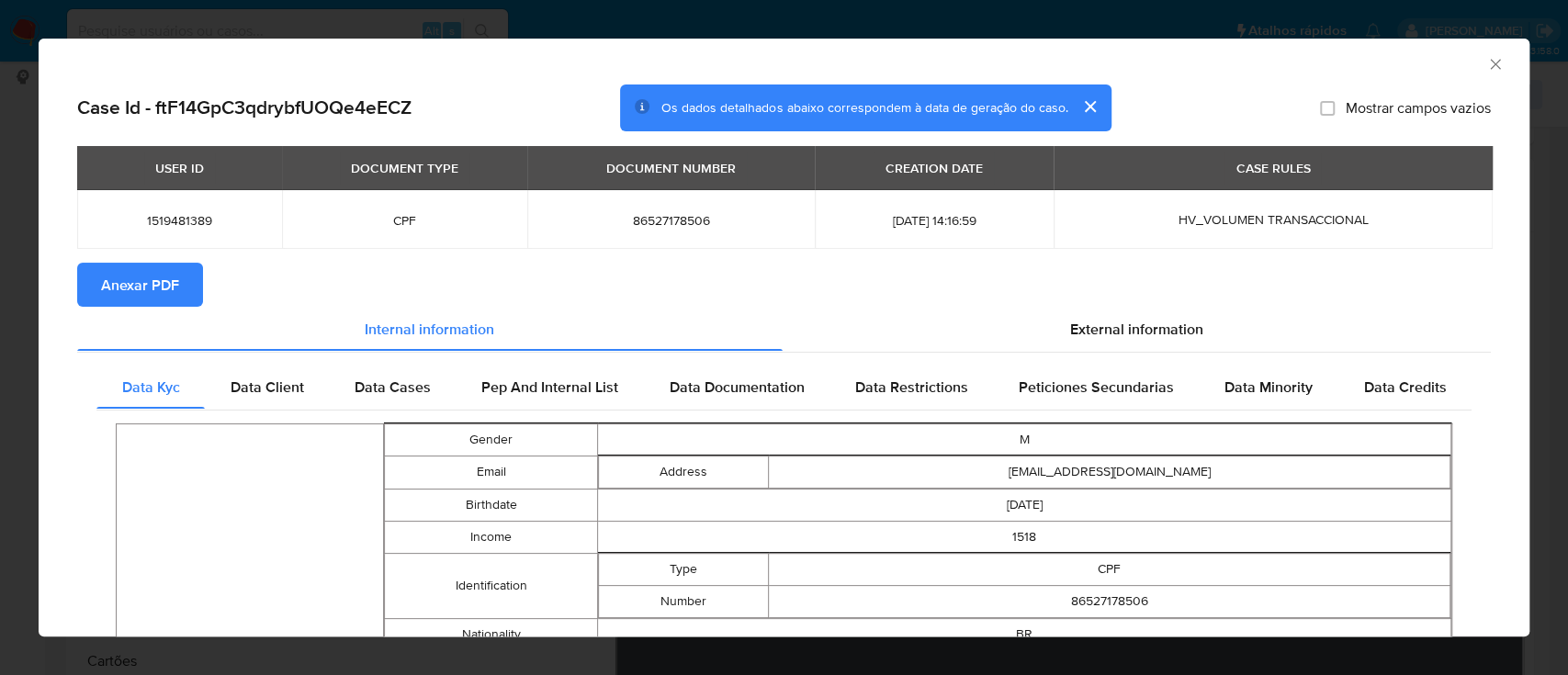
drag, startPoint x: 145, startPoint y: 281, endPoint x: 632, endPoint y: 286, distance: 487.0
click at [145, 281] on span "Anexar PDF" at bounding box center [139, 285] width 78 height 40
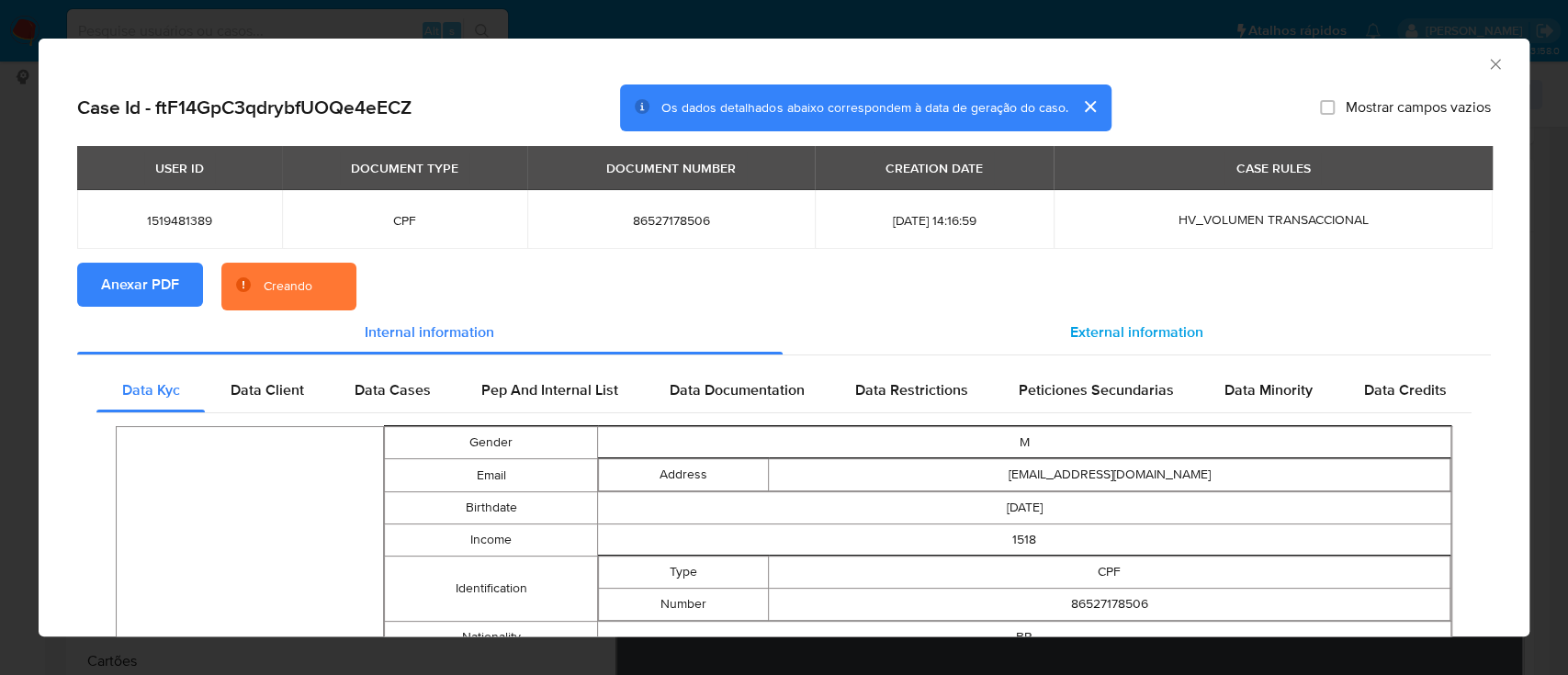
click at [1122, 322] on span "External information" at bounding box center [1137, 332] width 133 height 21
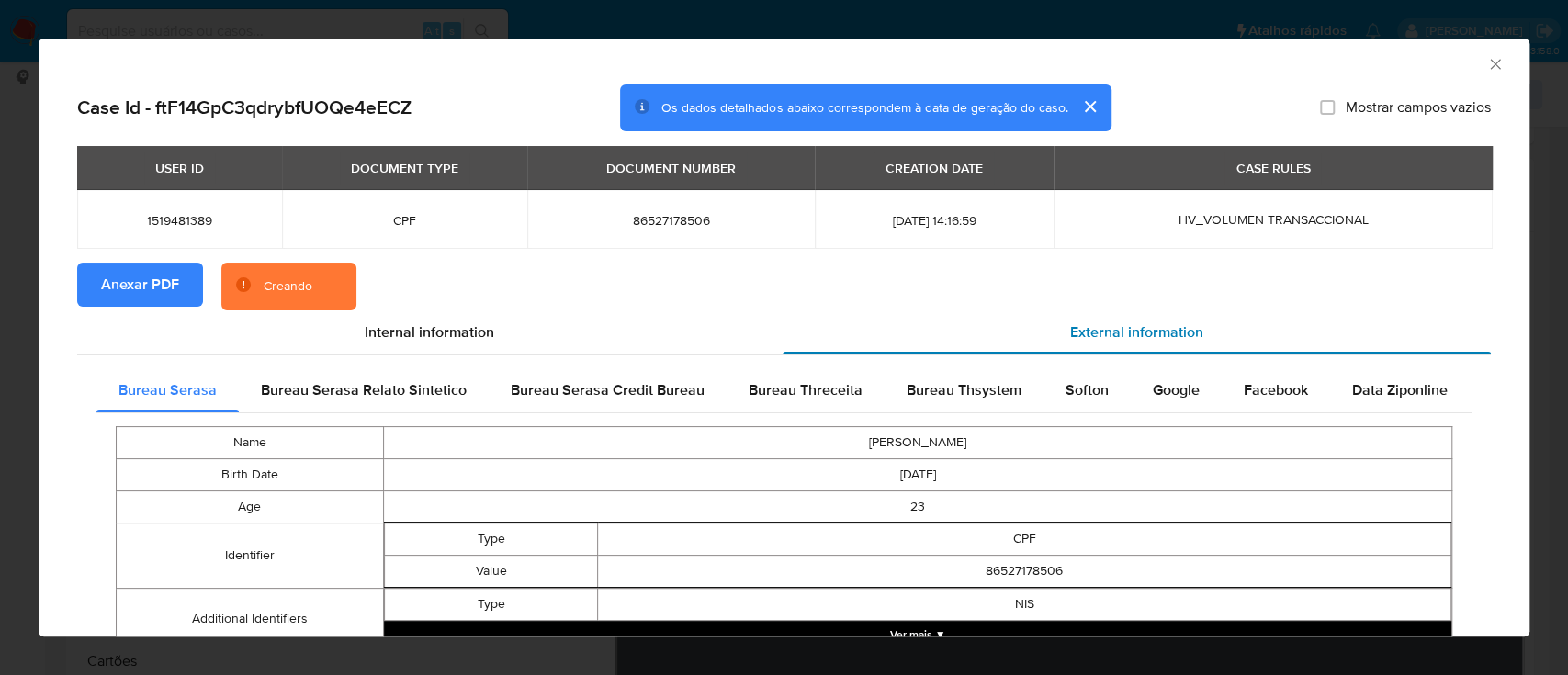
scroll to position [117, 0]
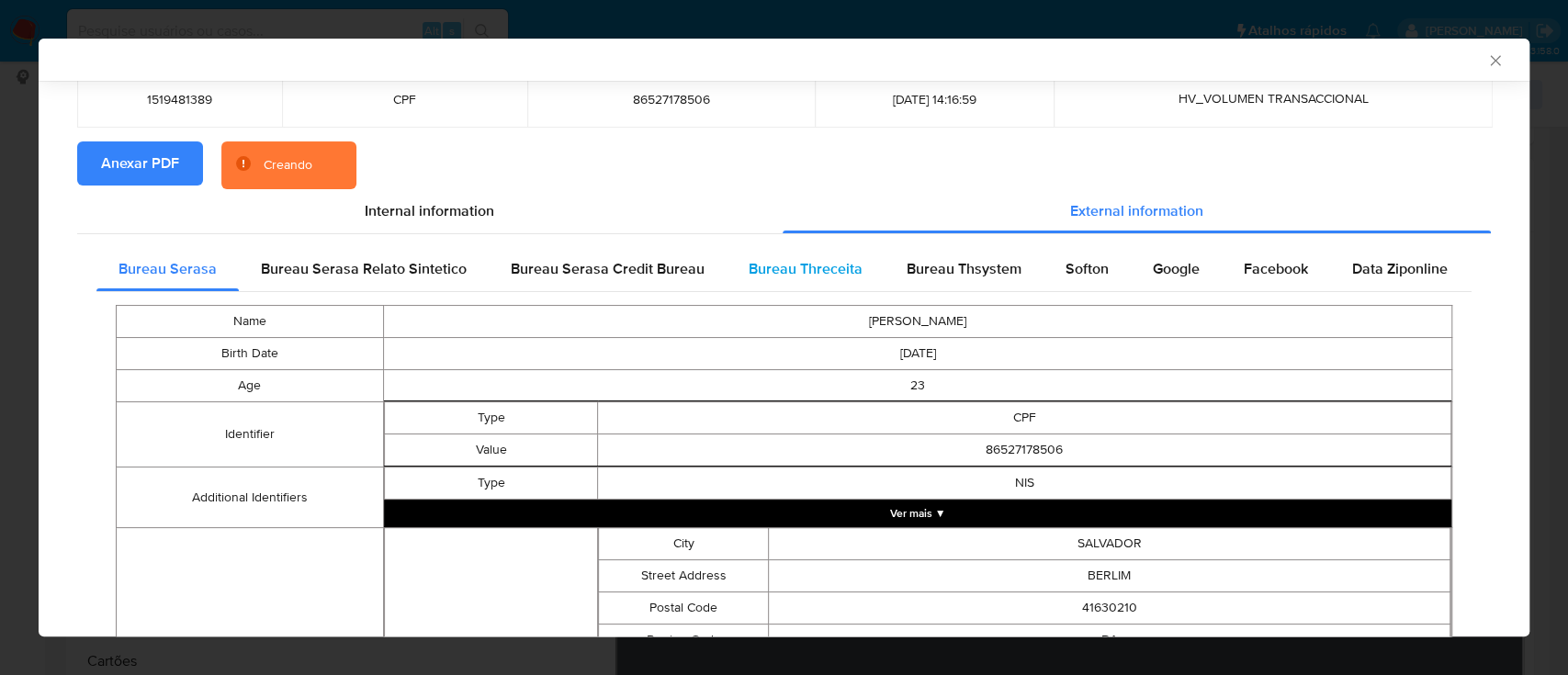
click at [821, 246] on div "Bureau Serasa Bureau Serasa Relato Sintetico Bureau Serasa Credit Bureau Bureau…" at bounding box center [784, 616] width 1414 height 764
click at [794, 267] on span "Bureau Threceita" at bounding box center [805, 268] width 114 height 21
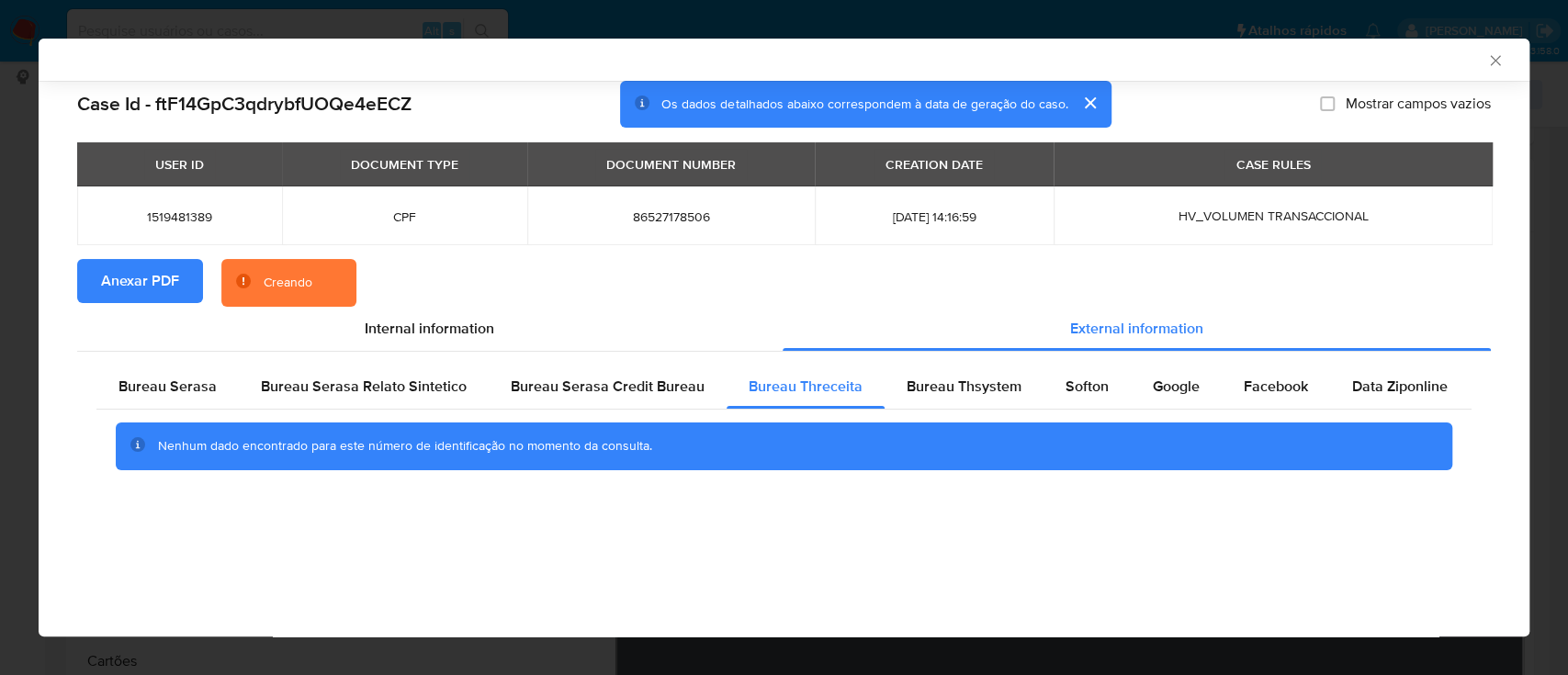
scroll to position [0, 0]
click at [1342, 48] on div "AML Data Collector" at bounding box center [784, 60] width 1491 height 42
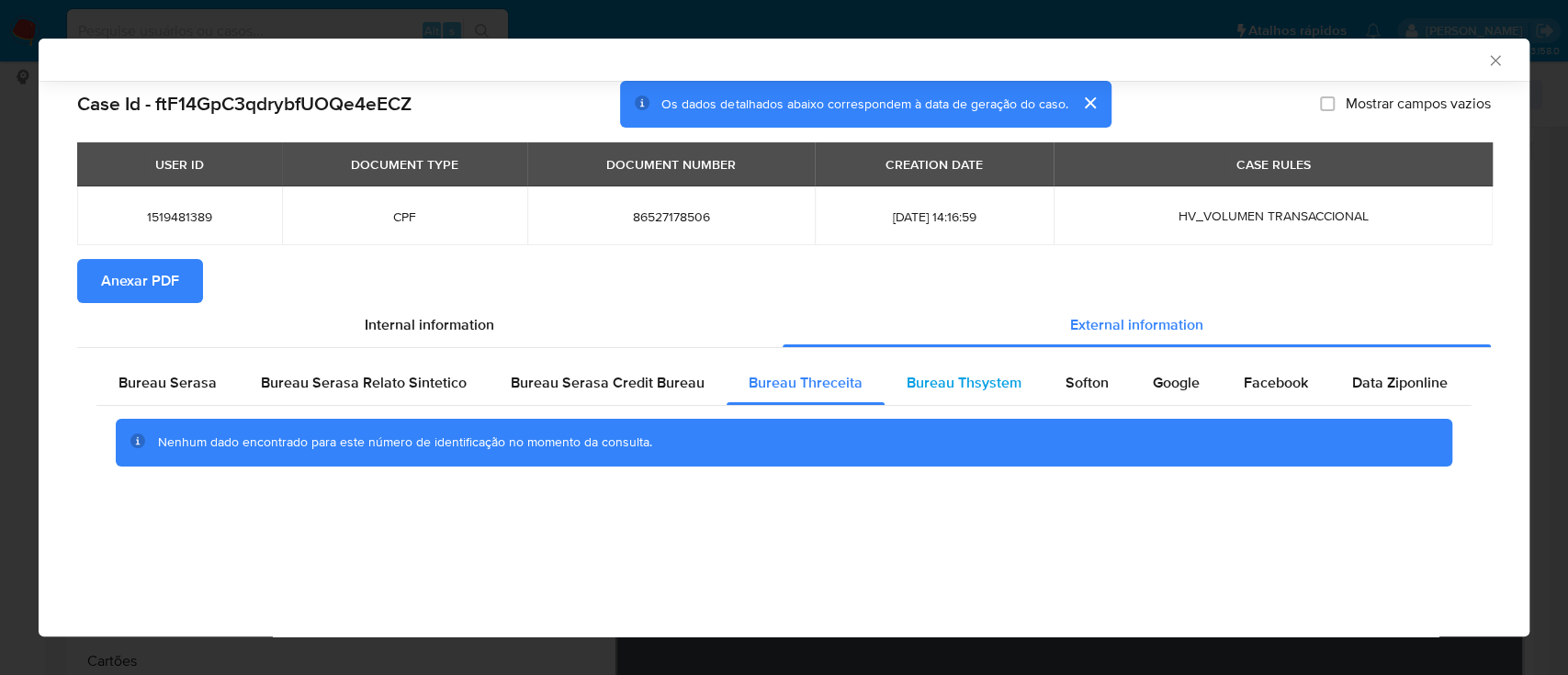
click at [952, 367] on div "Bureau Thsystem" at bounding box center [964, 383] width 159 height 44
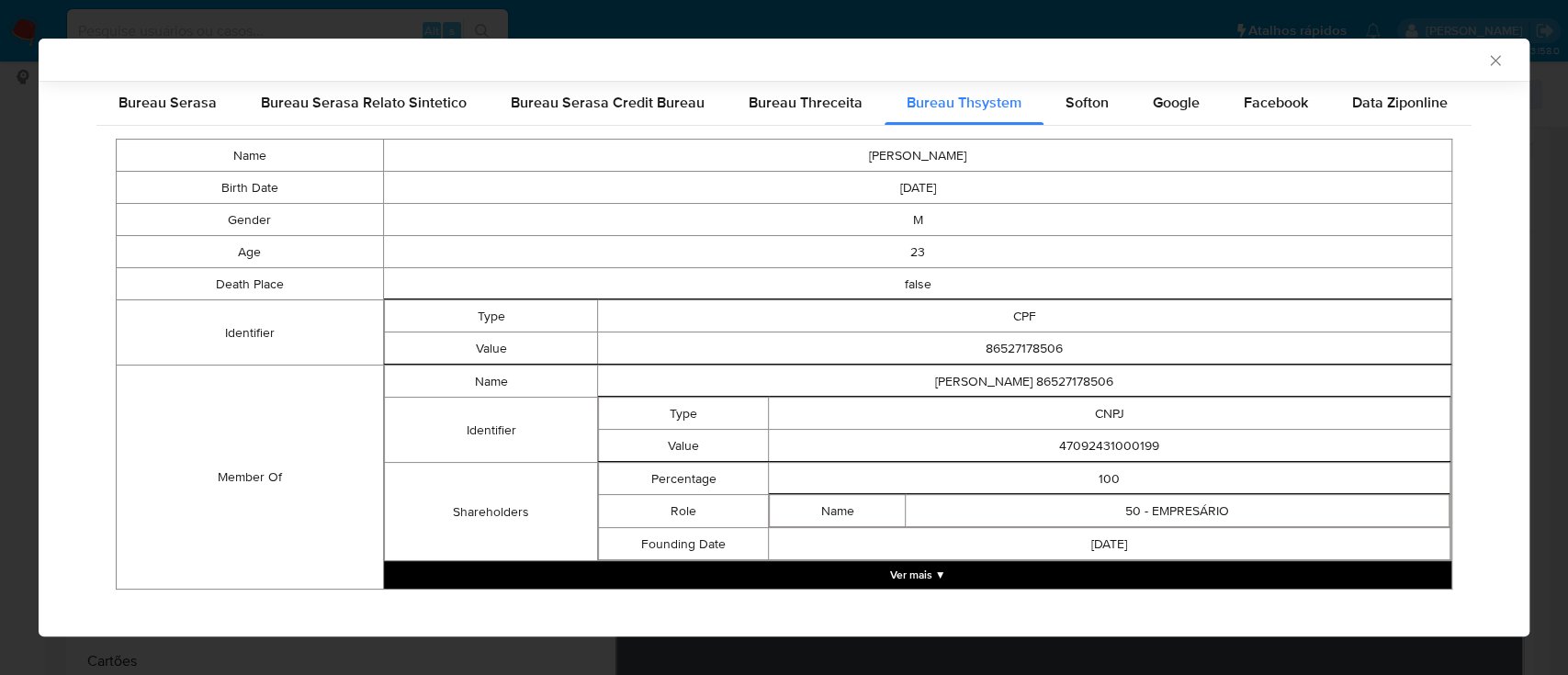
scroll to position [295, 0]
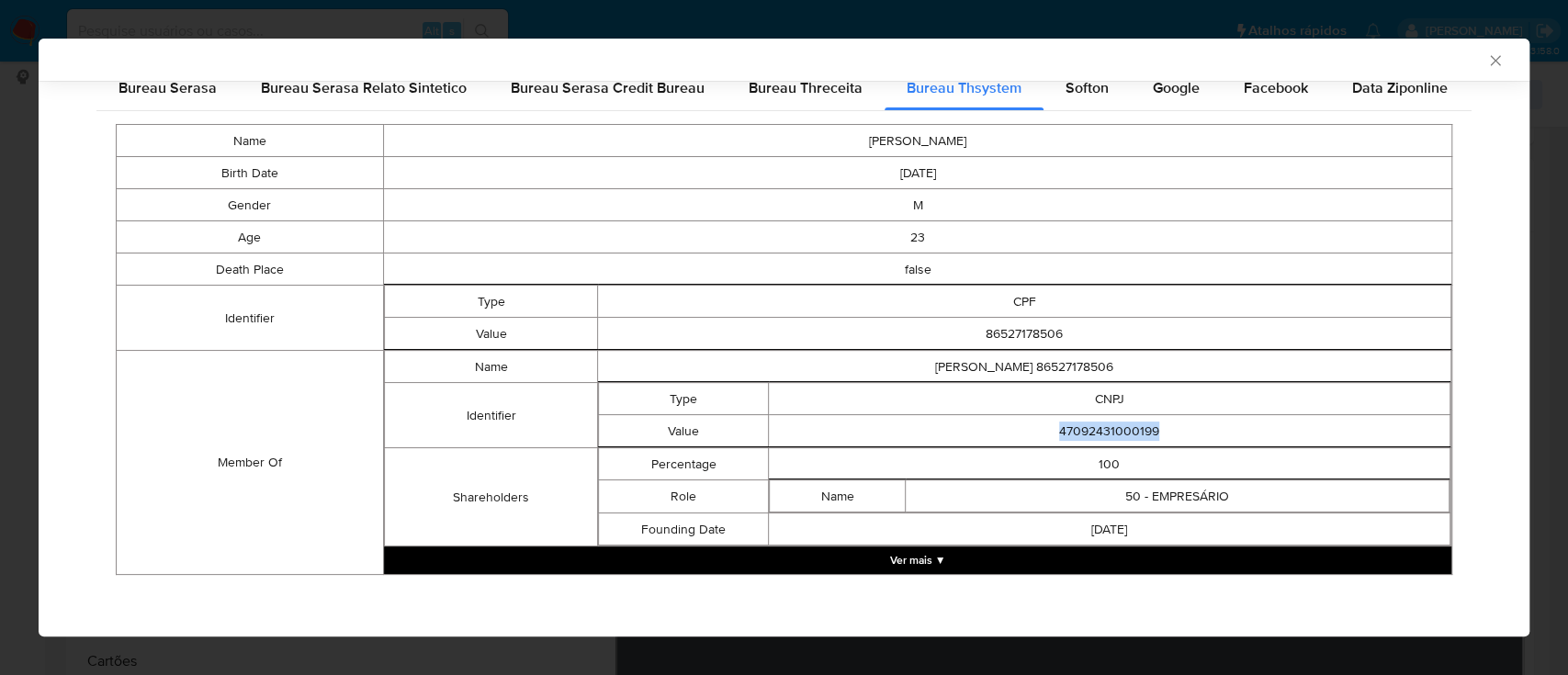
drag, startPoint x: 1155, startPoint y: 417, endPoint x: 979, endPoint y: 425, distance: 176.2
click at [979, 425] on td "47092431000199" at bounding box center [1109, 431] width 682 height 32
copy td "47092431000199"
click at [945, 552] on button "Ver mais ▼" at bounding box center [918, 560] width 1068 height 28
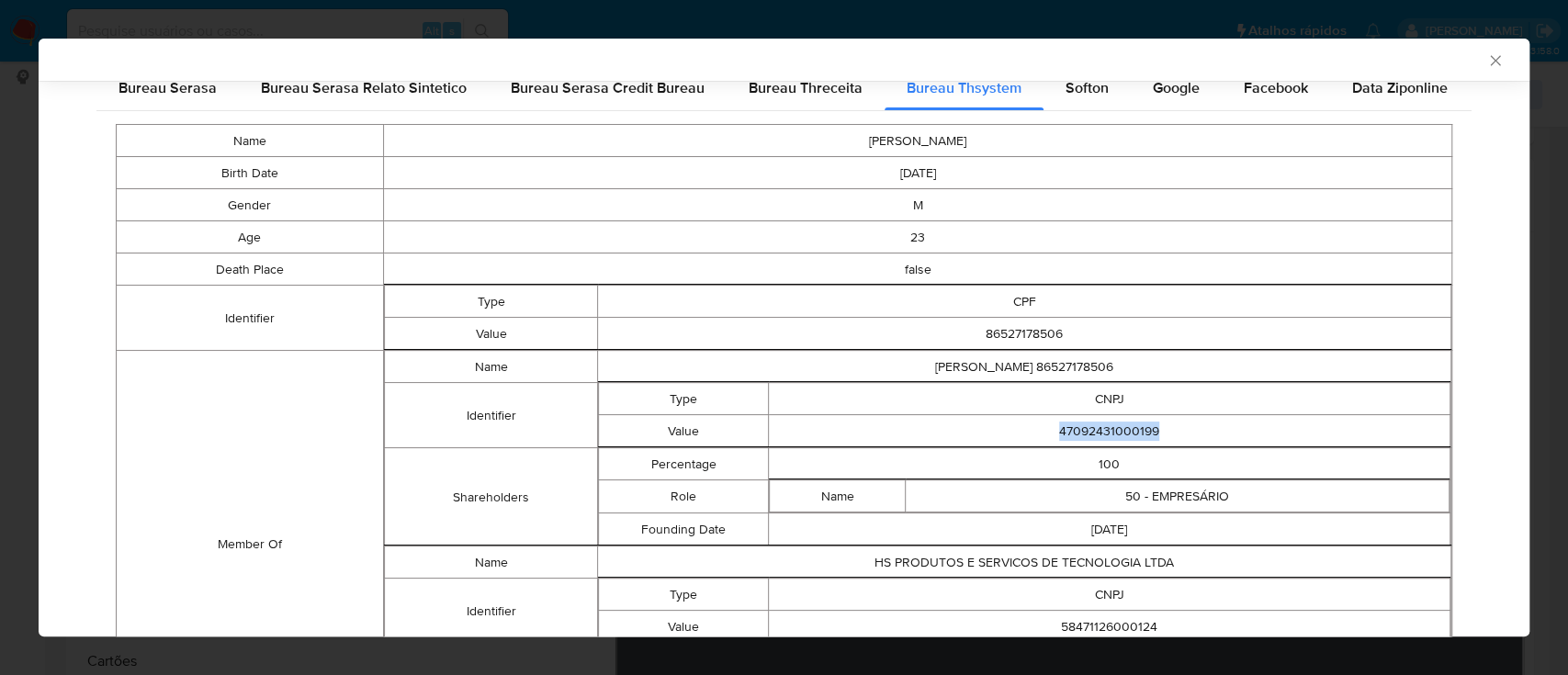
scroll to position [458, 0]
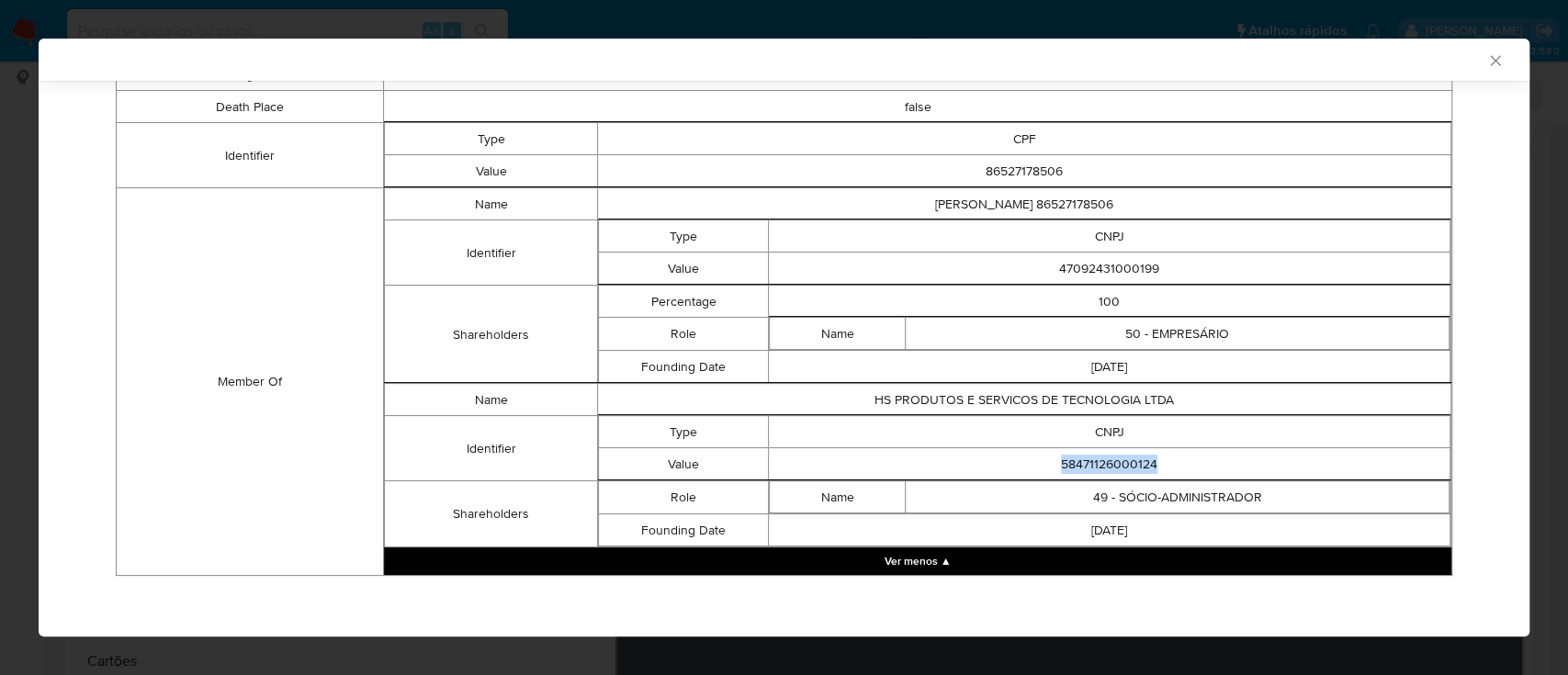
drag, startPoint x: 1157, startPoint y: 467, endPoint x: 1010, endPoint y: 469, distance: 147.0
click at [1010, 469] on td "58471126000124" at bounding box center [1109, 463] width 682 height 32
copy td "58471126000124"
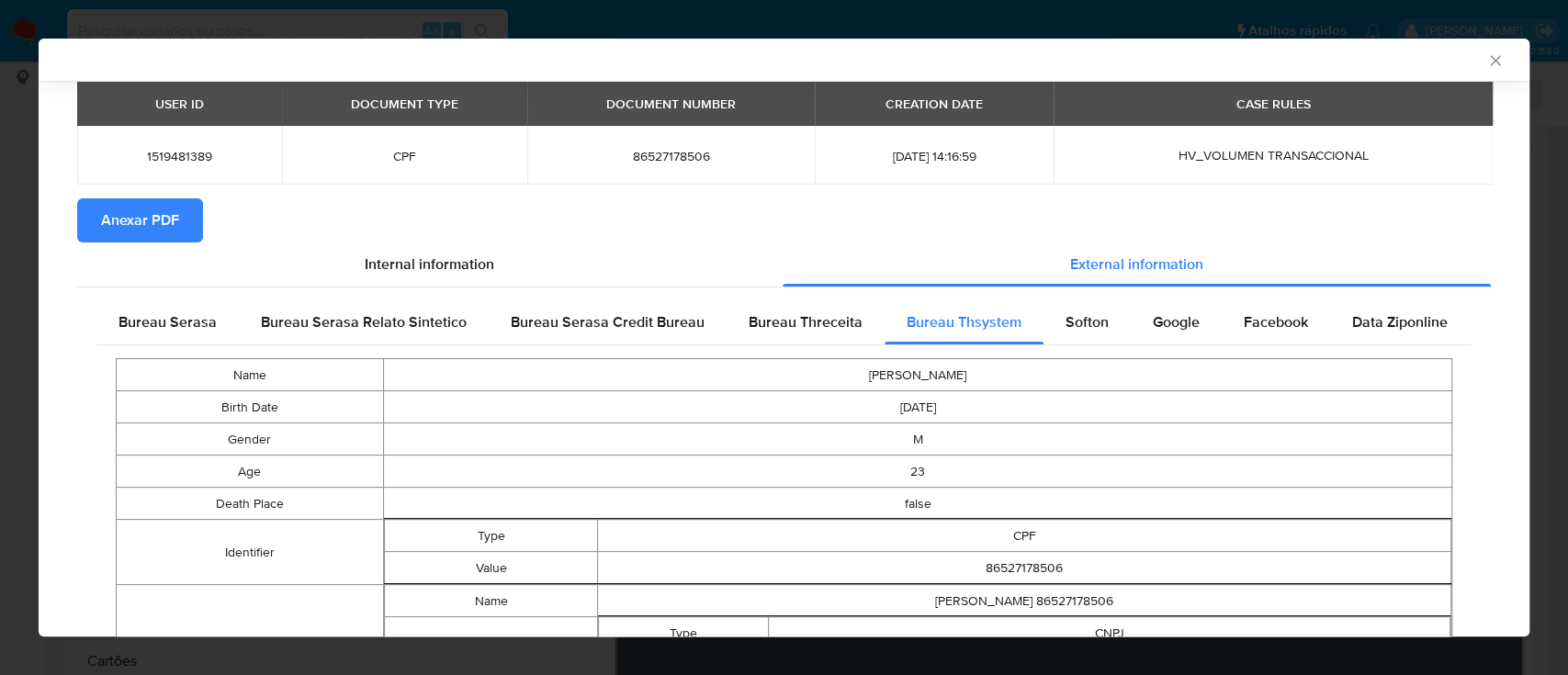
scroll to position [0, 0]
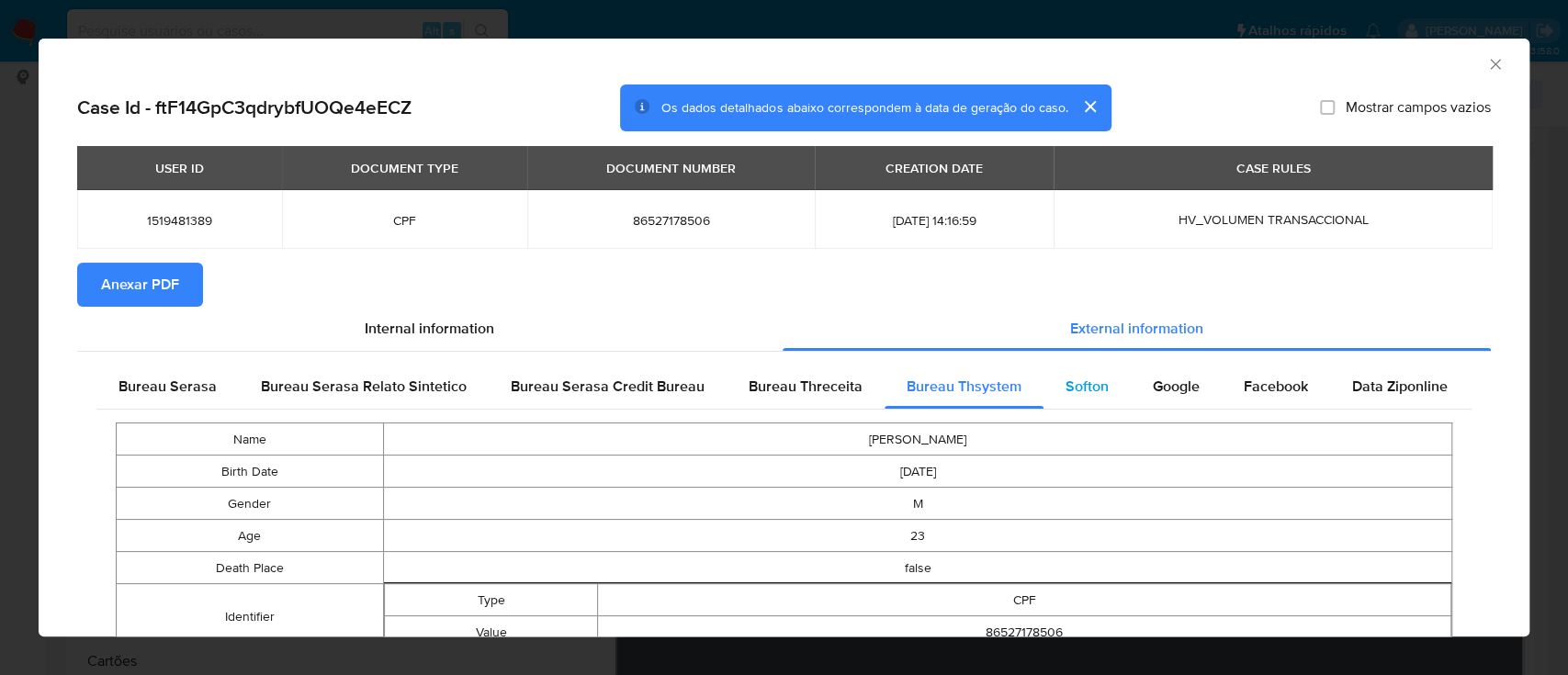
click at [1088, 390] on span "Softon" at bounding box center [1087, 387] width 43 height 21
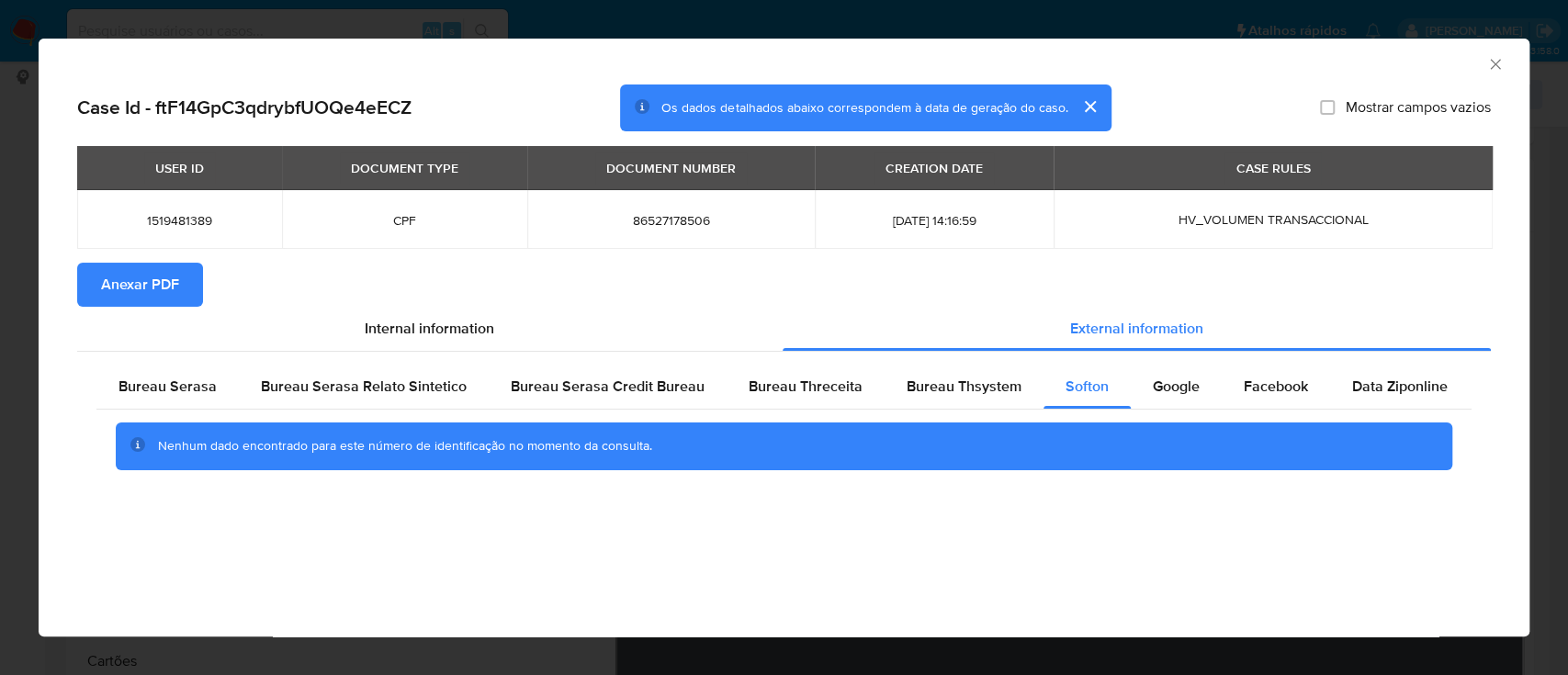
click at [1282, 62] on div "AML Data Collector" at bounding box center [769, 61] width 1435 height 20
click at [1169, 392] on span "Google" at bounding box center [1176, 387] width 47 height 21
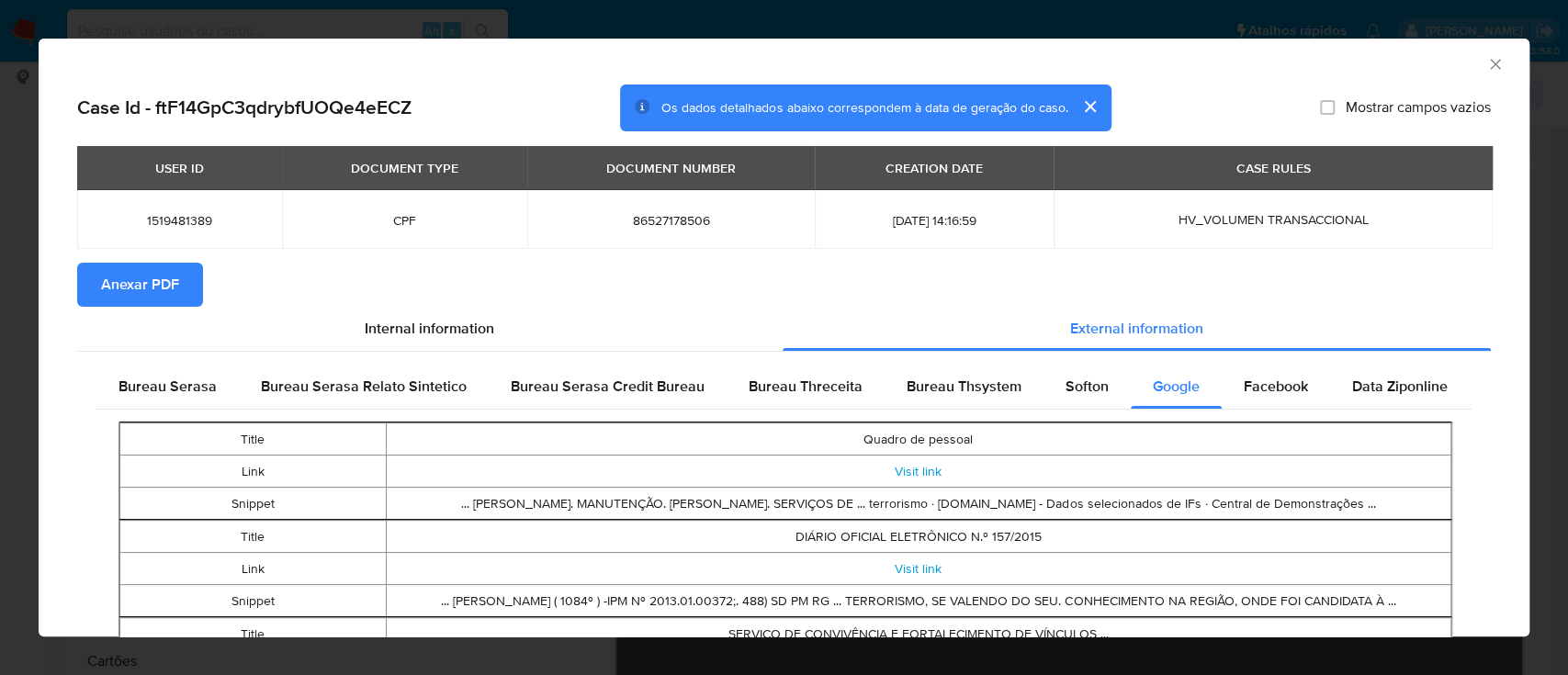
click at [149, 283] on span "Anexar PDF" at bounding box center [139, 285] width 78 height 40
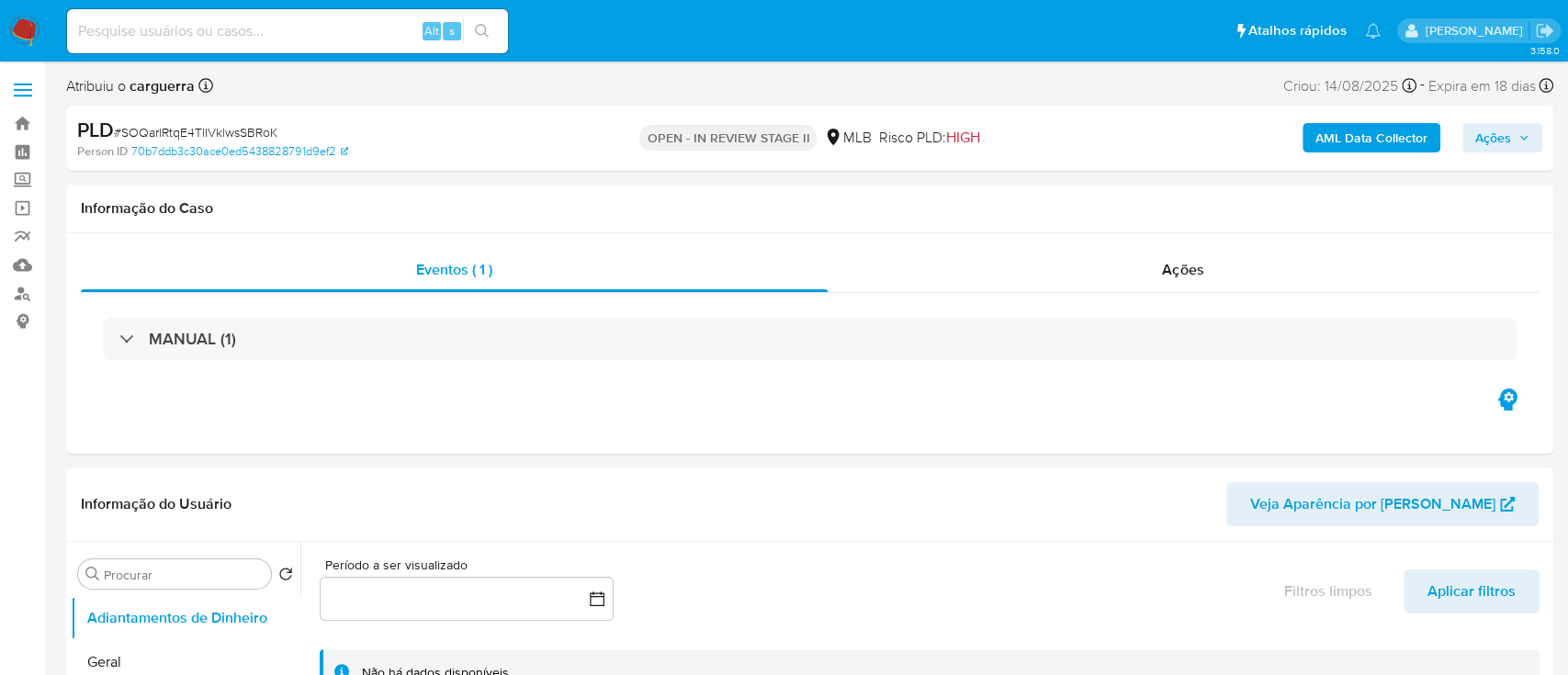
select select "10"
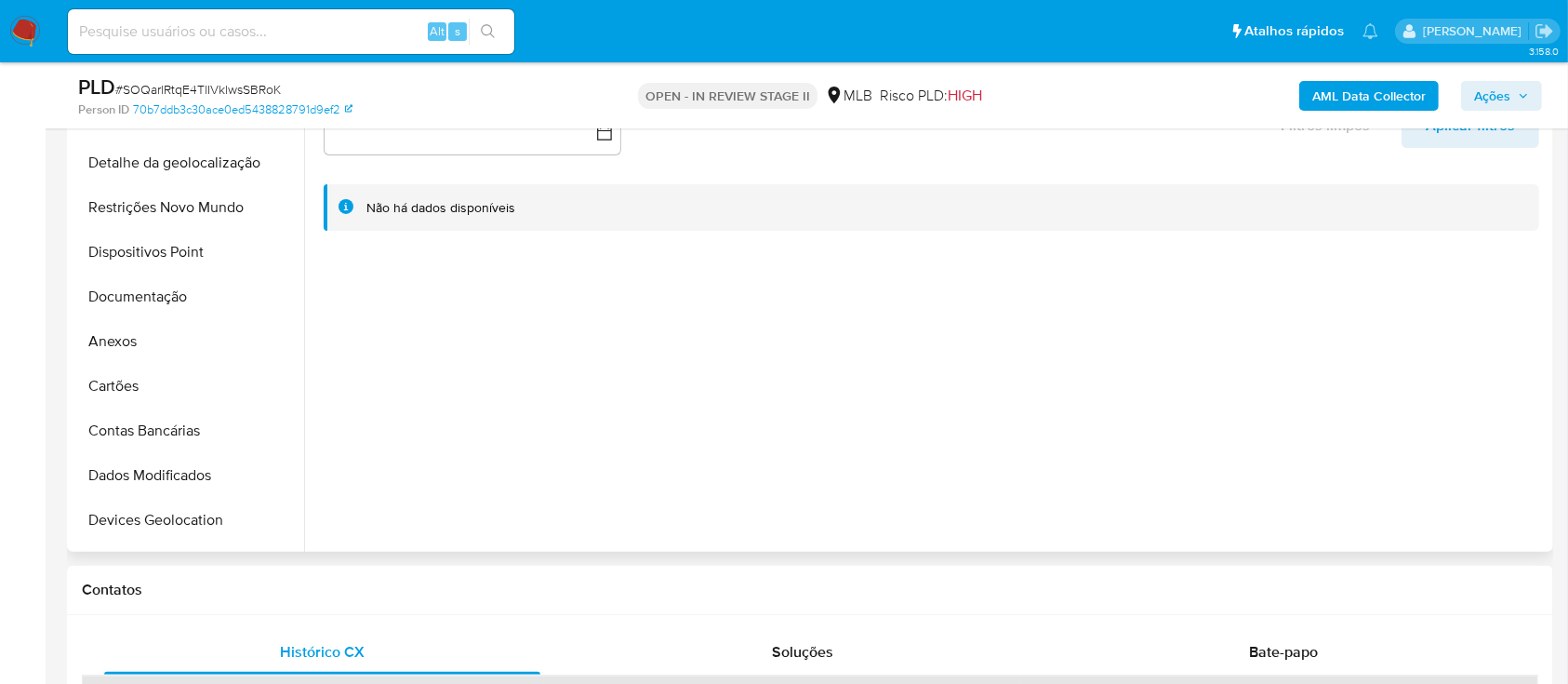
scroll to position [372, 0]
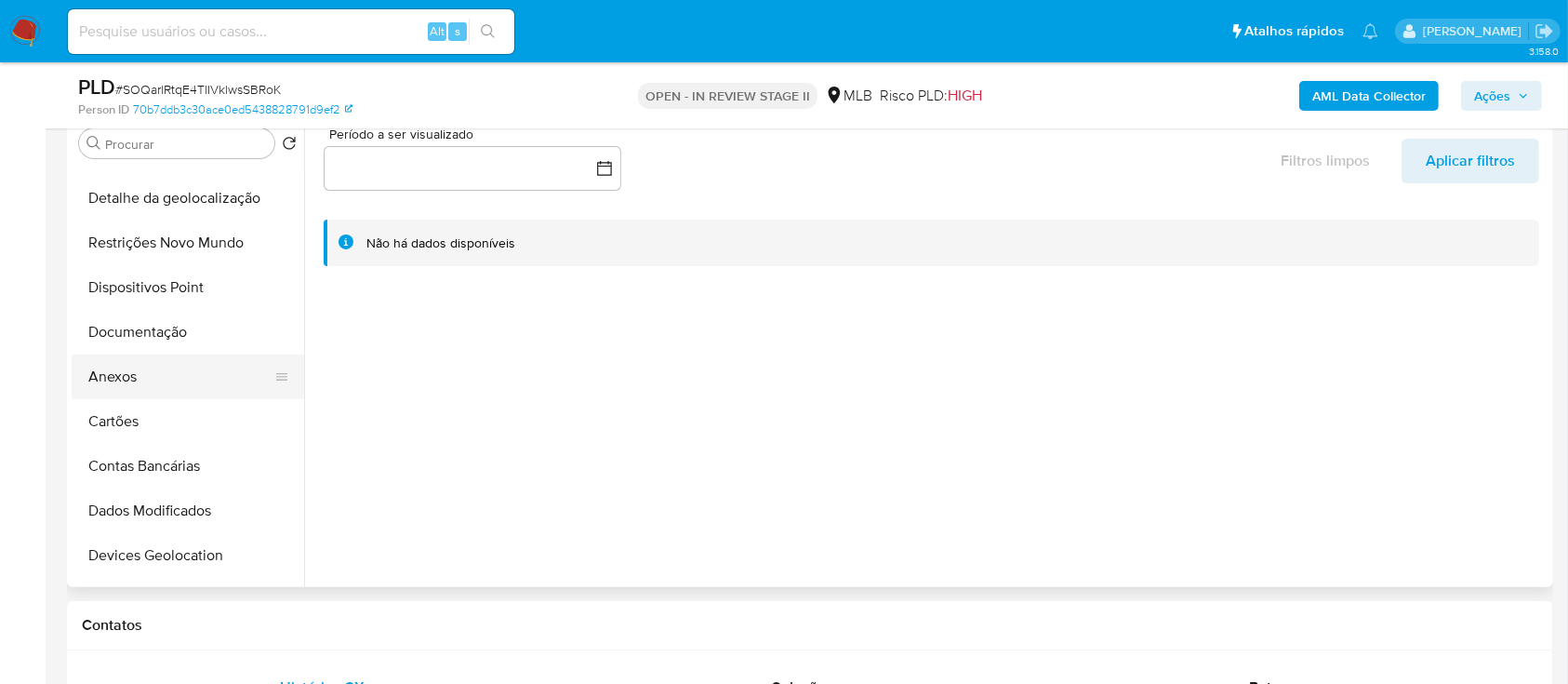
click at [135, 380] on button "Anexos" at bounding box center [180, 377] width 217 height 45
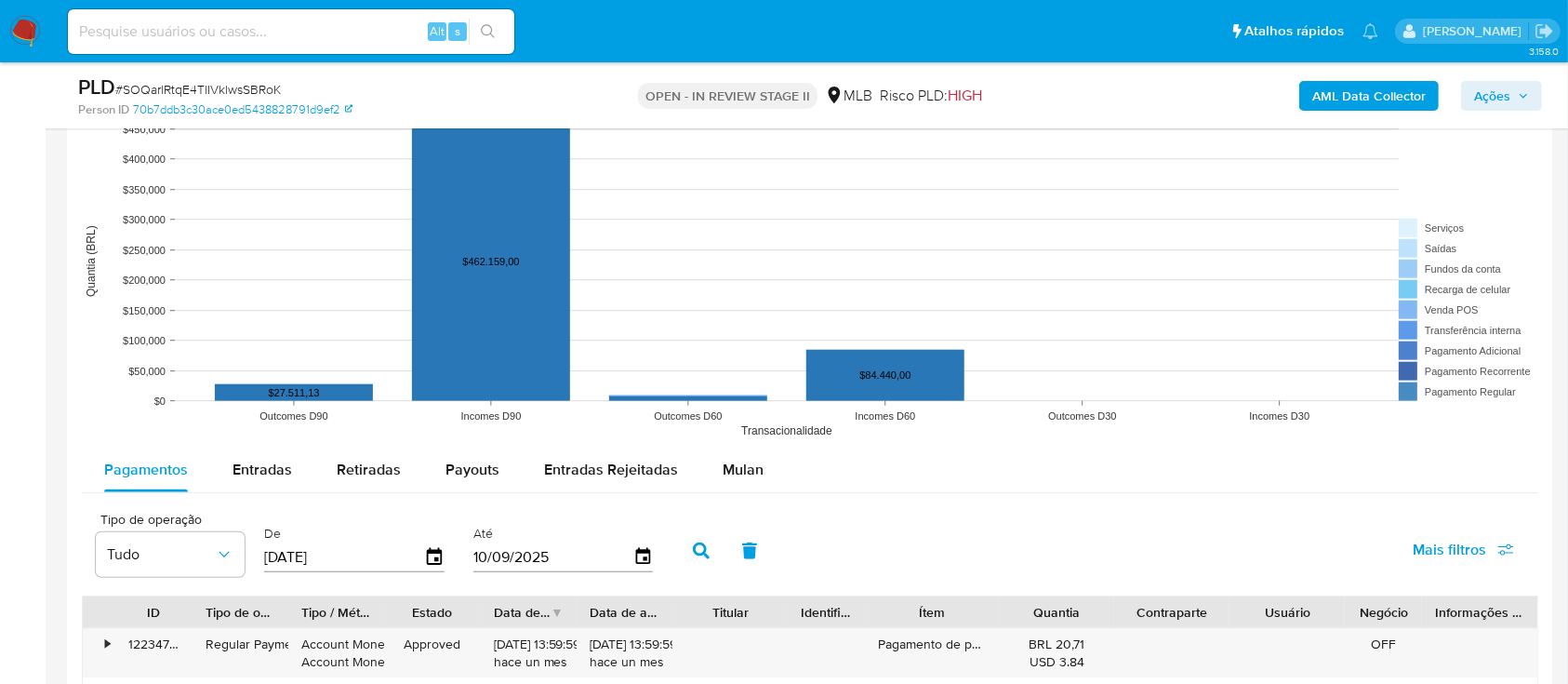
scroll to position [1736, 0]
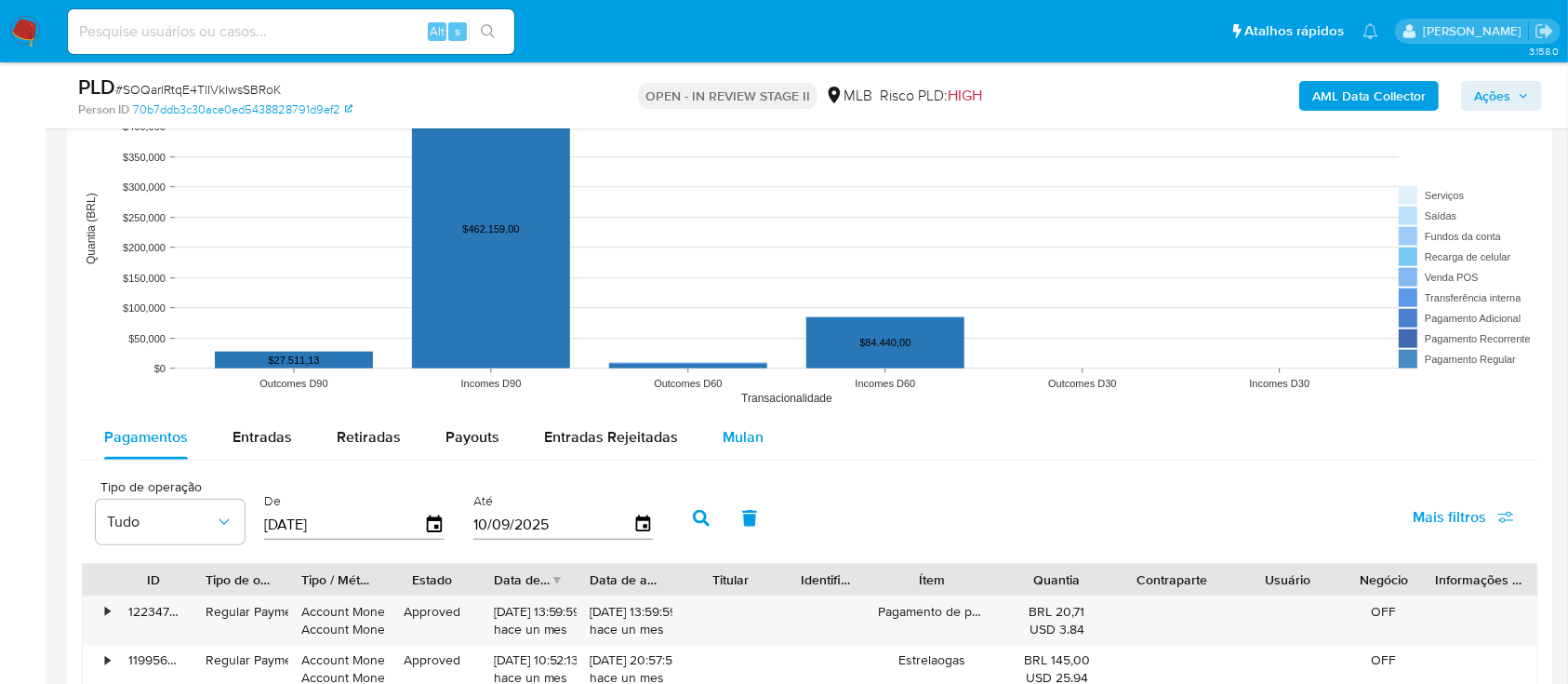
click at [735, 435] on span "Mulan" at bounding box center [743, 437] width 41 height 21
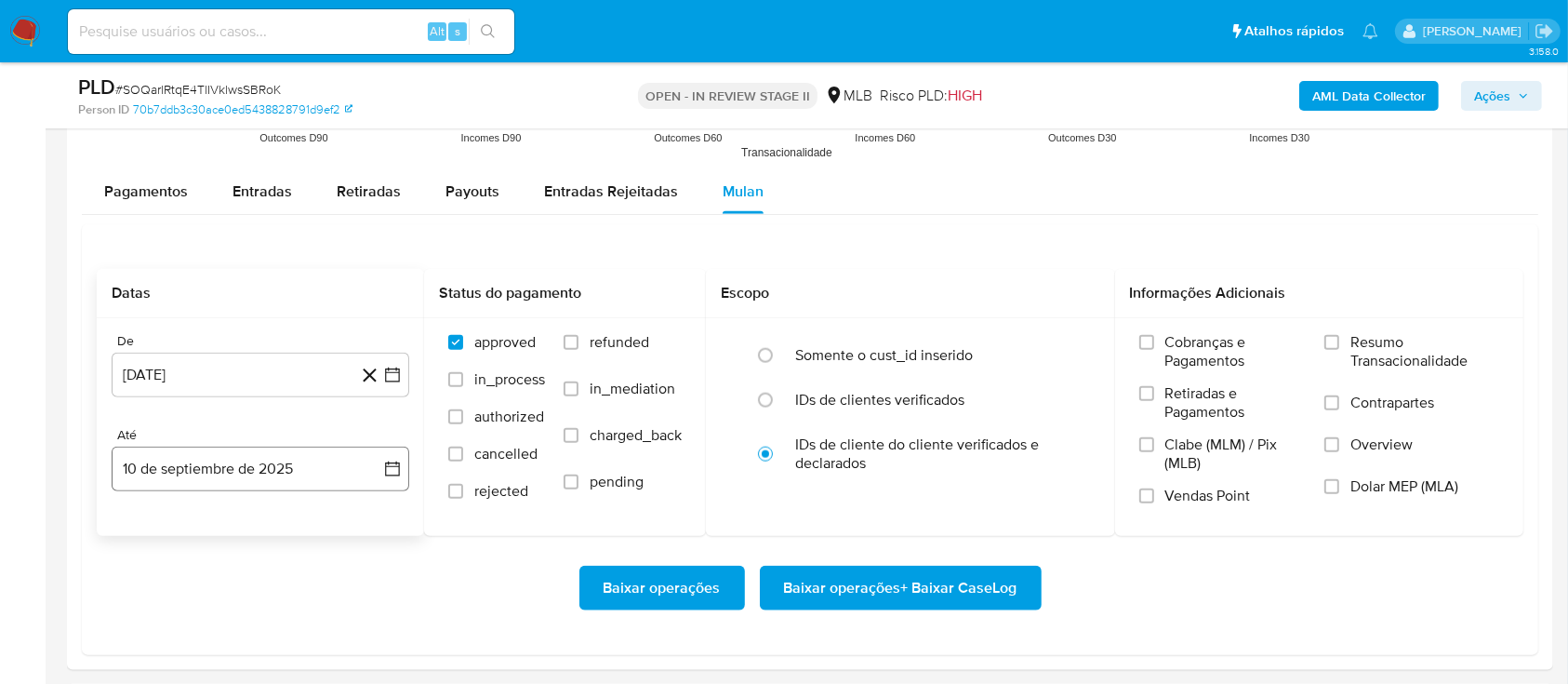
scroll to position [1985, 0]
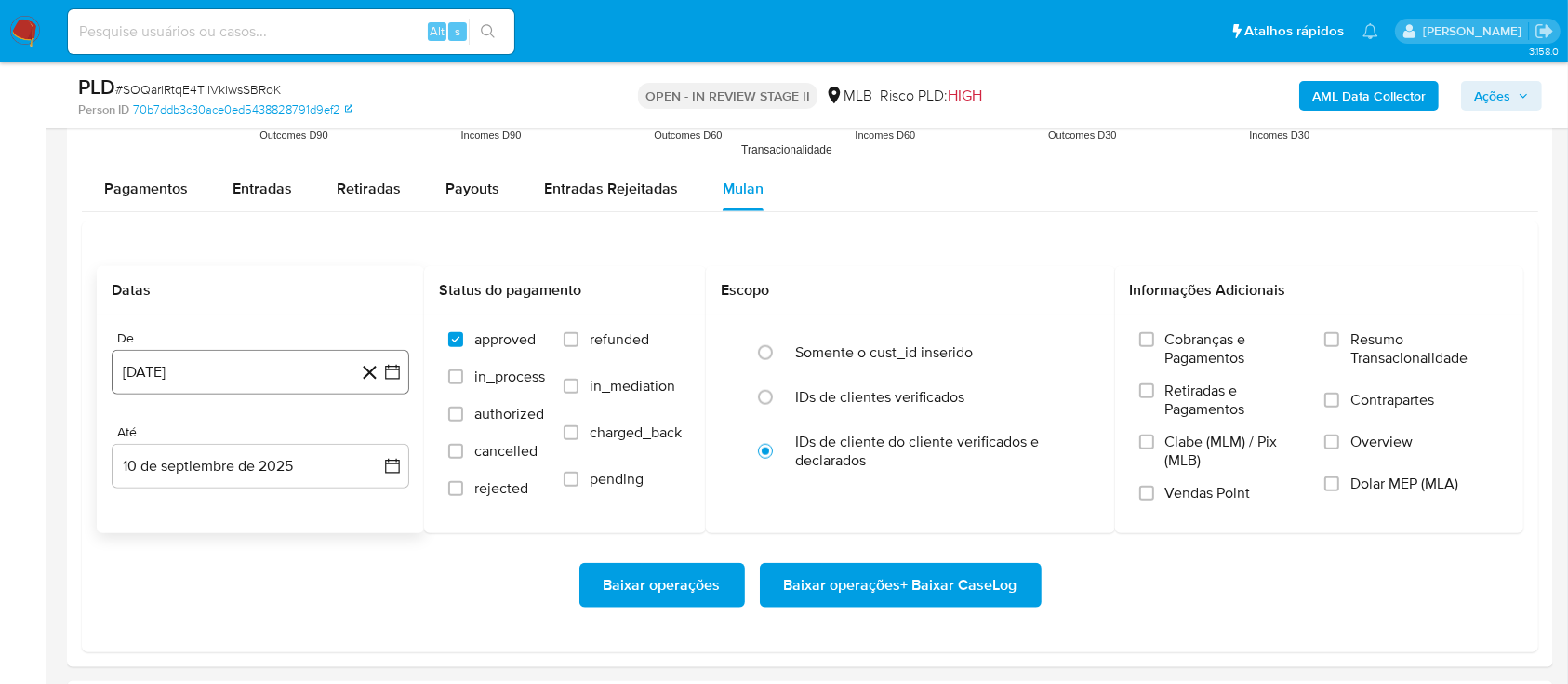
click at [397, 362] on icon "button" at bounding box center [392, 371] width 19 height 19
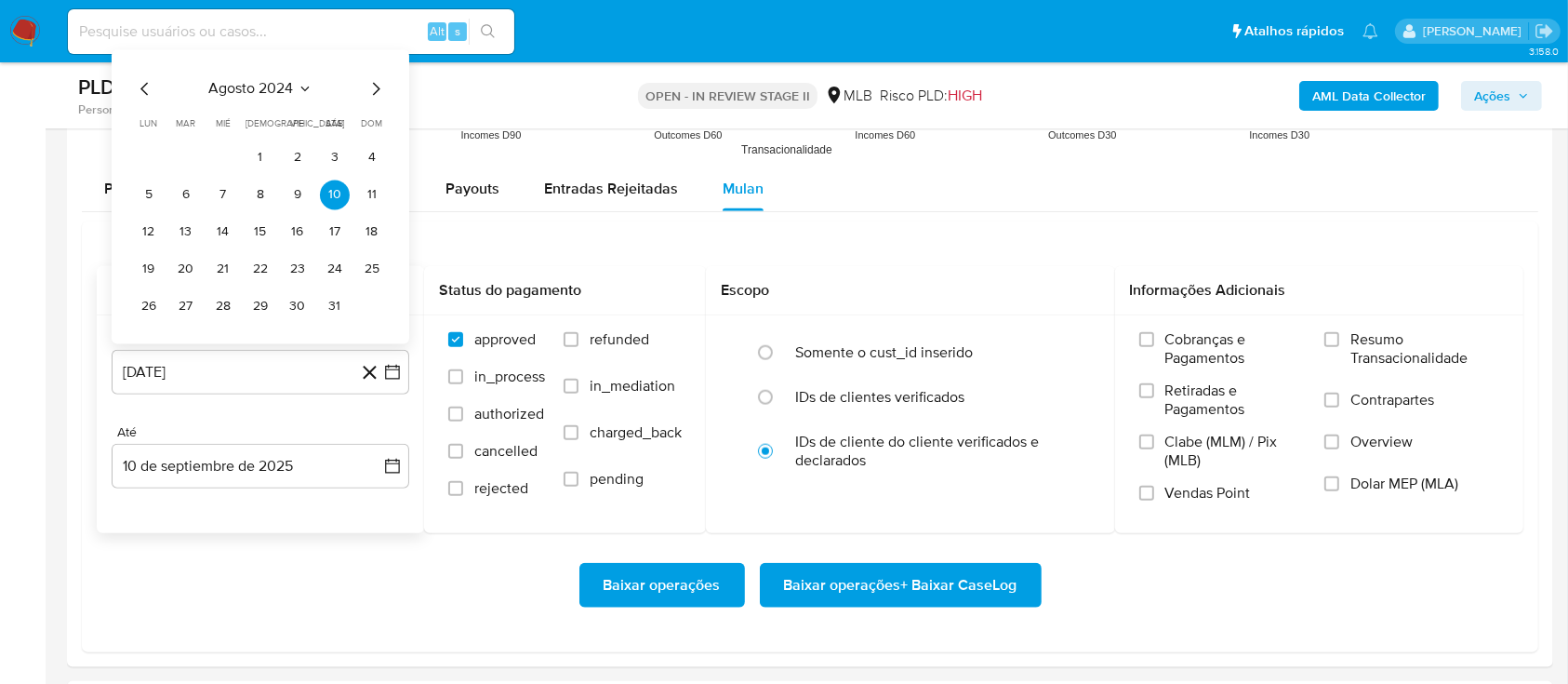
click at [374, 86] on icon "Mes siguiente" at bounding box center [375, 88] width 22 height 22
click at [313, 48] on button "septiembre 2024" at bounding box center [261, 51] width 132 height 19
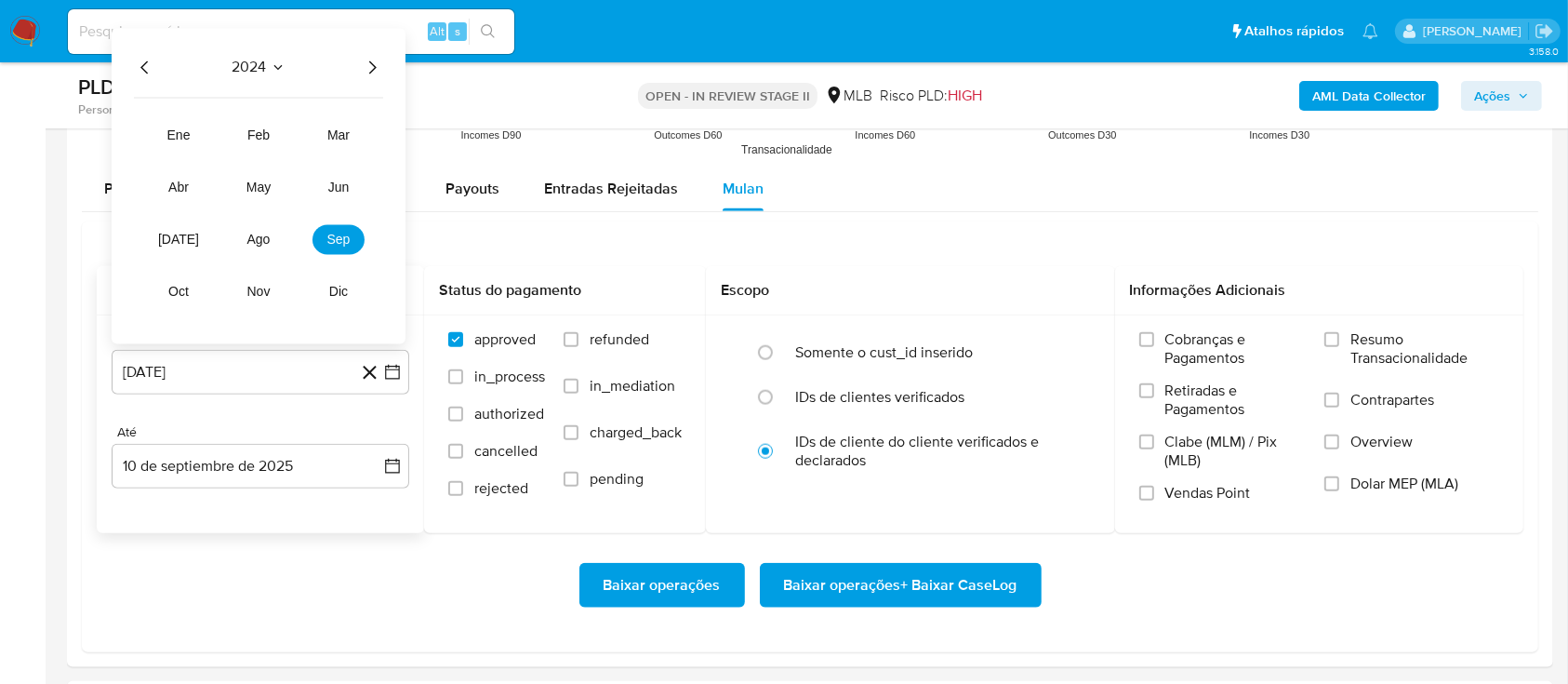
click at [370, 65] on icon "Año siguiente" at bounding box center [372, 66] width 22 height 22
click at [194, 232] on button "[DATE]" at bounding box center [178, 239] width 52 height 30
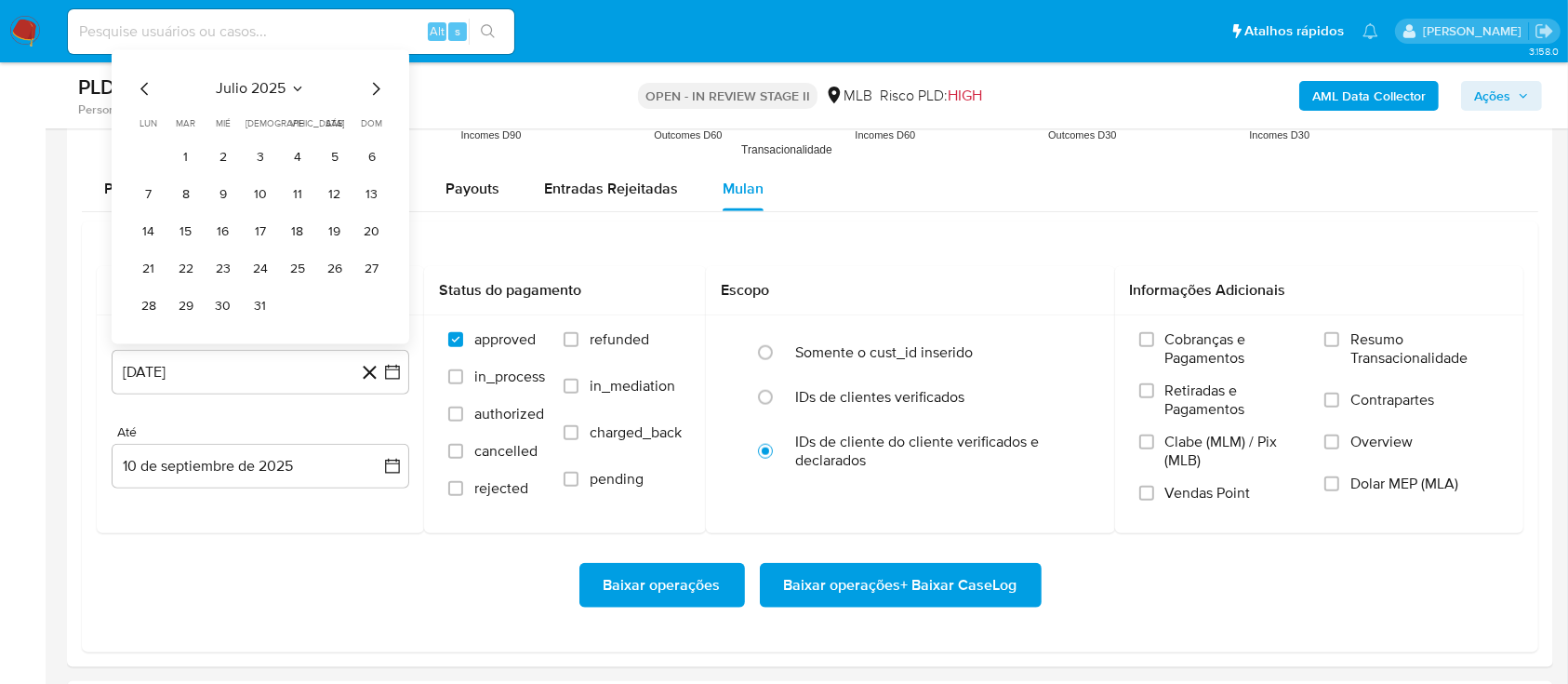
click at [187, 158] on button "1" at bounding box center [186, 157] width 30 height 30
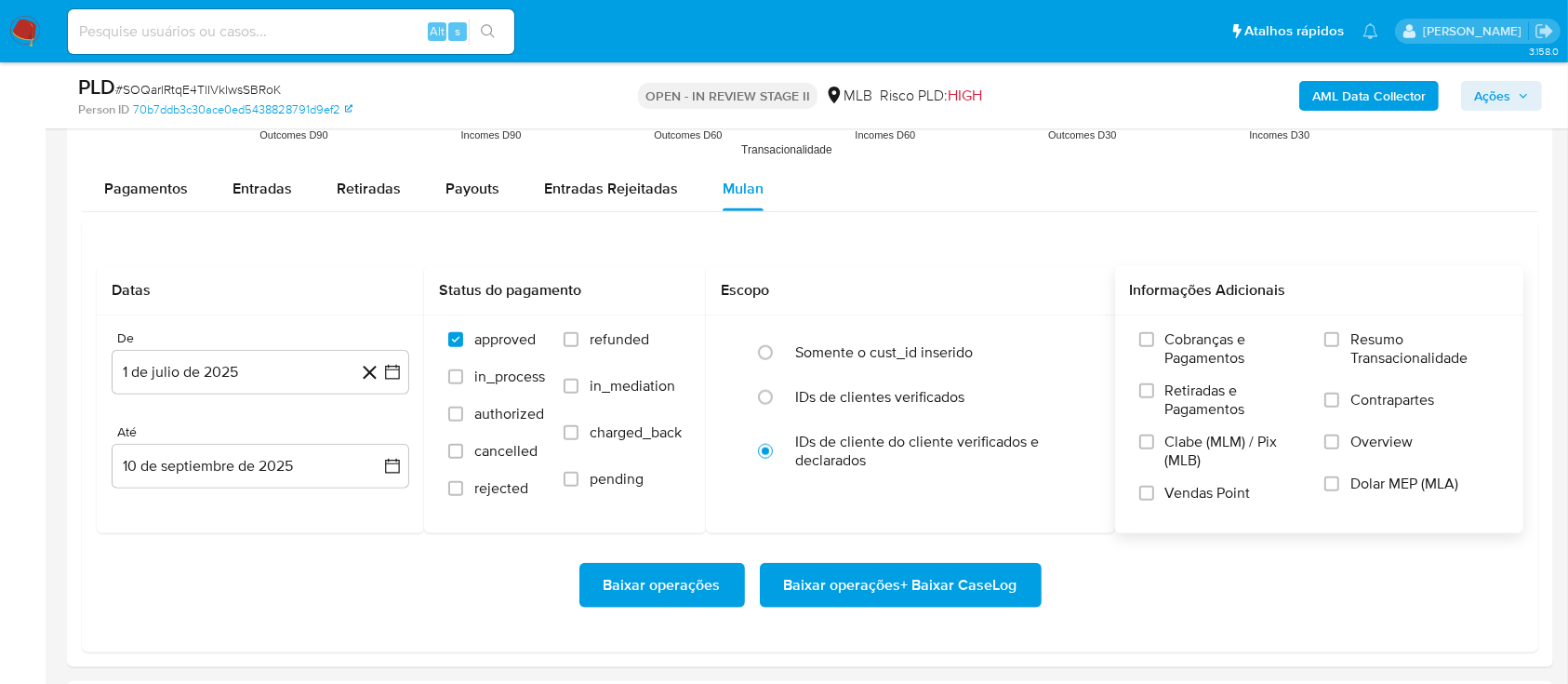
click at [1379, 347] on span "Resumo Transacionalidade" at bounding box center [1425, 349] width 149 height 37
click at [1339, 347] on input "Resumo Transacionalidade" at bounding box center [1331, 339] width 15 height 15
click at [958, 586] on span "Baixar operações + Baixar CaseLog" at bounding box center [901, 586] width 234 height 41
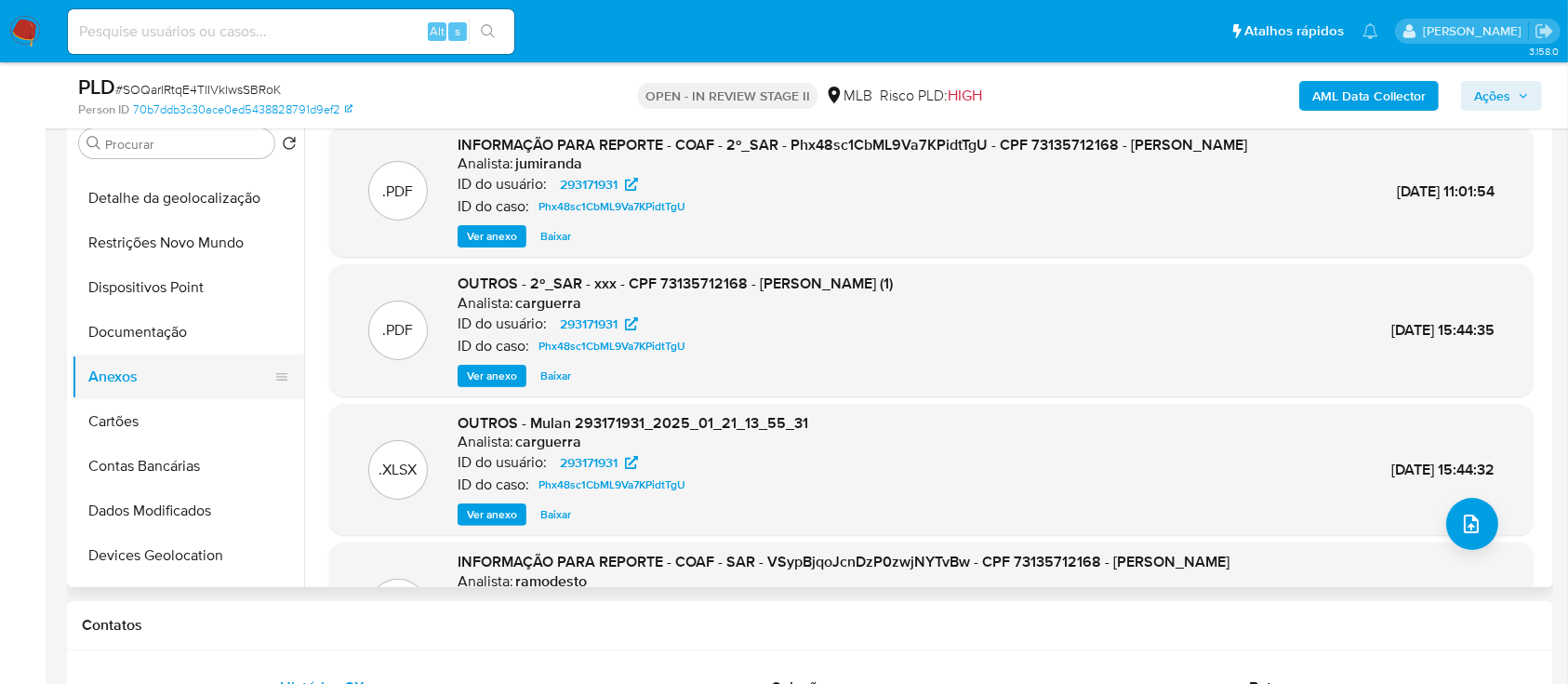
scroll to position [0, 0]
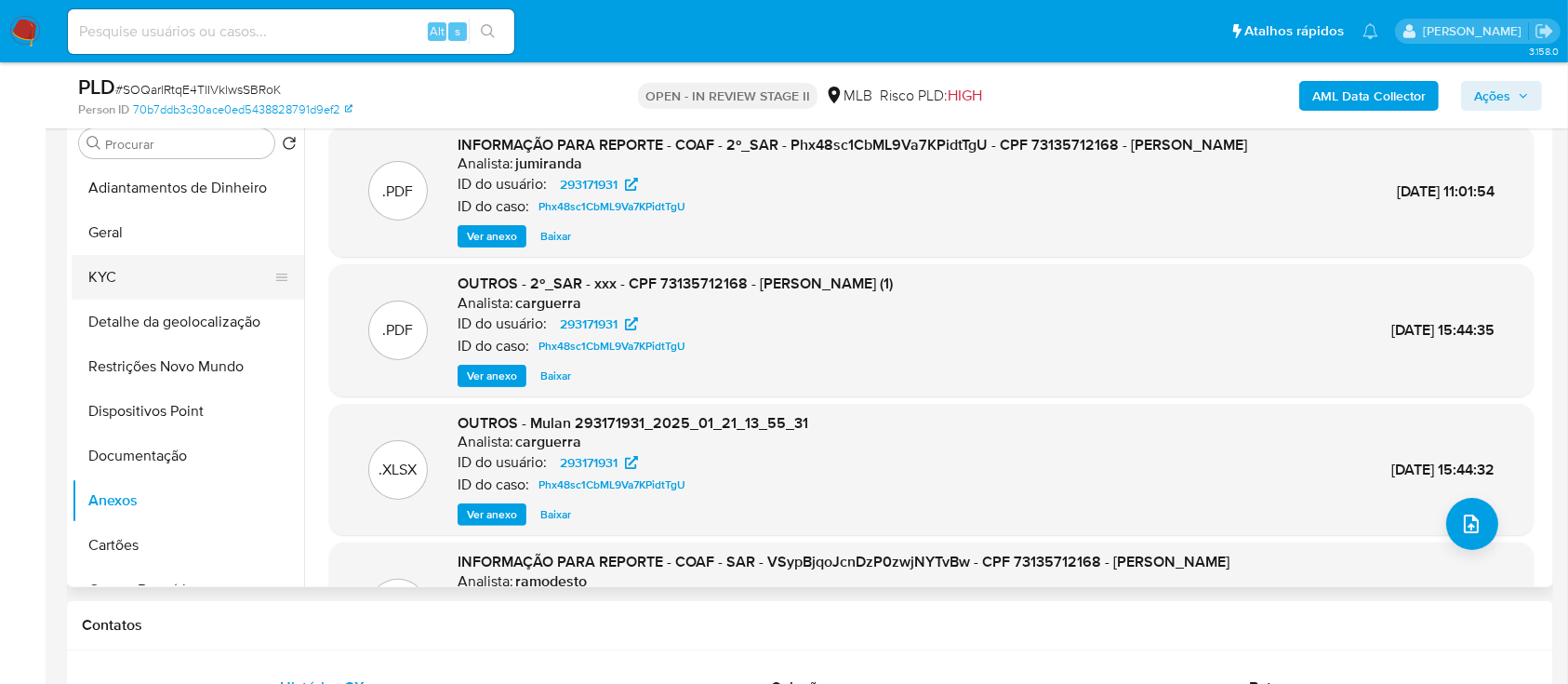
click at [154, 274] on button "KYC" at bounding box center [180, 278] width 217 height 45
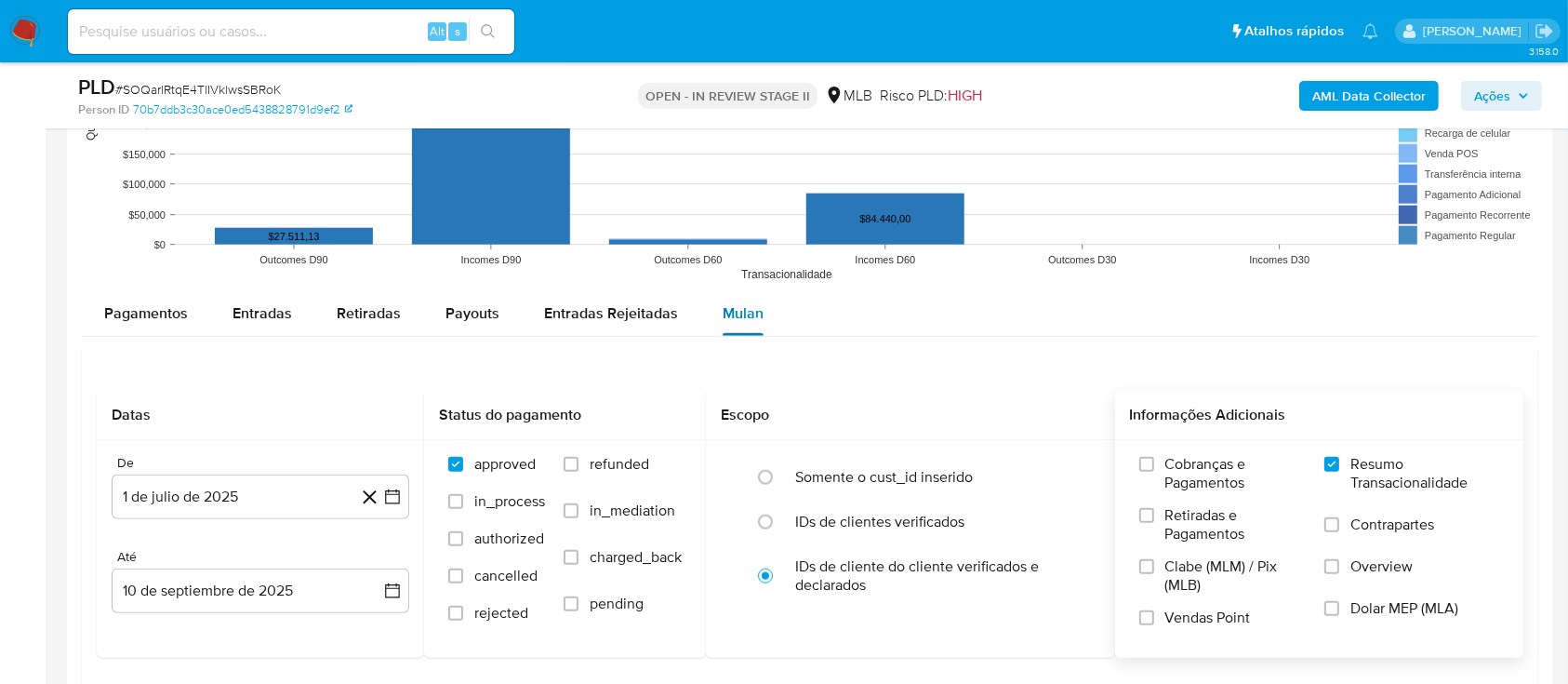
scroll to position [1861, 0]
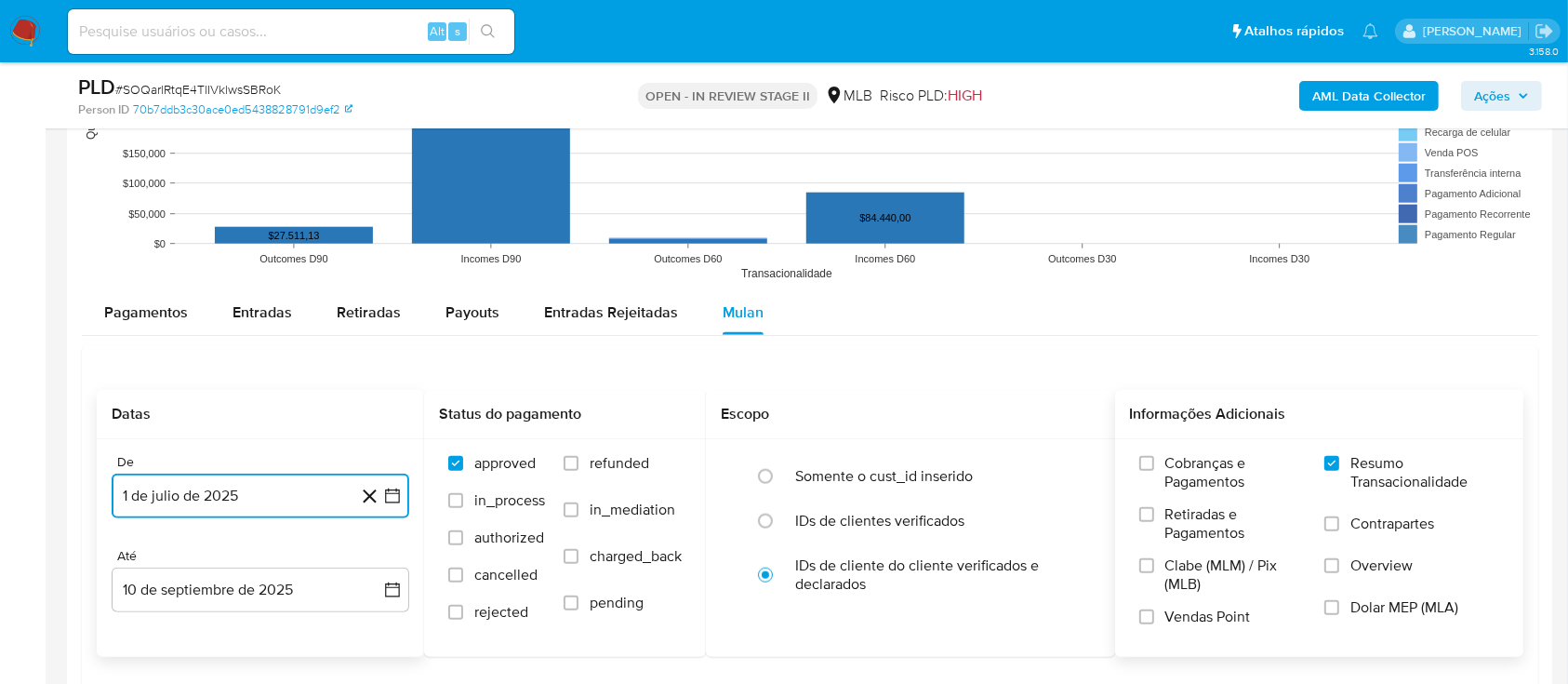
click at [384, 501] on icon "button" at bounding box center [392, 495] width 19 height 19
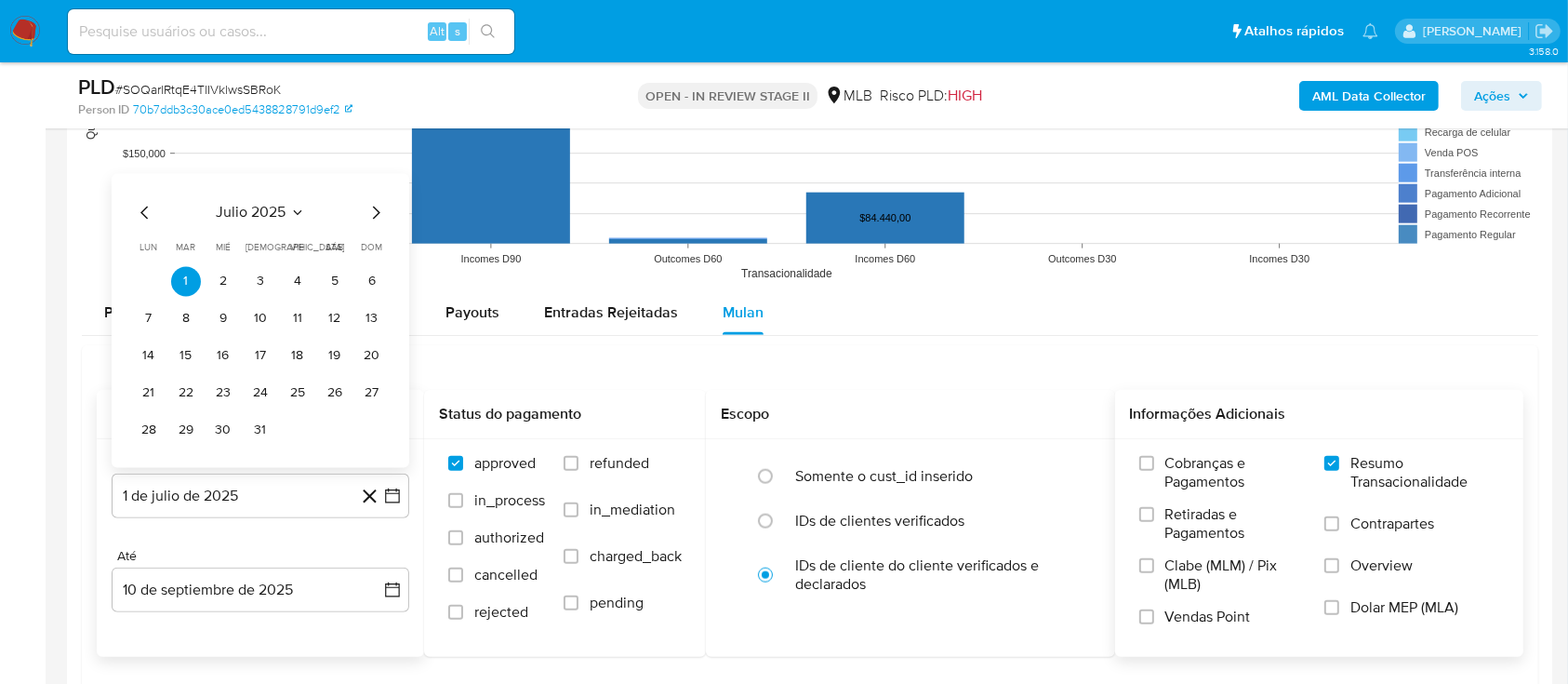
click at [133, 207] on div "julio 2025 julio 2025 lun lunes mar martes mié miércoles jue jueves vie viernes…" at bounding box center [261, 321] width 298 height 294
click at [143, 204] on icon "Mes anterior" at bounding box center [145, 211] width 22 height 22
click at [146, 165] on icon "Mes anterior" at bounding box center [145, 174] width 22 height 22
click at [271, 292] on td "1" at bounding box center [260, 281] width 30 height 30
click at [268, 274] on button "1" at bounding box center [260, 281] width 30 height 30
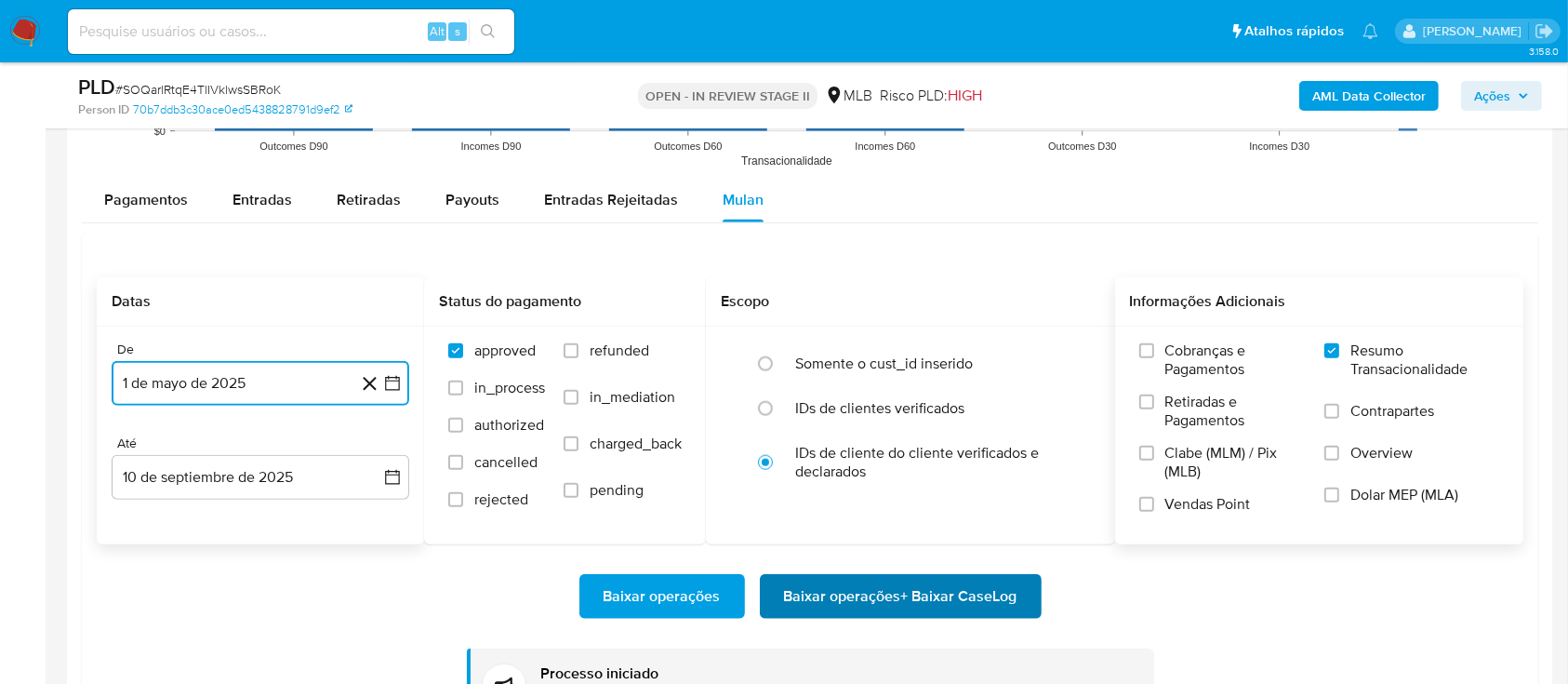
scroll to position [2109, 0]
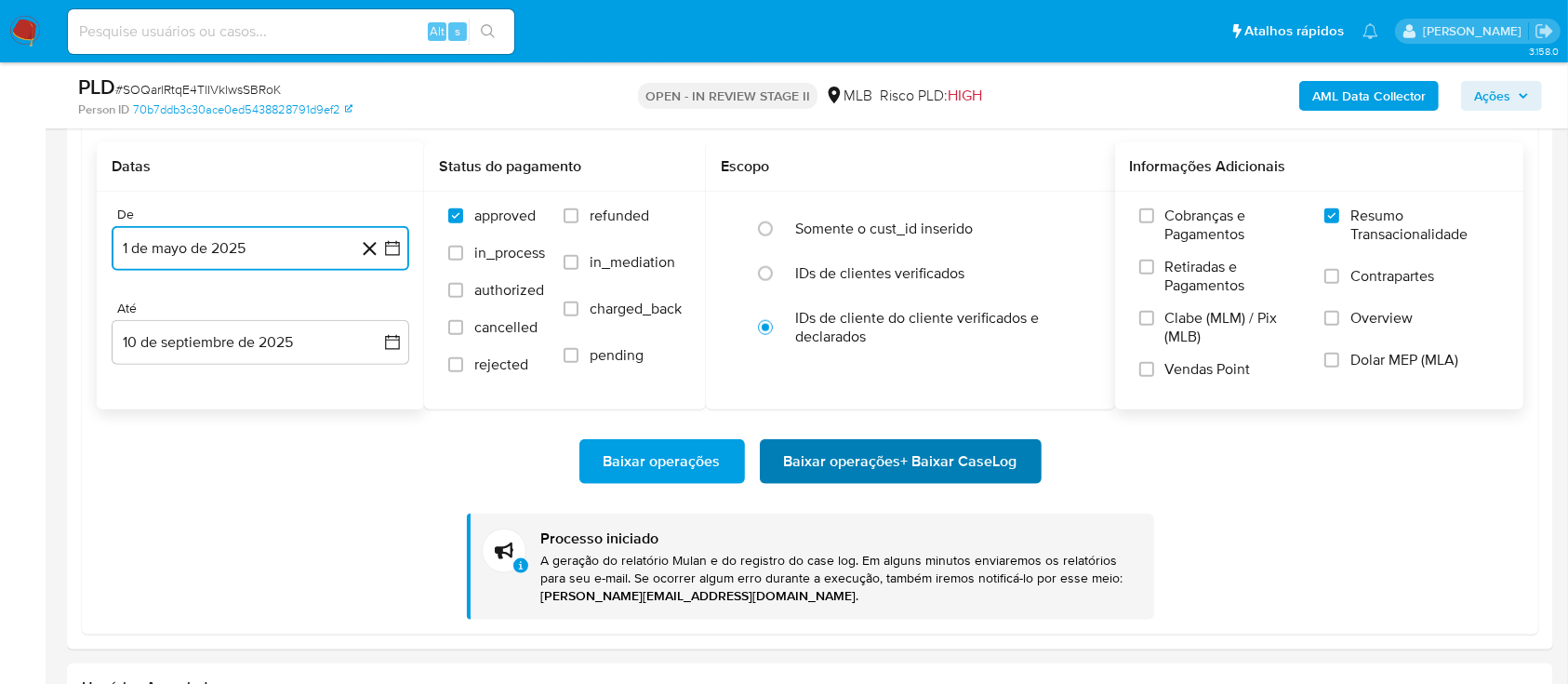
click at [863, 454] on span "Baixar operações + Baixar CaseLog" at bounding box center [901, 462] width 234 height 41
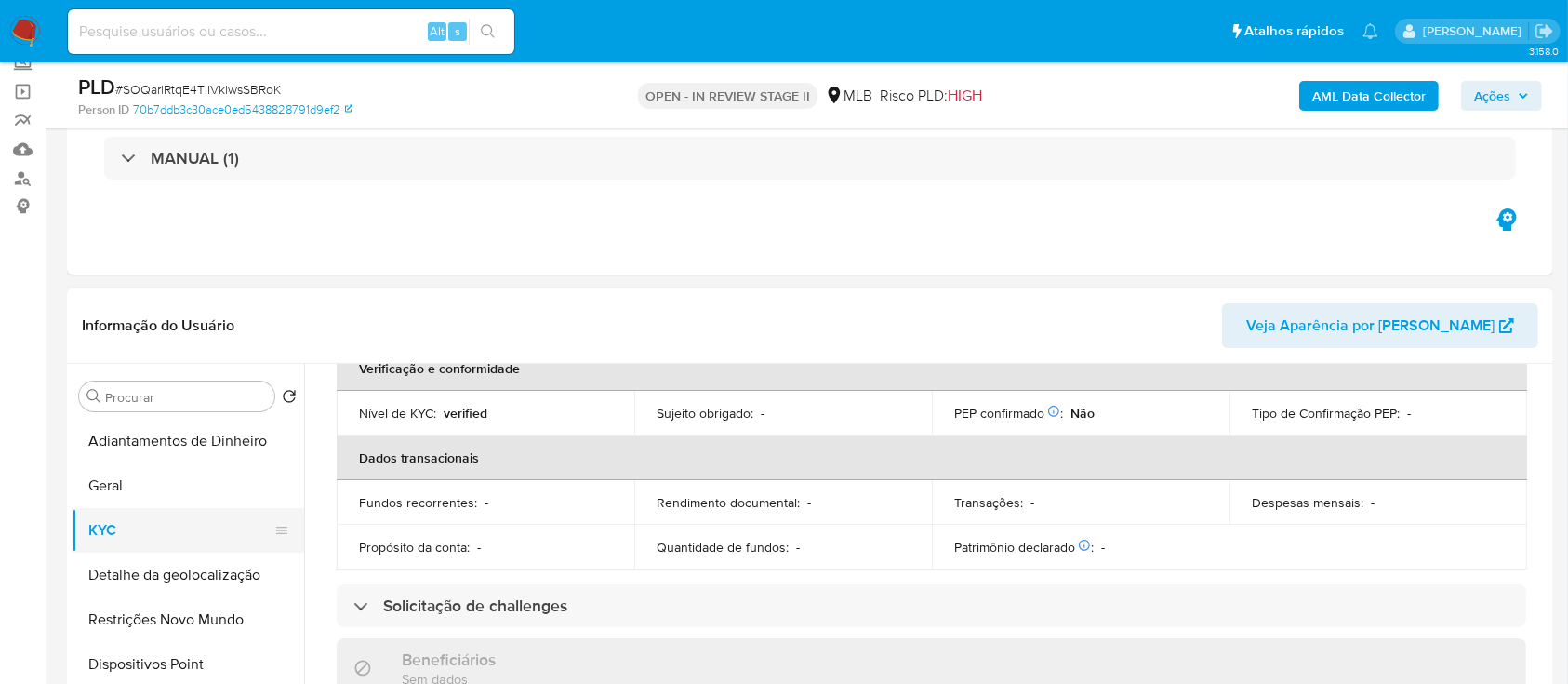
scroll to position [247, 0]
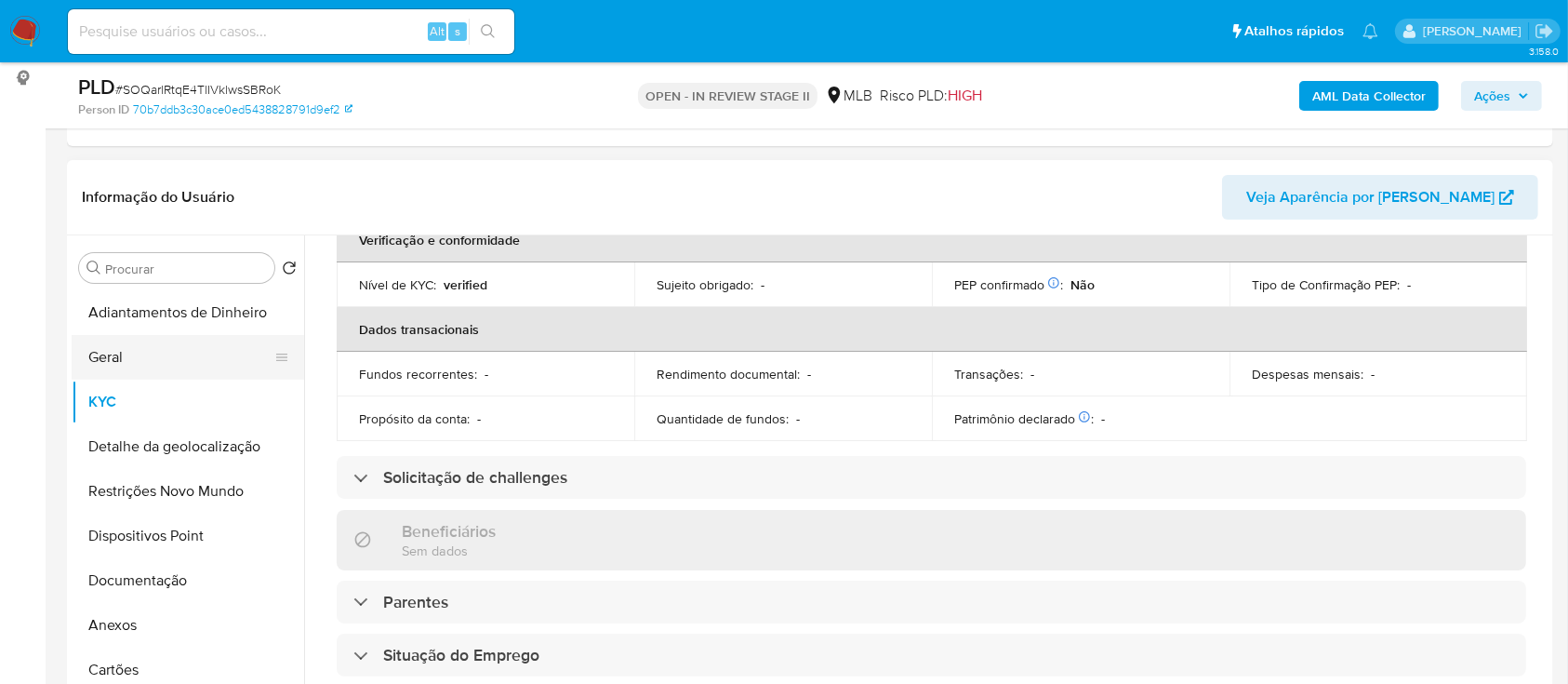
drag, startPoint x: 158, startPoint y: 357, endPoint x: 167, endPoint y: 352, distance: 10.3
click at [158, 356] on button "Geral" at bounding box center [180, 358] width 217 height 45
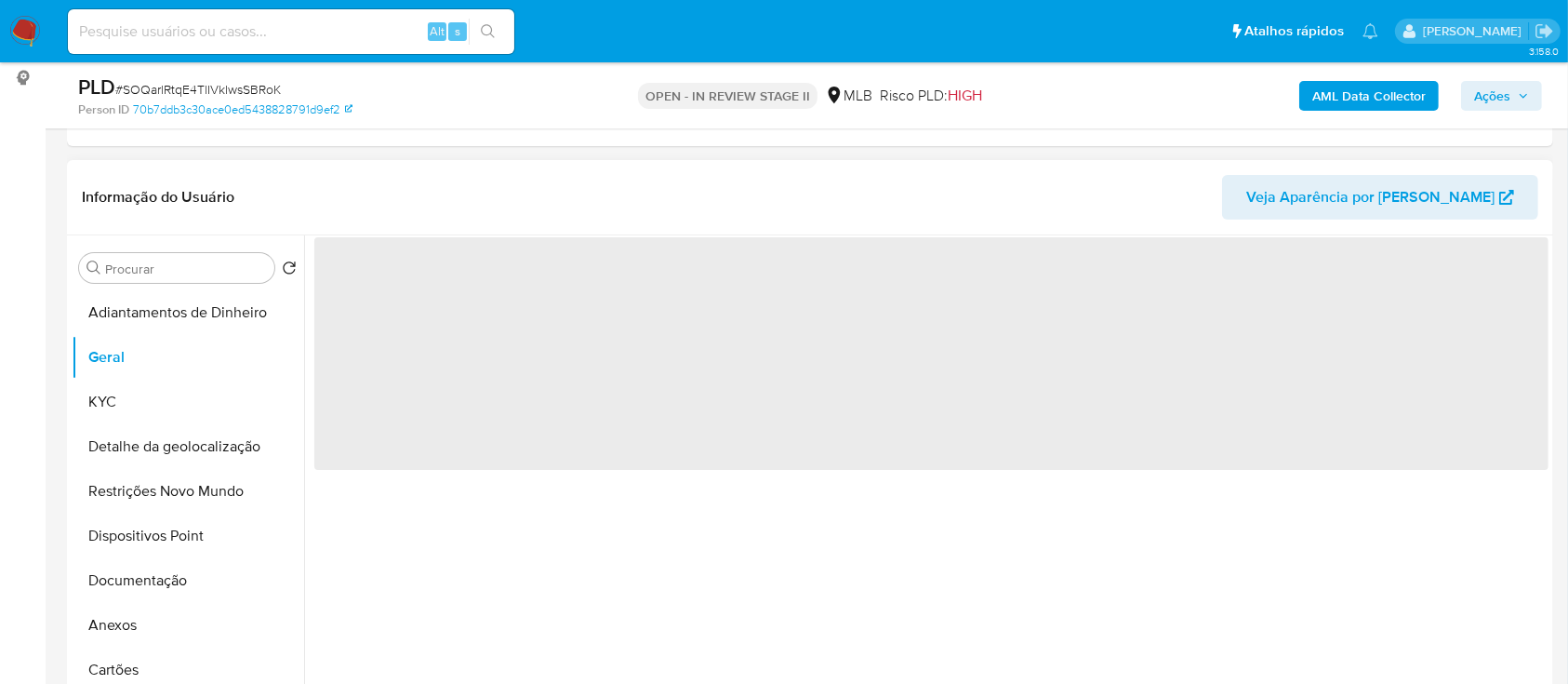
scroll to position [0, 0]
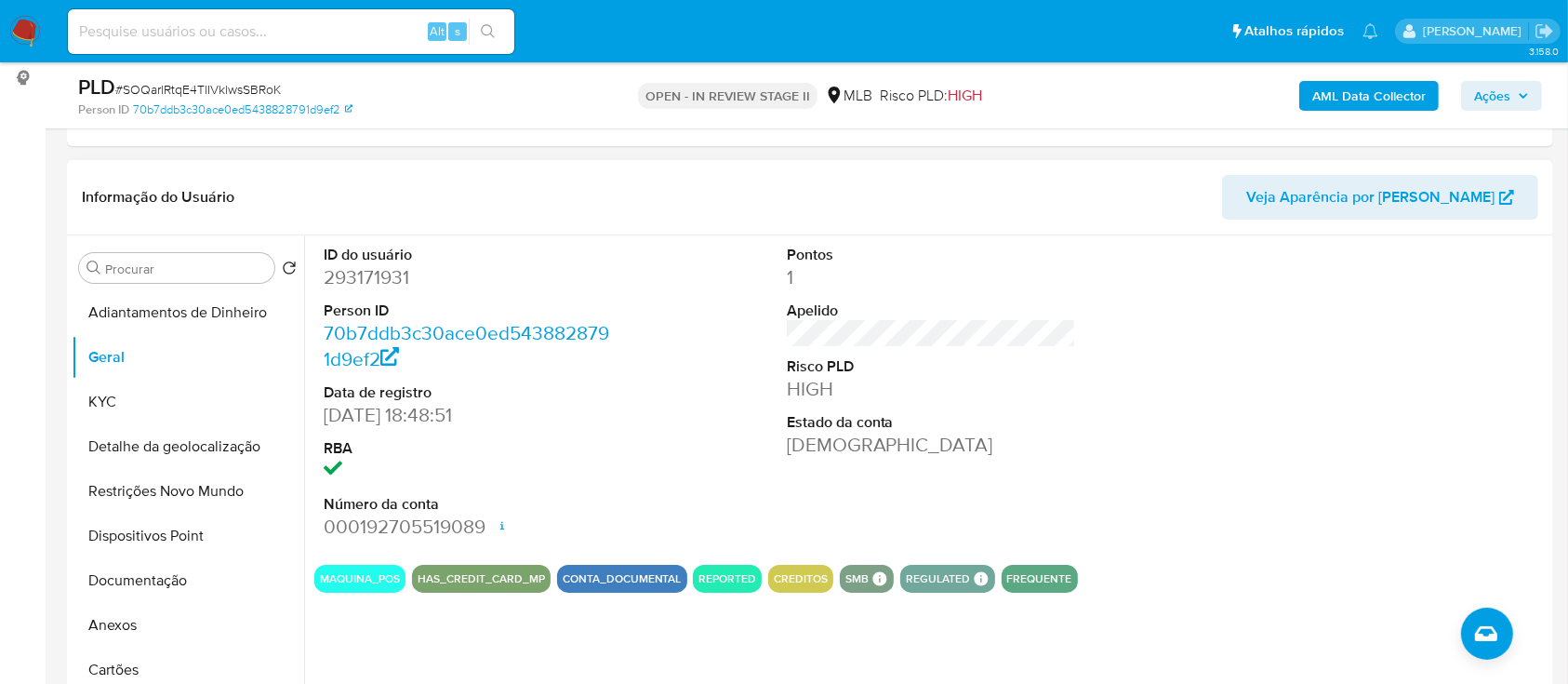
click at [1287, 323] on div at bounding box center [1394, 393] width 309 height 315
click at [119, 399] on button "KYC" at bounding box center [180, 402] width 217 height 45
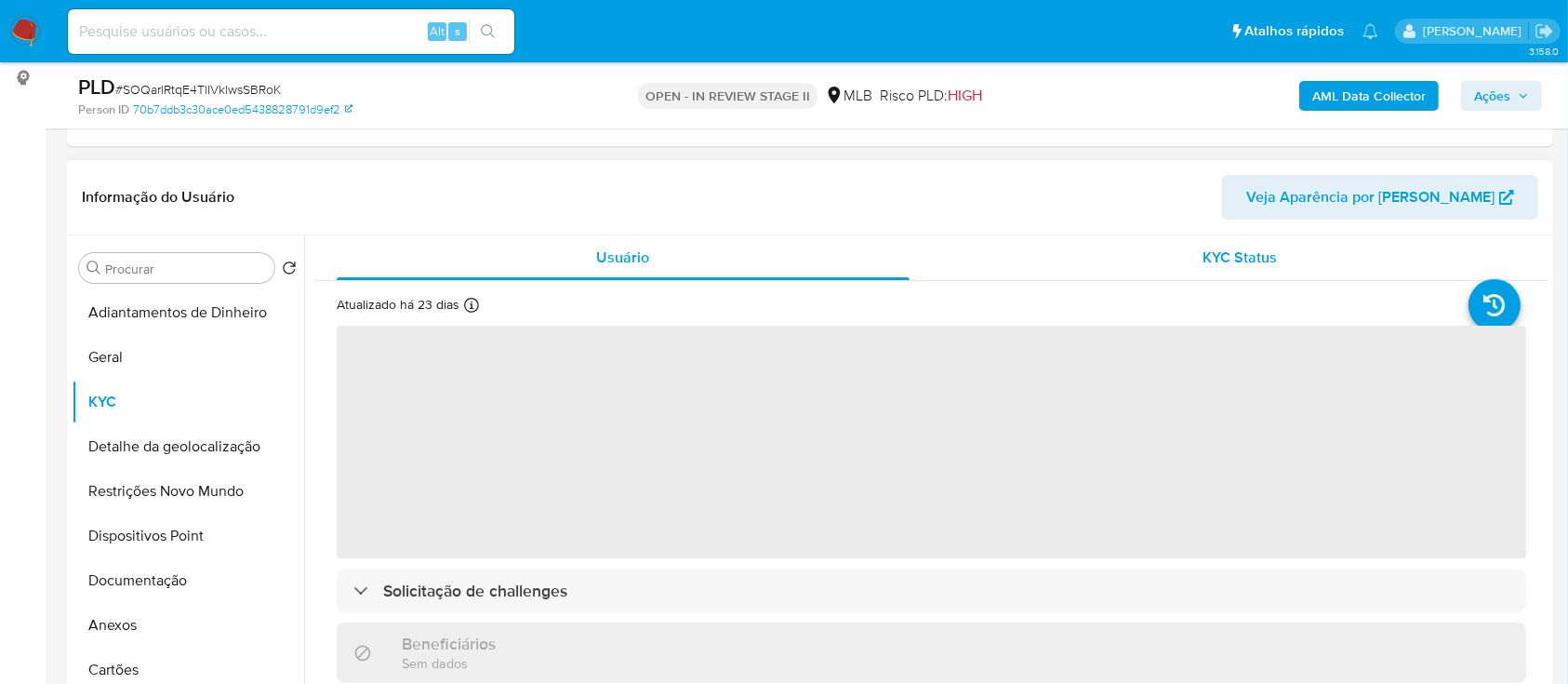
scroll to position [124, 0]
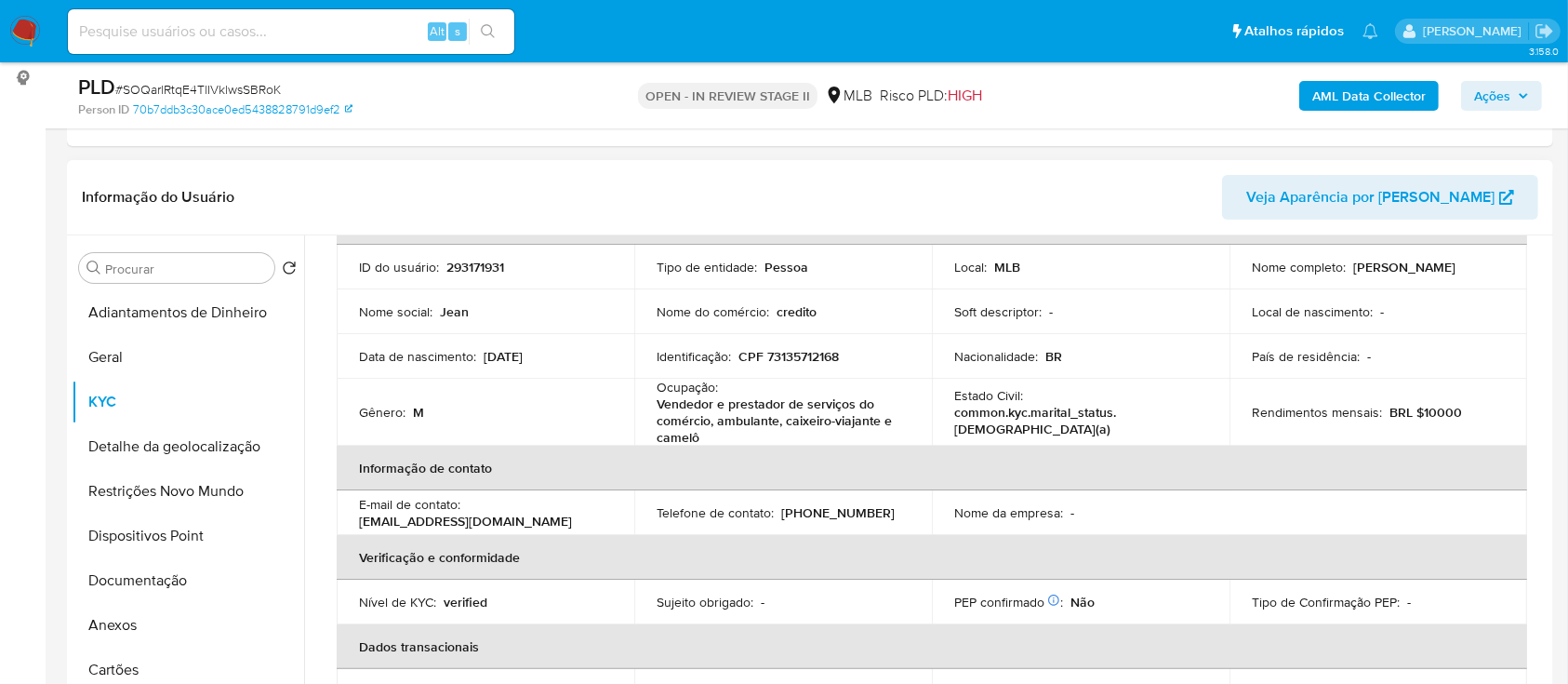
drag, startPoint x: 1168, startPoint y: 173, endPoint x: 1136, endPoint y: 168, distance: 32.4
click at [1165, 175] on header "Informação do Usuário Veja Aparência por Pessoa" at bounding box center [809, 198] width 1456 height 45
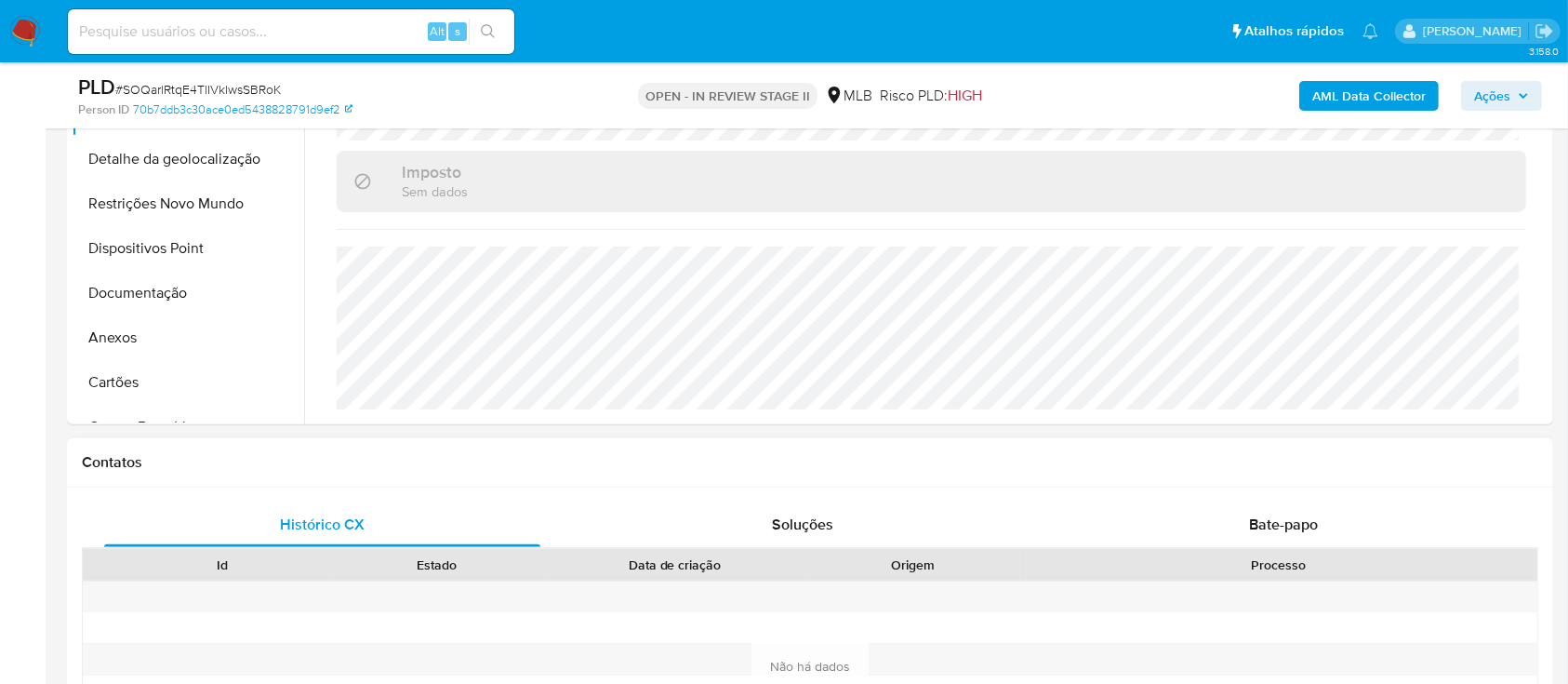
scroll to position [496, 0]
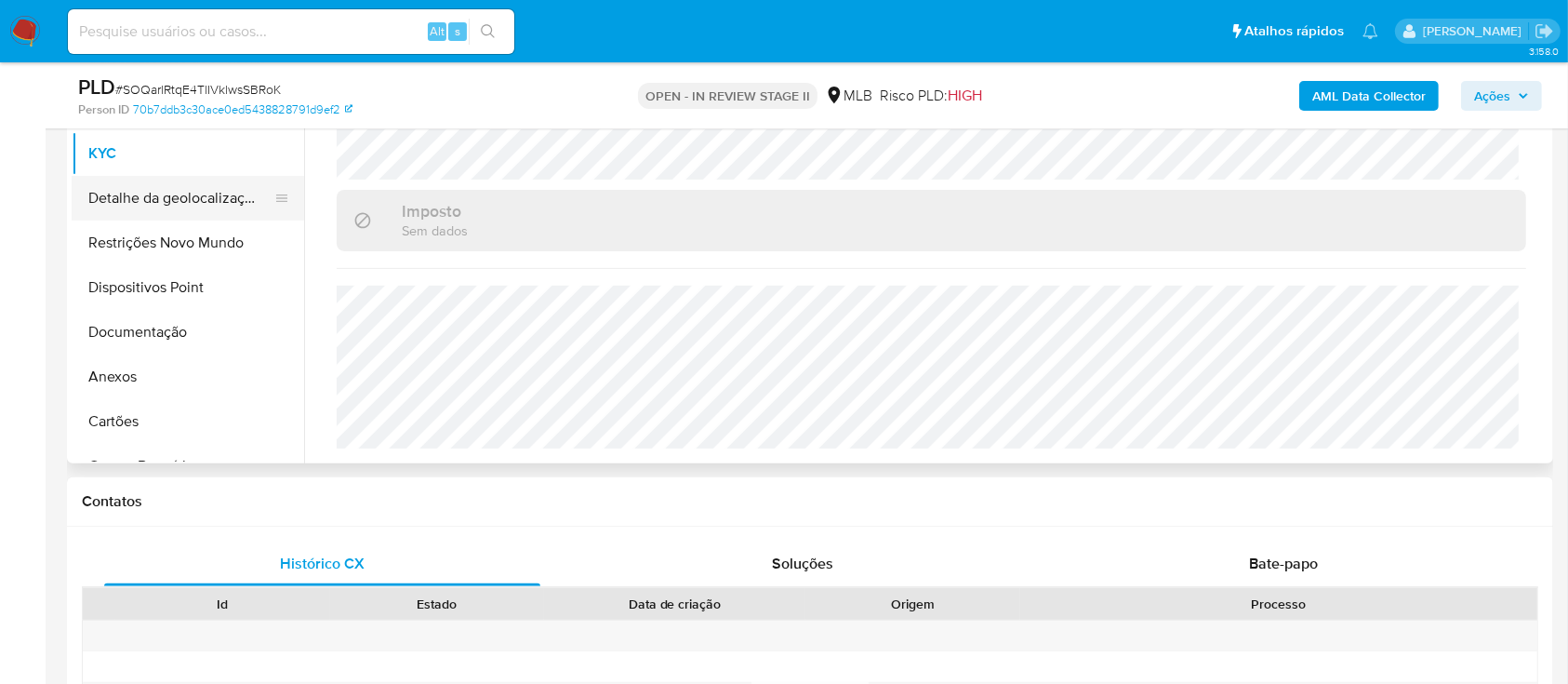
click at [175, 207] on button "Detalhe da geolocalização" at bounding box center [180, 198] width 217 height 45
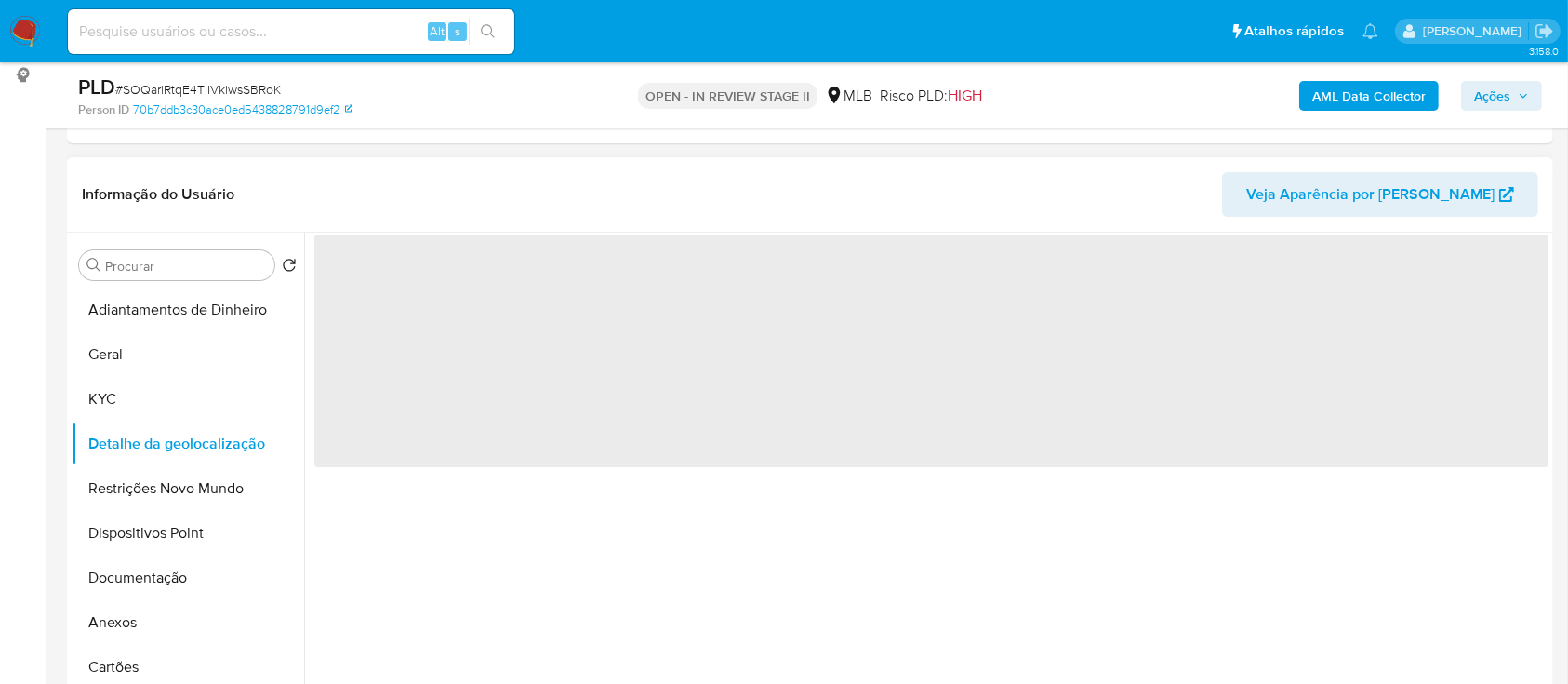
scroll to position [247, 0]
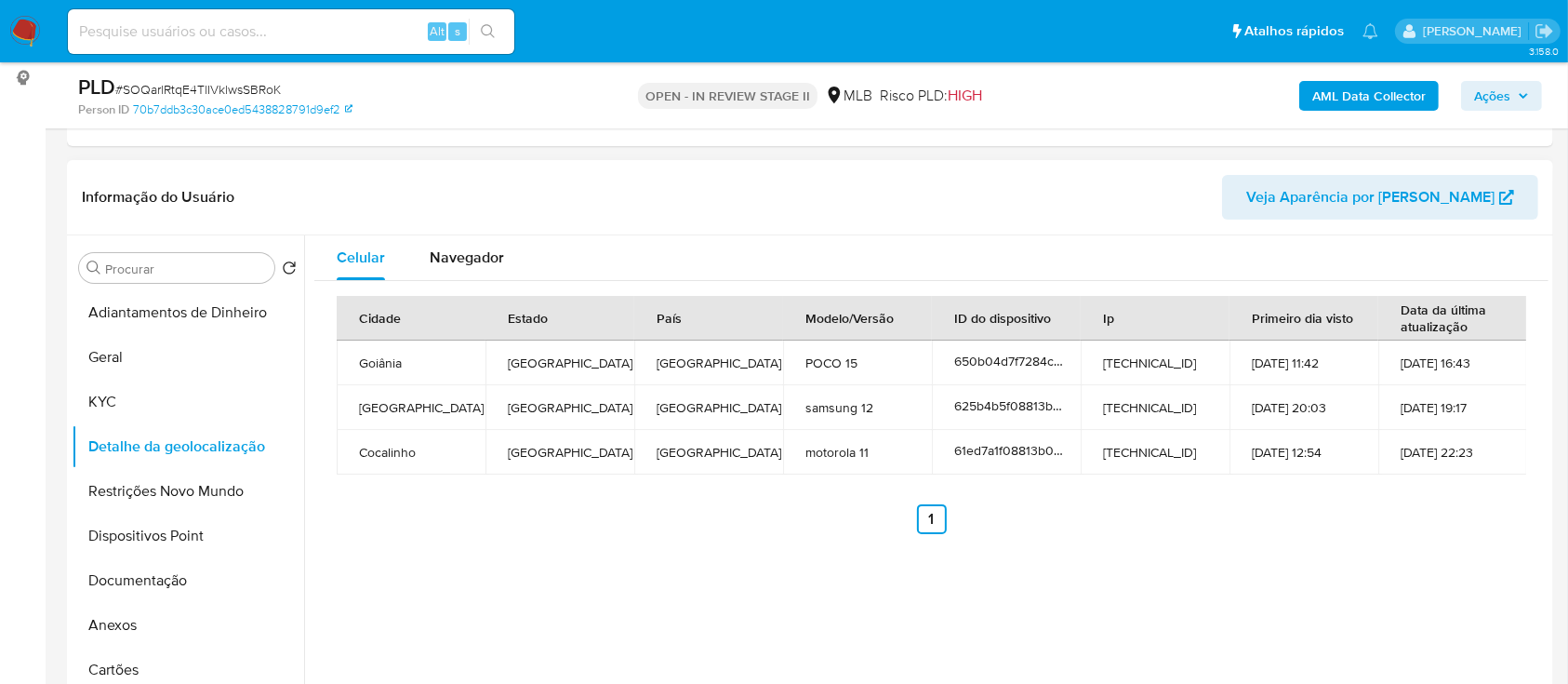
click at [1329, 522] on ul "Anterior 1 Siguiente" at bounding box center [931, 519] width 1189 height 30
click at [141, 477] on button "Restrições Novo Mundo" at bounding box center [180, 491] width 217 height 45
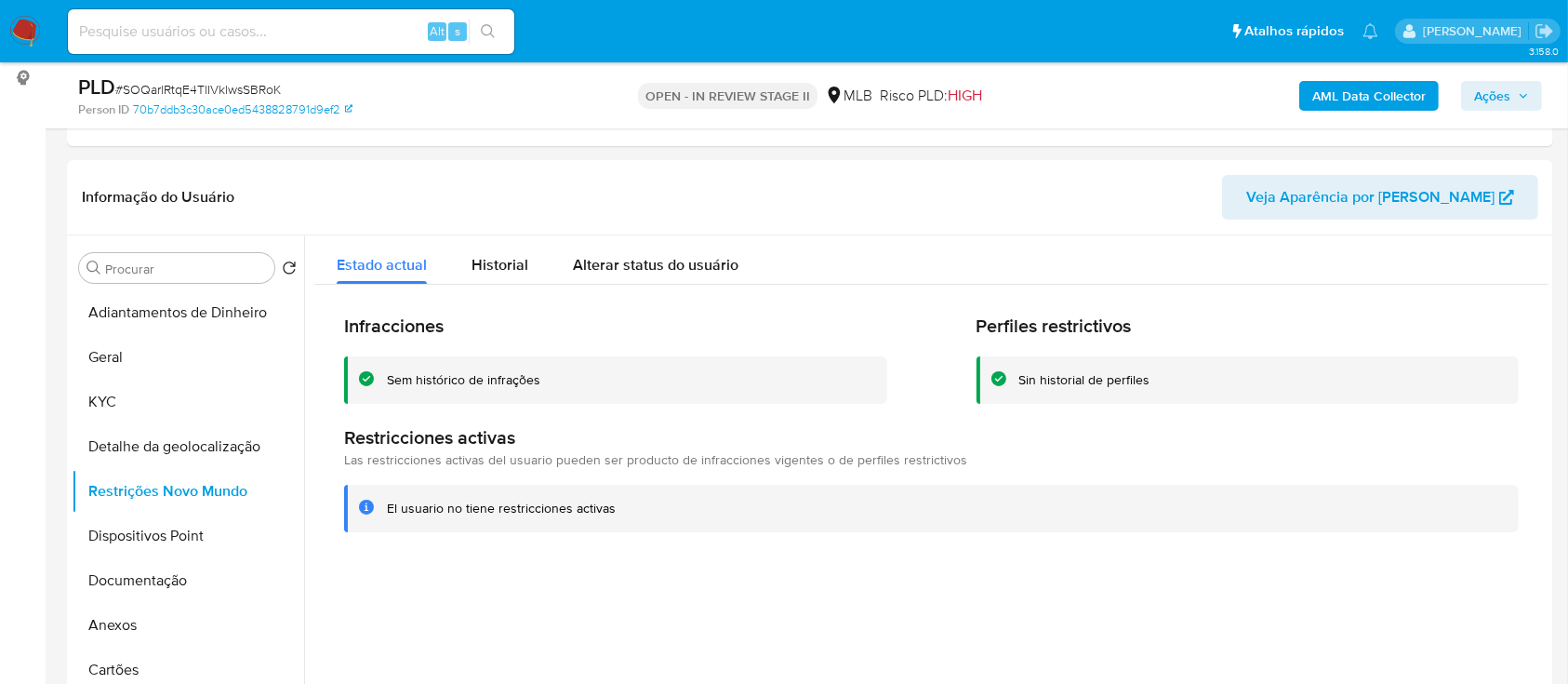
click at [1198, 101] on div "AML Data Collector Ações" at bounding box center [1301, 95] width 483 height 44
click at [141, 531] on button "Dispositivos Point" at bounding box center [180, 536] width 217 height 45
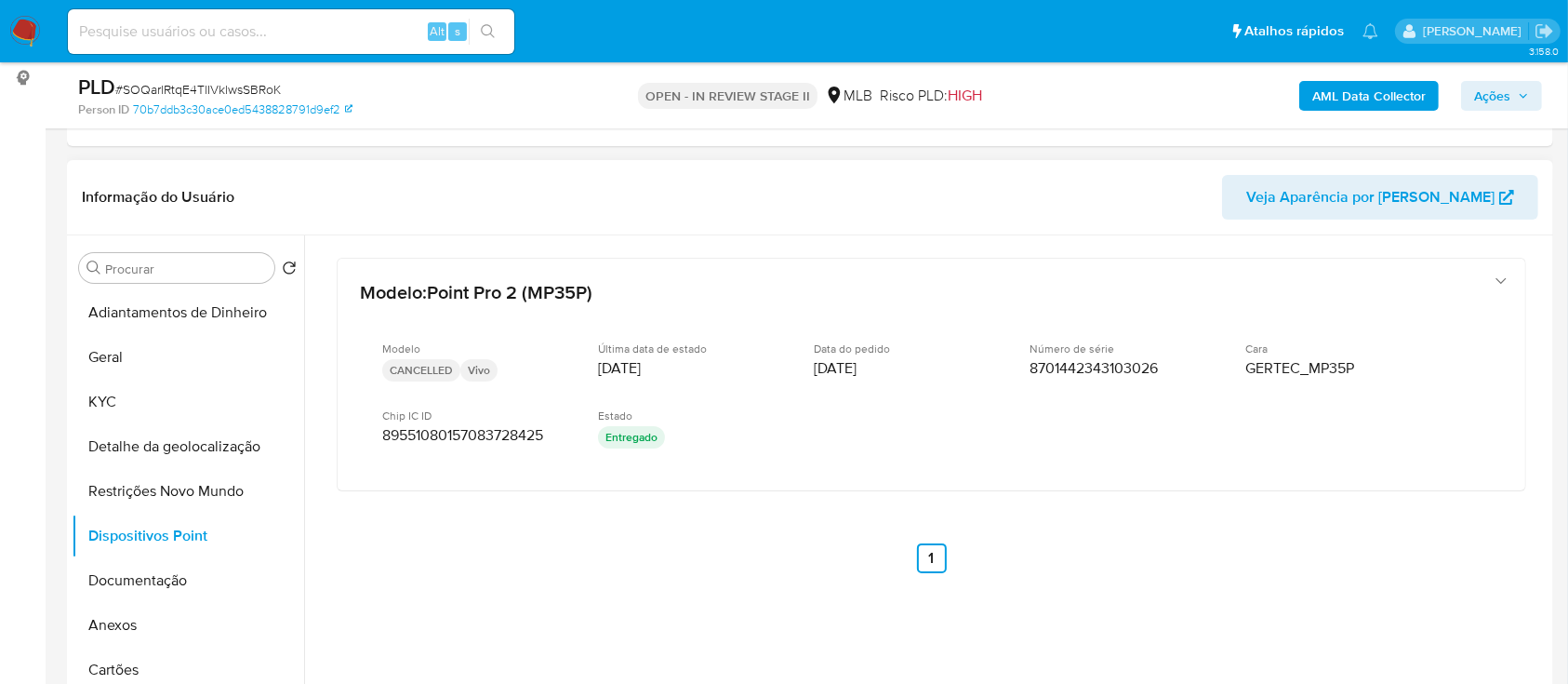
click at [1135, 183] on header "Informação do Usuário Veja Aparência por Pessoa" at bounding box center [809, 198] width 1456 height 45
click at [149, 576] on button "Documentação" at bounding box center [180, 581] width 217 height 45
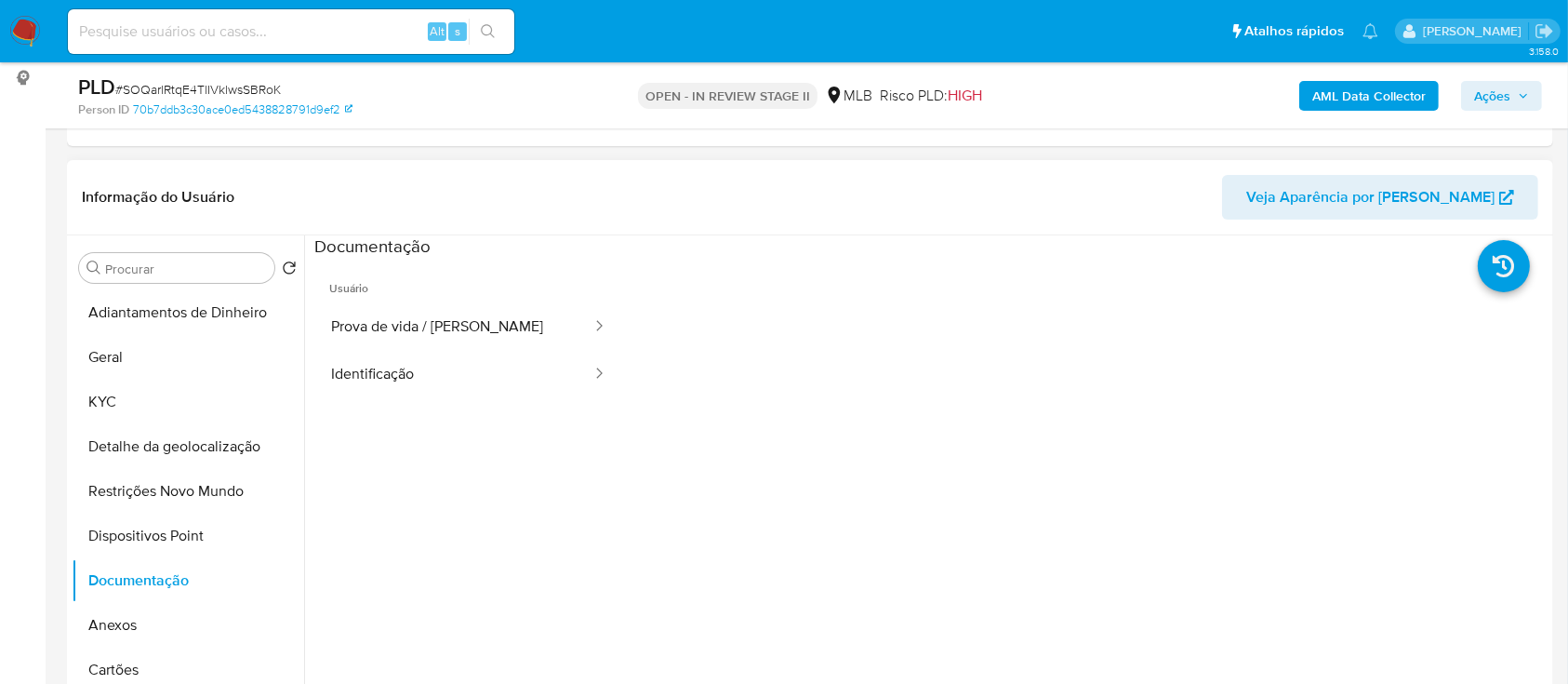
click at [485, 299] on span "Usuário" at bounding box center [468, 281] width 309 height 45
click at [478, 321] on button "Prova de vida / Selfie" at bounding box center [454, 326] width 279 height 48
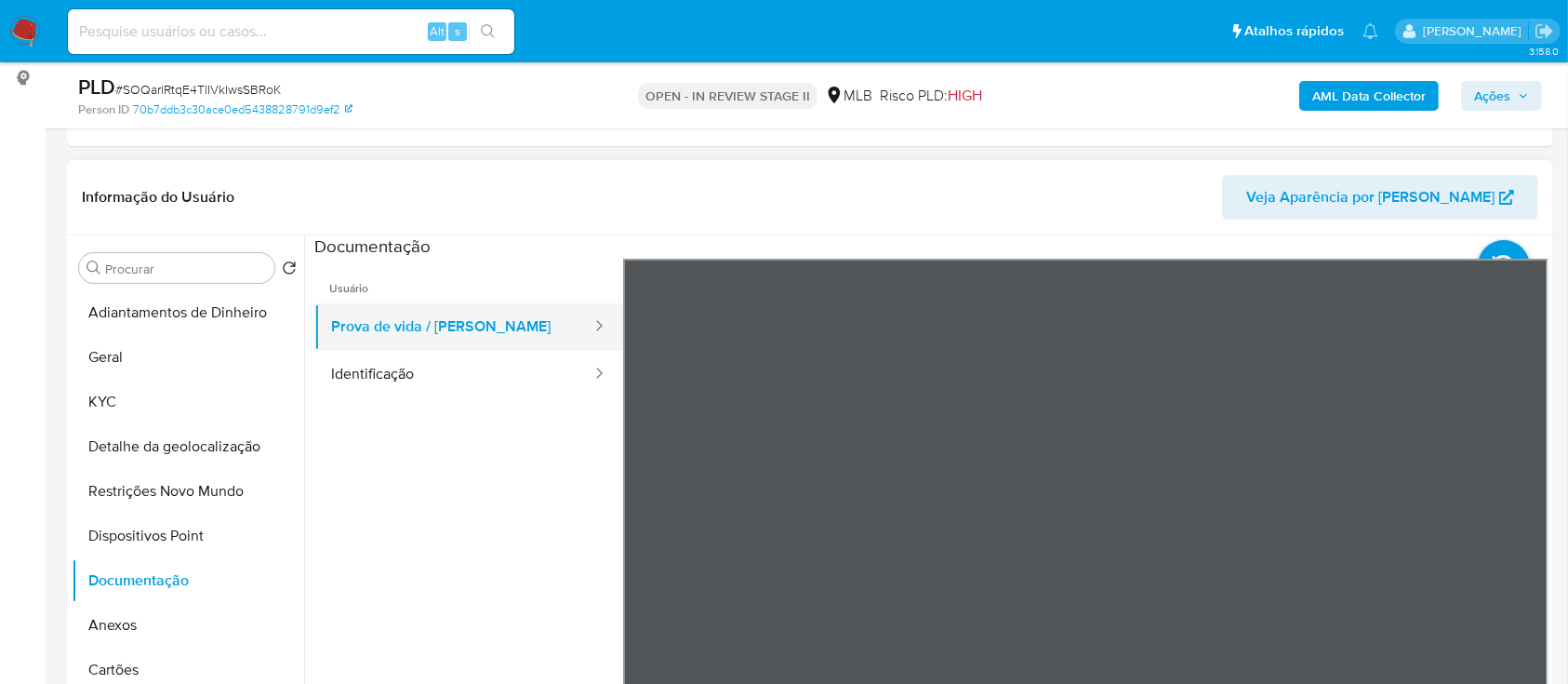
click at [467, 341] on button "Prova de vida / Selfie" at bounding box center [454, 326] width 279 height 48
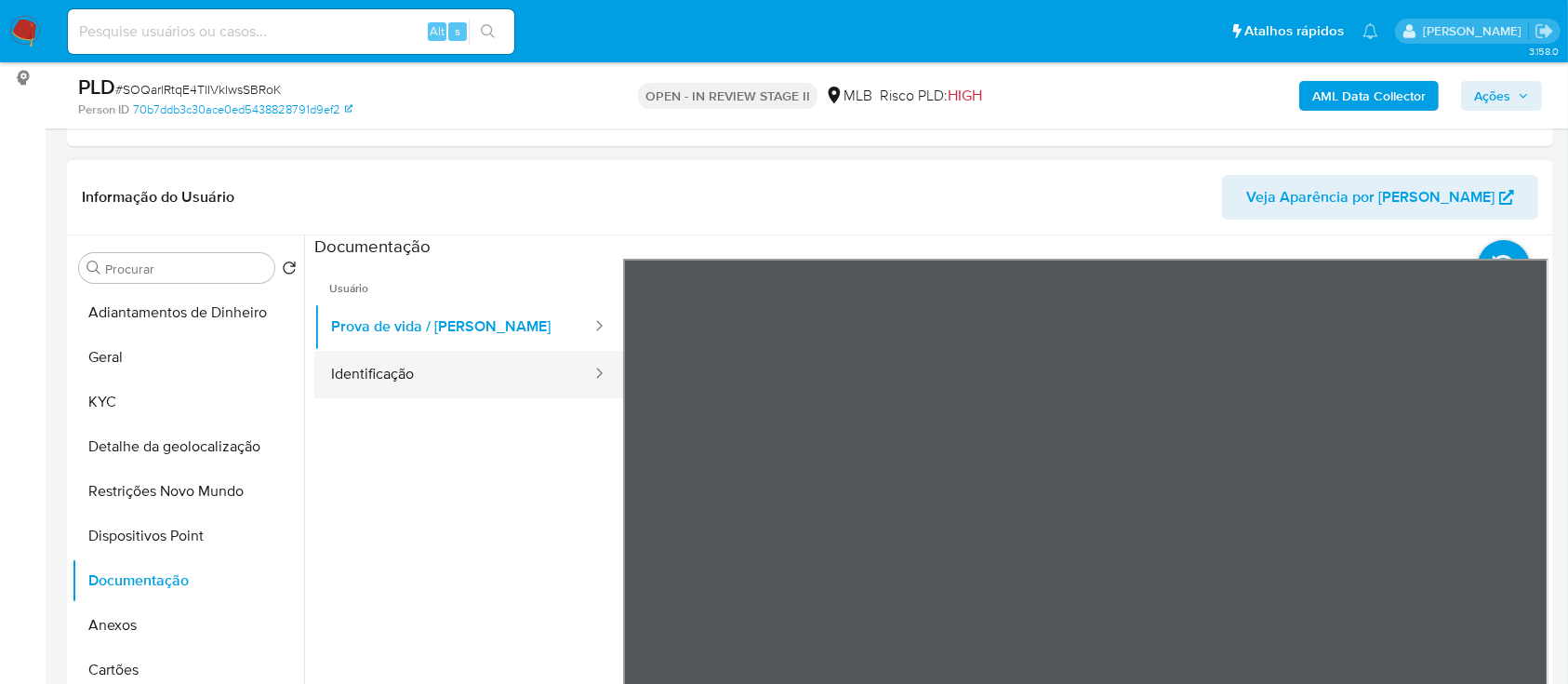
click at [435, 376] on button "Identificação" at bounding box center [454, 374] width 279 height 48
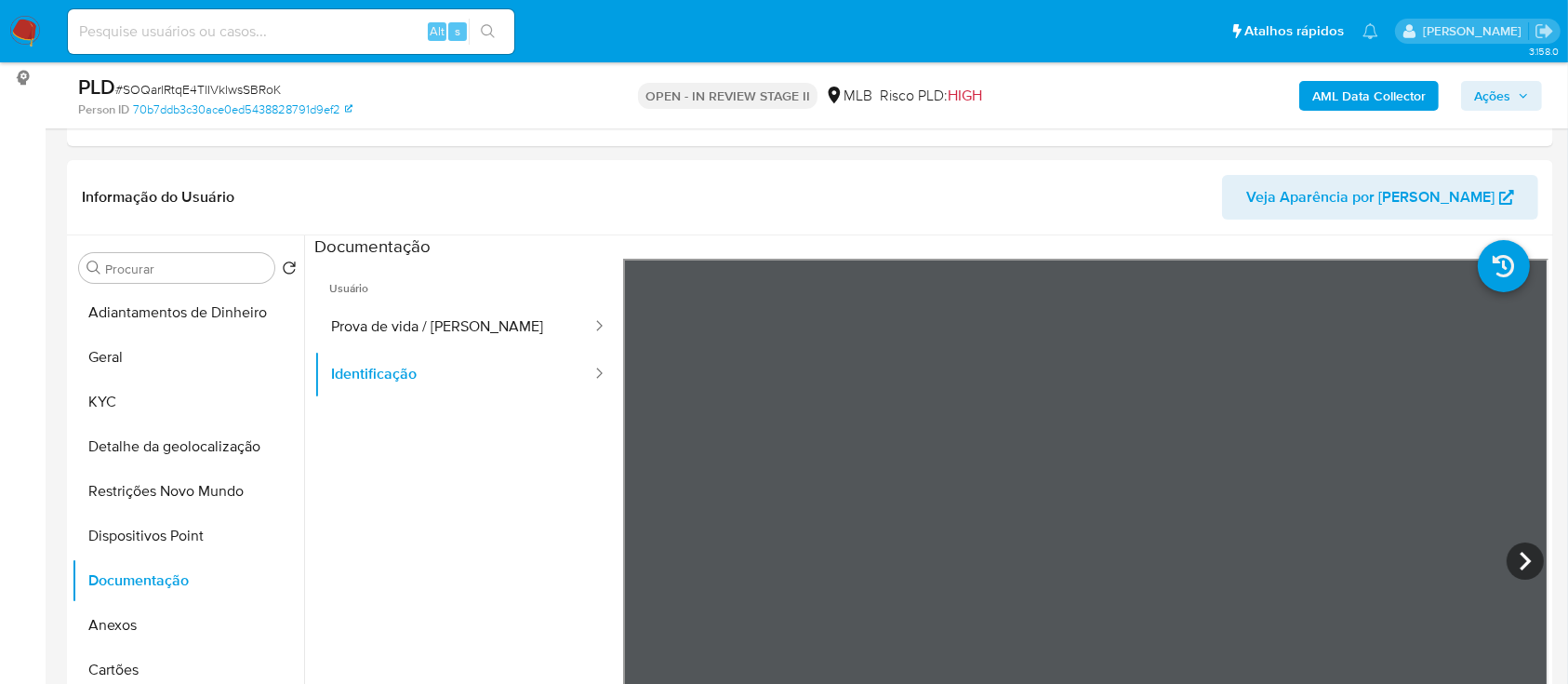
click at [1364, 95] on b "AML Data Collector" at bounding box center [1368, 95] width 114 height 30
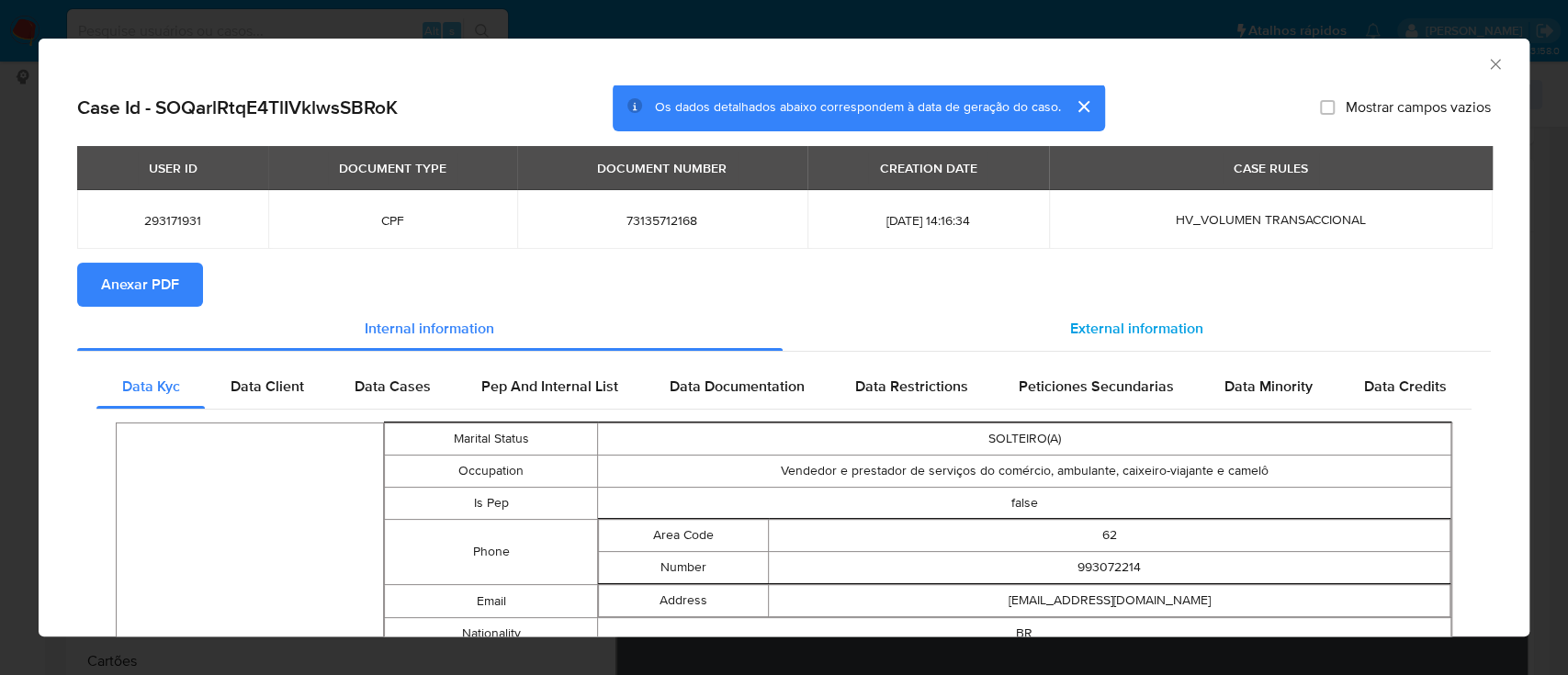
click at [1148, 325] on span "External information" at bounding box center [1137, 328] width 133 height 21
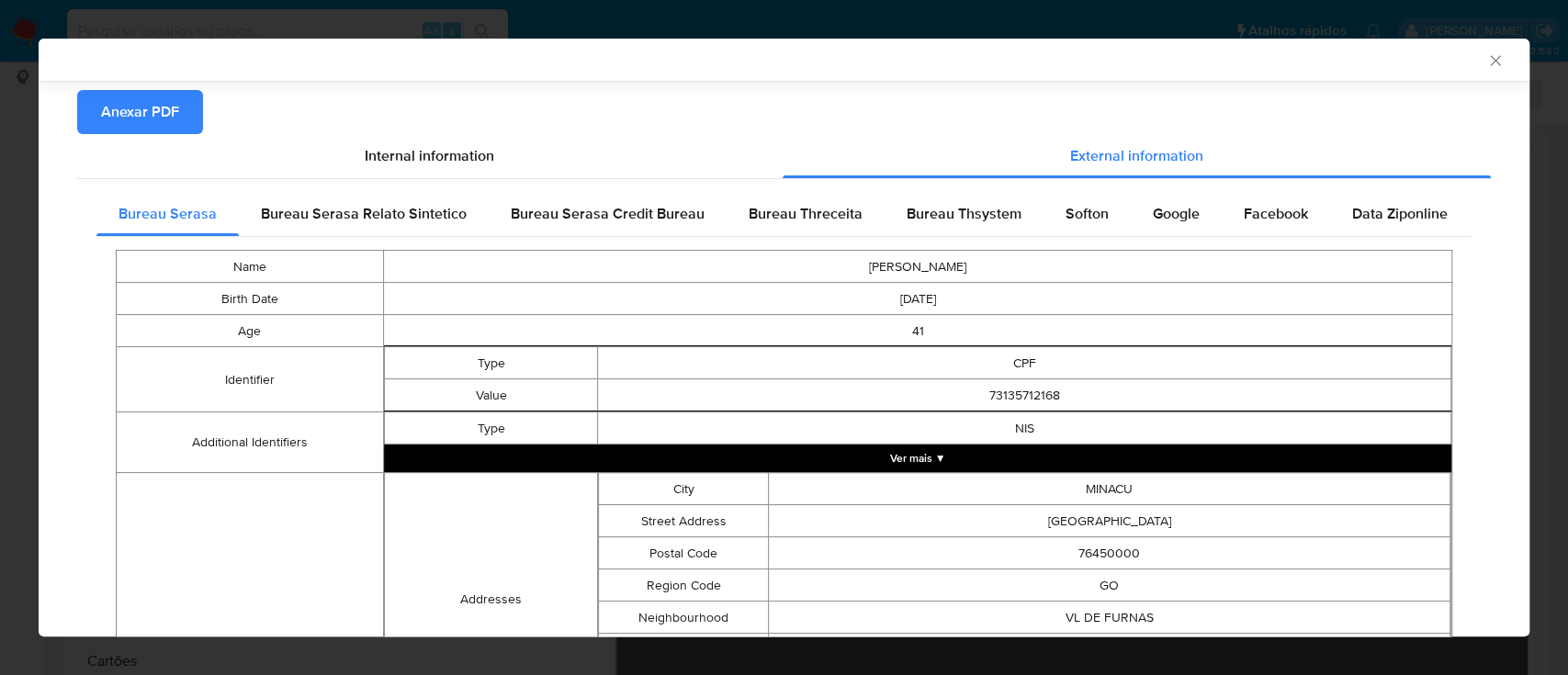
scroll to position [240, 0]
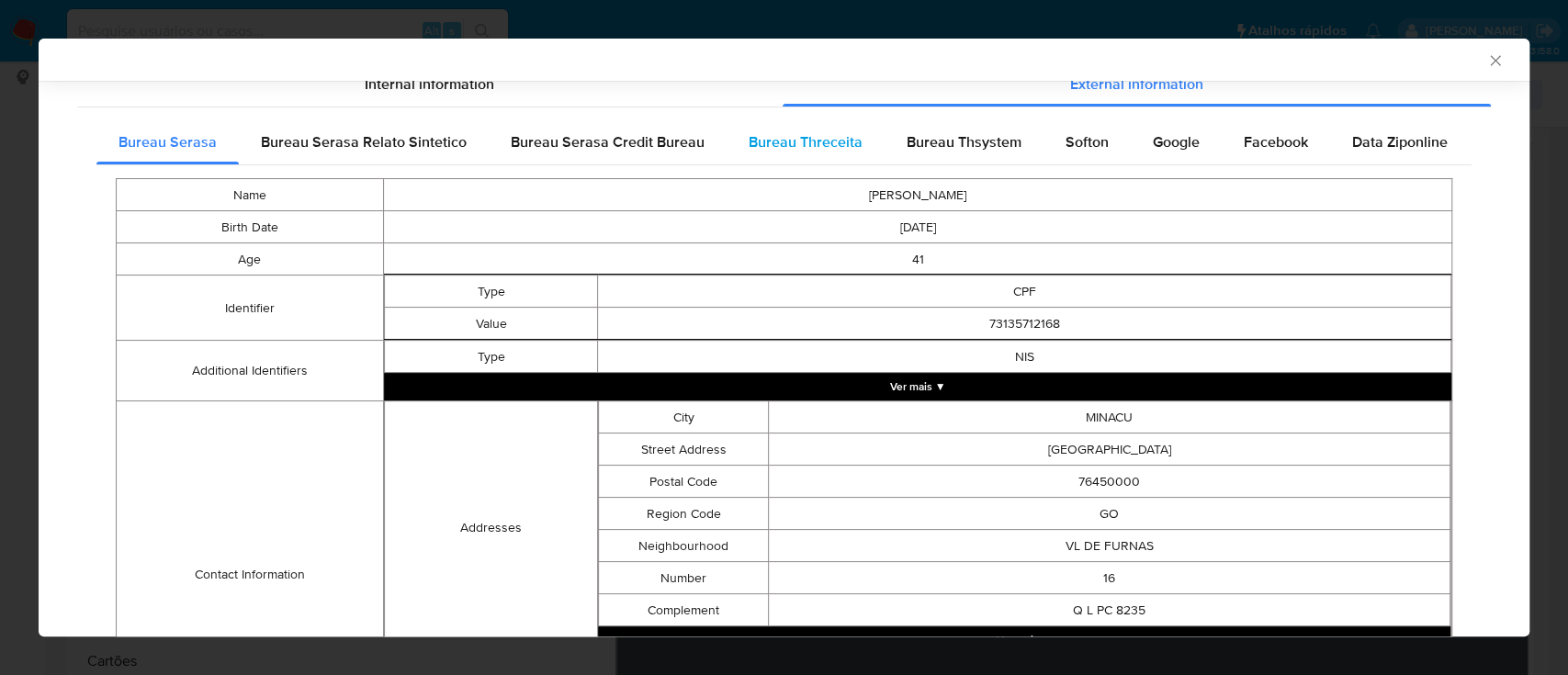
click at [806, 149] on span "Bureau Threceita" at bounding box center [805, 142] width 114 height 21
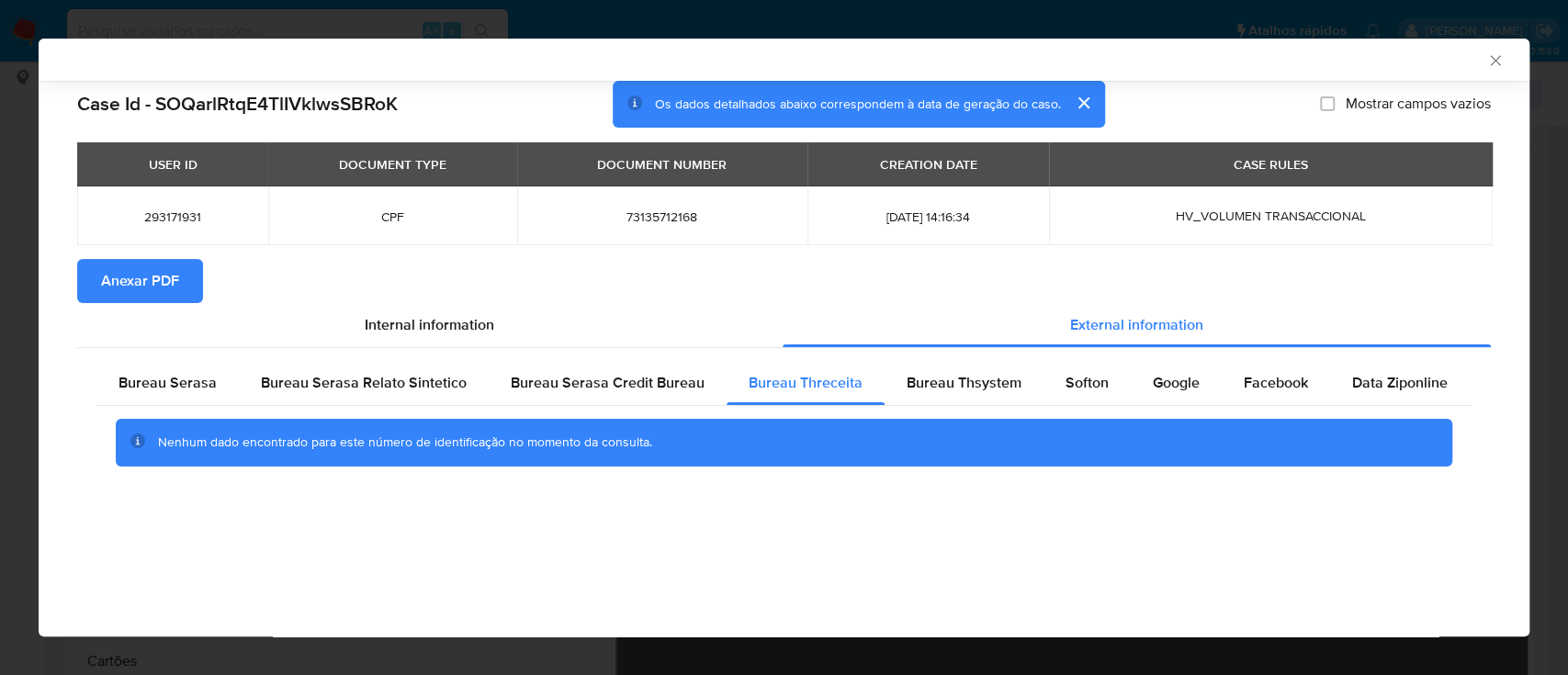
click at [1373, 58] on div "AML Data Collector" at bounding box center [769, 59] width 1435 height 16
click at [951, 374] on span "Bureau Thsystem" at bounding box center [964, 383] width 114 height 21
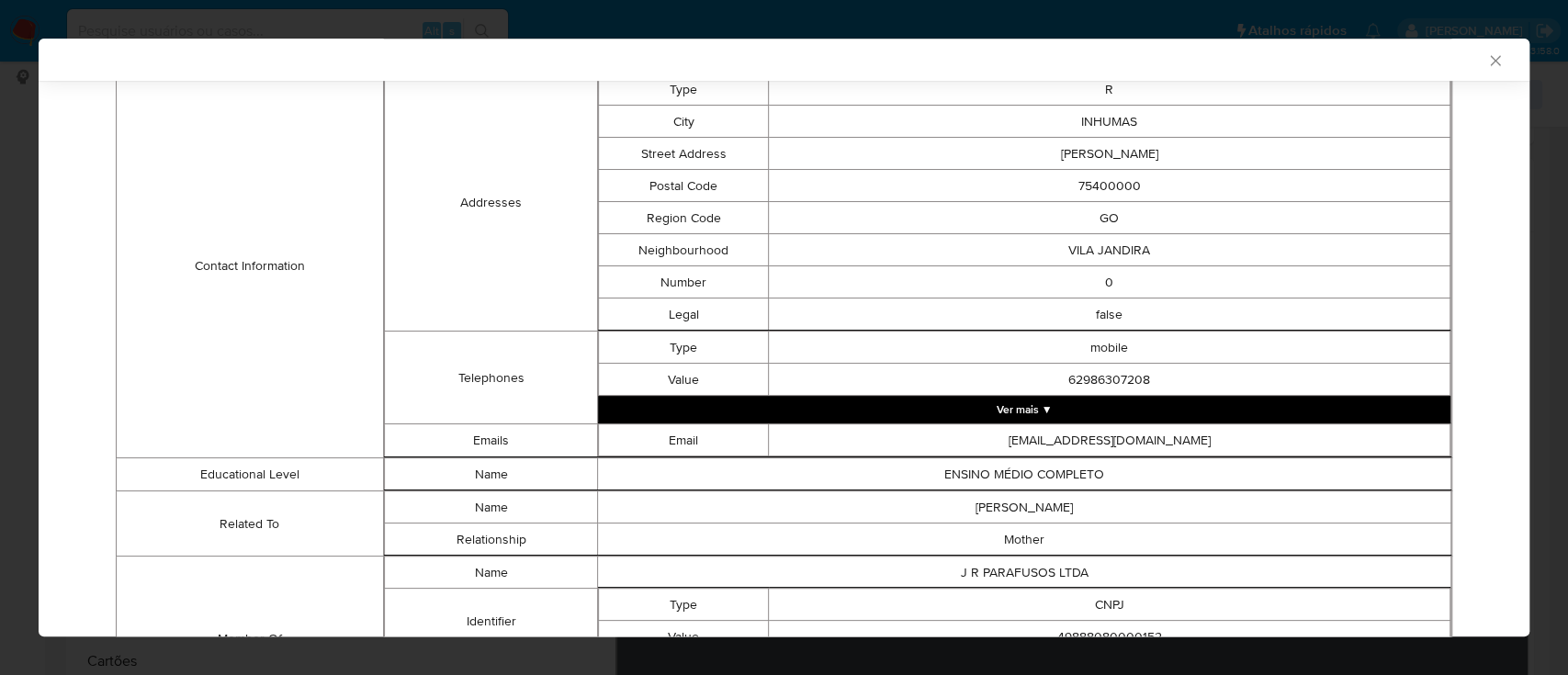
scroll to position [874, 0]
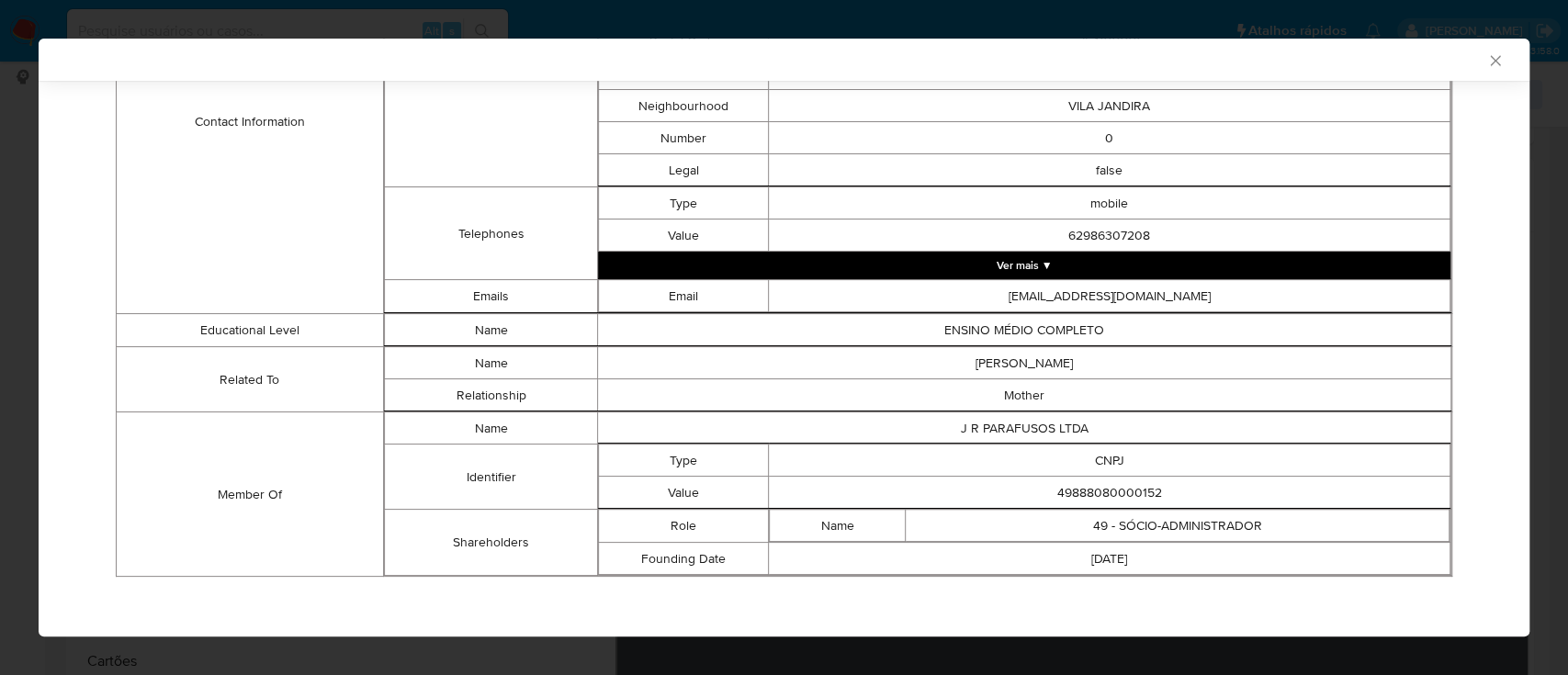
click at [1131, 74] on div "AML Data Collector" at bounding box center [784, 60] width 1491 height 42
drag, startPoint x: 1164, startPoint y: 485, endPoint x: 1039, endPoint y: 498, distance: 125.7
click at [1039, 498] on td "49888080000152" at bounding box center [1109, 492] width 682 height 32
copy td "49888080000152"
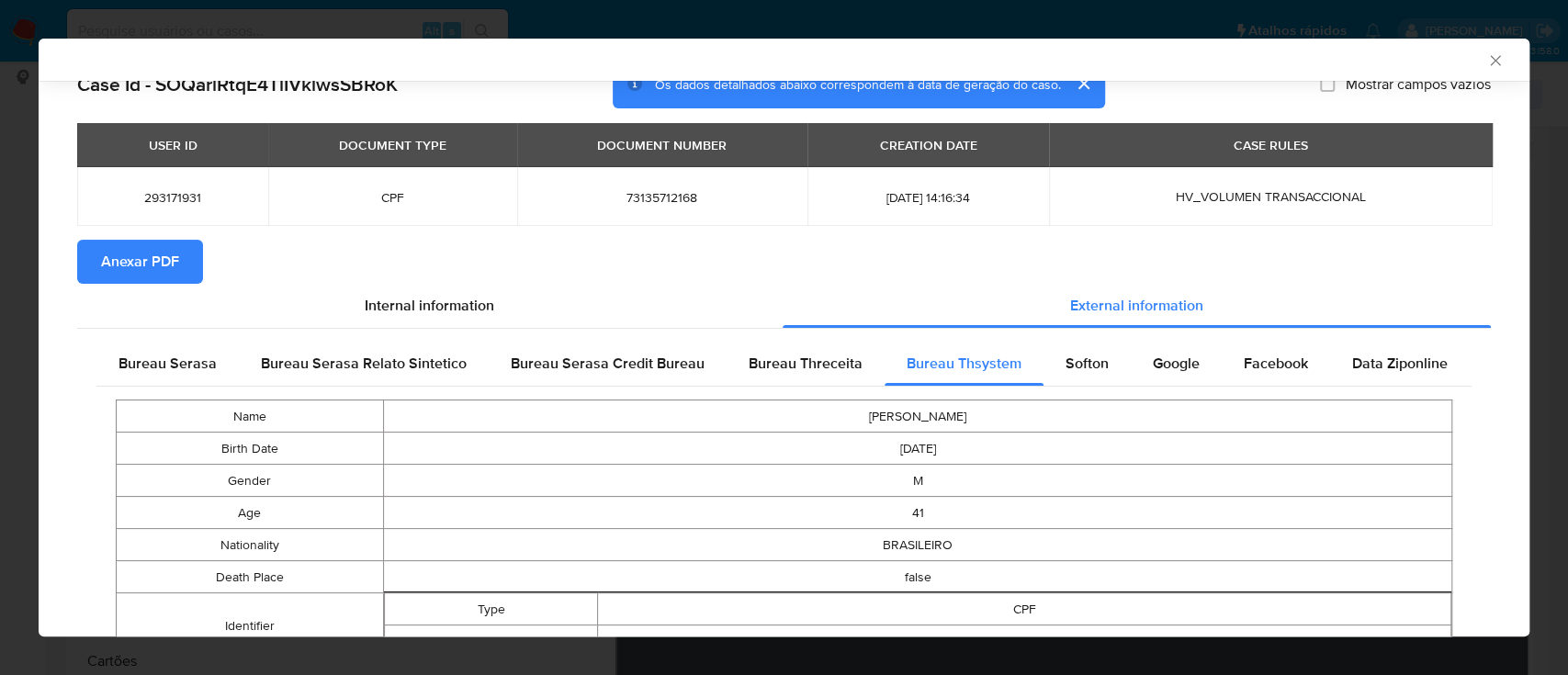
scroll to position [0, 0]
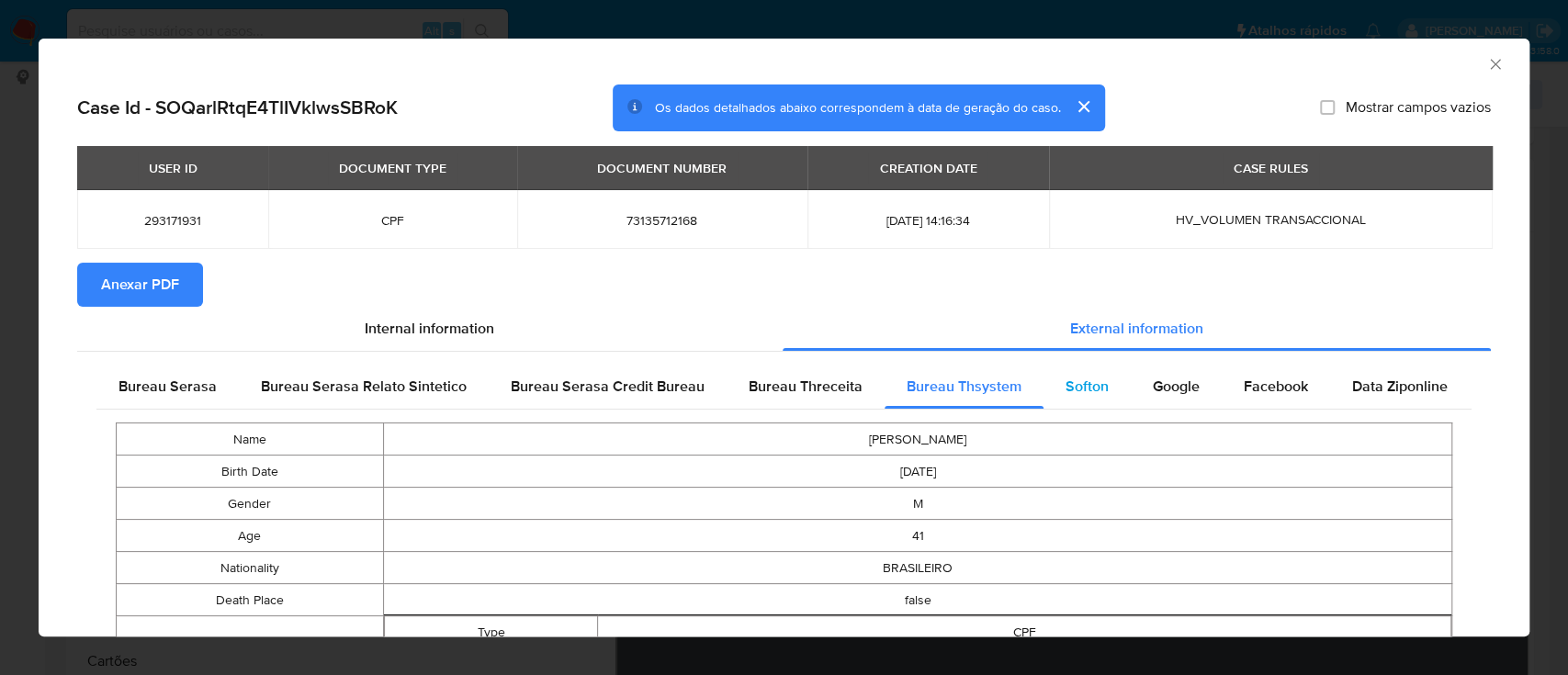
click at [1088, 376] on span "Softon" at bounding box center [1087, 387] width 43 height 21
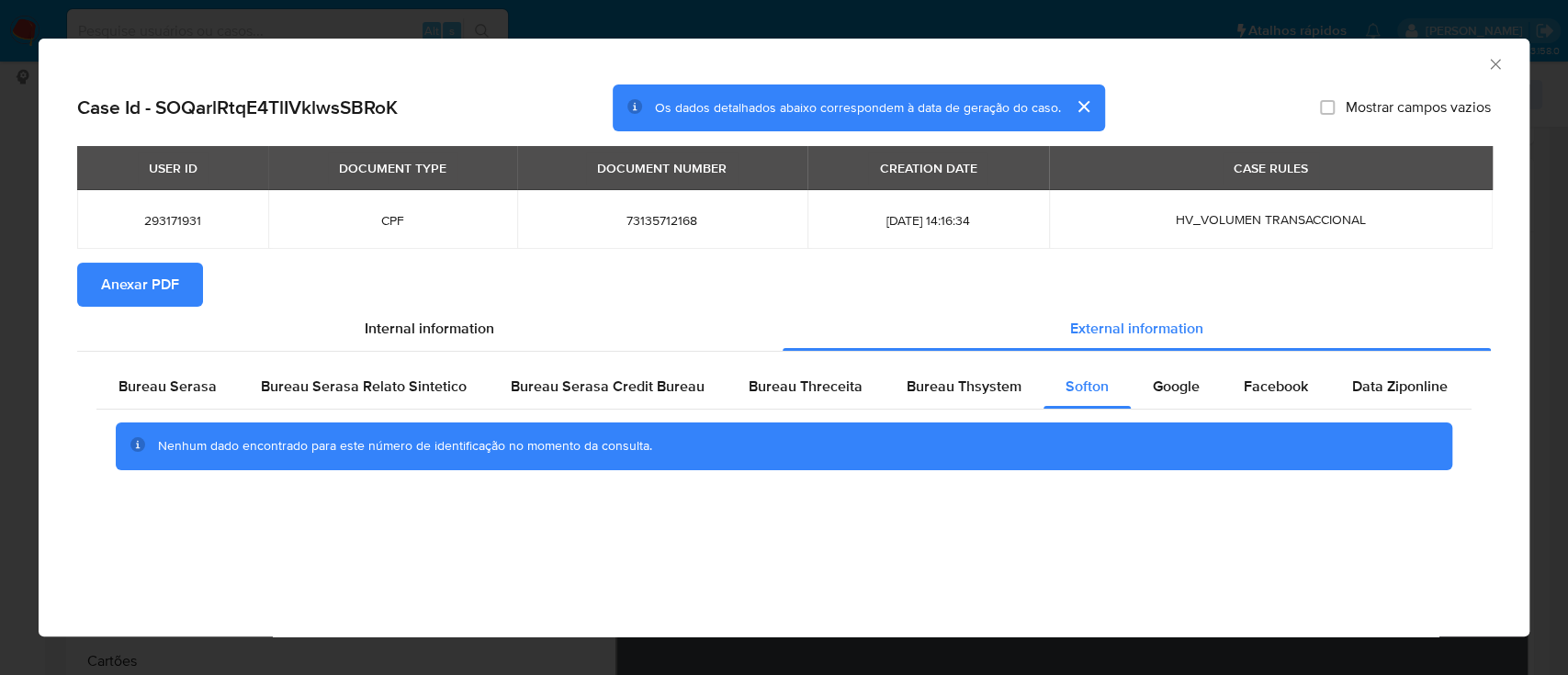
click at [1316, 71] on div "AML Data Collector" at bounding box center [784, 62] width 1491 height 46
click at [1179, 393] on span "Google" at bounding box center [1176, 387] width 47 height 21
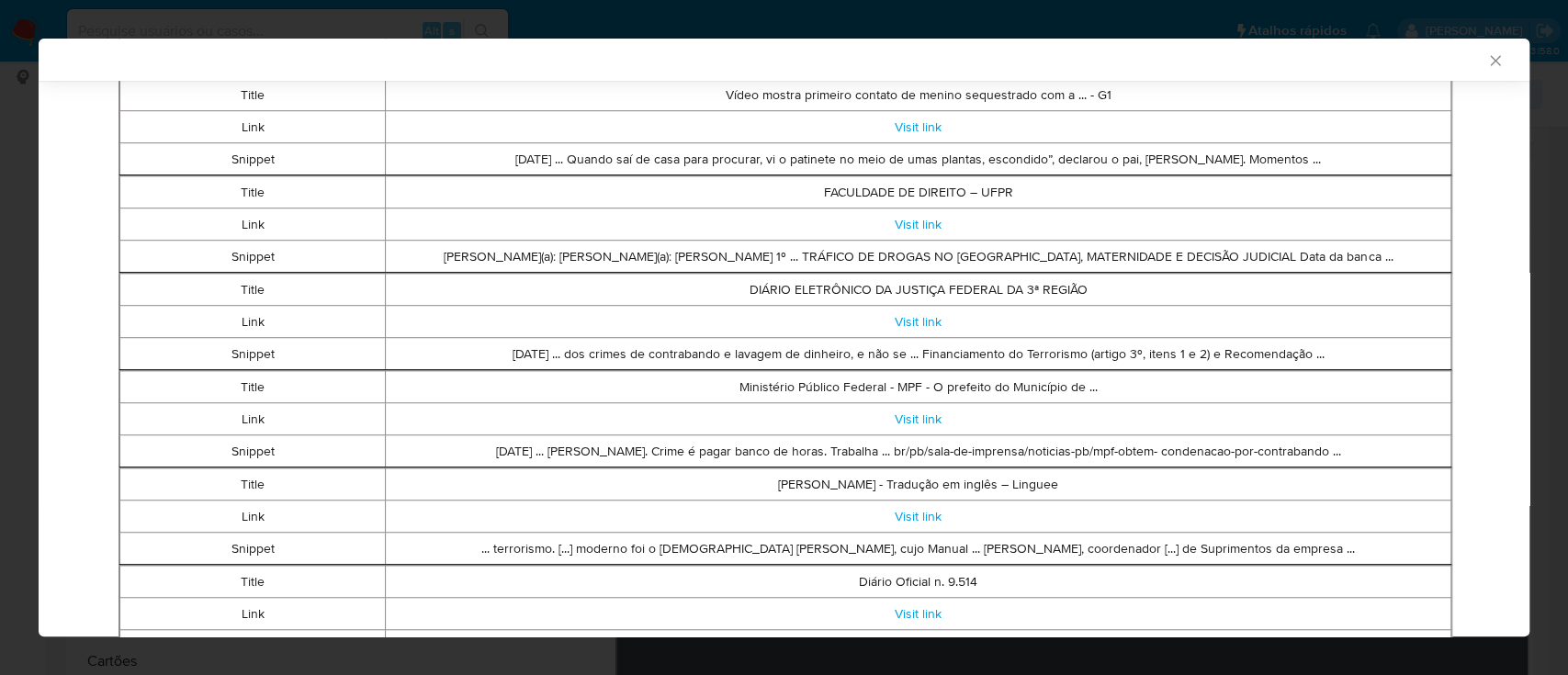
scroll to position [817, 0]
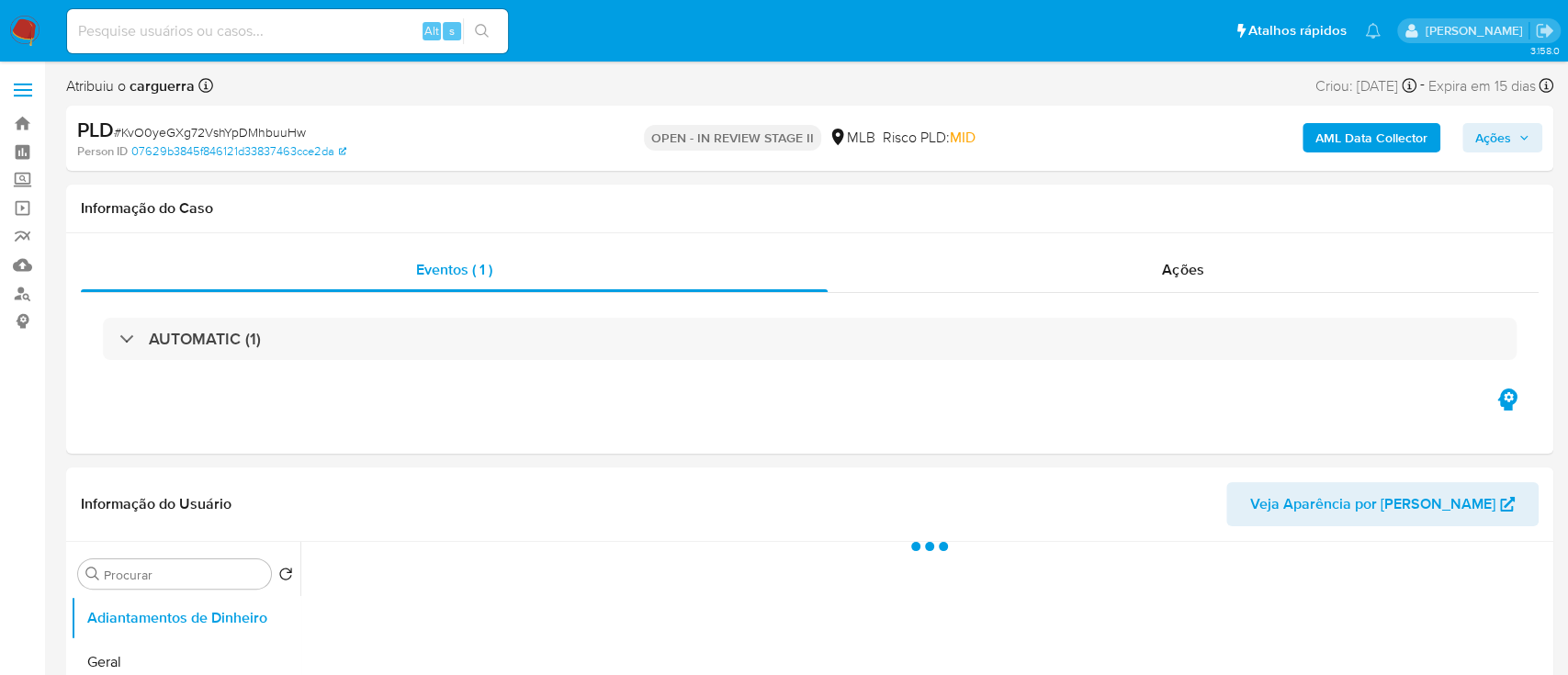
select select "10"
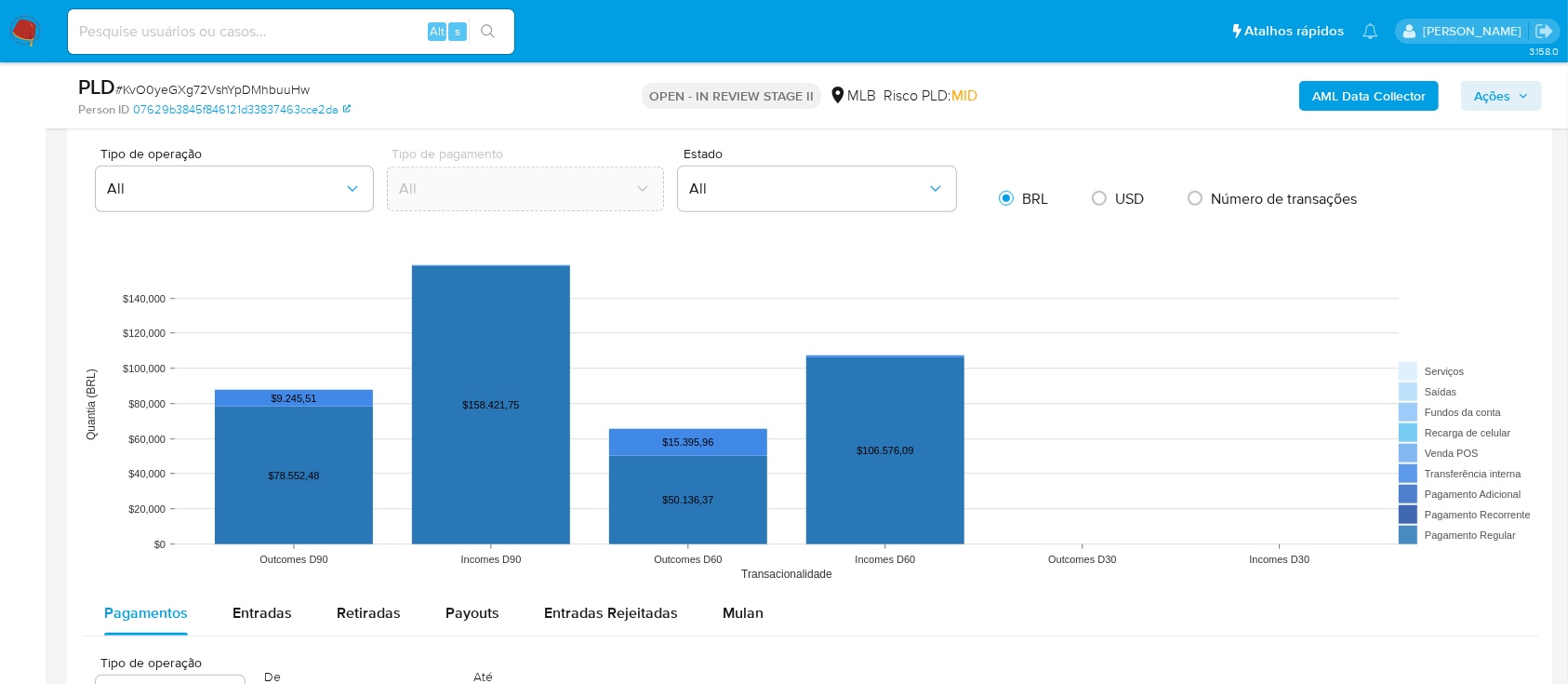
scroll to position [1489, 0]
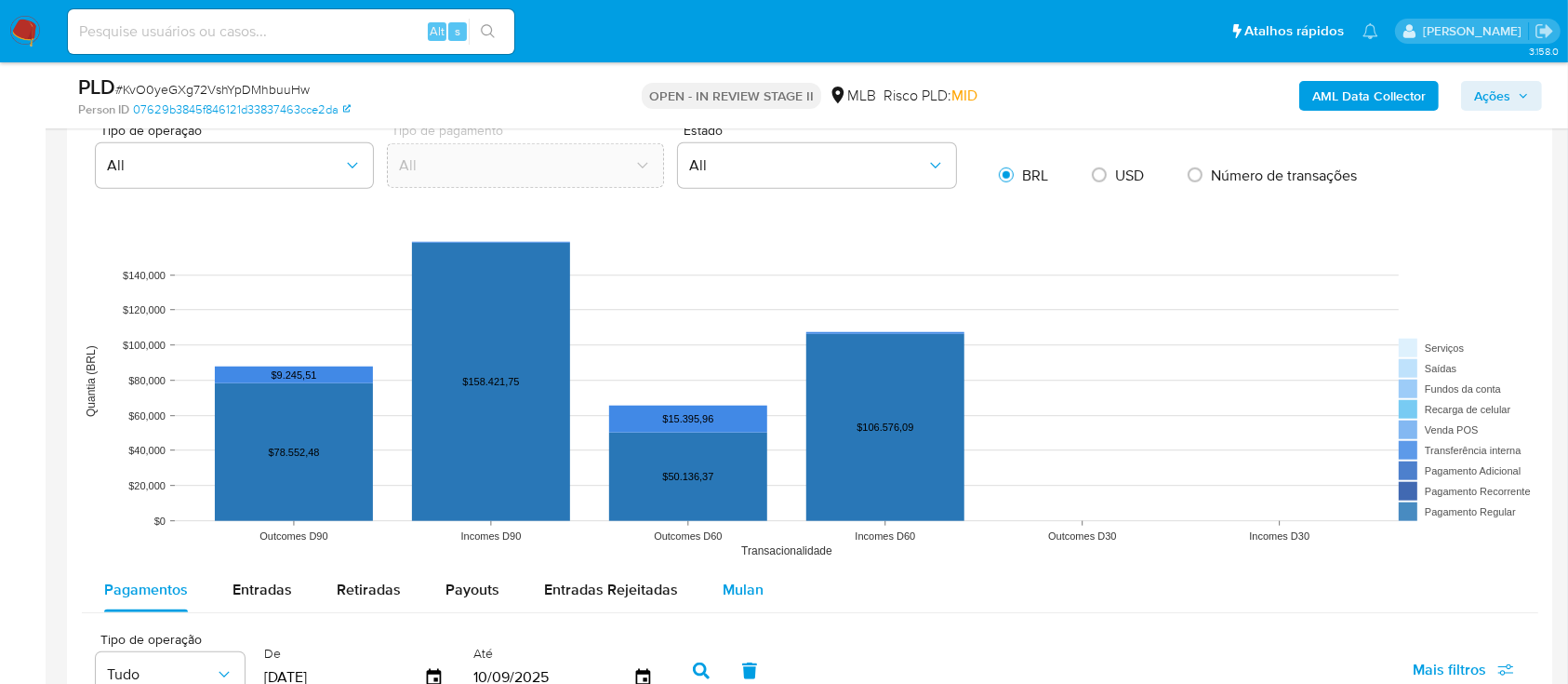
click at [735, 599] on div "Mulan" at bounding box center [743, 590] width 41 height 45
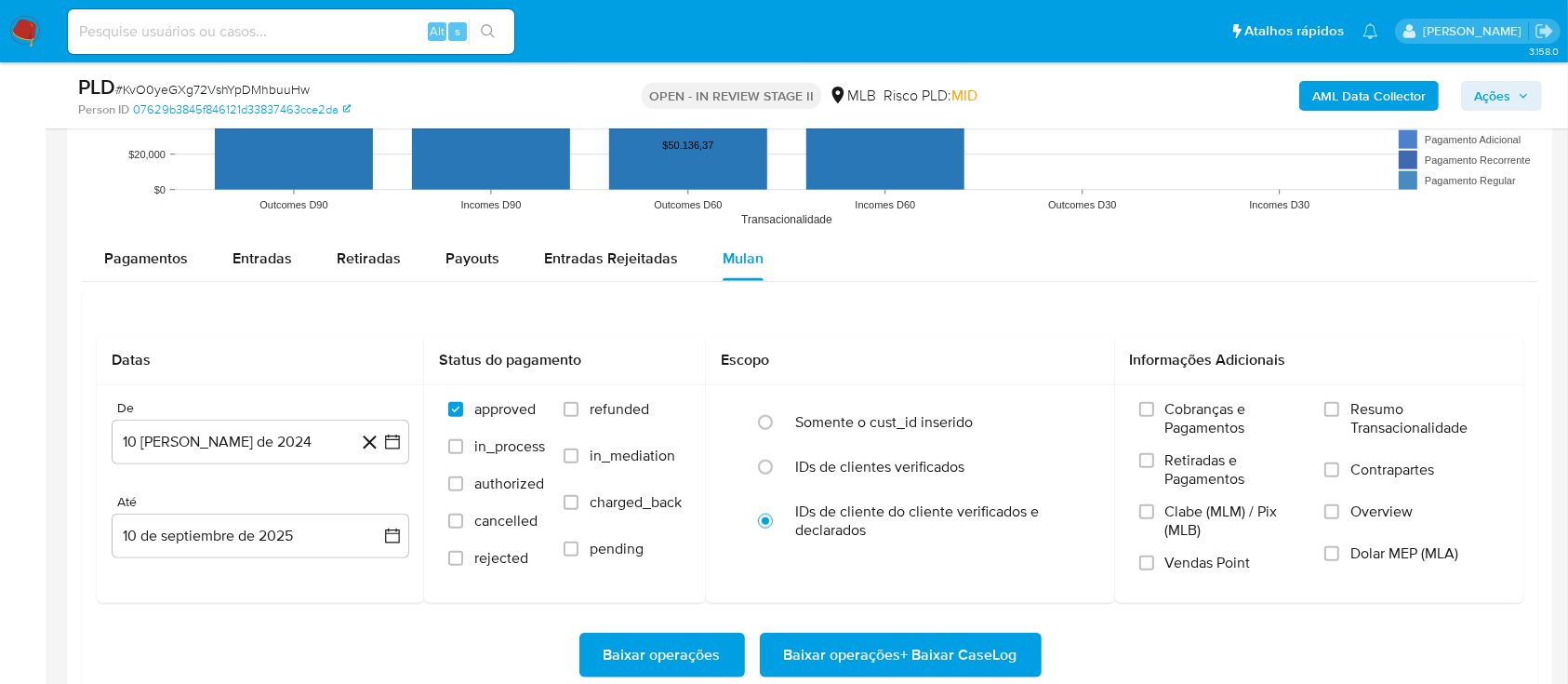
scroll to position [1861, 0]
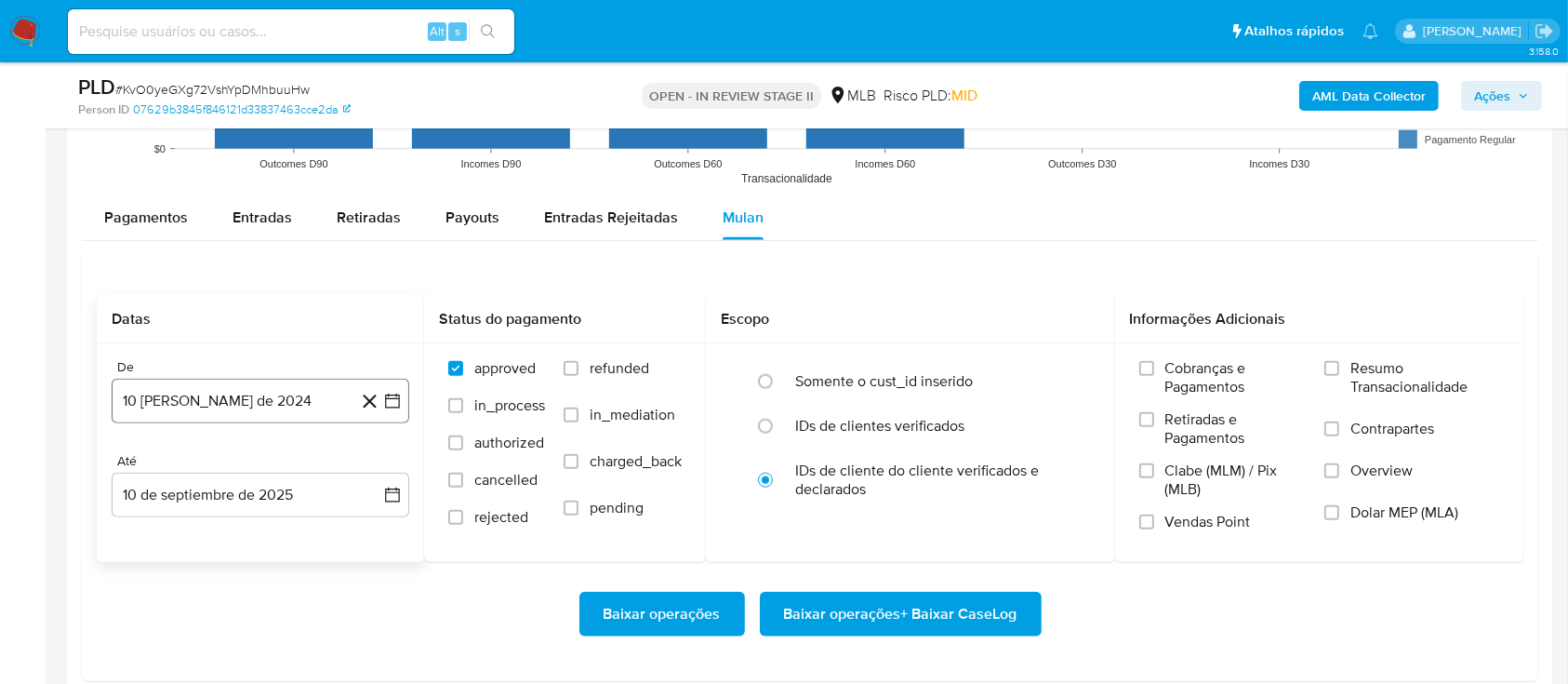
click at [395, 400] on icon "button" at bounding box center [392, 400] width 19 height 19
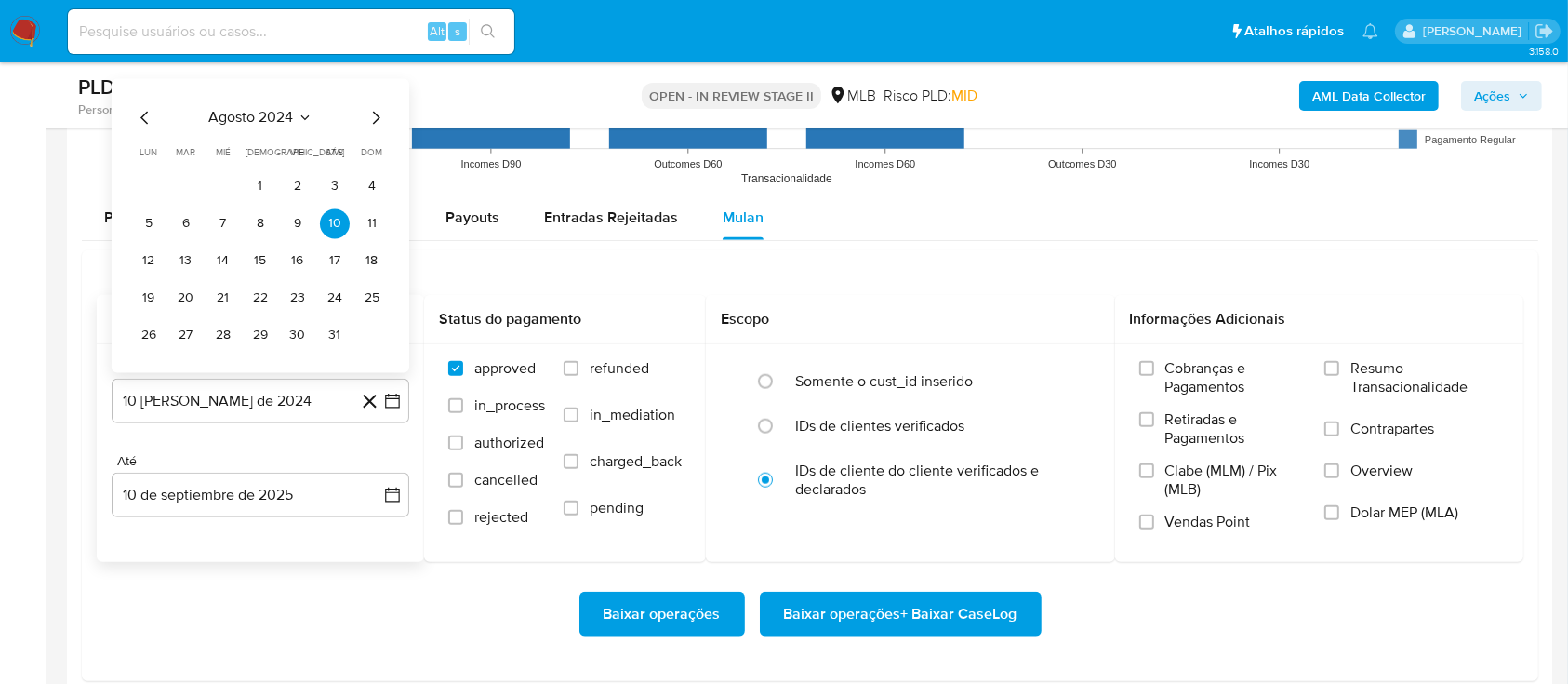
click at [301, 116] on icon "Seleccionar mes y año" at bounding box center [304, 117] width 9 height 5
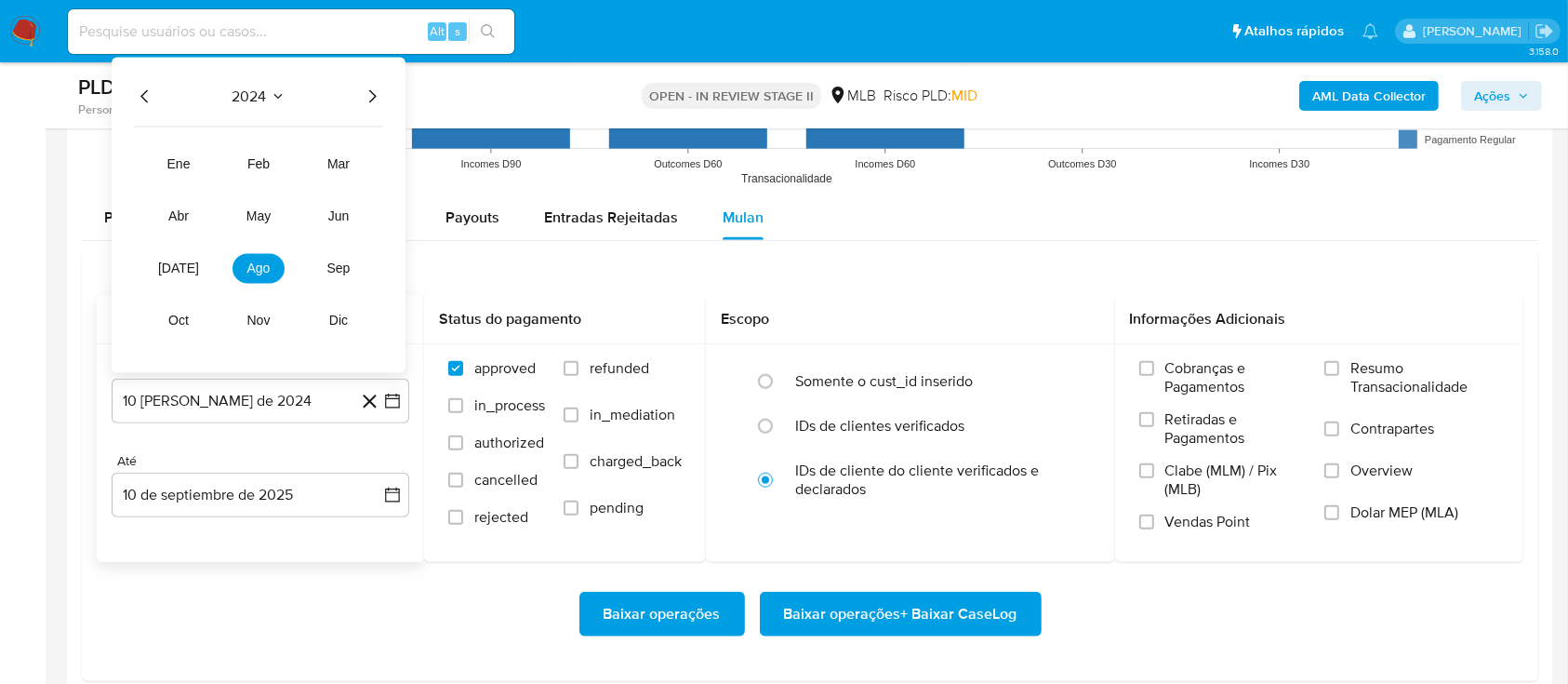
click at [371, 100] on icon "Año siguiente" at bounding box center [373, 96] width 8 height 13
click at [180, 265] on span "[DATE]" at bounding box center [178, 268] width 41 height 15
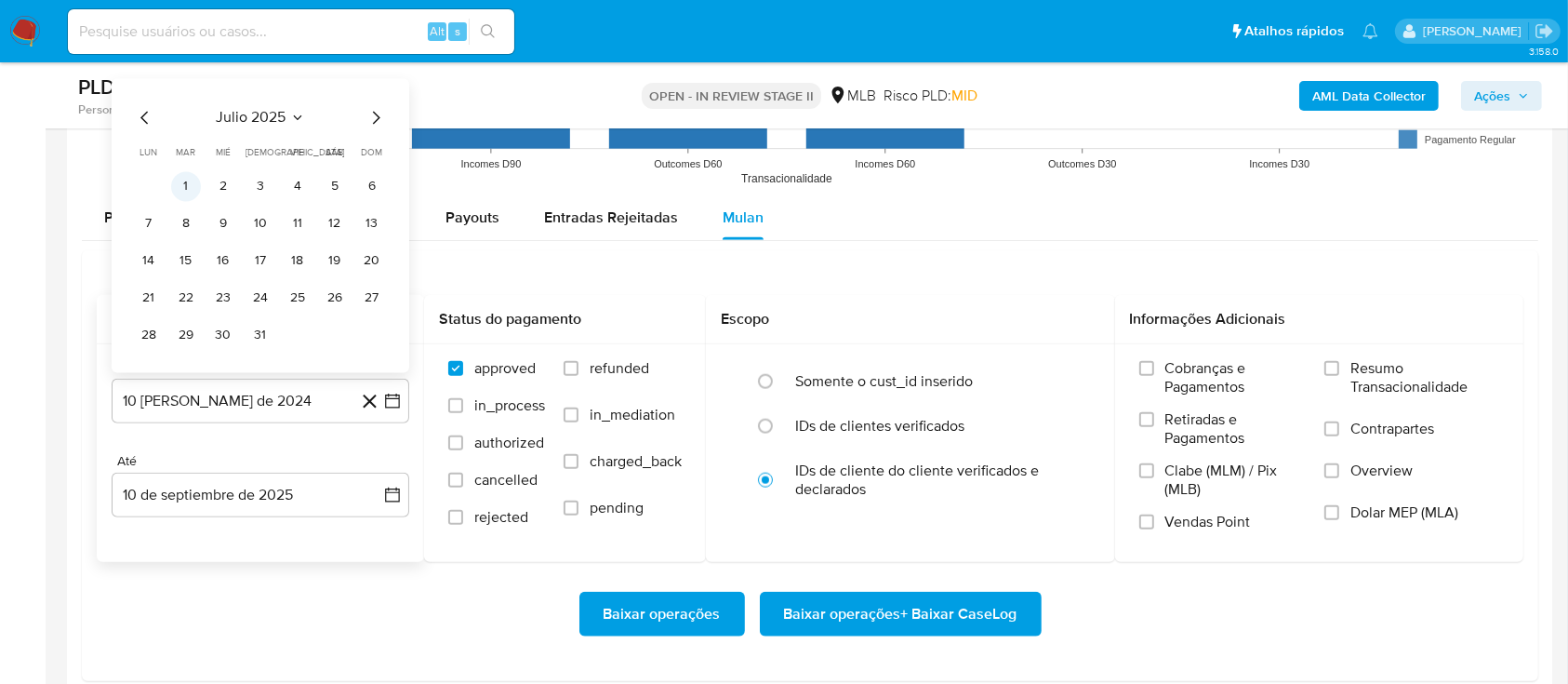
click at [192, 190] on button "1" at bounding box center [186, 187] width 30 height 30
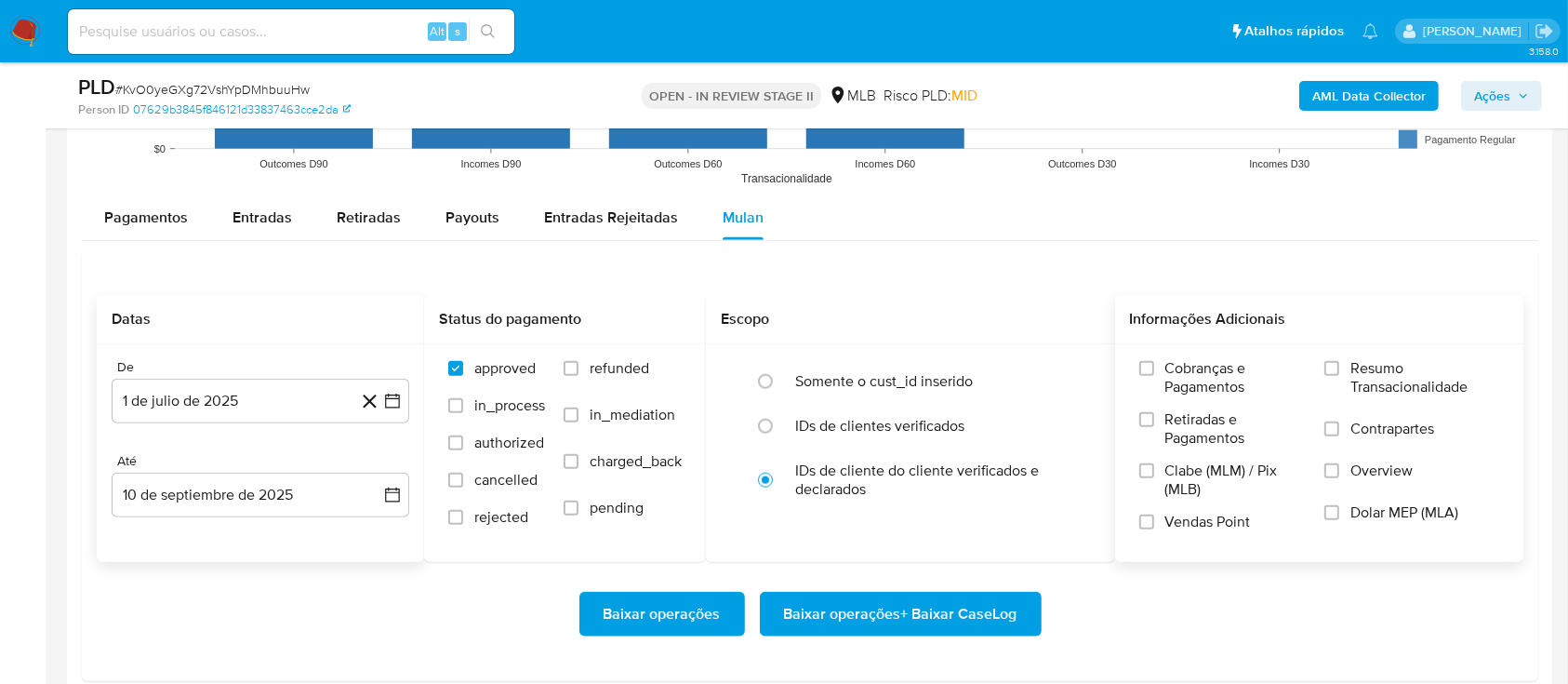
click at [1340, 361] on label "Resumo Transacionalidade" at bounding box center [1412, 390] width 175 height 60
click at [1339, 361] on input "Resumo Transacionalidade" at bounding box center [1331, 368] width 15 height 15
click at [880, 629] on span "Baixar operações + Baixar CaseLog" at bounding box center [901, 614] width 234 height 41
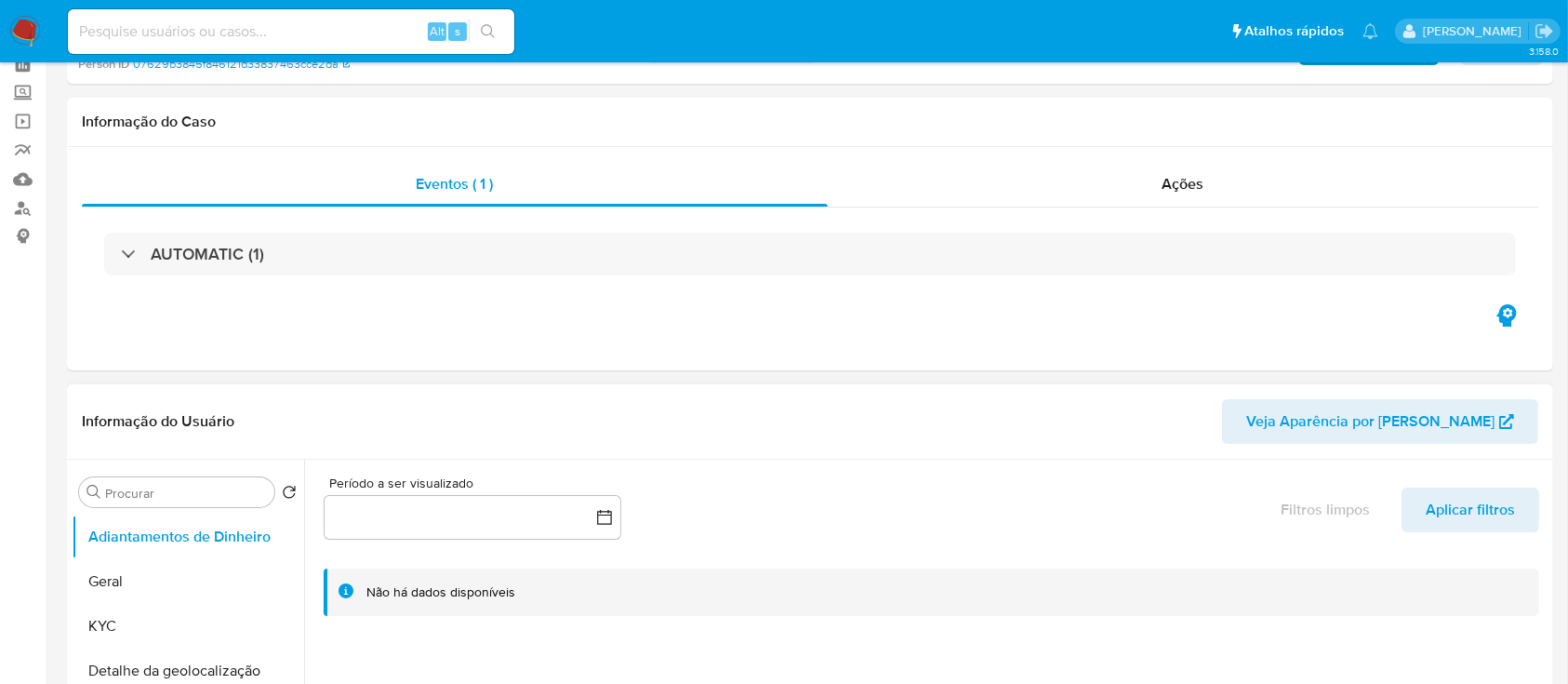
scroll to position [247, 0]
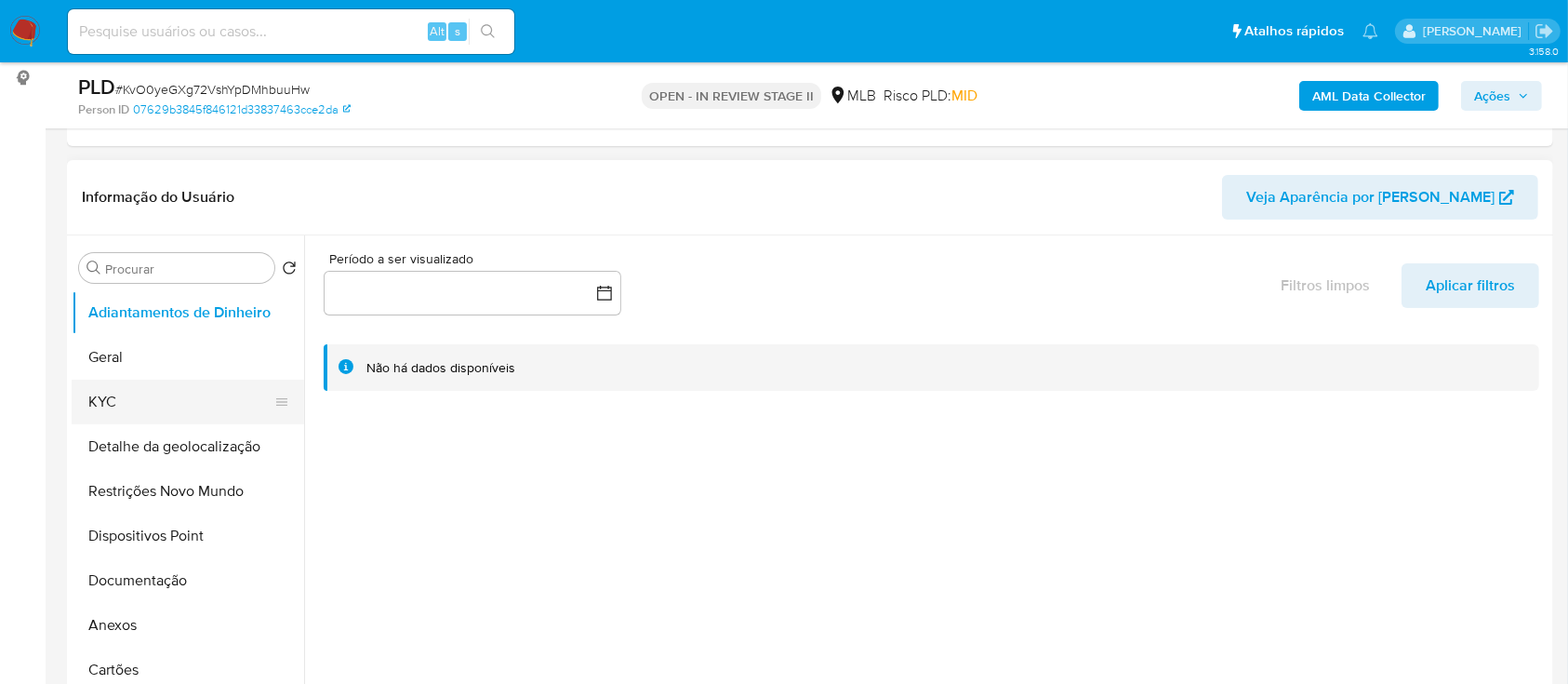
click at [134, 388] on button "KYC" at bounding box center [180, 402] width 217 height 45
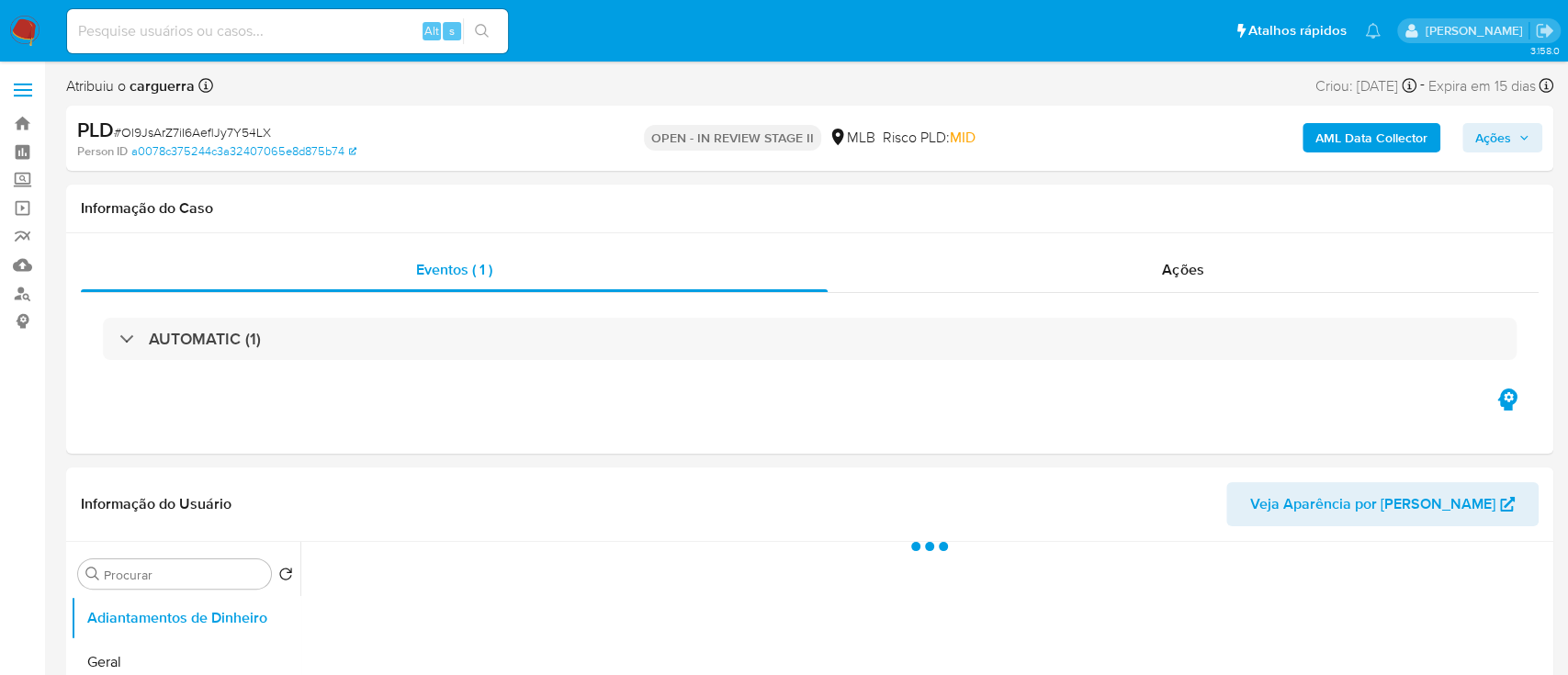
select select "10"
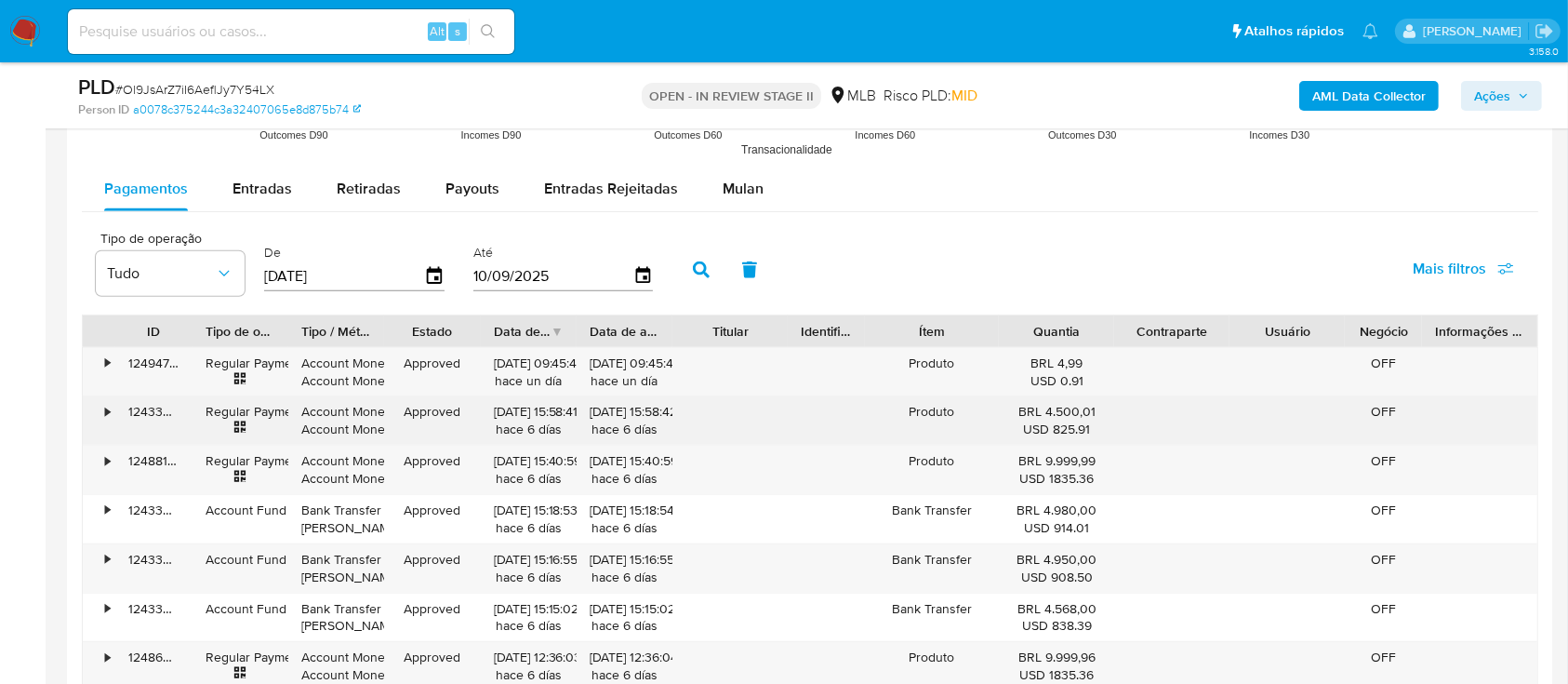
scroll to position [1861, 0]
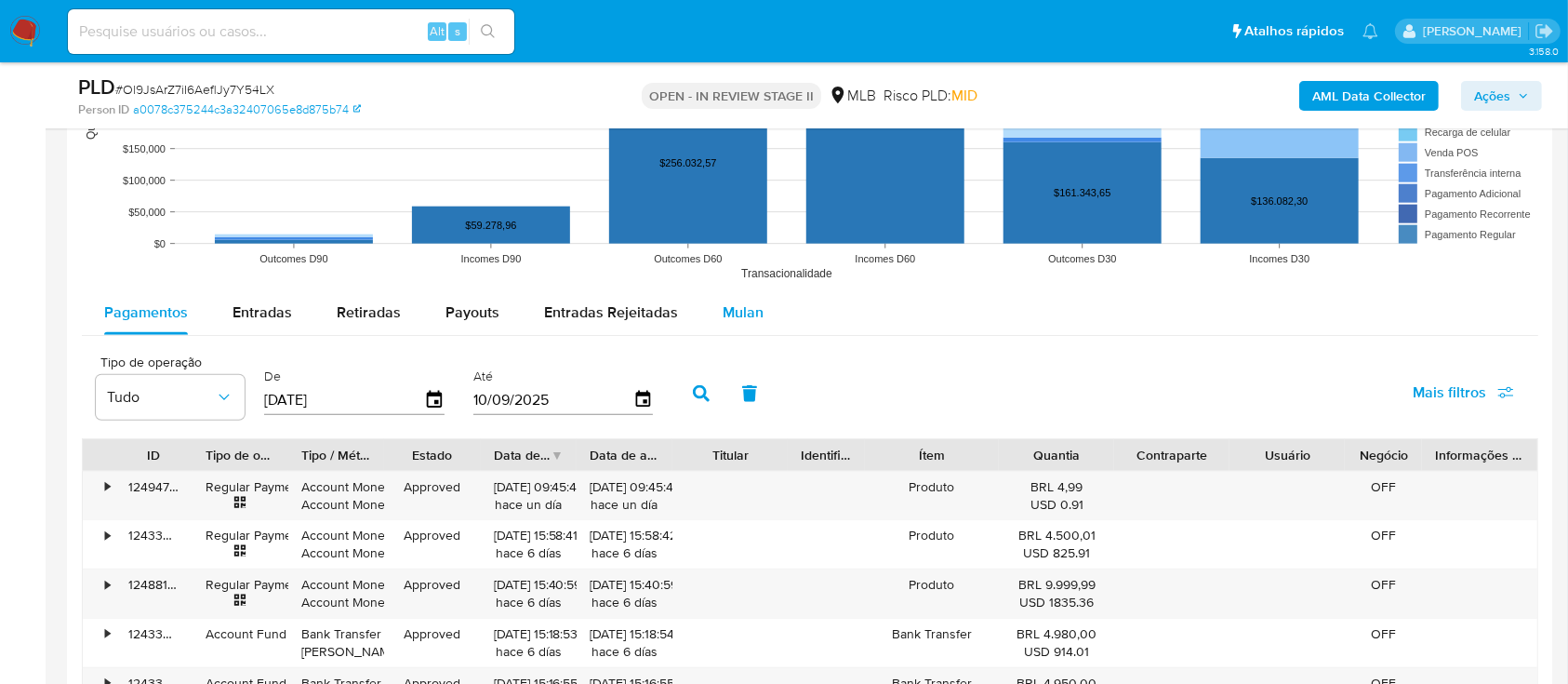
click at [739, 310] on span "Mulan" at bounding box center [743, 312] width 41 height 21
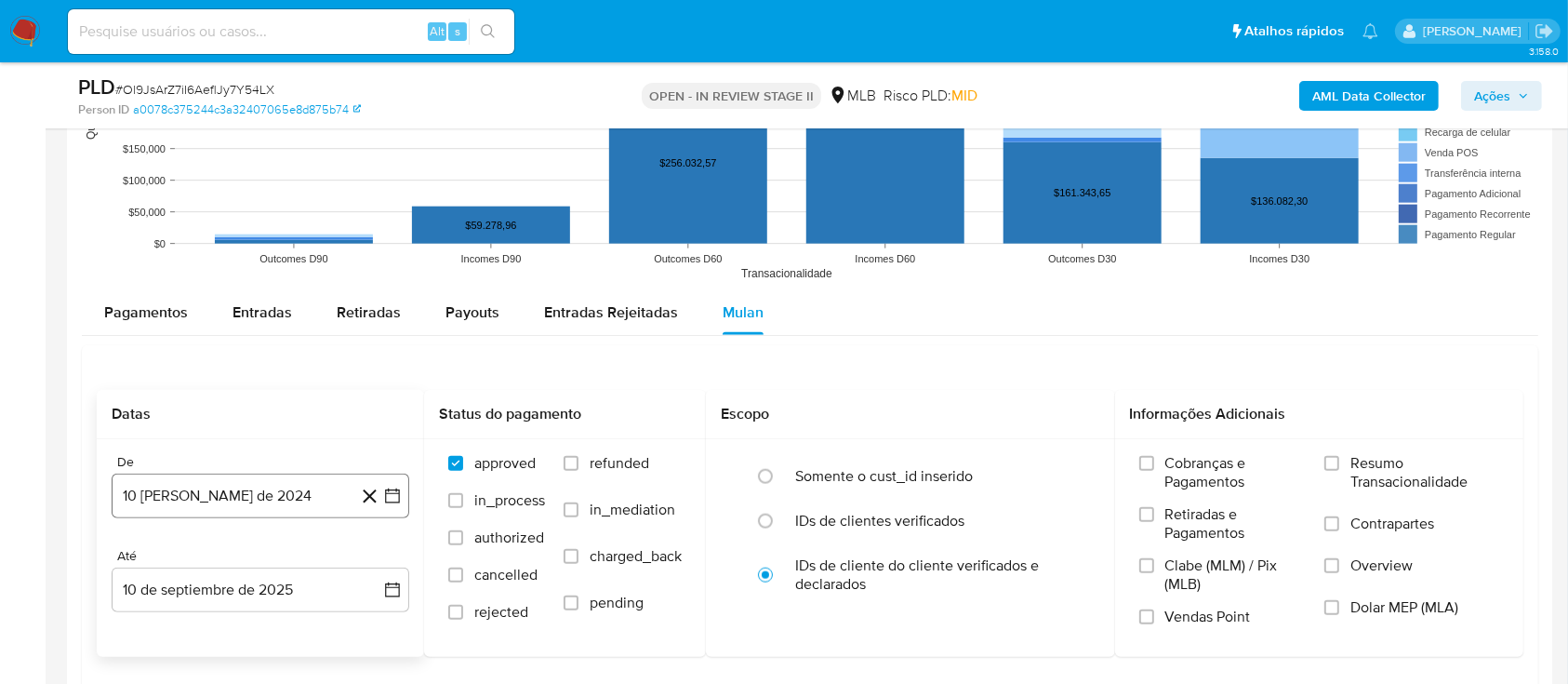
click at [388, 488] on icon "button" at bounding box center [392, 495] width 15 height 15
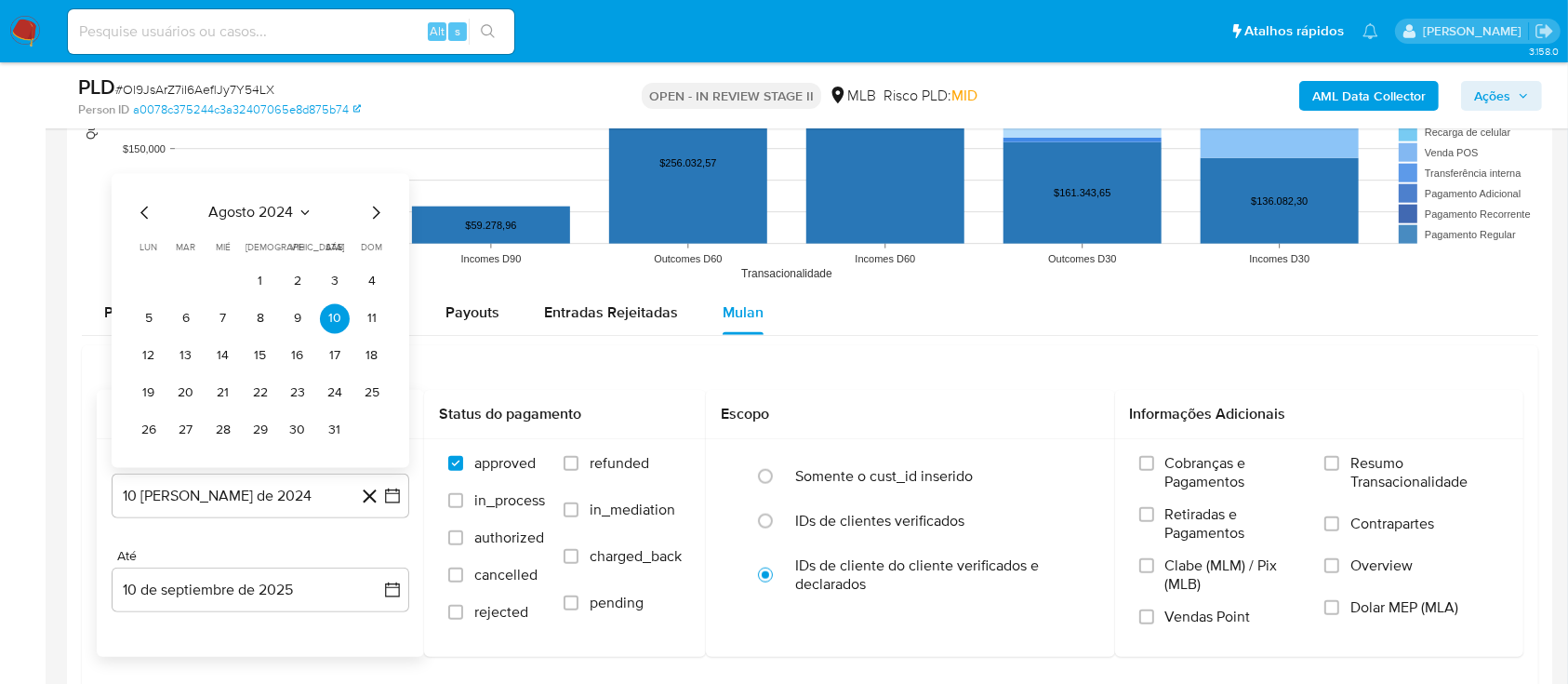
click at [298, 209] on icon "Seleccionar mes y año" at bounding box center [305, 211] width 15 height 15
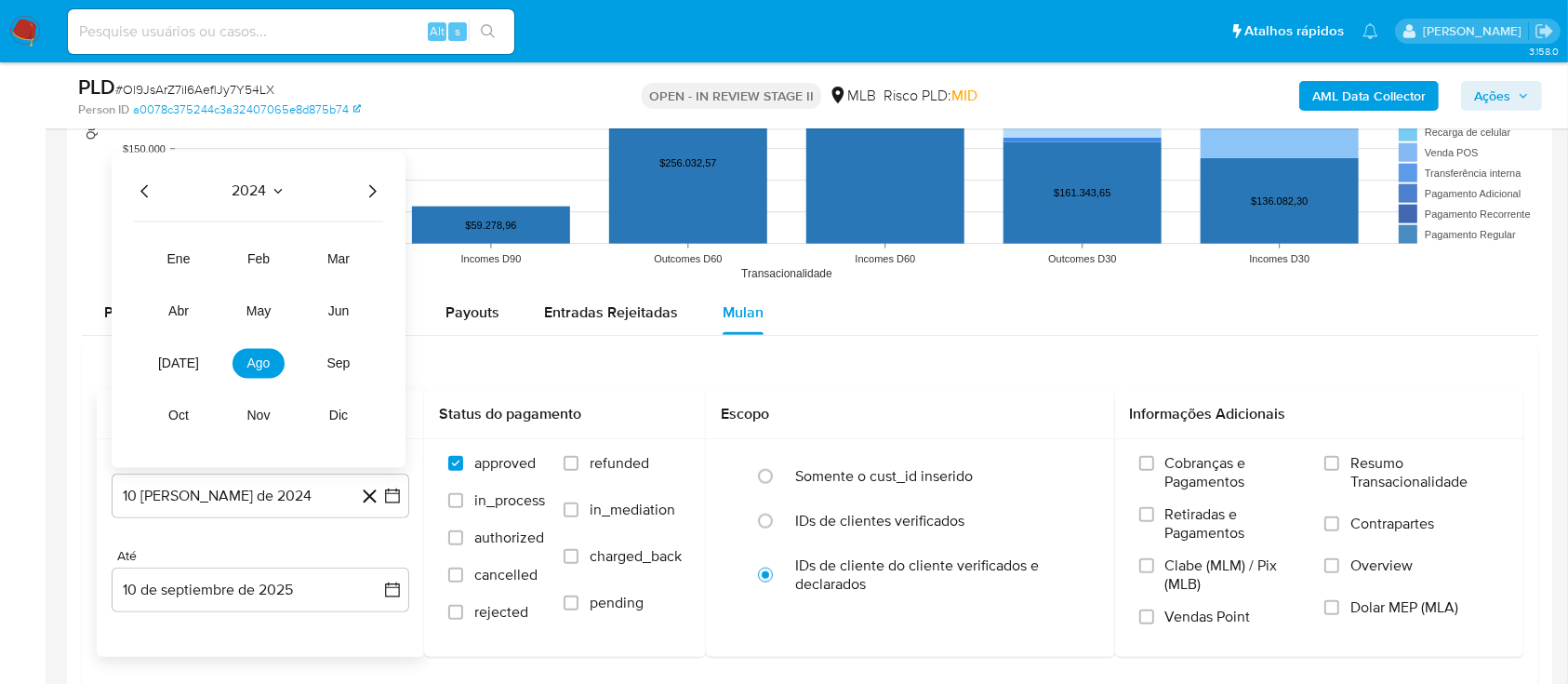
click at [366, 188] on icon "Año siguiente" at bounding box center [372, 190] width 22 height 22
click at [178, 360] on span "jul" at bounding box center [178, 362] width 41 height 15
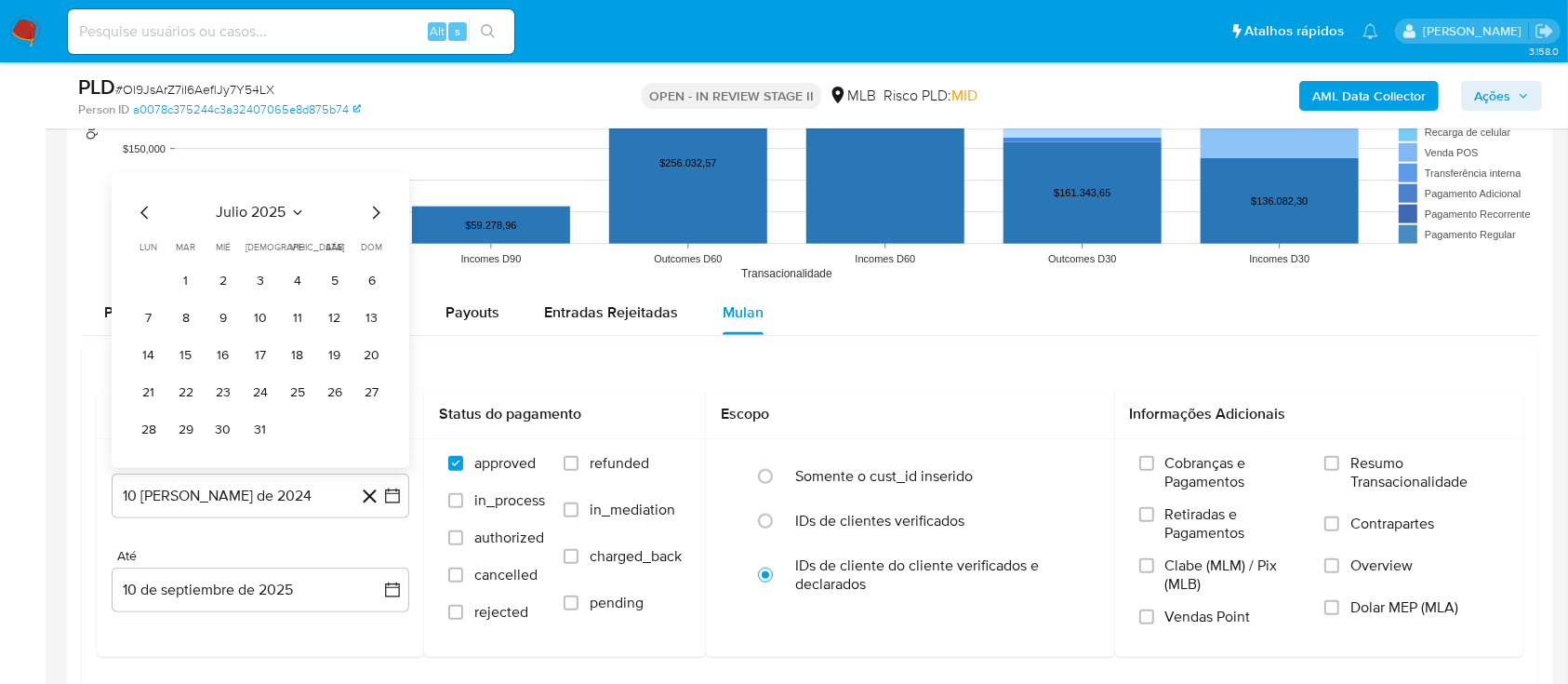
click at [188, 285] on button "1" at bounding box center [186, 281] width 30 height 30
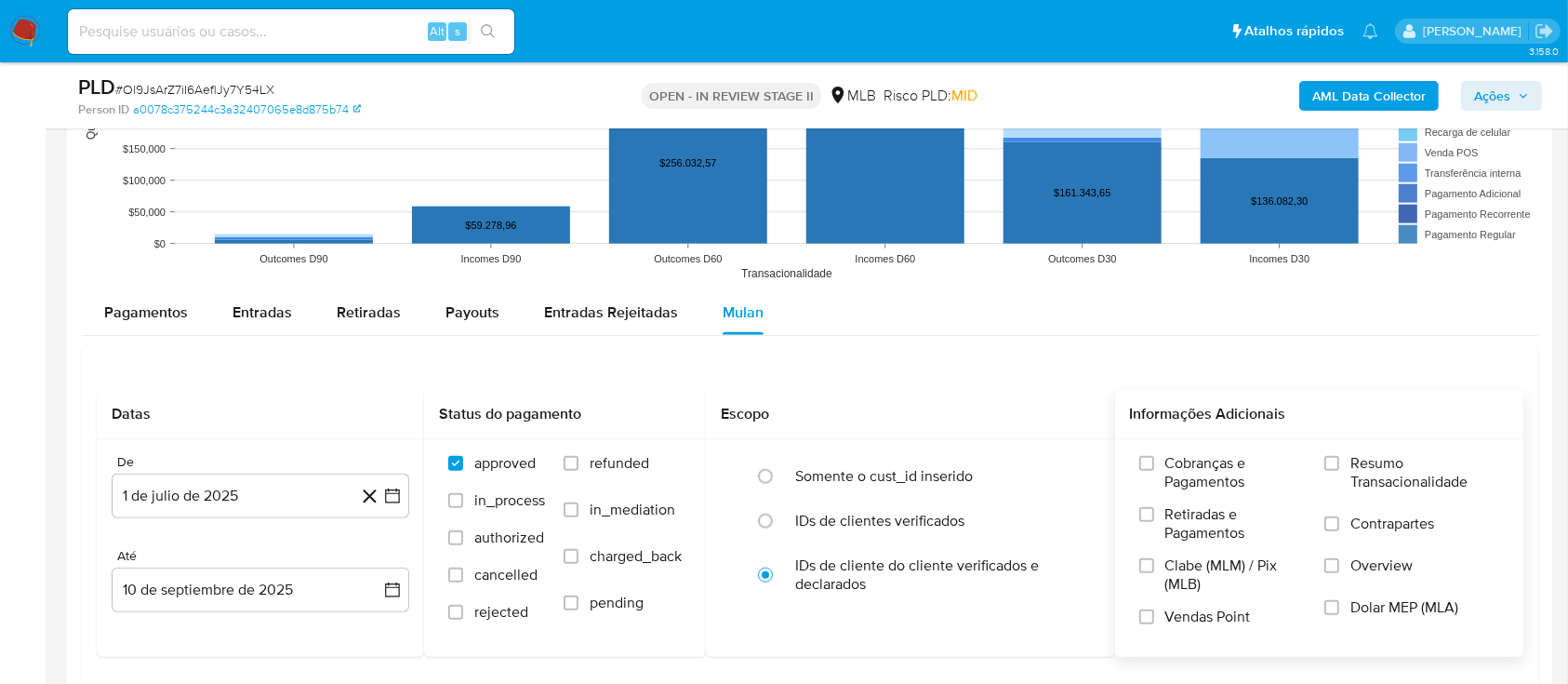
click at [1354, 467] on span "Resumo Transacionalidade" at bounding box center [1425, 473] width 149 height 37
click at [1339, 467] on input "Resumo Transacionalidade" at bounding box center [1331, 463] width 15 height 15
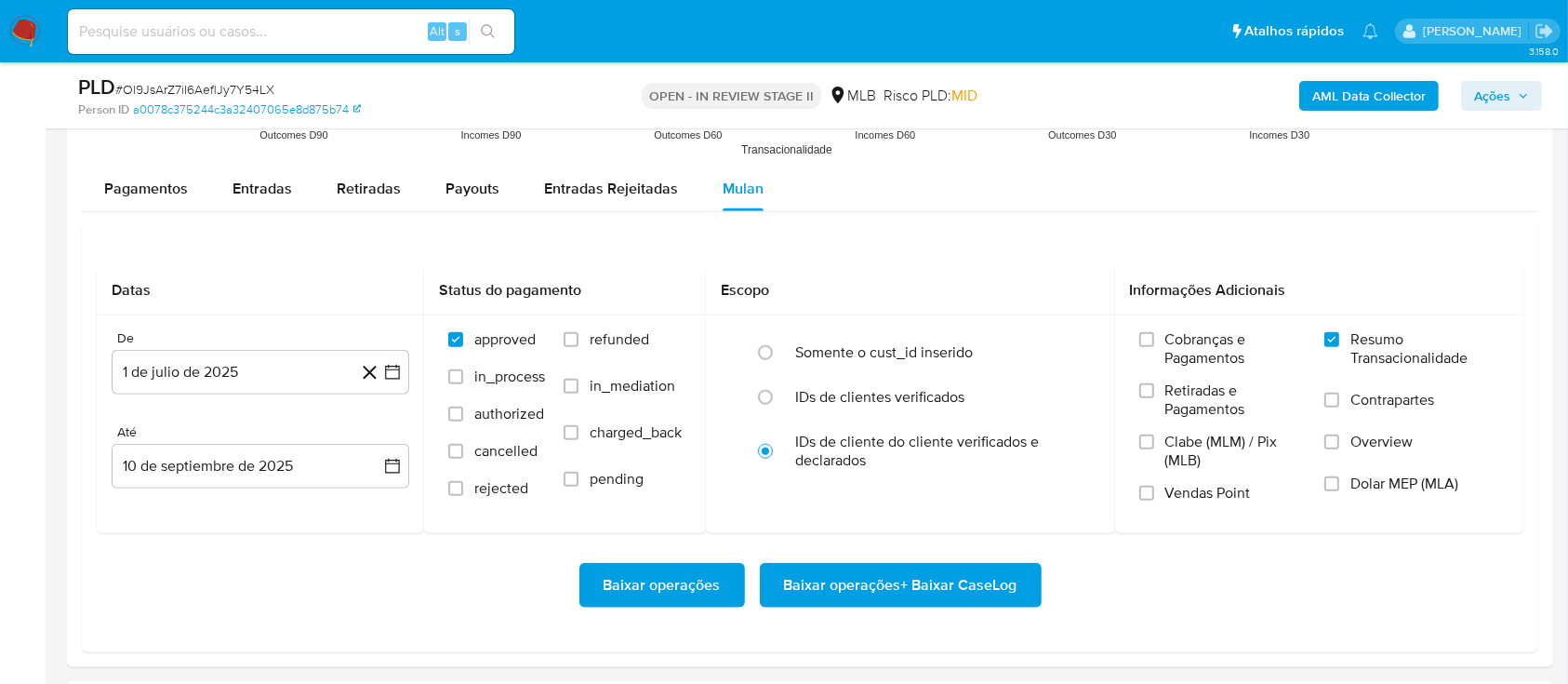
click at [877, 572] on span "Baixar operações + Baixar CaseLog" at bounding box center [901, 586] width 234 height 41
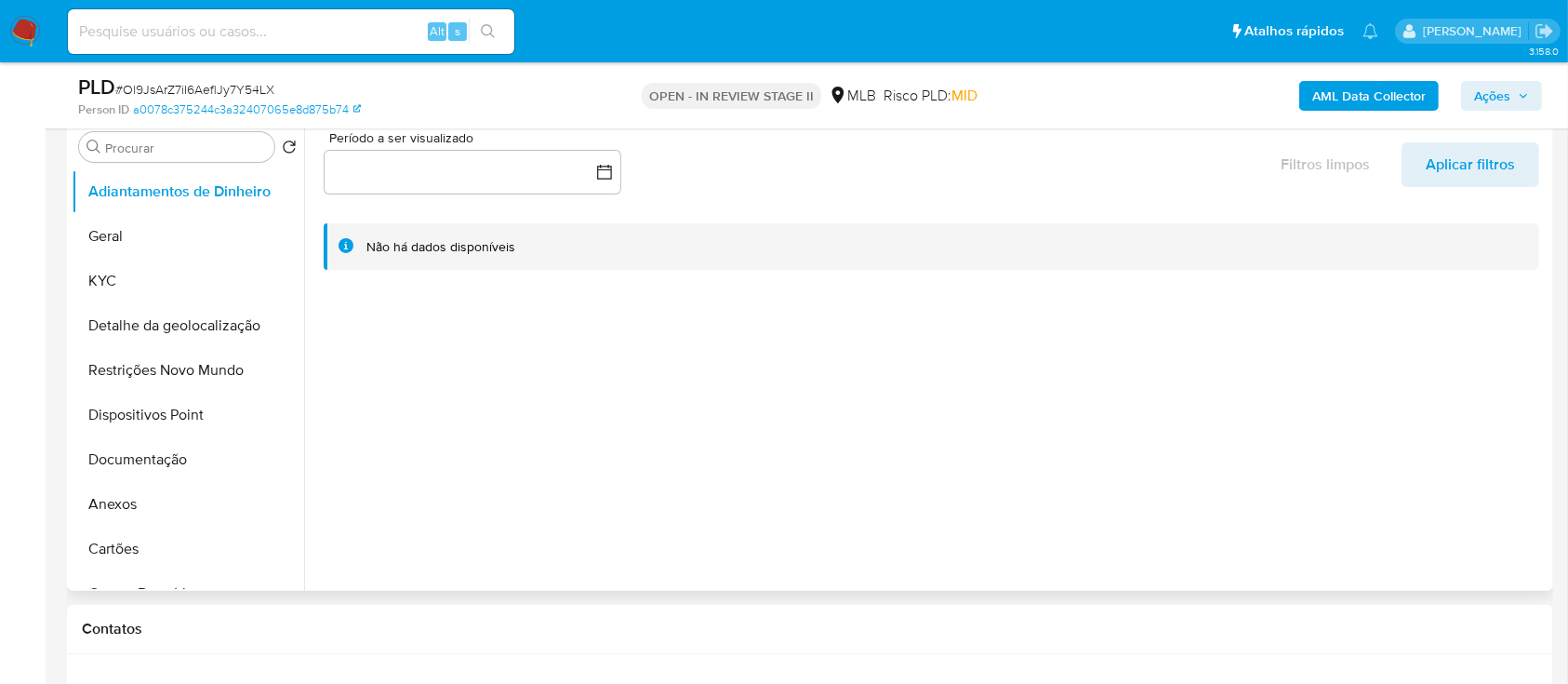
scroll to position [372, 0]
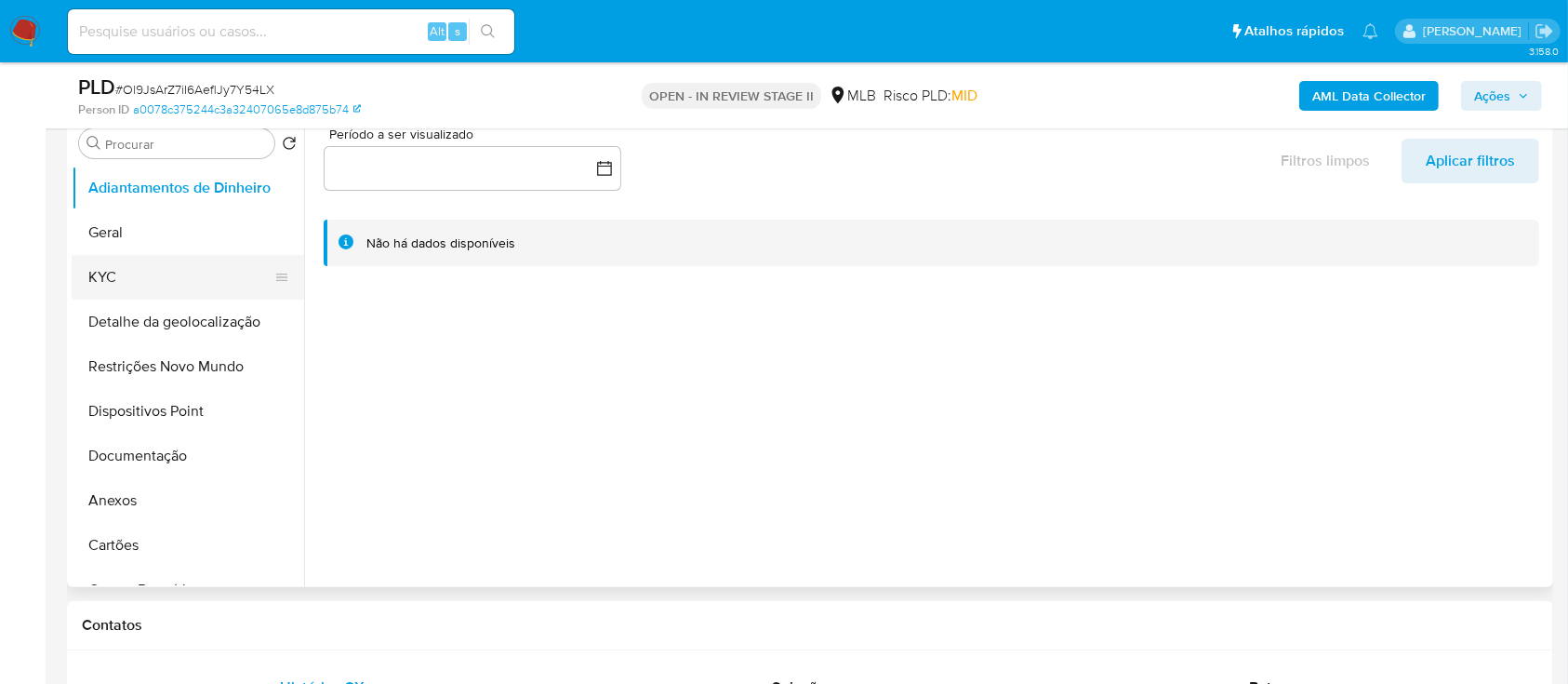
click at [155, 268] on button "KYC" at bounding box center [180, 278] width 217 height 45
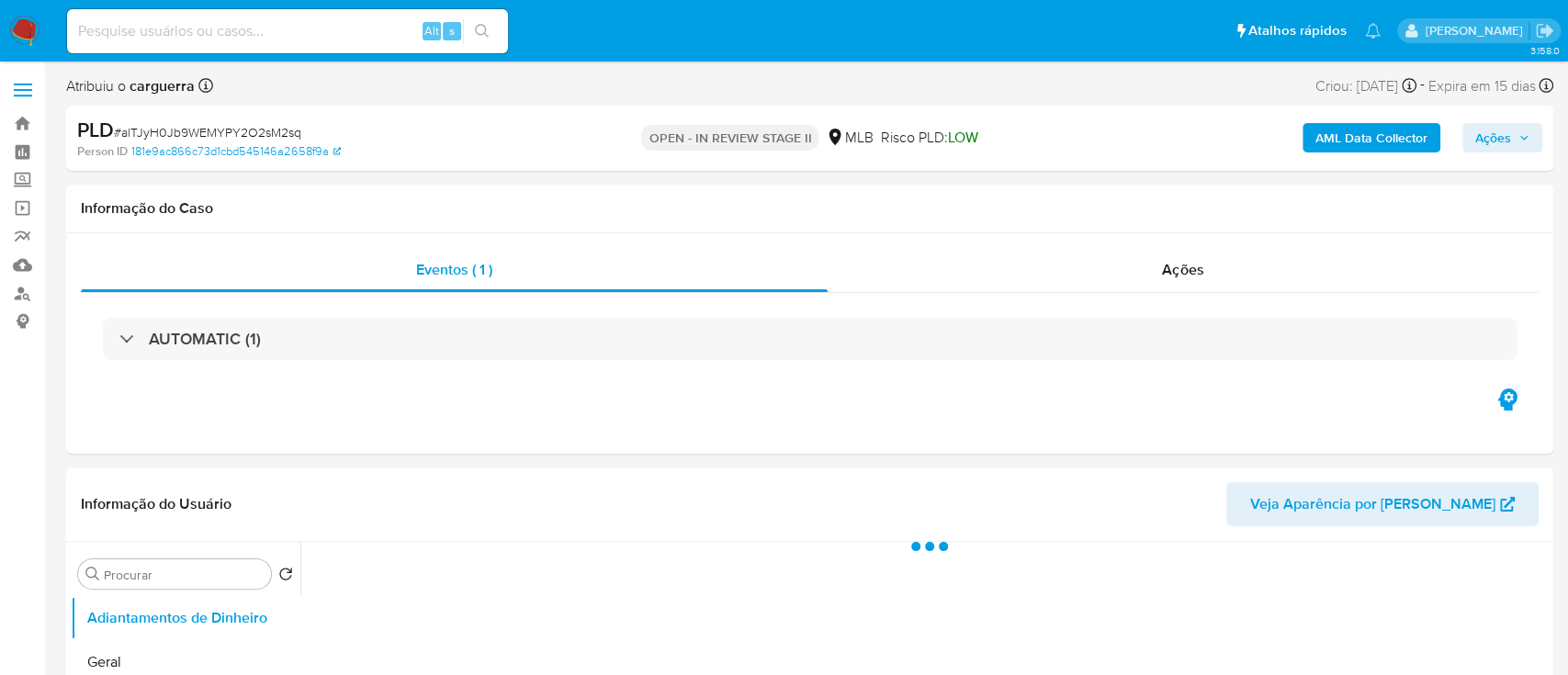
select select "10"
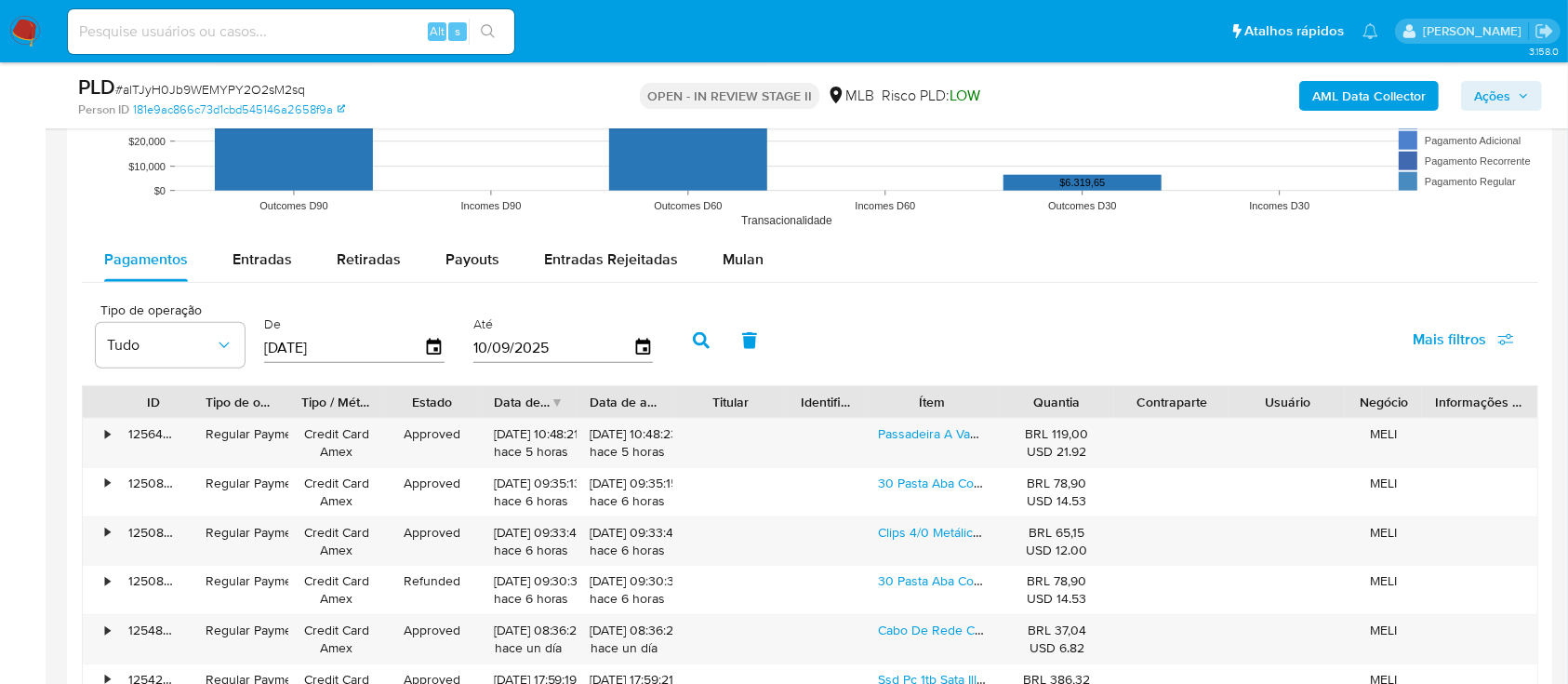
scroll to position [1736, 0]
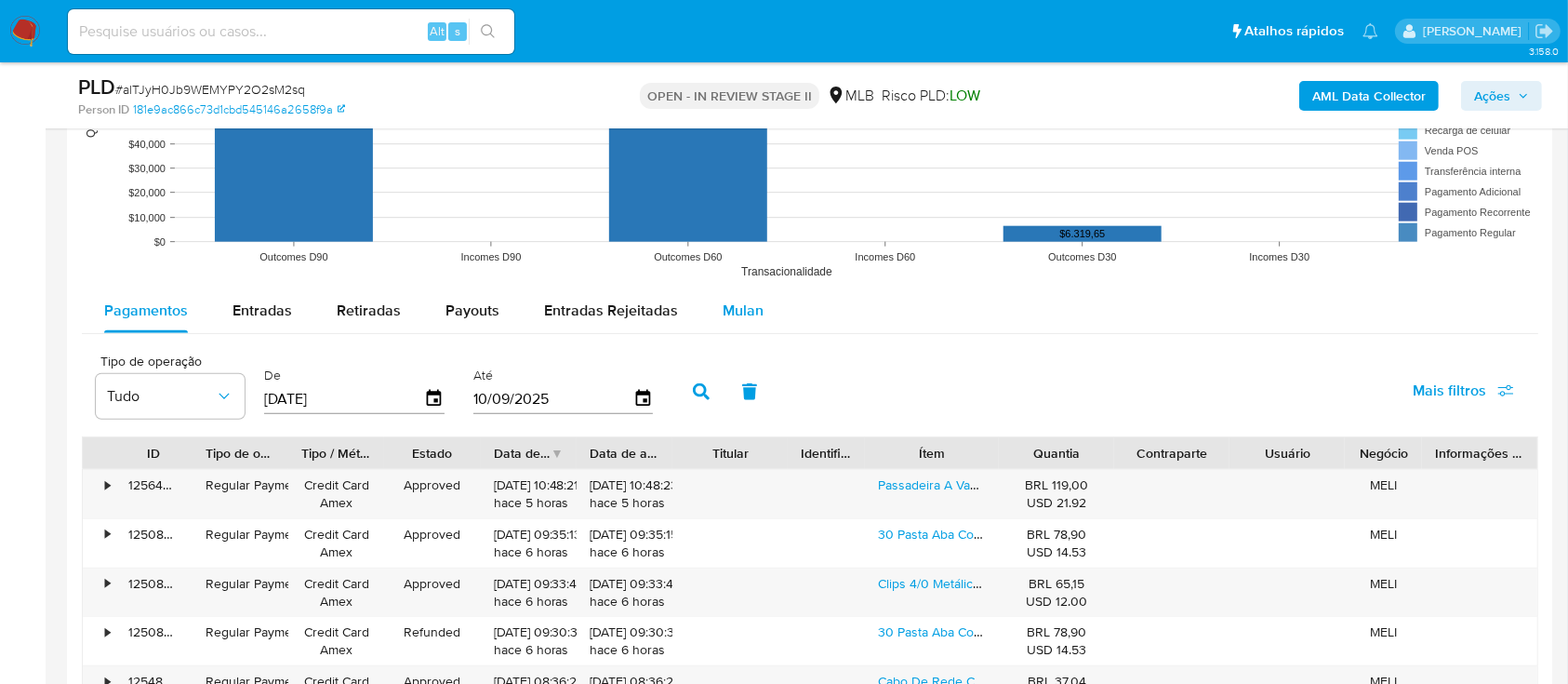
click at [748, 311] on span "Mulan" at bounding box center [743, 310] width 41 height 21
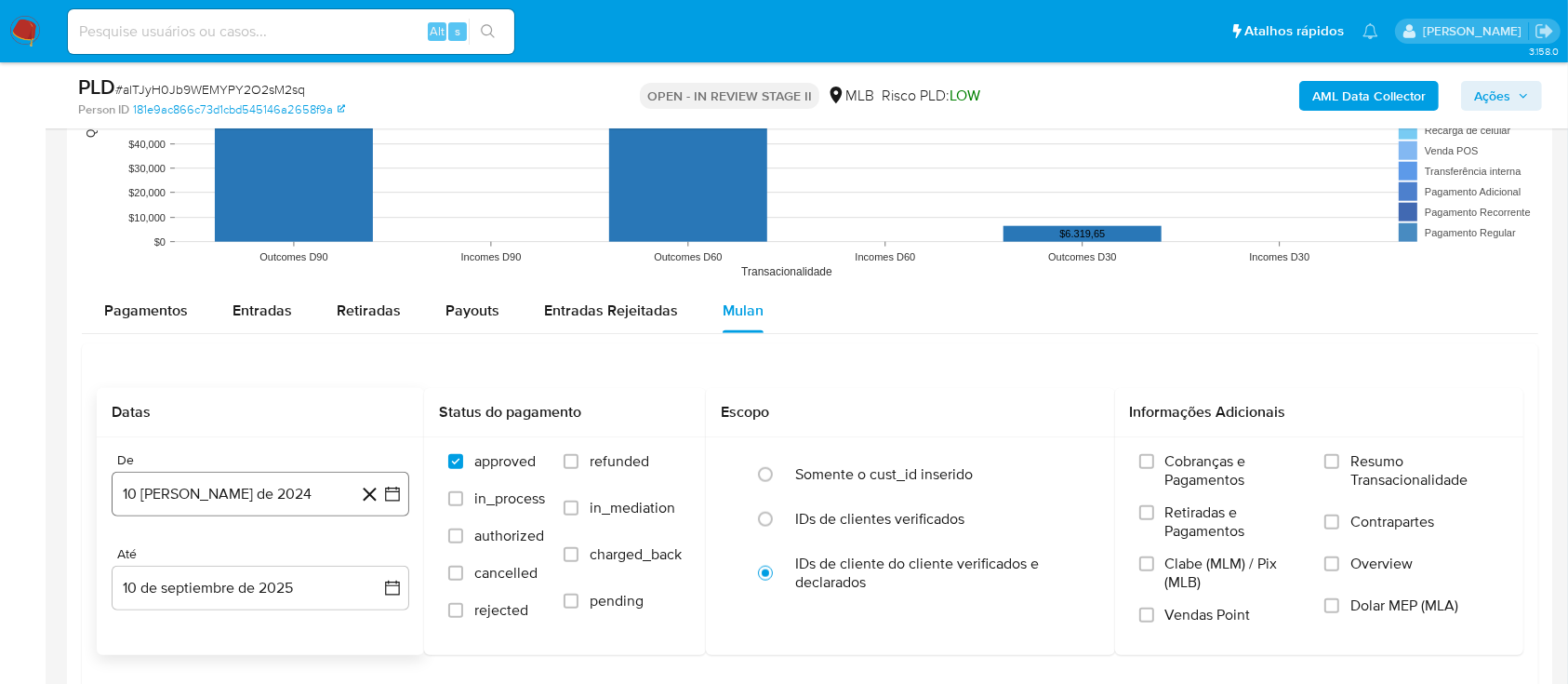
click at [390, 496] on icon "button" at bounding box center [392, 494] width 19 height 19
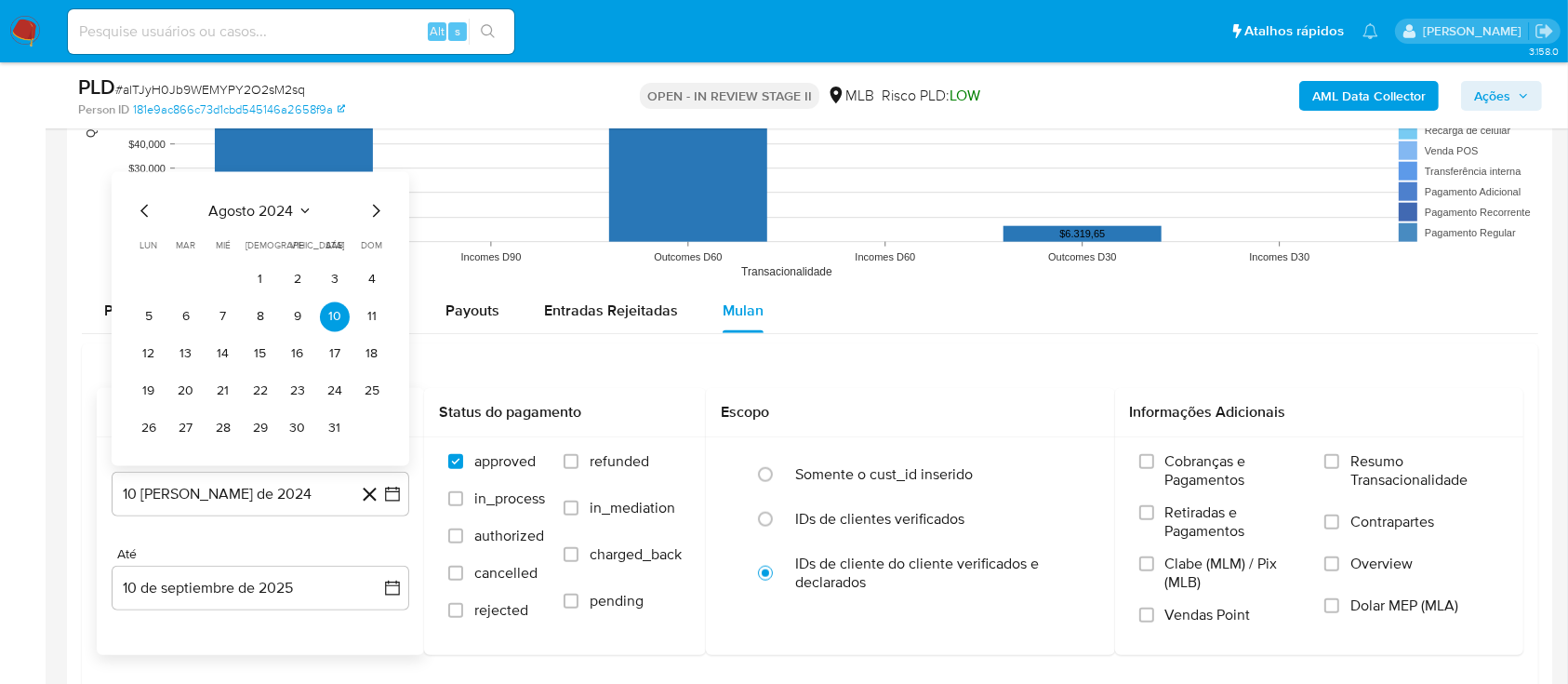
click at [305, 208] on icon "Seleccionar mes y año" at bounding box center [305, 210] width 15 height 15
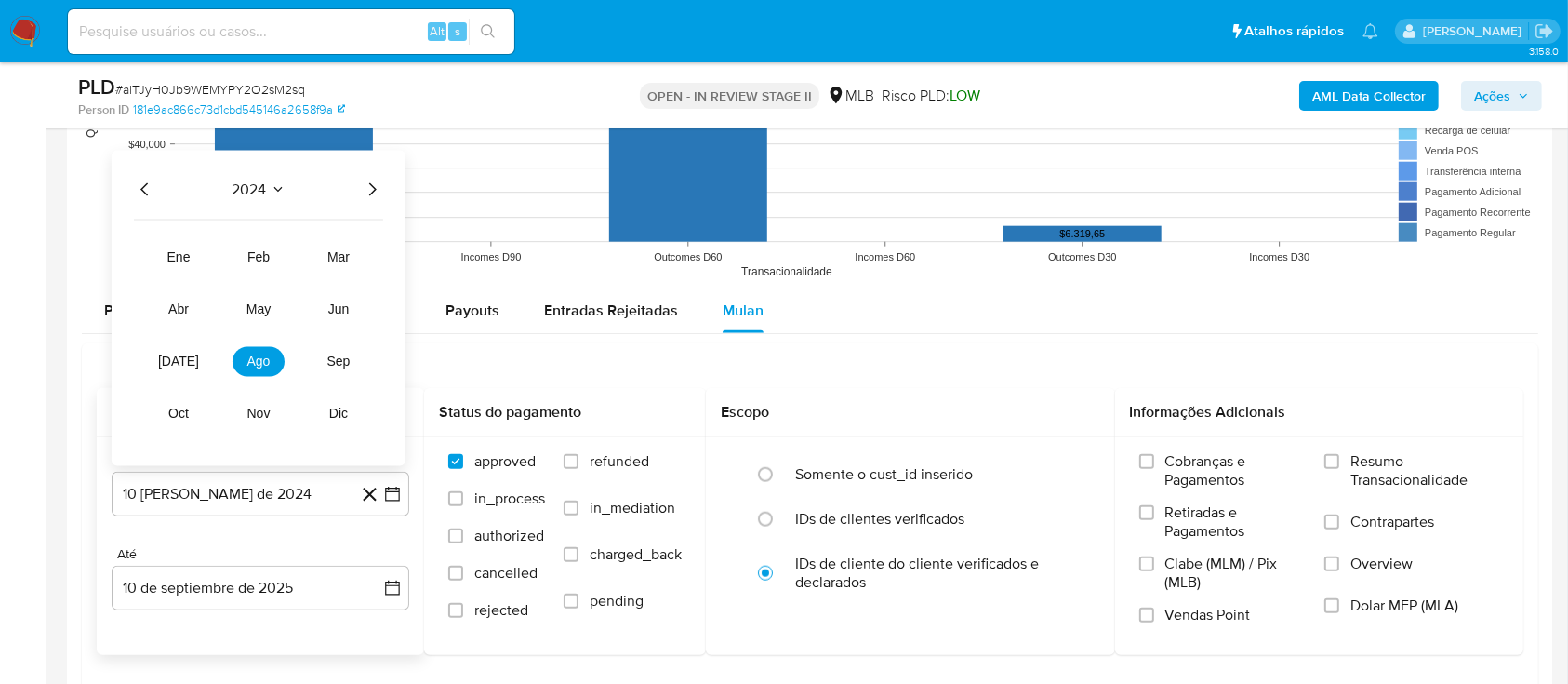
click at [372, 190] on icon "Año siguiente" at bounding box center [372, 189] width 22 height 22
click at [173, 369] on button "[DATE]" at bounding box center [178, 361] width 52 height 30
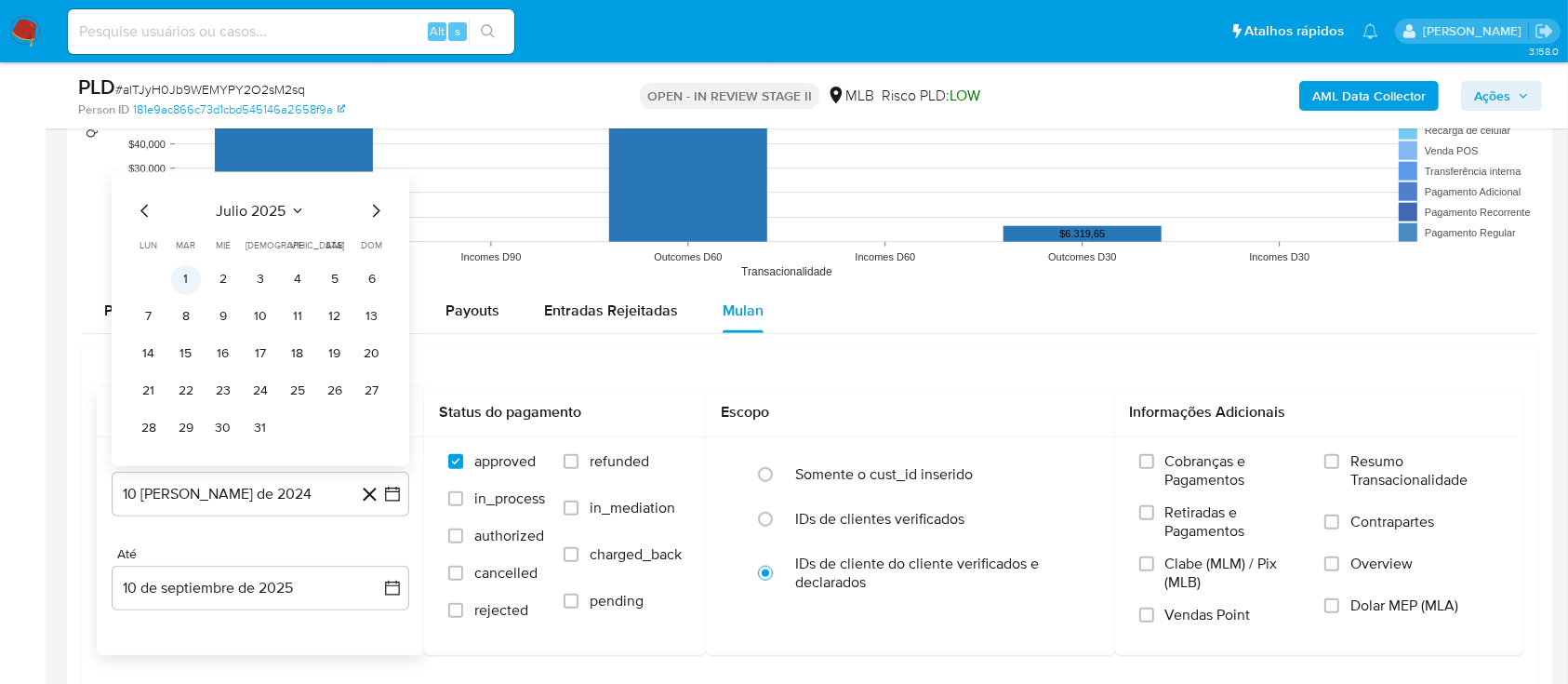
click at [187, 274] on button "1" at bounding box center [186, 280] width 30 height 30
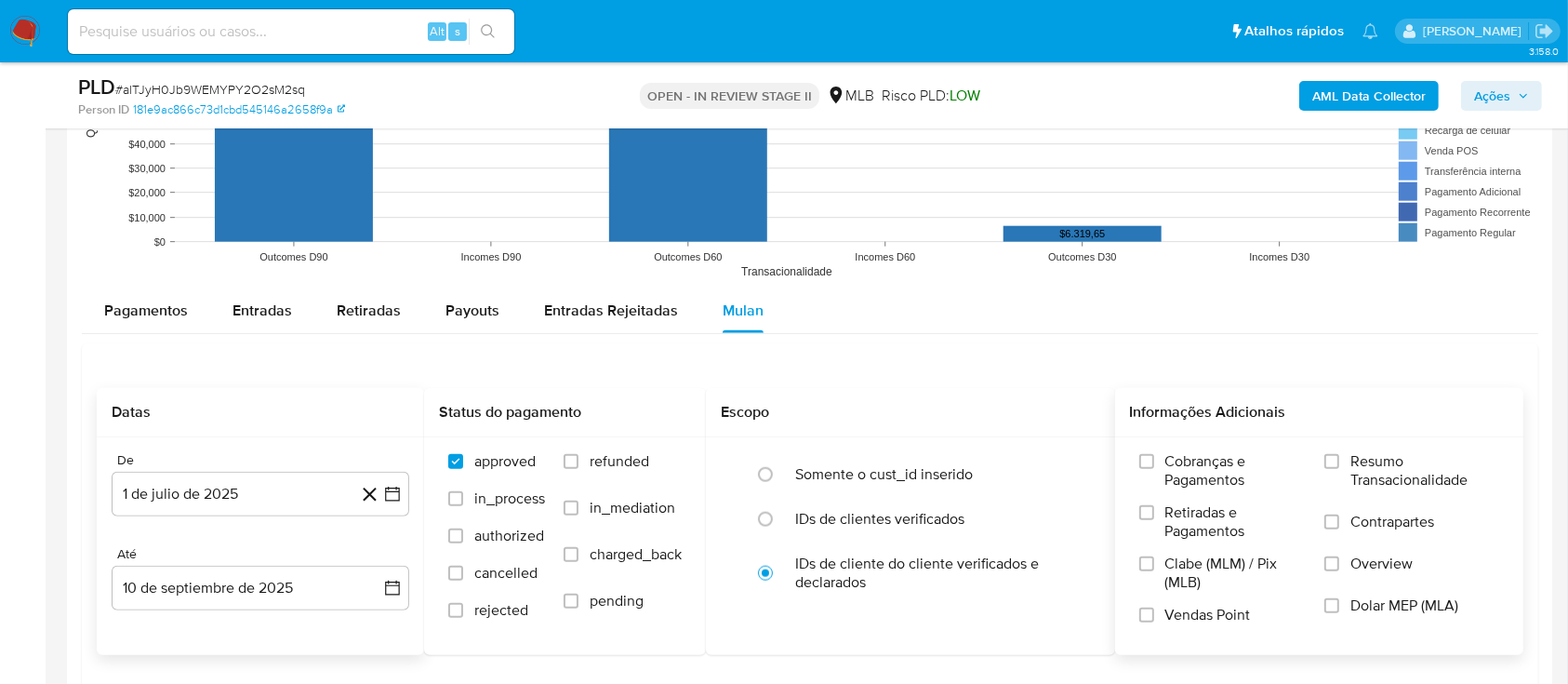
click at [1403, 480] on span "Resumo Transacionalidade" at bounding box center [1425, 471] width 149 height 37
click at [1339, 469] on input "Resumo Transacionalidade" at bounding box center [1331, 461] width 15 height 15
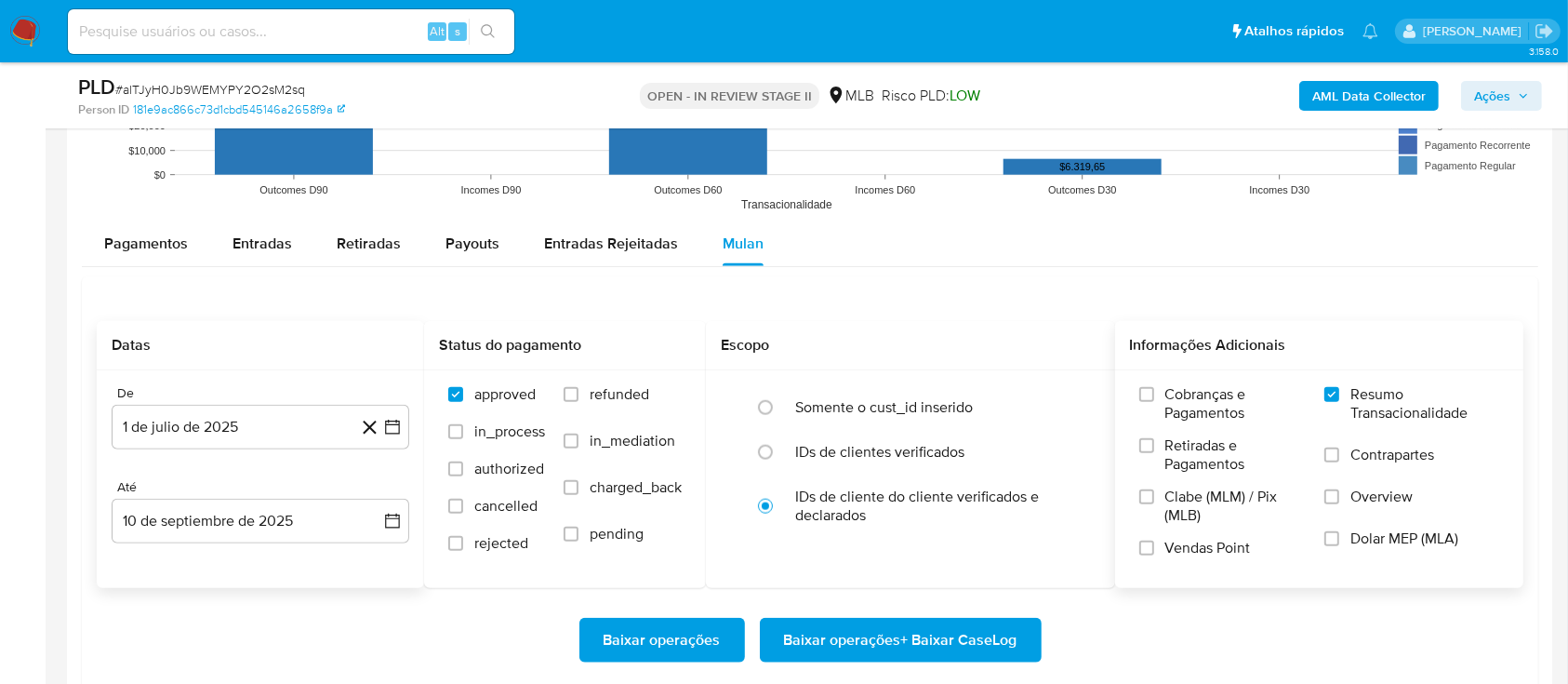
scroll to position [1861, 0]
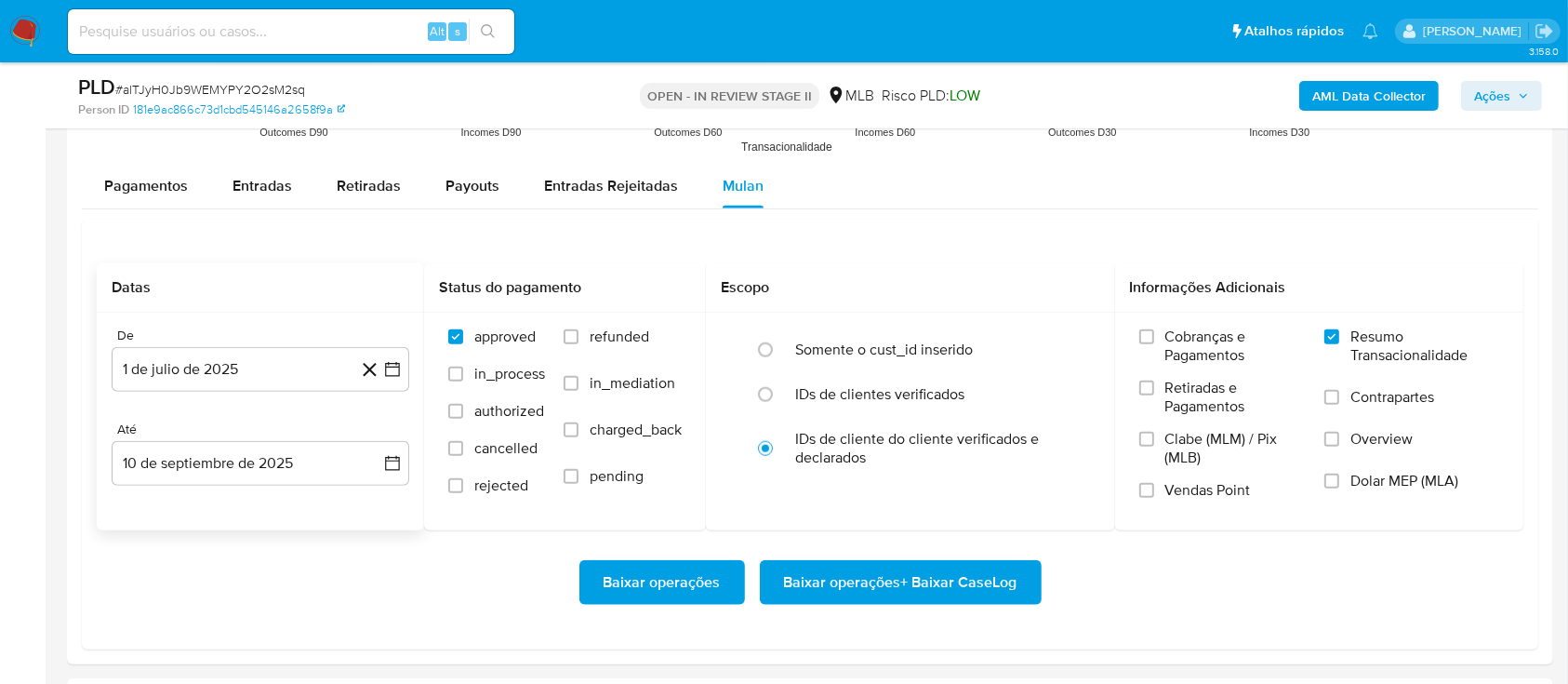
click at [915, 572] on span "Baixar operações + Baixar CaseLog" at bounding box center [901, 583] width 234 height 41
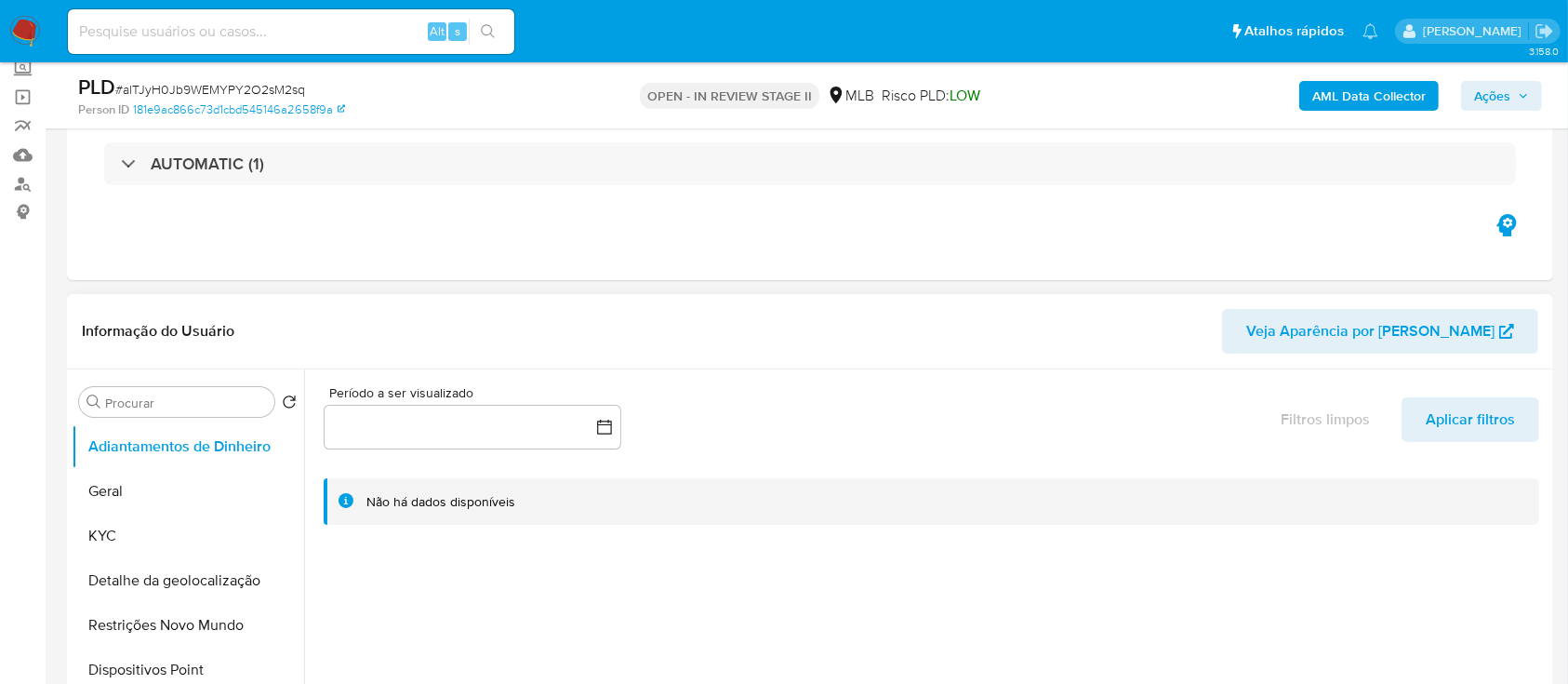
scroll to position [247, 0]
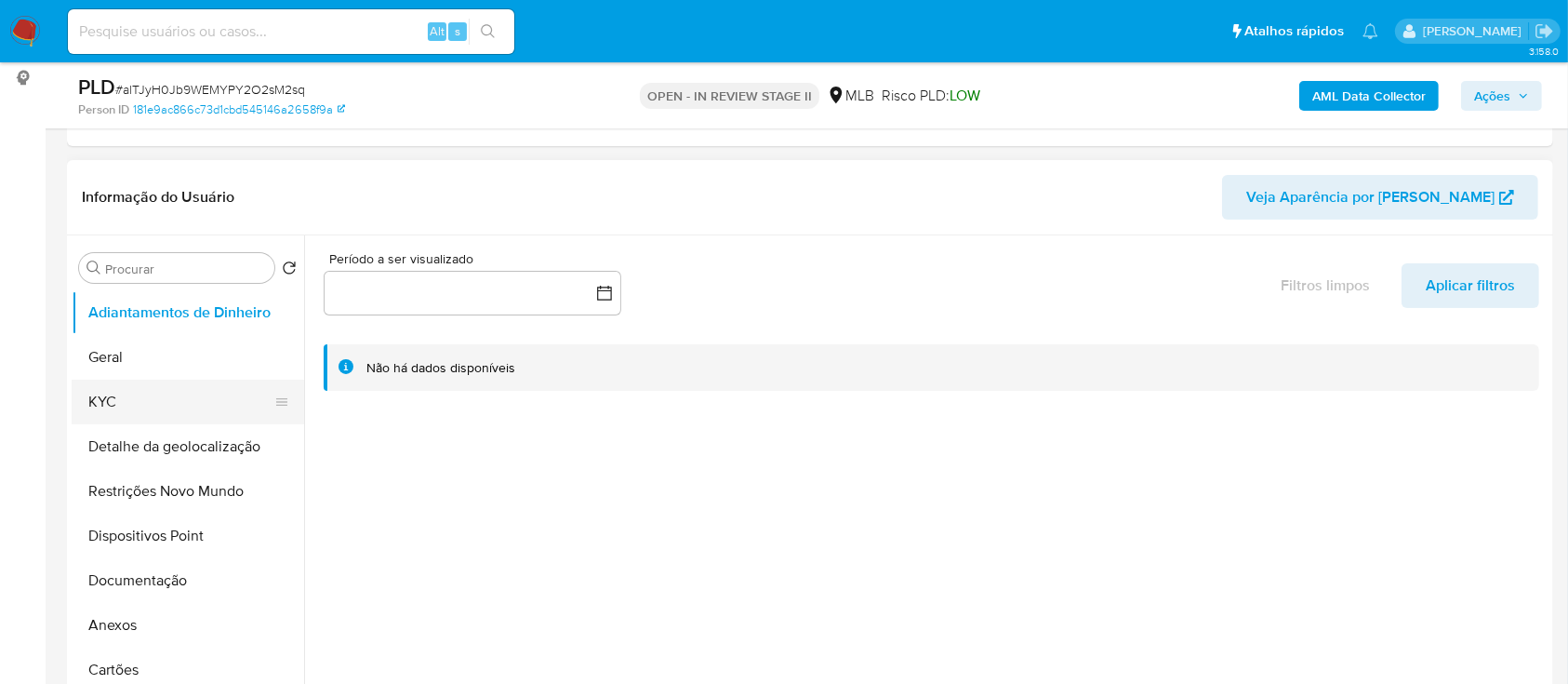
click at [156, 404] on button "KYC" at bounding box center [180, 402] width 217 height 45
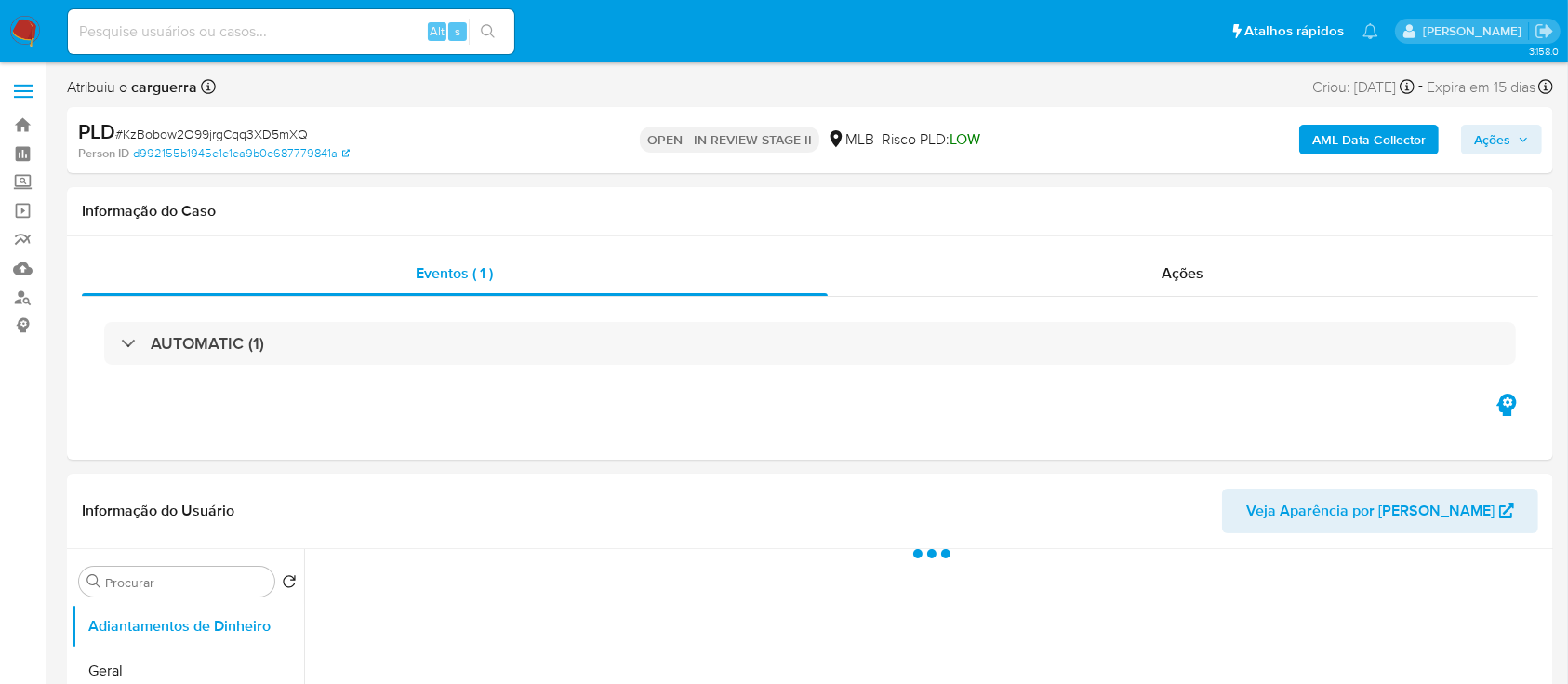
select select "10"
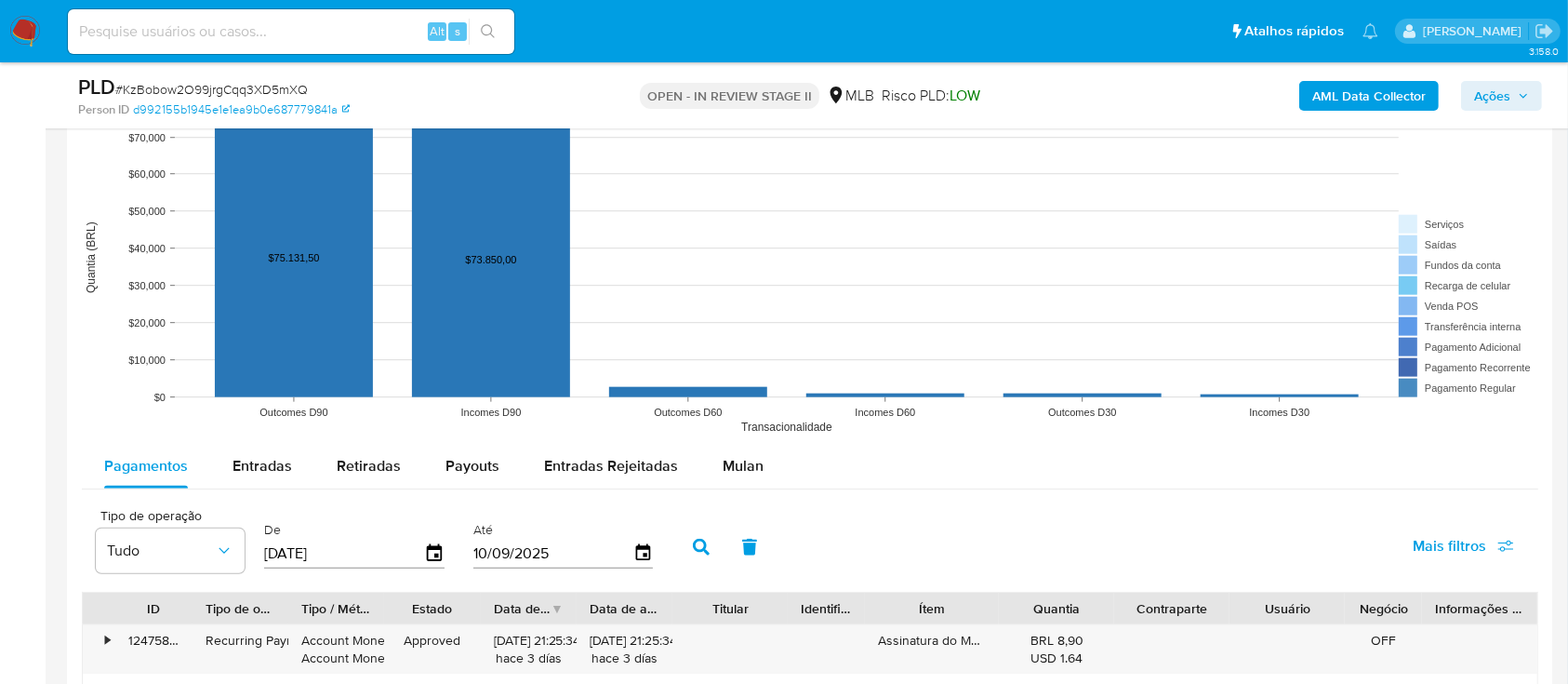
scroll to position [1985, 0]
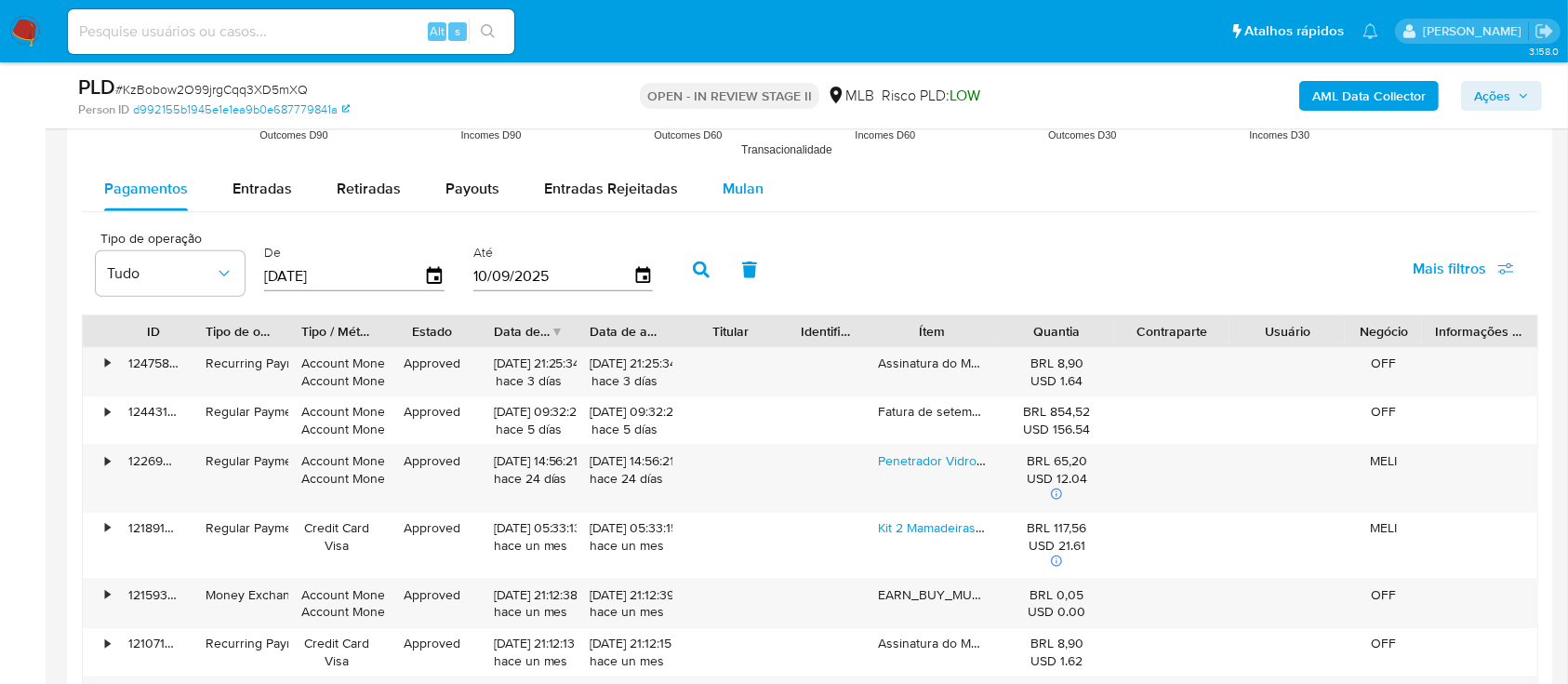
click at [752, 189] on span "Mulan" at bounding box center [743, 188] width 41 height 21
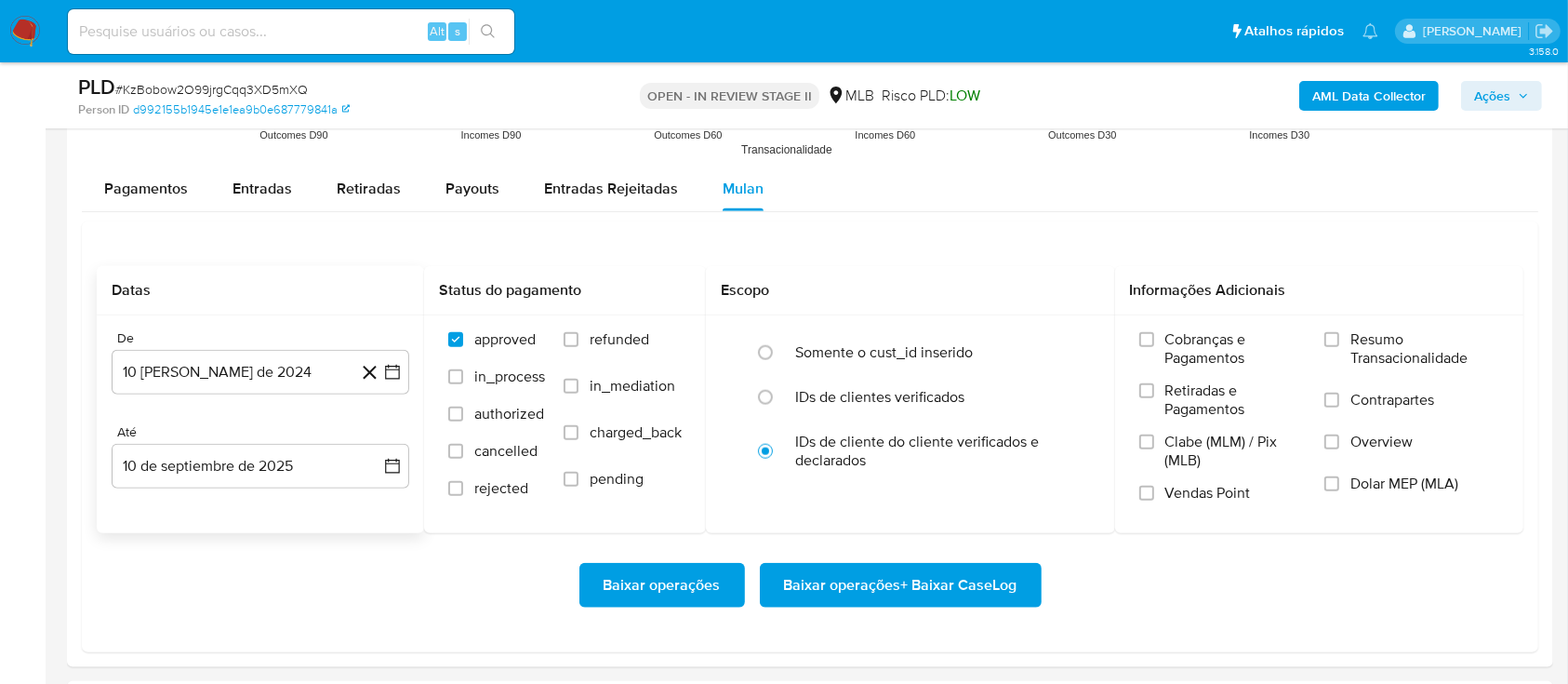
click at [381, 361] on icon at bounding box center [370, 373] width 23 height 23
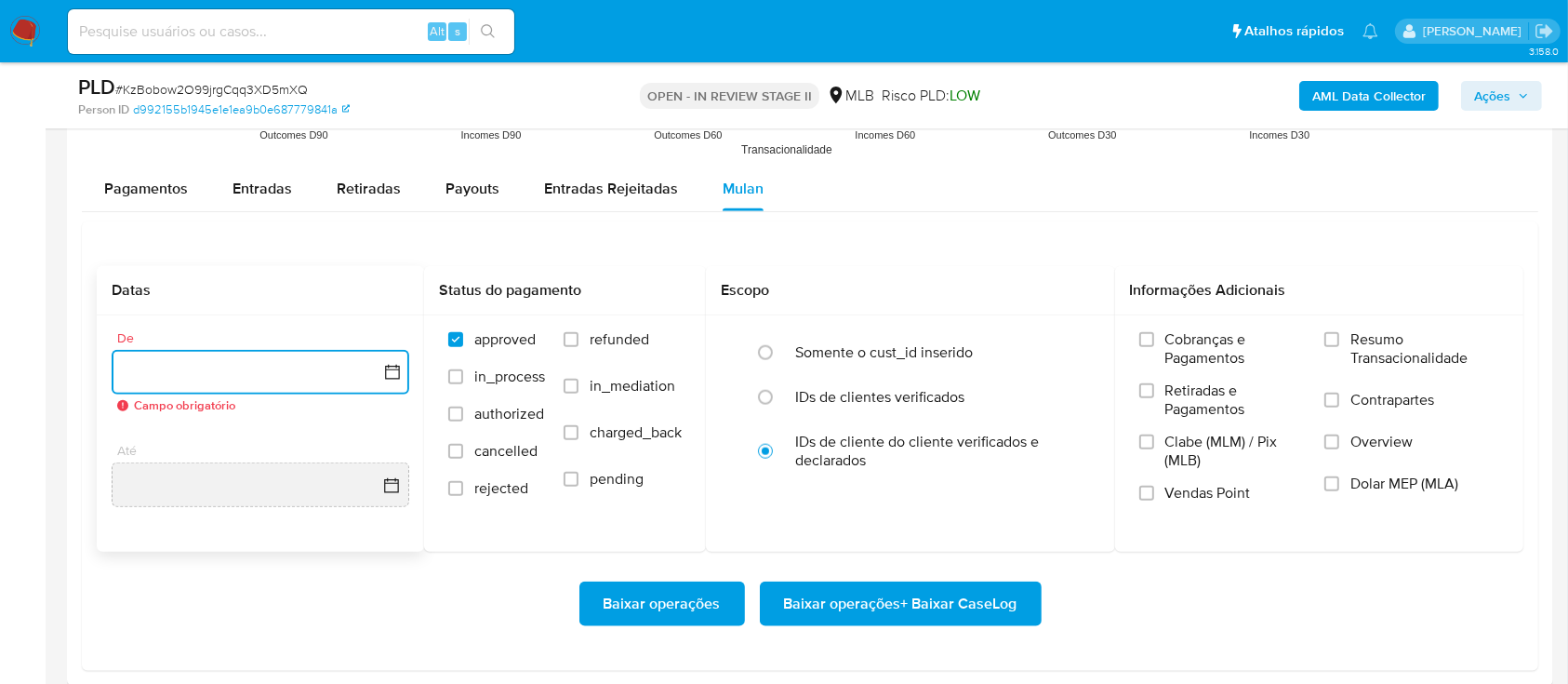
click at [384, 368] on icon "button" at bounding box center [392, 371] width 19 height 19
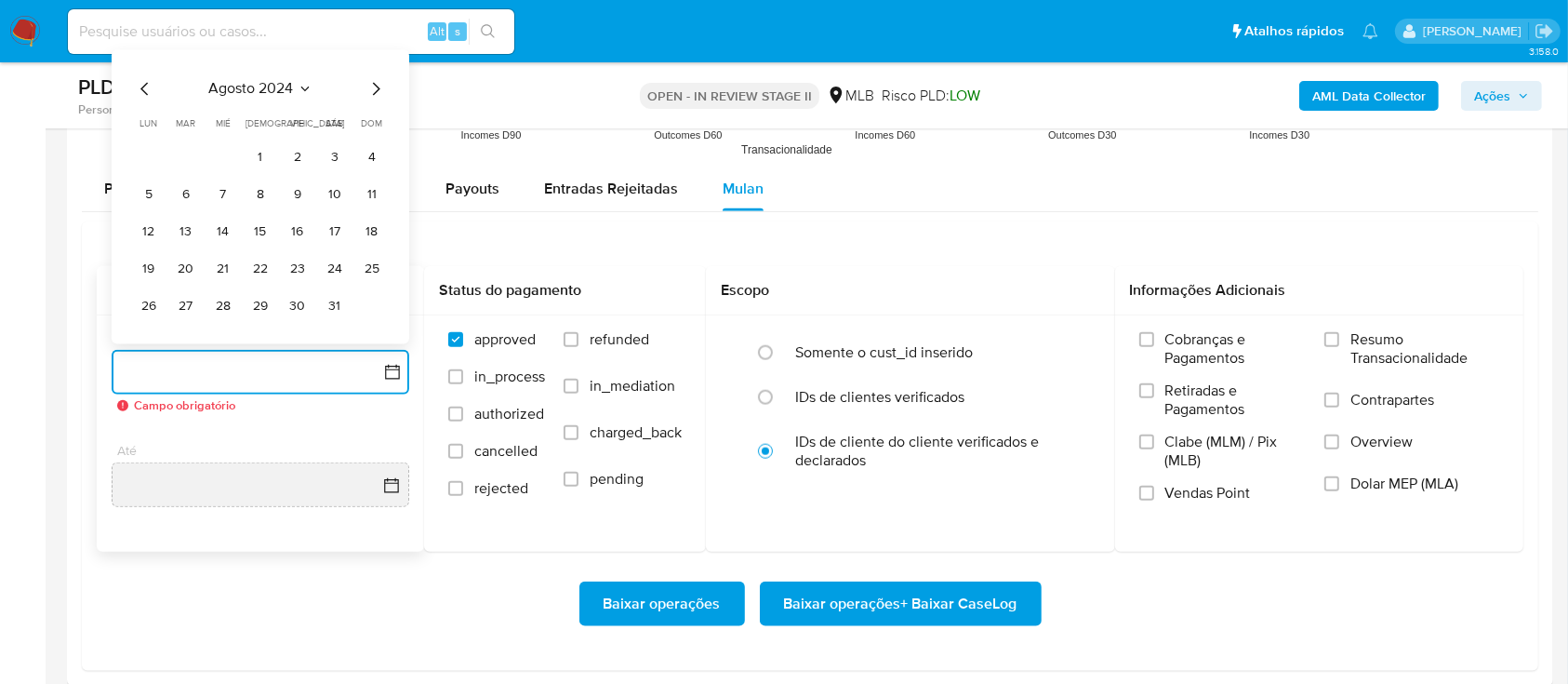
click at [298, 86] on icon "Seleccionar mes y año" at bounding box center [305, 88] width 15 height 15
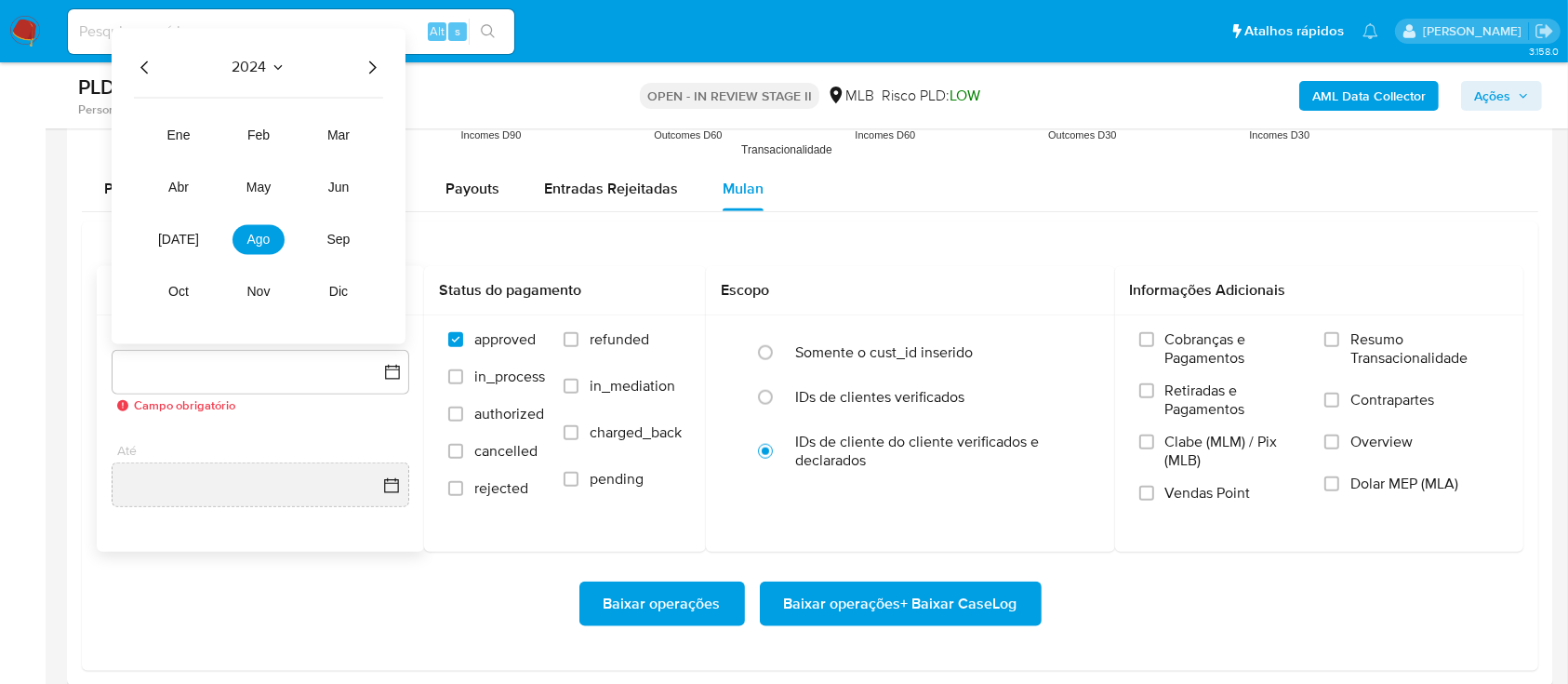
click at [363, 64] on icon "Año siguiente" at bounding box center [372, 66] width 22 height 22
click at [172, 239] on span "[DATE]" at bounding box center [178, 239] width 41 height 15
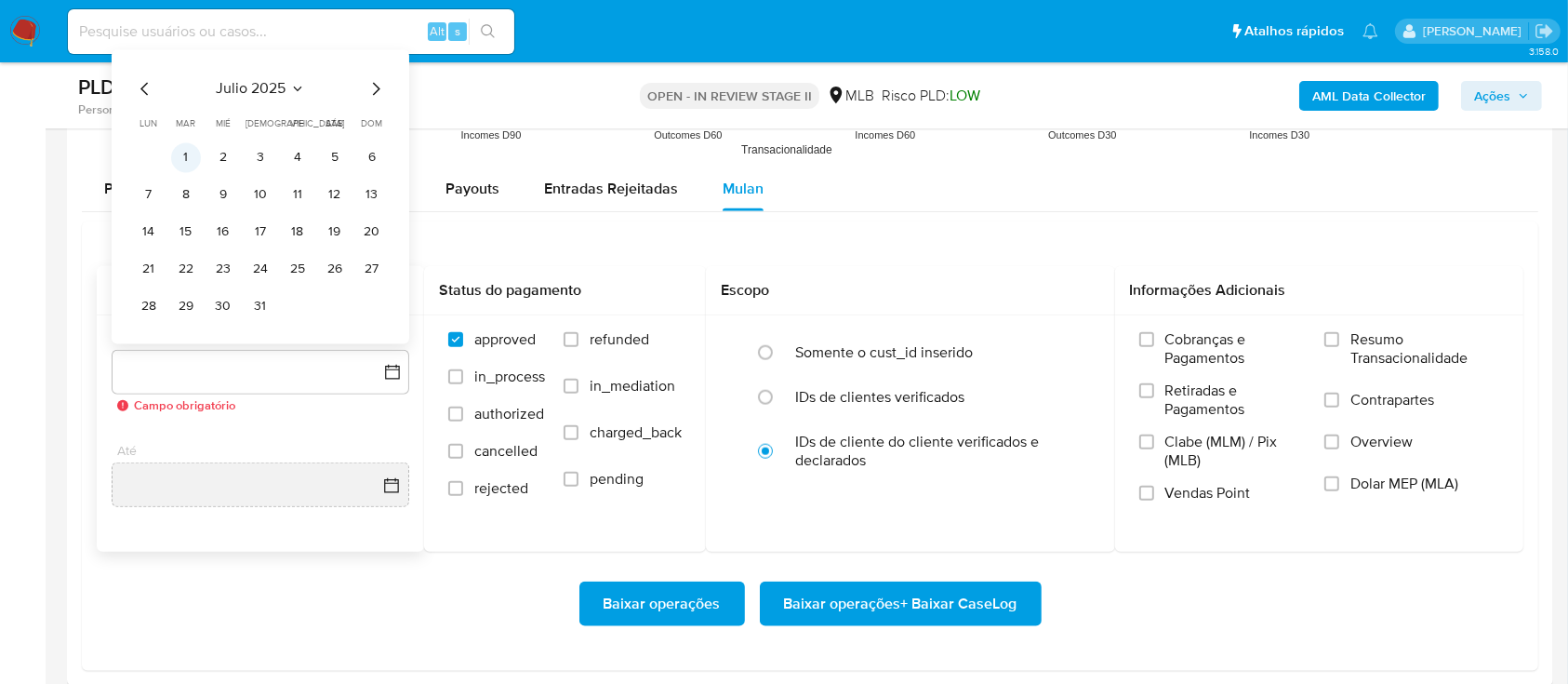
click at [199, 168] on td "1" at bounding box center [186, 157] width 30 height 30
click at [190, 153] on button "1" at bounding box center [186, 157] width 30 height 30
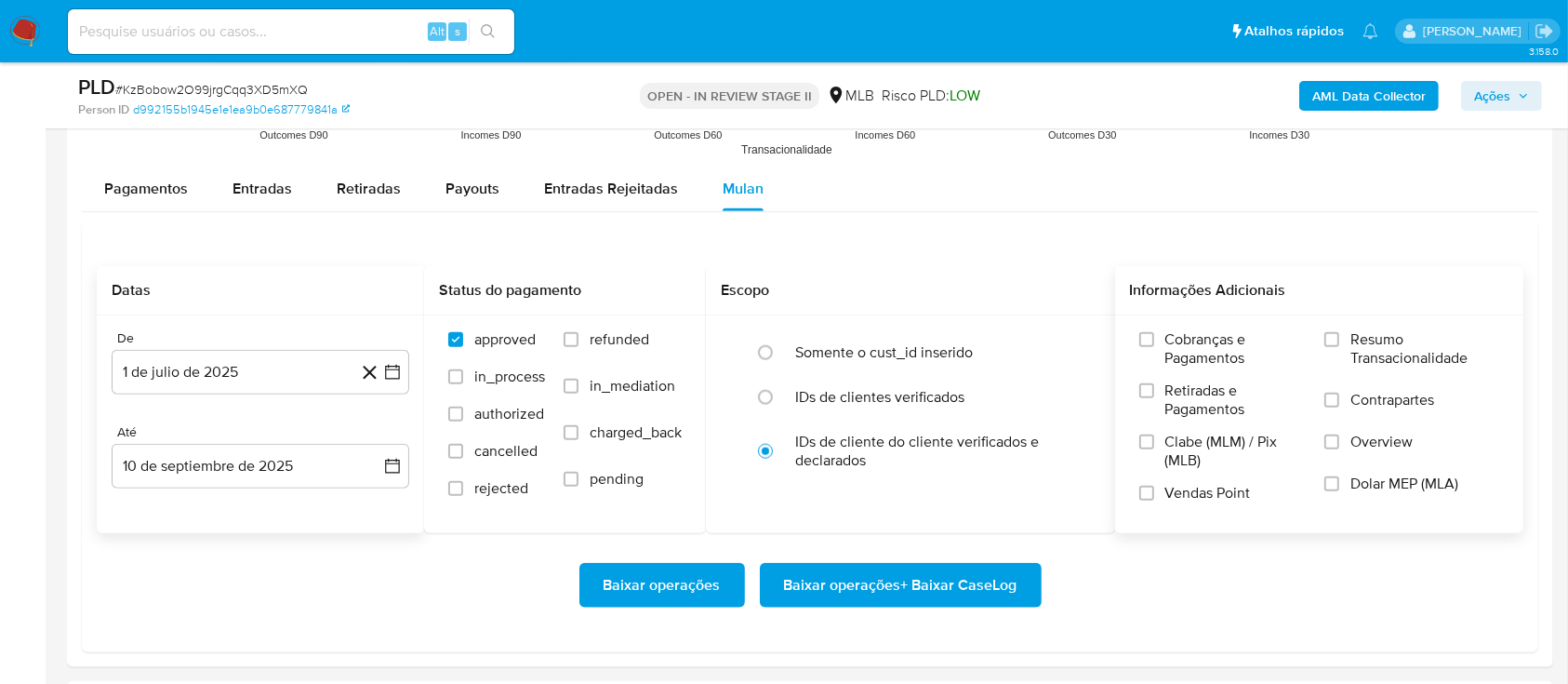
click at [1427, 346] on span "Resumo Transacionalidade" at bounding box center [1425, 349] width 149 height 37
click at [1339, 346] on input "Resumo Transacionalidade" at bounding box center [1331, 339] width 15 height 15
click at [906, 588] on span "Baixar operações + Baixar CaseLog" at bounding box center [901, 586] width 234 height 41
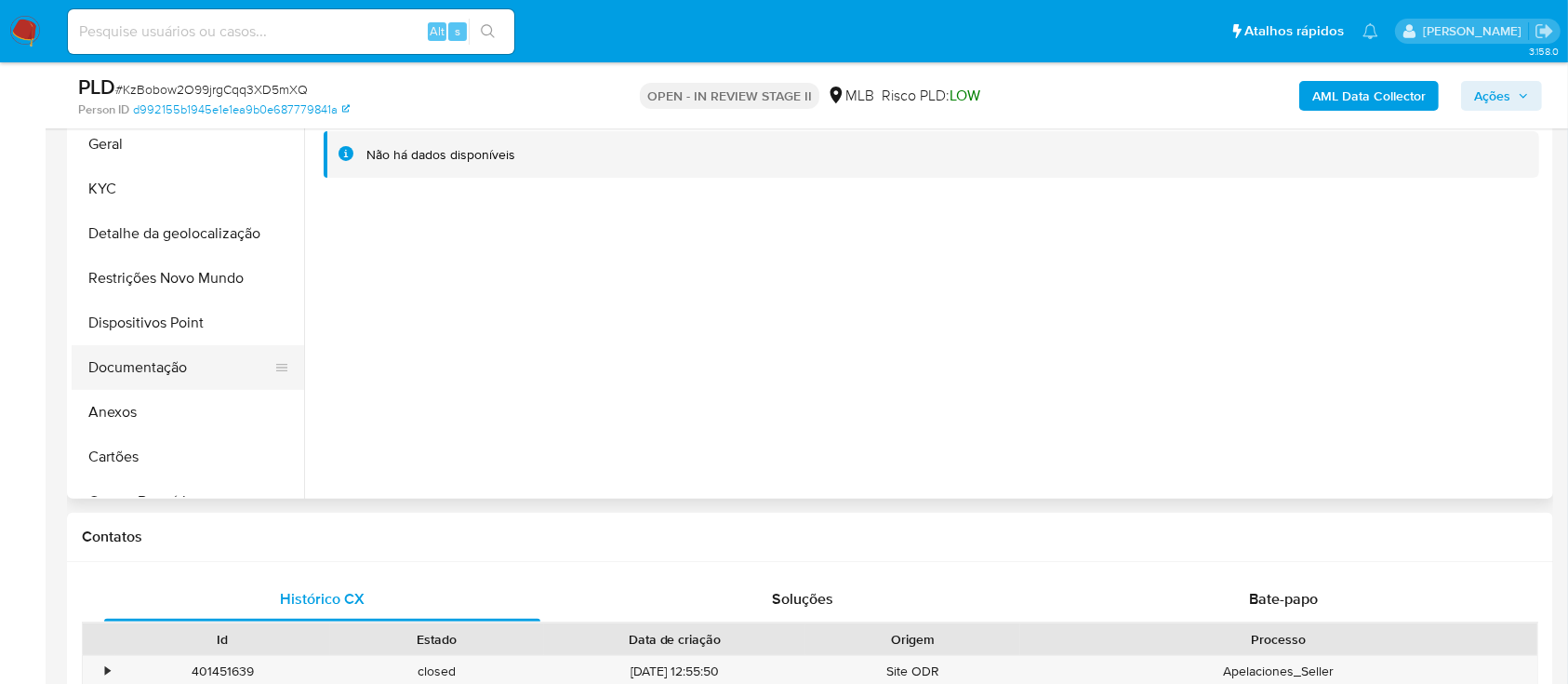
scroll to position [247, 0]
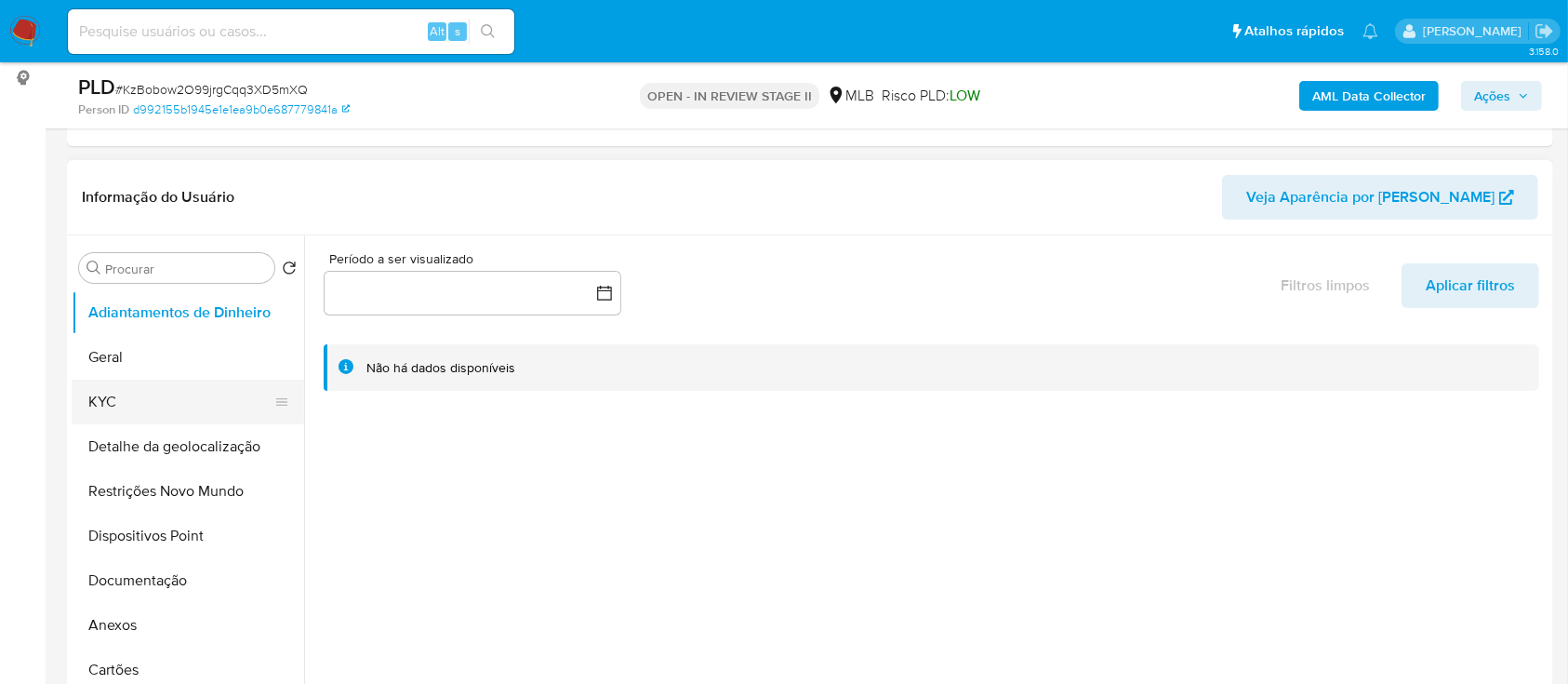
click at [168, 403] on button "KYC" at bounding box center [180, 402] width 217 height 45
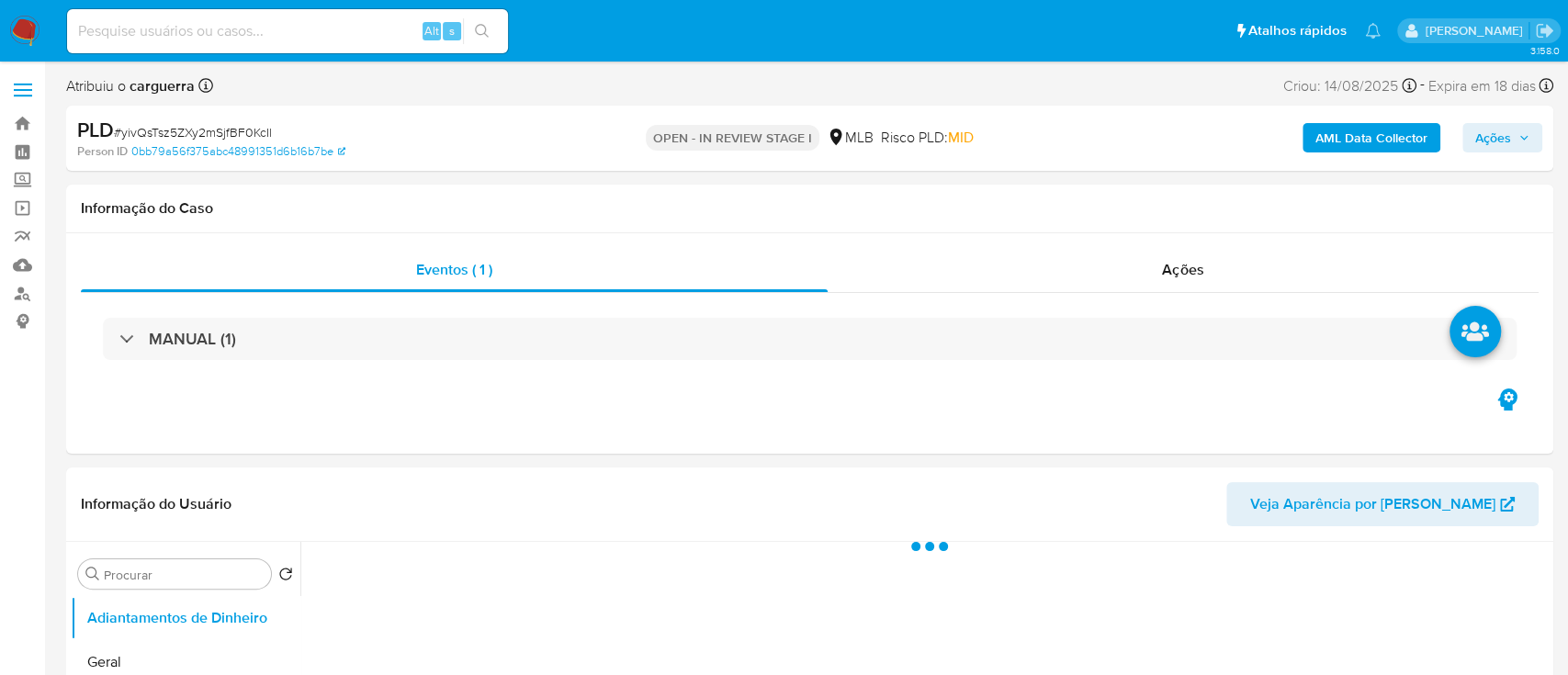
select select "10"
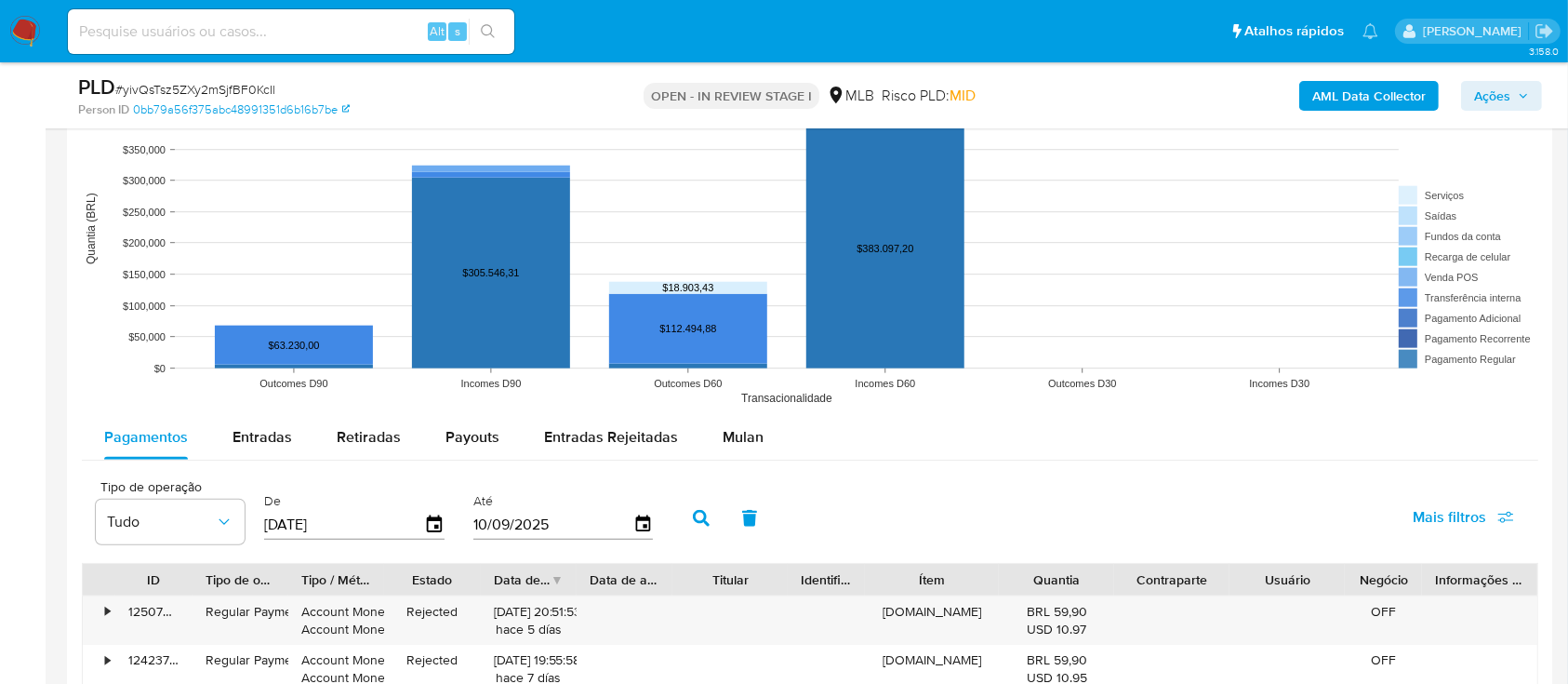
scroll to position [1861, 0]
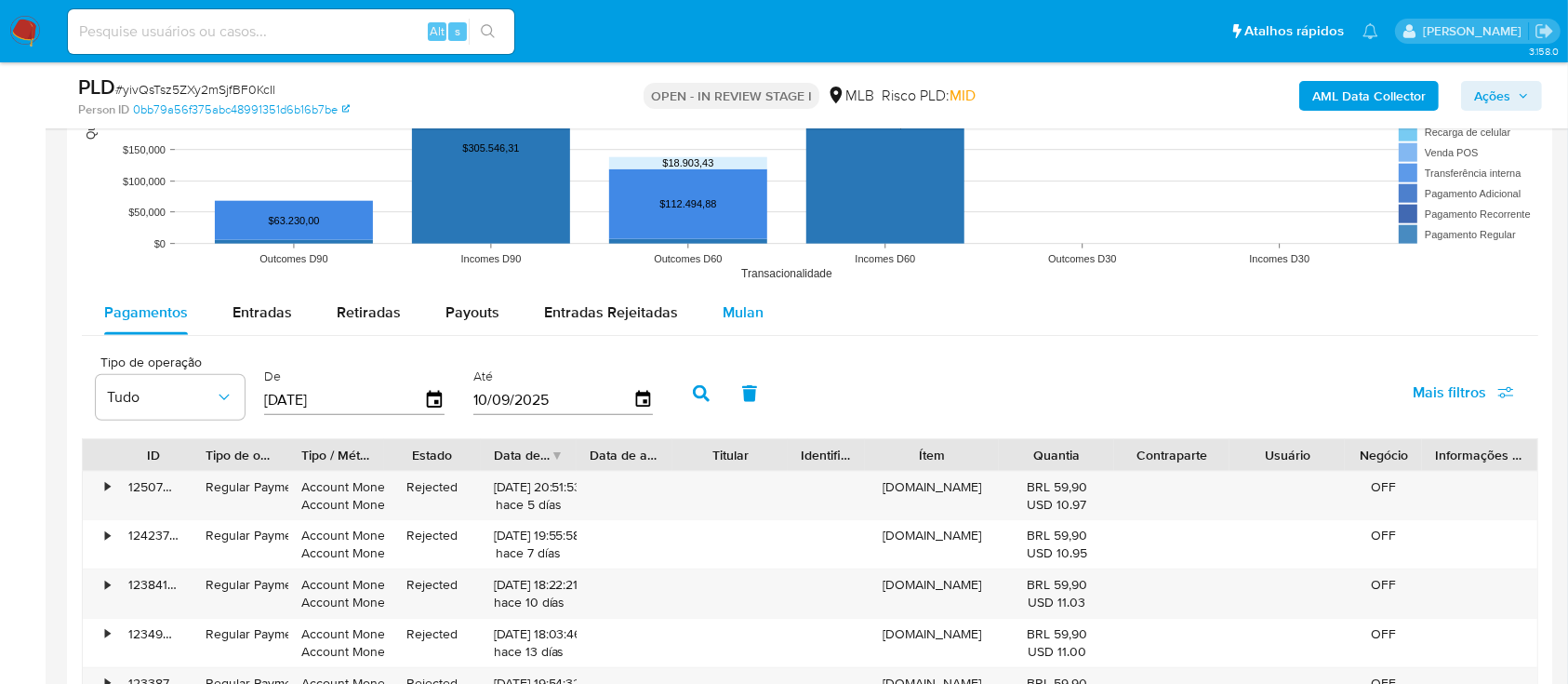
click at [748, 323] on div "Mulan" at bounding box center [743, 313] width 41 height 45
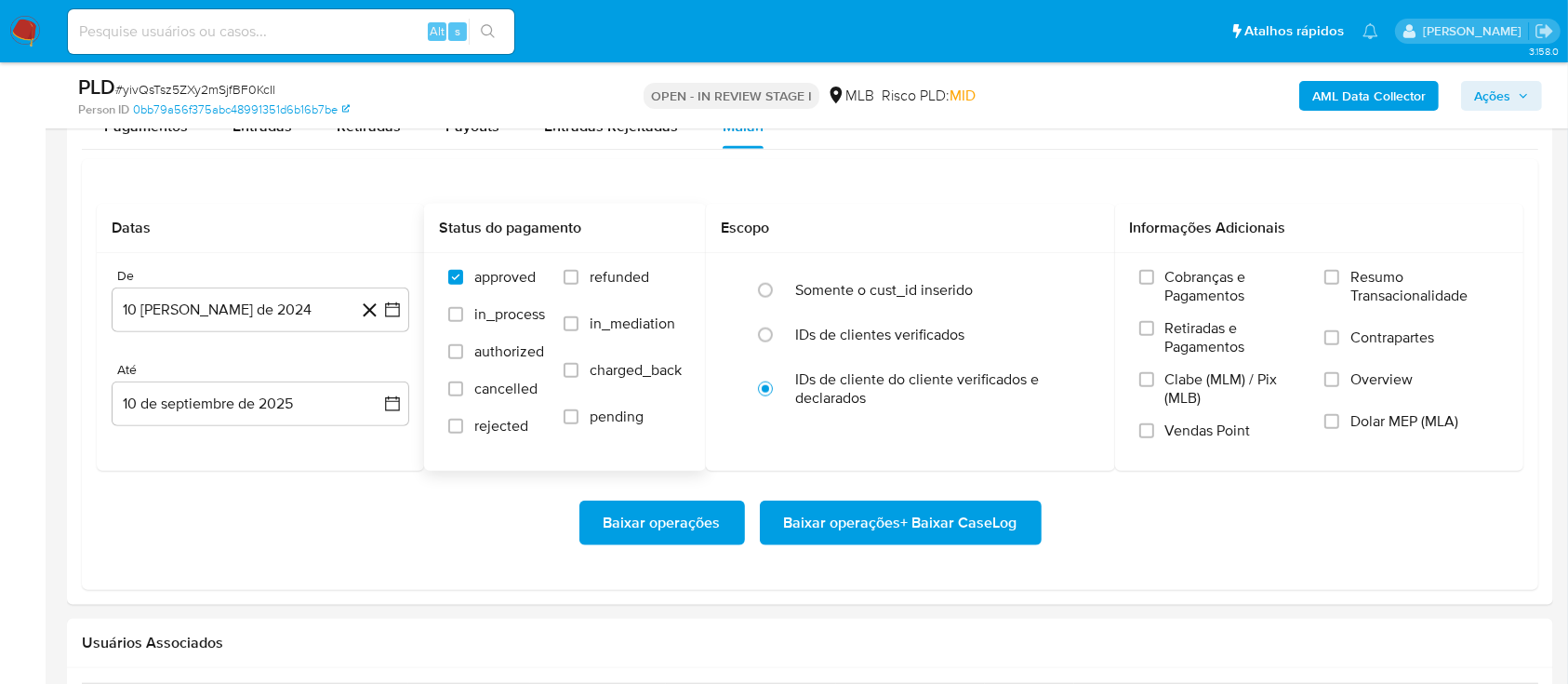
scroll to position [2109, 0]
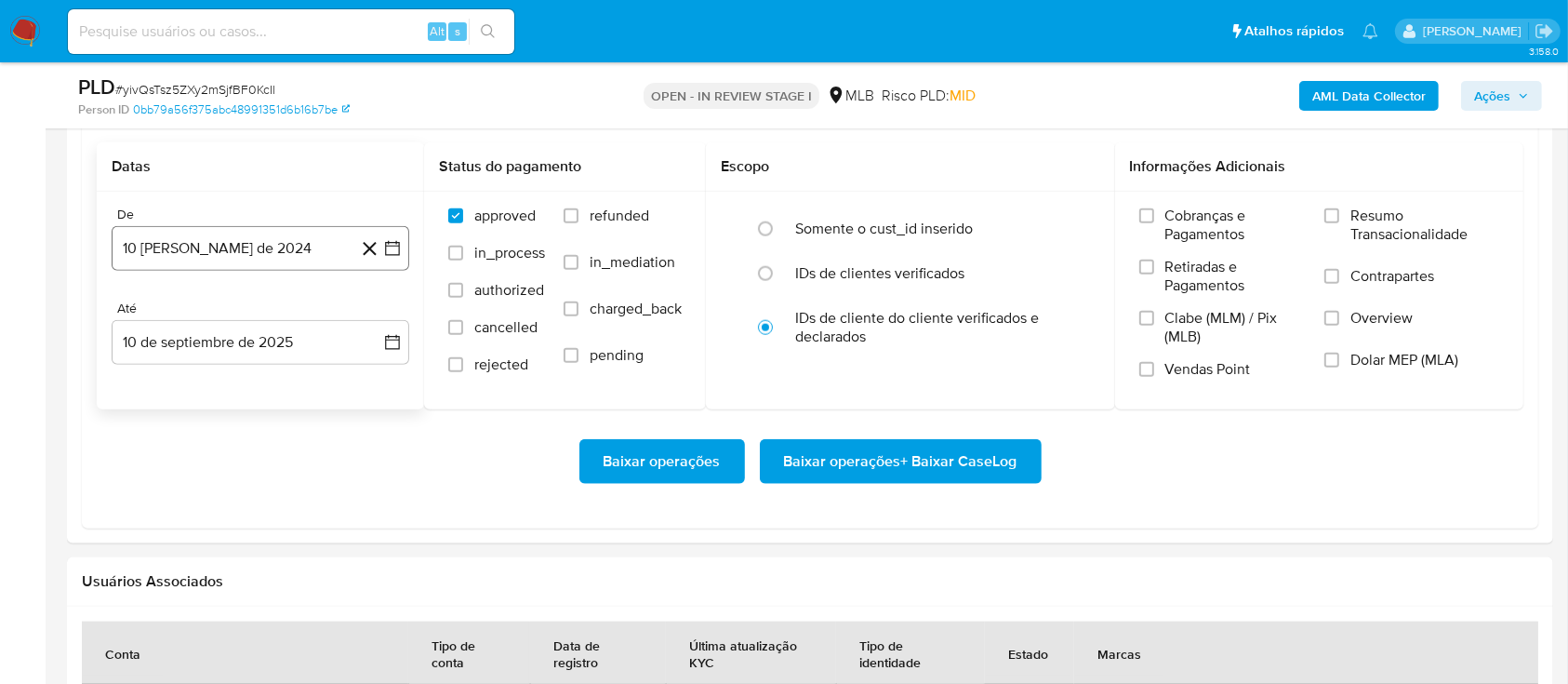
click at [392, 254] on icon "button" at bounding box center [392, 247] width 19 height 19
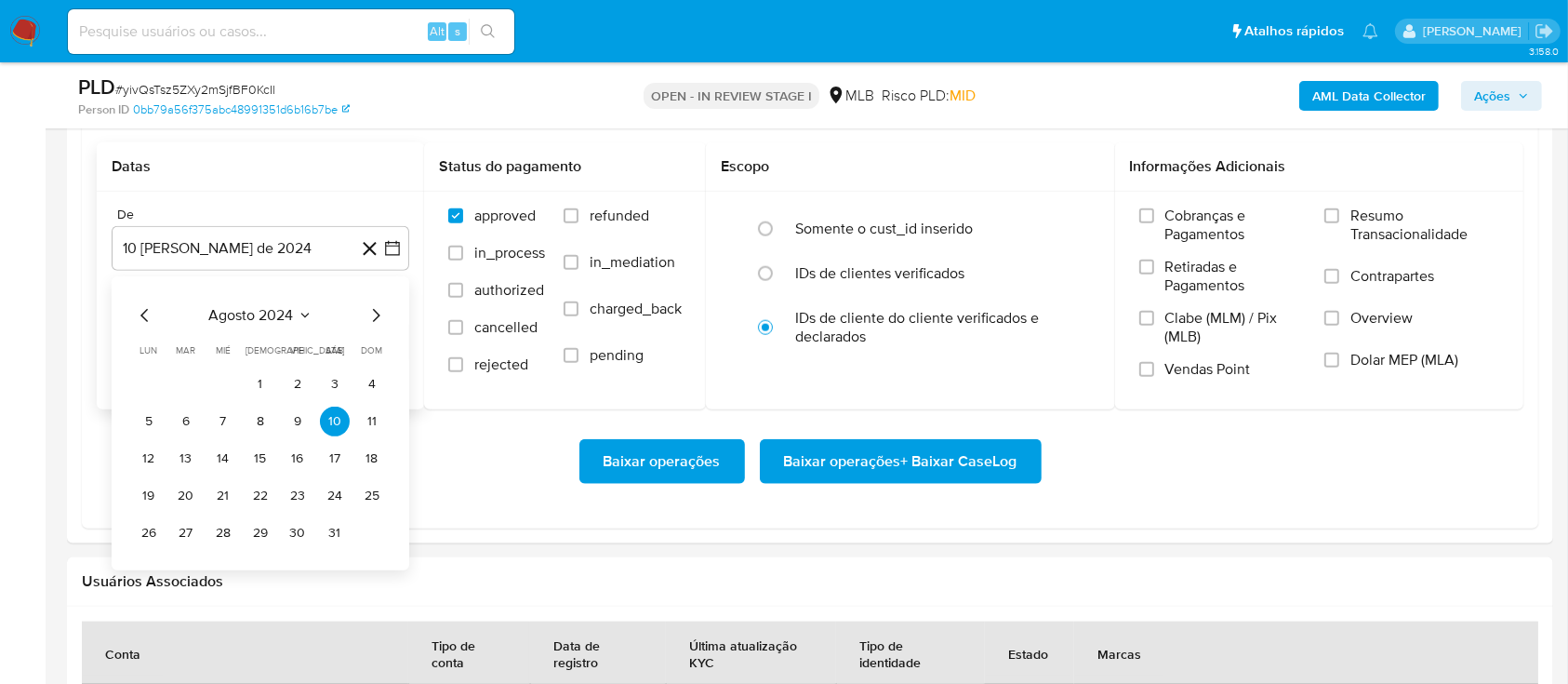
click at [301, 310] on icon "Seleccionar mes y año" at bounding box center [305, 315] width 15 height 15
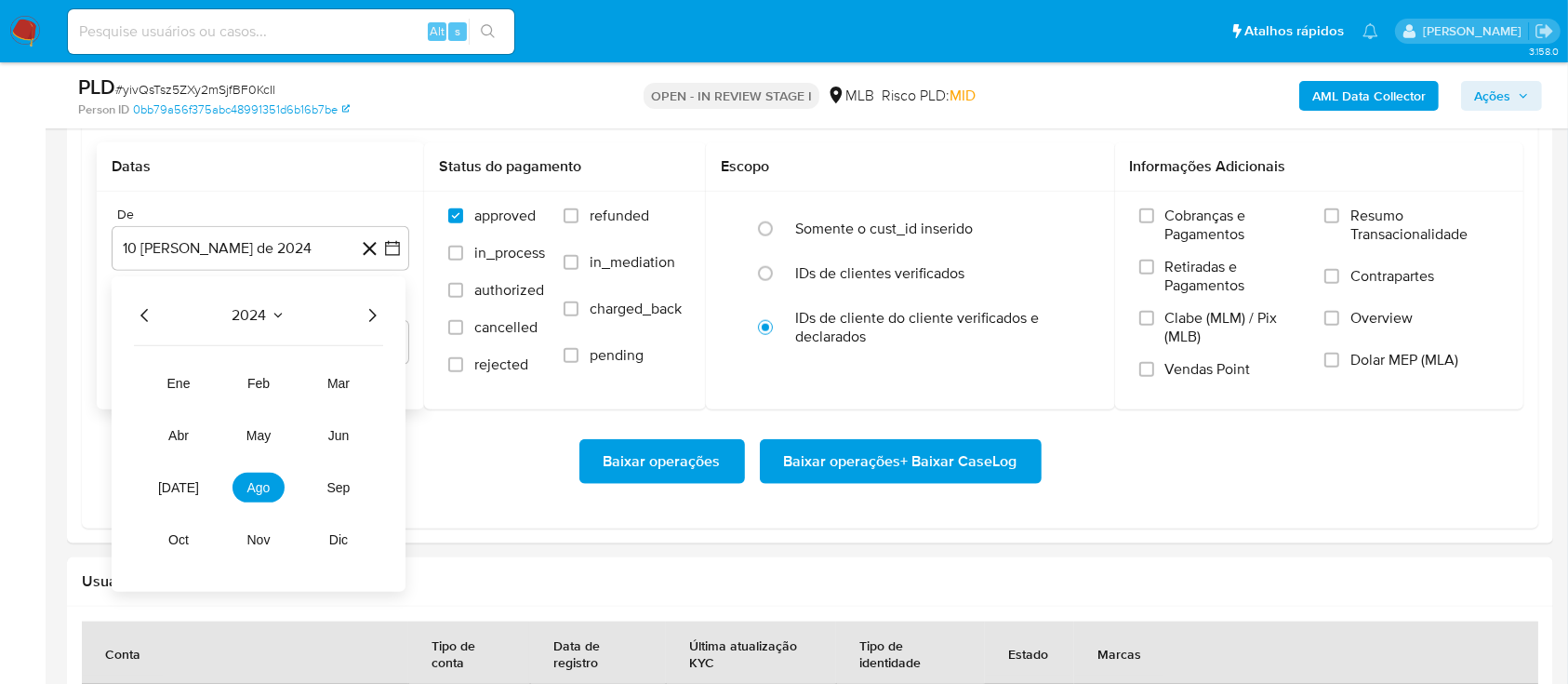
click at [372, 315] on icon "Año siguiente" at bounding box center [372, 315] width 22 height 22
click at [178, 485] on span "[DATE]" at bounding box center [178, 487] width 41 height 15
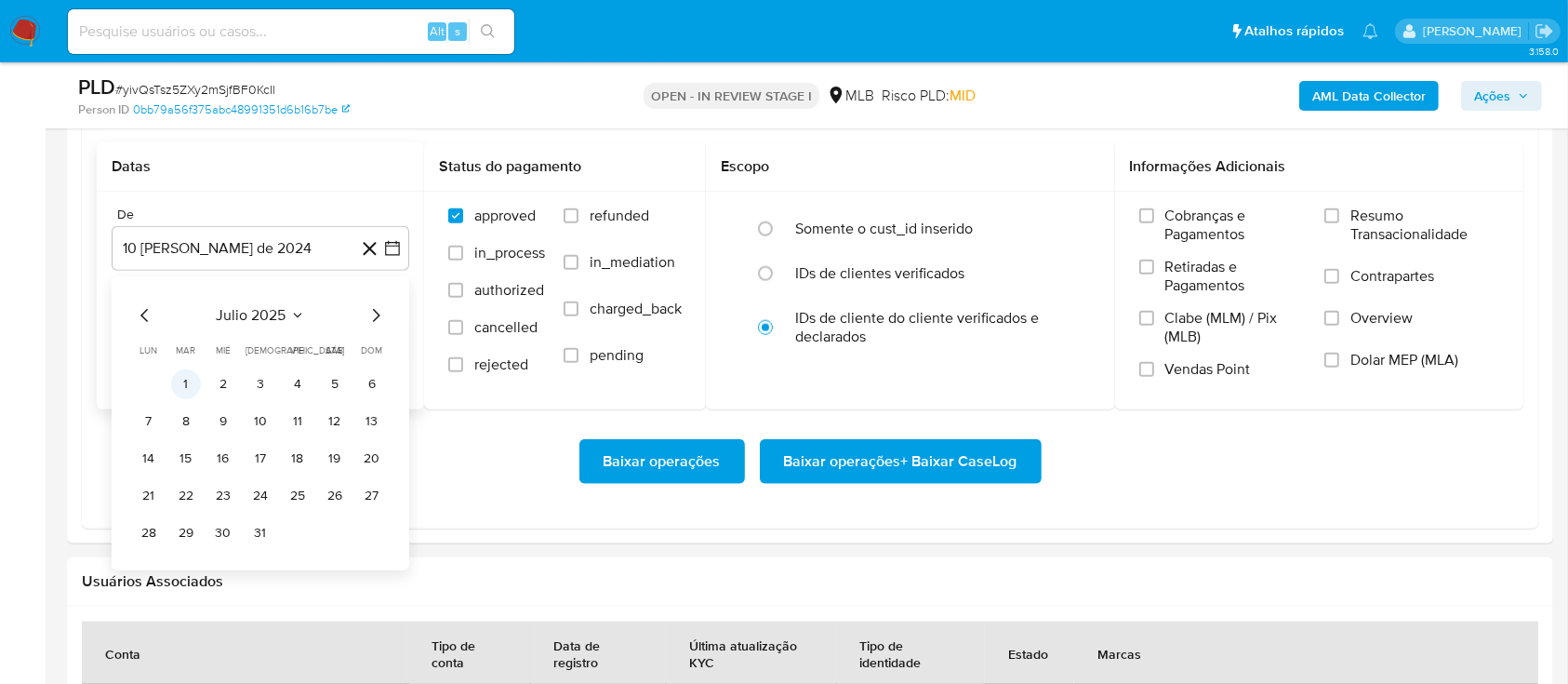
click at [186, 388] on button "1" at bounding box center [186, 384] width 30 height 30
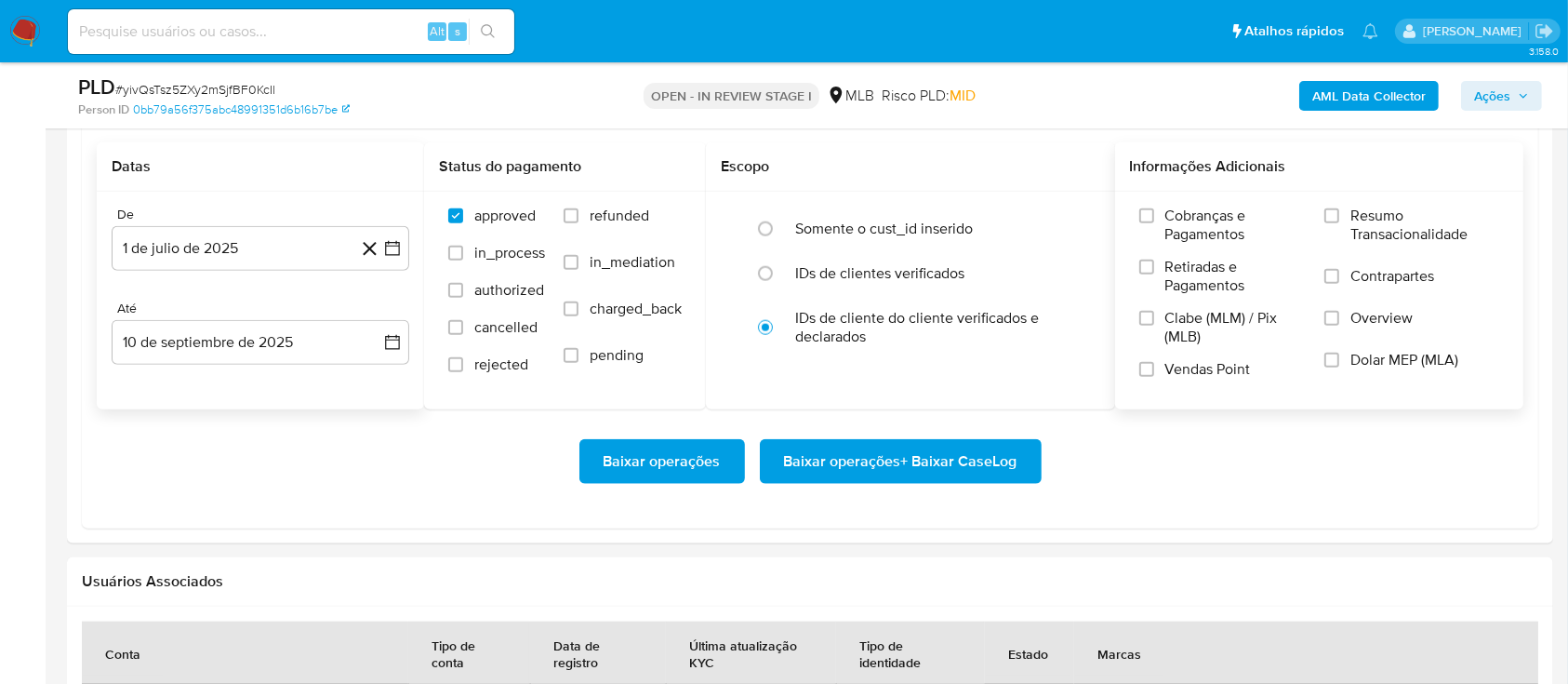
click at [1331, 223] on label "Resumo Transacionalidade" at bounding box center [1412, 237] width 175 height 60
click at [1331, 223] on input "Resumo Transacionalidade" at bounding box center [1331, 215] width 15 height 15
click at [885, 459] on span "Baixar operações + Baixar CaseLog" at bounding box center [901, 462] width 234 height 41
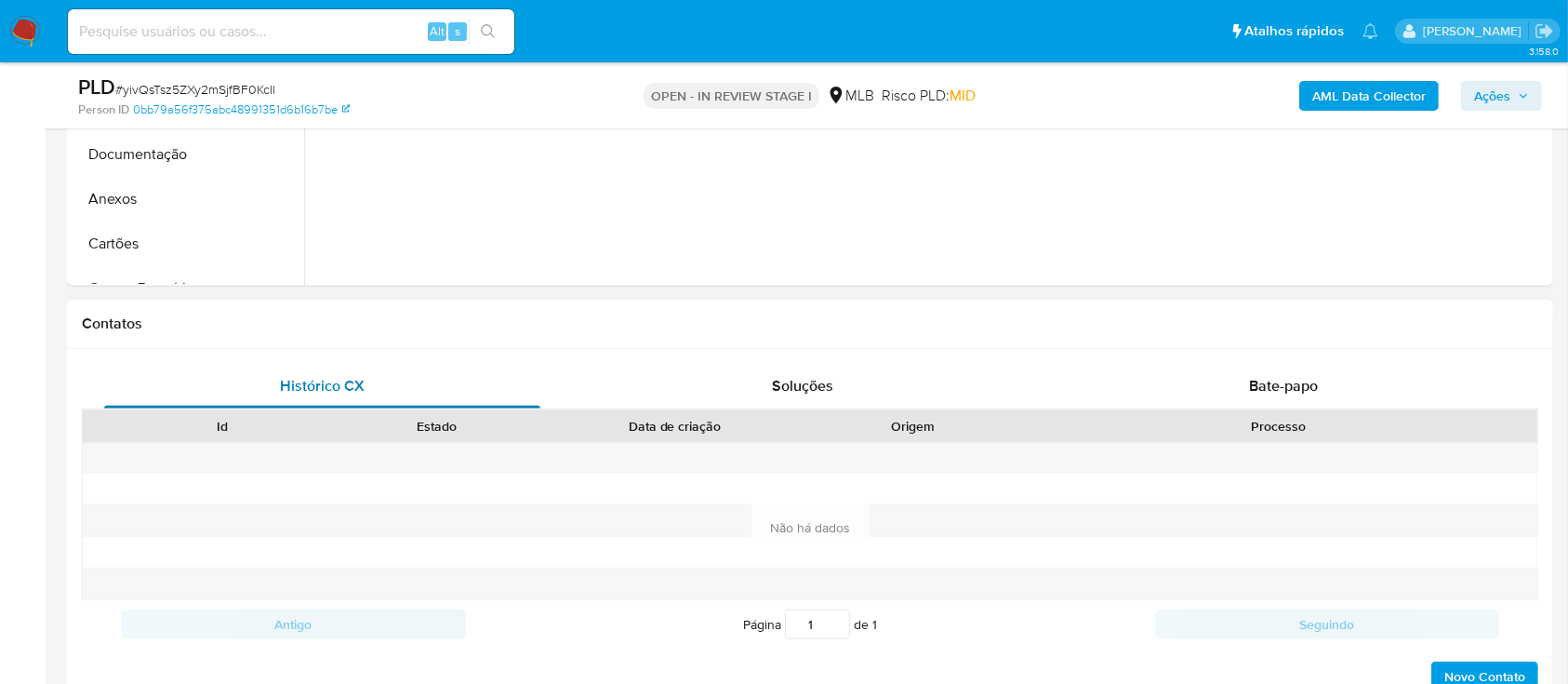
scroll to position [247, 0]
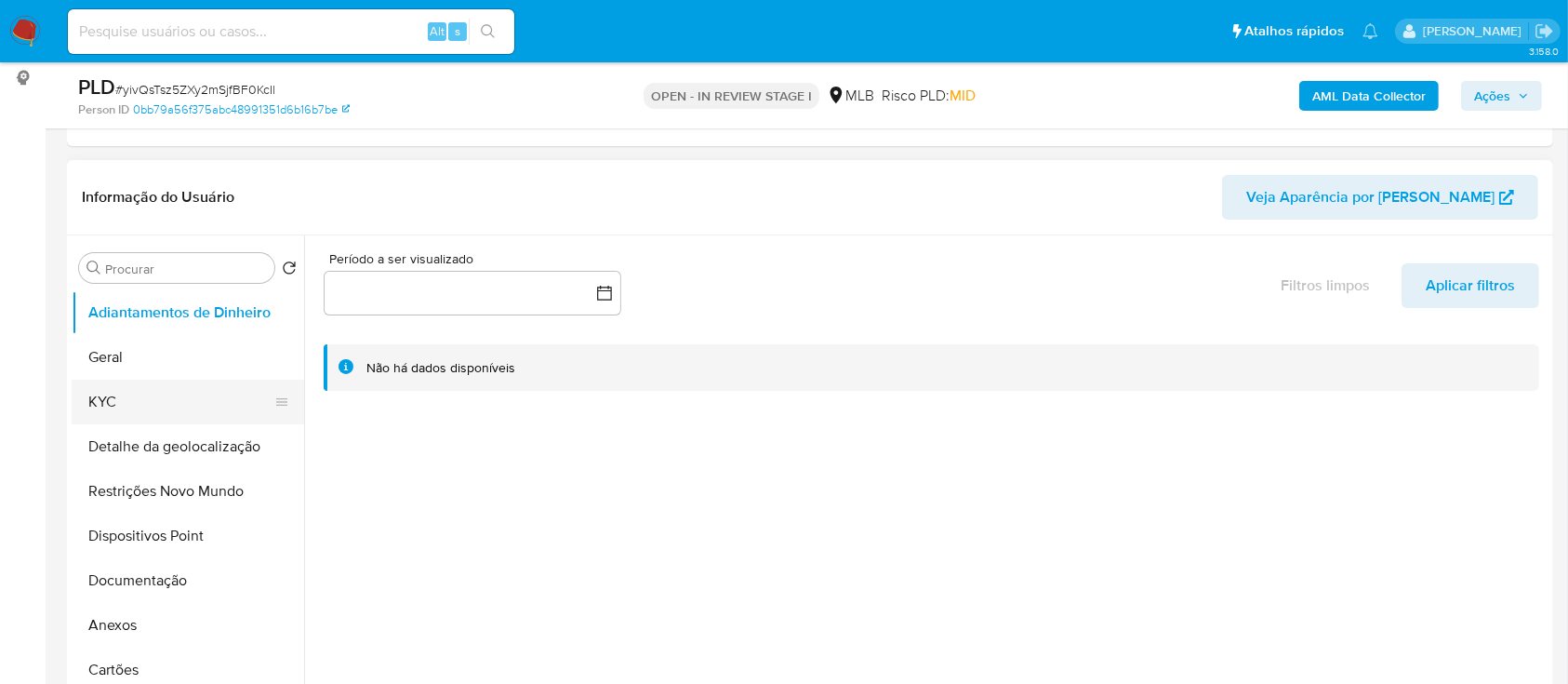
click at [138, 405] on button "KYC" at bounding box center [180, 402] width 217 height 45
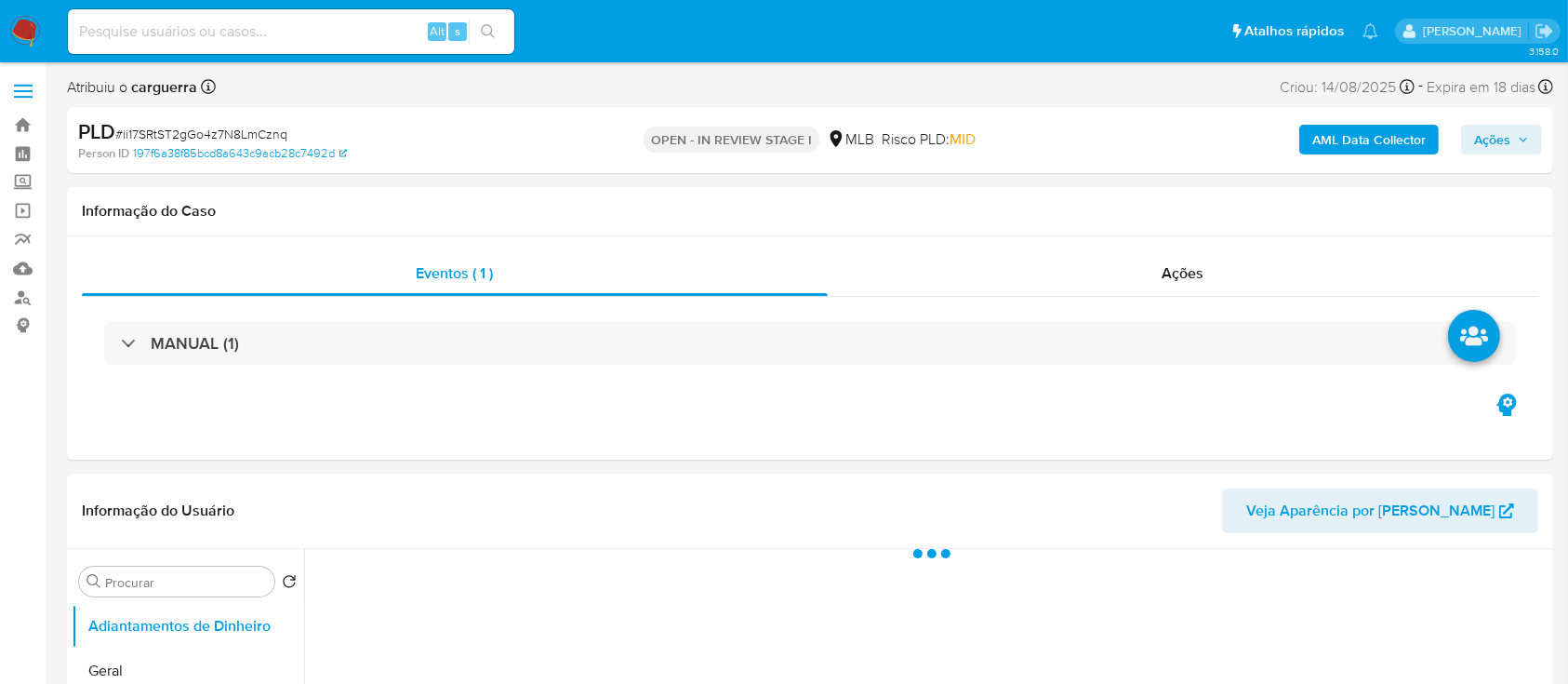
select select "10"
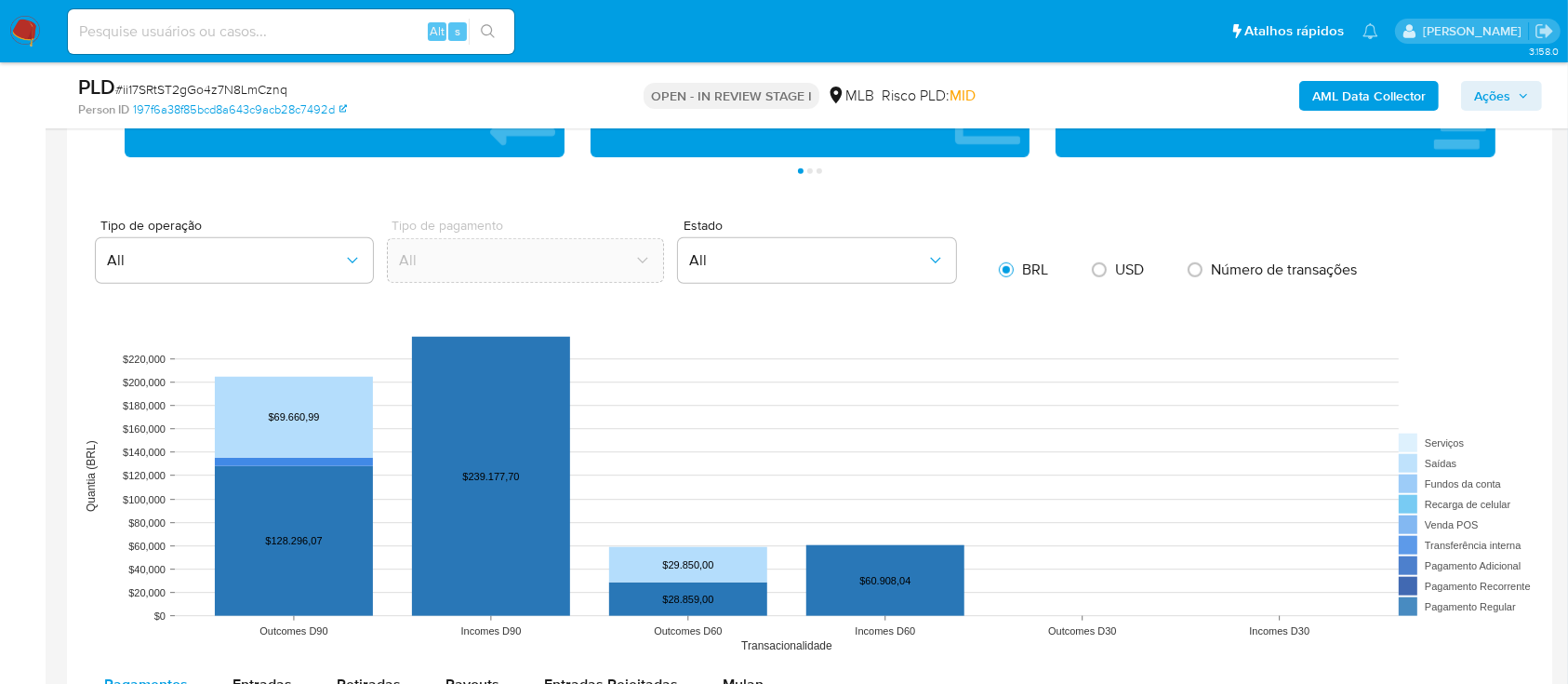
scroll to position [1861, 0]
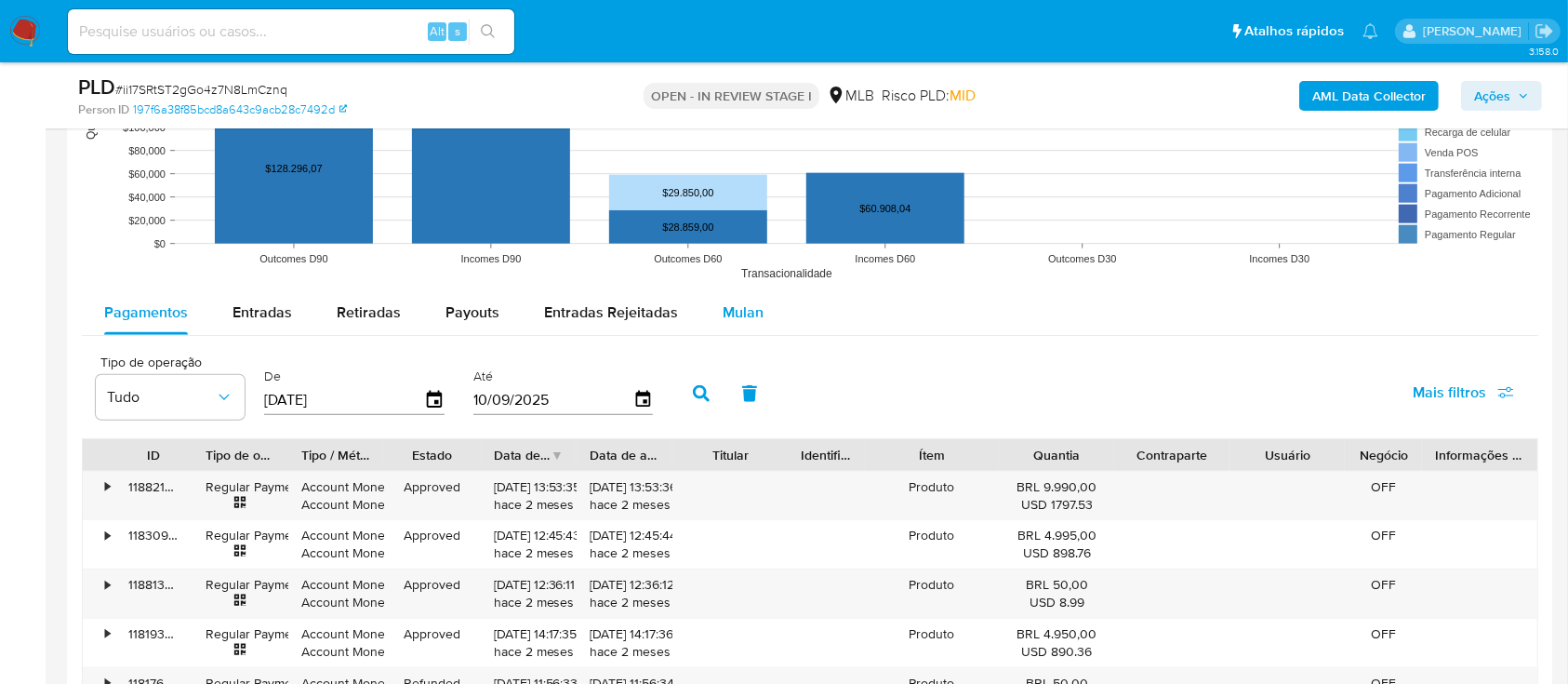
click at [740, 313] on span "Mulan" at bounding box center [743, 312] width 41 height 21
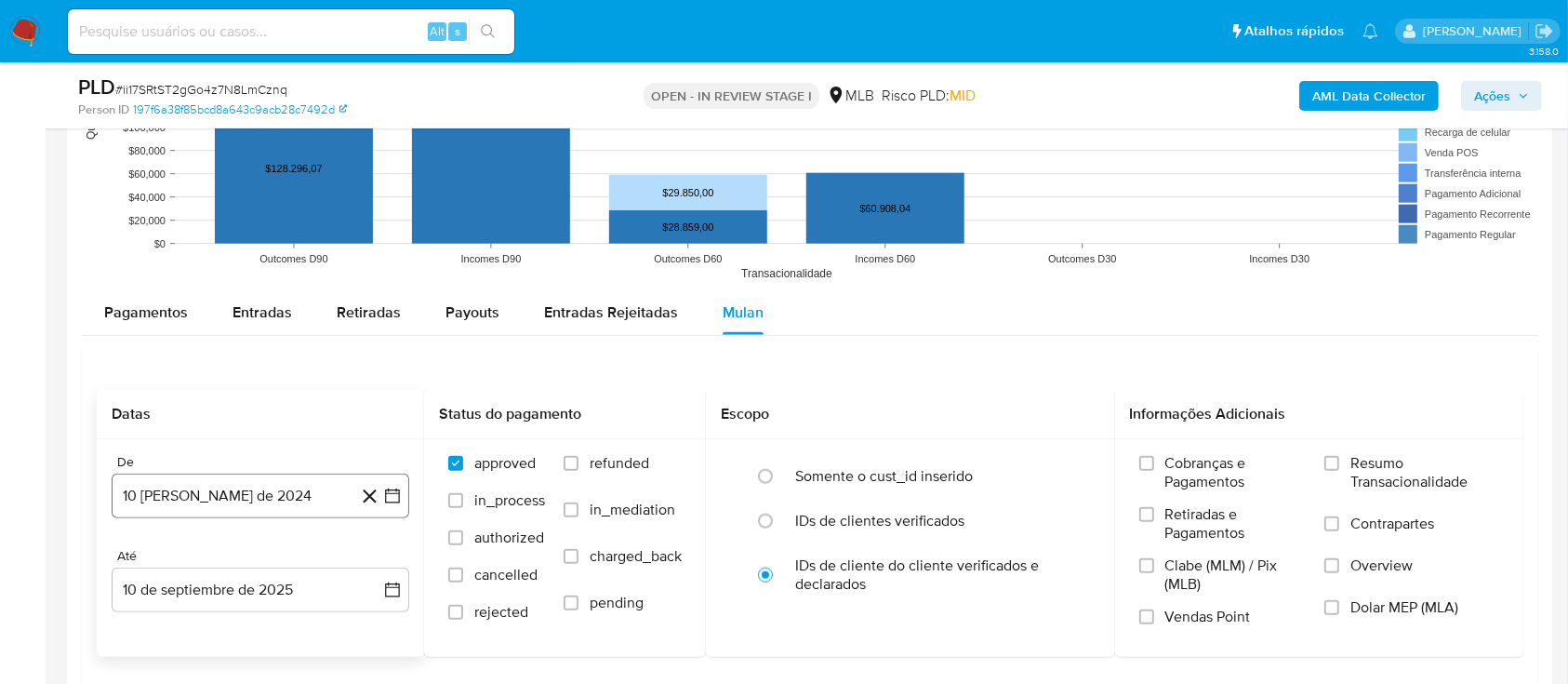
click at [394, 493] on icon "button" at bounding box center [392, 495] width 19 height 19
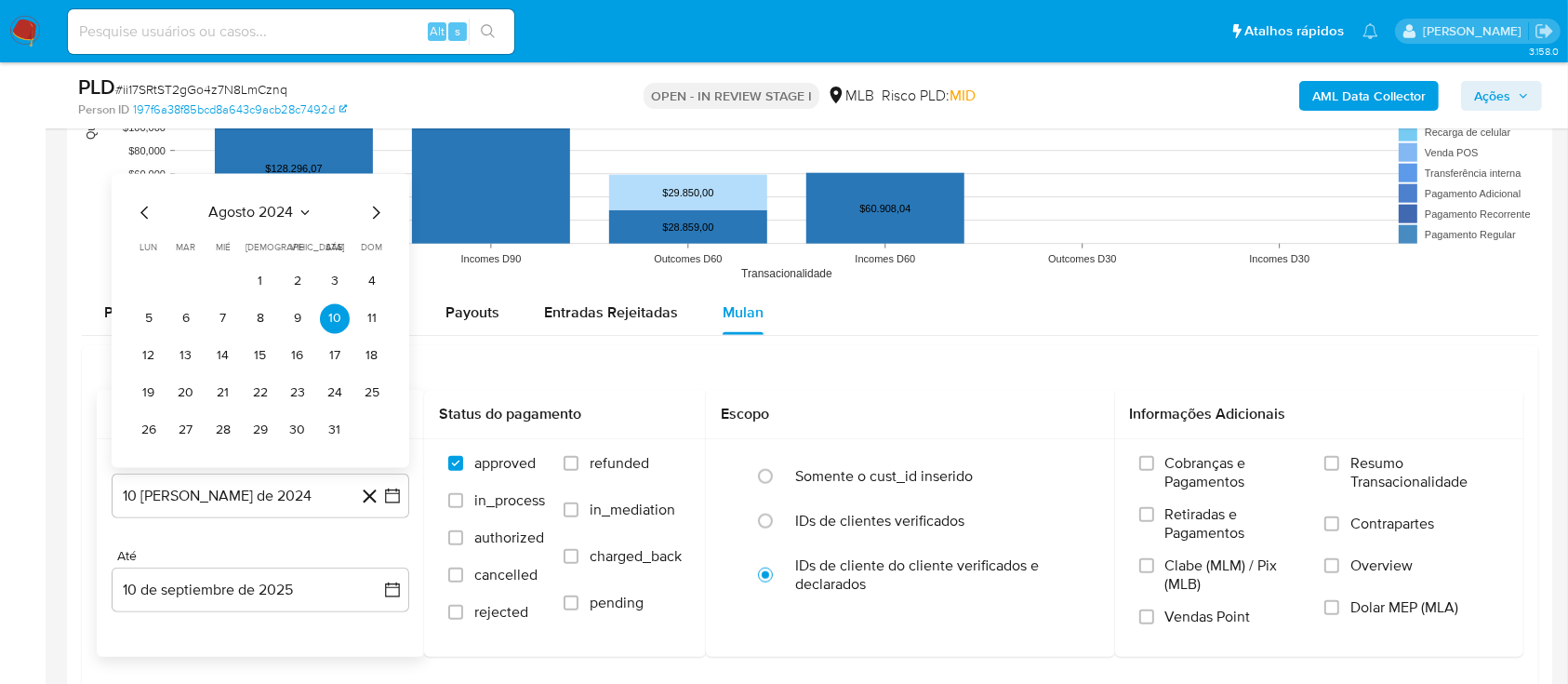
click at [298, 211] on icon "Seleccionar mes y año" at bounding box center [305, 211] width 15 height 15
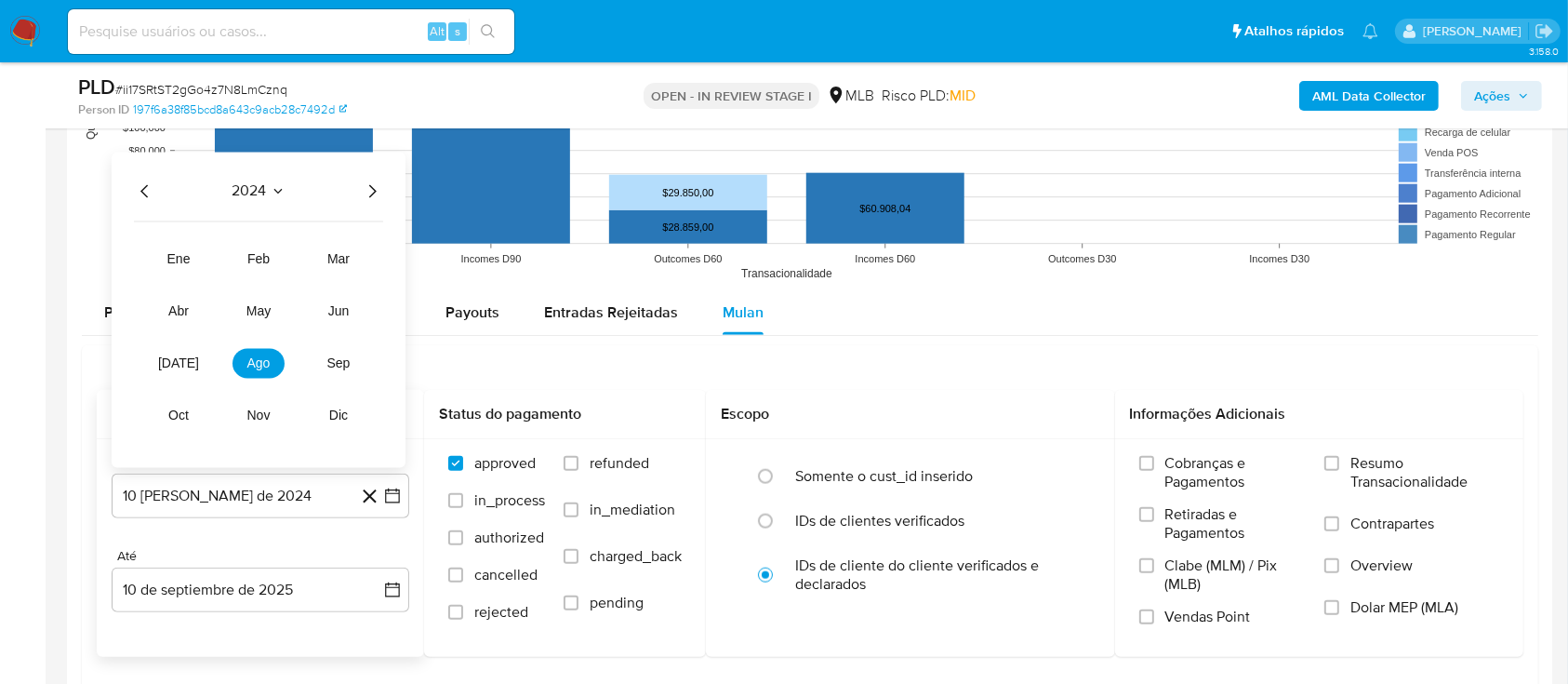
click at [369, 192] on icon "Año siguiente" at bounding box center [372, 190] width 22 height 22
click at [169, 366] on span "[DATE]" at bounding box center [178, 362] width 41 height 15
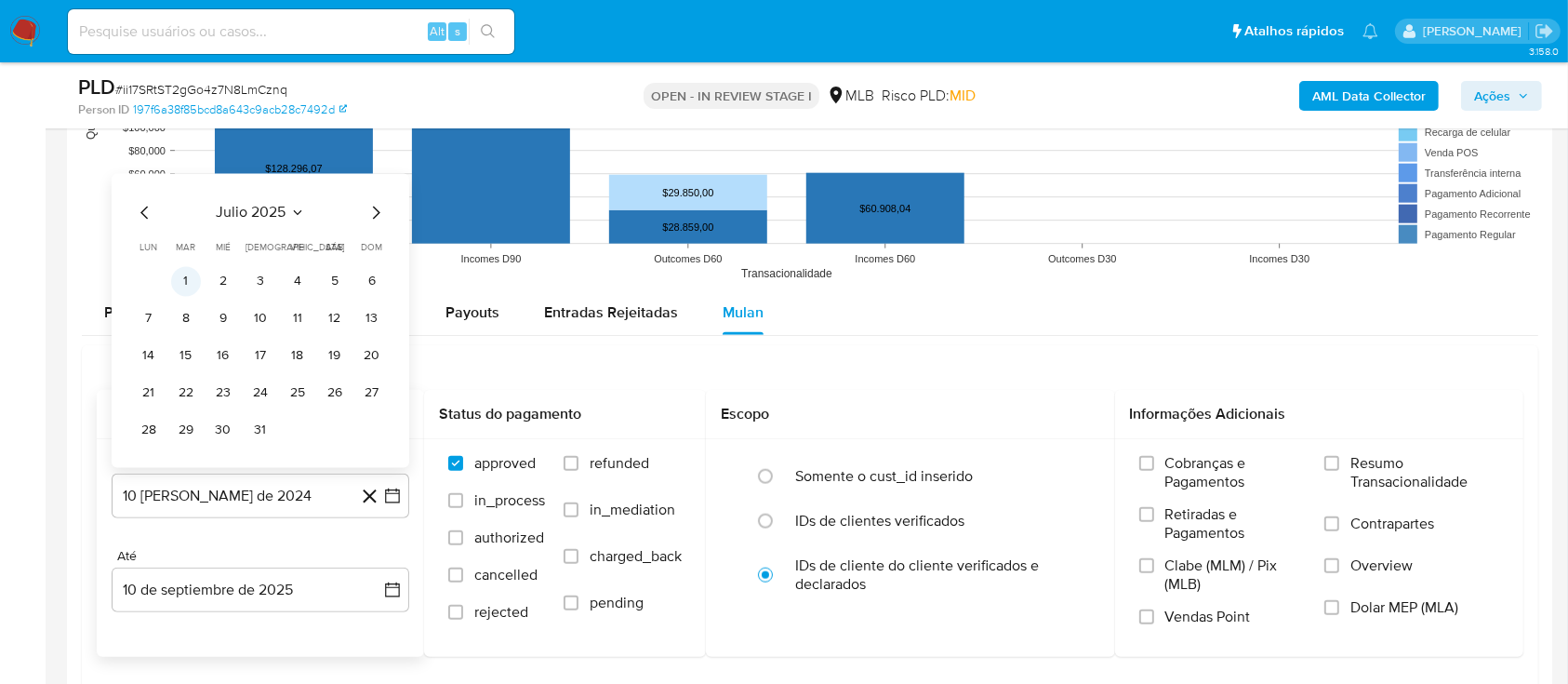
click at [177, 279] on button "1" at bounding box center [186, 281] width 30 height 30
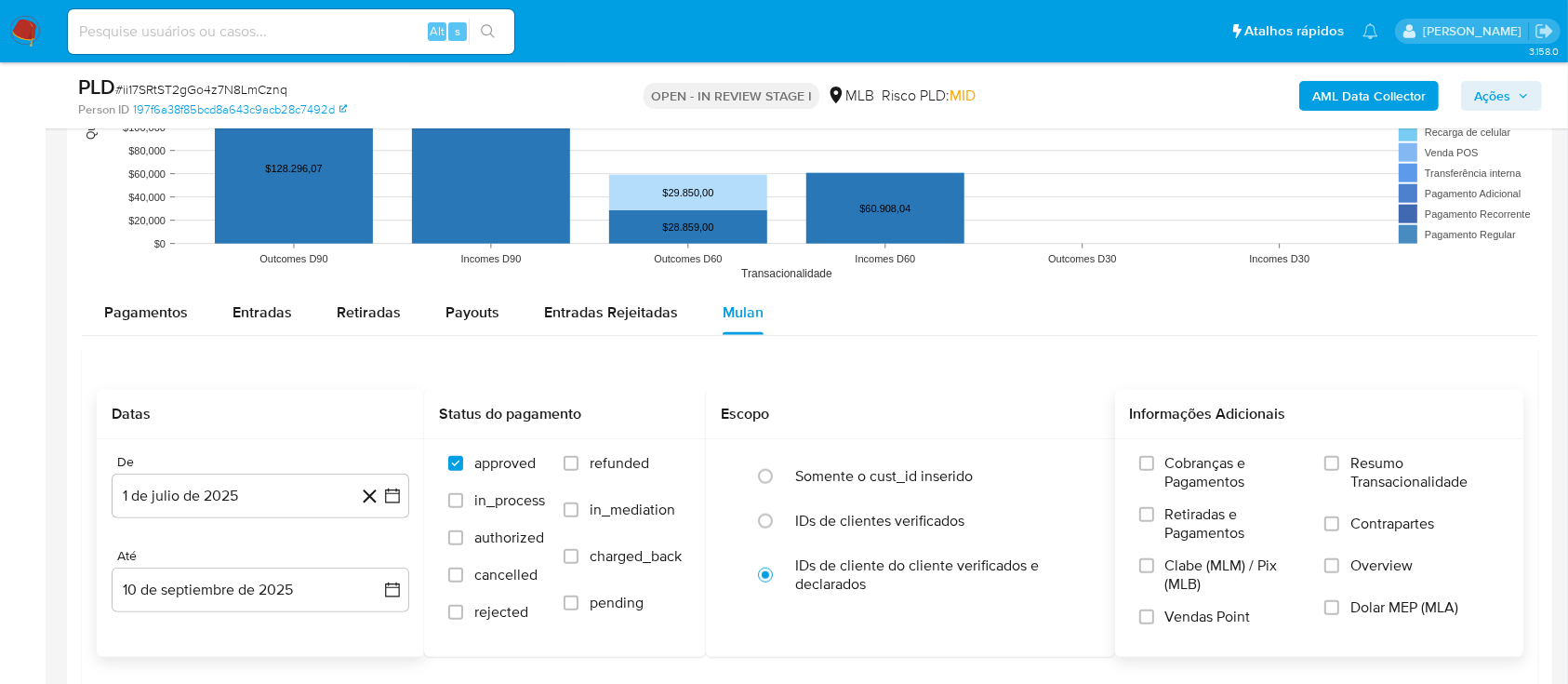
click at [1354, 475] on span "Resumo Transacionalidade" at bounding box center [1425, 473] width 149 height 37
click at [1339, 471] on input "Resumo Transacionalidade" at bounding box center [1331, 463] width 15 height 15
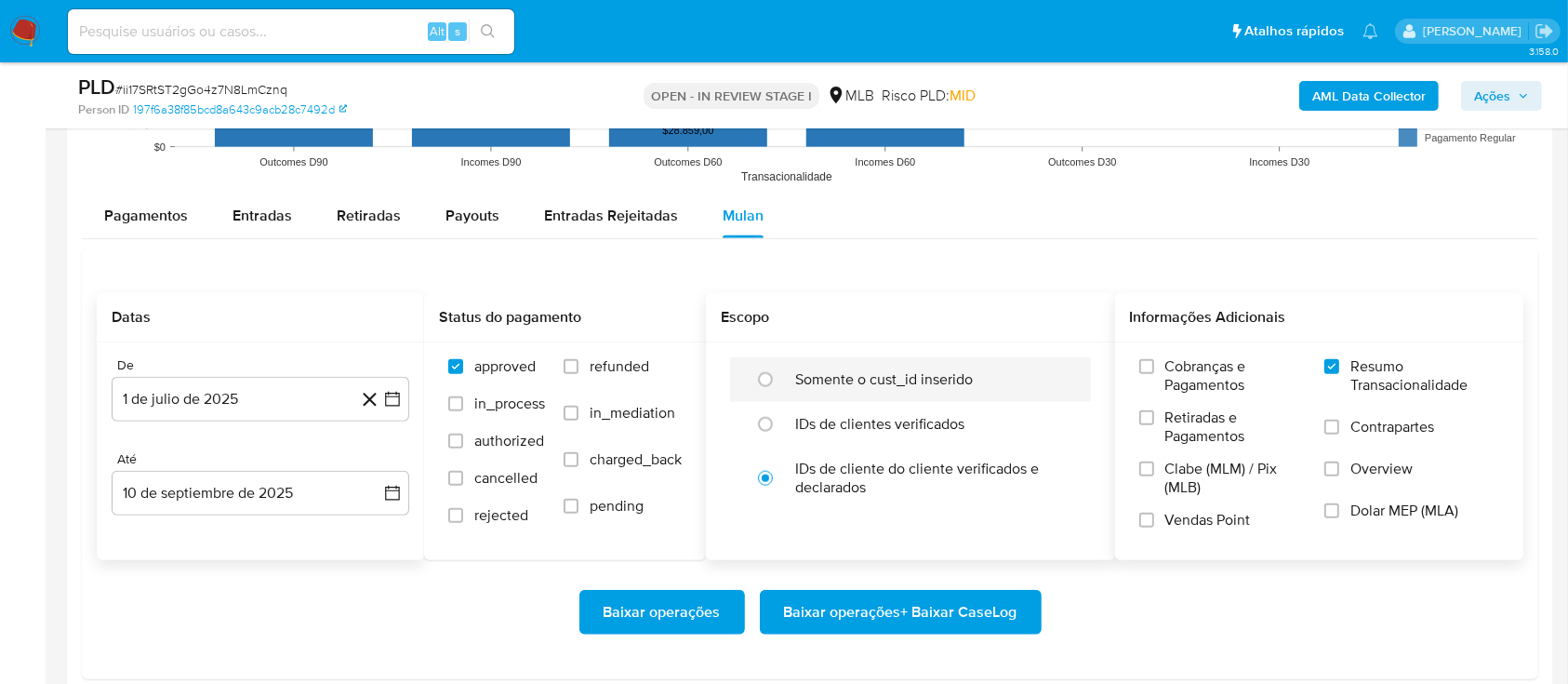
scroll to position [2109, 0]
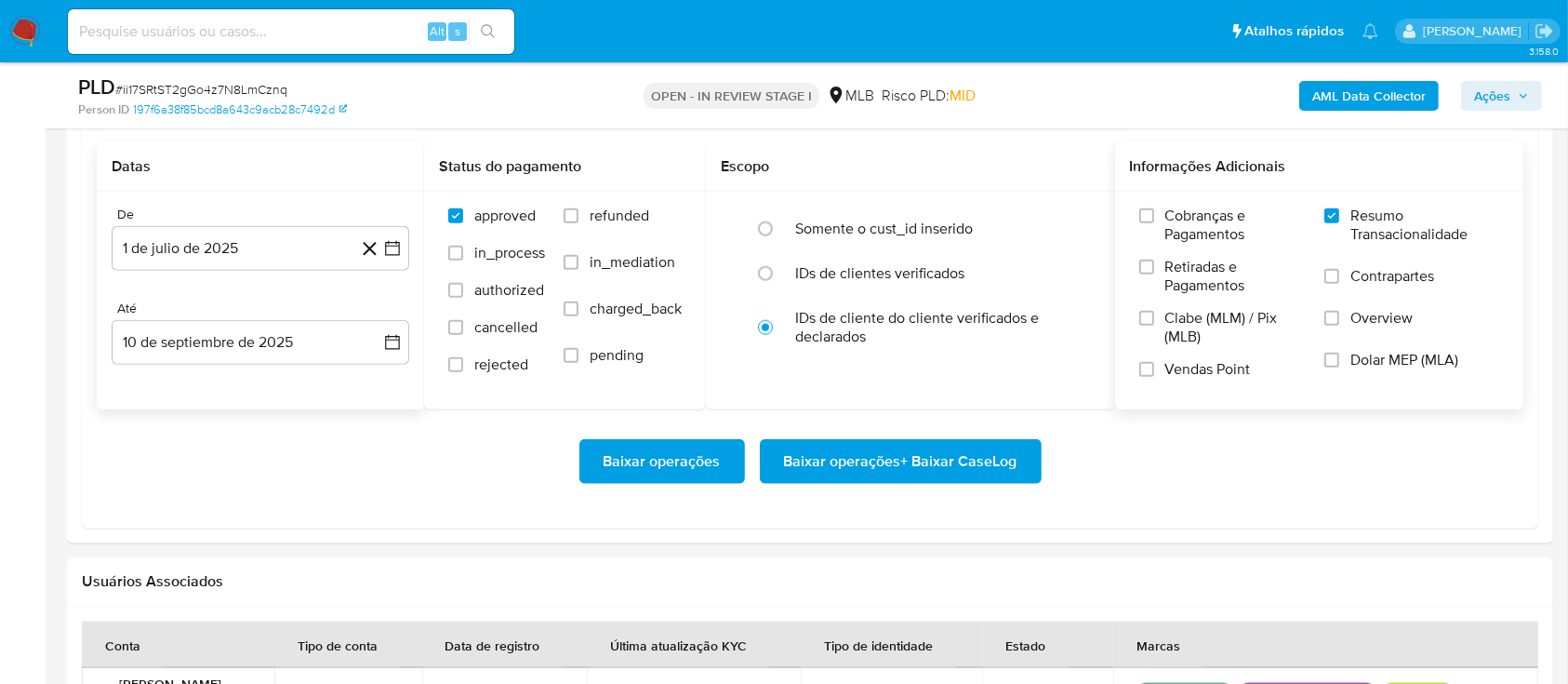
click at [918, 470] on span "Baixar operações + Baixar CaseLog" at bounding box center [901, 462] width 234 height 41
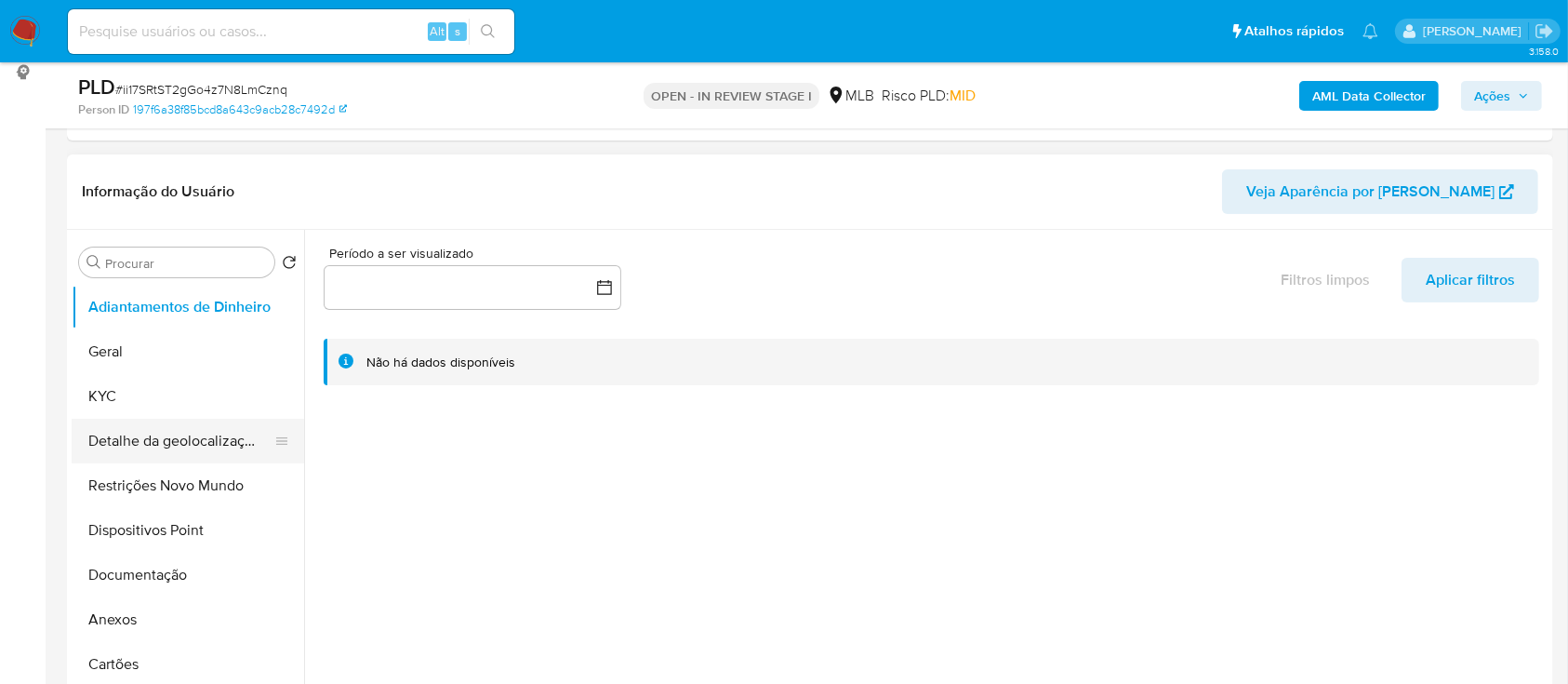
scroll to position [247, 0]
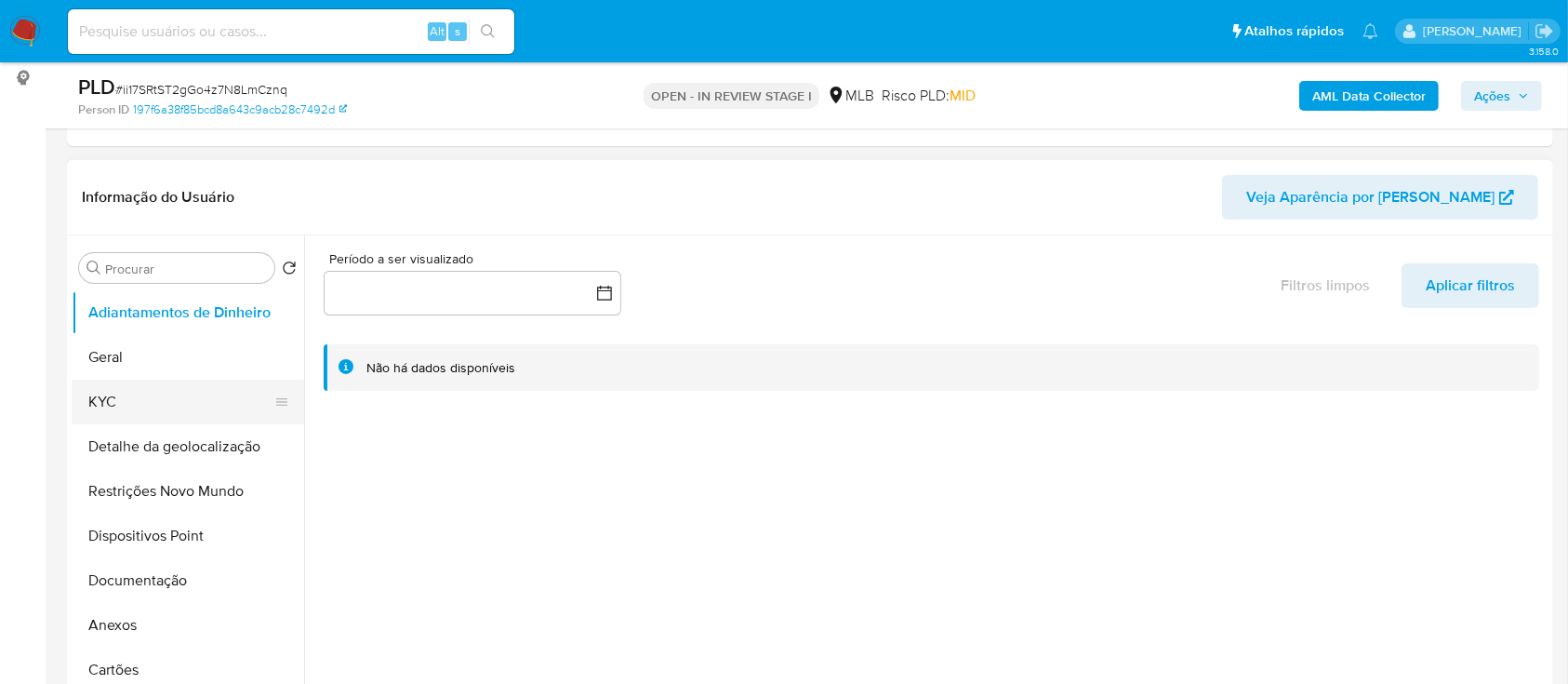
click at [130, 405] on button "KYC" at bounding box center [180, 402] width 217 height 45
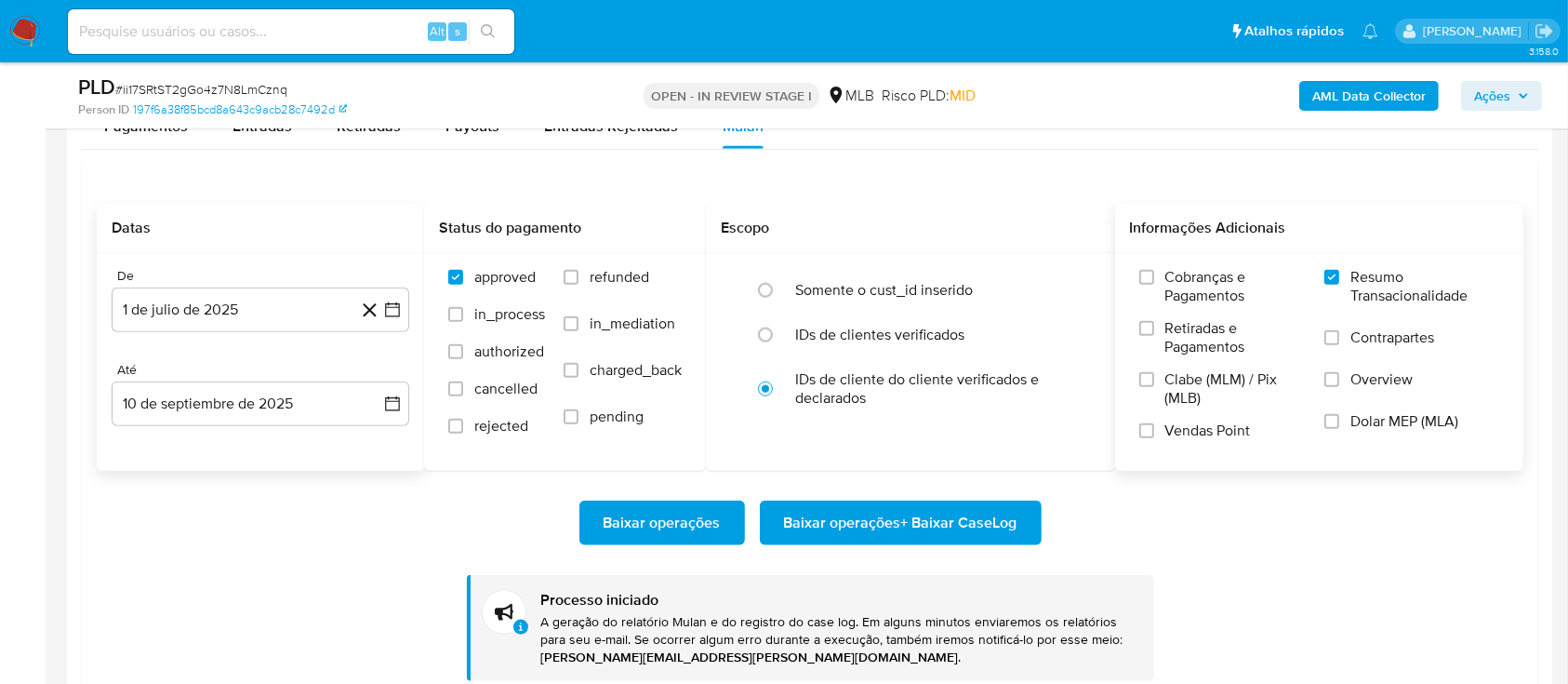
scroll to position [1985, 0]
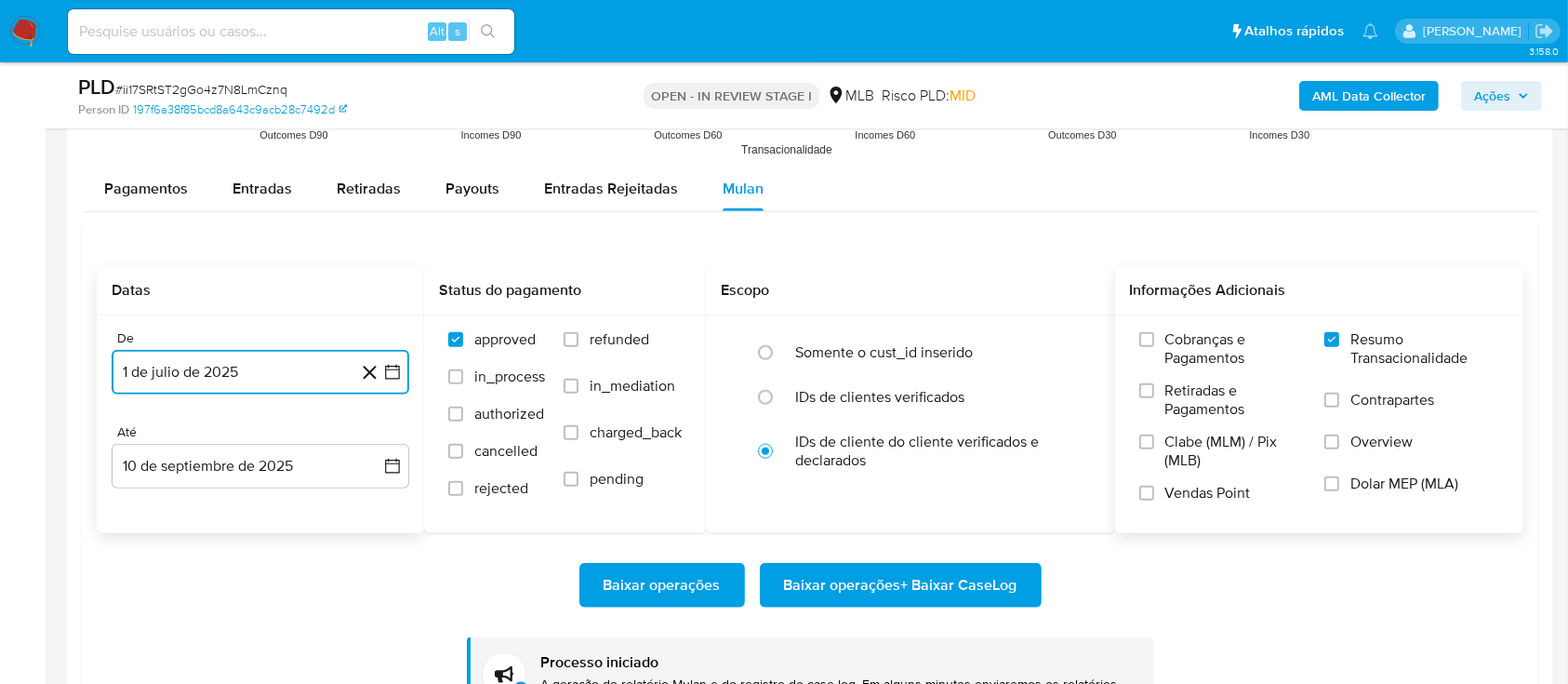
click at [393, 371] on icon "button" at bounding box center [392, 371] width 19 height 19
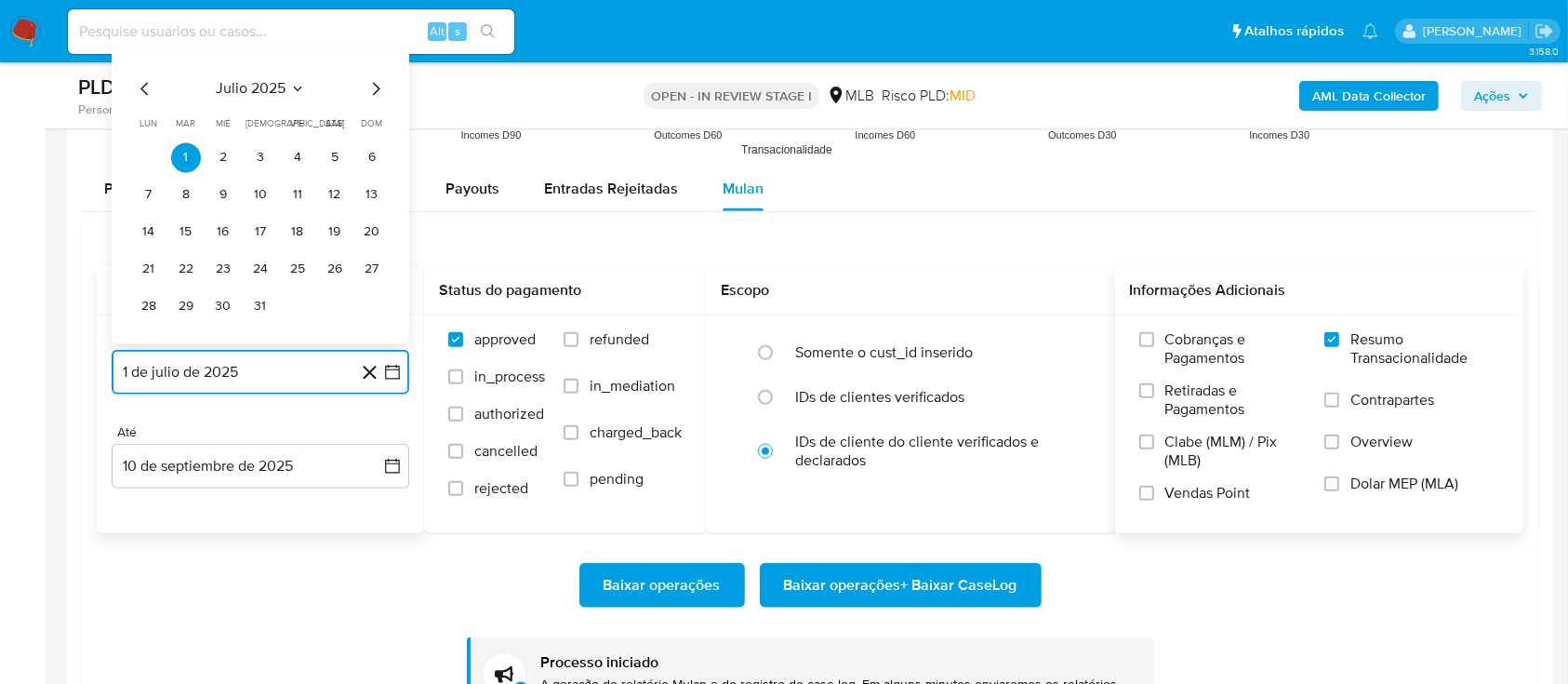
click at [272, 90] on span "julio 2025" at bounding box center [252, 88] width 70 height 19
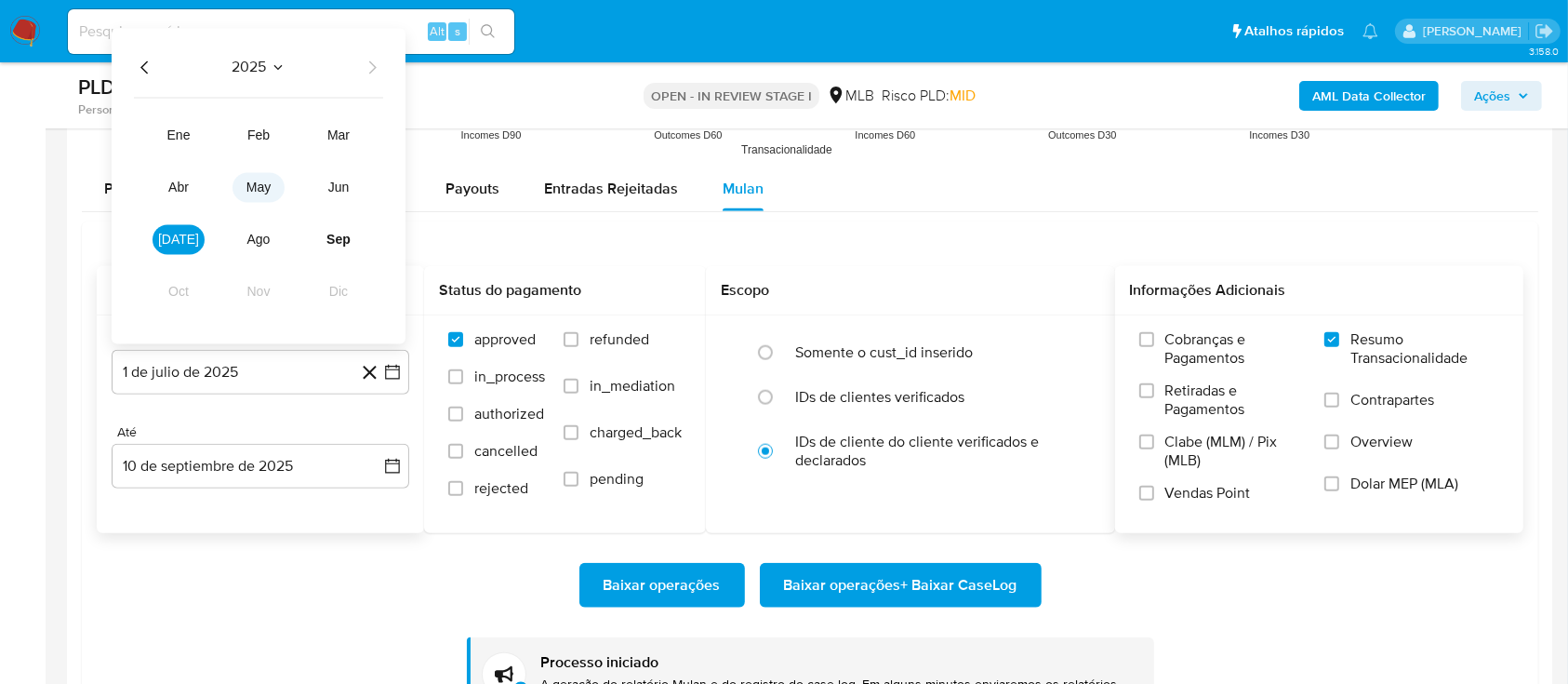
click at [262, 190] on span "may" at bounding box center [258, 186] width 24 height 15
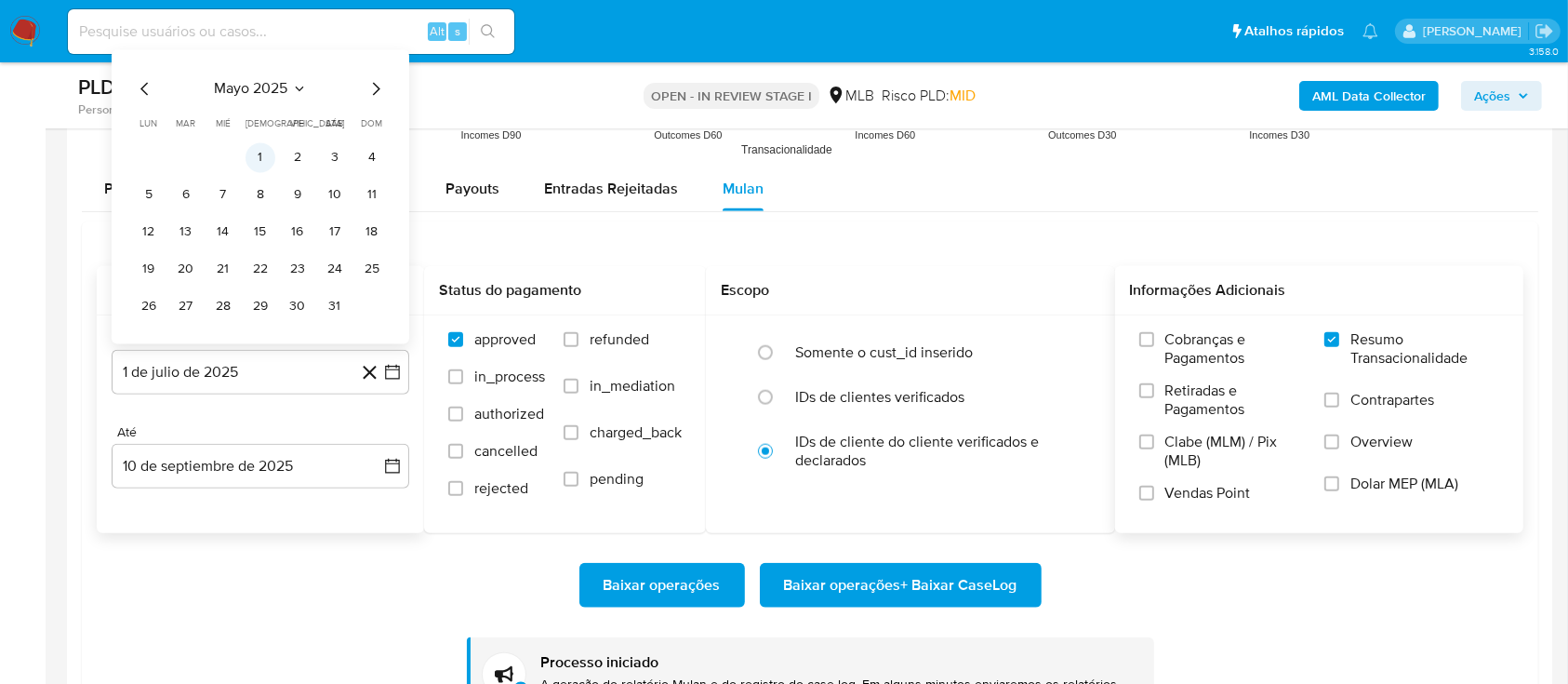
click at [264, 154] on button "1" at bounding box center [260, 157] width 30 height 30
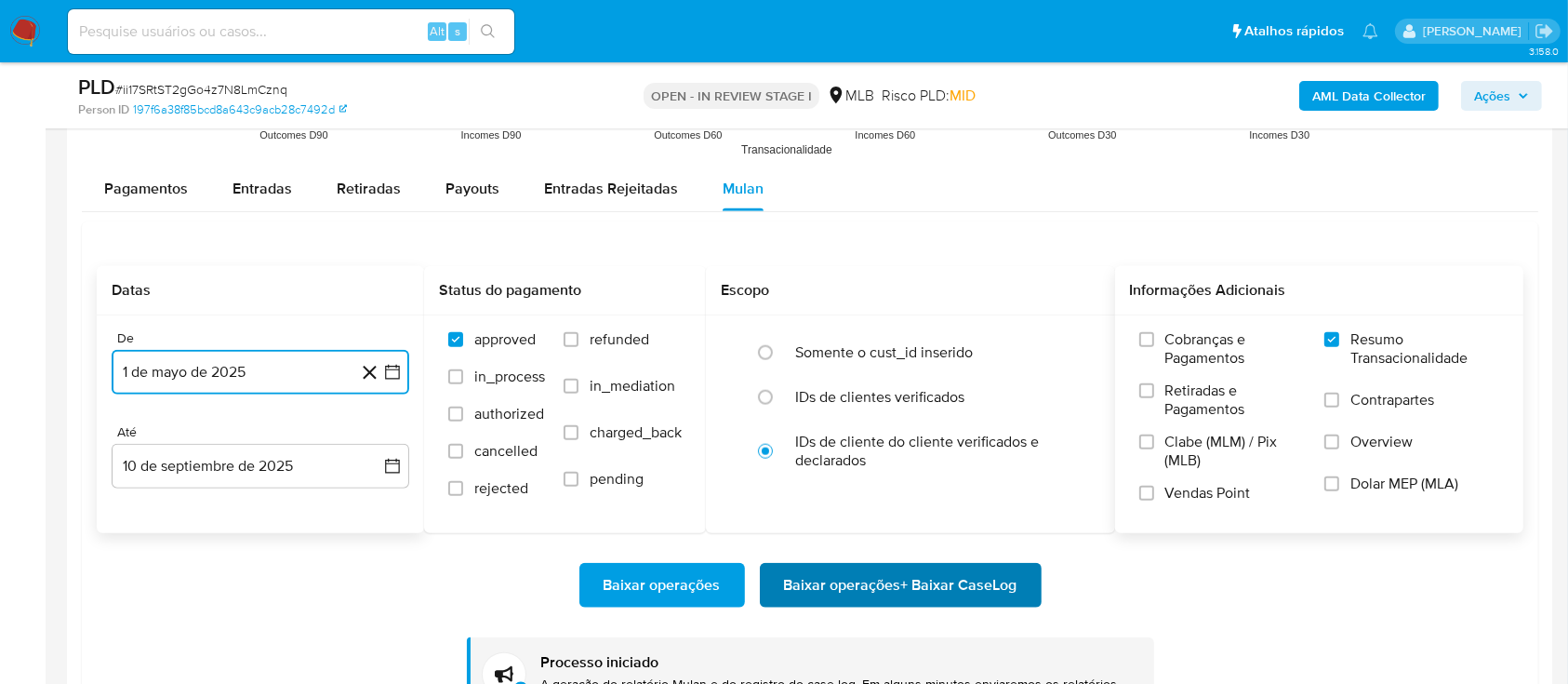
click at [997, 589] on span "Baixar operações + Baixar CaseLog" at bounding box center [901, 586] width 234 height 41
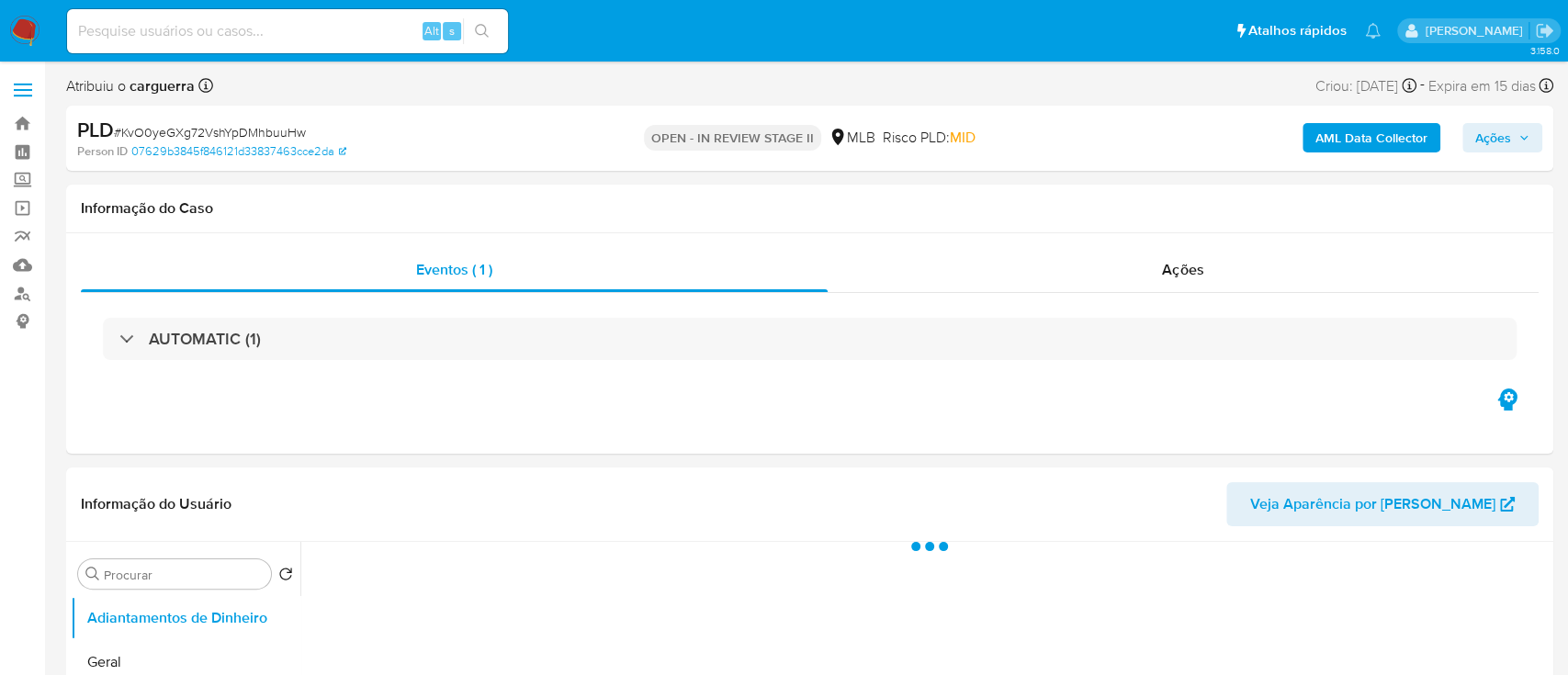
select select "10"
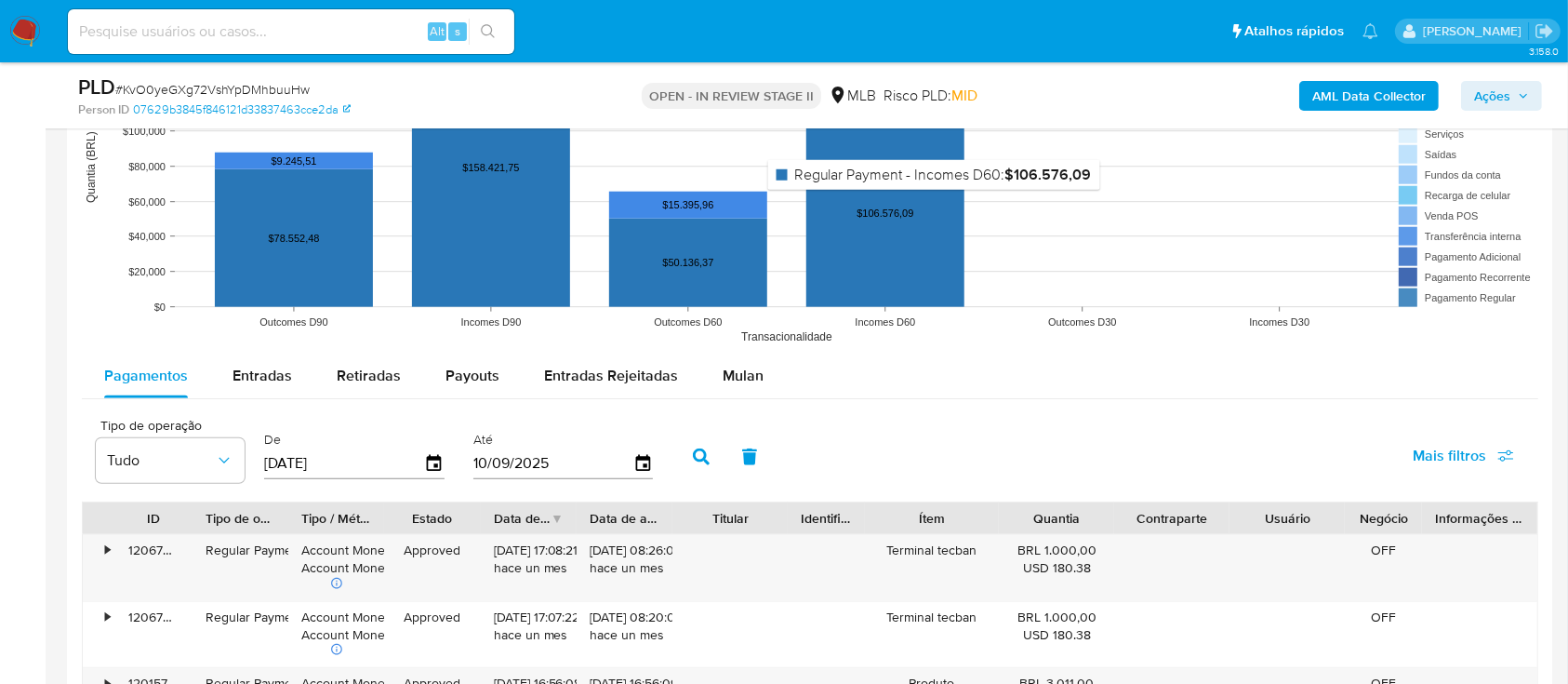
scroll to position [1861, 0]
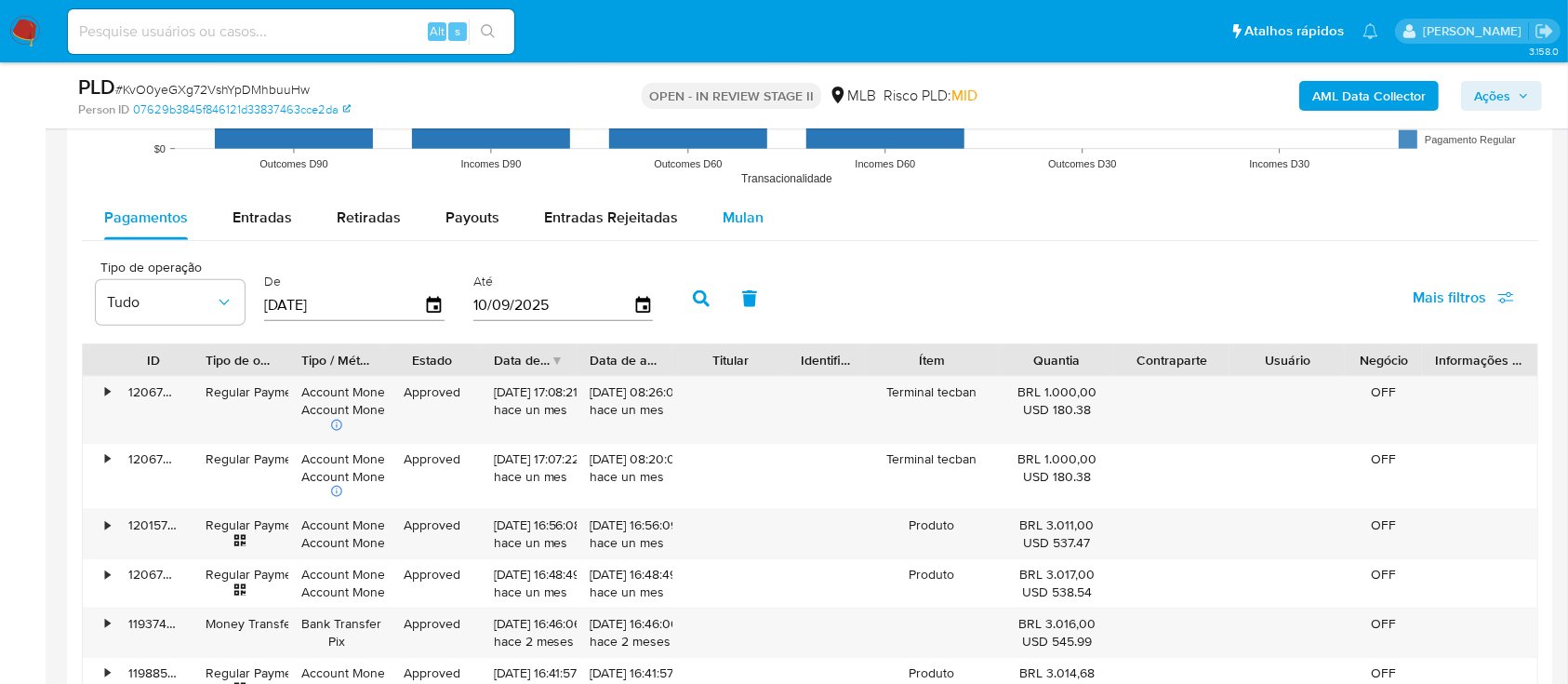
click at [727, 210] on span "Mulan" at bounding box center [743, 217] width 41 height 21
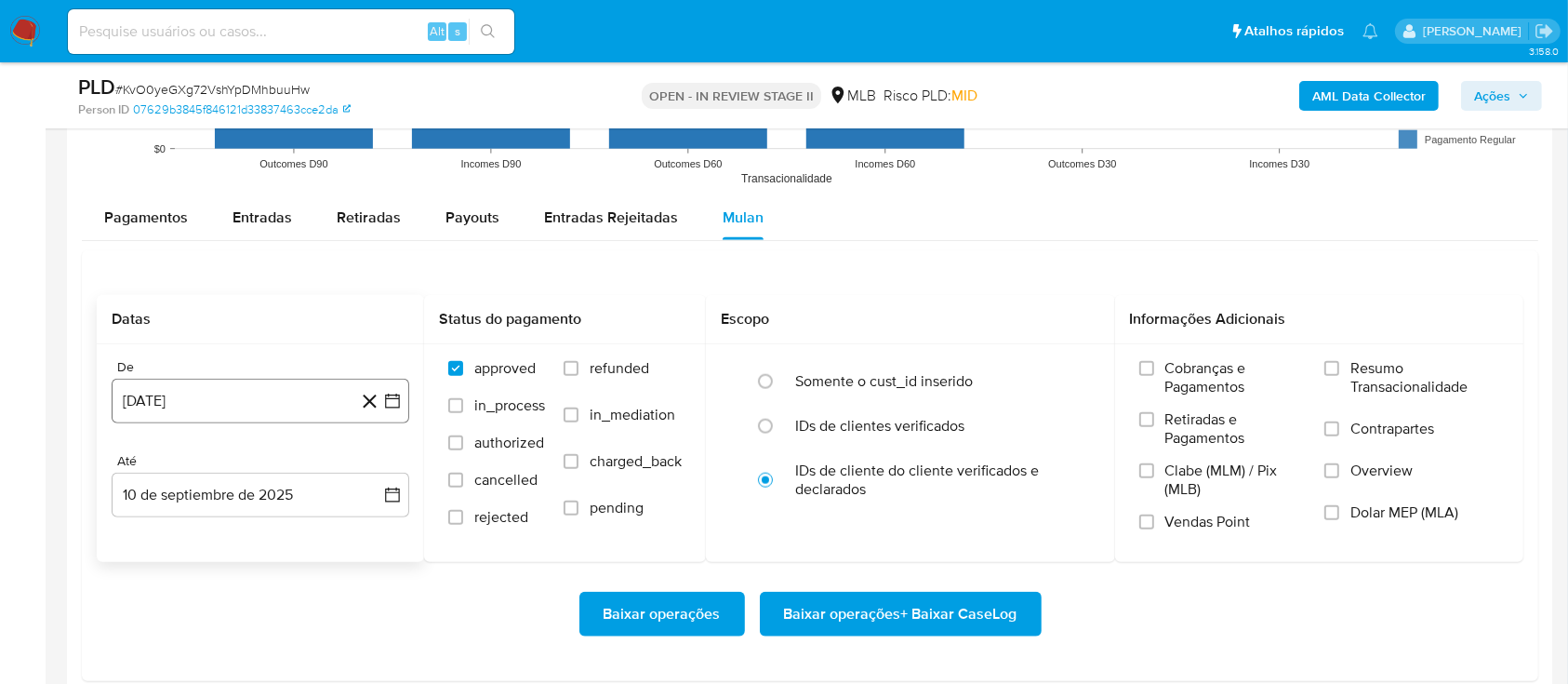
click at [393, 393] on icon "button" at bounding box center [392, 400] width 19 height 19
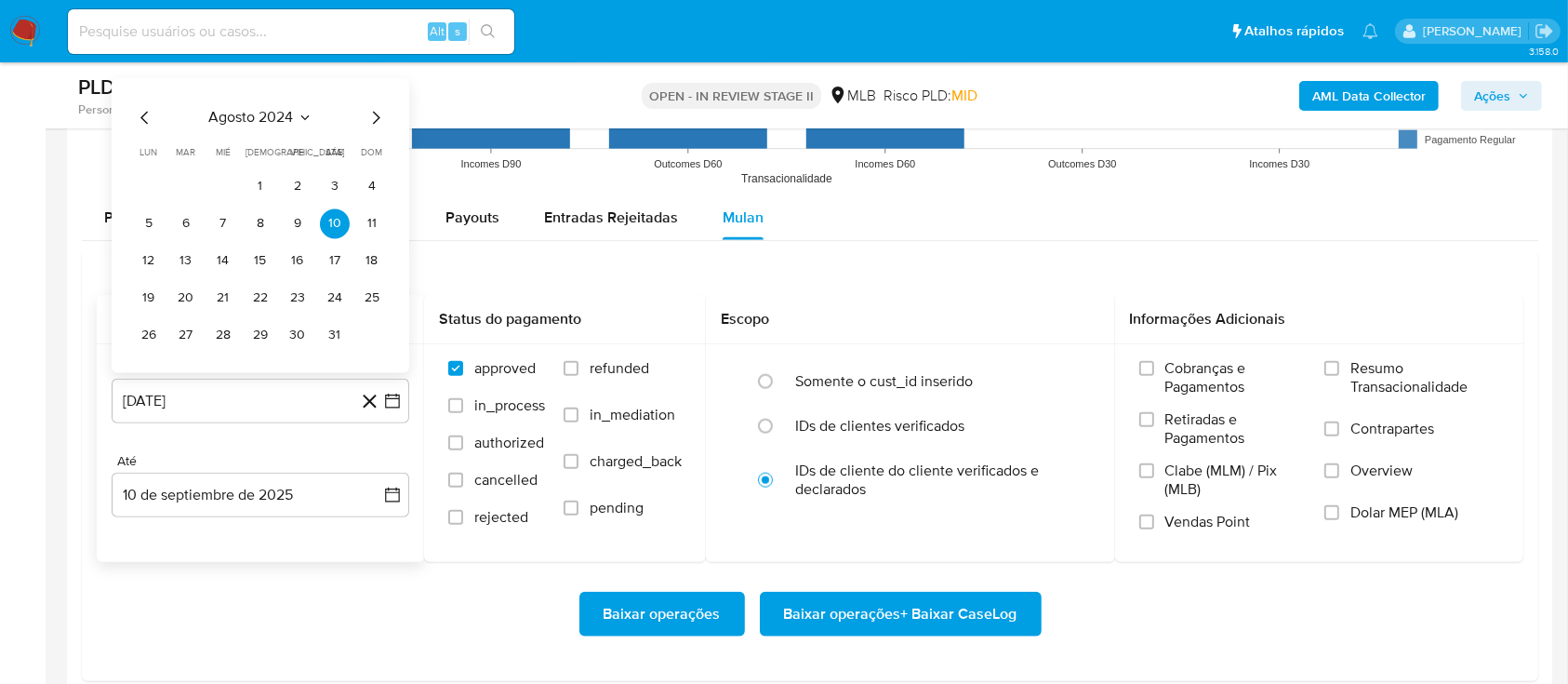
click at [373, 109] on icon "Mes siguiente" at bounding box center [375, 118] width 22 height 22
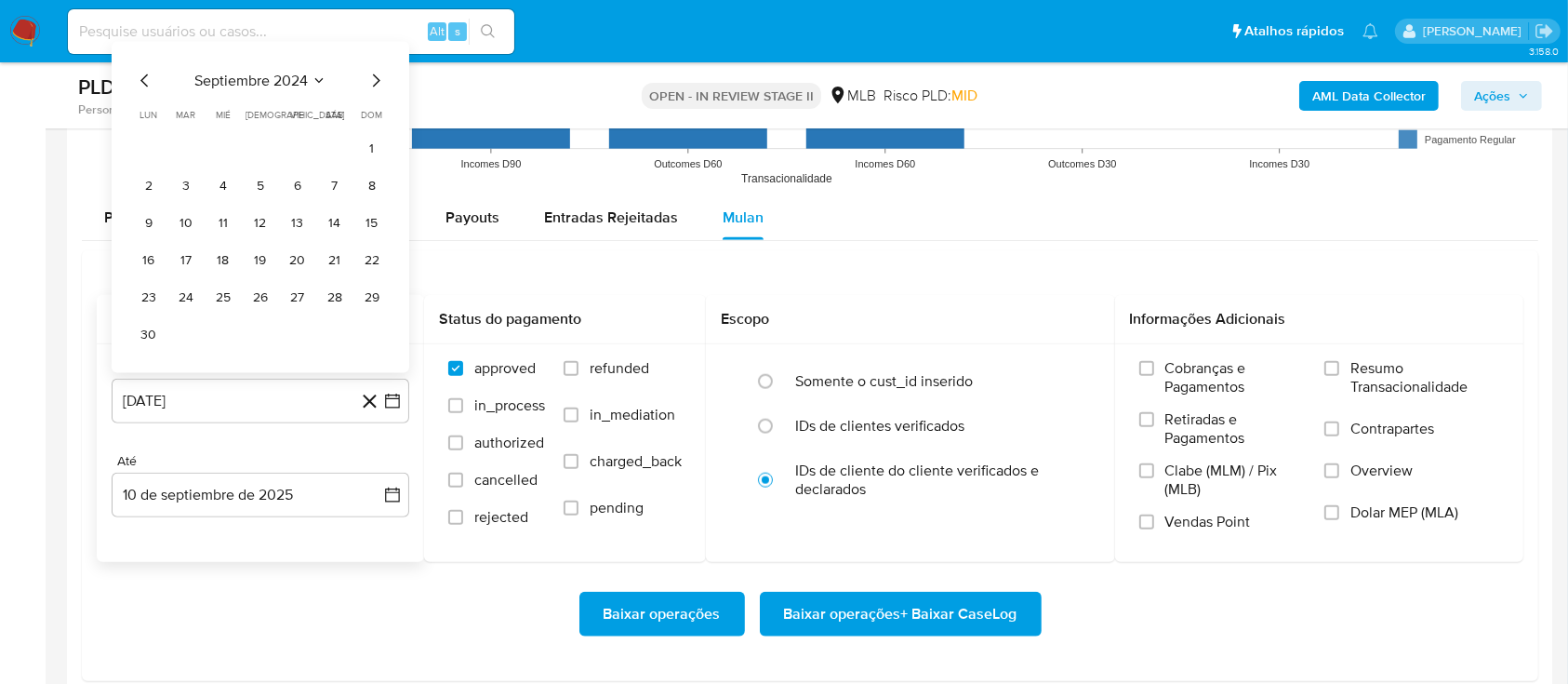
drag, startPoint x: 129, startPoint y: 86, endPoint x: 138, endPoint y: 86, distance: 9.0
click at [131, 86] on div "septiembre 2024 septiembre 2024 lun lunes mar martes mié miércoles jue jueves v…" at bounding box center [261, 208] width 298 height 331
click at [317, 87] on icon "Seleccionar mes y año" at bounding box center [318, 80] width 15 height 15
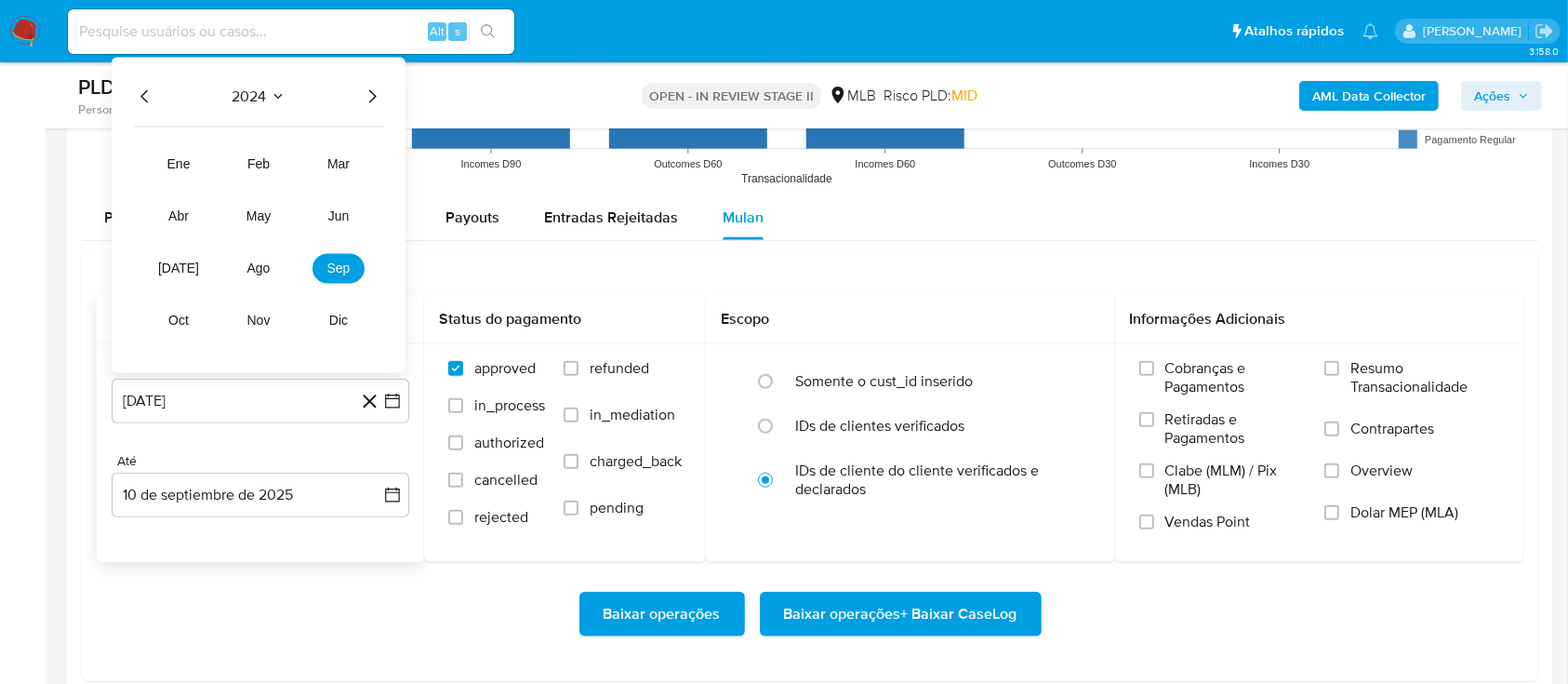
click at [372, 95] on icon "Año siguiente" at bounding box center [372, 96] width 22 height 22
click at [175, 266] on span "jul" at bounding box center [178, 268] width 41 height 15
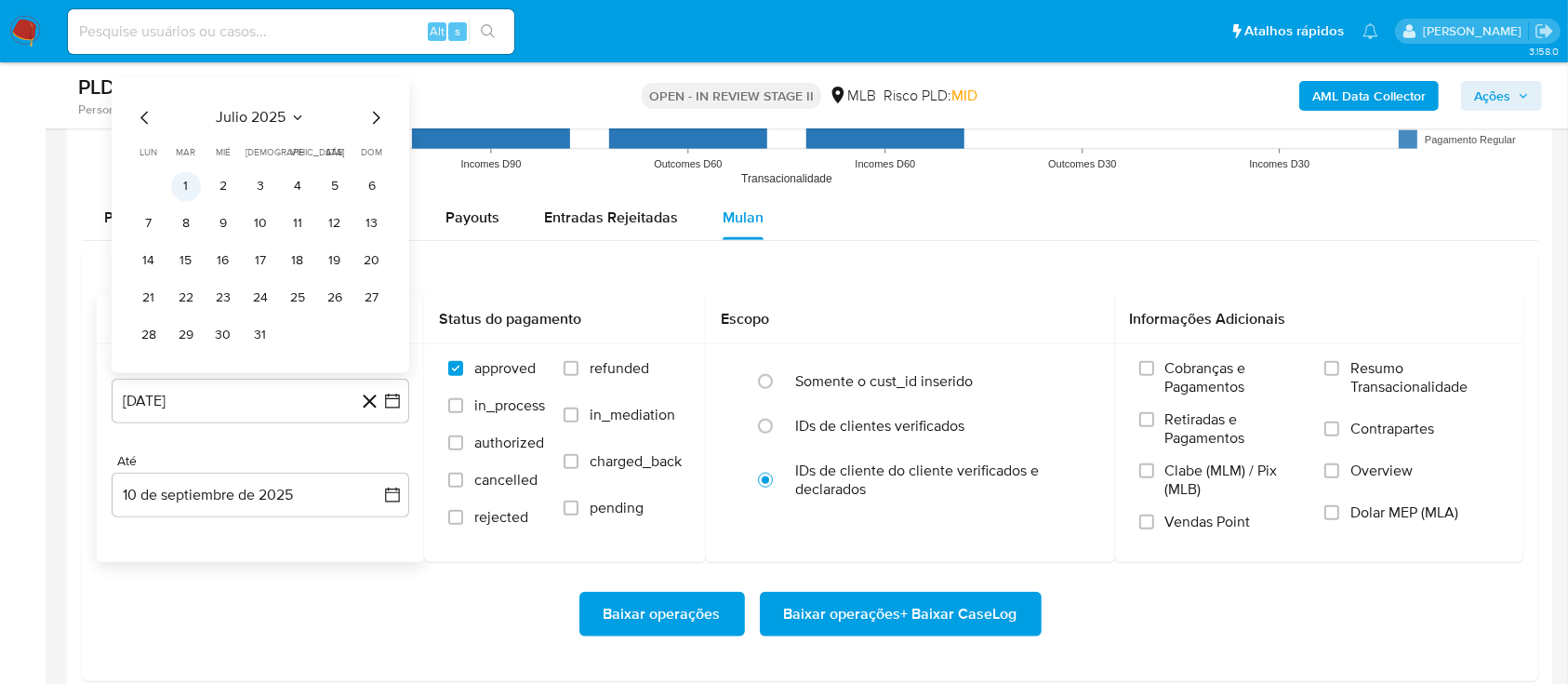
click at [194, 184] on button "1" at bounding box center [186, 187] width 30 height 30
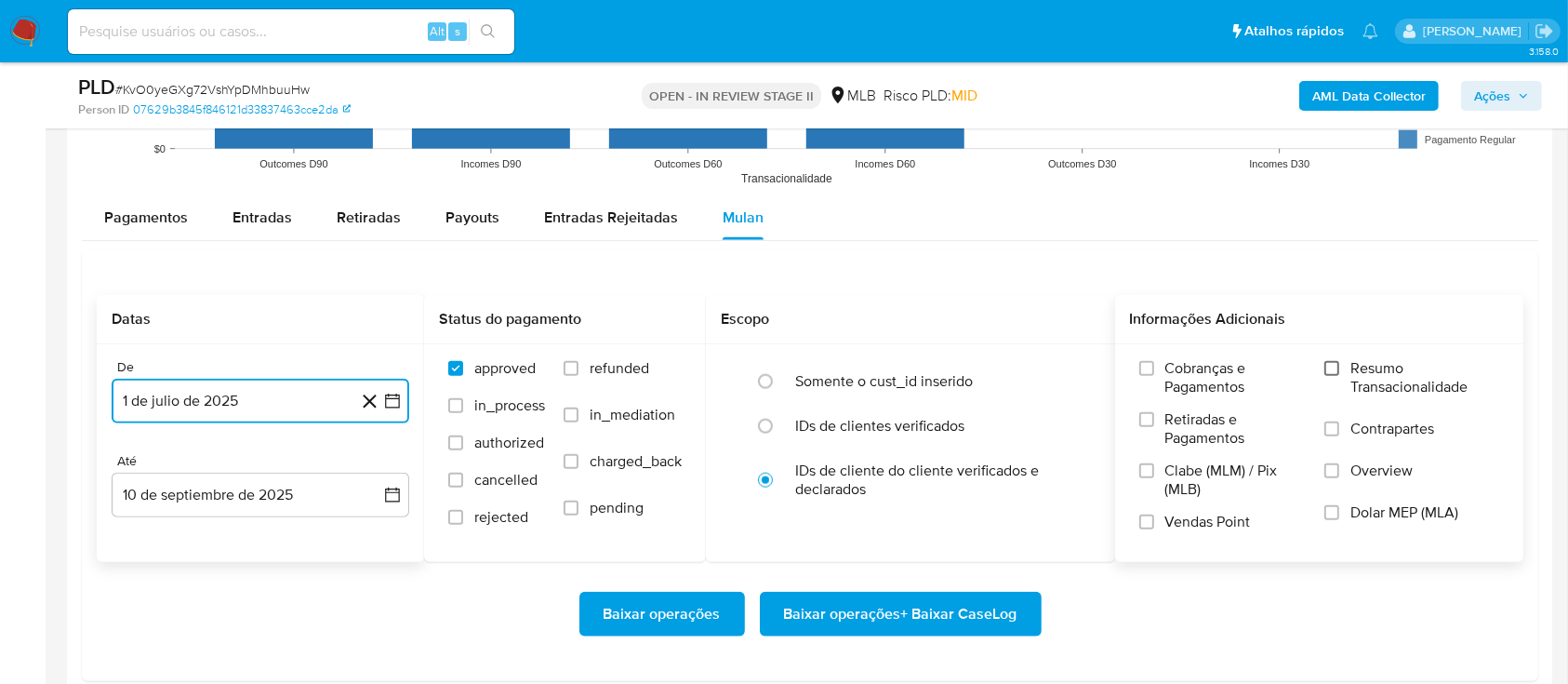
click at [1335, 367] on input "Resumo Transacionalidade" at bounding box center [1331, 368] width 15 height 15
click at [992, 618] on span "Baixar operações + Baixar CaseLog" at bounding box center [901, 614] width 234 height 41
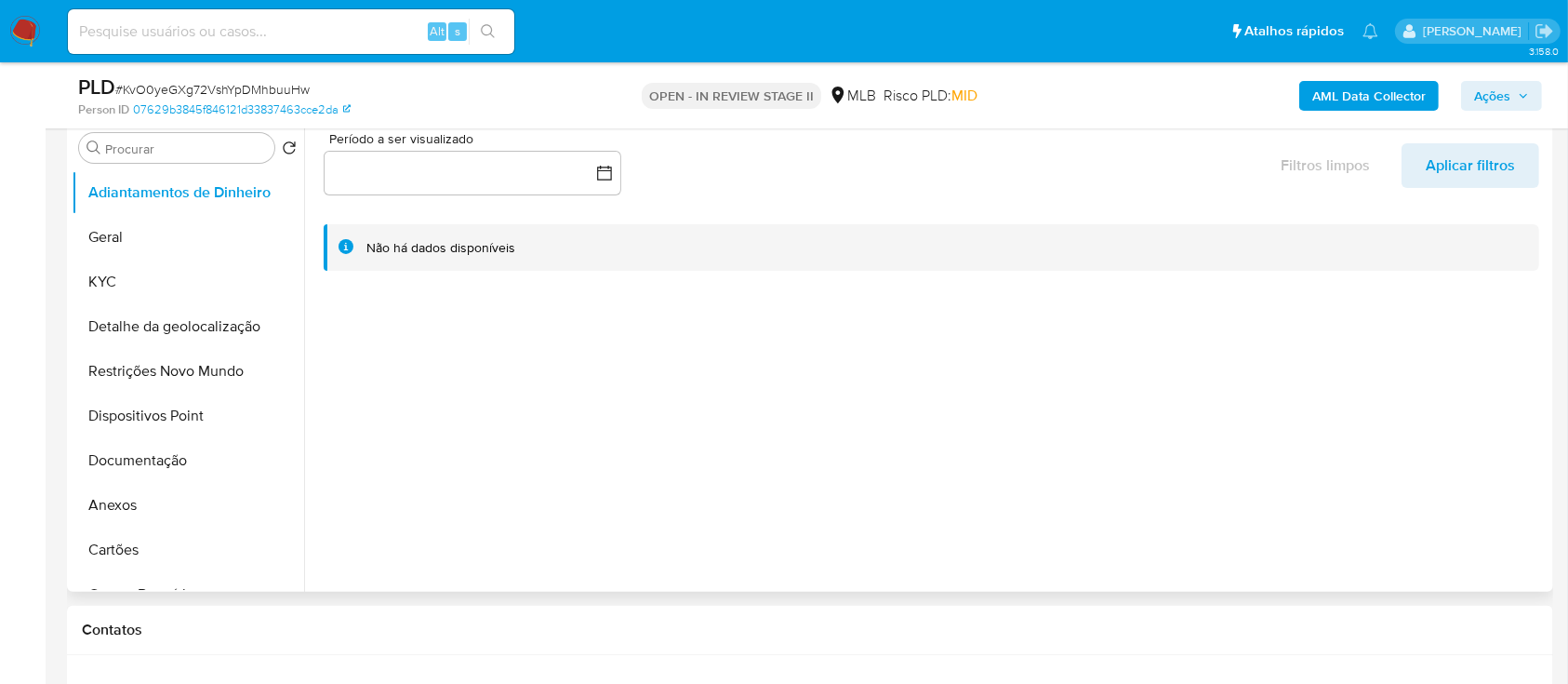
scroll to position [372, 0]
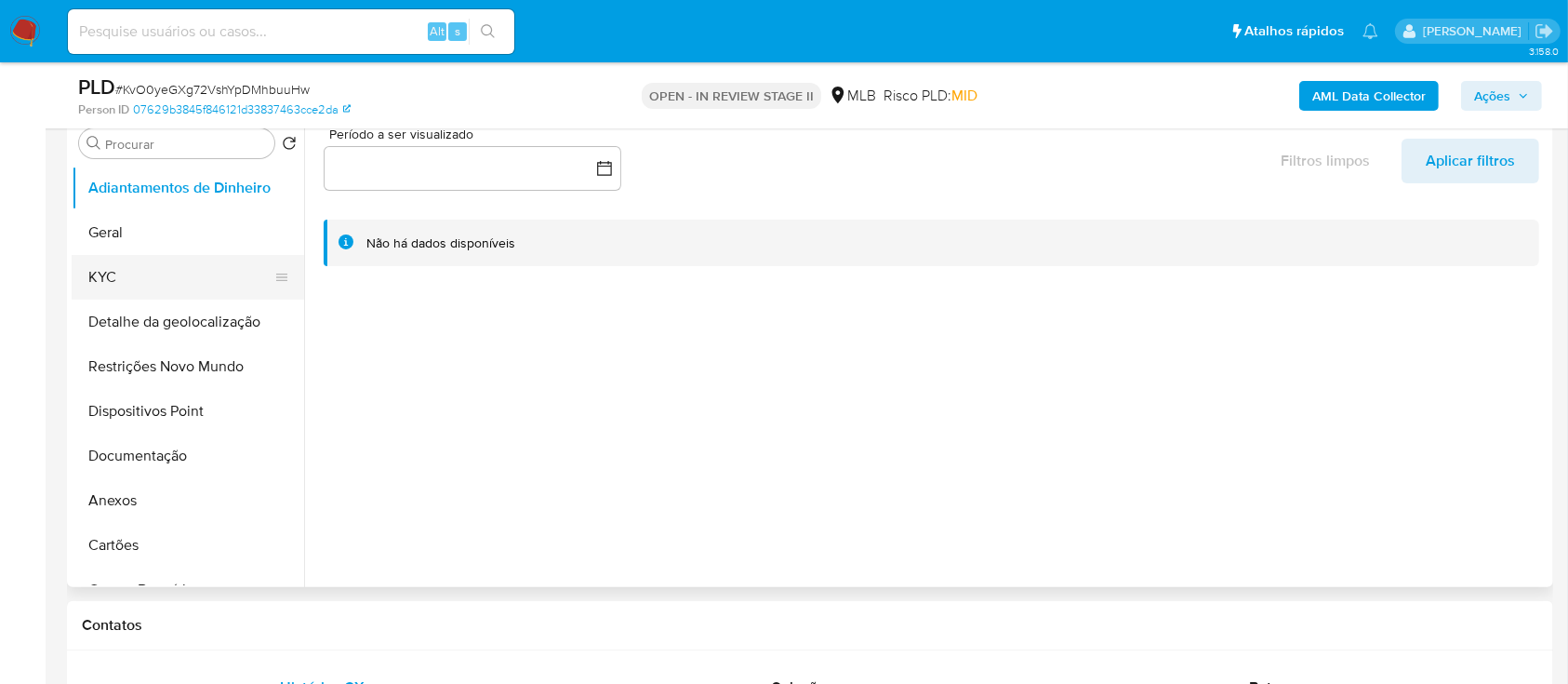
click at [134, 269] on button "KYC" at bounding box center [180, 278] width 217 height 45
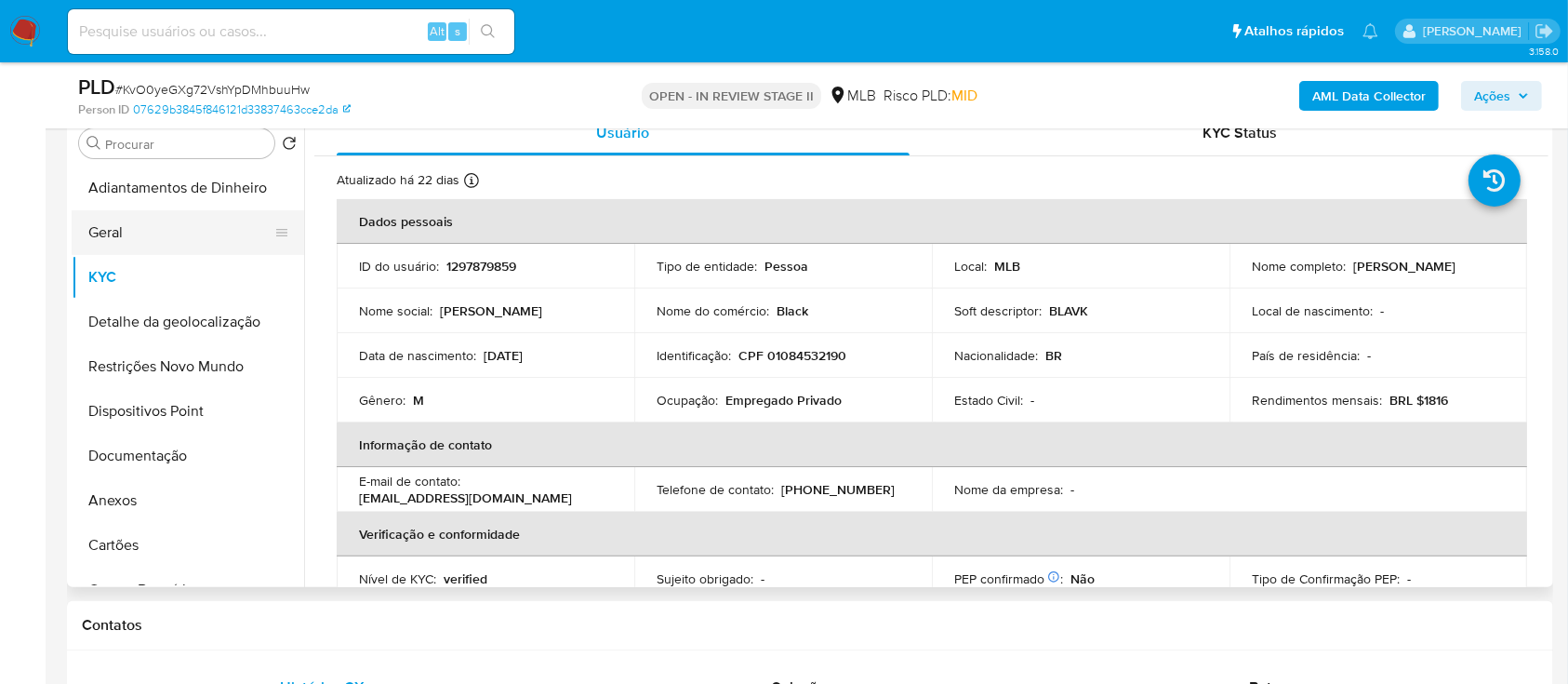
click at [185, 241] on button "Geral" at bounding box center [180, 233] width 217 height 45
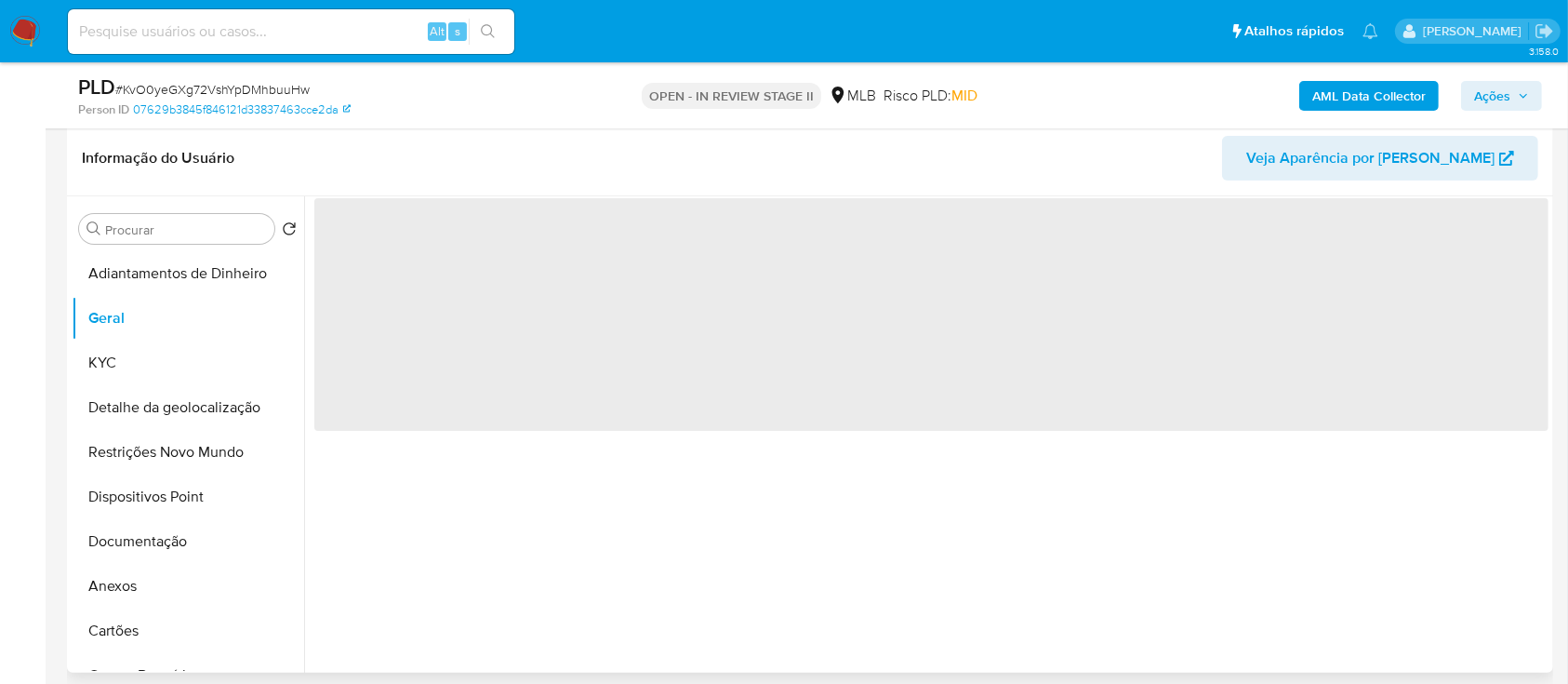
scroll to position [247, 0]
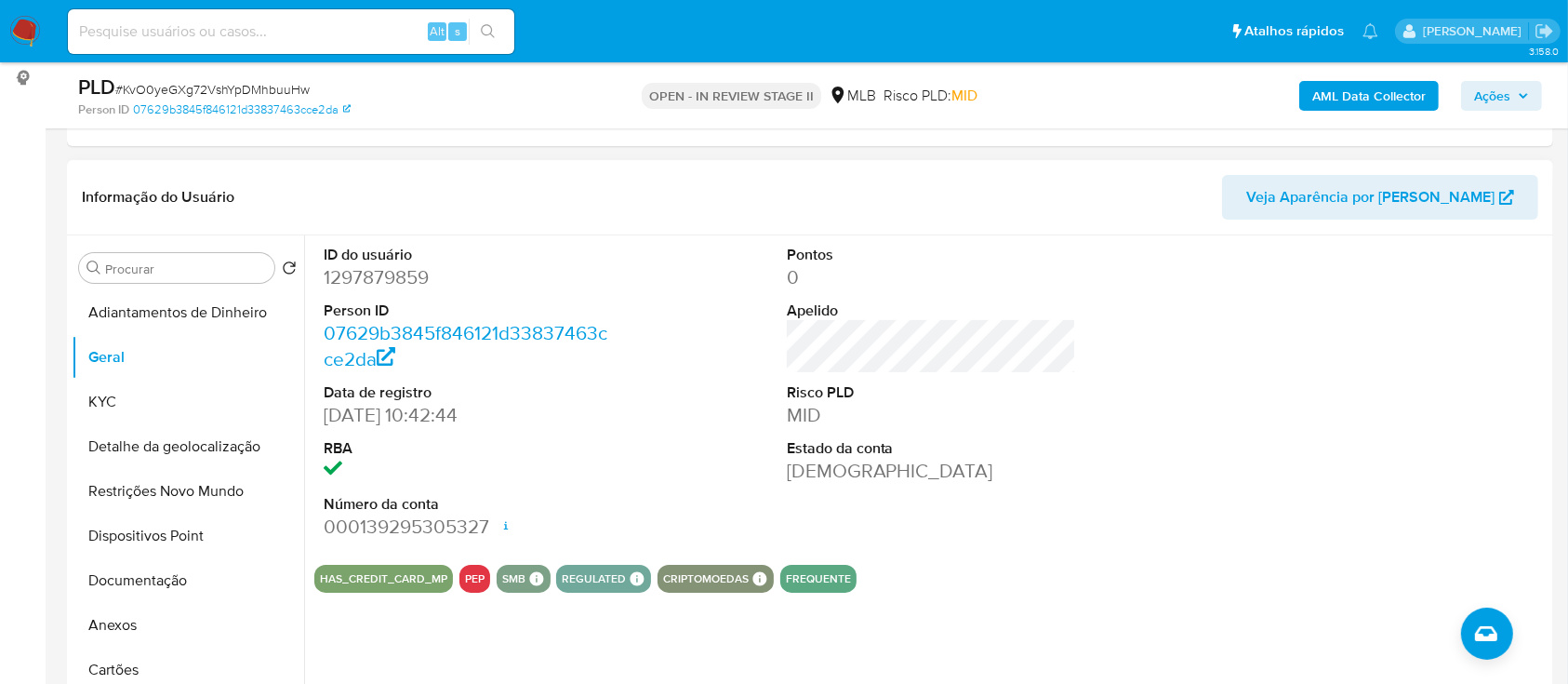
click at [1270, 297] on div at bounding box center [1394, 393] width 309 height 315
click at [134, 401] on button "KYC" at bounding box center [180, 402] width 217 height 45
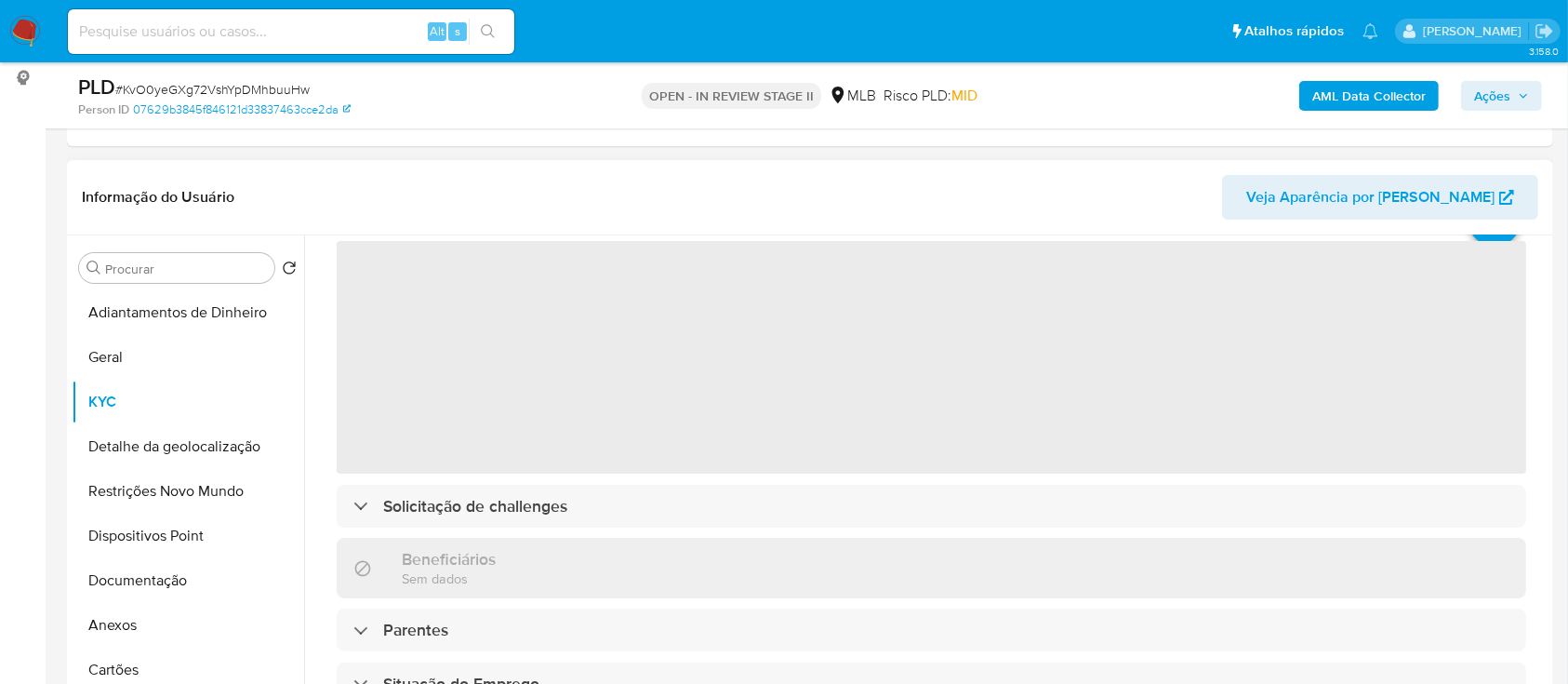
scroll to position [124, 0]
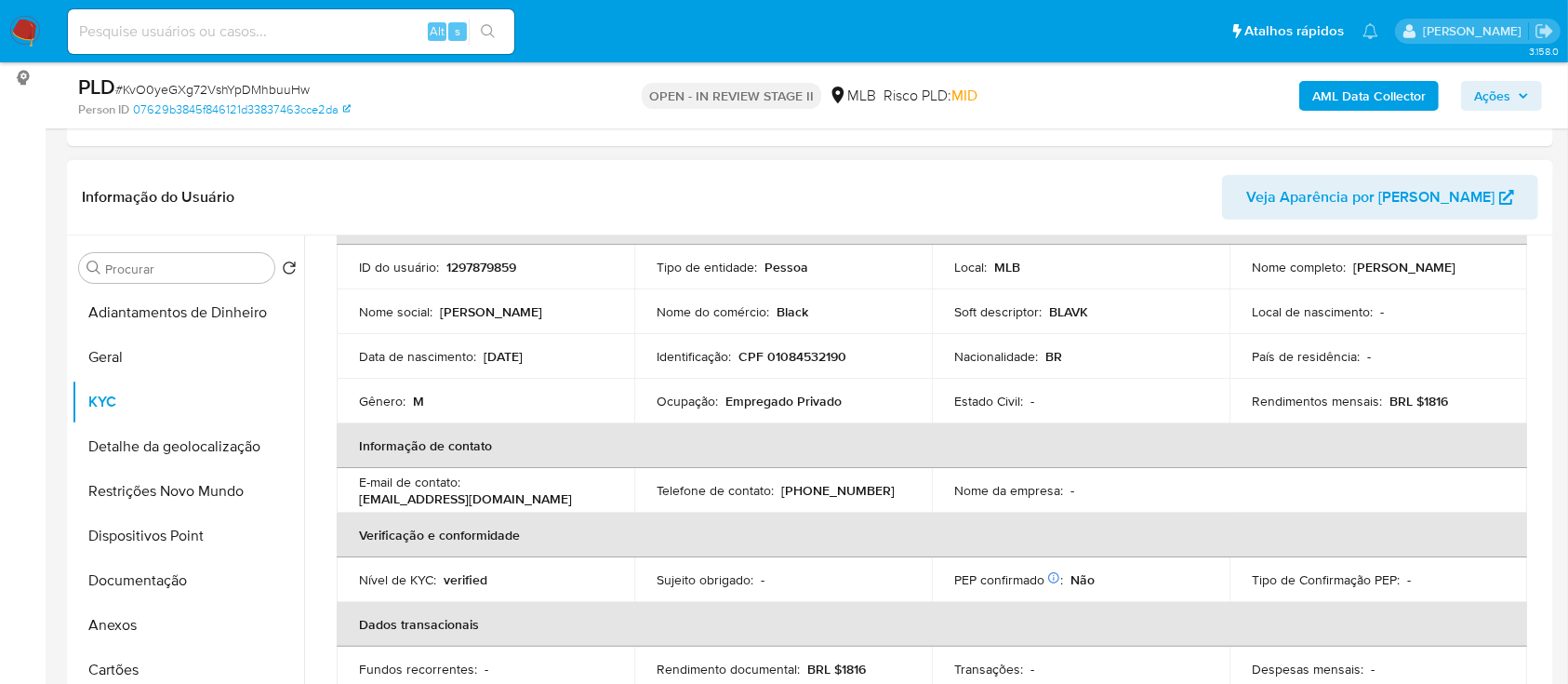
drag, startPoint x: 1149, startPoint y: 205, endPoint x: 1141, endPoint y: 198, distance: 10.6
click at [1149, 204] on header "Informação do Usuário Veja Aparência por Pessoa" at bounding box center [809, 198] width 1456 height 45
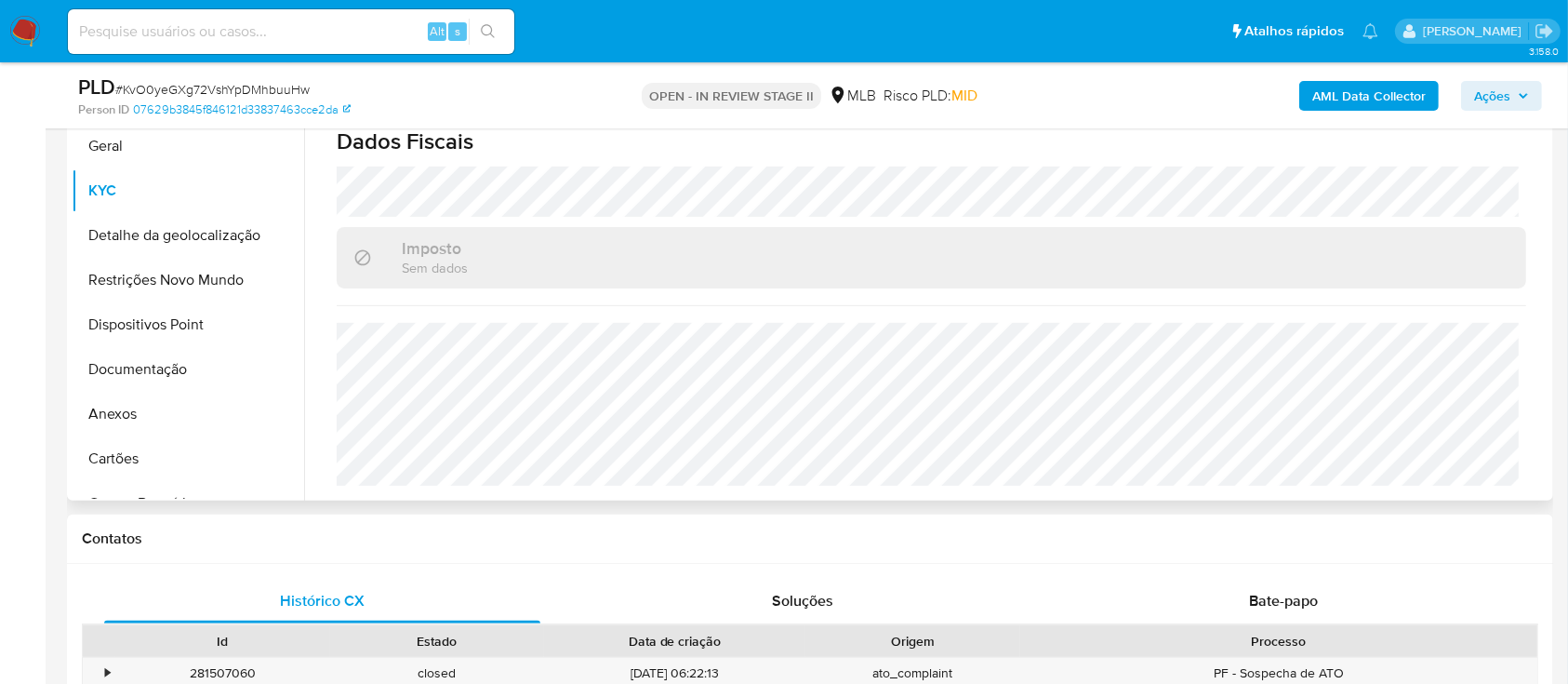
scroll to position [496, 0]
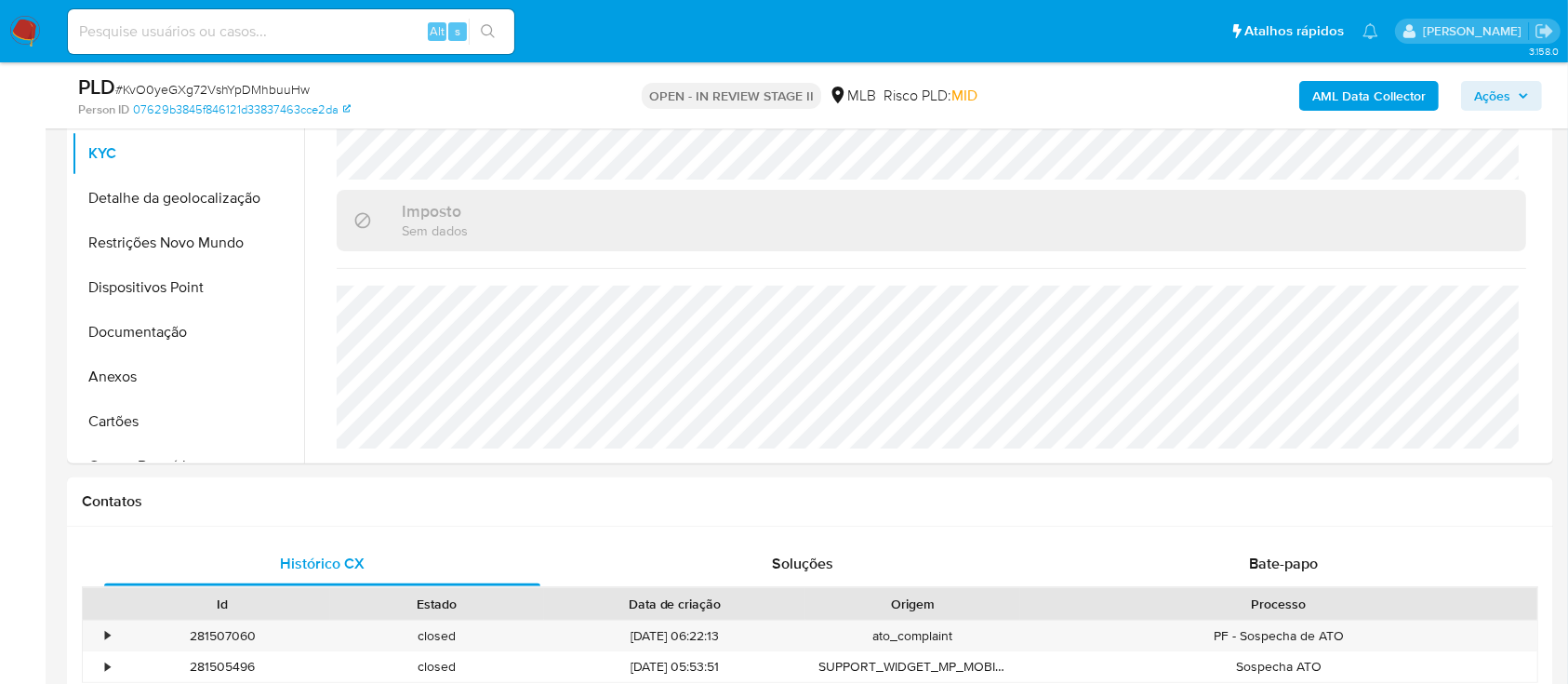
drag, startPoint x: 1167, startPoint y: 83, endPoint x: 1131, endPoint y: 72, distance: 37.6
click at [1167, 84] on div "AML Data Collector Ações" at bounding box center [1301, 95] width 483 height 44
click at [196, 200] on button "Detalhe da geolocalização" at bounding box center [180, 198] width 217 height 45
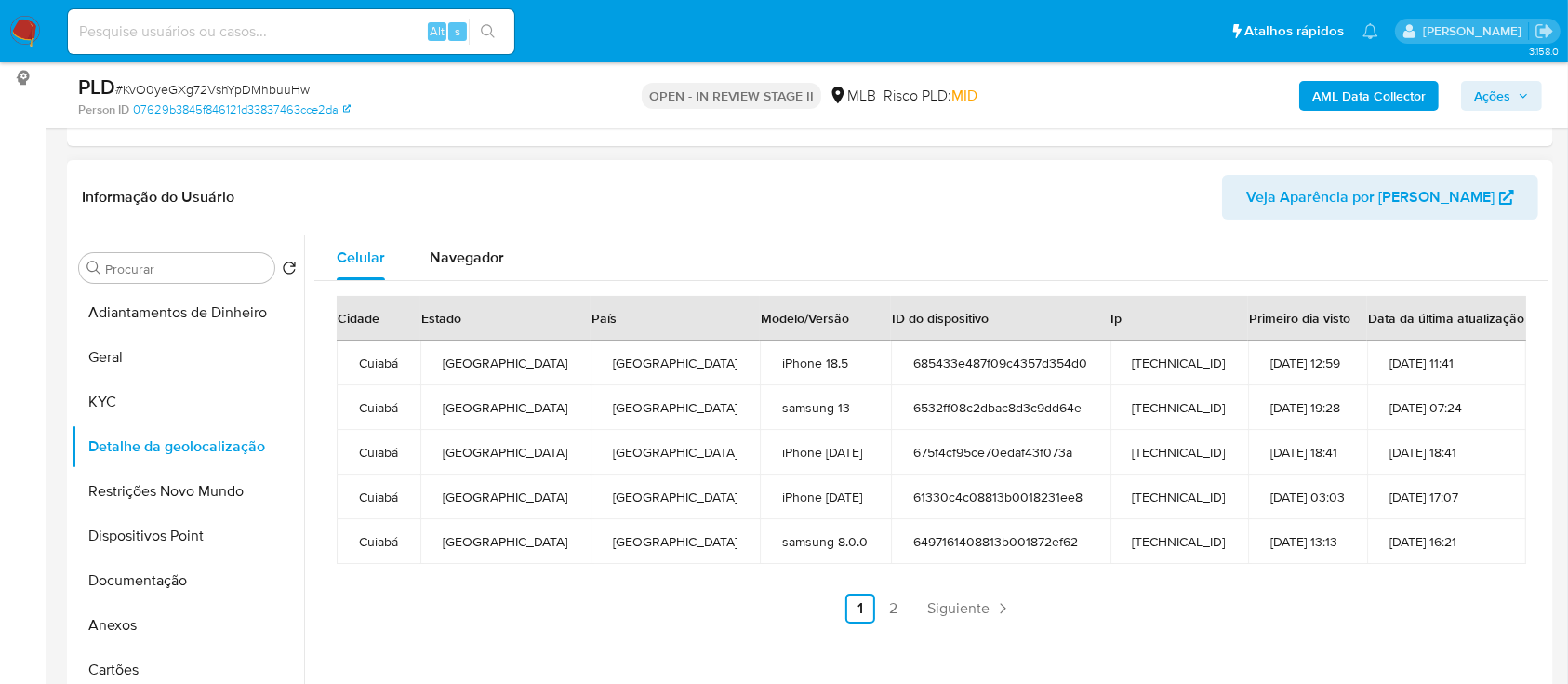
scroll to position [372, 0]
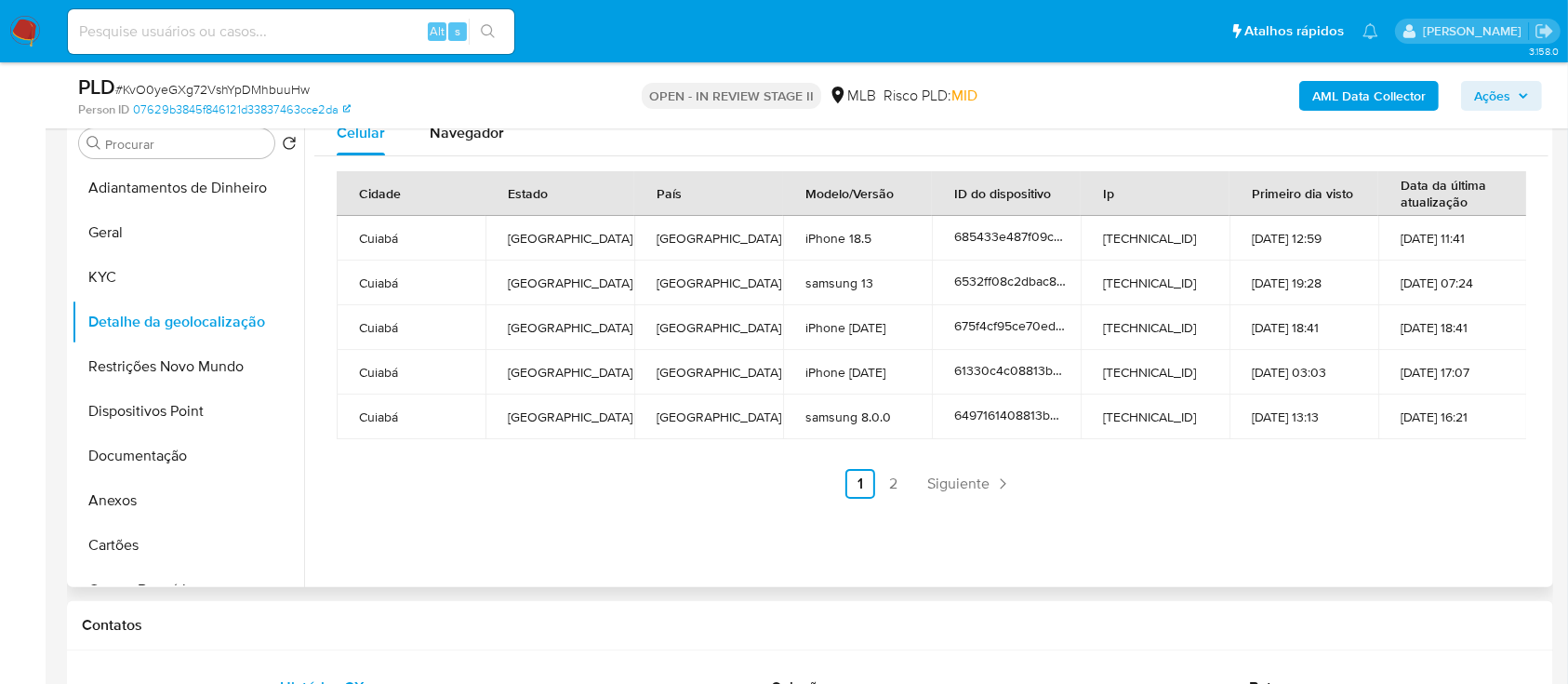
click at [1310, 520] on div "Celular Navegador Cidade Estado País Modelo/Versão ID do dispositivo Ip Primeir…" at bounding box center [926, 349] width 1245 height 476
click at [893, 487] on link "2" at bounding box center [893, 483] width 30 height 30
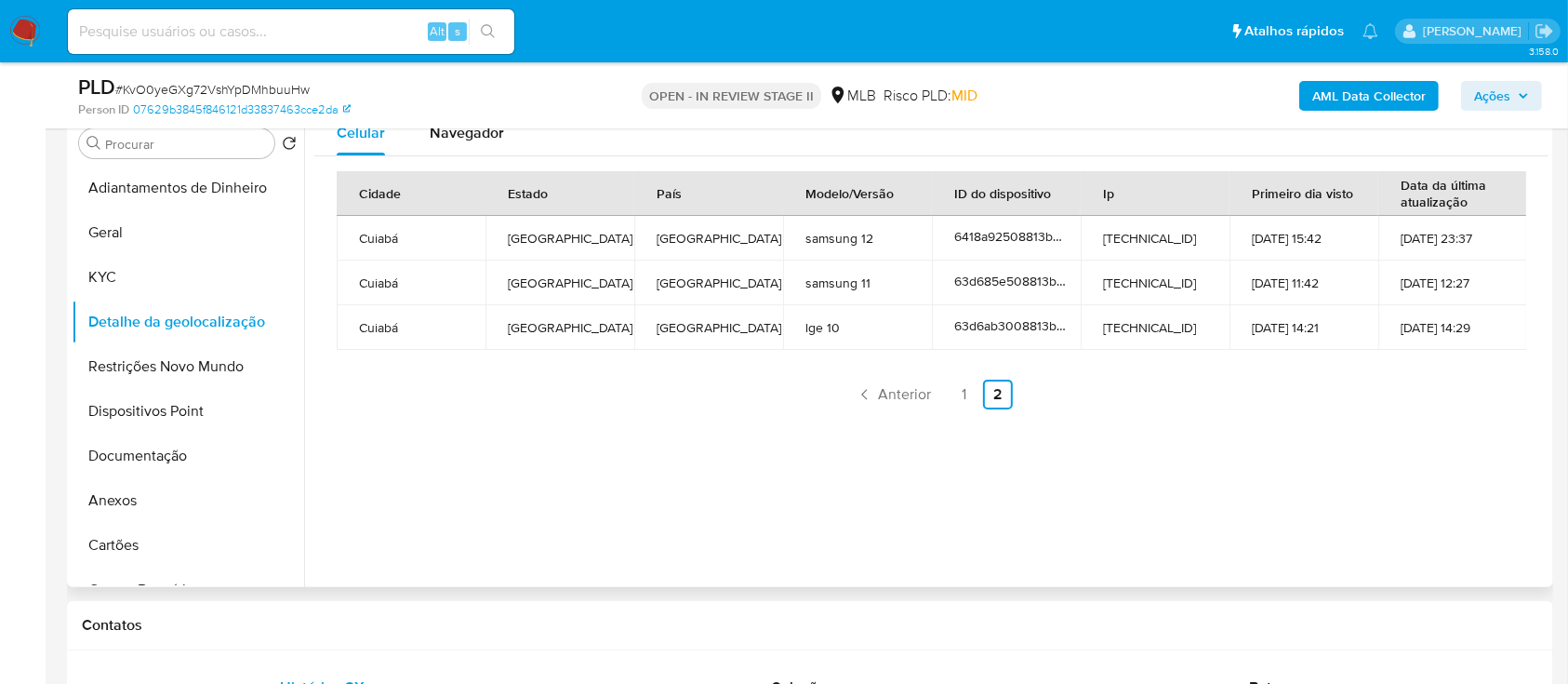
click at [1326, 425] on div "Celular Navegador Cidade Estado País Modelo/Versão ID do dispositivo Ip Primeir…" at bounding box center [926, 349] width 1245 height 476
click at [139, 366] on button "Restrições Novo Mundo" at bounding box center [180, 366] width 217 height 45
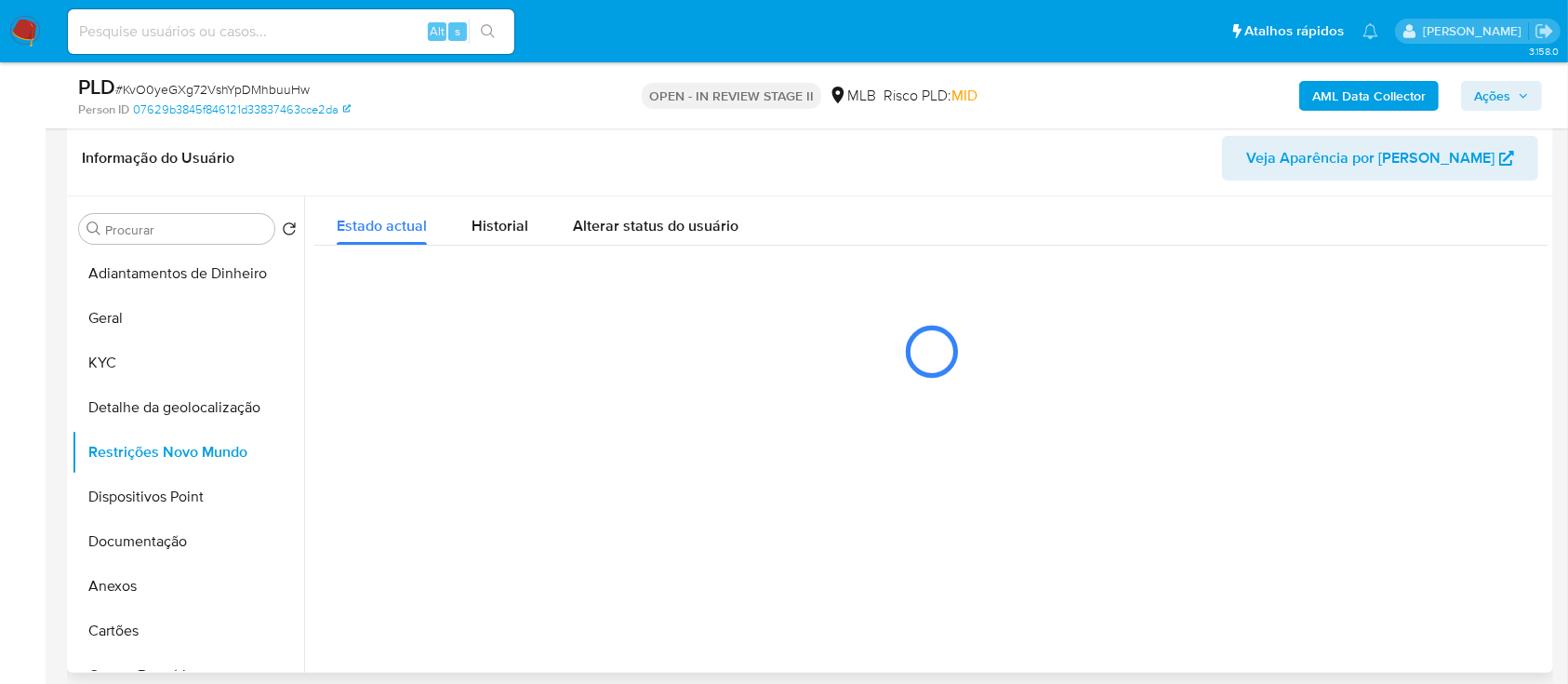
scroll to position [247, 0]
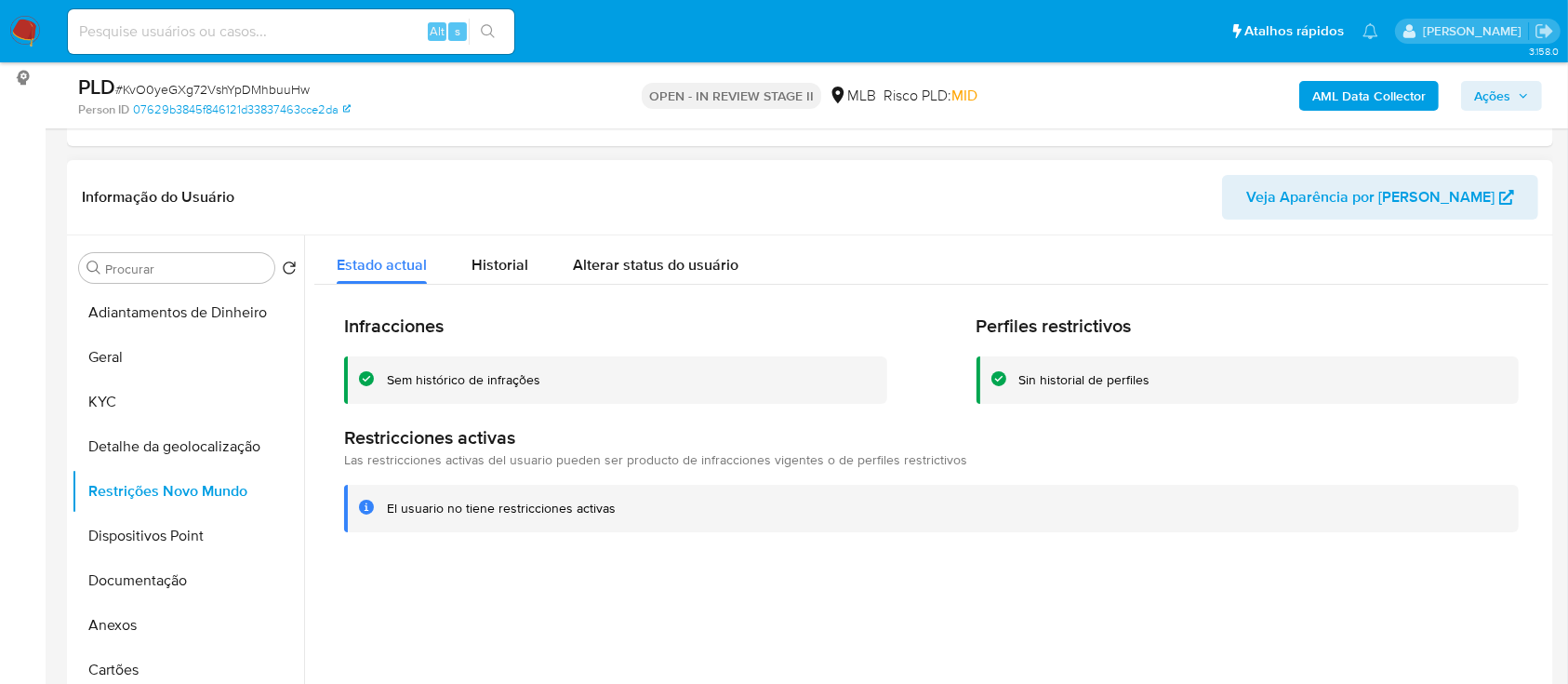
click at [326, 175] on header "Informação do Usuário Veja Aparência por Pessoa" at bounding box center [809, 198] width 1456 height 45
click at [116, 518] on button "Dispositivos Point" at bounding box center [180, 536] width 217 height 45
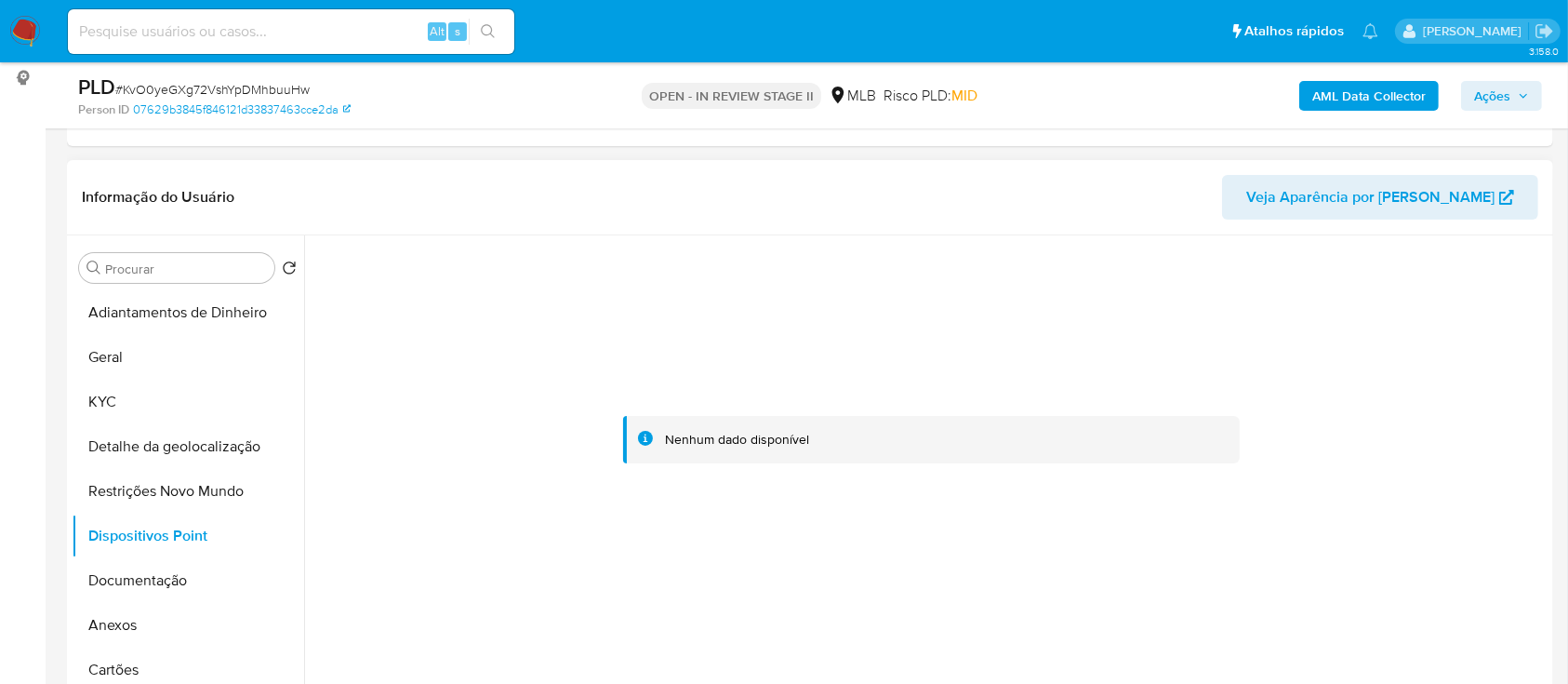
click at [402, 190] on header "Informação do Usuário Veja Aparência por Pessoa" at bounding box center [809, 198] width 1456 height 45
click at [138, 574] on button "Documentação" at bounding box center [180, 581] width 217 height 45
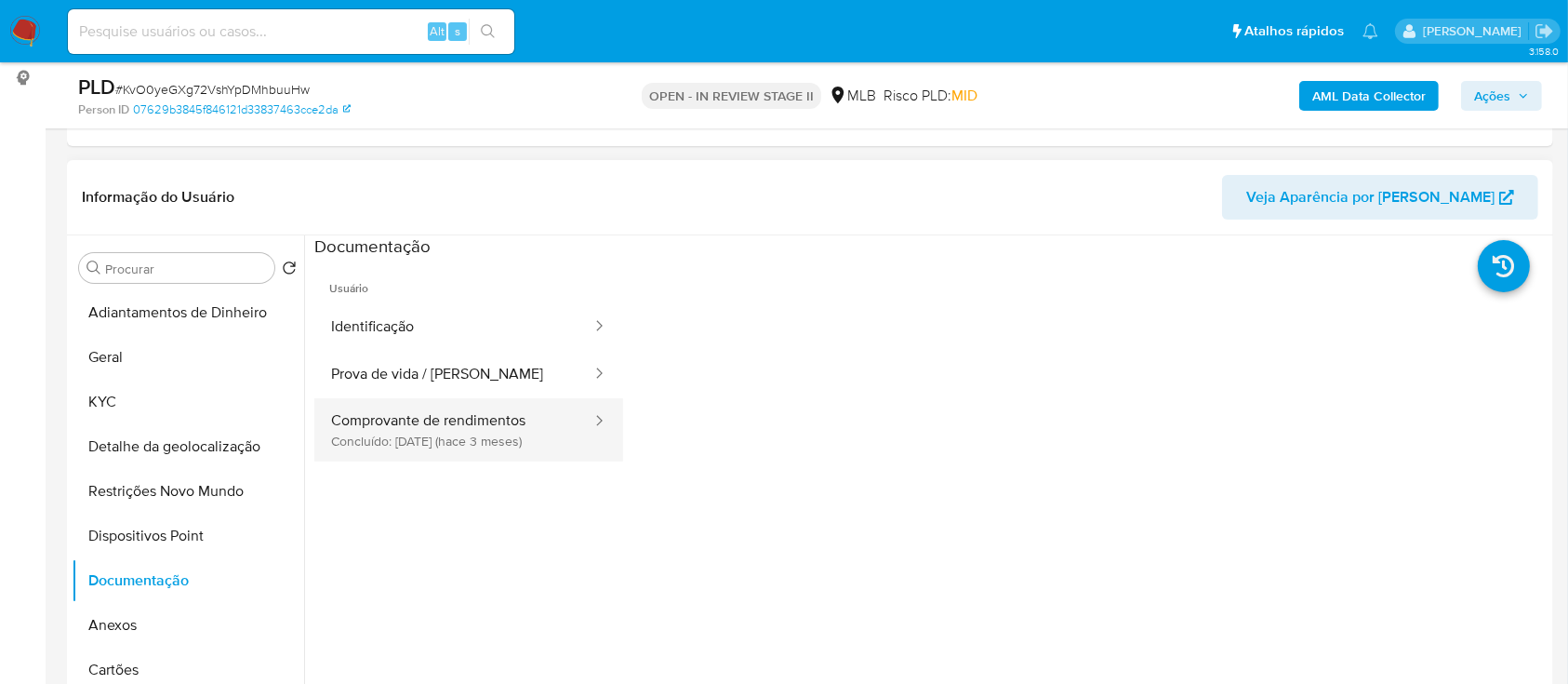
click at [433, 447] on button "Comprovante de rendimentos Concluído: 09/06/2025 (hace 3 meses)" at bounding box center [454, 430] width 279 height 63
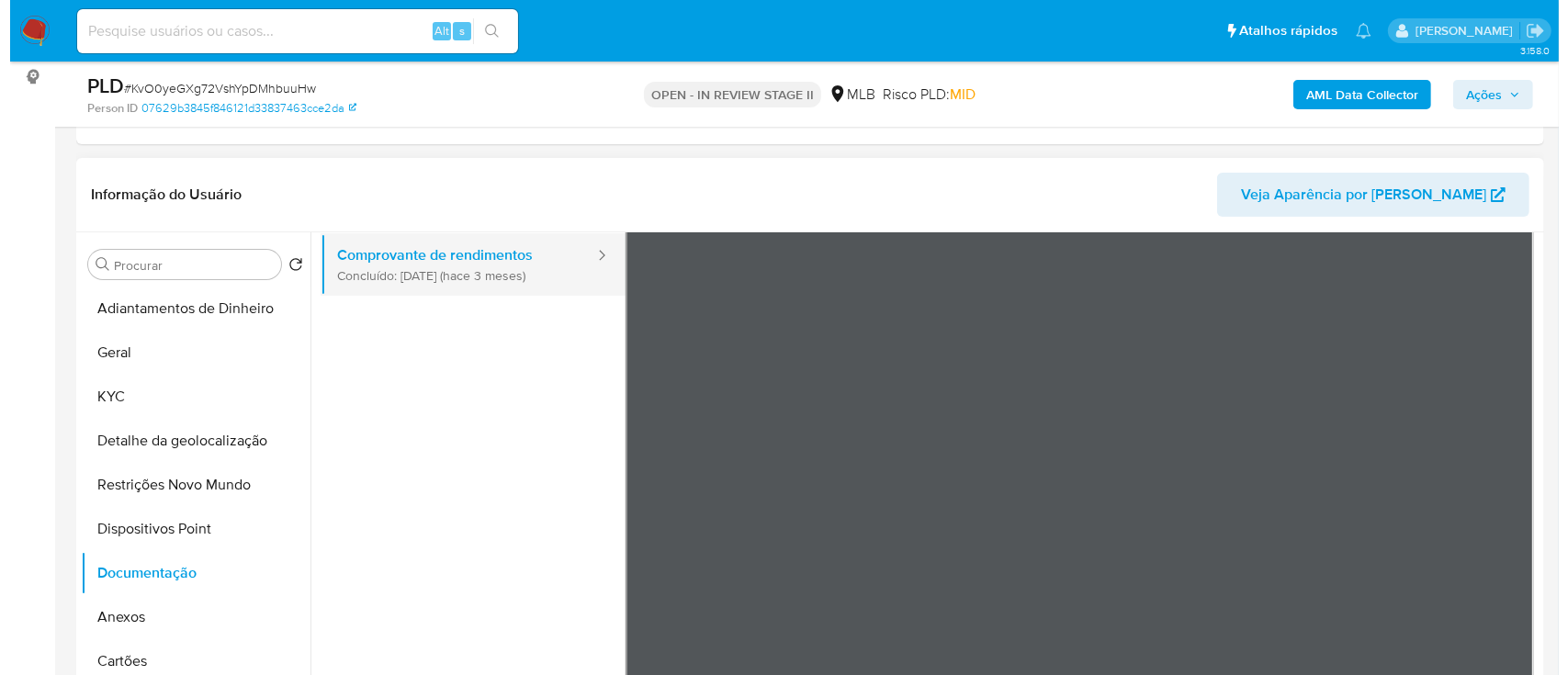
scroll to position [0, 0]
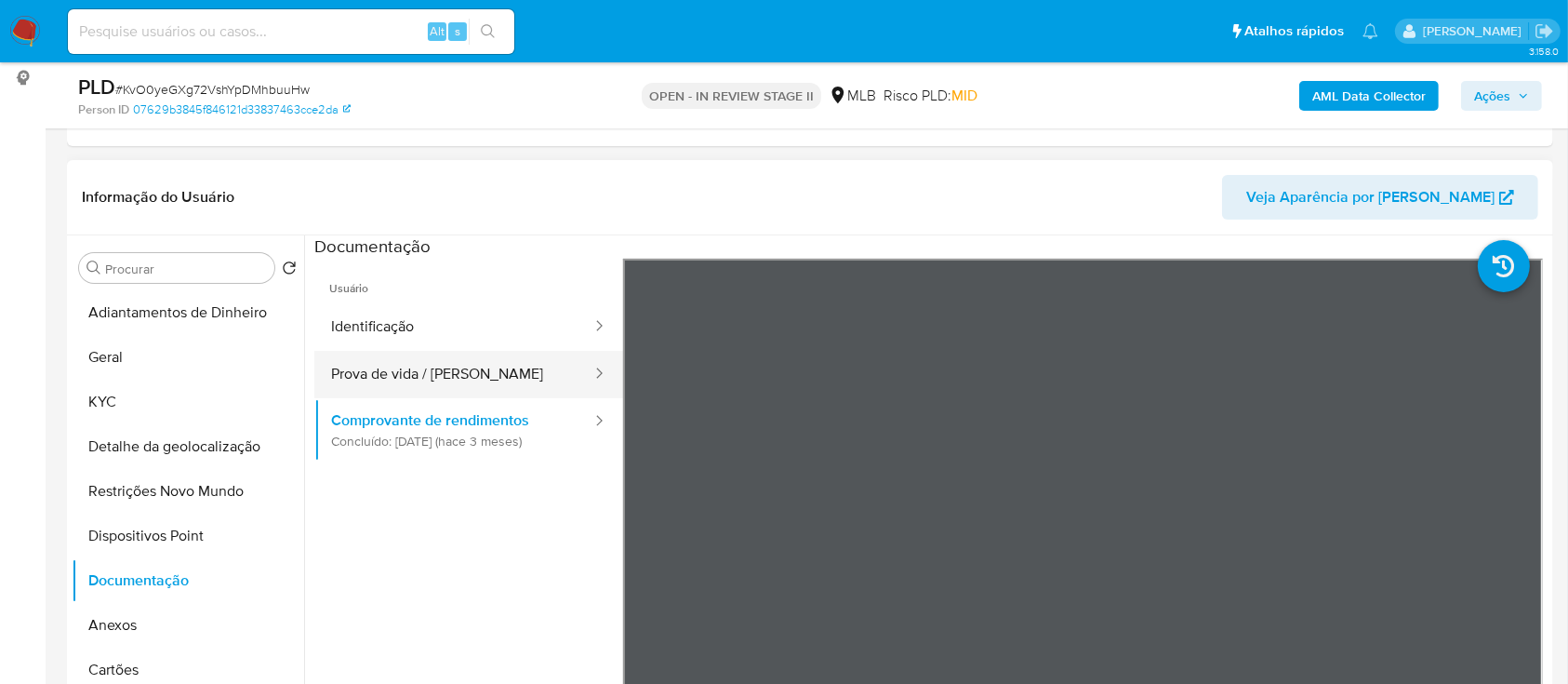
click at [347, 384] on button "Prova de vida / Selfie" at bounding box center [454, 374] width 279 height 48
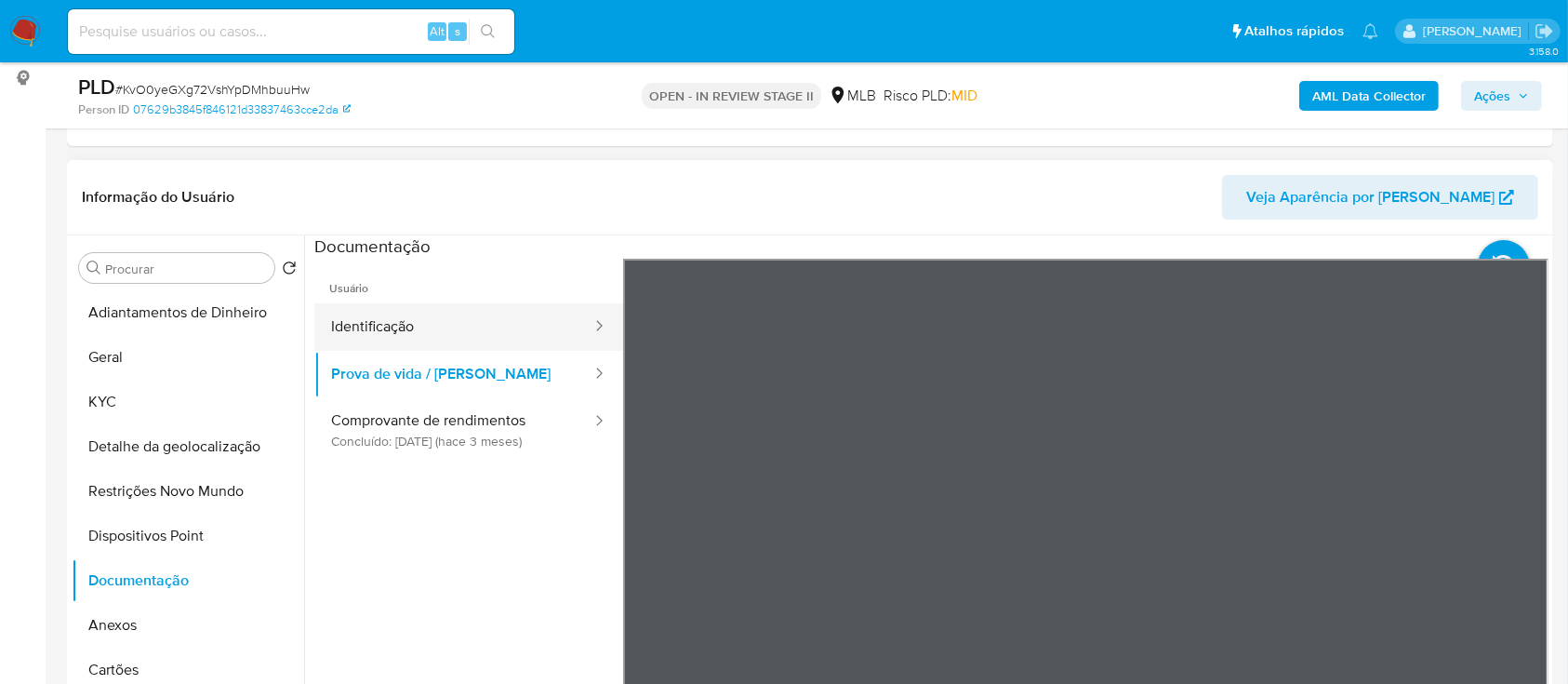
drag, startPoint x: 398, startPoint y: 320, endPoint x: 581, endPoint y: 348, distance: 185.1
click at [397, 321] on button "Identificação" at bounding box center [454, 326] width 279 height 48
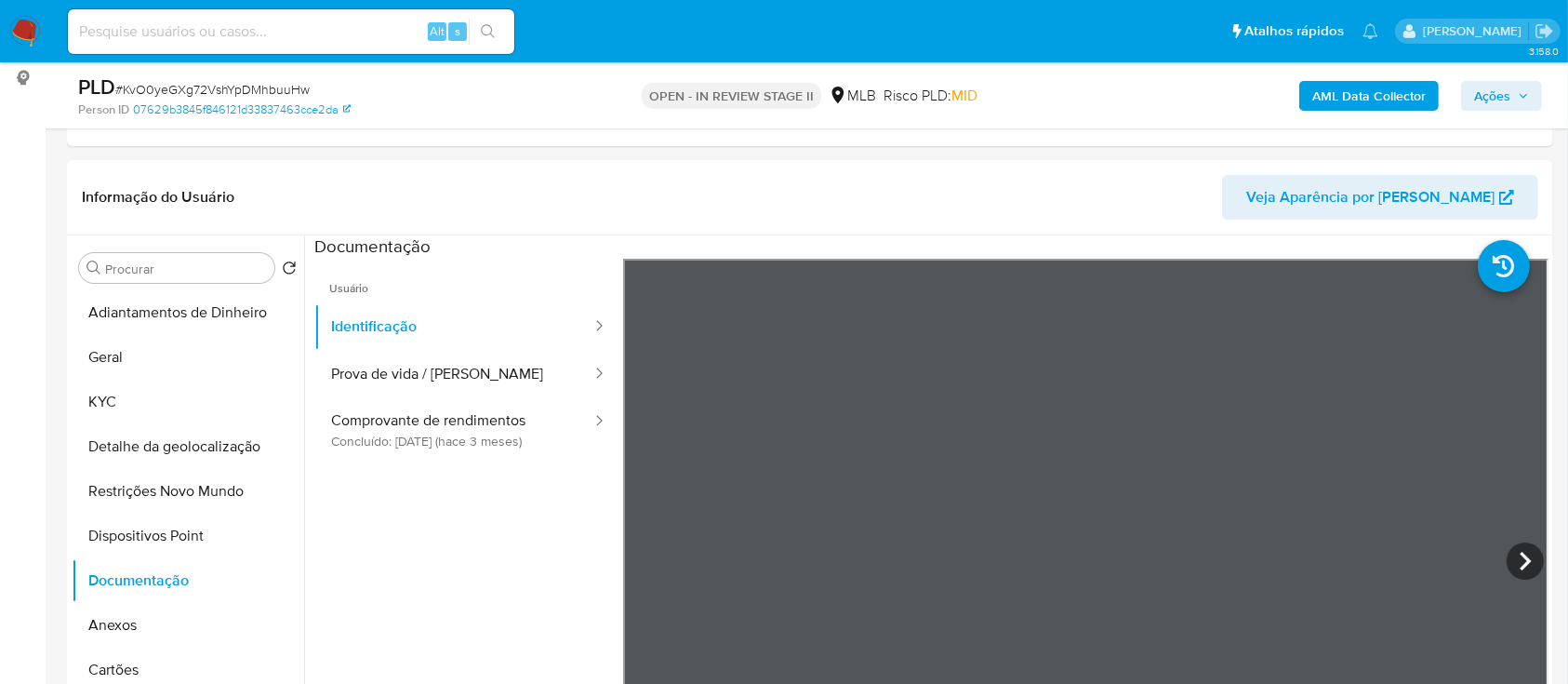
click at [1334, 87] on b "AML Data Collector" at bounding box center [1368, 95] width 114 height 30
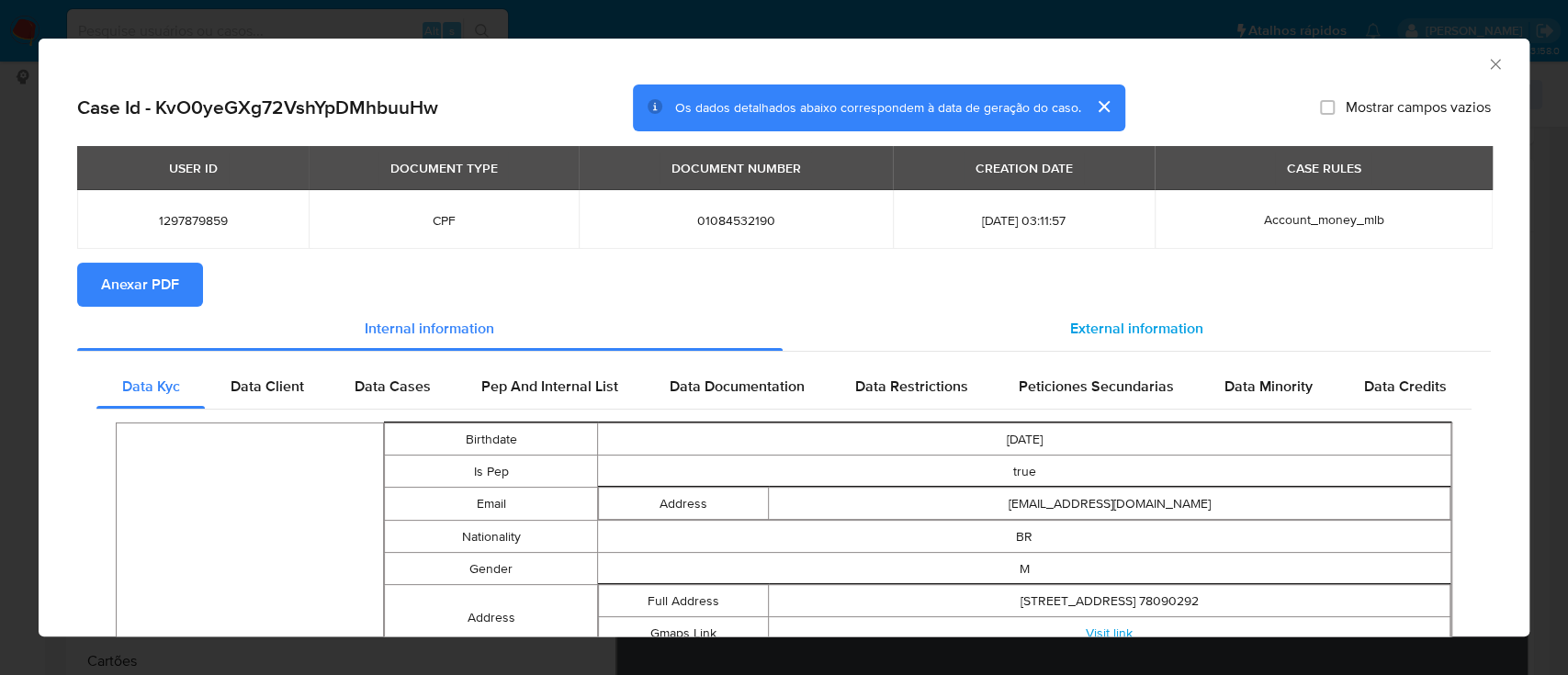
click at [1071, 318] on span "External information" at bounding box center [1137, 328] width 133 height 21
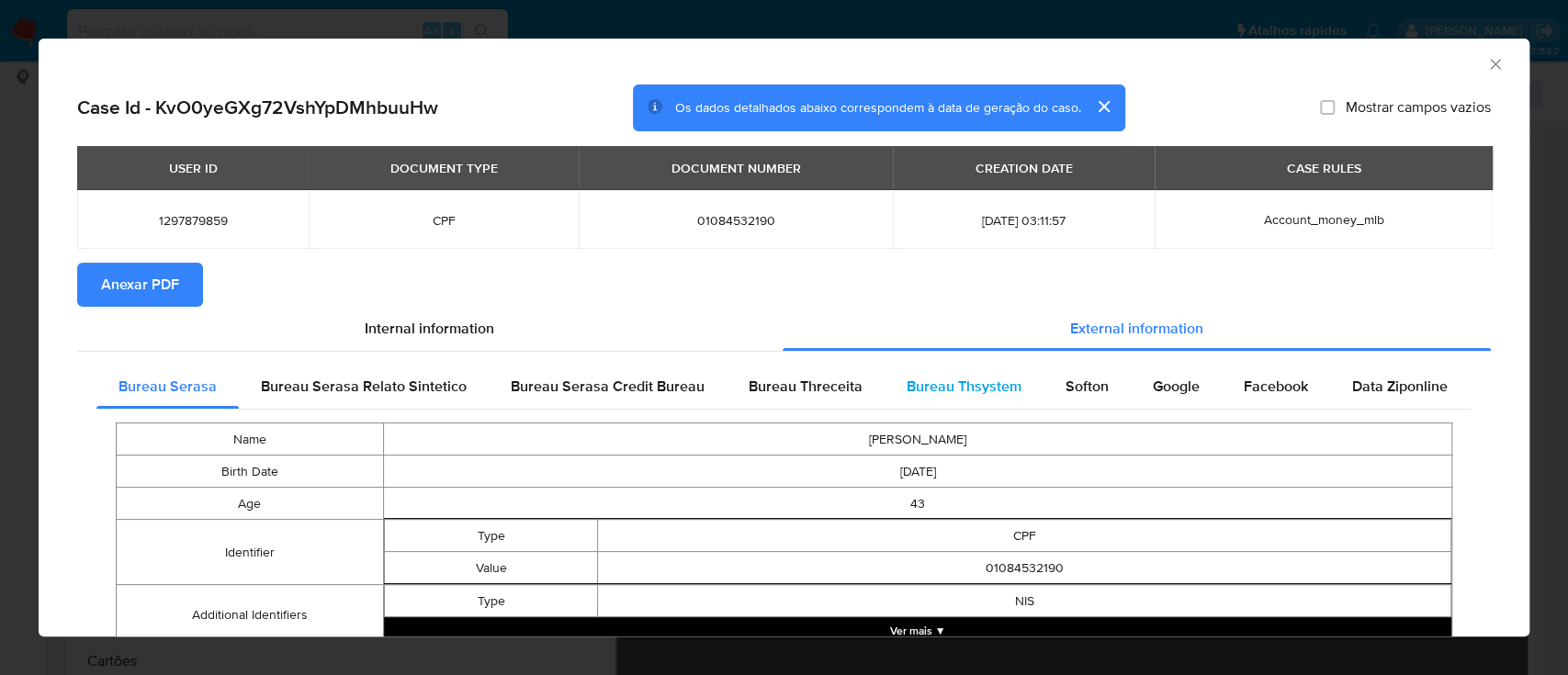
drag, startPoint x: 810, startPoint y: 393, endPoint x: 880, endPoint y: 370, distance: 73.7
click at [813, 392] on span "Bureau Threceita" at bounding box center [805, 387] width 114 height 21
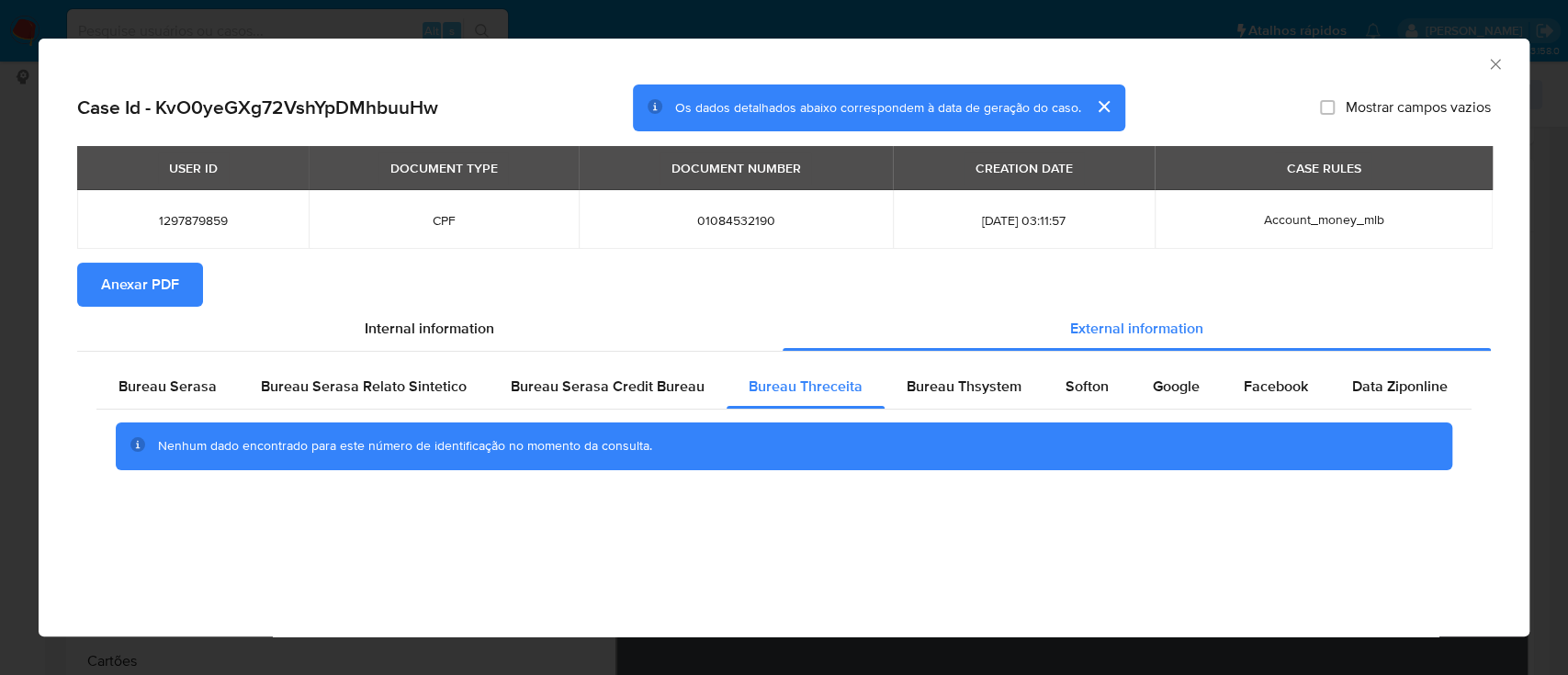
click at [1431, 67] on div "AML Data Collector" at bounding box center [769, 61] width 1435 height 20
click at [964, 387] on span "Bureau Thsystem" at bounding box center [964, 387] width 114 height 21
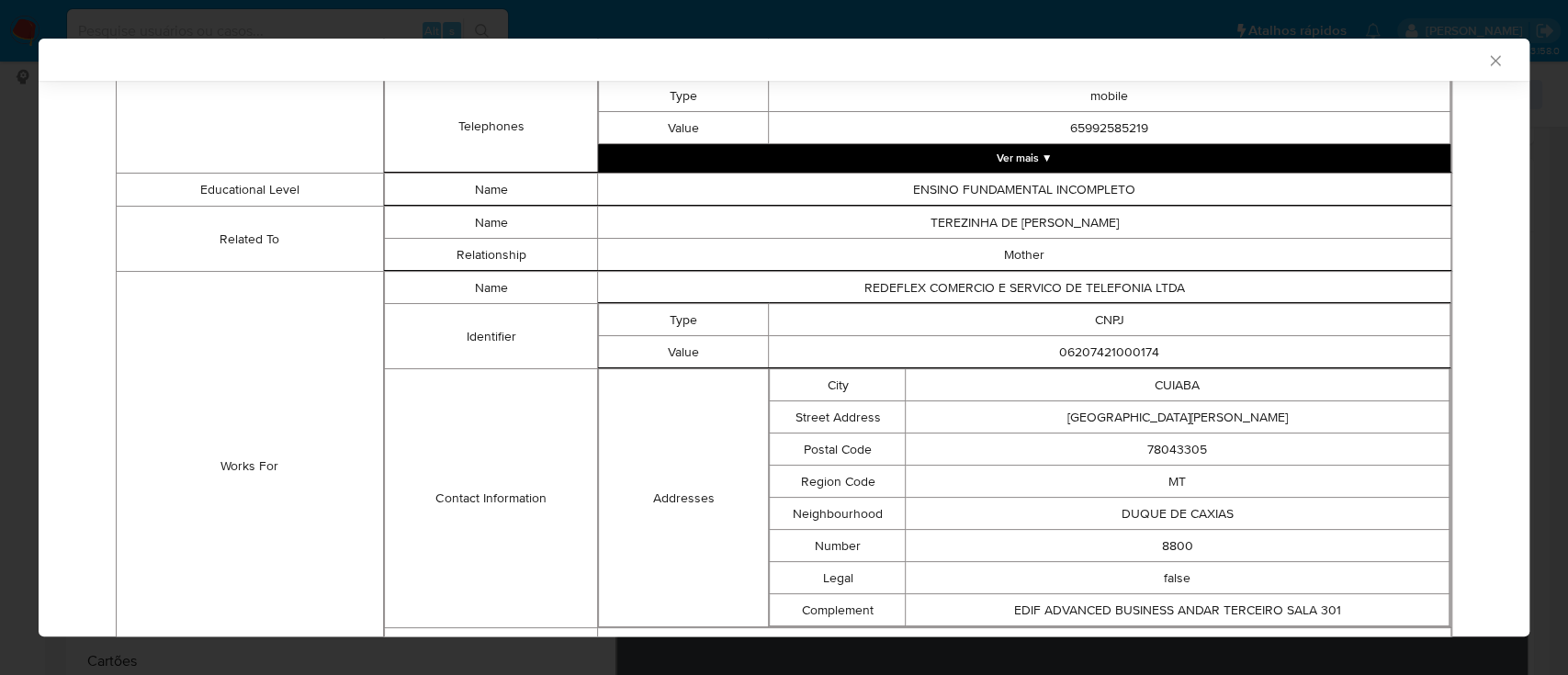
scroll to position [1066, 0]
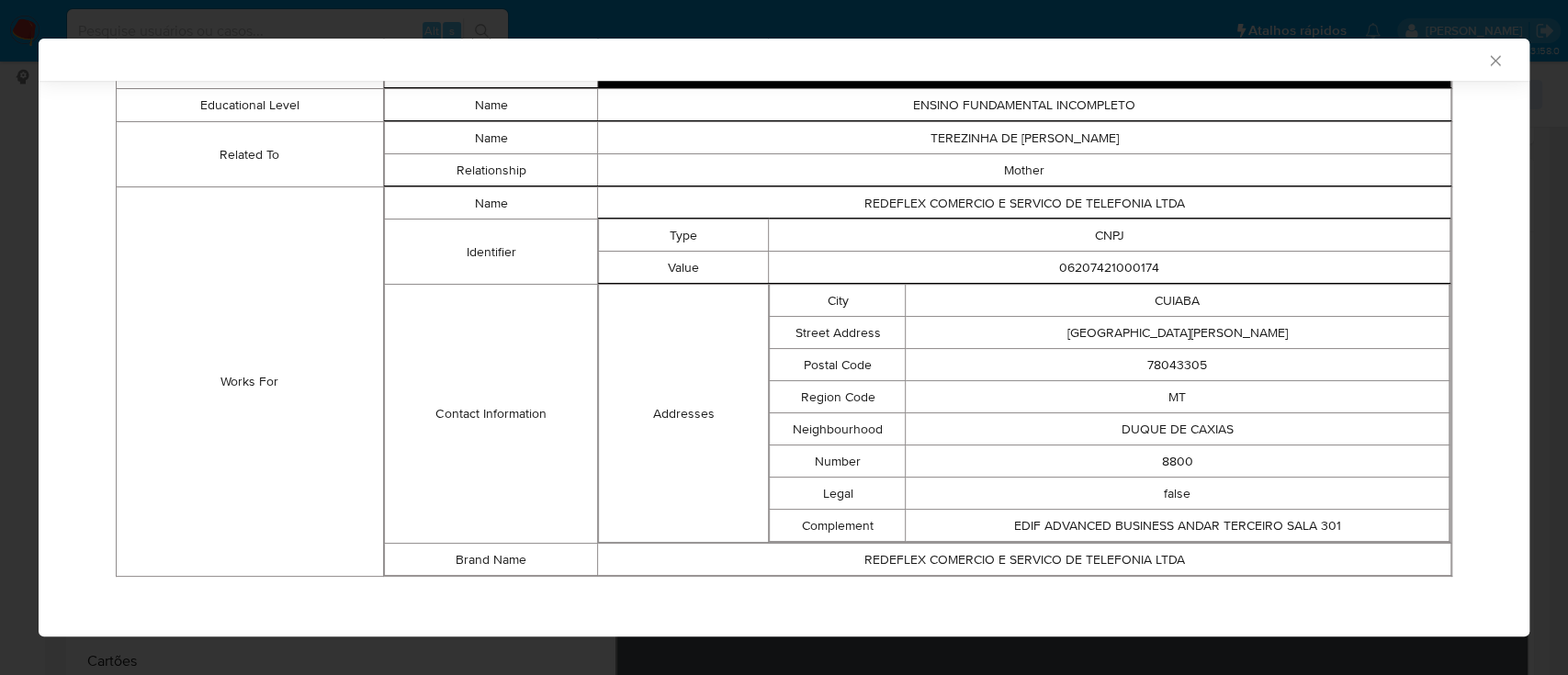
drag, startPoint x: 239, startPoint y: 275, endPoint x: 248, endPoint y: 274, distance: 9.1
click at [239, 275] on td "Works For" at bounding box center [250, 382] width 267 height 389
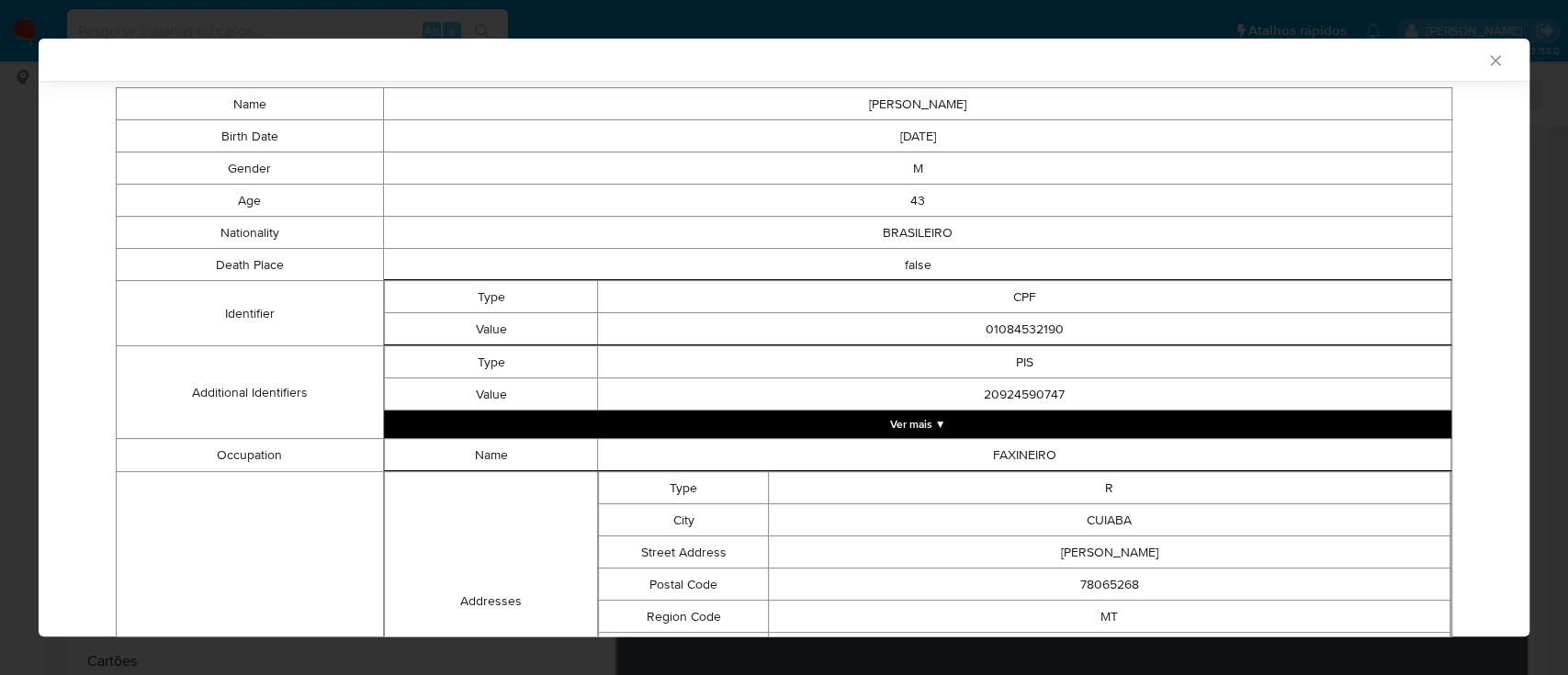
scroll to position [0, 0]
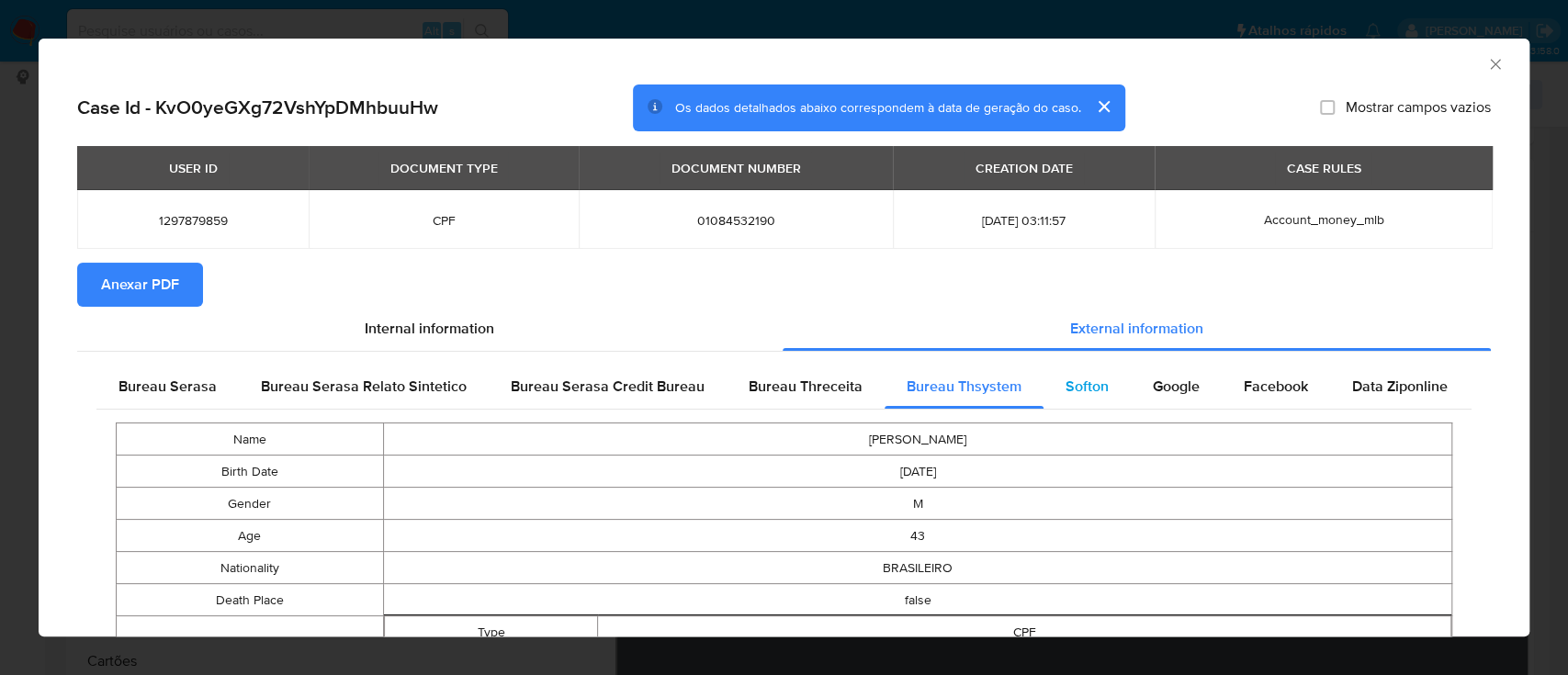
click at [1086, 377] on span "Softon" at bounding box center [1087, 387] width 43 height 21
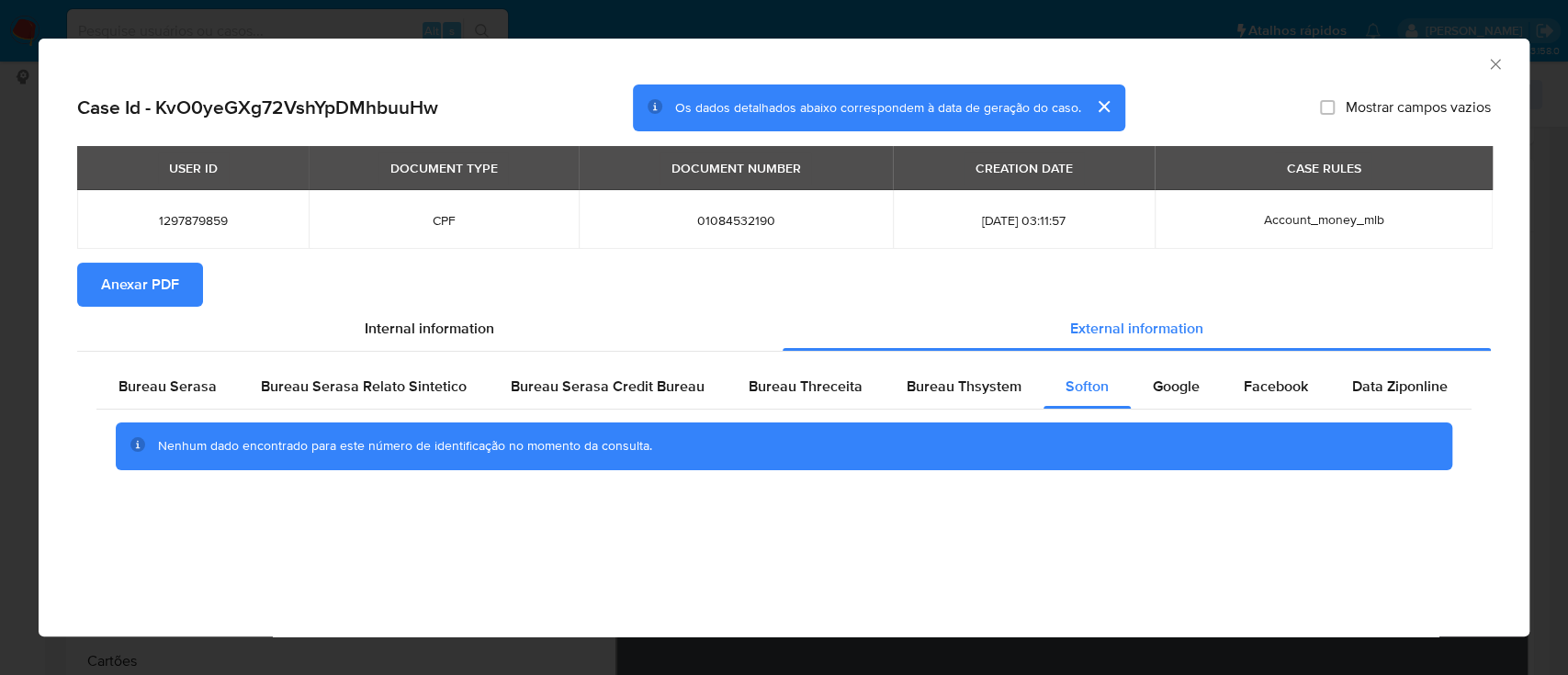
click at [363, 84] on div "AML Data Collector" at bounding box center [784, 62] width 1491 height 46
click at [1153, 395] on span "Google" at bounding box center [1176, 387] width 47 height 21
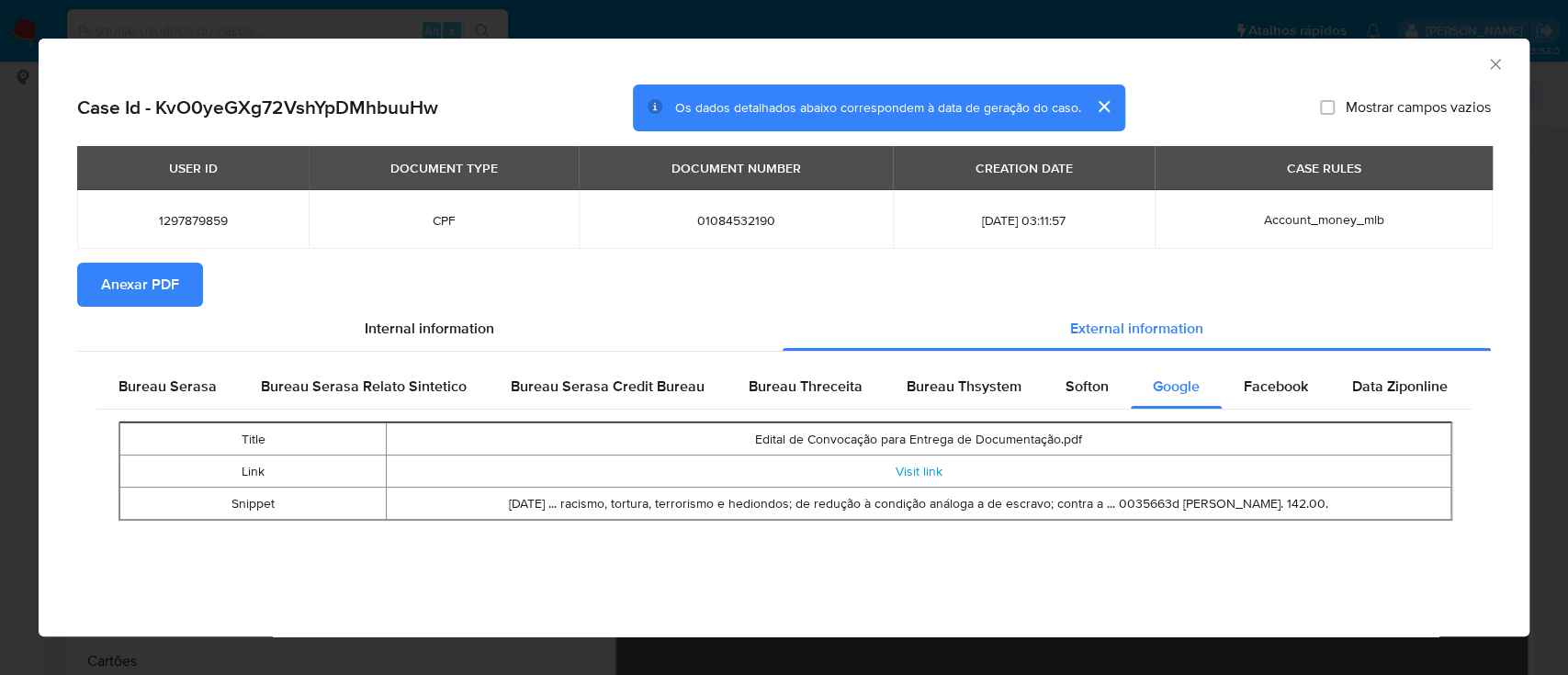
click at [164, 292] on span "Anexar PDF" at bounding box center [139, 285] width 78 height 40
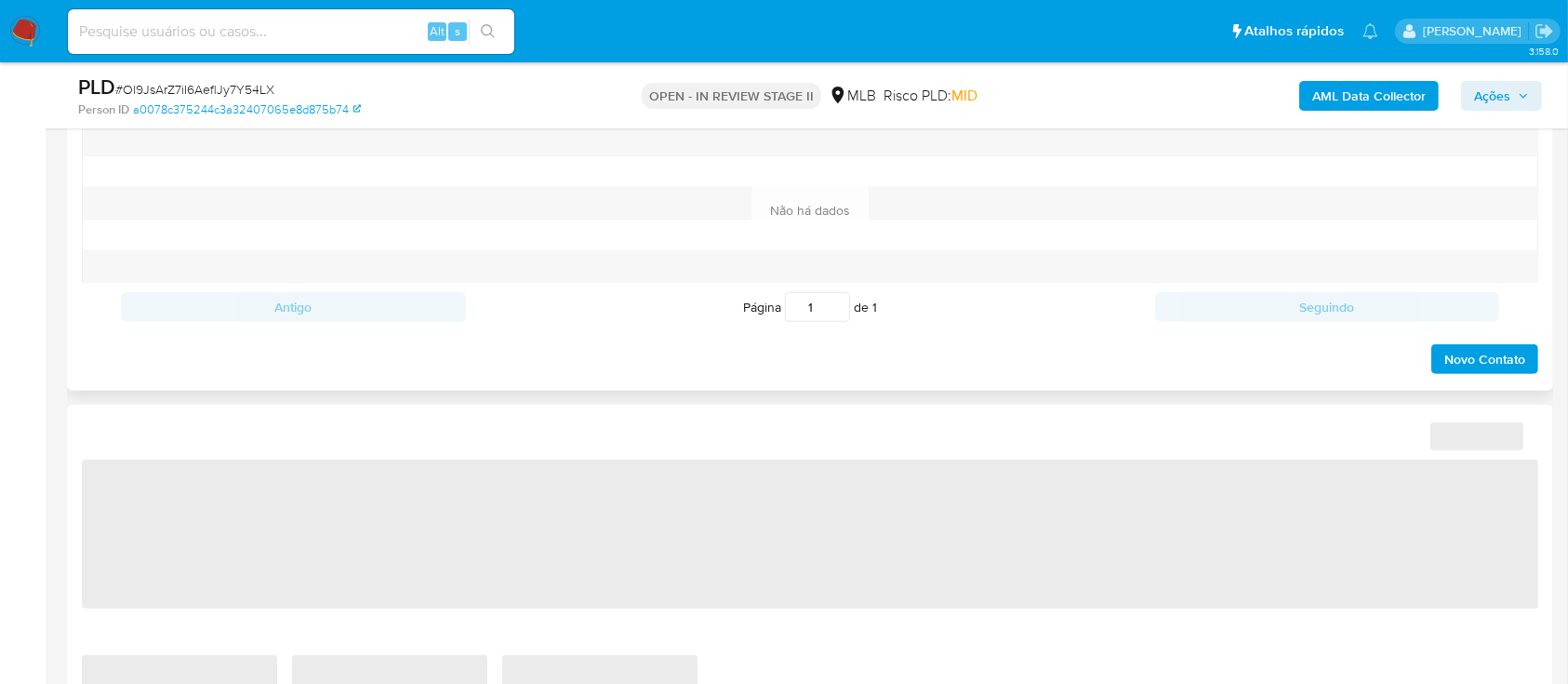
select select "10"
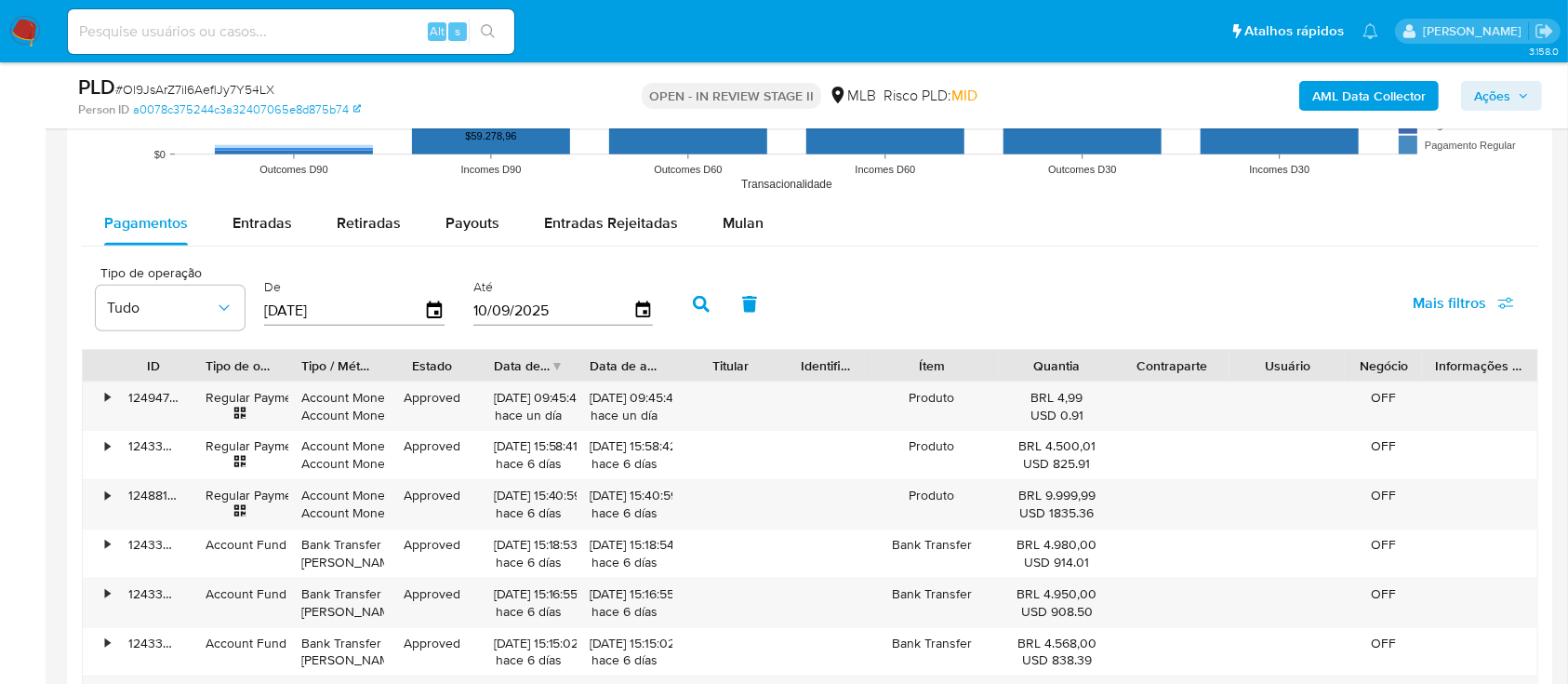
scroll to position [1985, 0]
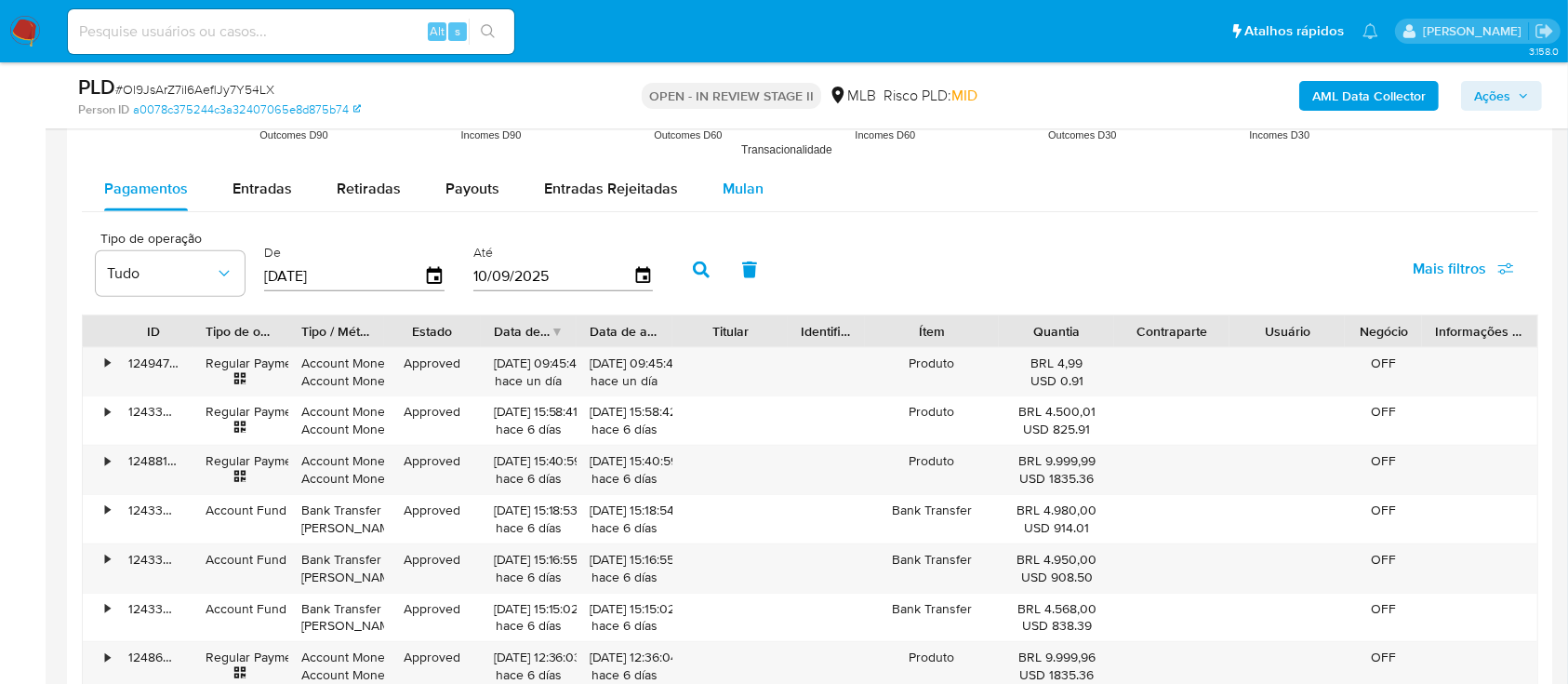
click at [732, 174] on div "Mulan" at bounding box center [743, 189] width 41 height 45
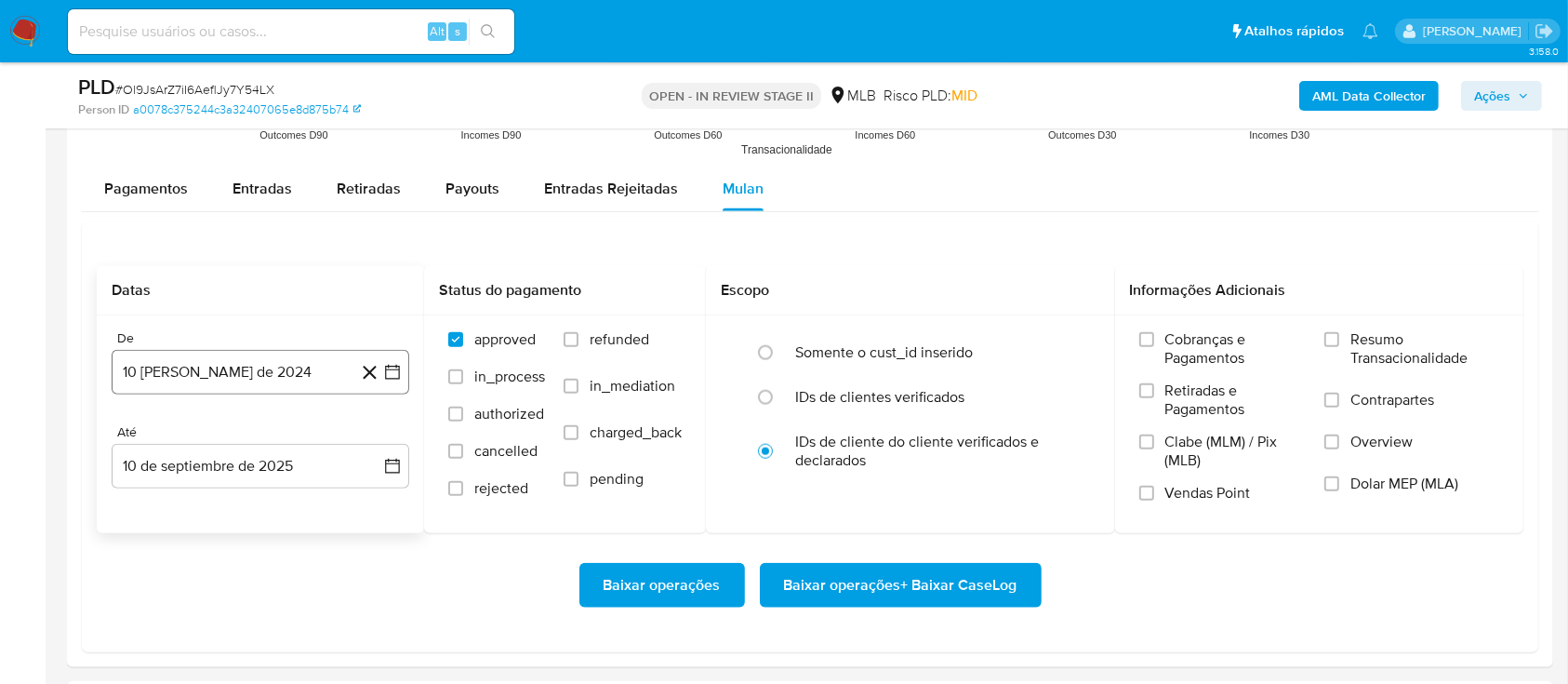
click at [387, 374] on icon "button" at bounding box center [392, 371] width 19 height 19
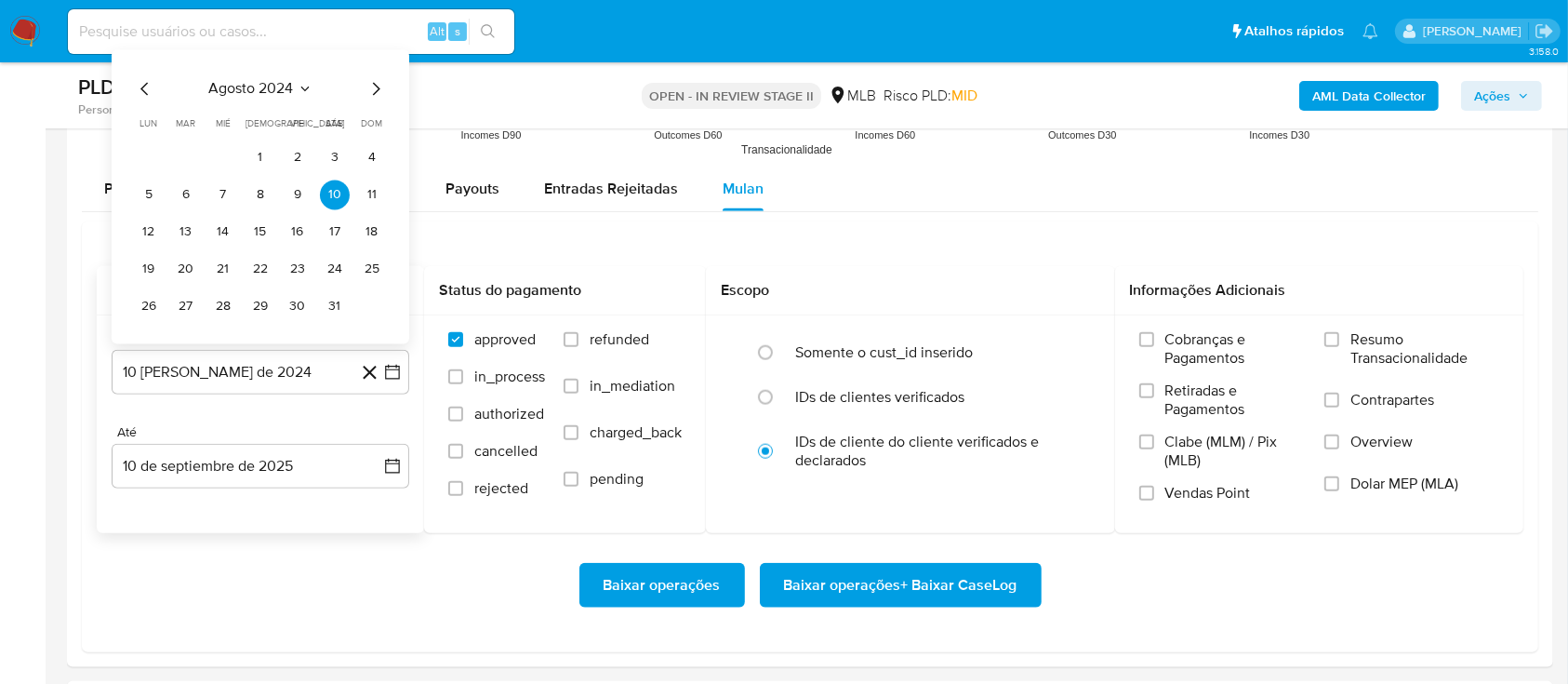
click at [295, 81] on button "agosto 2024" at bounding box center [261, 88] width 103 height 19
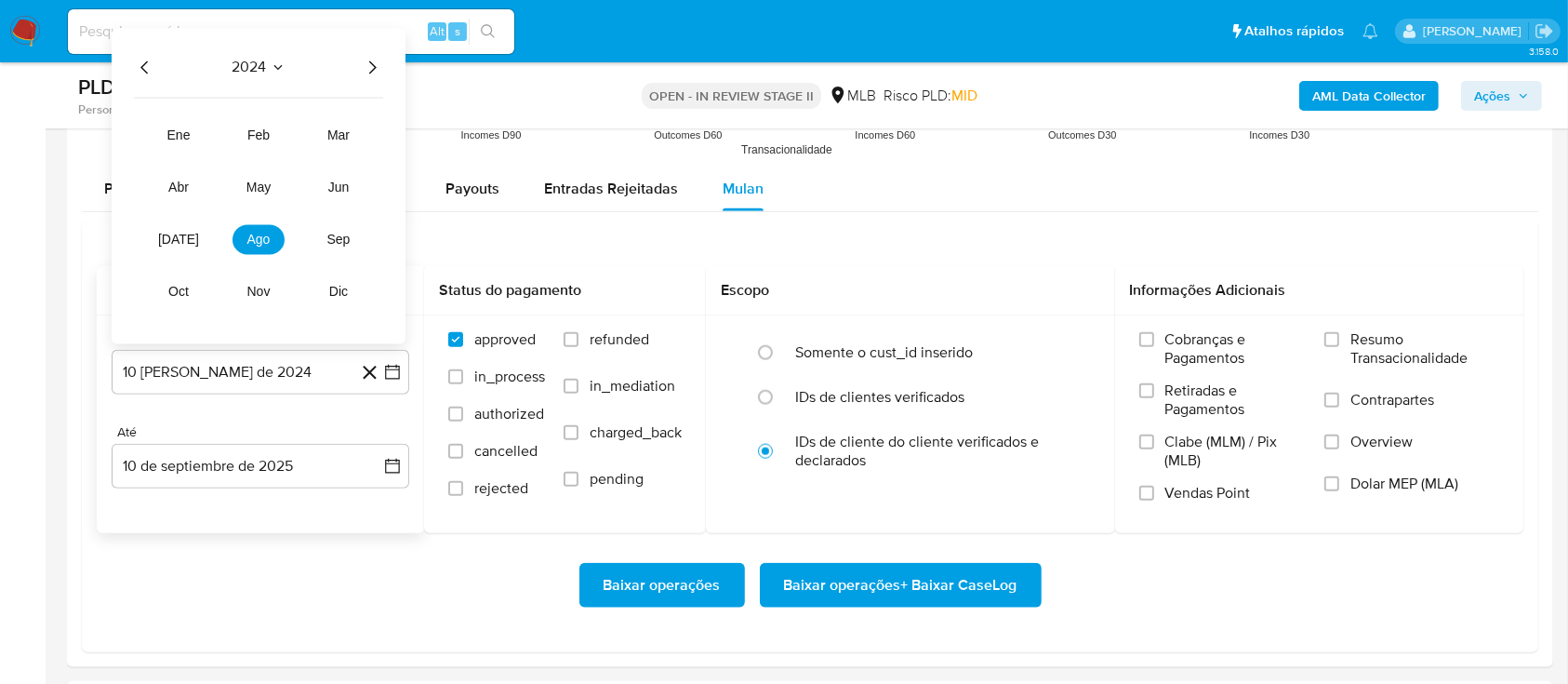
click at [375, 69] on icon "Año siguiente" at bounding box center [372, 66] width 22 height 22
click at [175, 239] on span "jul" at bounding box center [178, 239] width 41 height 15
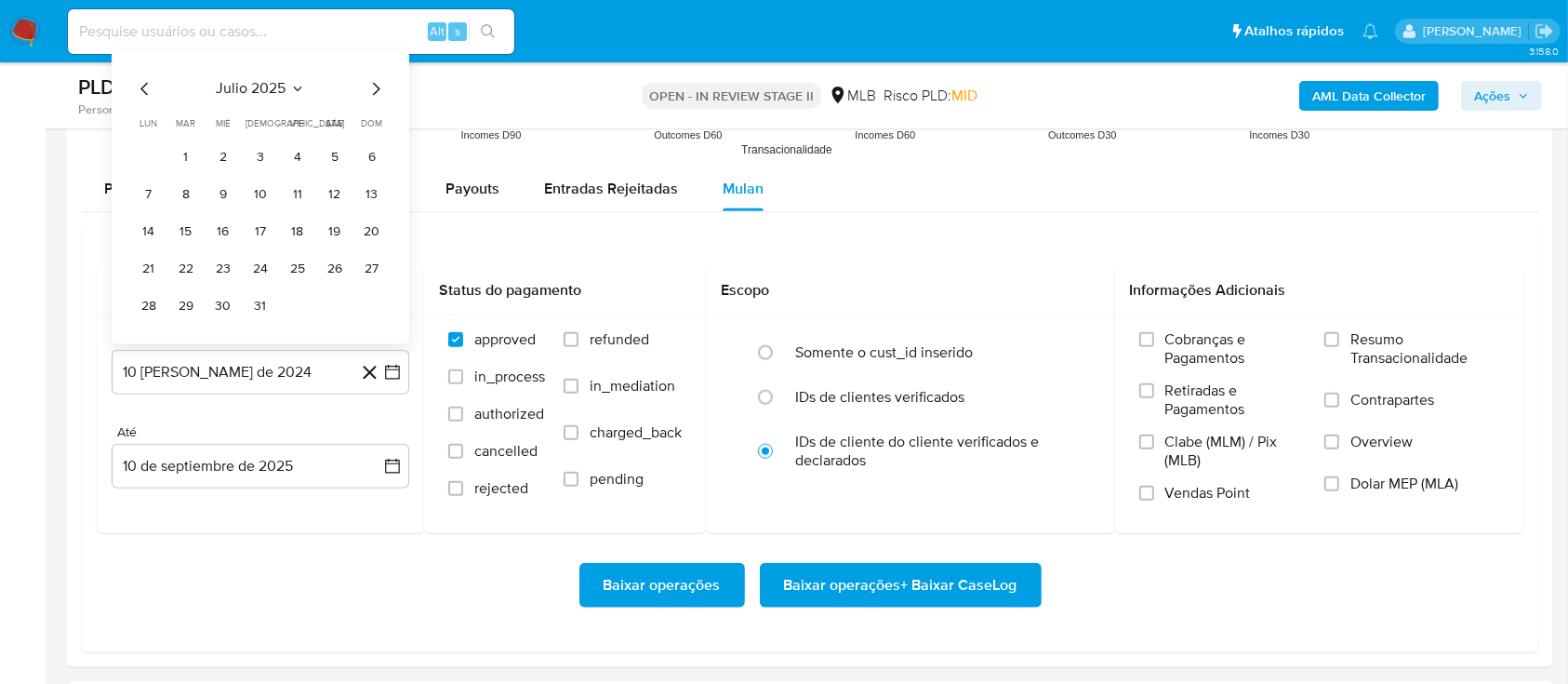
click at [189, 159] on button "1" at bounding box center [186, 157] width 30 height 30
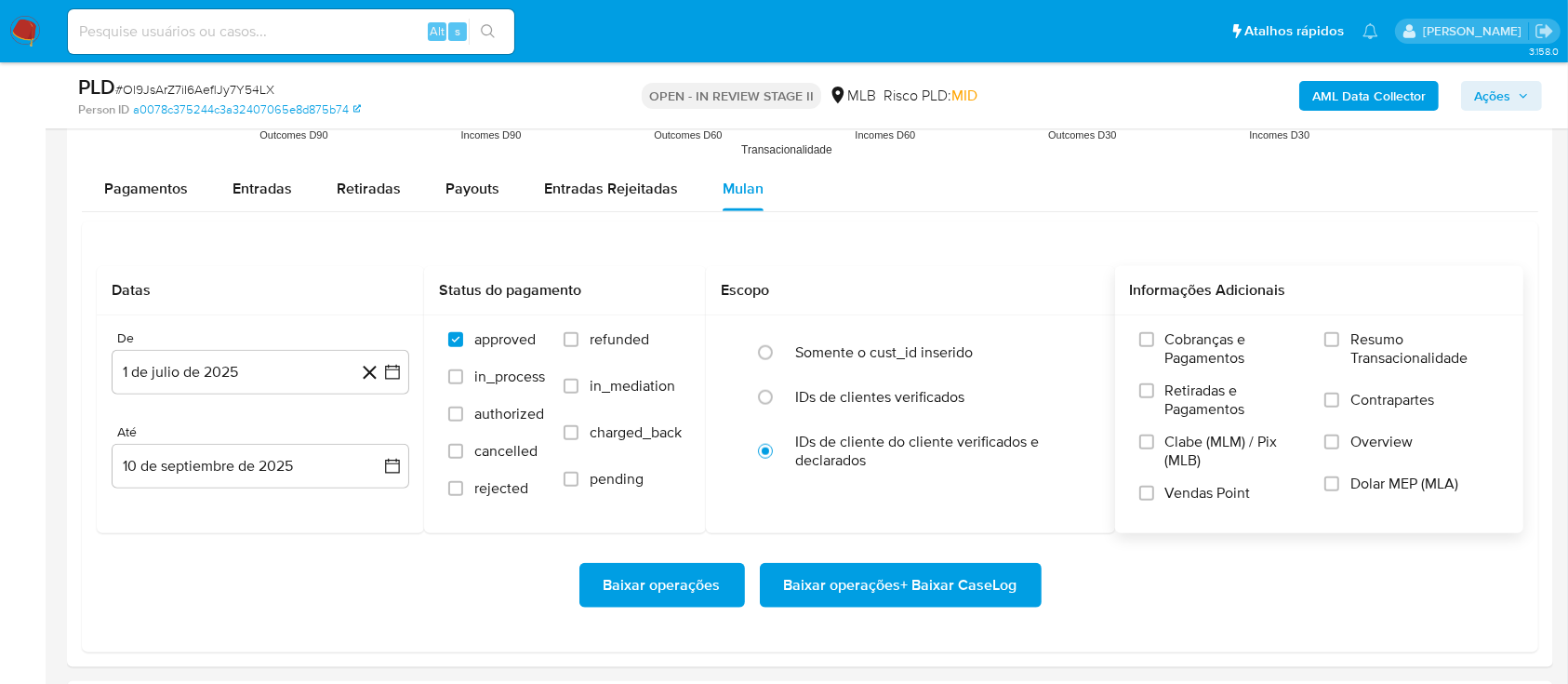
click at [1352, 346] on span "Resumo Transacionalidade" at bounding box center [1425, 349] width 149 height 37
click at [1339, 346] on input "Resumo Transacionalidade" at bounding box center [1331, 339] width 15 height 15
click at [890, 586] on span "Baixar operações + Baixar CaseLog" at bounding box center [901, 586] width 234 height 41
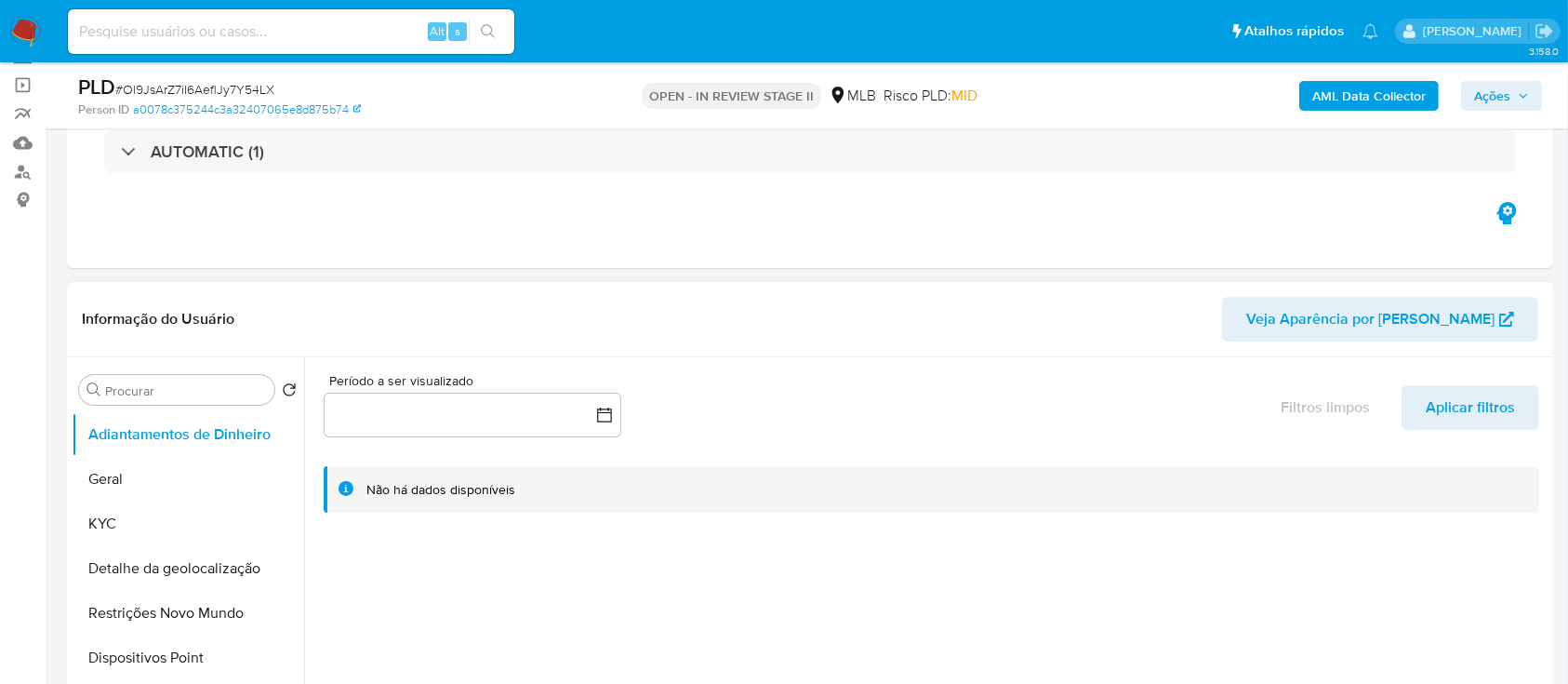
scroll to position [247, 0]
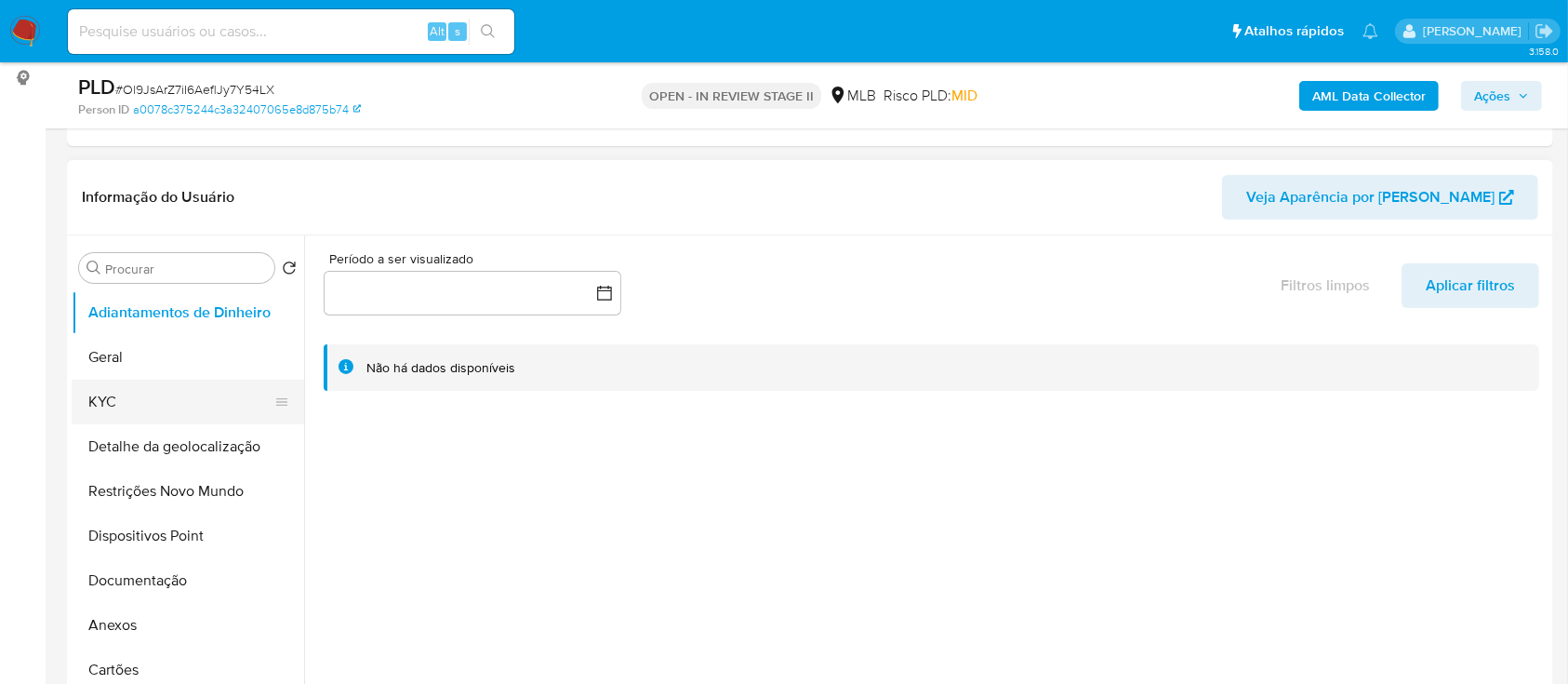
click at [143, 400] on button "KYC" at bounding box center [180, 402] width 217 height 45
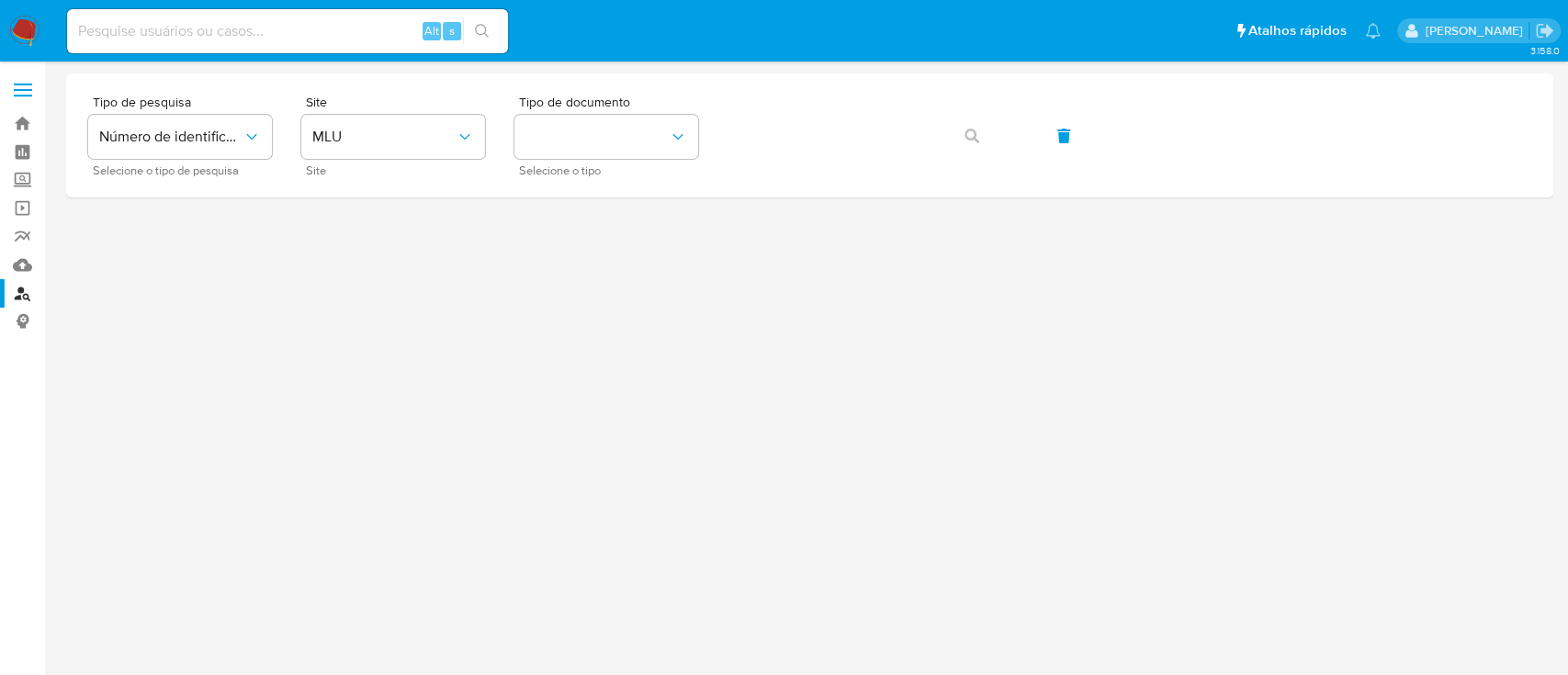
drag, startPoint x: 956, startPoint y: 362, endPoint x: 790, endPoint y: 309, distance: 174.3
click at [956, 363] on div at bounding box center [810, 335] width 1487 height 523
click at [19, 264] on link "Mulan" at bounding box center [109, 265] width 218 height 29
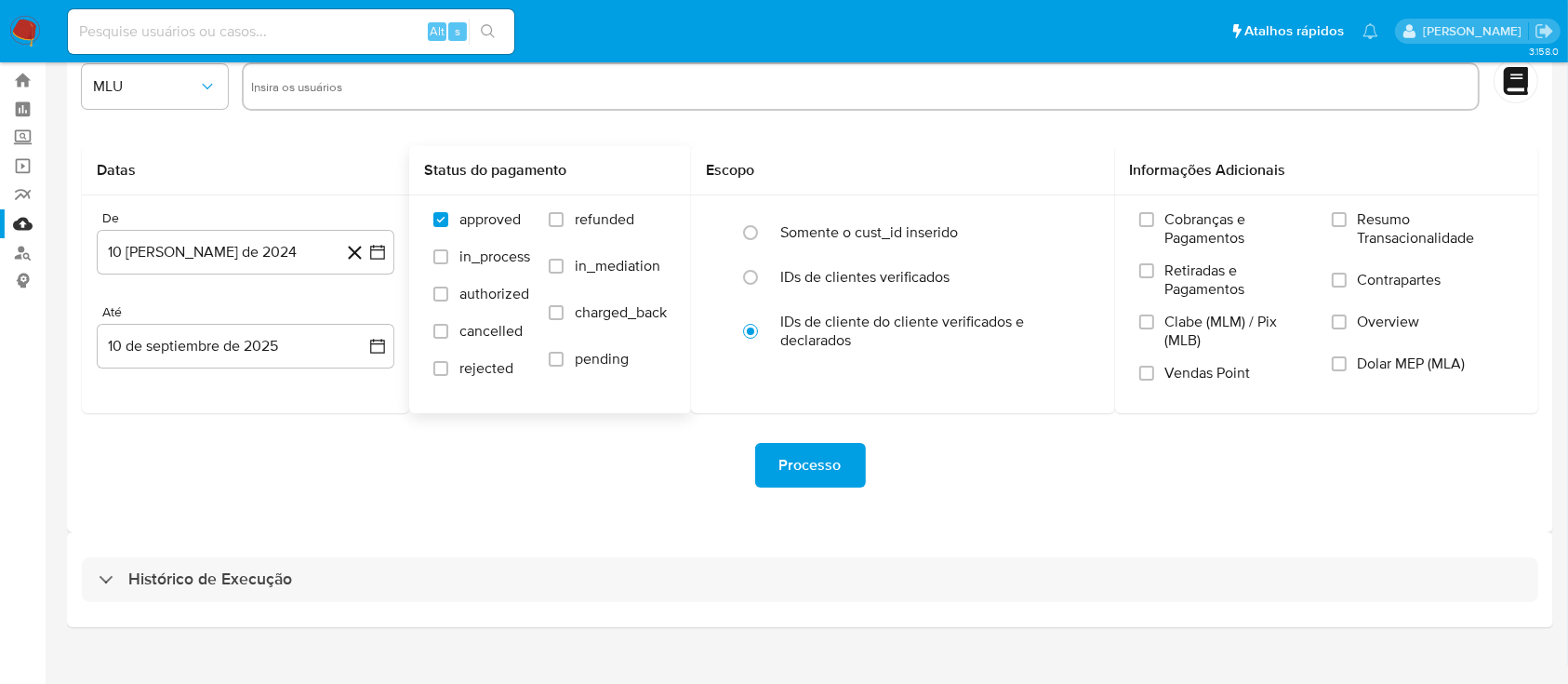
scroll to position [67, 0]
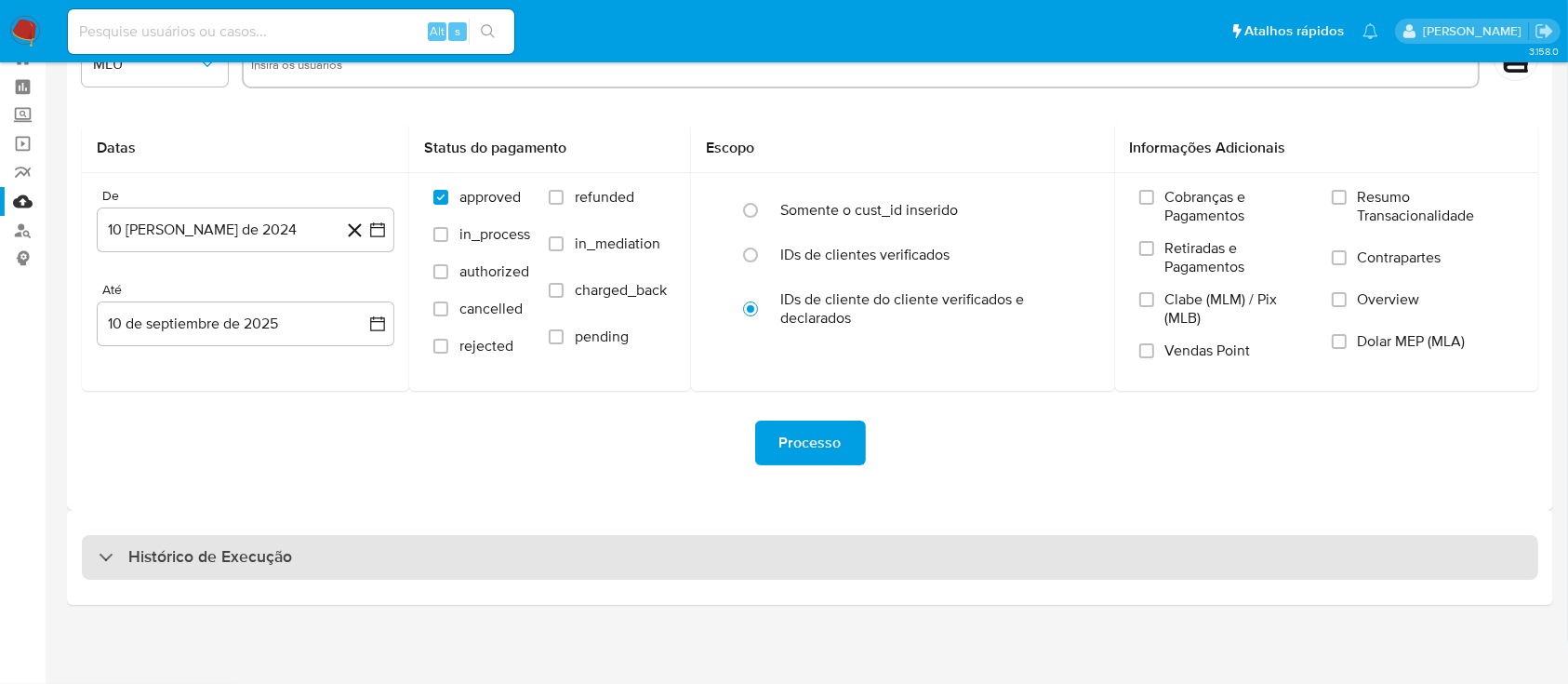
click at [112, 553] on div "Histórico de Execução" at bounding box center [195, 557] width 194 height 22
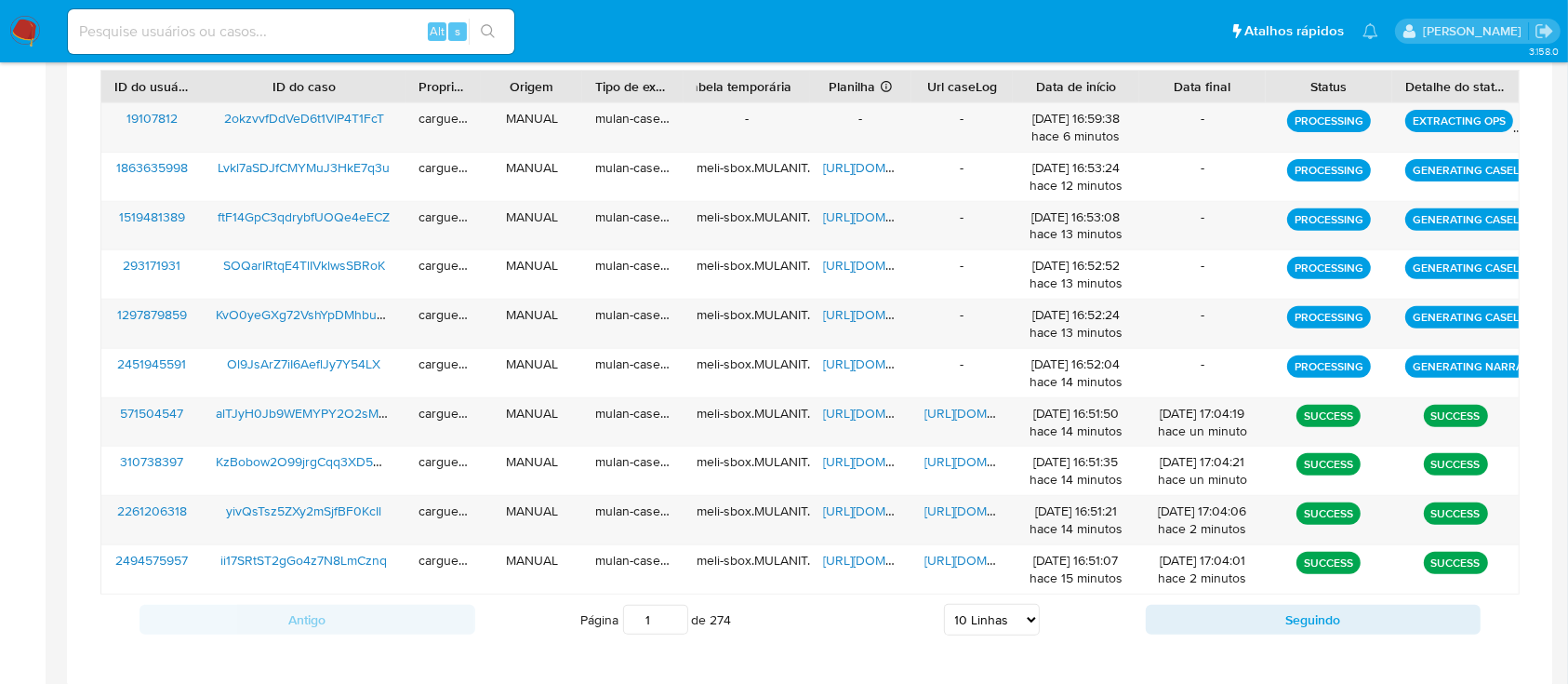
scroll to position [769, 0]
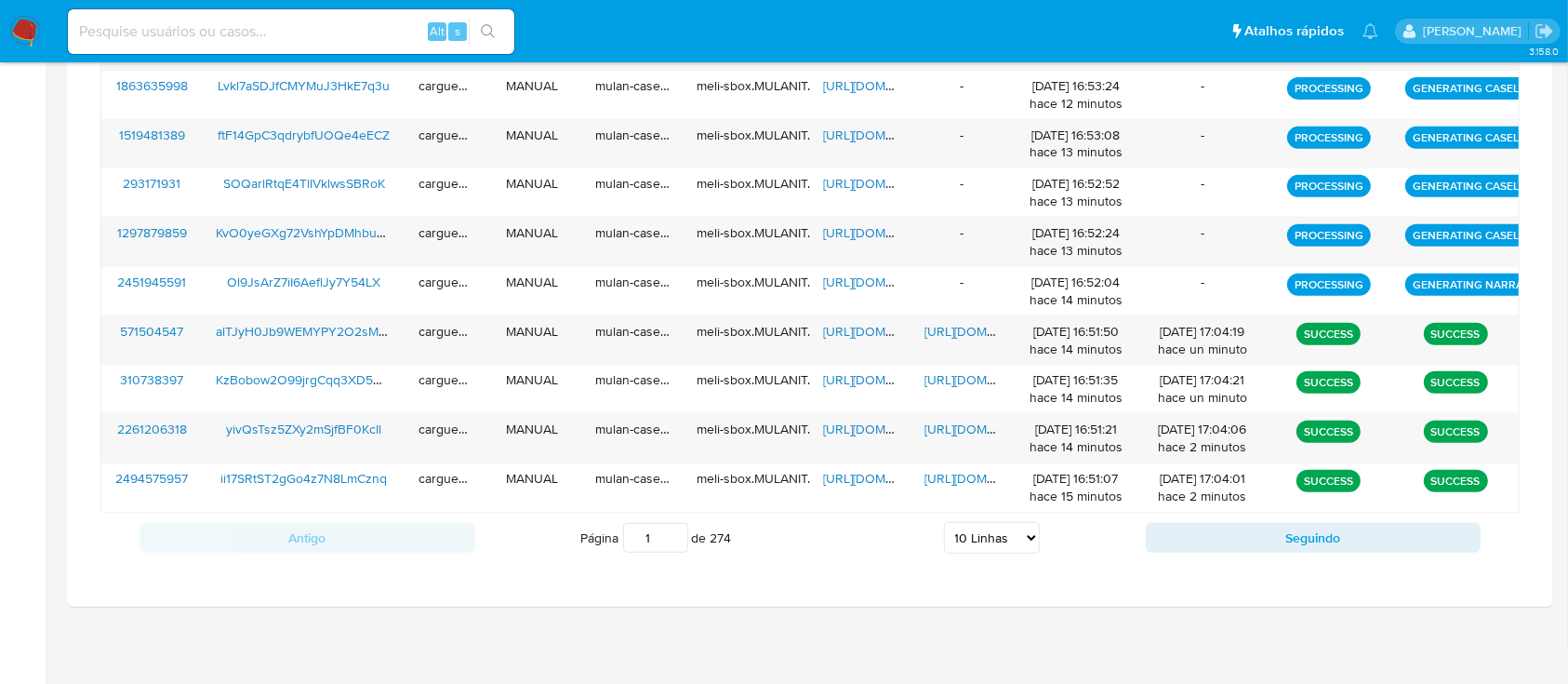
click at [1034, 527] on select "5 Linhas 10 Linhas 20 Linhas 25 Linhas 50 Linhas 100 Linhas" at bounding box center [991, 538] width 95 height 31
select select "20"
click at [944, 522] on select "5 Linhas 10 Linhas 20 Linhas 25 Linhas 50 Linhas 100 Linhas" at bounding box center [991, 538] width 95 height 31
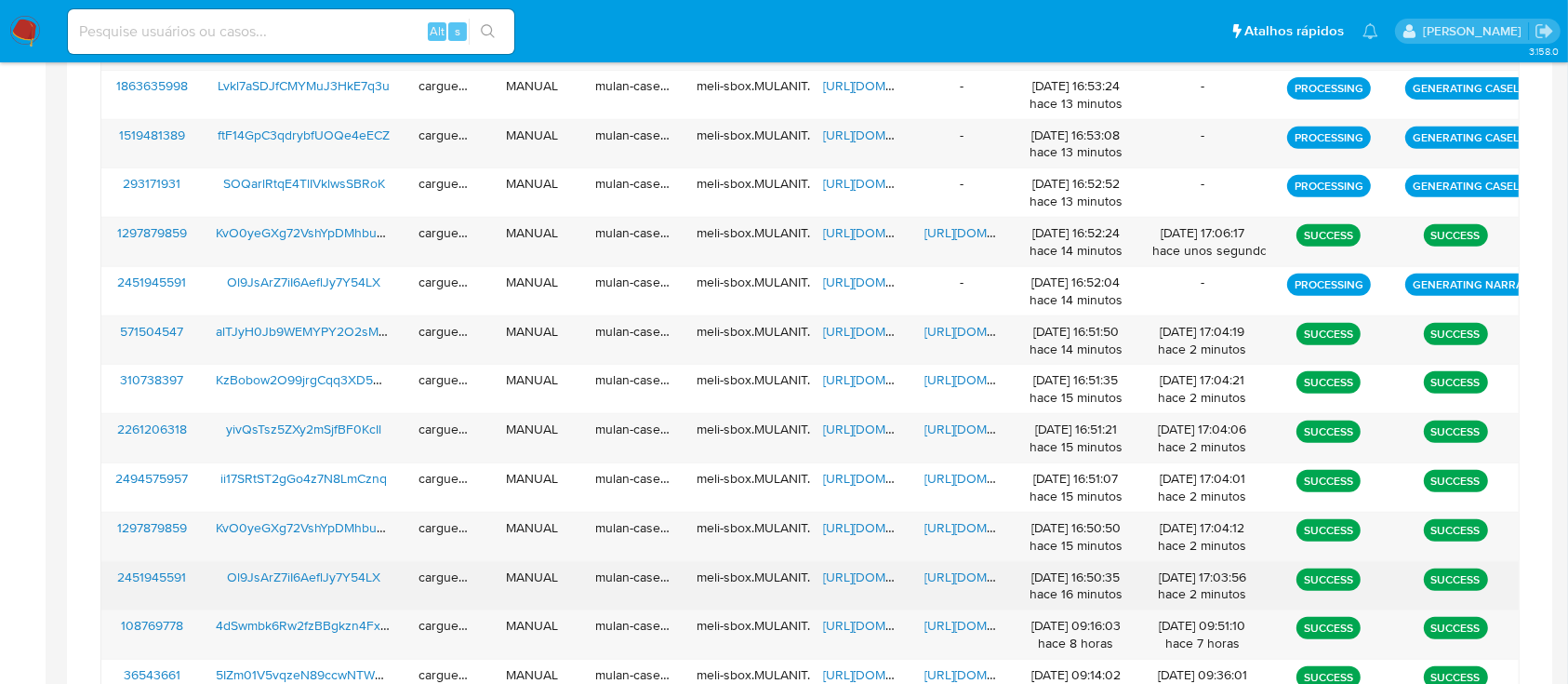
click at [848, 573] on span "[URL][DOMAIN_NAME]" at bounding box center [887, 577] width 129 height 19
click at [941, 574] on span "[URL][DOMAIN_NAME]" at bounding box center [989, 577] width 129 height 19
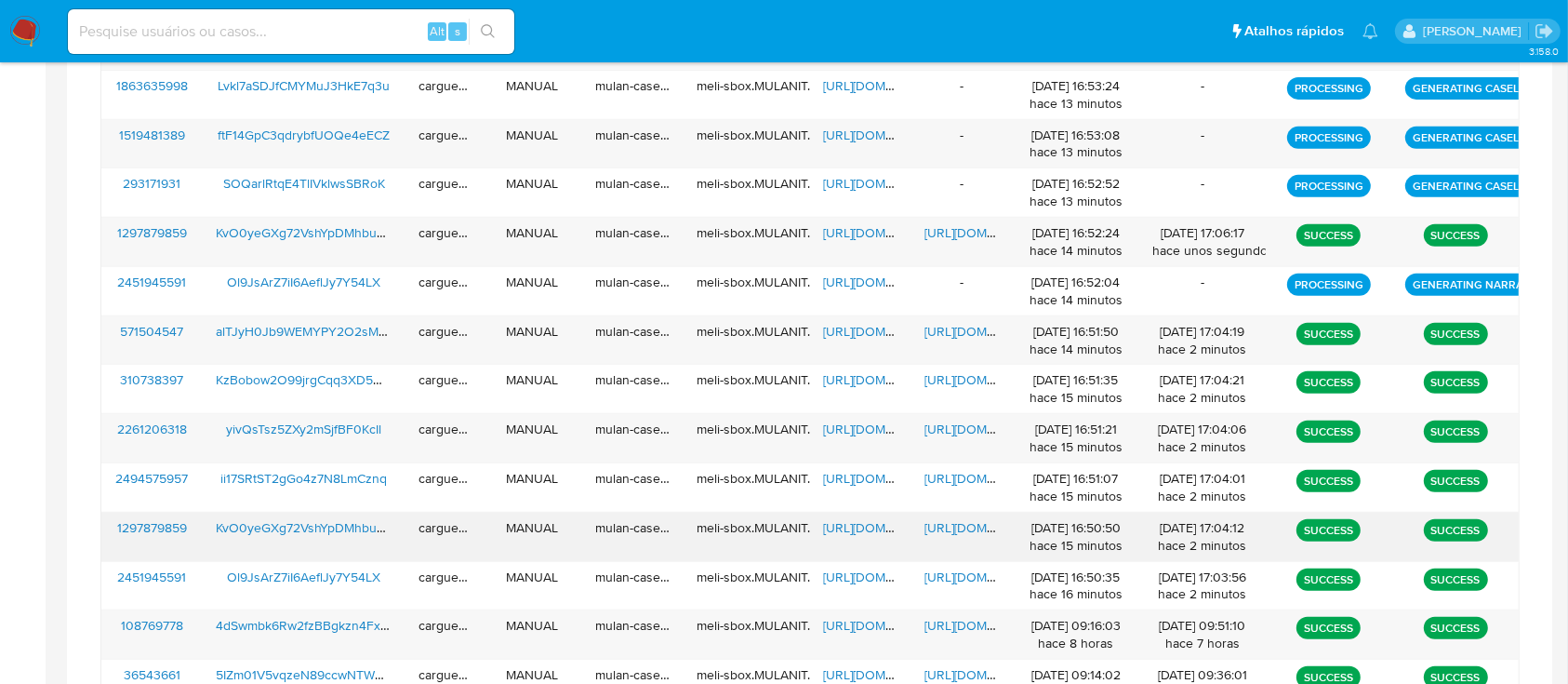
click at [860, 536] on div "[URL][DOMAIN_NAME]" at bounding box center [861, 537] width 101 height 49
click at [856, 527] on span "[URL][DOMAIN_NAME]" at bounding box center [887, 527] width 129 height 19
click at [939, 526] on span "https://docs.google.com/document/d/1P8N4zXXbp86JeQFxNAFSBb82UIl4MP0sJZEQtxo7YSo…" at bounding box center [989, 527] width 129 height 19
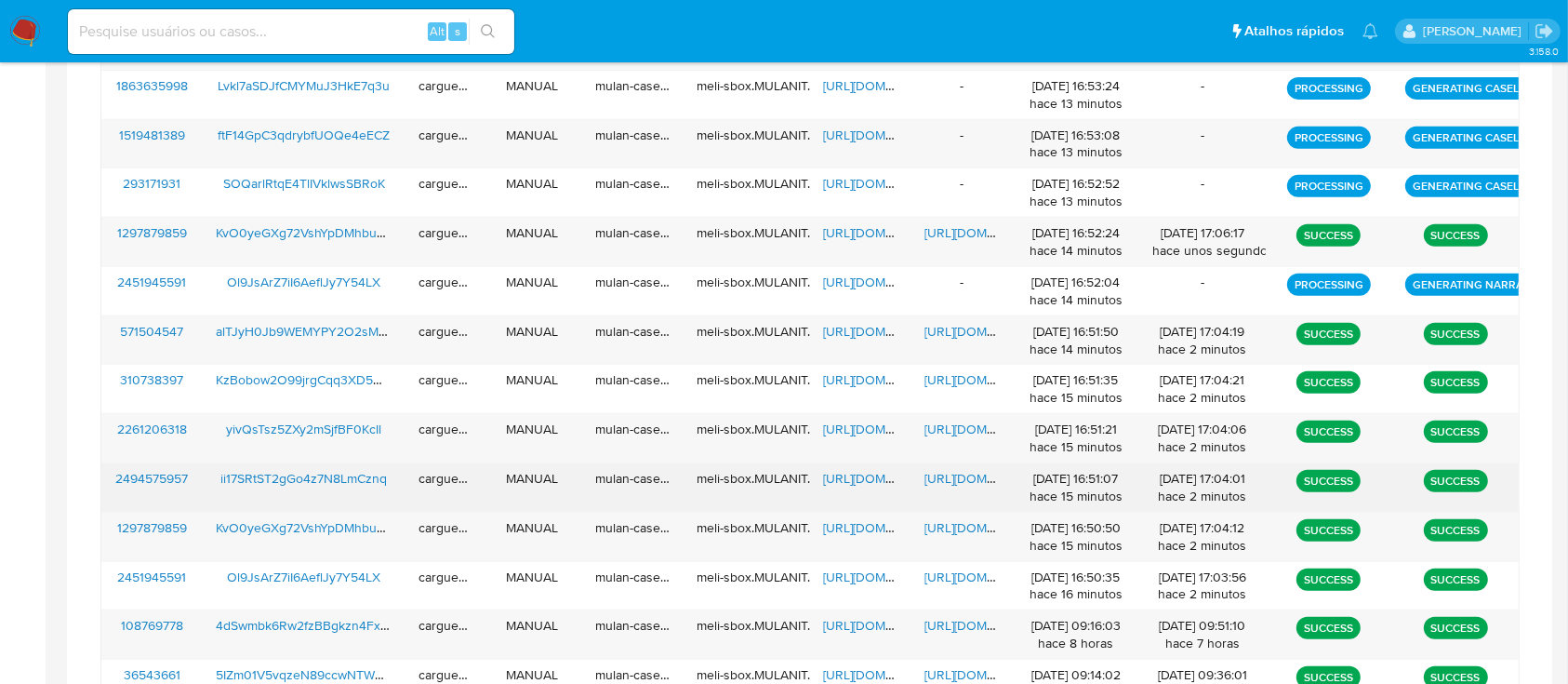
click at [854, 475] on span "[URL][DOMAIN_NAME]" at bounding box center [887, 477] width 129 height 19
click at [964, 478] on span "[URL][DOMAIN_NAME]" at bounding box center [989, 477] width 129 height 19
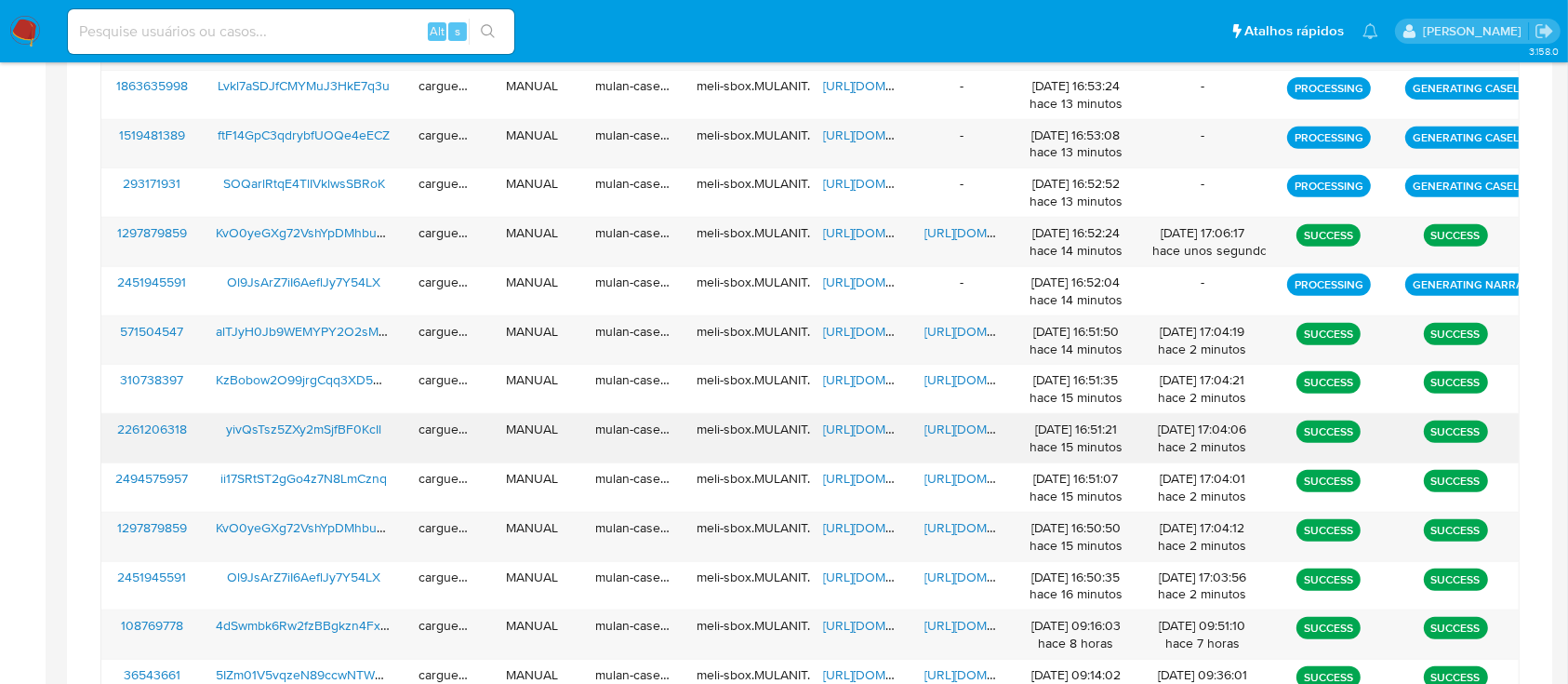
click at [873, 430] on span "[URL][DOMAIN_NAME]" at bounding box center [887, 429] width 129 height 19
click at [959, 430] on span "[URL][DOMAIN_NAME]" at bounding box center [989, 429] width 129 height 19
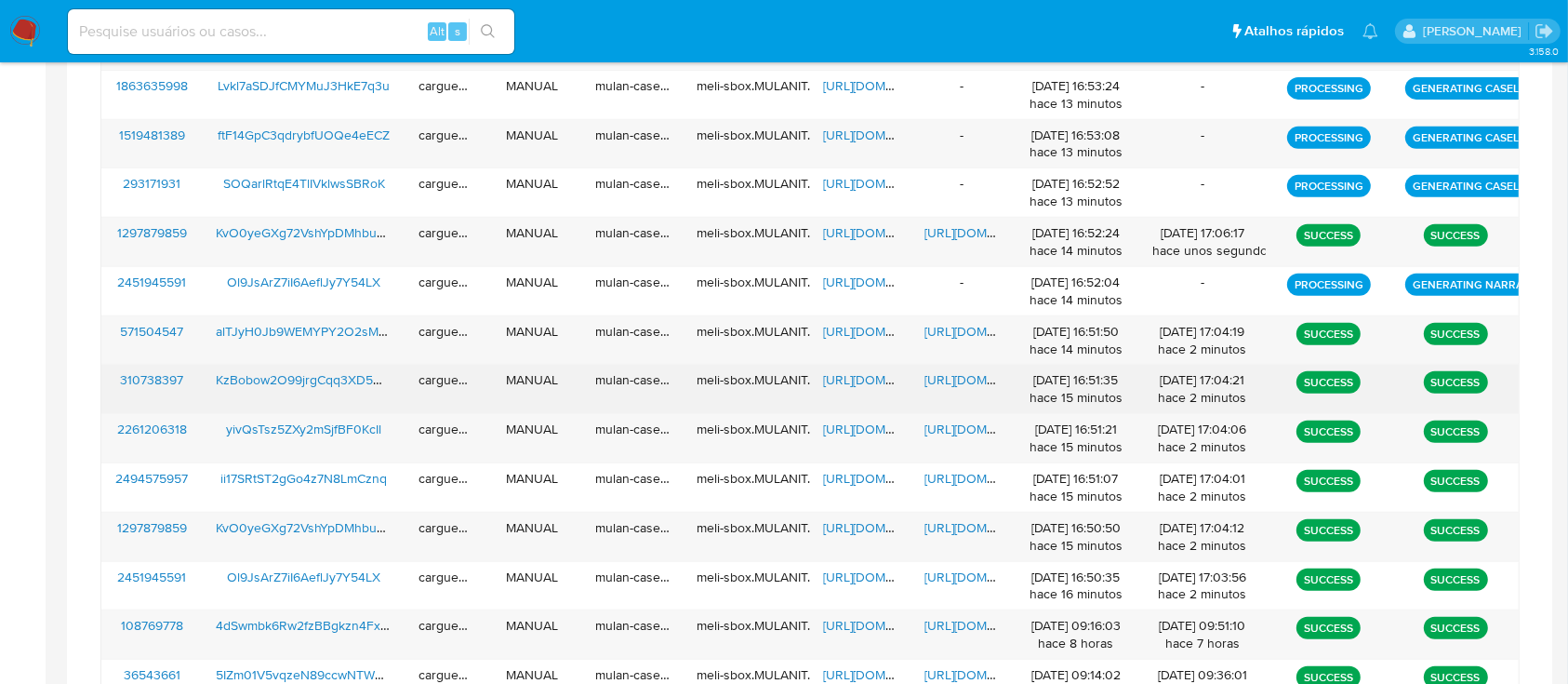
click at [843, 370] on span "[URL][DOMAIN_NAME]" at bounding box center [887, 379] width 129 height 19
click at [971, 377] on span "[URL][DOMAIN_NAME]" at bounding box center [989, 379] width 129 height 19
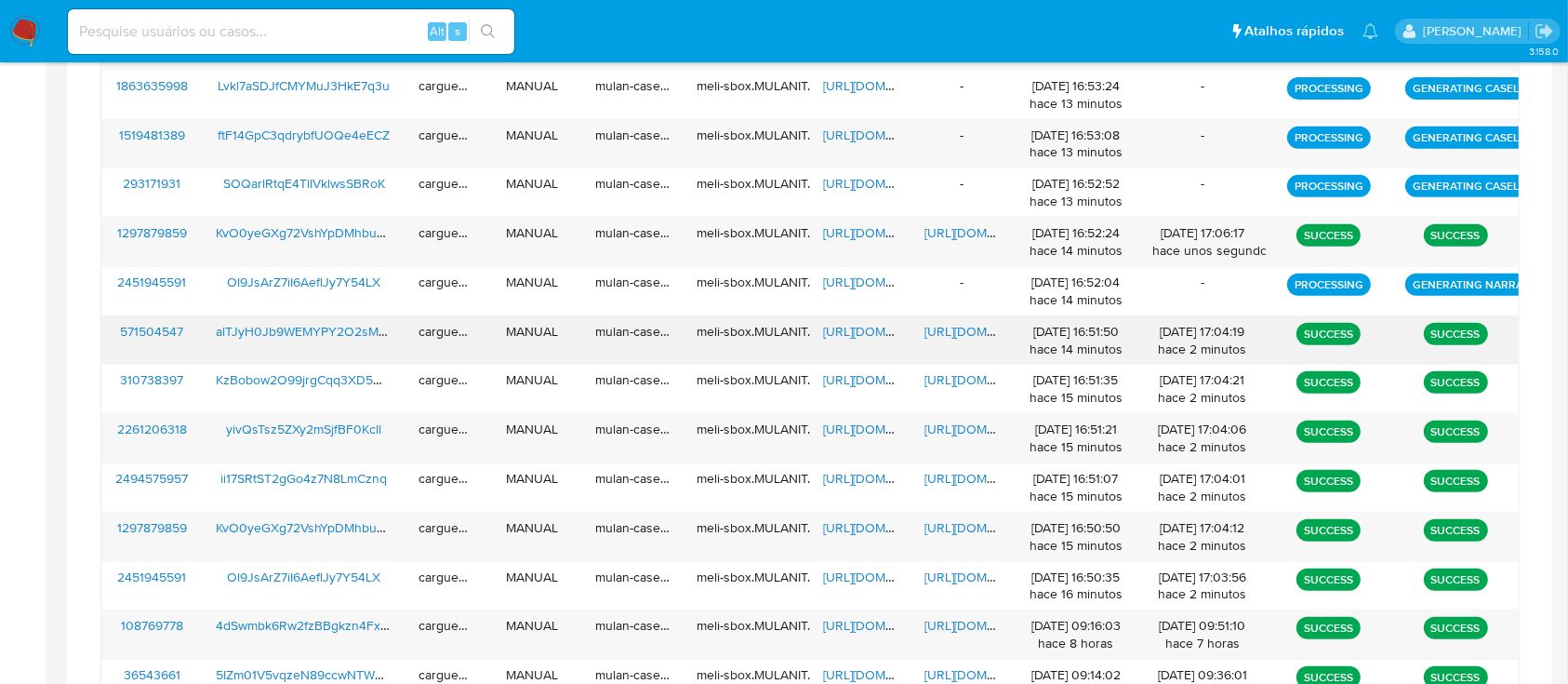
click at [848, 331] on span "[URL][DOMAIN_NAME]" at bounding box center [887, 330] width 129 height 19
click at [952, 330] on span "[URL][DOMAIN_NAME]" at bounding box center [989, 330] width 129 height 19
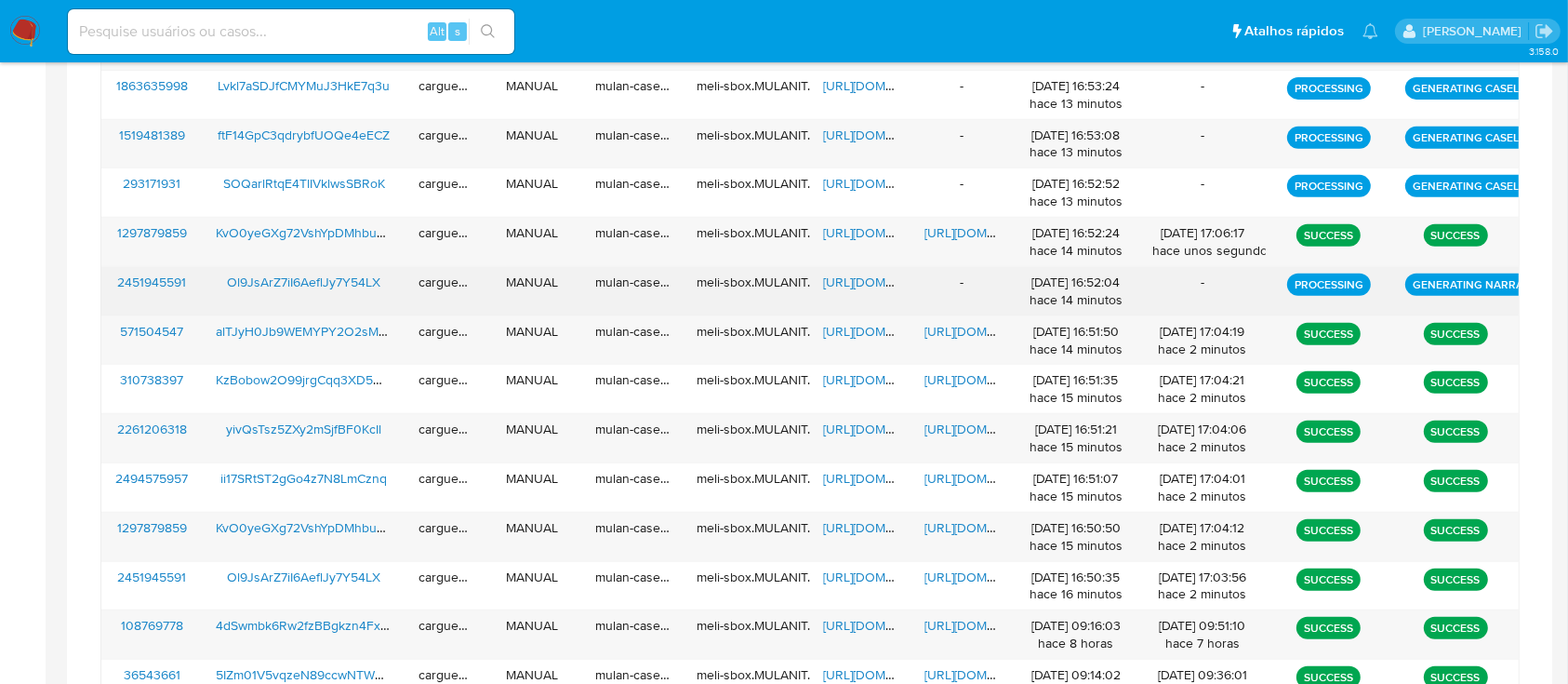
click at [925, 288] on div "-" at bounding box center [962, 291] width 101 height 49
click at [920, 299] on div "-" at bounding box center [962, 291] width 101 height 49
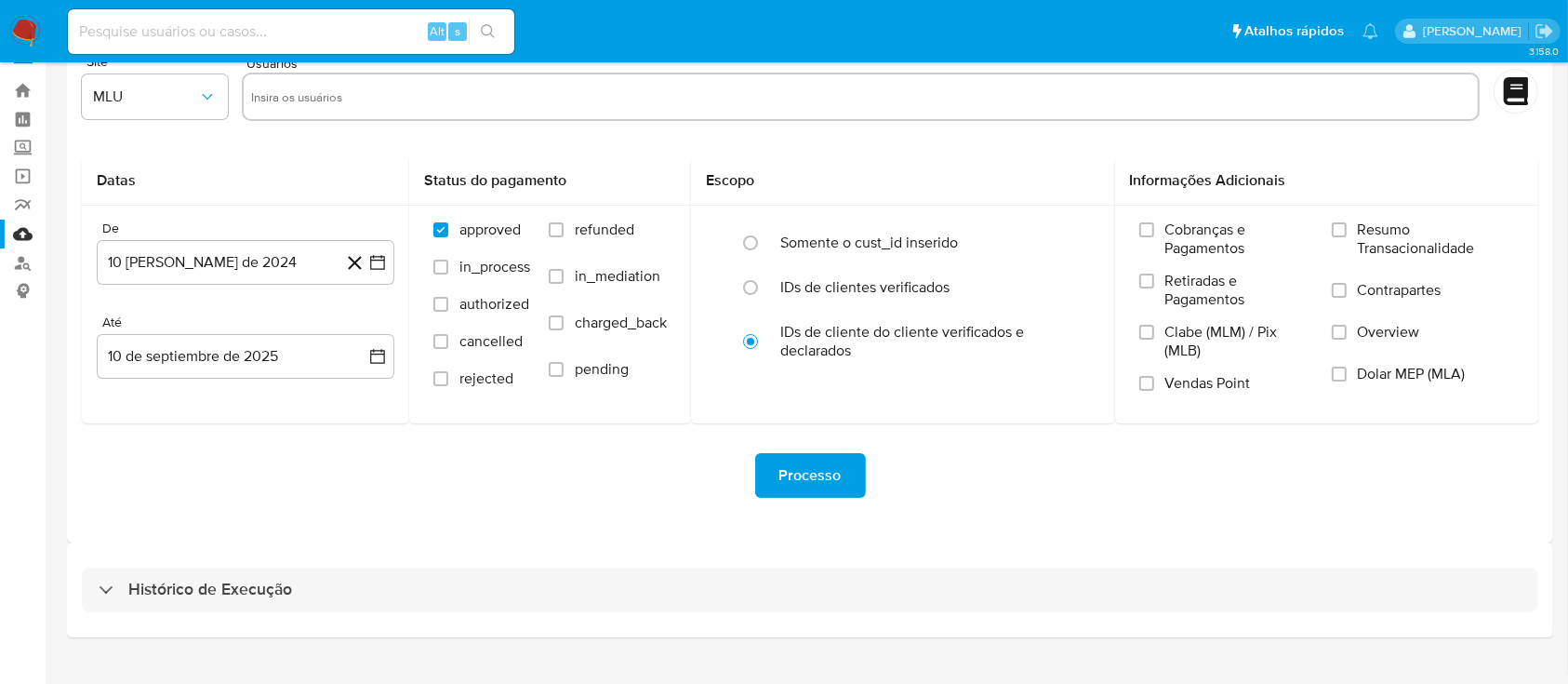
scroll to position [67, 0]
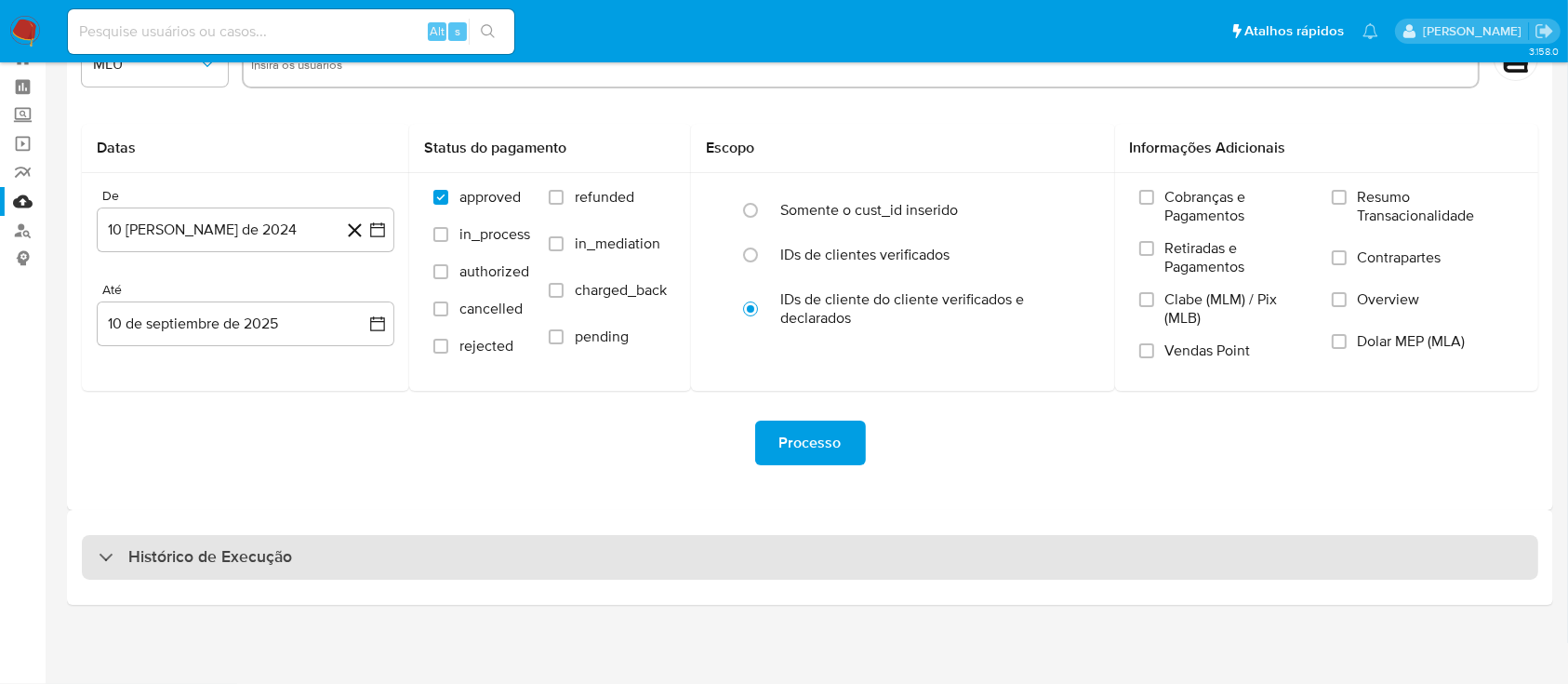
click at [105, 554] on div "Histórico de Execução" at bounding box center [195, 557] width 194 height 22
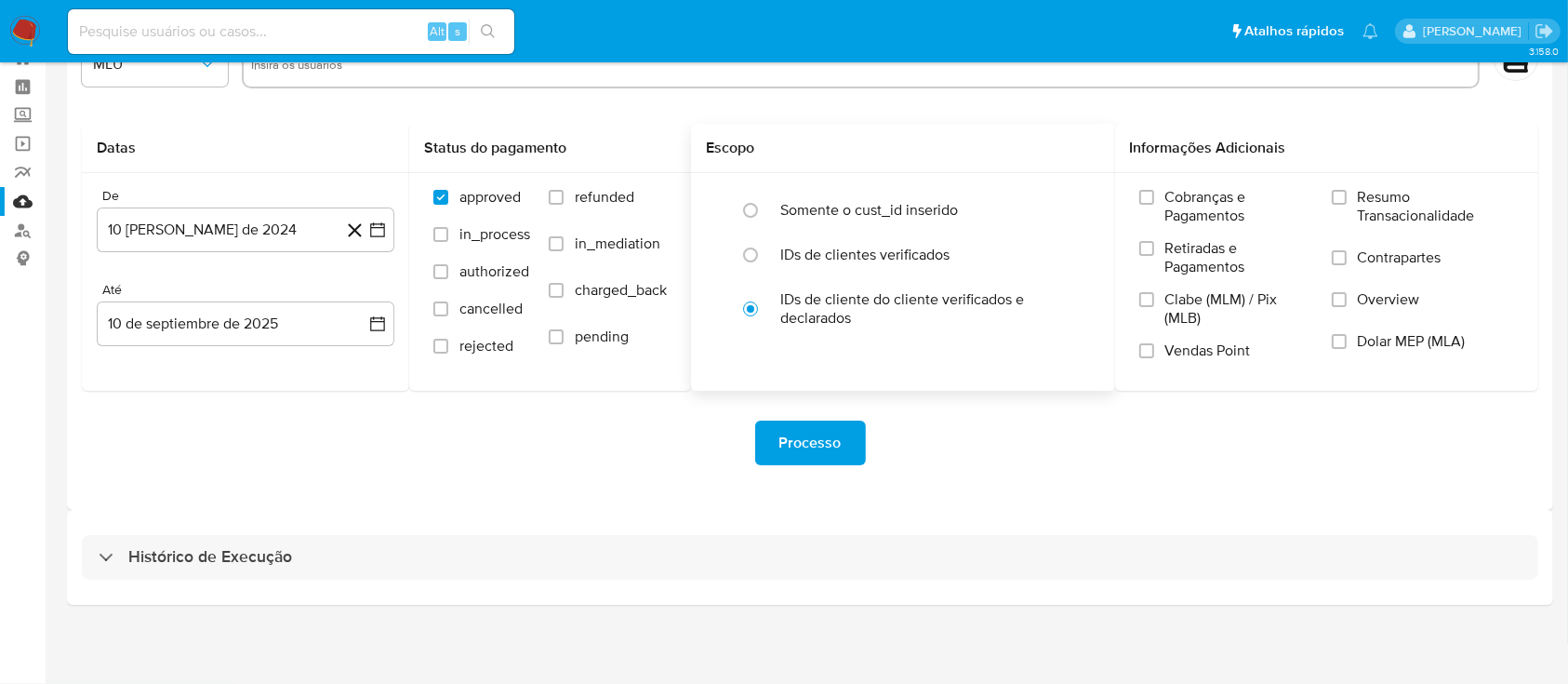
select select "10"
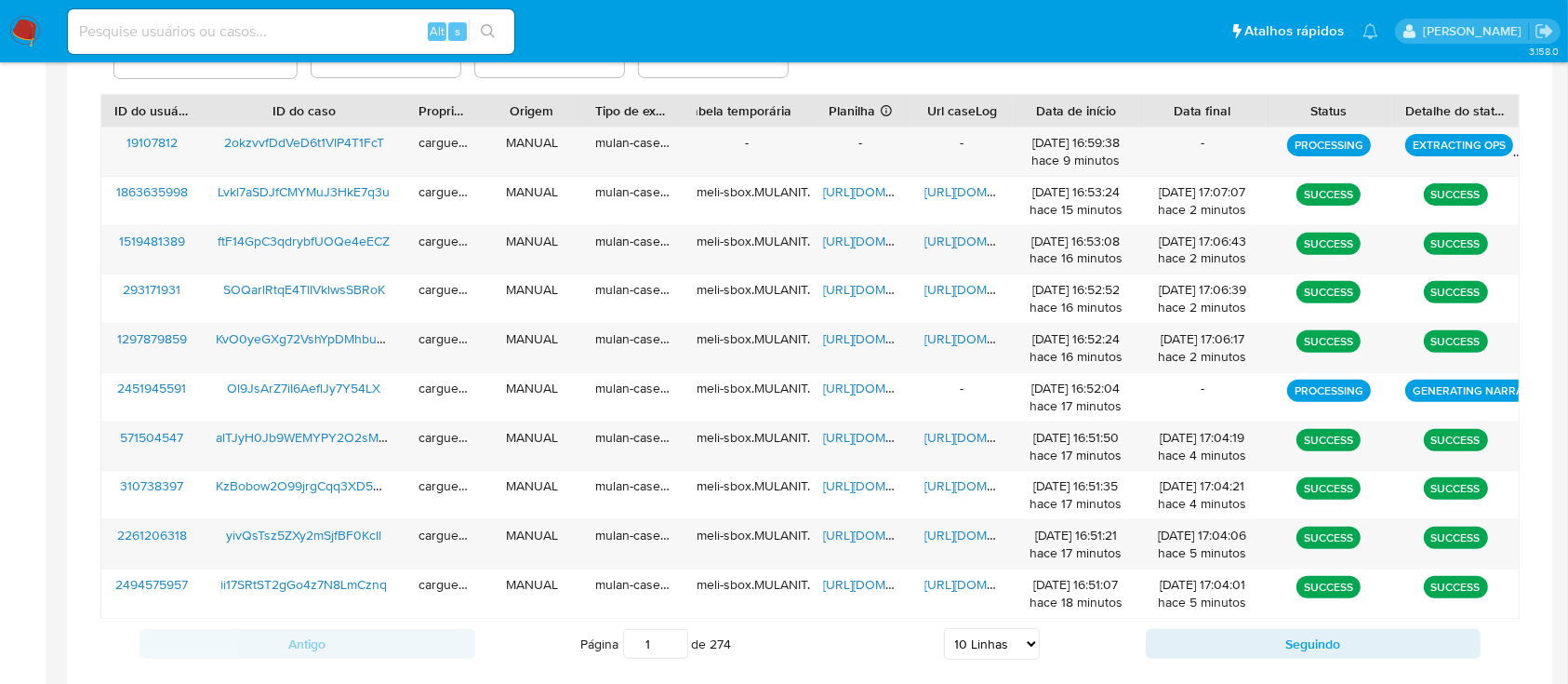
scroll to position [687, 0]
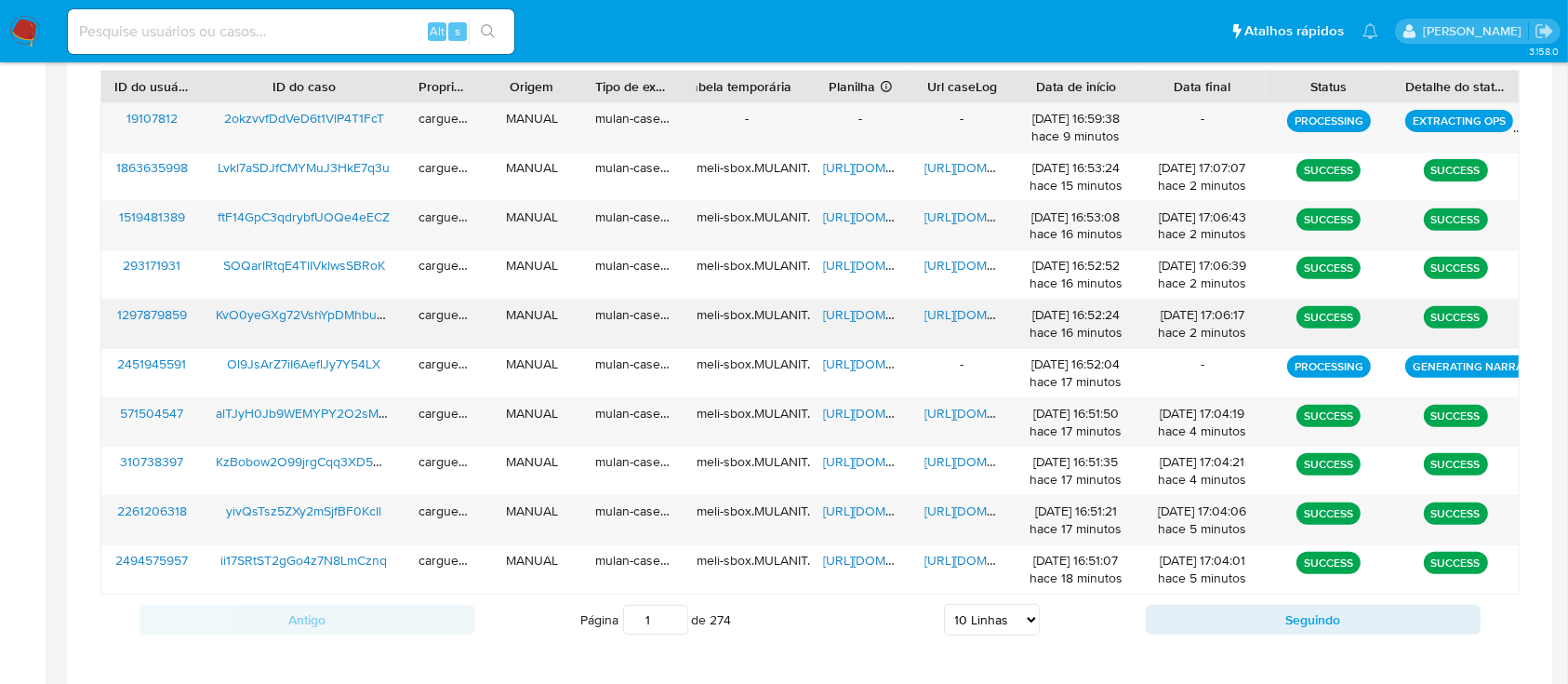
click at [862, 316] on span "[URL][DOMAIN_NAME]" at bounding box center [887, 314] width 129 height 19
click at [945, 311] on span "[URL][DOMAIN_NAME]" at bounding box center [989, 314] width 129 height 19
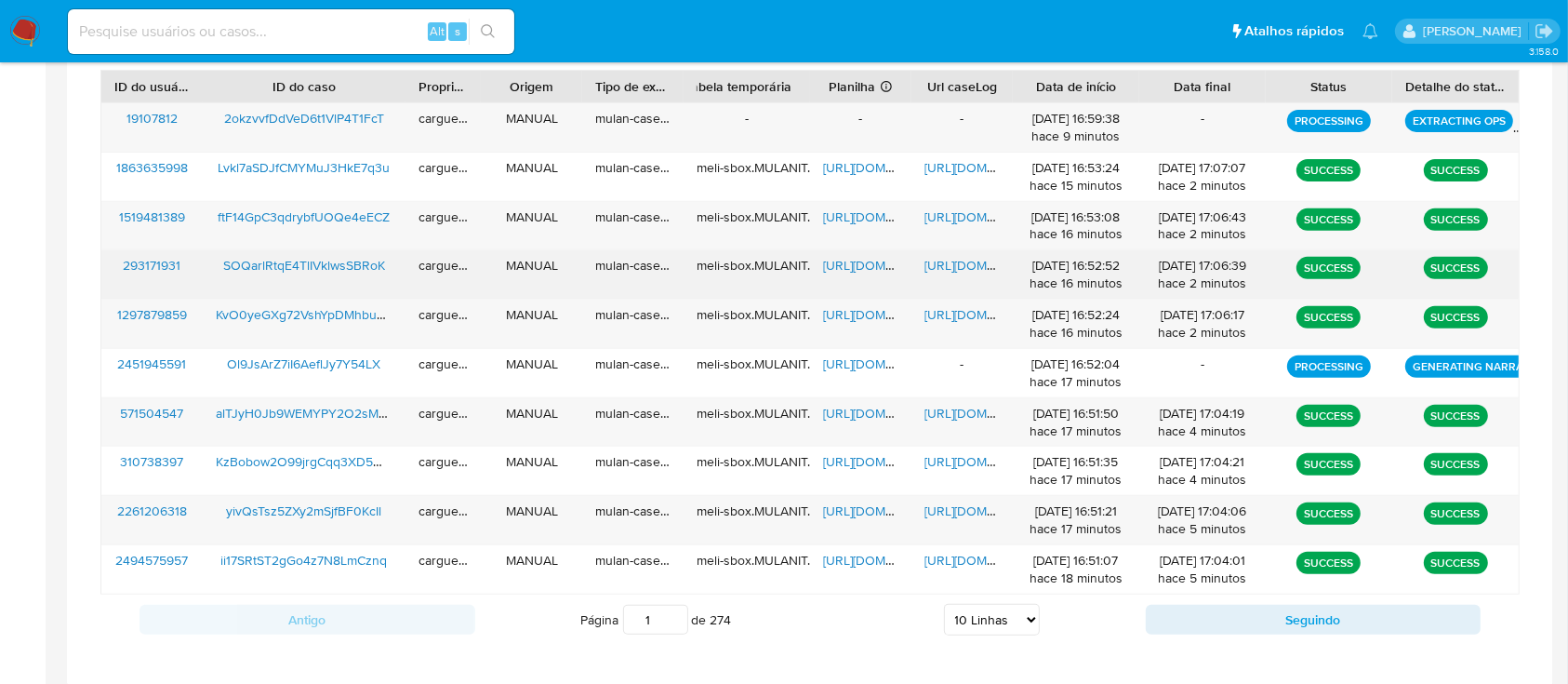
click at [851, 269] on span "[URL][DOMAIN_NAME]" at bounding box center [887, 265] width 129 height 19
click at [951, 259] on span "[URL][DOMAIN_NAME]" at bounding box center [989, 265] width 129 height 19
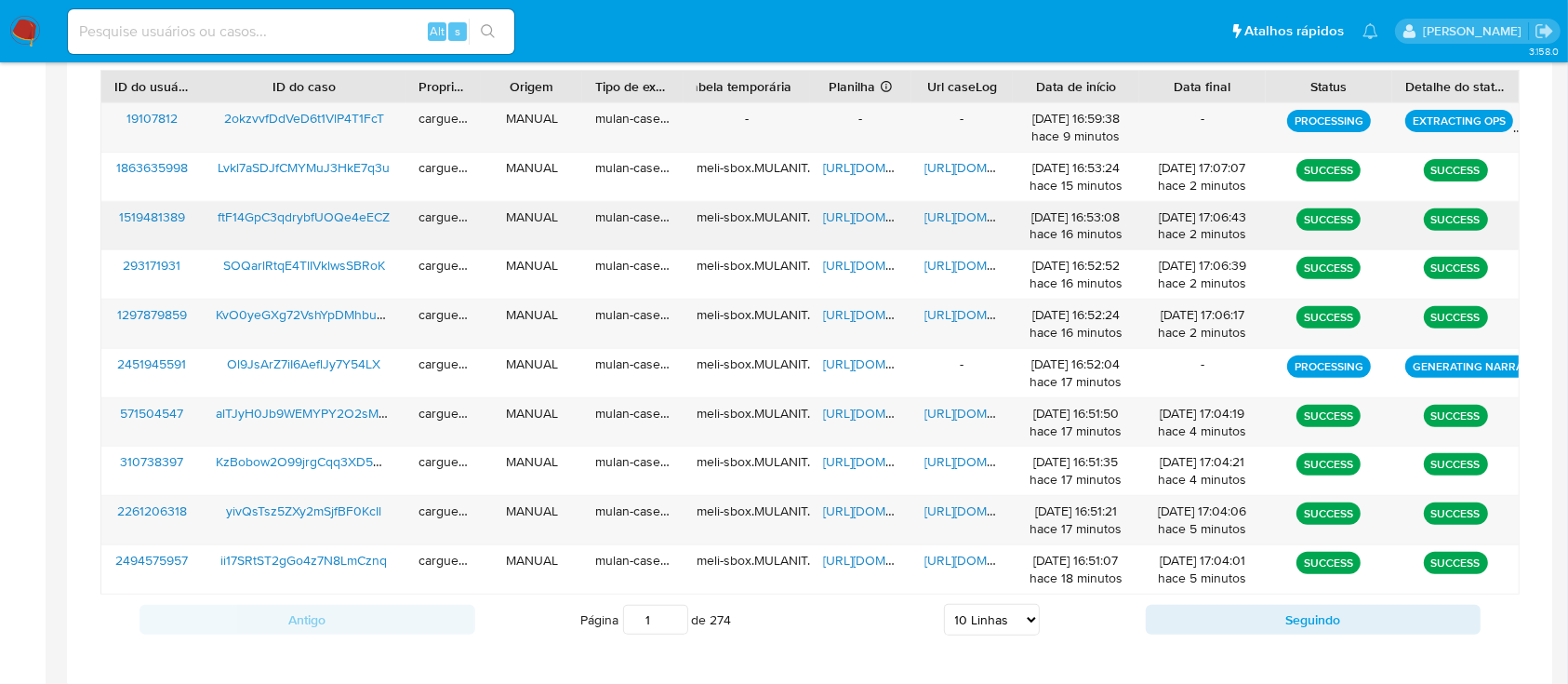
click at [857, 216] on span "[URL][DOMAIN_NAME]" at bounding box center [887, 216] width 129 height 19
click at [968, 217] on span "[URL][DOMAIN_NAME]" at bounding box center [989, 216] width 129 height 19
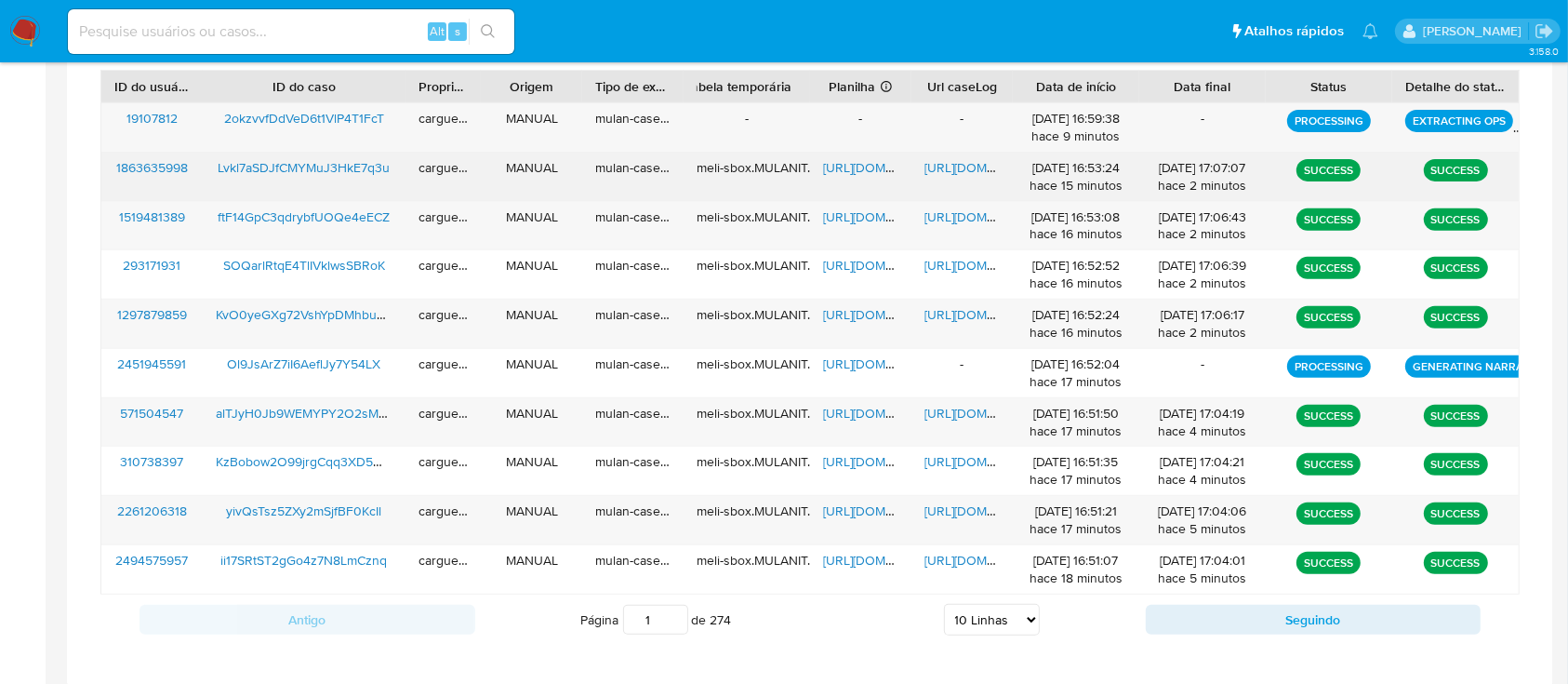
click at [851, 170] on span "[URL][DOMAIN_NAME]" at bounding box center [887, 167] width 129 height 19
click at [950, 160] on span "[URL][DOMAIN_NAME]" at bounding box center [989, 167] width 129 height 19
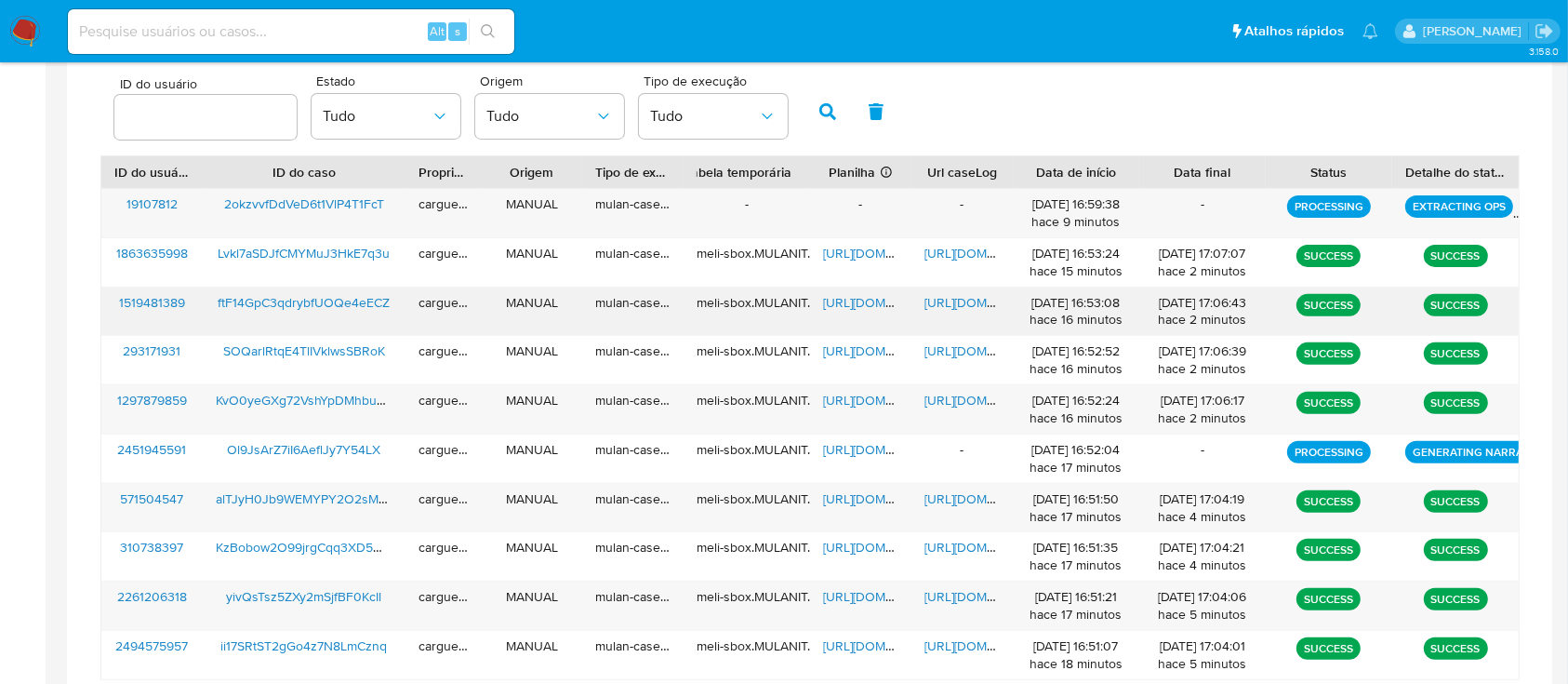
scroll to position [563, 0]
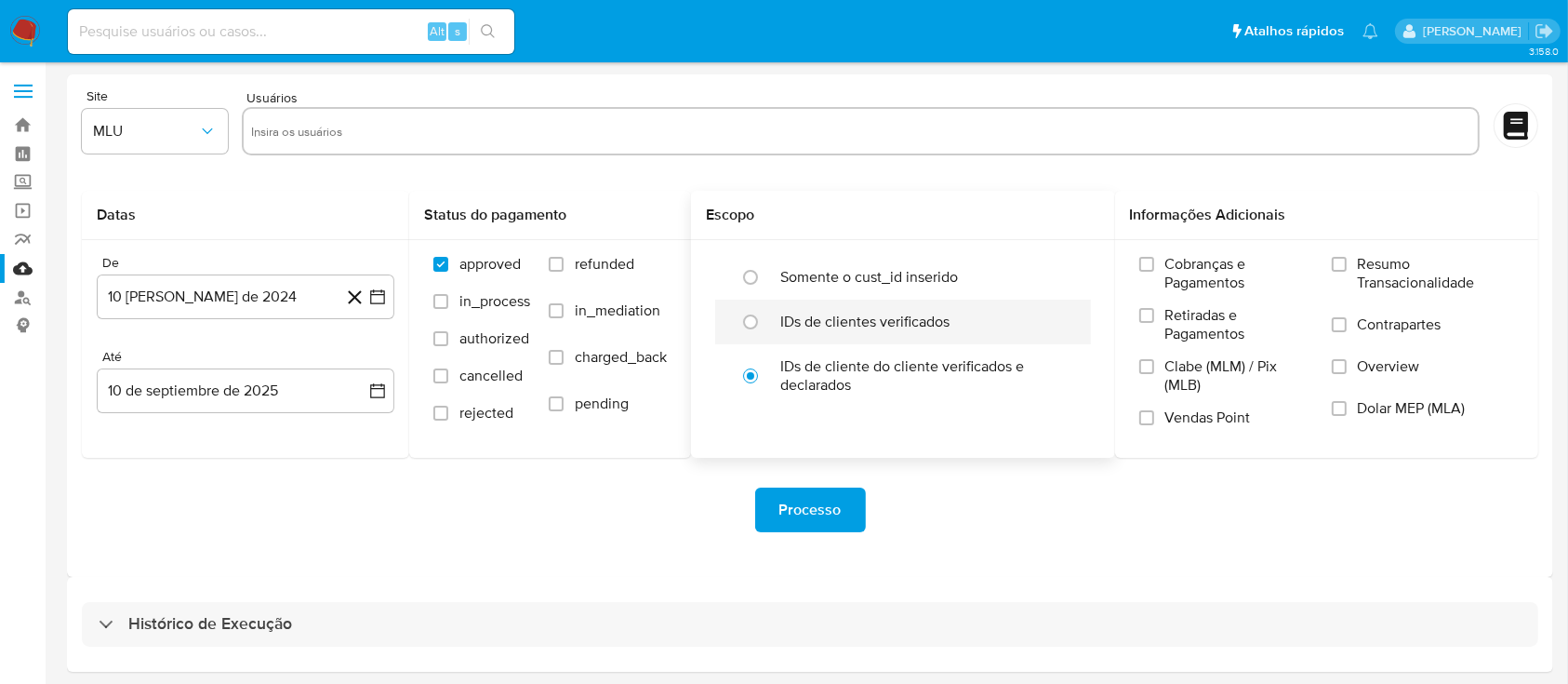
scroll to position [67, 0]
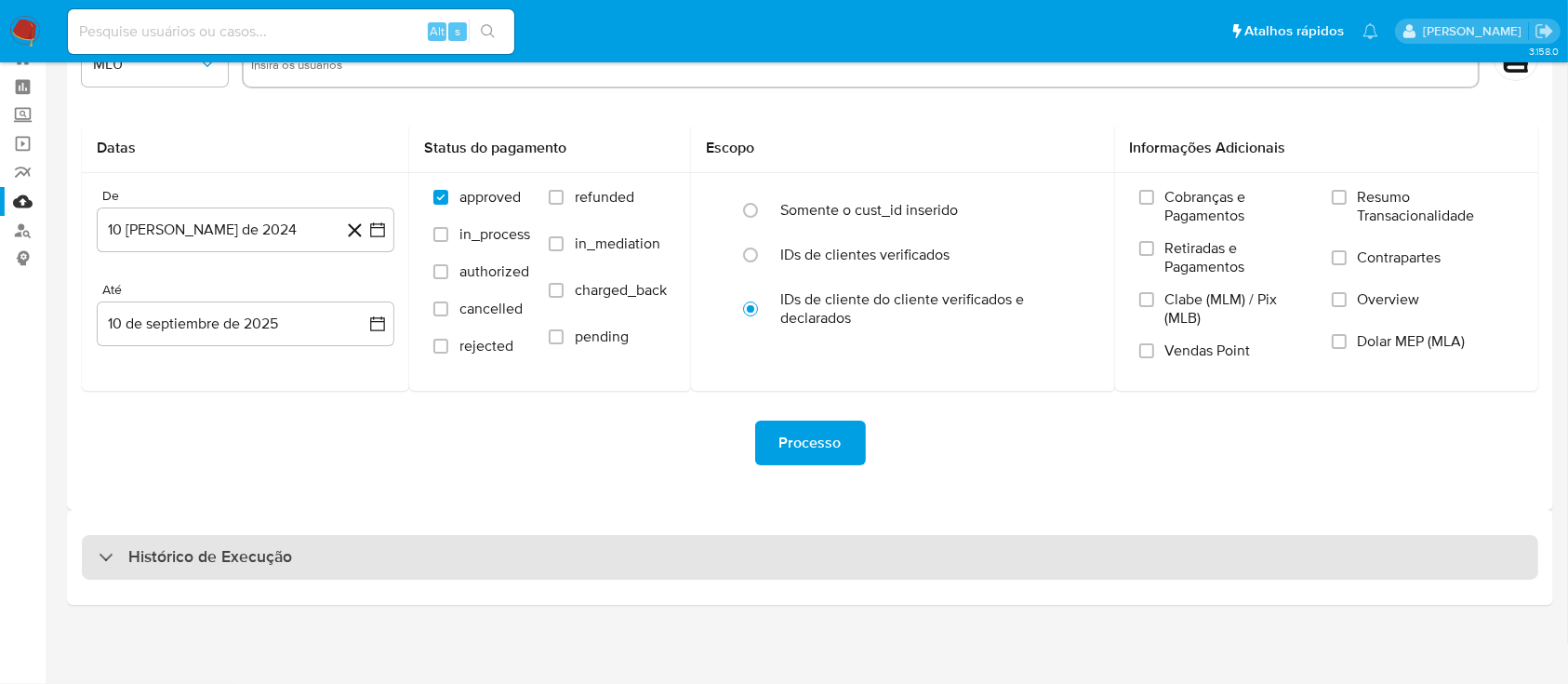
click at [118, 553] on div "Histórico de Execução" at bounding box center [195, 557] width 194 height 22
select select "10"
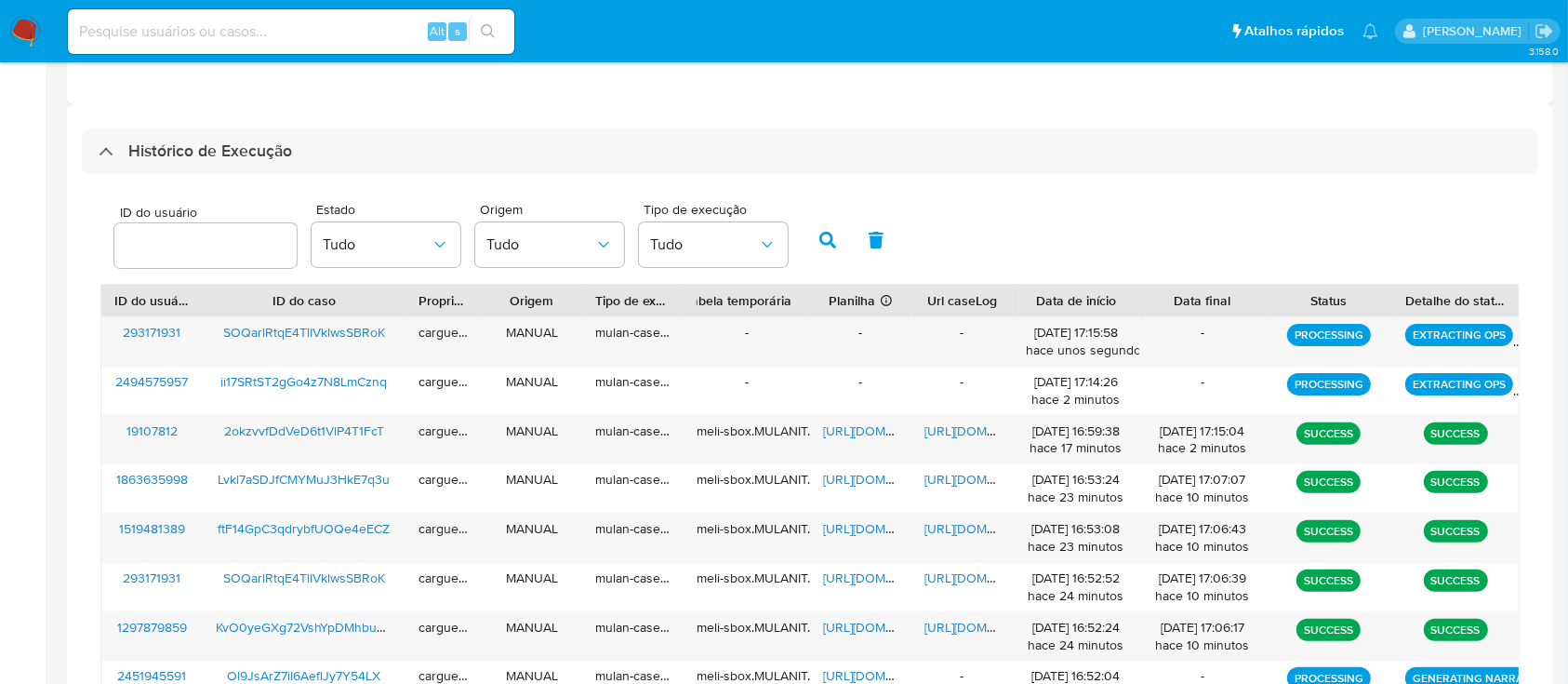
scroll to position [563, 0]
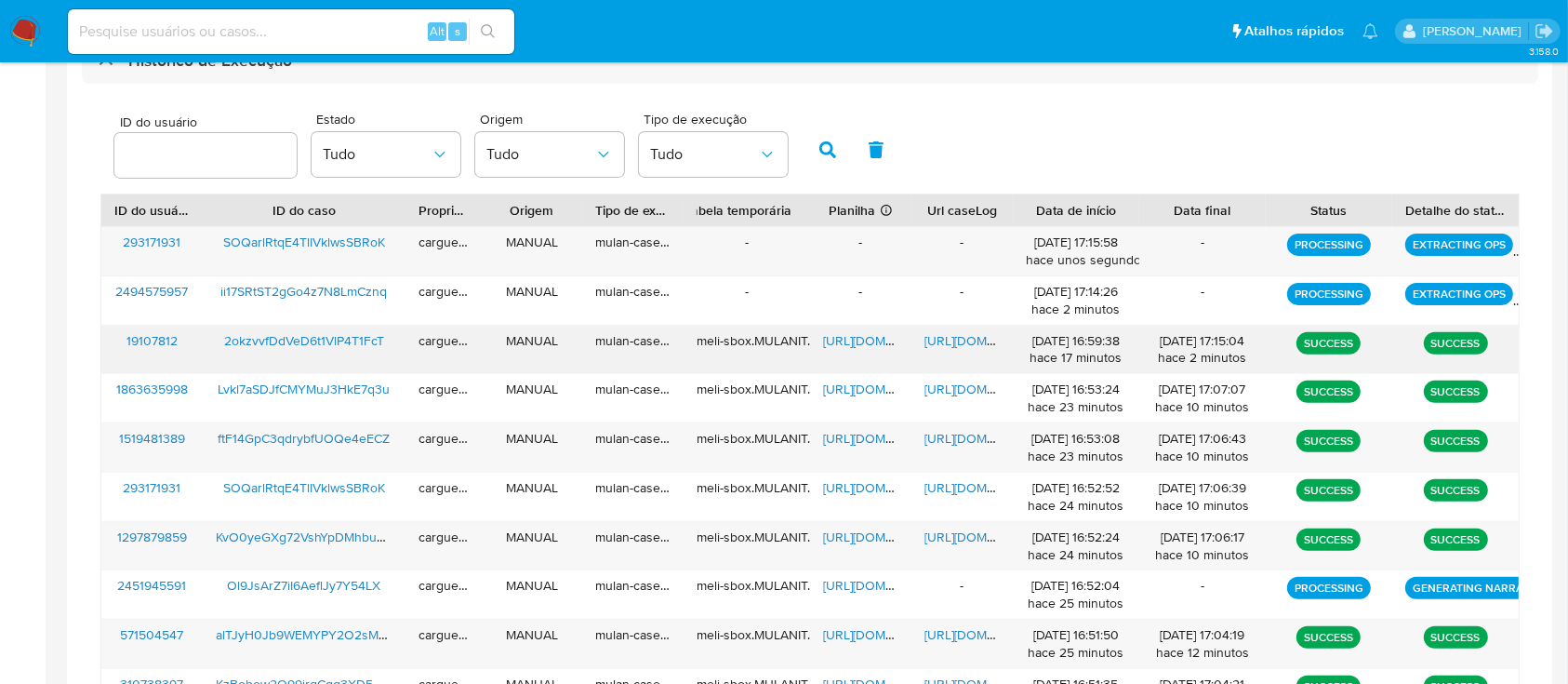
click at [855, 345] on span "[URL][DOMAIN_NAME]" at bounding box center [887, 340] width 129 height 19
click at [960, 341] on span "[URL][DOMAIN_NAME]" at bounding box center [989, 340] width 129 height 19
click at [736, 247] on div "-" at bounding box center [747, 251] width 127 height 49
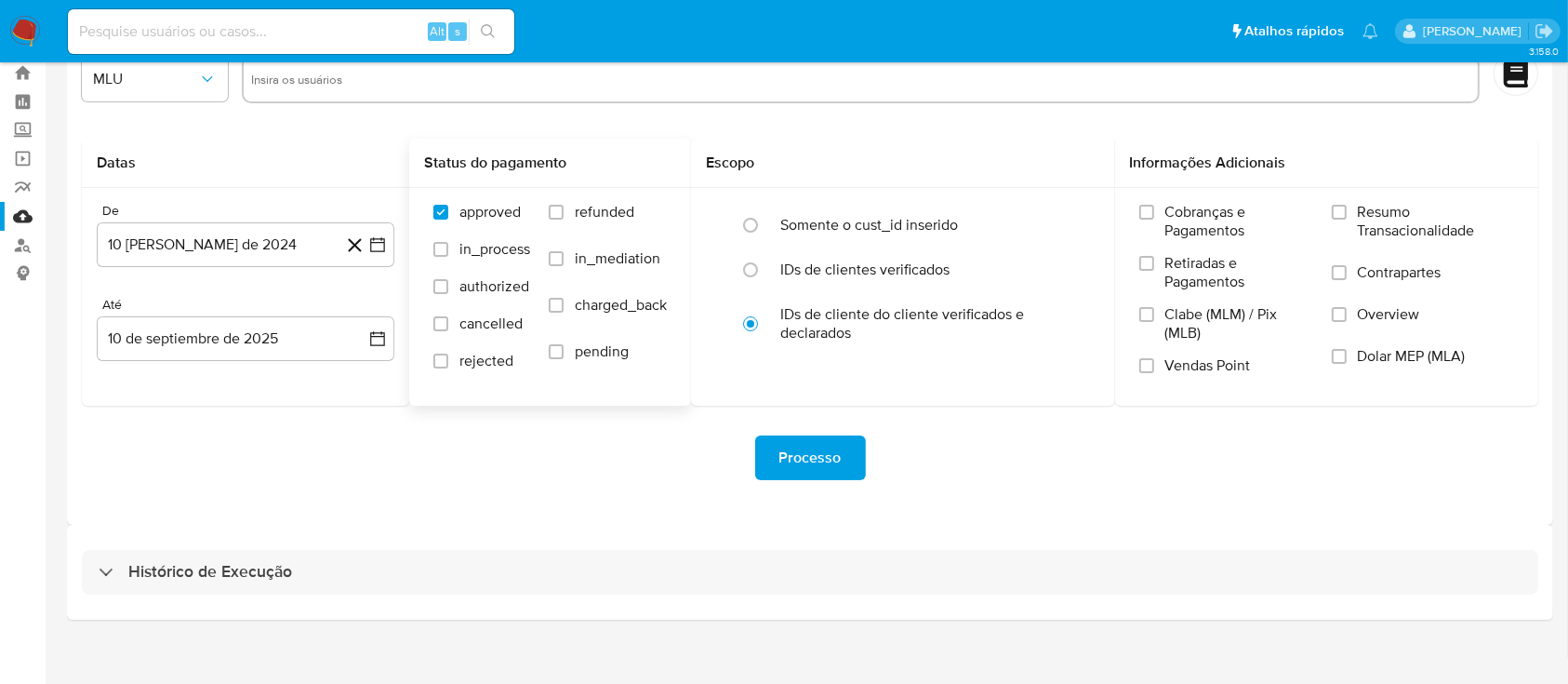
scroll to position [67, 0]
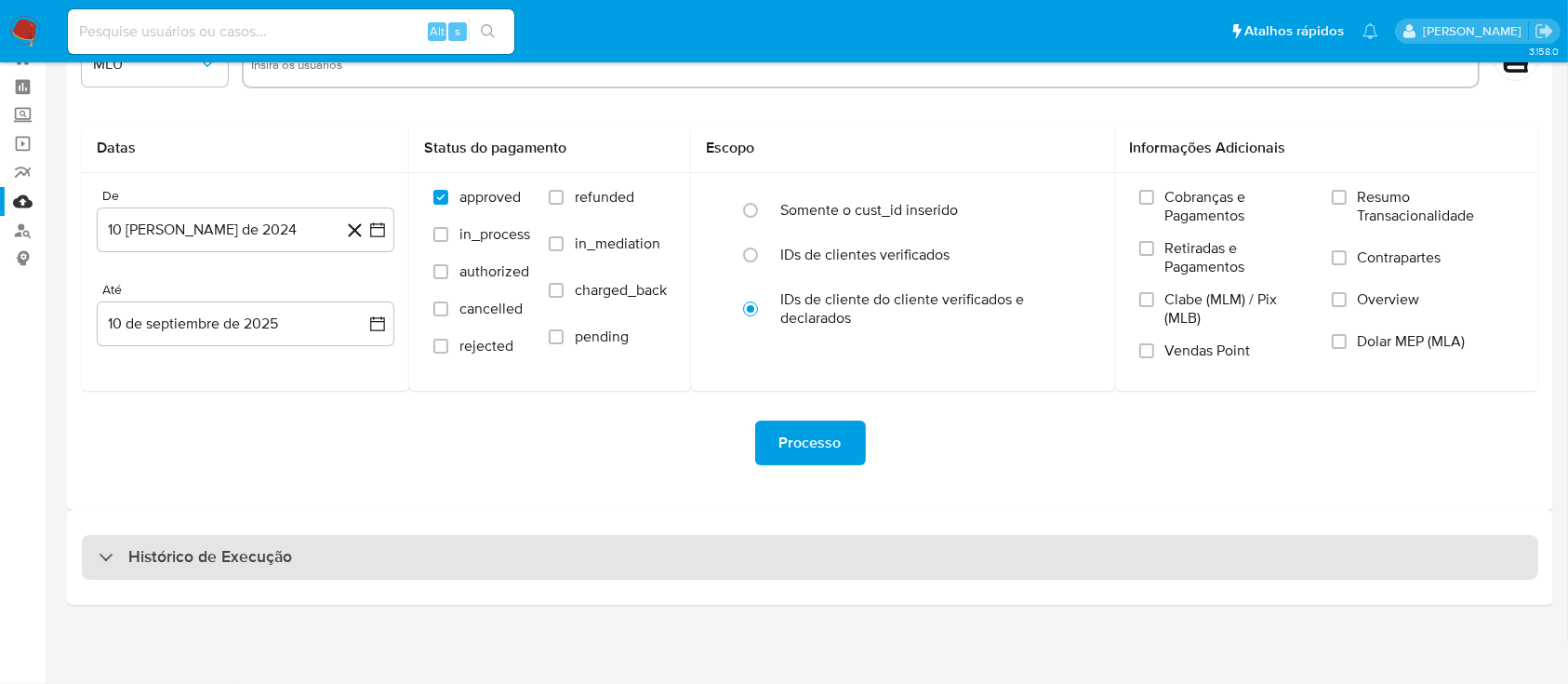
click at [189, 561] on h3 "Histórico de Execução" at bounding box center [210, 557] width 164 height 22
select select "10"
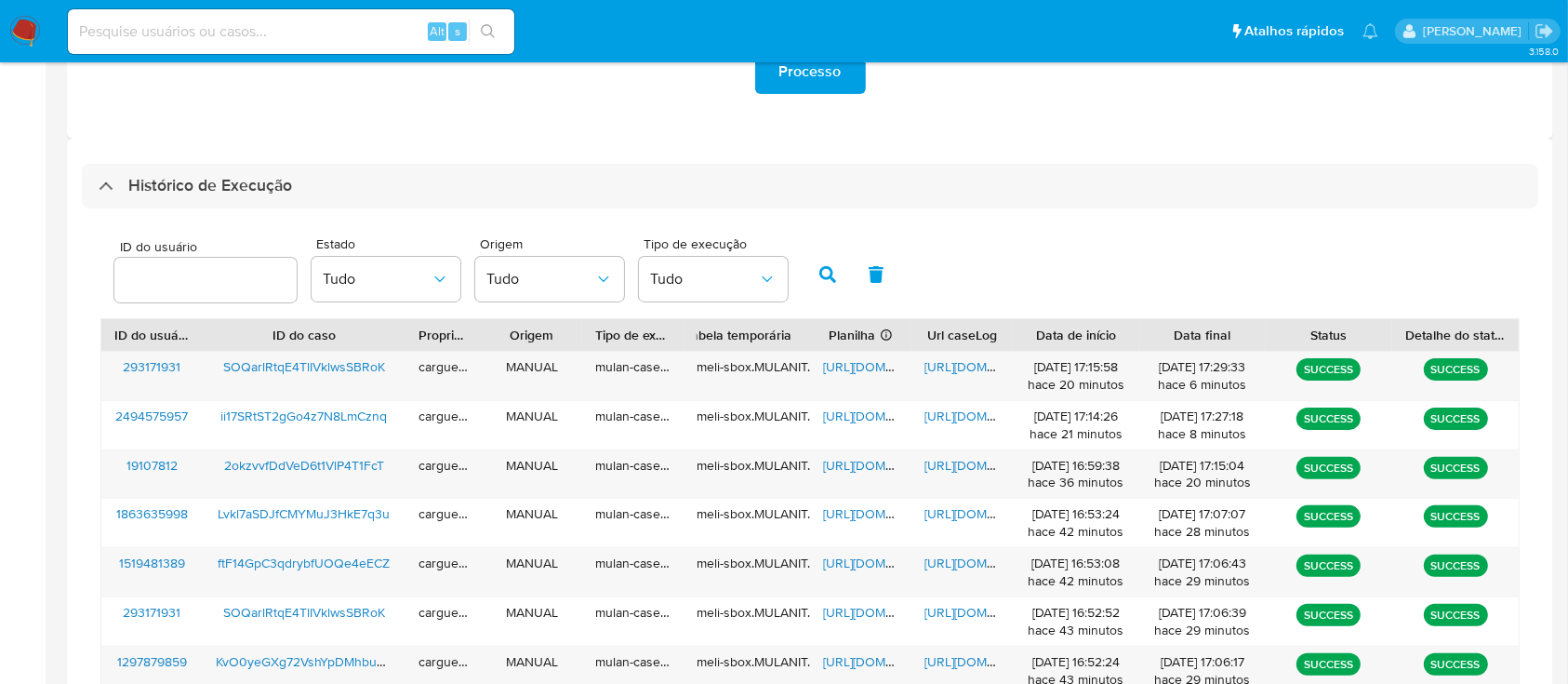
scroll to position [439, 0]
click at [849, 372] on span "https://docs.google.com/spreadsheets/d/1bF5TxiFhHwlKNEb-jkqc2cuRpFntQ2LPleF9qPt…" at bounding box center [887, 365] width 129 height 19
click at [940, 366] on span "https://docs.google.com/document/d/1OmPusIIlhsDIv3Lguy-nwDhCuzFHi4eYHvB6kxfN_D8…" at bounding box center [989, 365] width 129 height 19
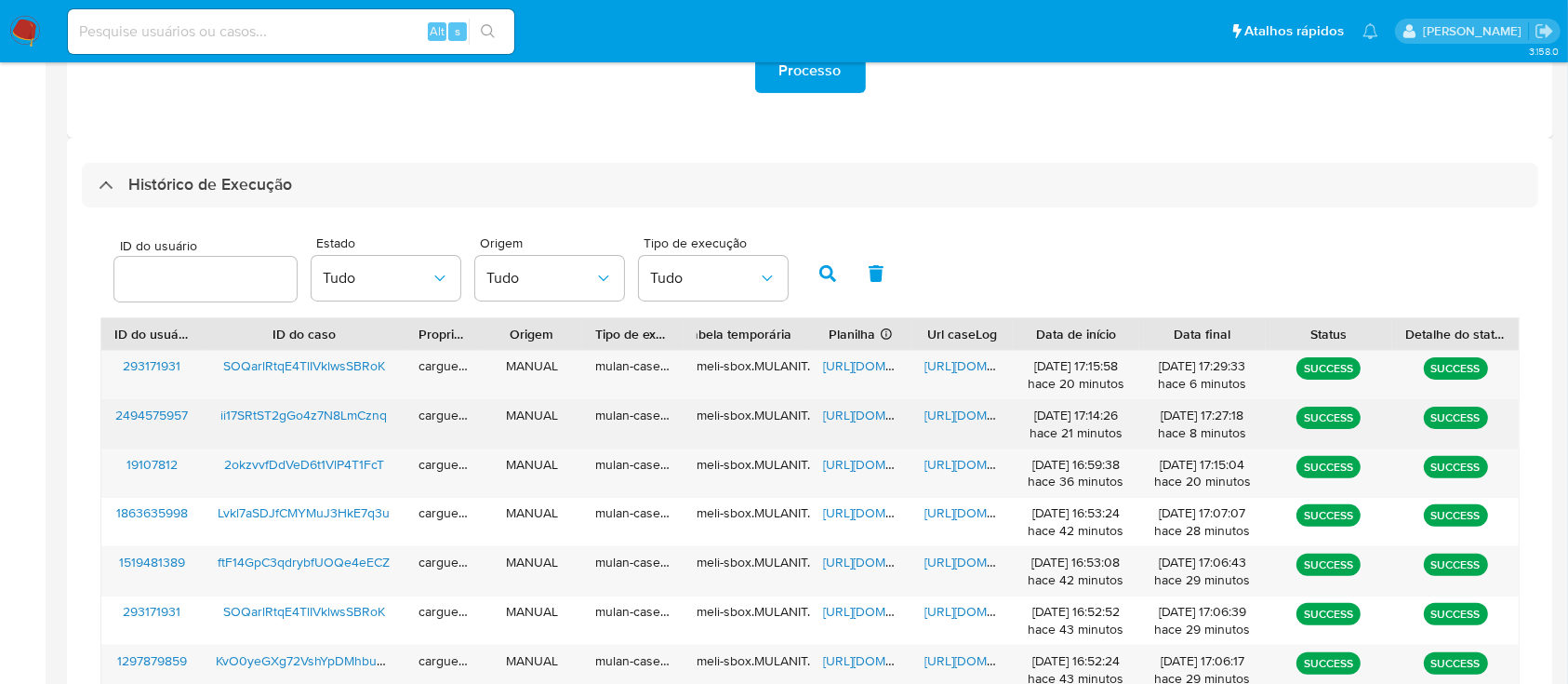
click at [845, 416] on span "https://docs.google.com/spreadsheets/d/1ZwkBdigLAOYfbawQlY2gtzkBiLUXv7XCHyXiC_3…" at bounding box center [887, 414] width 129 height 19
click at [959, 419] on span "https://docs.google.com/document/d/1bz-HWVUvxuBpSf7T_f2Qny1zud5XO572Q0IXACvp9To…" at bounding box center [989, 414] width 129 height 19
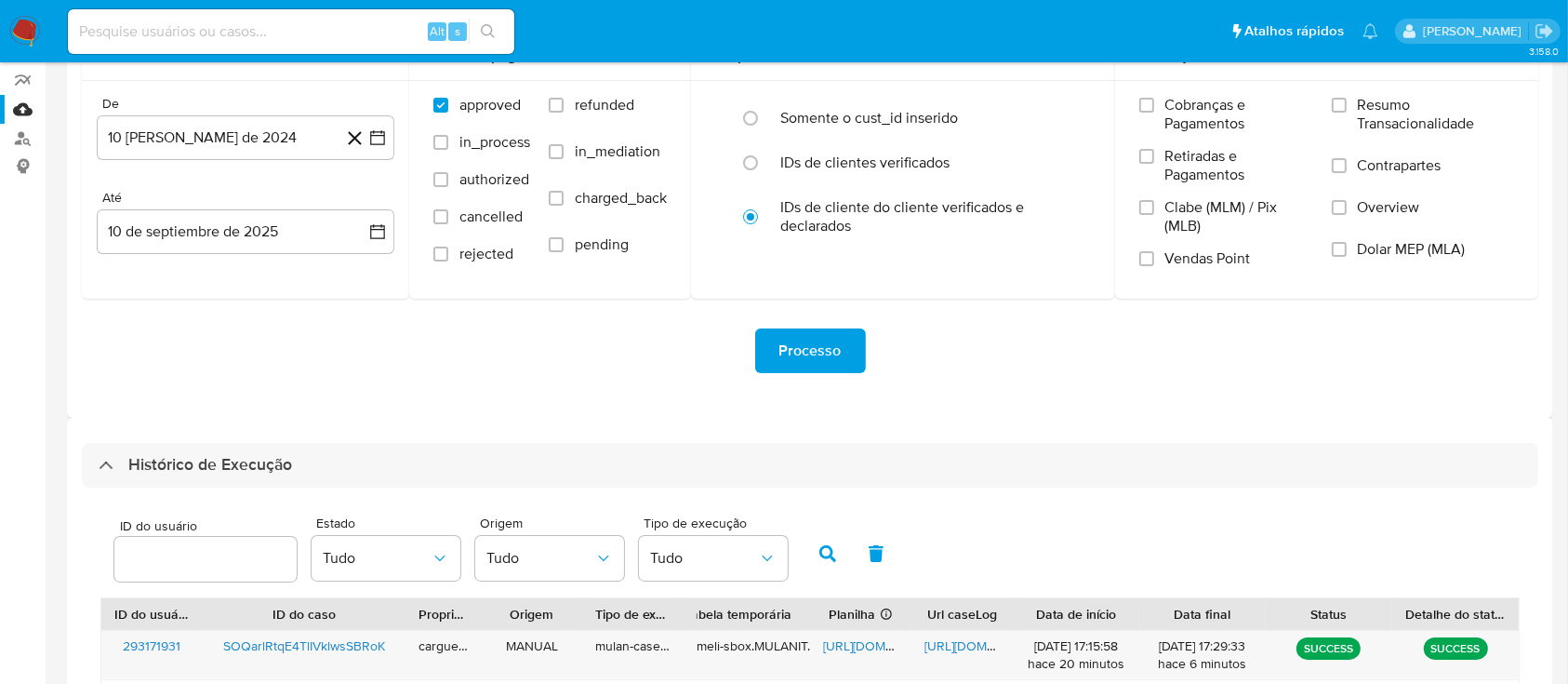
scroll to position [0, 0]
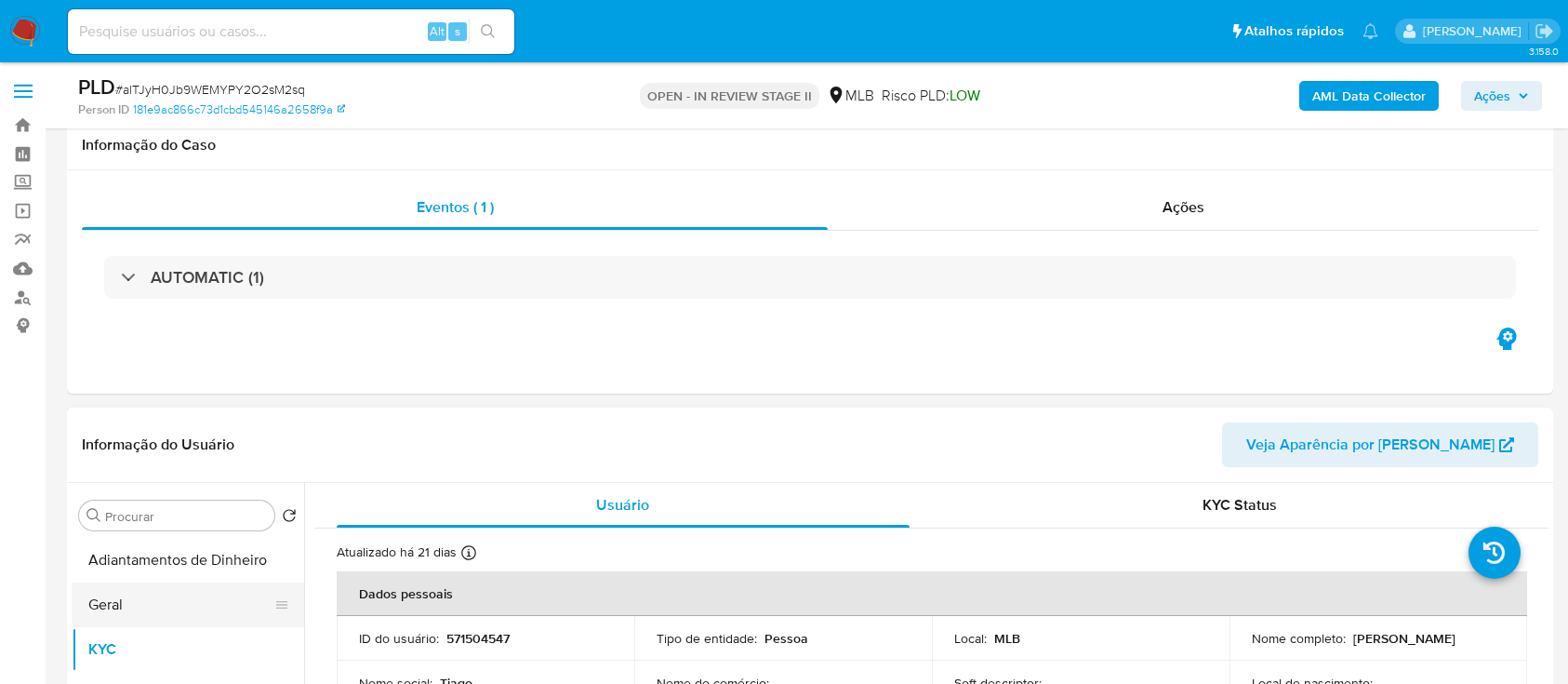
scroll to position [247, 0]
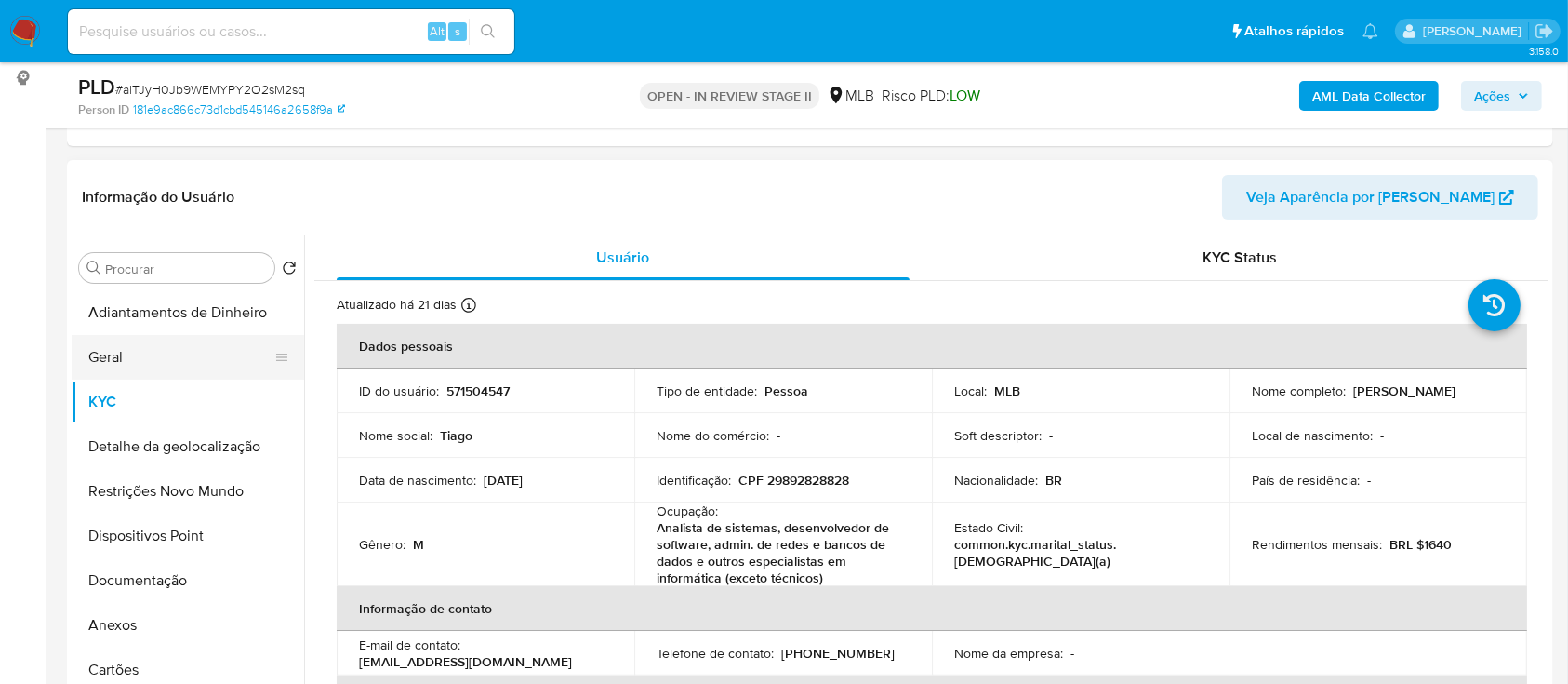
click at [130, 357] on button "Geral" at bounding box center [180, 358] width 217 height 45
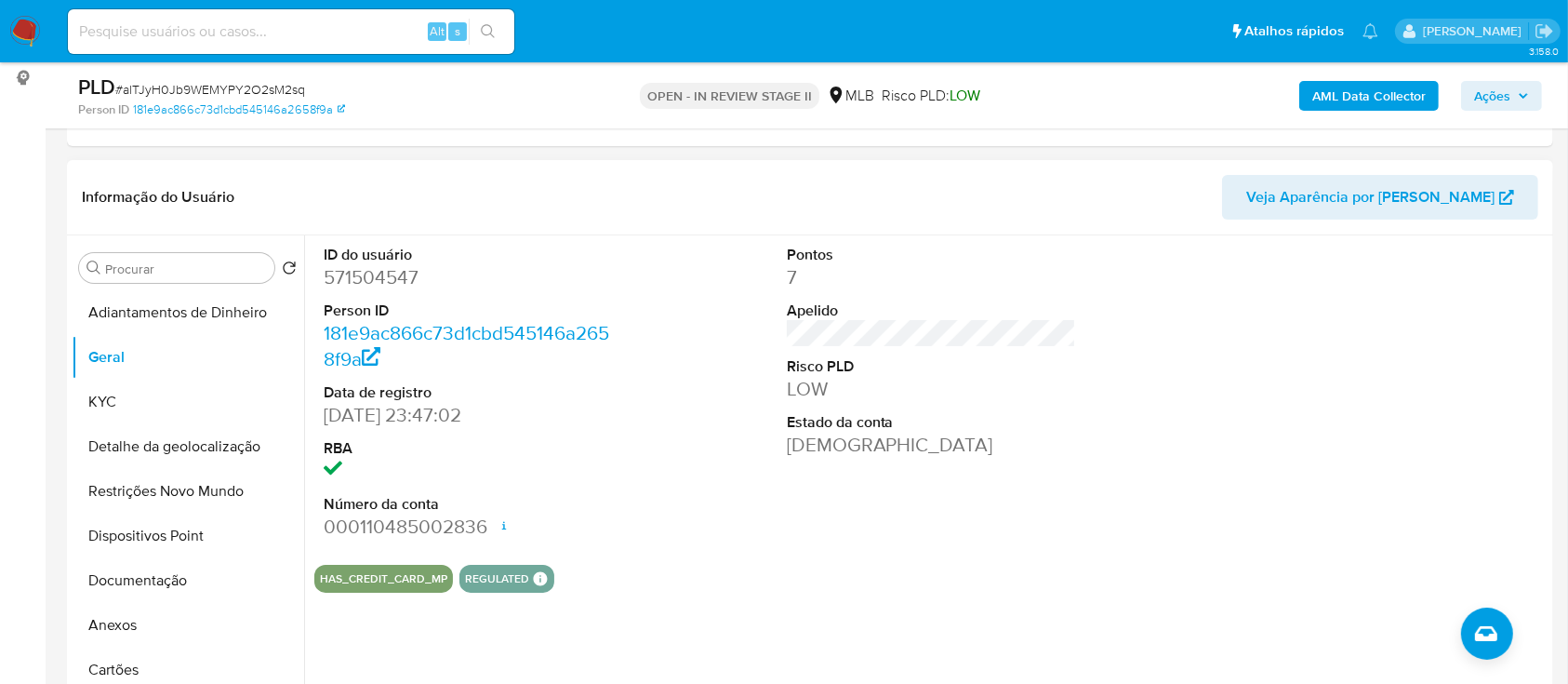
click at [1416, 301] on div at bounding box center [1394, 393] width 309 height 315
click at [134, 404] on button "KYC" at bounding box center [180, 402] width 217 height 45
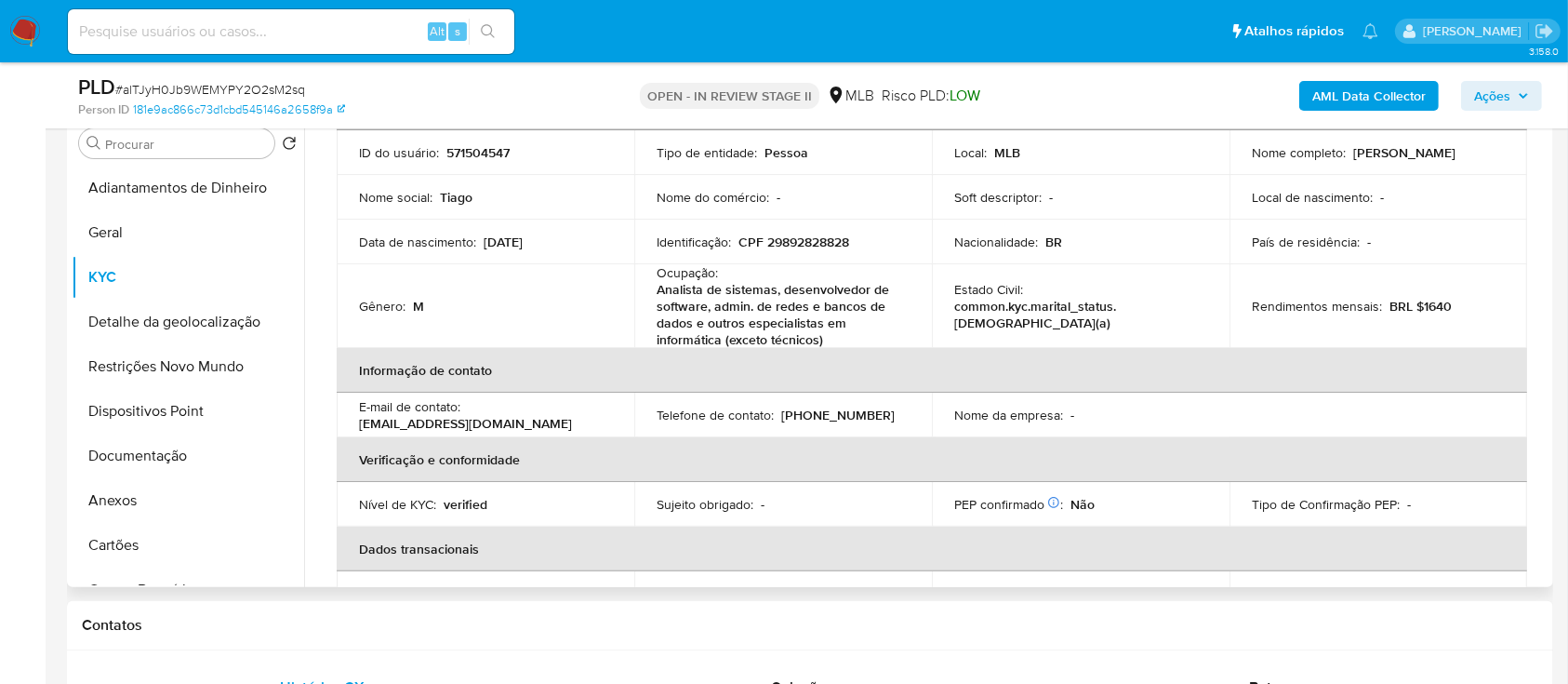
scroll to position [111, 0]
click at [1281, 635] on div "Contatos" at bounding box center [810, 626] width 1486 height 50
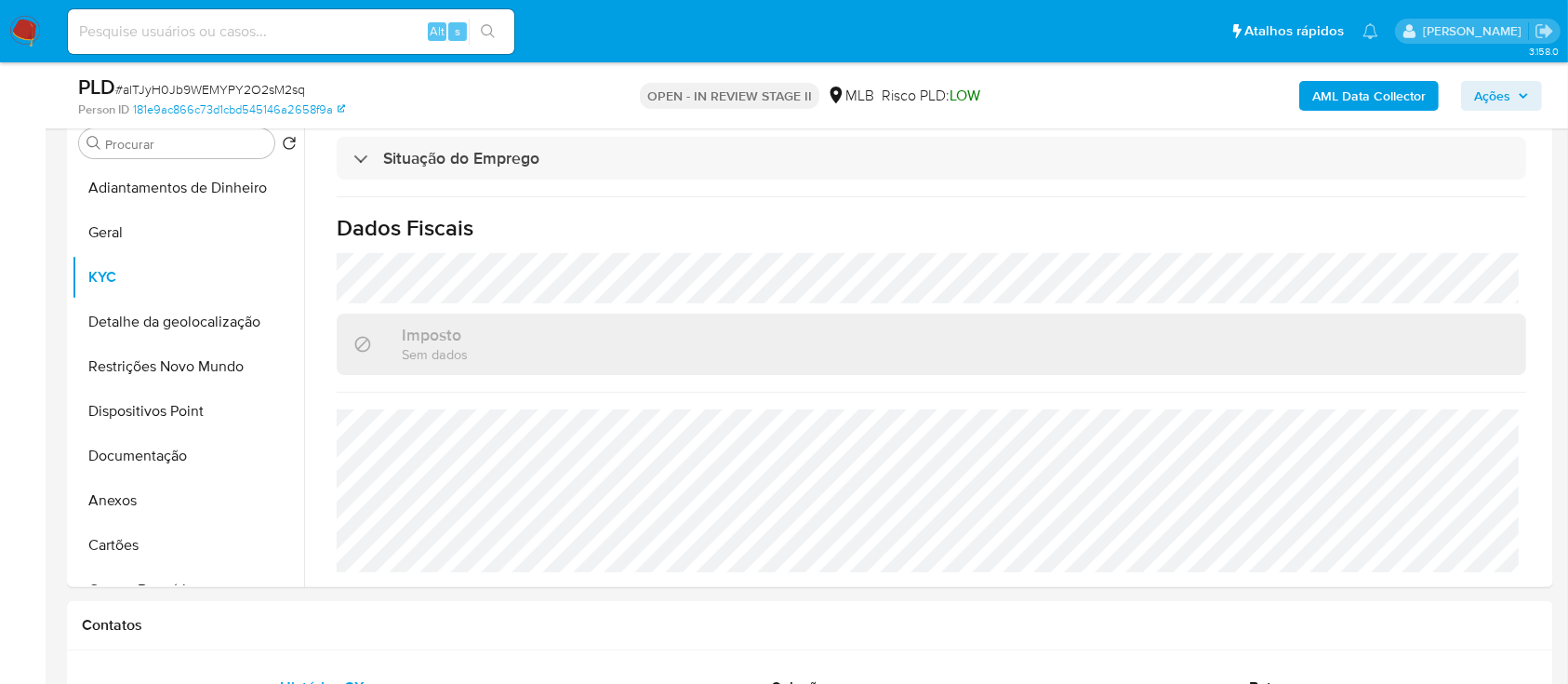
scroll to position [620, 0]
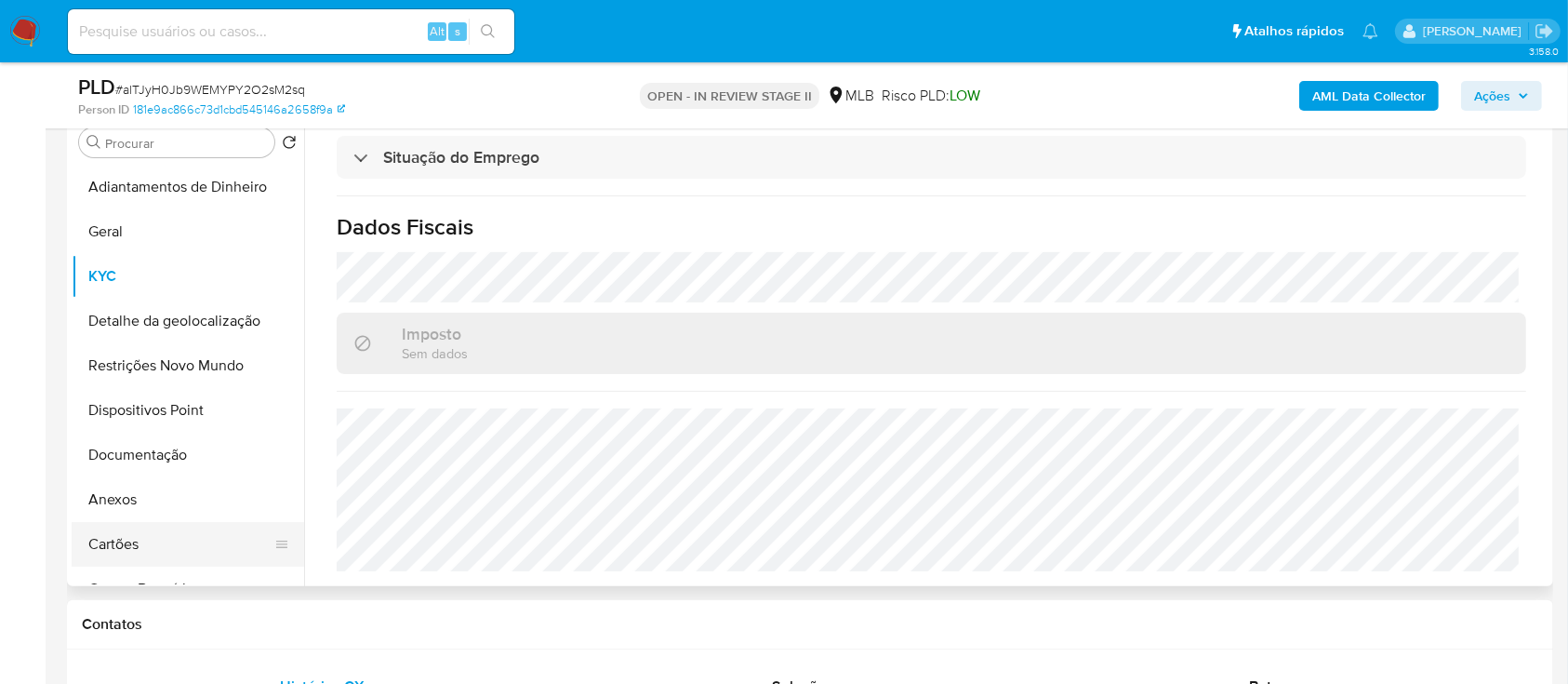
scroll to position [372, 0]
drag, startPoint x: 168, startPoint y: 326, endPoint x: 193, endPoint y: 327, distance: 25.0
click at [168, 325] on button "Detalhe da geolocalização" at bounding box center [180, 322] width 217 height 45
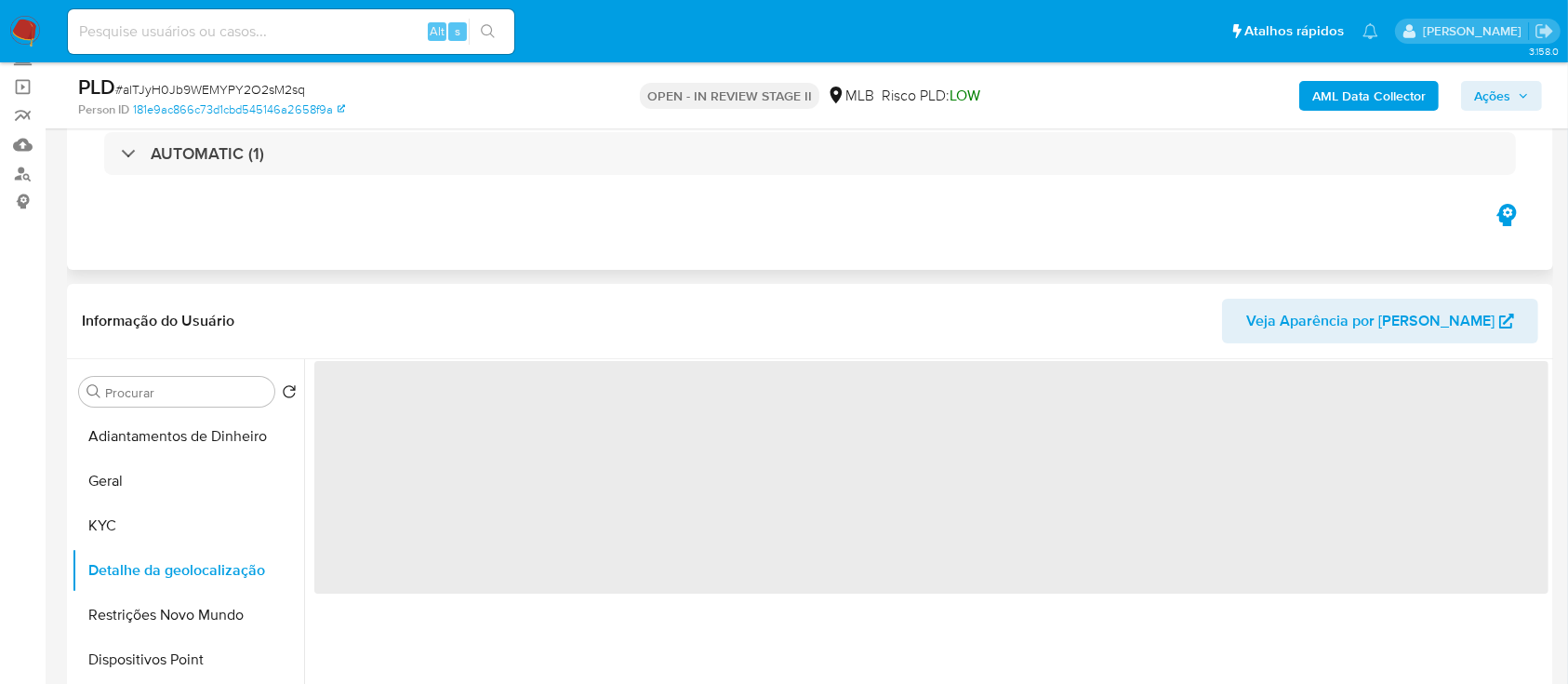
scroll to position [247, 0]
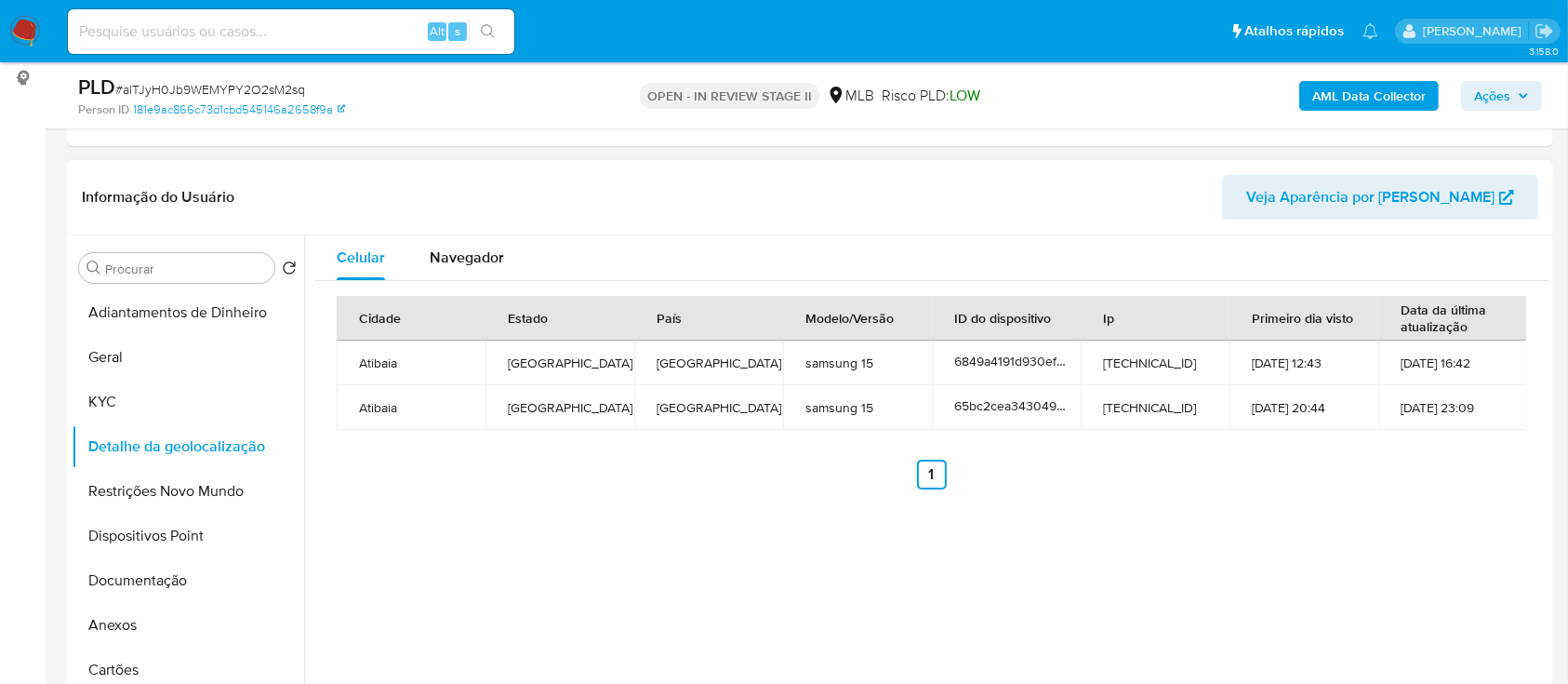
click at [1443, 483] on ul "Anterior 1 Siguiente" at bounding box center [931, 475] width 1189 height 30
click at [142, 487] on button "Restrições Novo Mundo" at bounding box center [180, 491] width 217 height 45
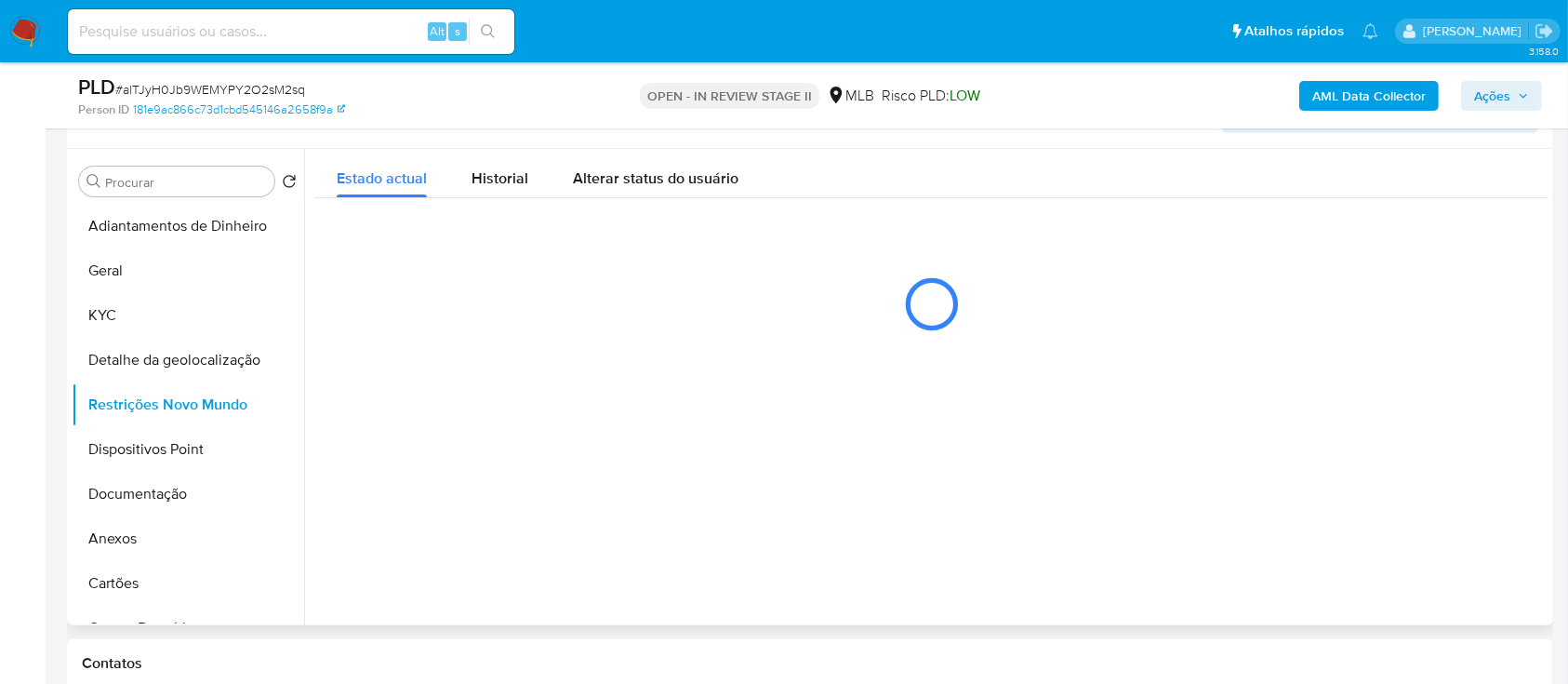
scroll to position [372, 0]
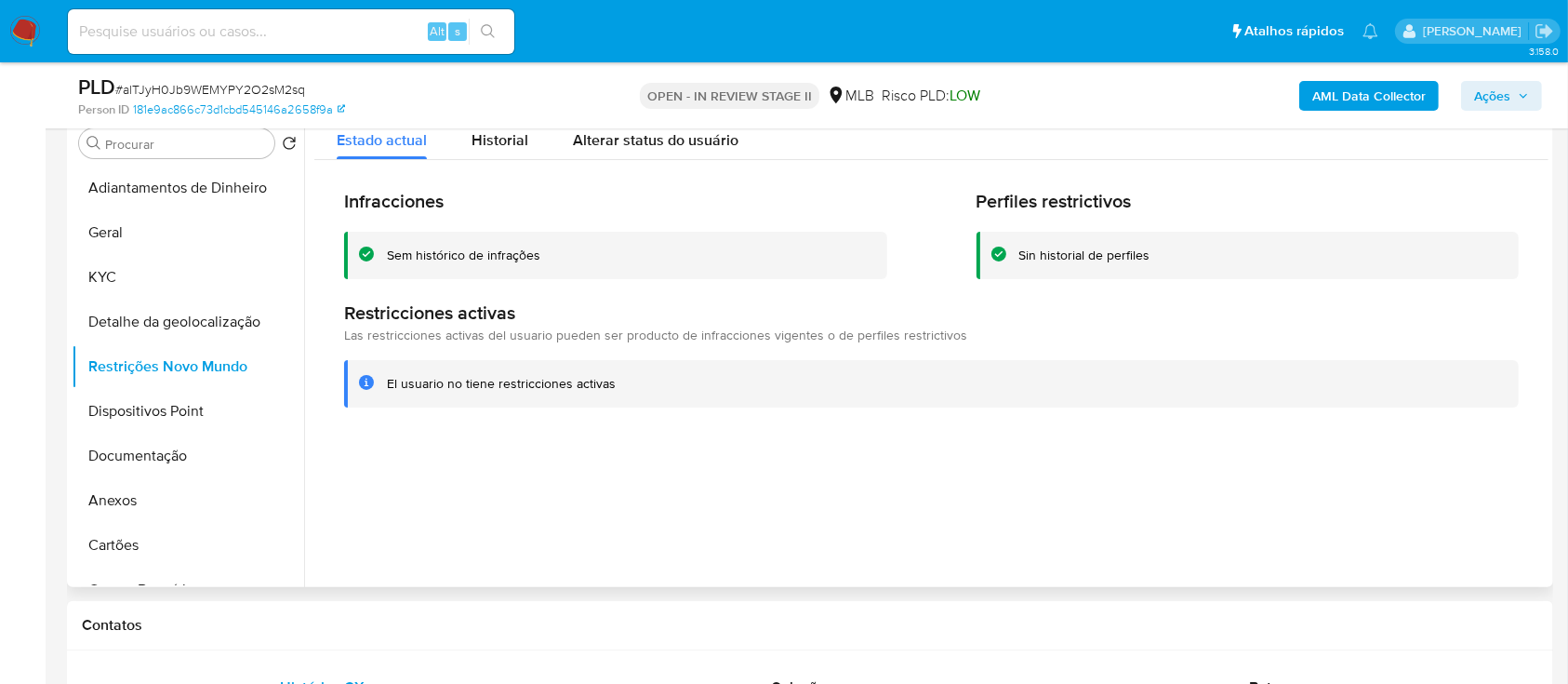
click at [606, 559] on div at bounding box center [926, 349] width 1245 height 476
click at [135, 426] on button "Dispositivos Point" at bounding box center [180, 411] width 217 height 45
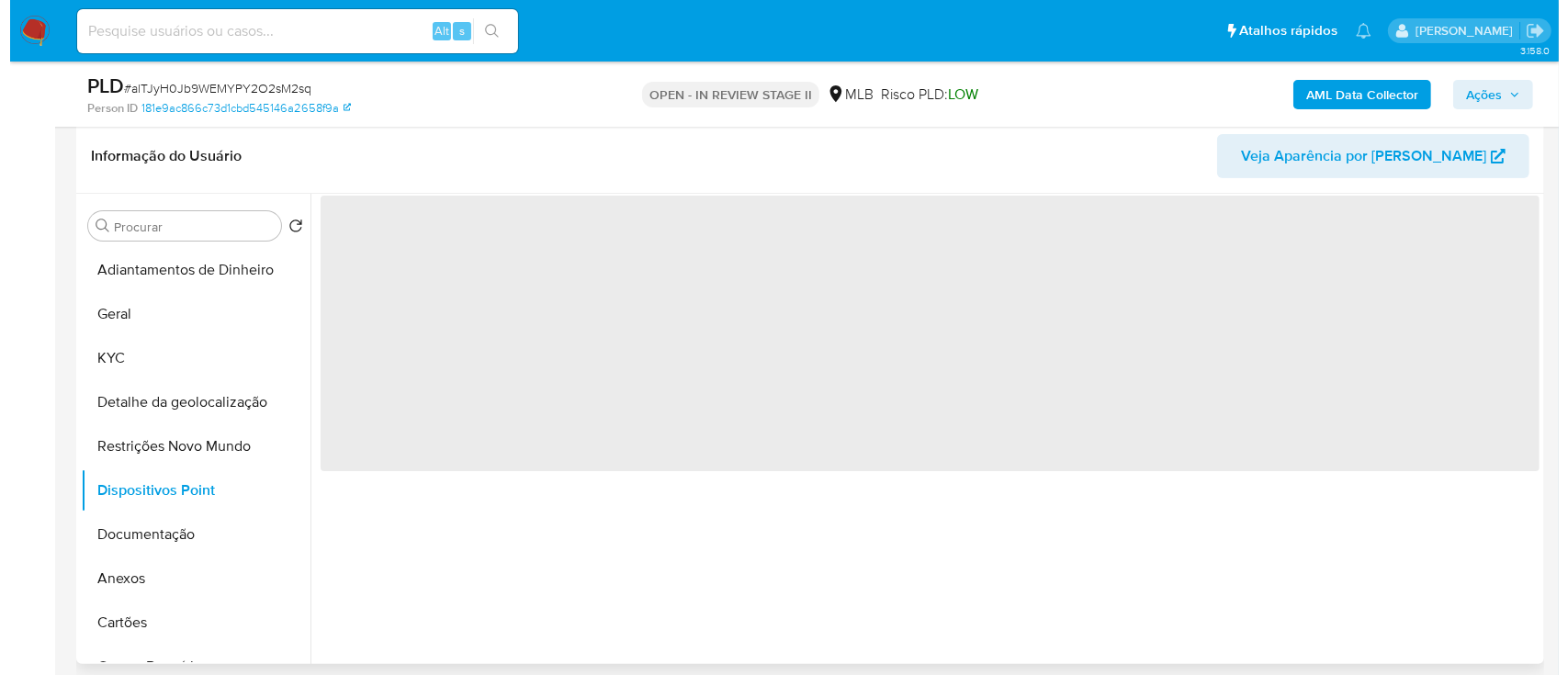
scroll to position [244, 0]
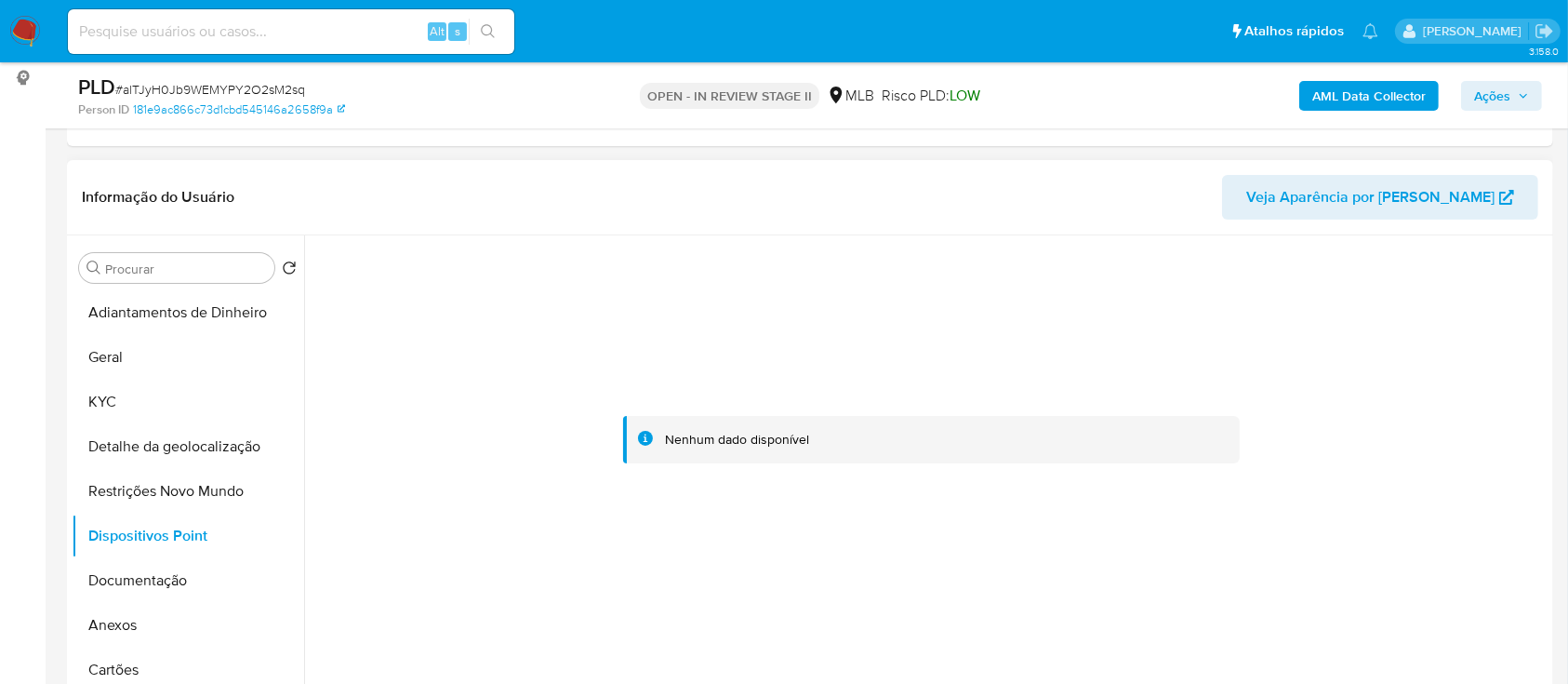
click at [1414, 336] on div at bounding box center [931, 440] width 1234 height 409
click at [158, 579] on button "Documentação" at bounding box center [180, 581] width 217 height 45
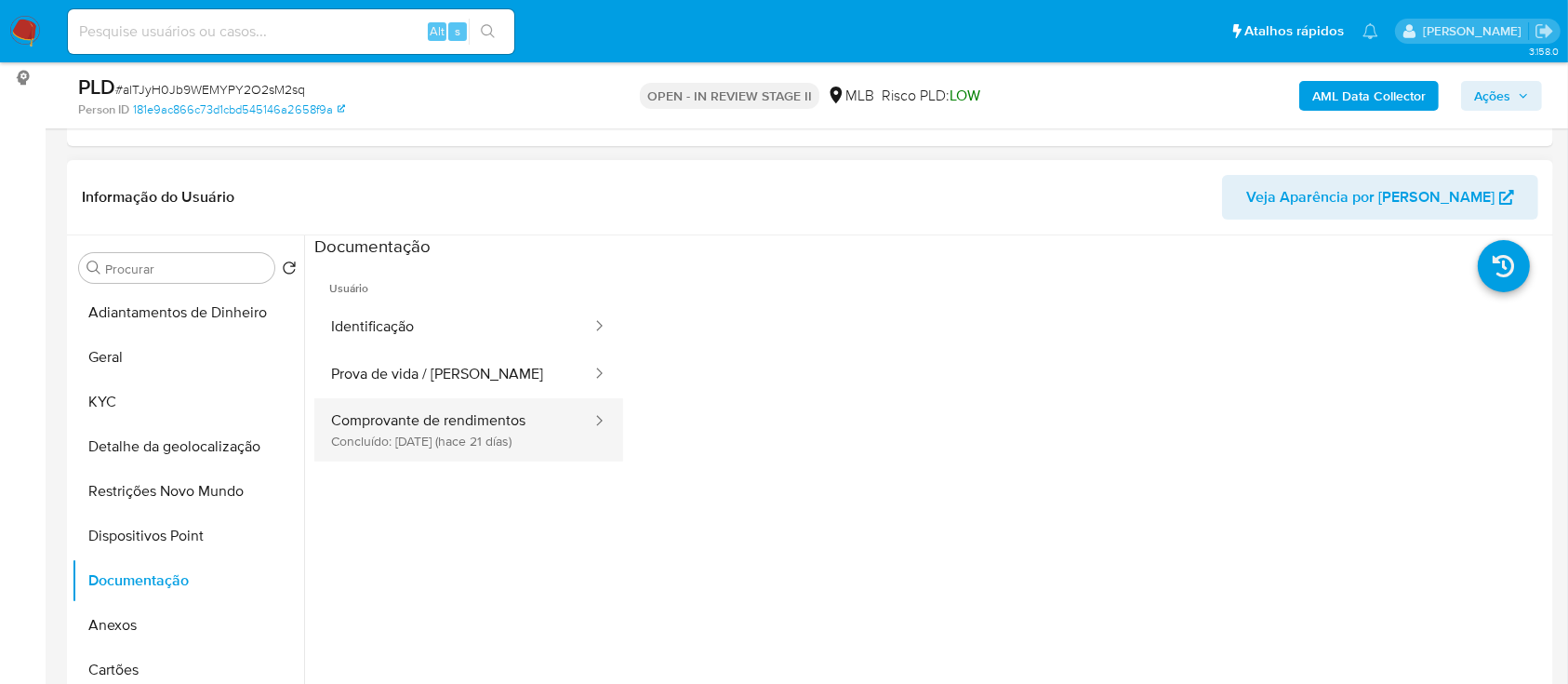
click at [483, 428] on button "Comprovante de rendimentos Concluído: 20/08/2025 (hace 21 días)" at bounding box center [454, 430] width 279 height 63
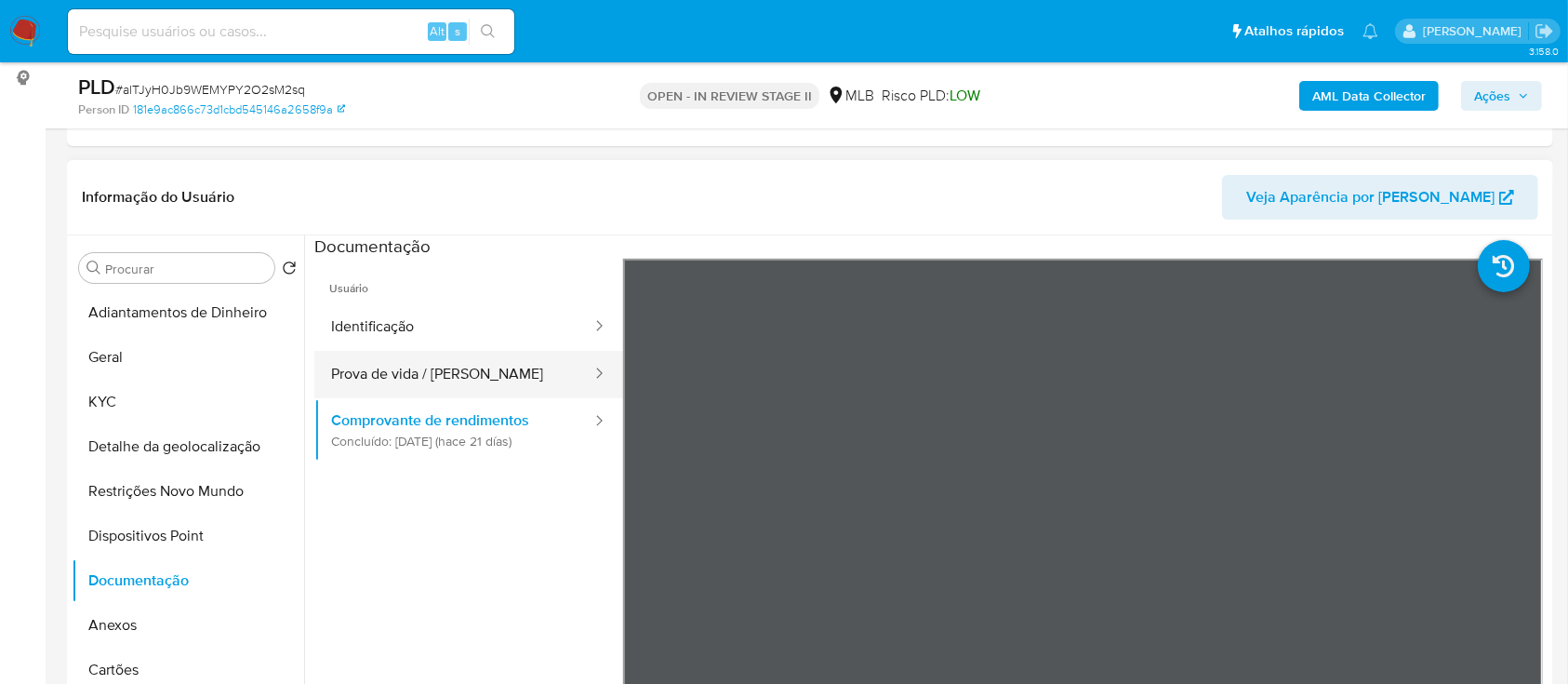
click at [382, 388] on button "Prova de vida / [PERSON_NAME]" at bounding box center [454, 374] width 279 height 48
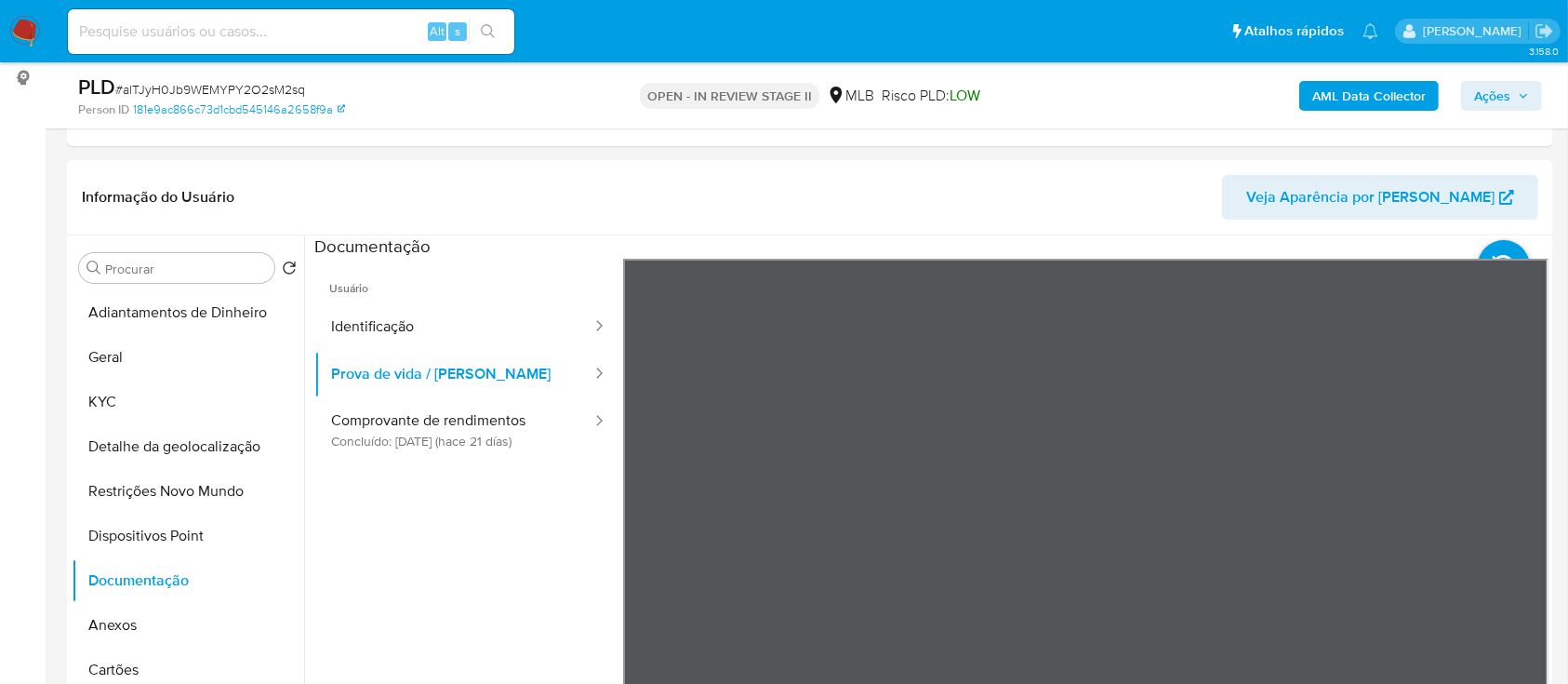
click at [1347, 97] on b "AML Data Collector" at bounding box center [1368, 95] width 114 height 30
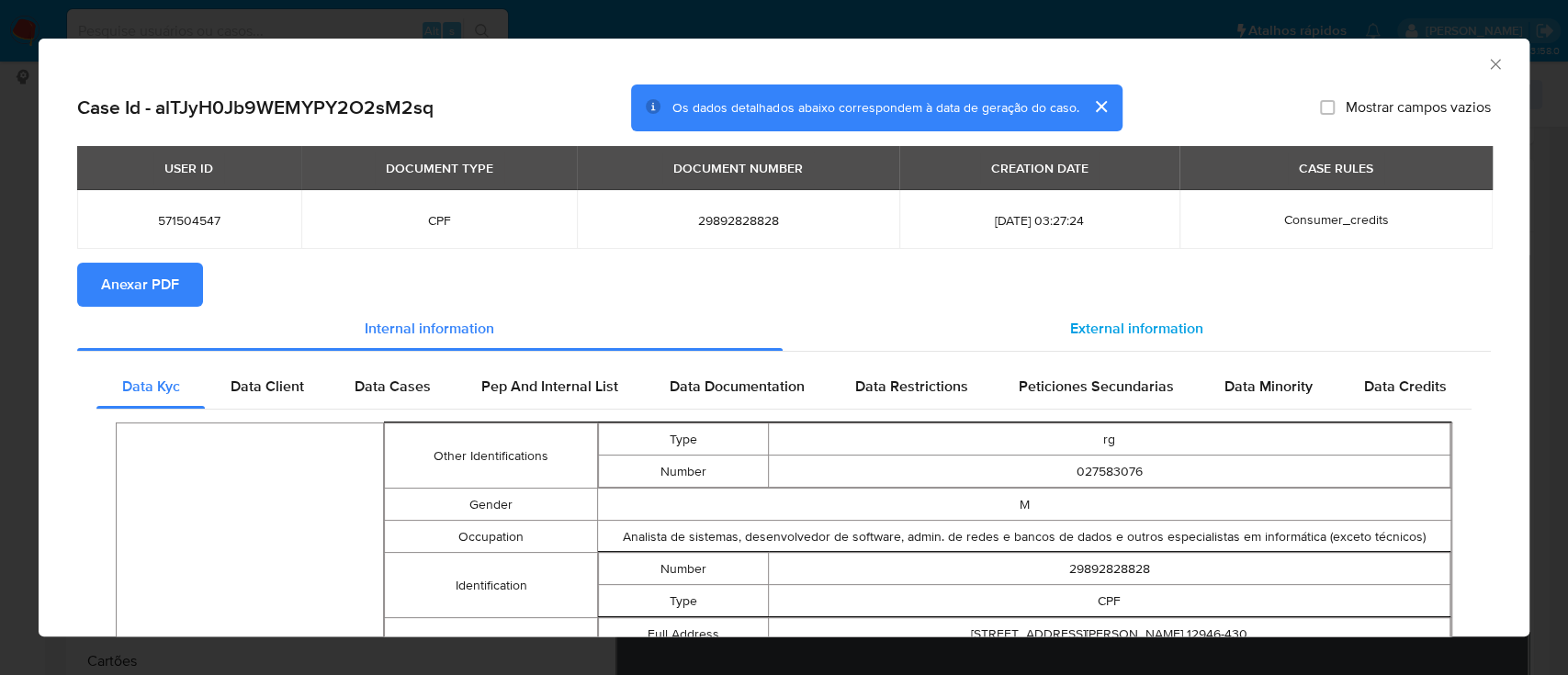
click at [1165, 322] on span "External information" at bounding box center [1137, 328] width 133 height 21
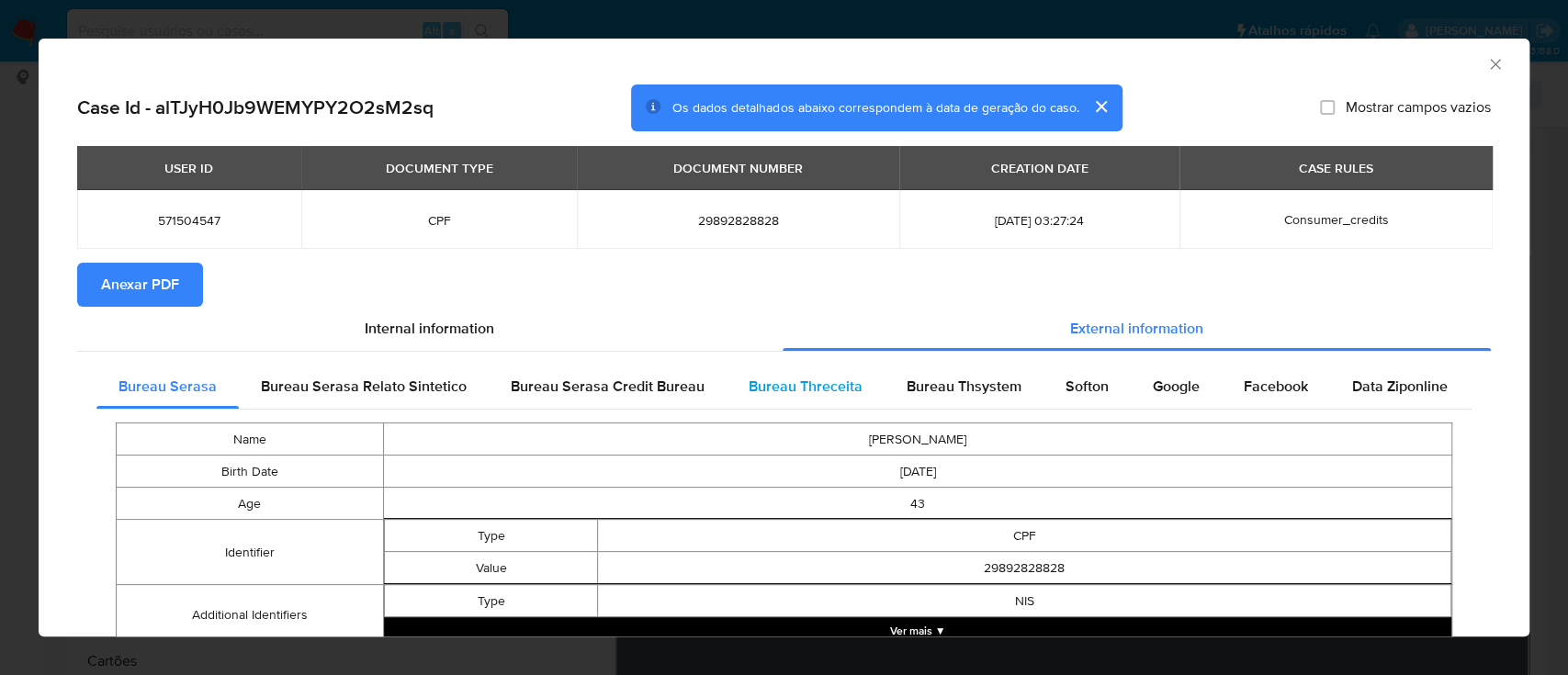
click at [836, 388] on span "Bureau Threceita" at bounding box center [805, 387] width 114 height 21
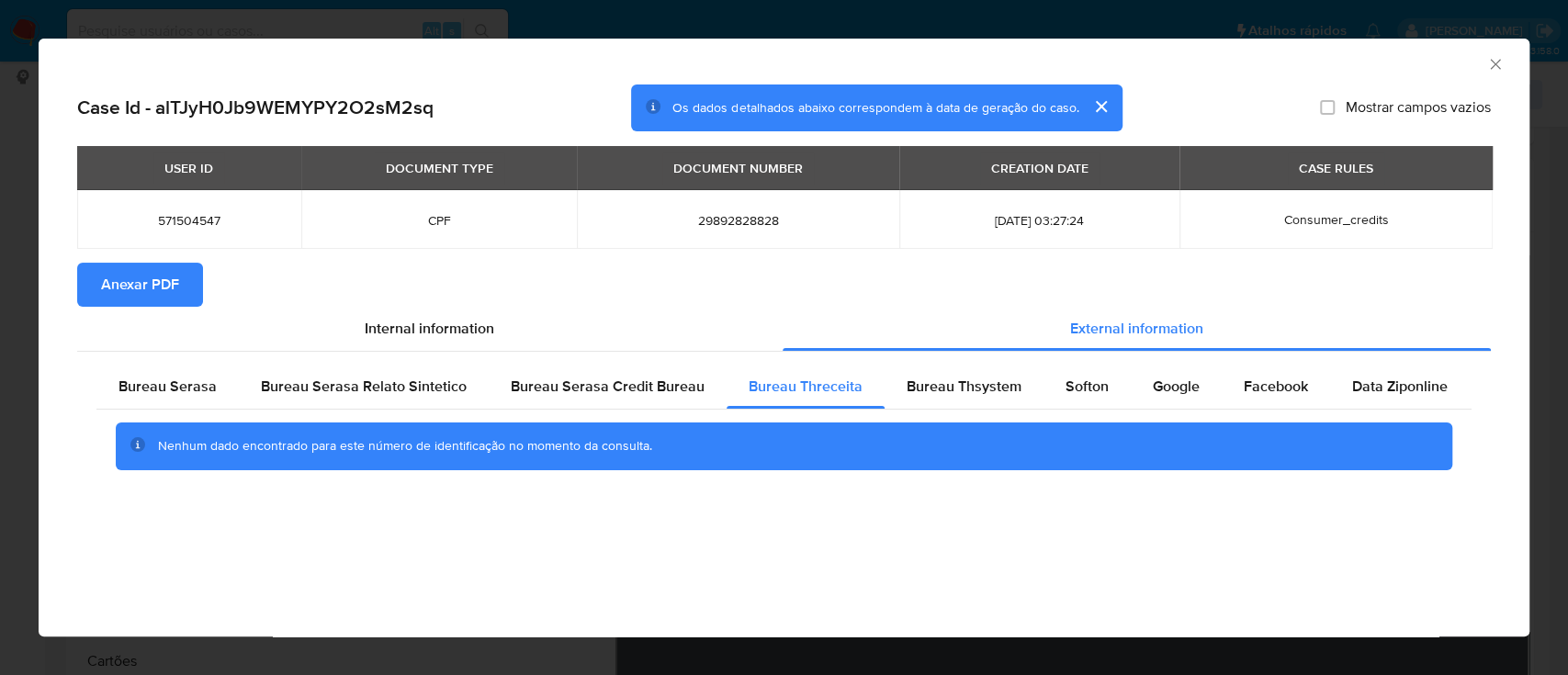
click at [1353, 61] on div "AML Data Collector" at bounding box center [769, 61] width 1435 height 20
drag, startPoint x: 965, startPoint y: 393, endPoint x: 1038, endPoint y: 397, distance: 73.1
click at [965, 393] on span "Bureau Thsystem" at bounding box center [964, 387] width 114 height 21
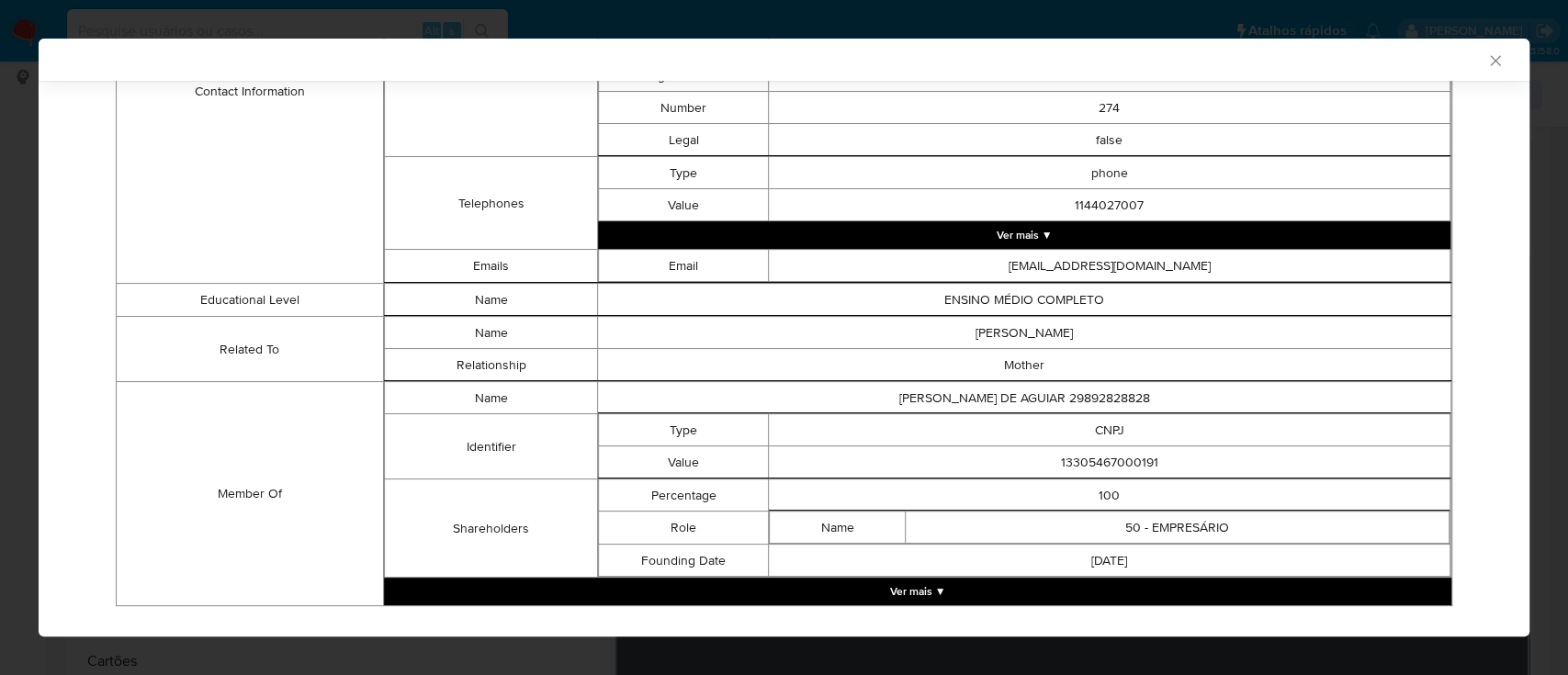
scroll to position [933, 0]
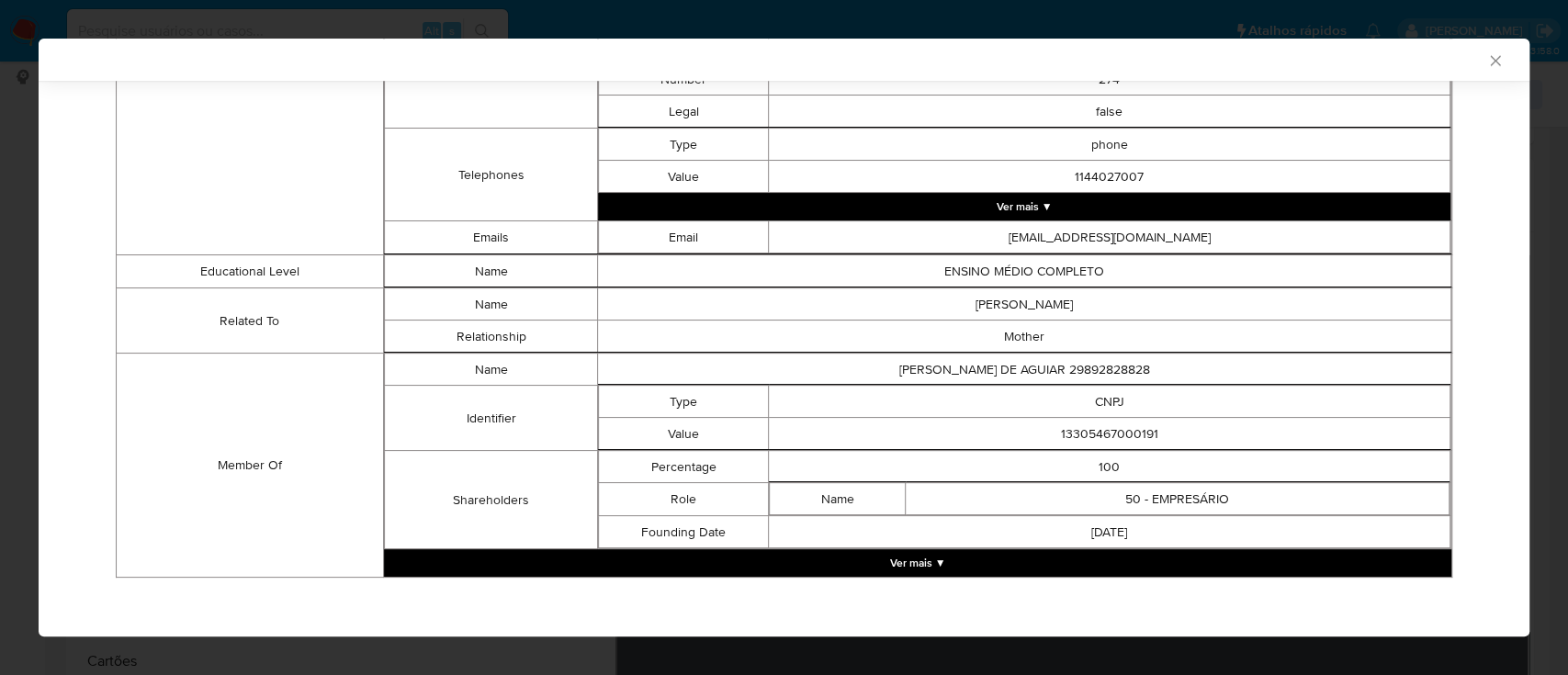
click at [933, 562] on button "Ver mais ▼" at bounding box center [918, 562] width 1068 height 28
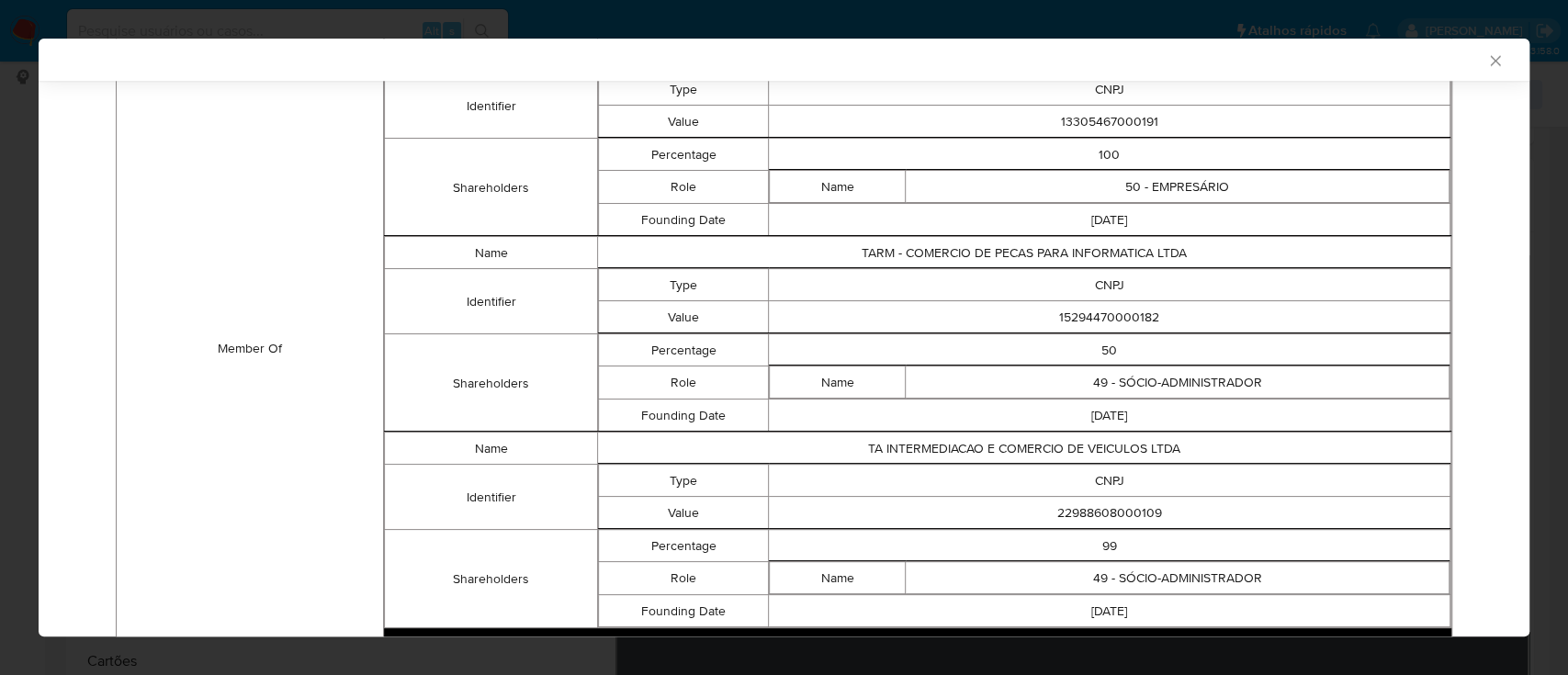
scroll to position [1232, 0]
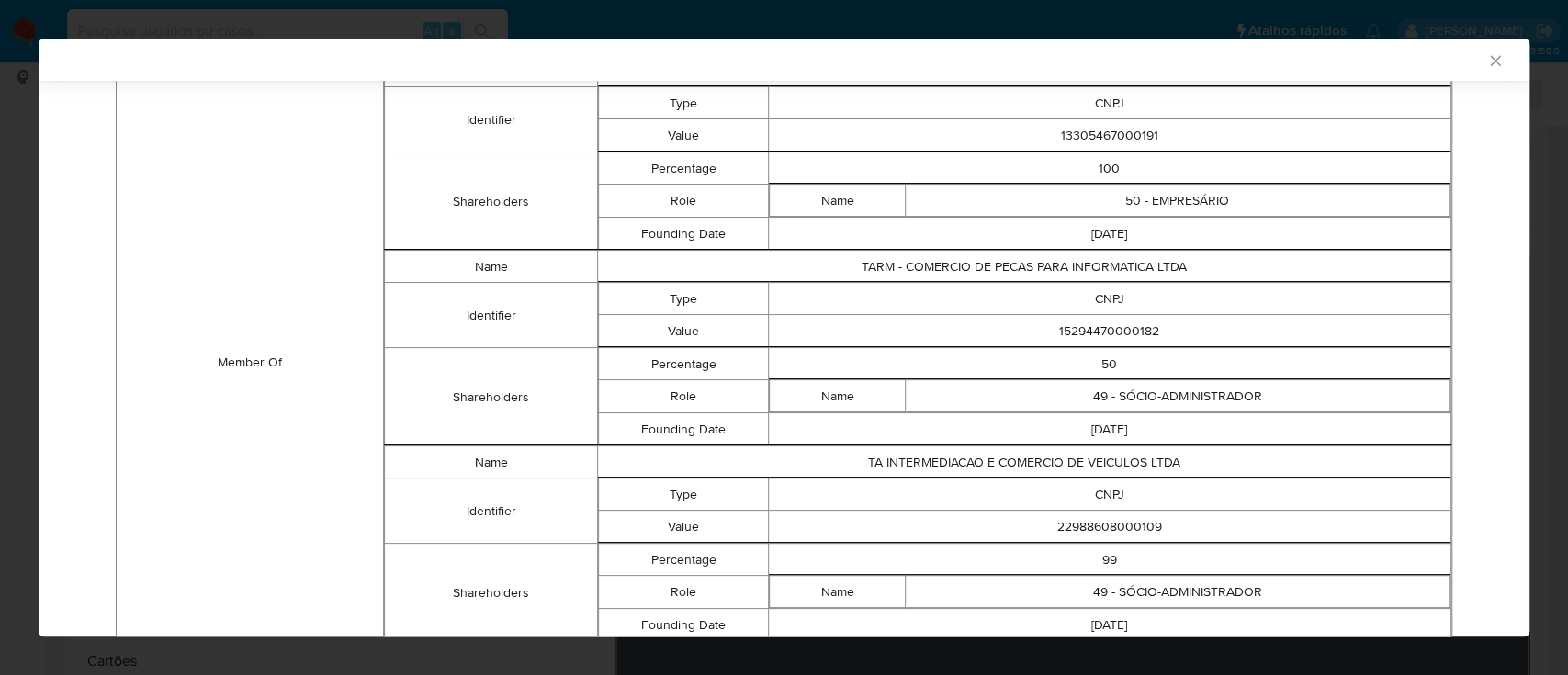
click at [196, 235] on td "Member Of" at bounding box center [250, 362] width 267 height 615
drag, startPoint x: 1151, startPoint y: 319, endPoint x: 1041, endPoint y: 331, distance: 110.7
click at [1041, 331] on td "15294470000182" at bounding box center [1109, 331] width 682 height 32
copy td "15294470000182"
drag, startPoint x: 1176, startPoint y: 520, endPoint x: 1014, endPoint y: 525, distance: 162.1
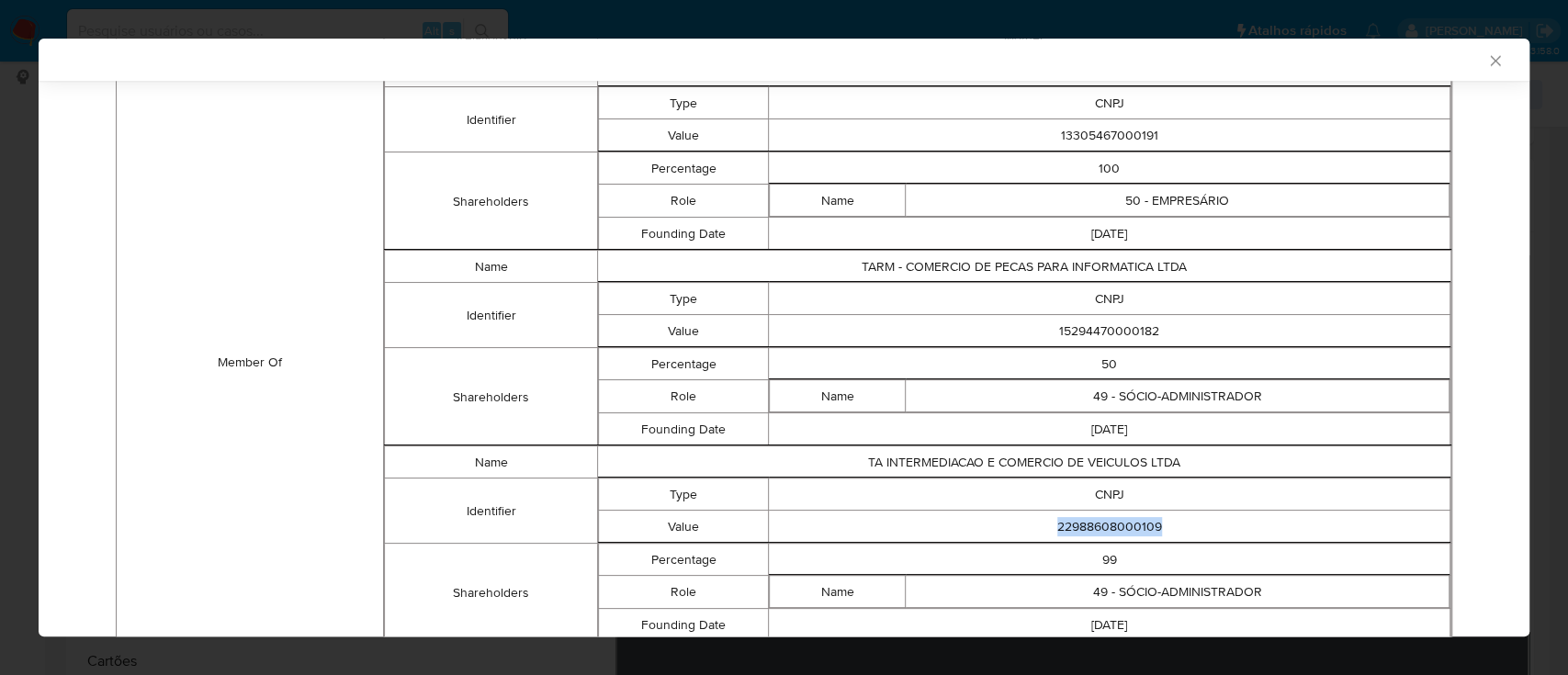
click at [1014, 525] on td "22988608000109" at bounding box center [1109, 526] width 682 height 32
copy td "22988608000109"
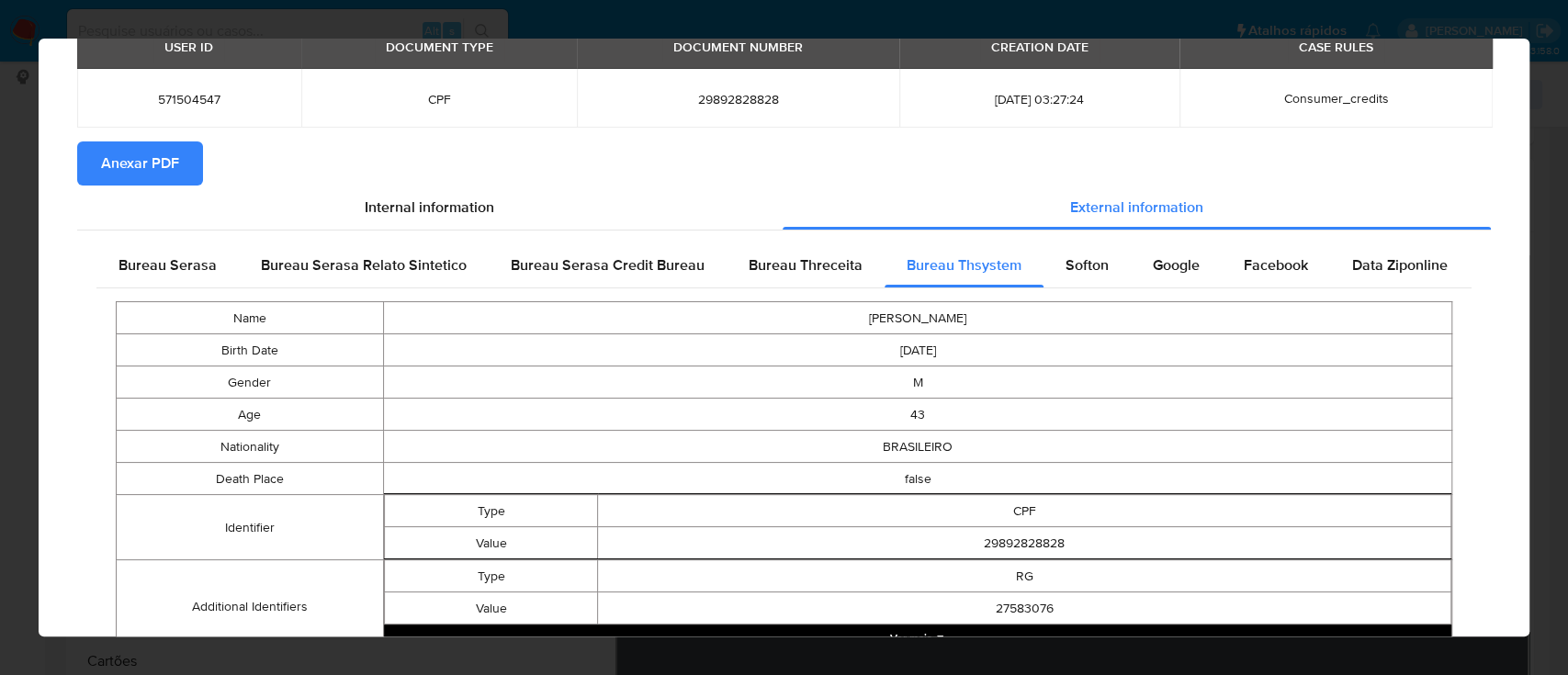
scroll to position [0, 0]
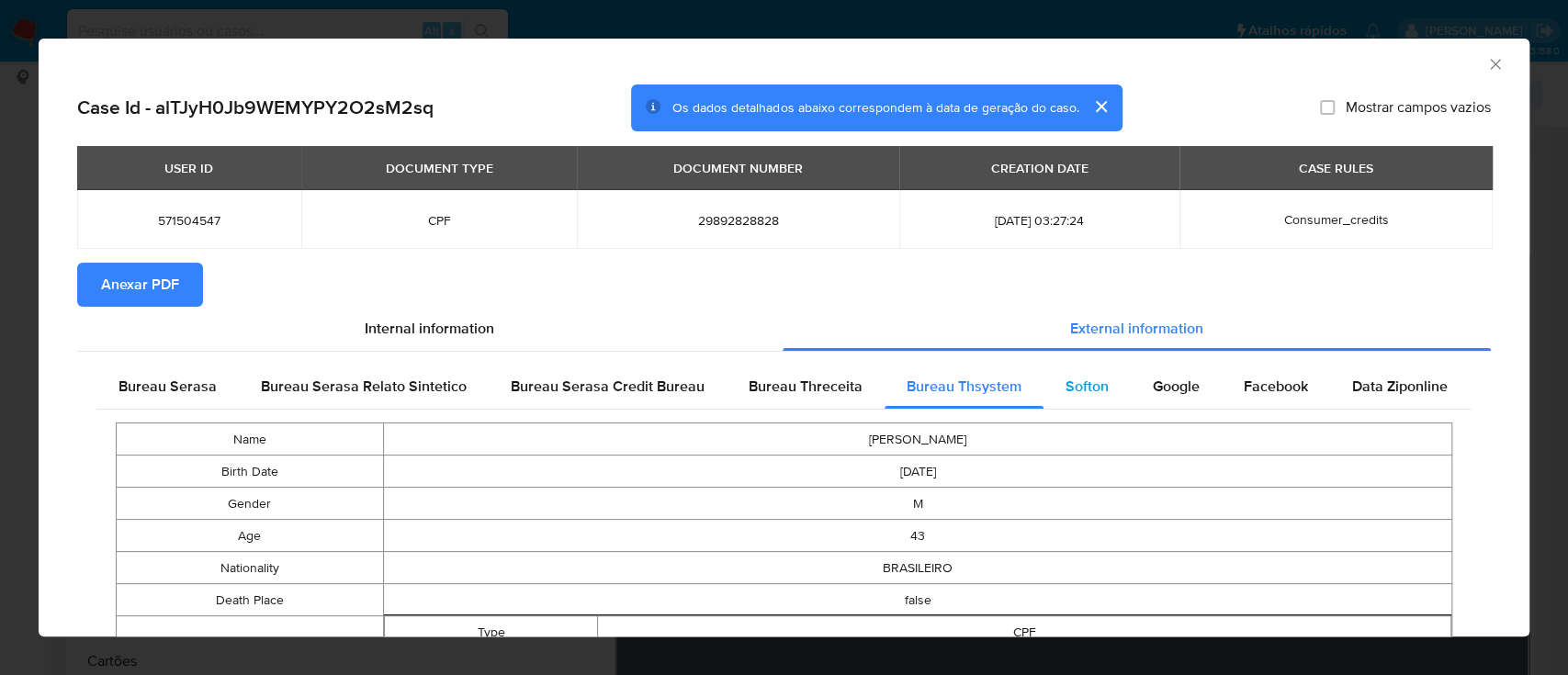
click at [1094, 376] on span "Softon" at bounding box center [1087, 387] width 43 height 21
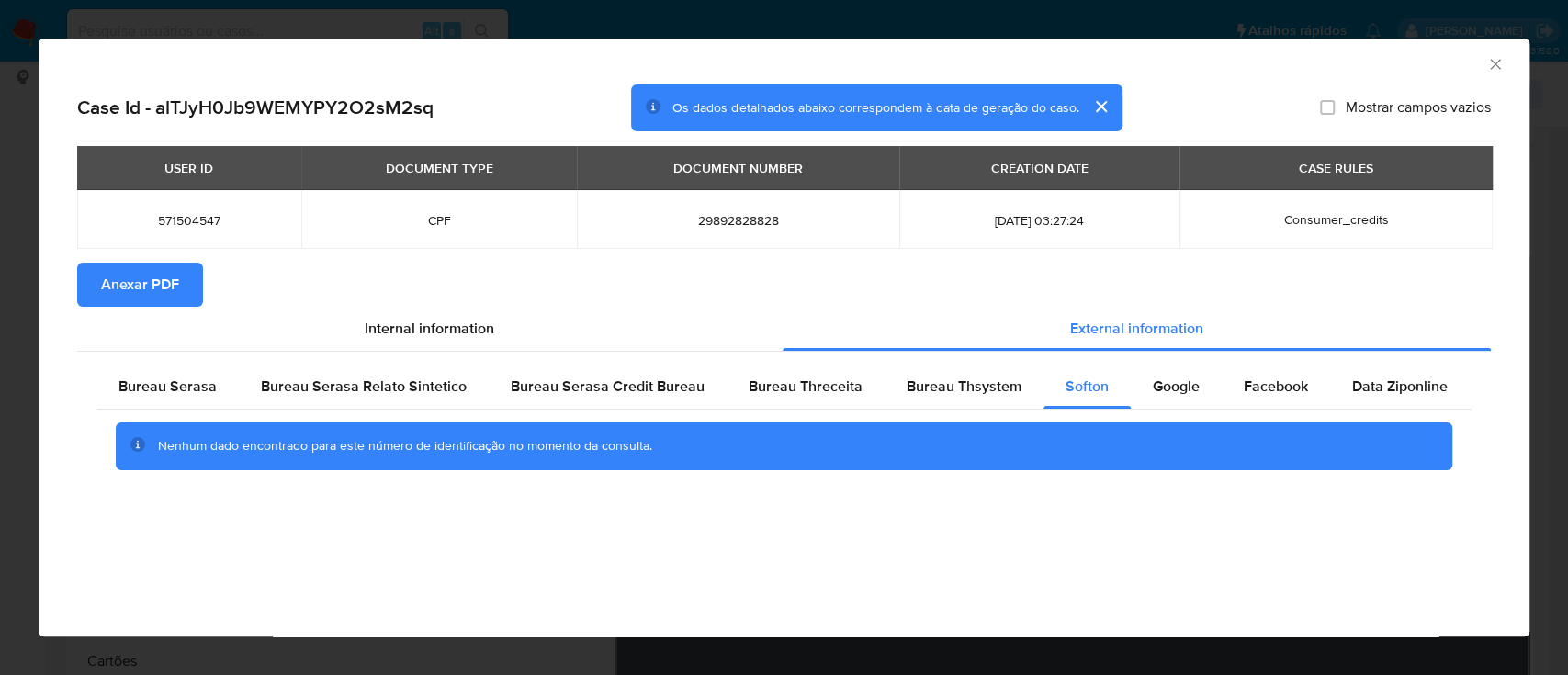
click at [1400, 62] on div "AML Data Collector" at bounding box center [769, 61] width 1435 height 20
click at [1163, 380] on span "Google" at bounding box center [1176, 387] width 47 height 21
click at [1342, 50] on div "AML Data Collector" at bounding box center [784, 62] width 1491 height 46
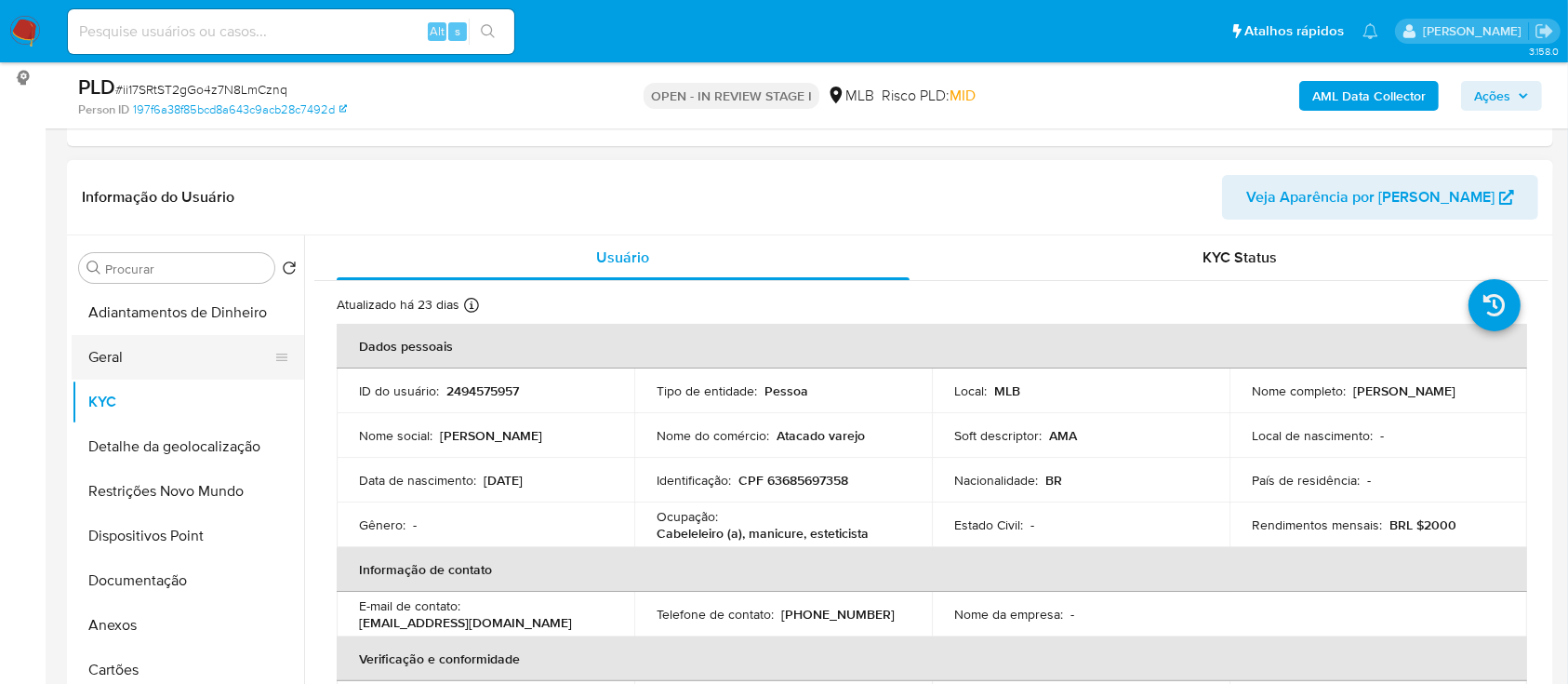
click at [158, 354] on button "Geral" at bounding box center [180, 358] width 217 height 45
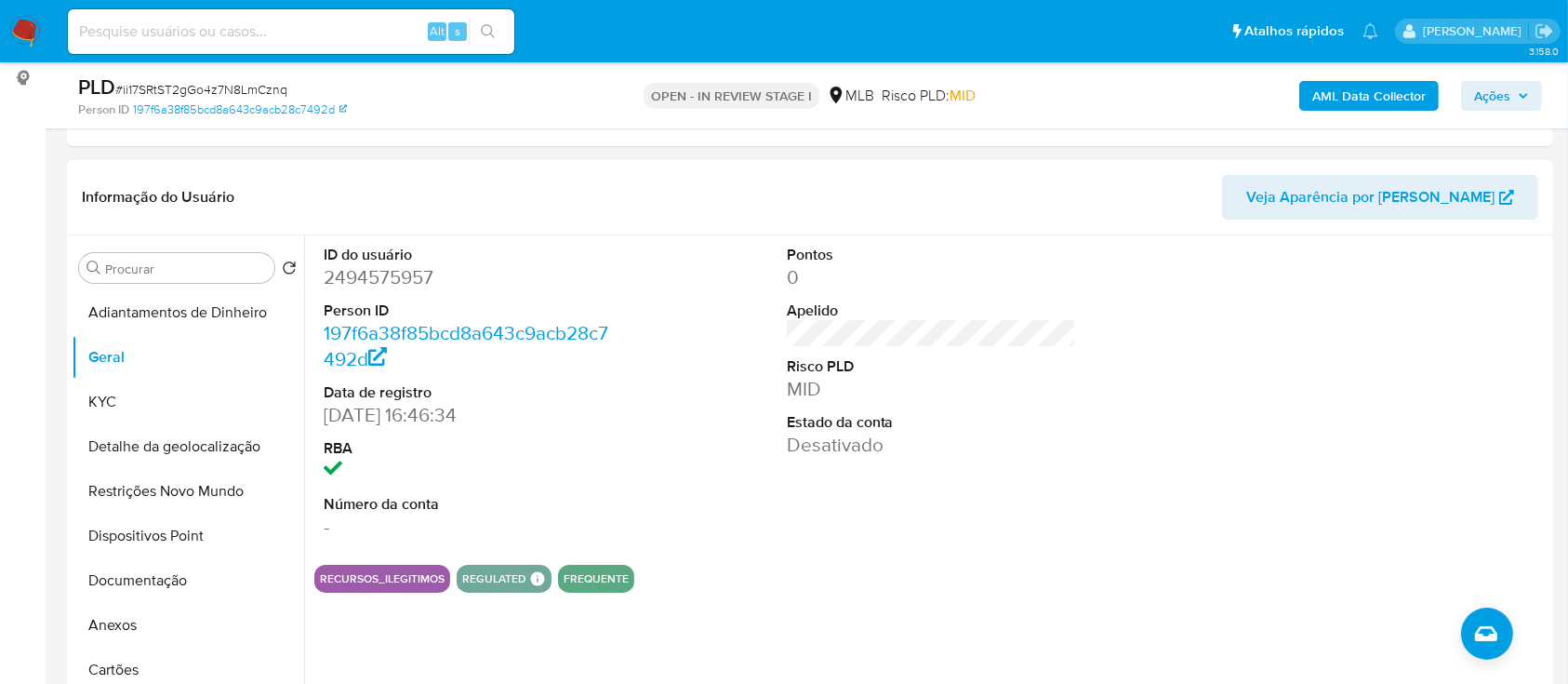
drag, startPoint x: 1387, startPoint y: 368, endPoint x: 1077, endPoint y: 291, distance: 319.4
click at [1361, 361] on div at bounding box center [1394, 393] width 309 height 315
click at [119, 405] on button "KYC" at bounding box center [180, 402] width 217 height 45
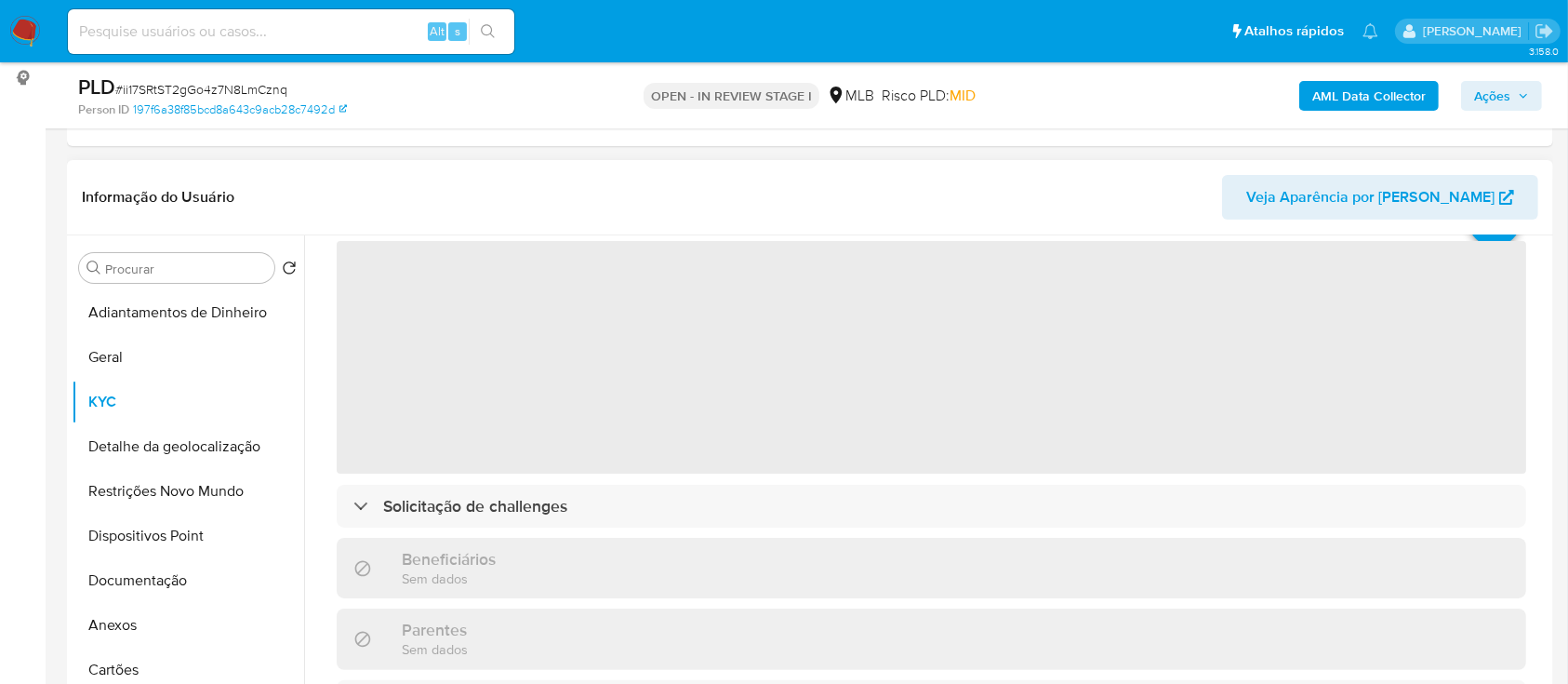
scroll to position [124, 0]
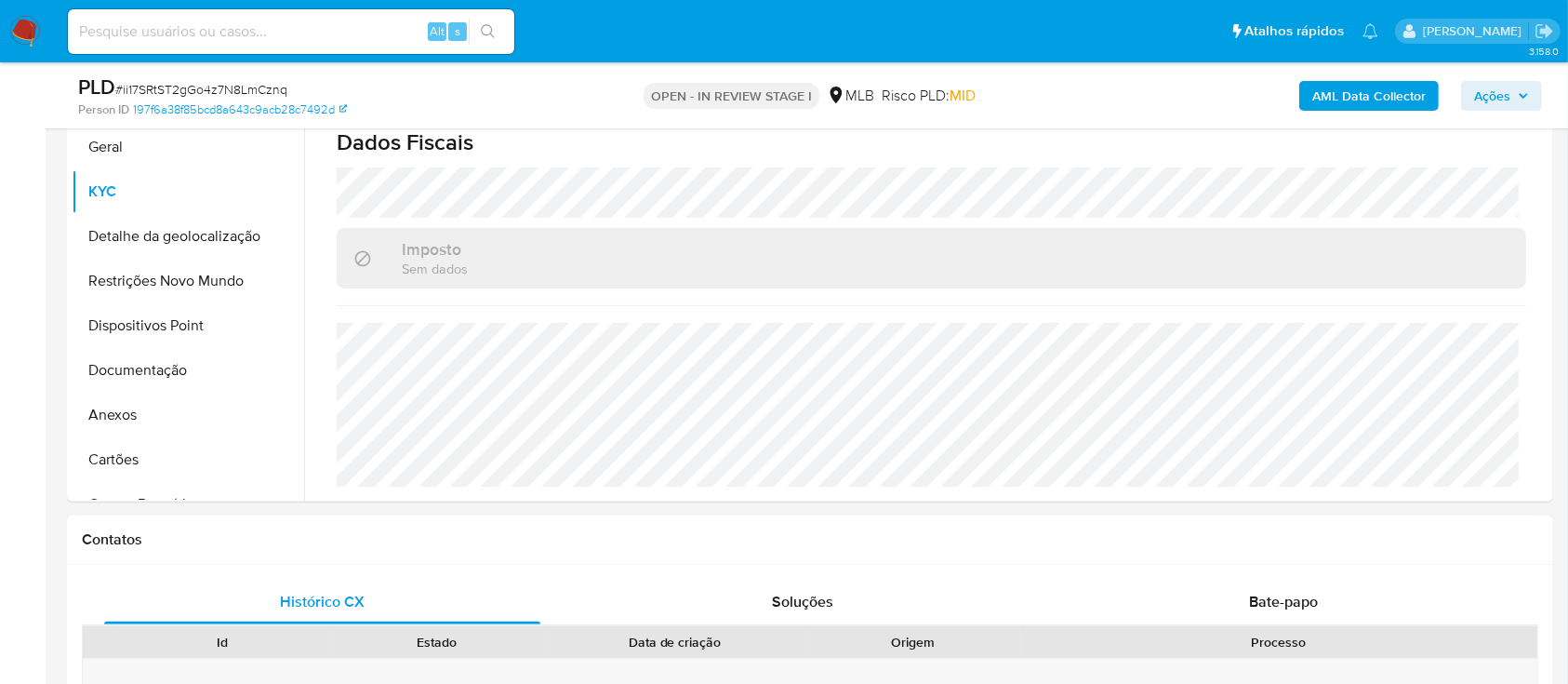
scroll to position [496, 0]
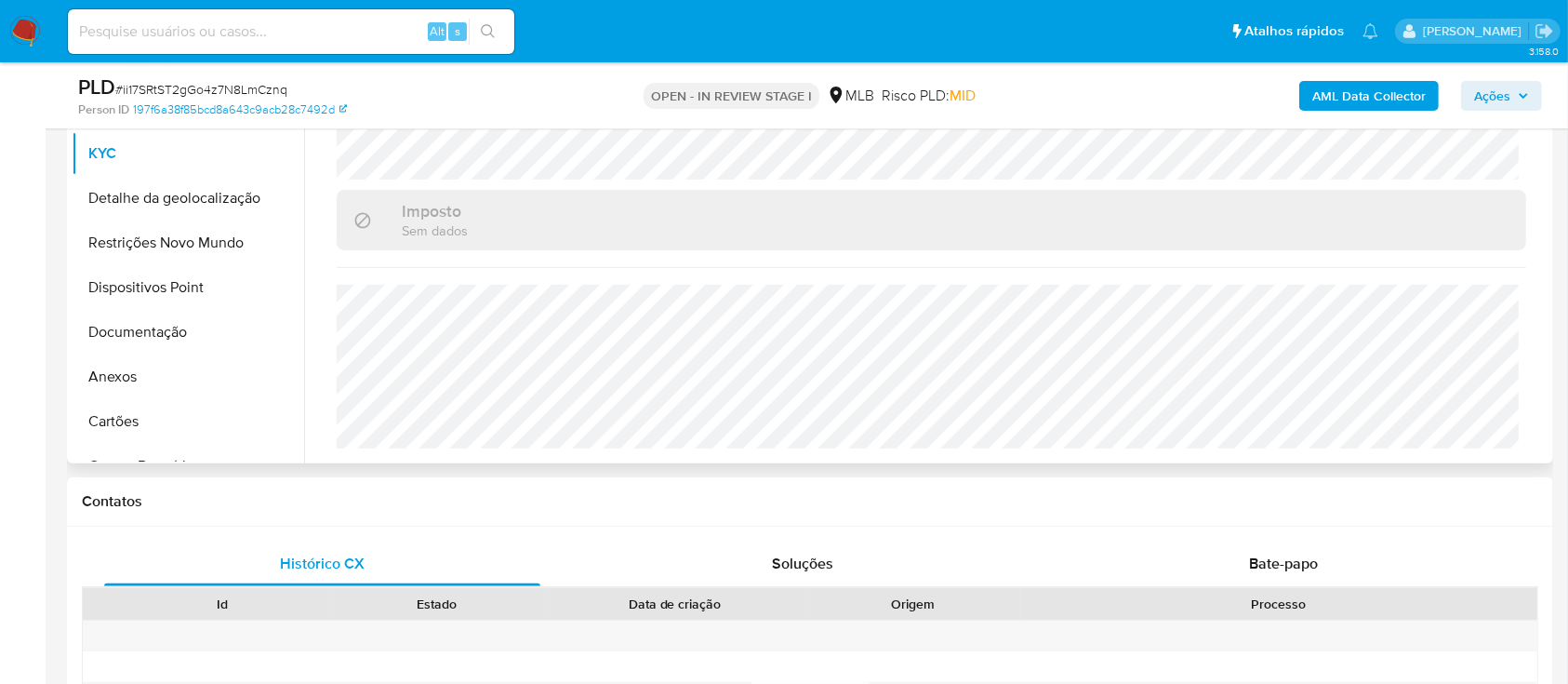
click at [110, 199] on button "Detalhe da geolocalização" at bounding box center [188, 198] width 233 height 45
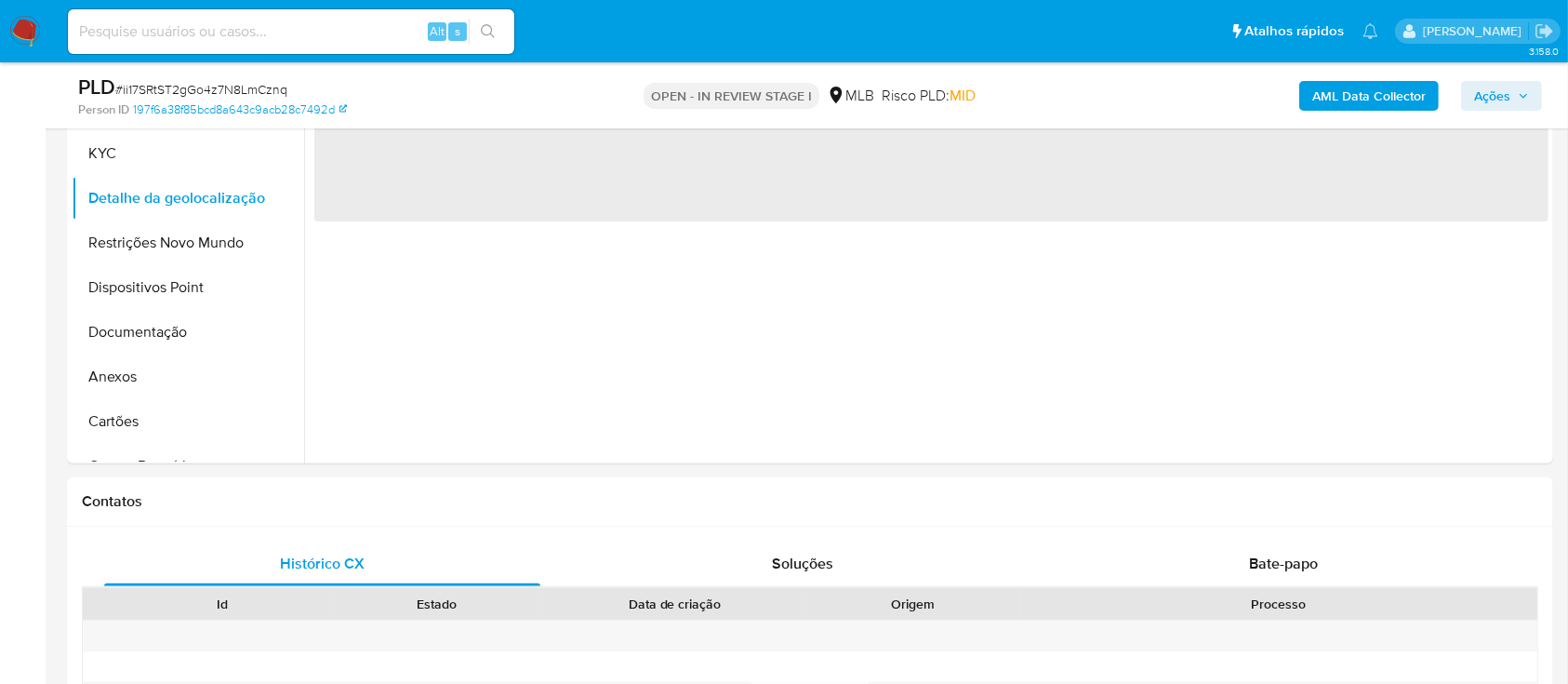
scroll to position [247, 0]
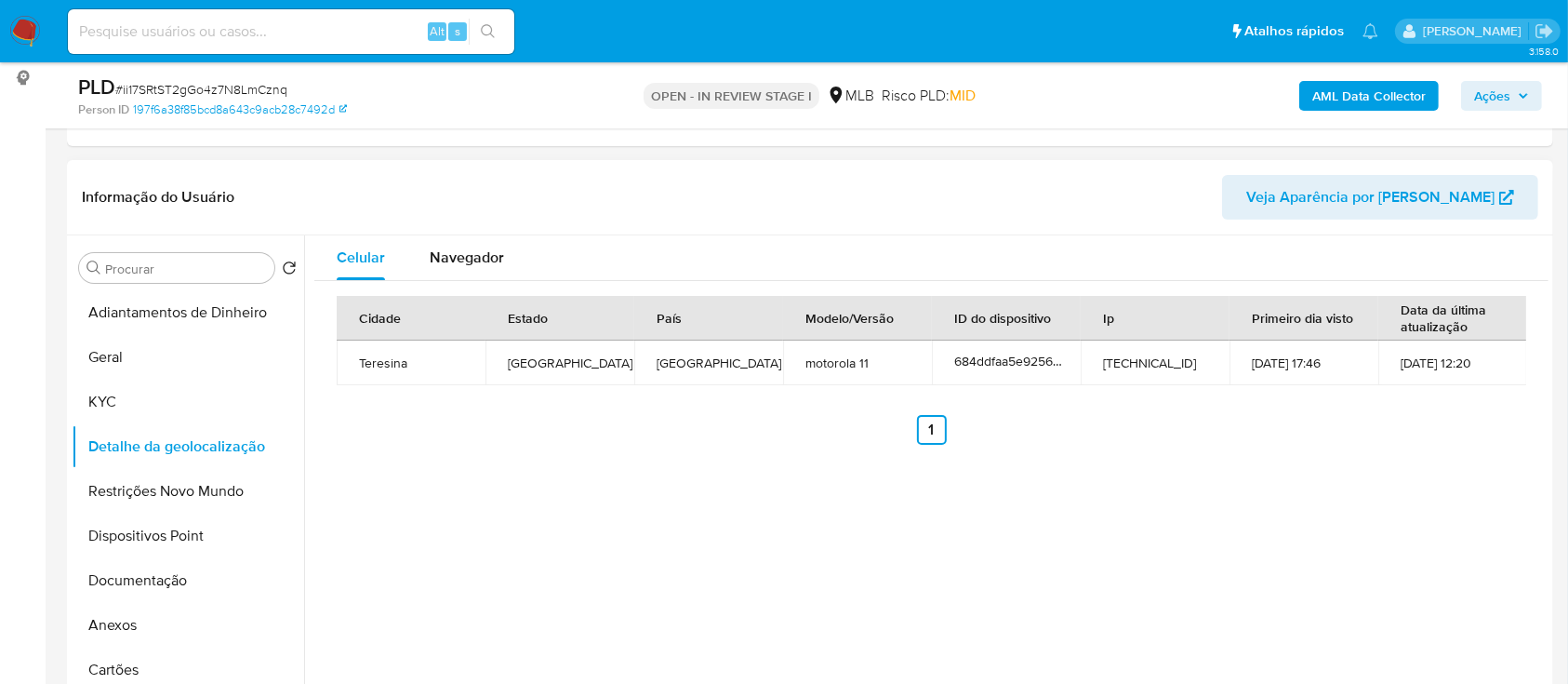
drag, startPoint x: 1372, startPoint y: 460, endPoint x: 1343, endPoint y: 449, distance: 31.0
click at [1368, 459] on div "Celular Navegador Cidade Estado País Modelo/Versão ID do dispositivo Ip Primeir…" at bounding box center [926, 474] width 1245 height 476
click at [154, 478] on button "Restrições Novo Mundo" at bounding box center [180, 491] width 217 height 45
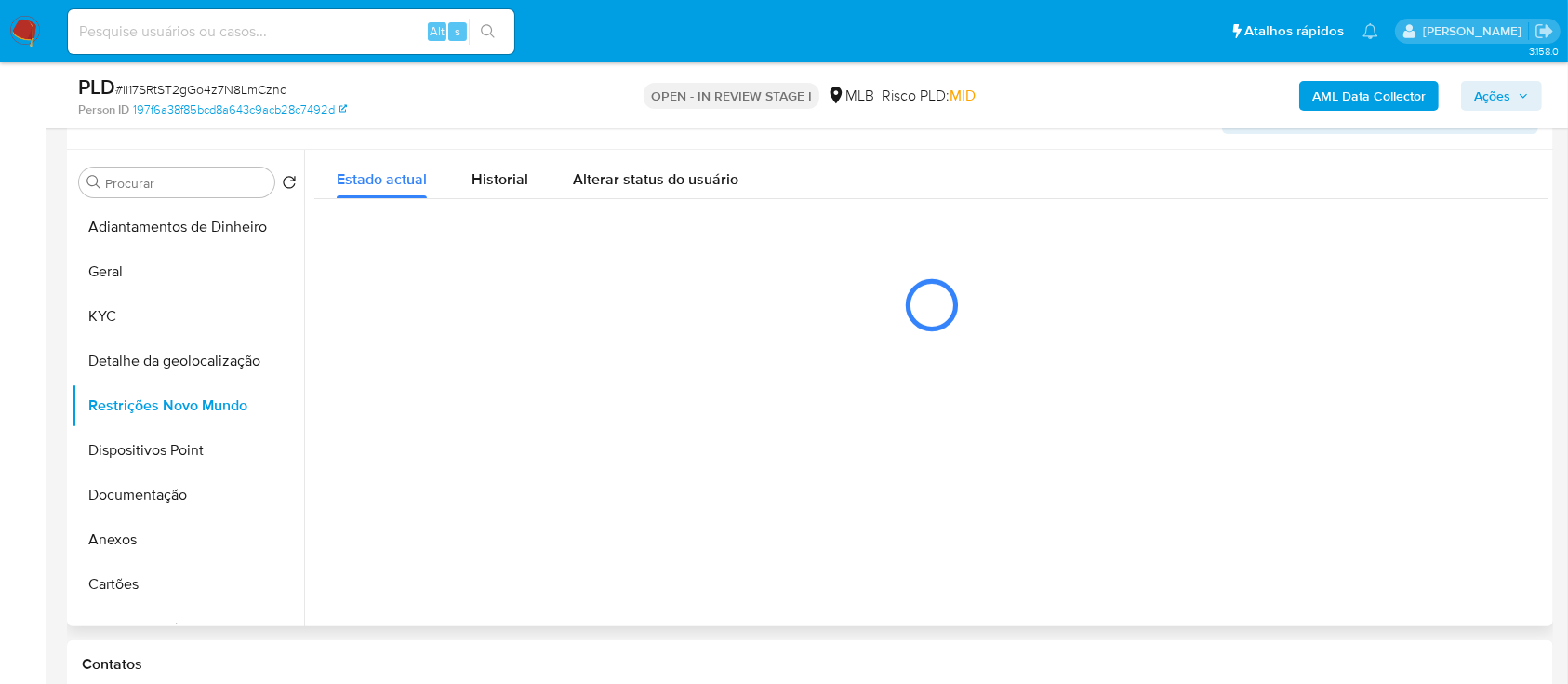
scroll to position [372, 0]
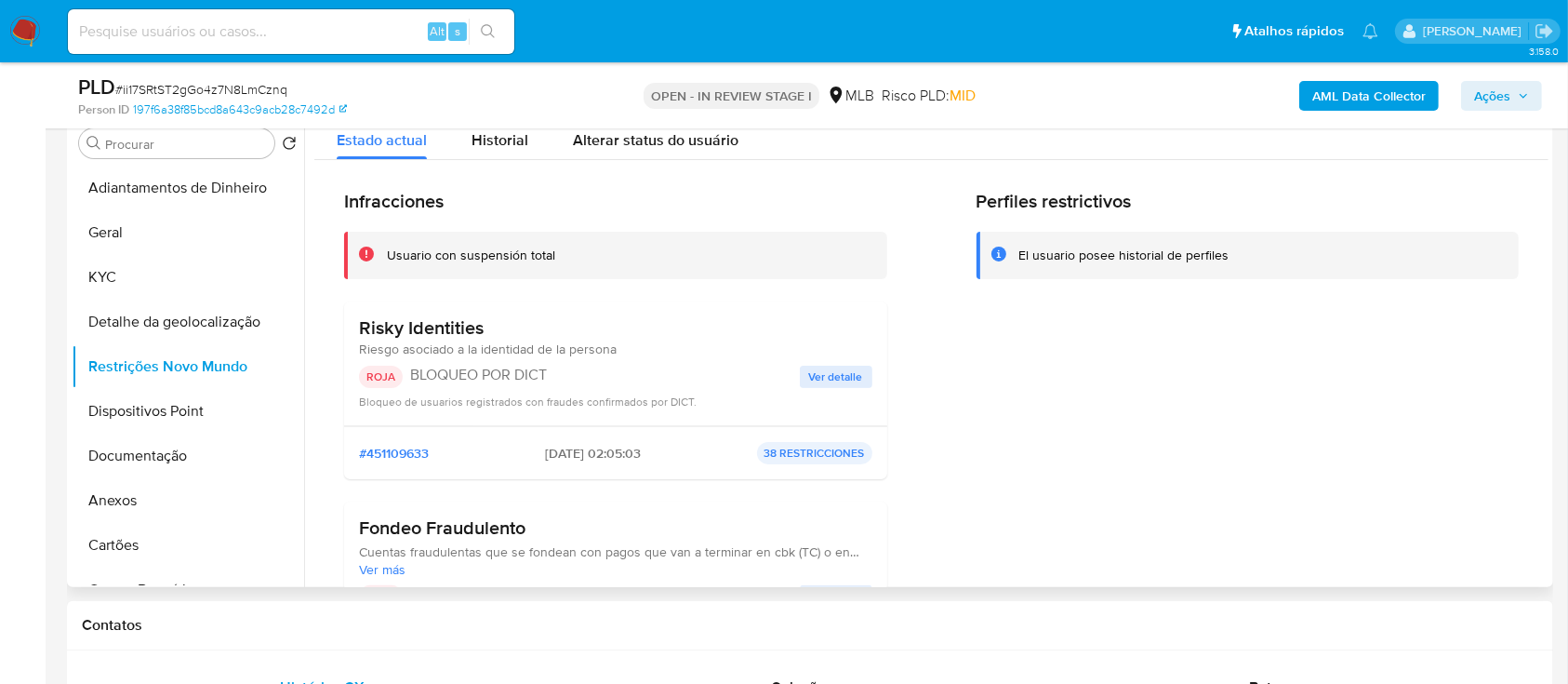
click at [1266, 328] on div "Perfiles restrictivos El usuario posee historial de perfiles" at bounding box center [1249, 452] width 543 height 524
click at [833, 369] on span "Ver detalle" at bounding box center [836, 376] width 54 height 19
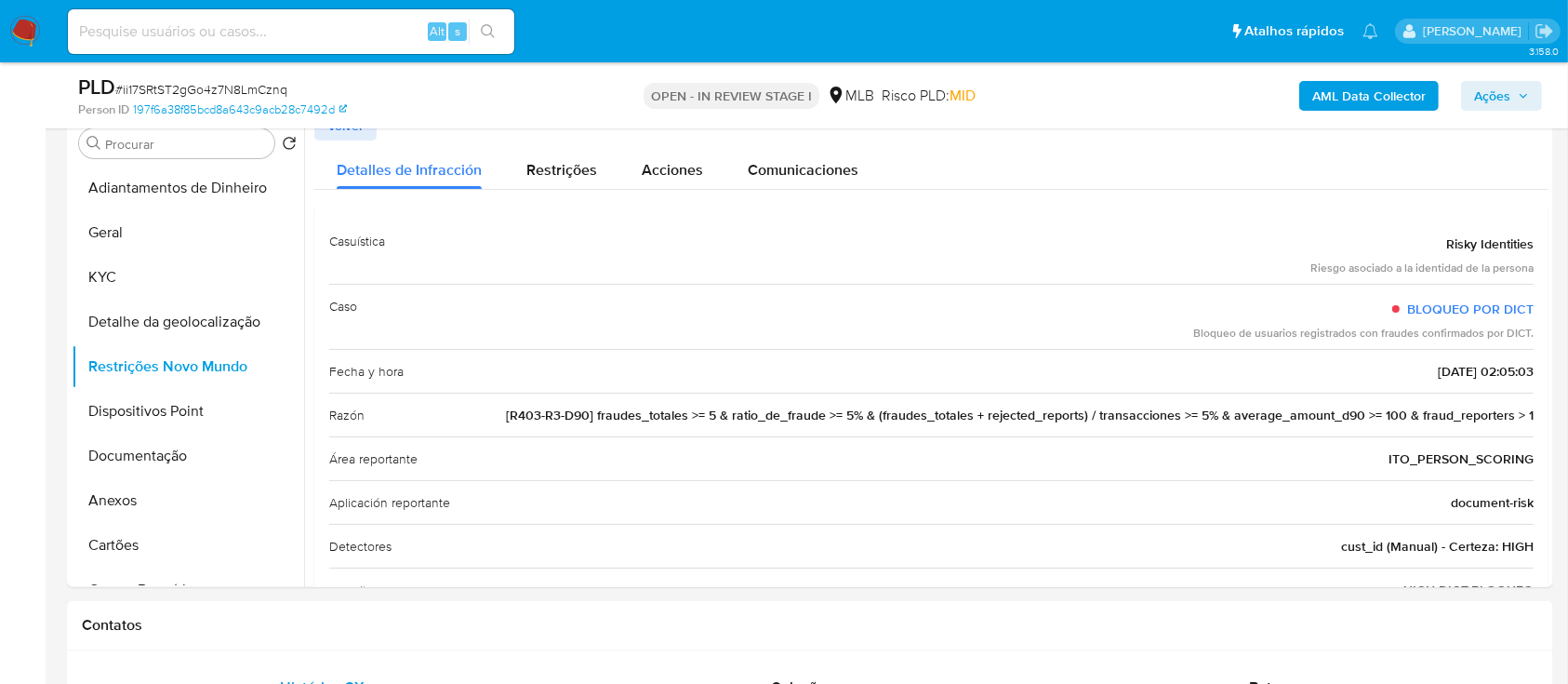
click at [1243, 107] on div "AML Data Collector Ações" at bounding box center [1301, 95] width 483 height 44
drag, startPoint x: 1415, startPoint y: 242, endPoint x: 1540, endPoint y: 424, distance: 220.8
click at [1540, 424] on div "Casuística Risky Identities Riesgo asociado a la identidad de la persona Caso B…" at bounding box center [931, 459] width 1234 height 509
click at [104, 414] on button "Dispositivos Point" at bounding box center [180, 411] width 217 height 45
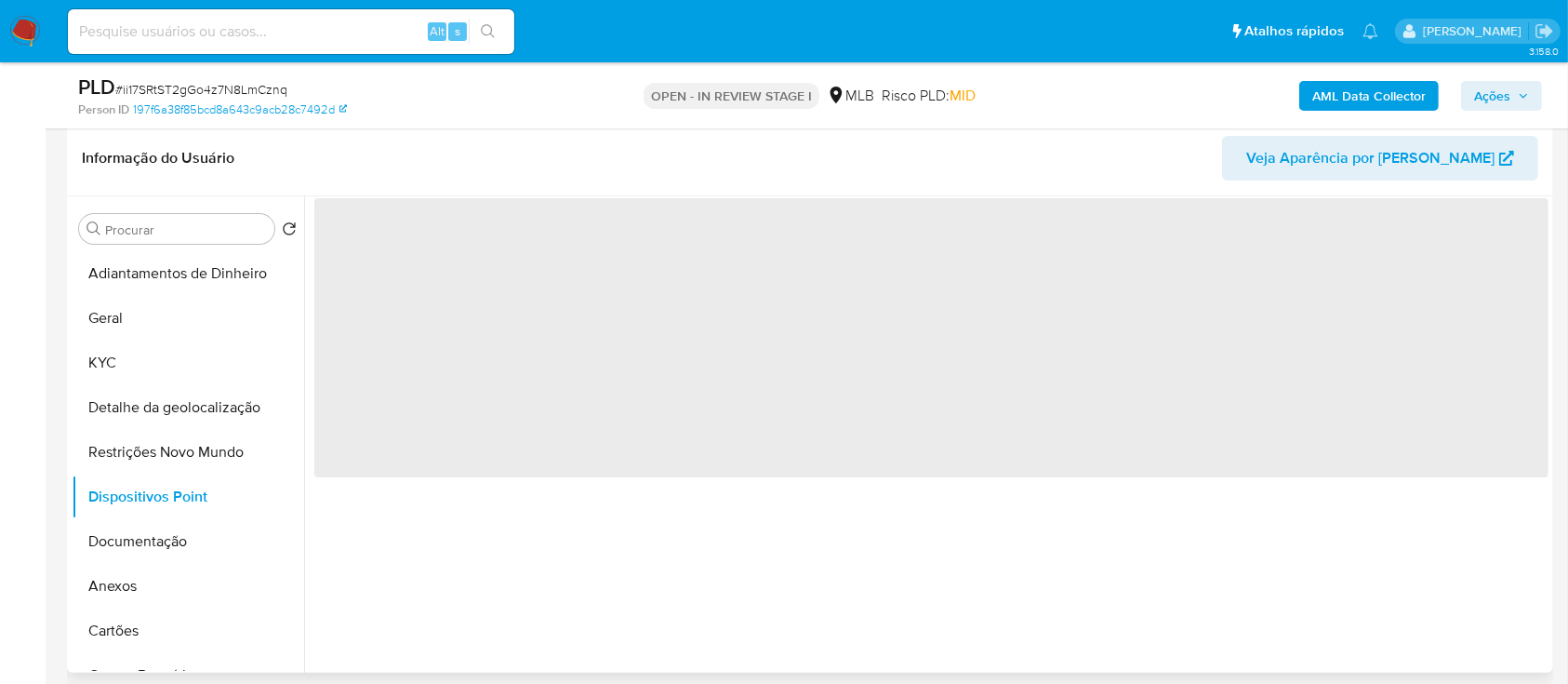
scroll to position [247, 0]
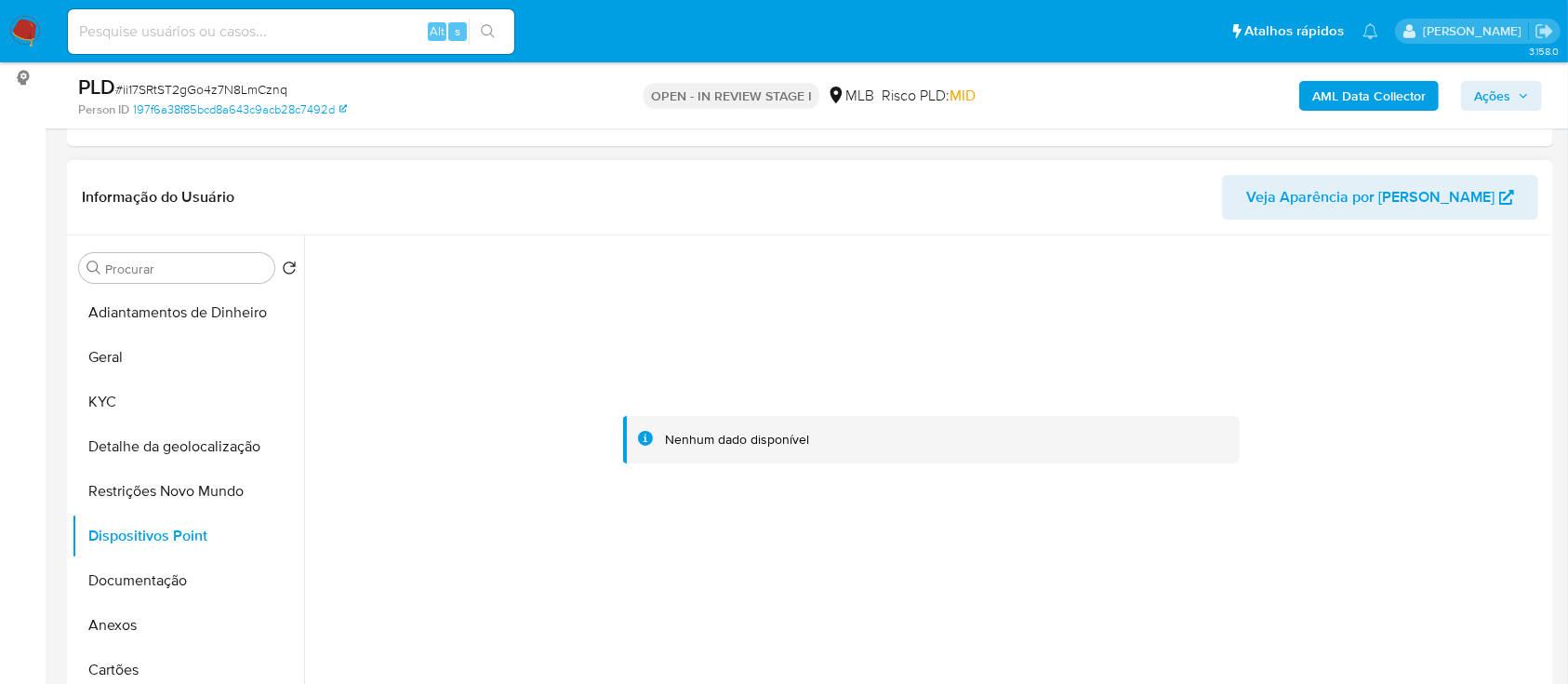
click at [1376, 286] on div at bounding box center [931, 440] width 1234 height 409
click at [149, 574] on button "Documentação" at bounding box center [180, 581] width 217 height 45
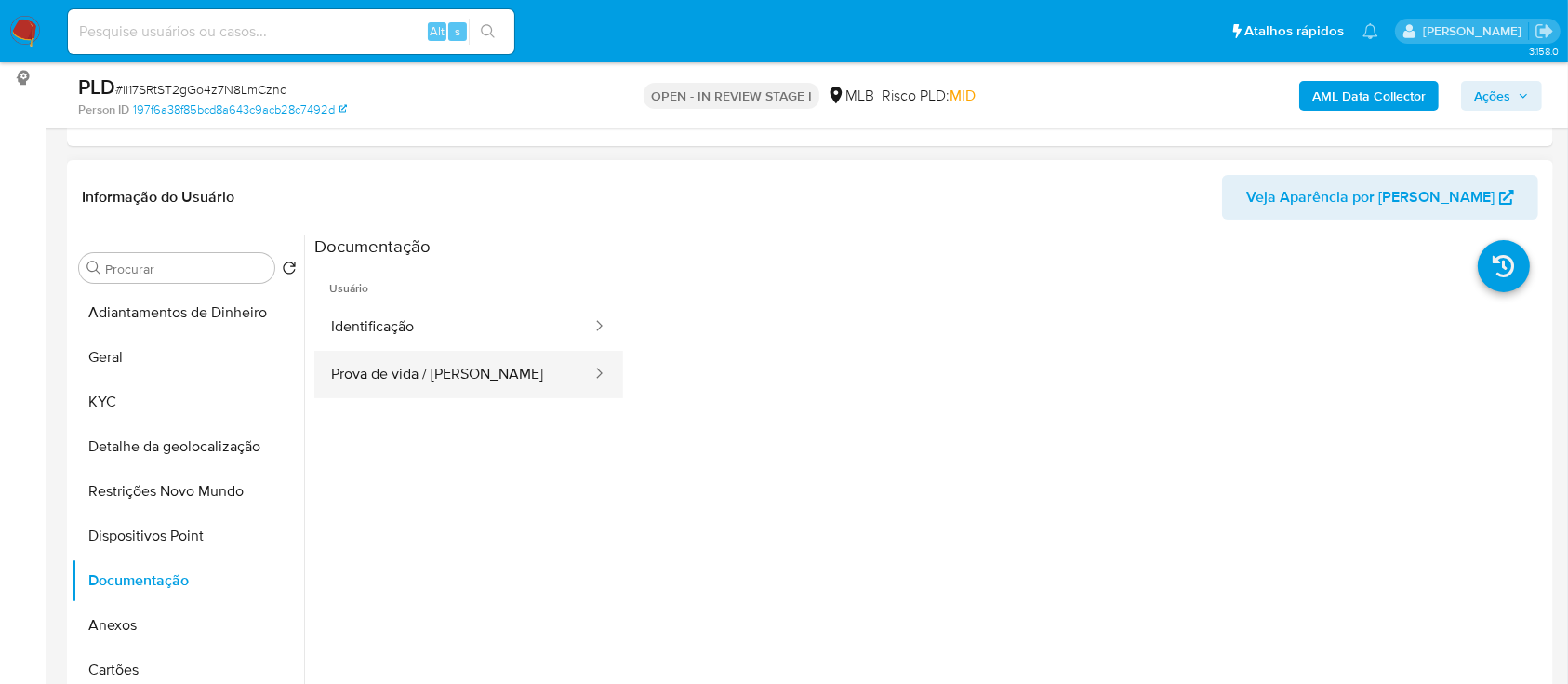
click at [486, 383] on button "Prova de vida / [PERSON_NAME]" at bounding box center [454, 374] width 279 height 48
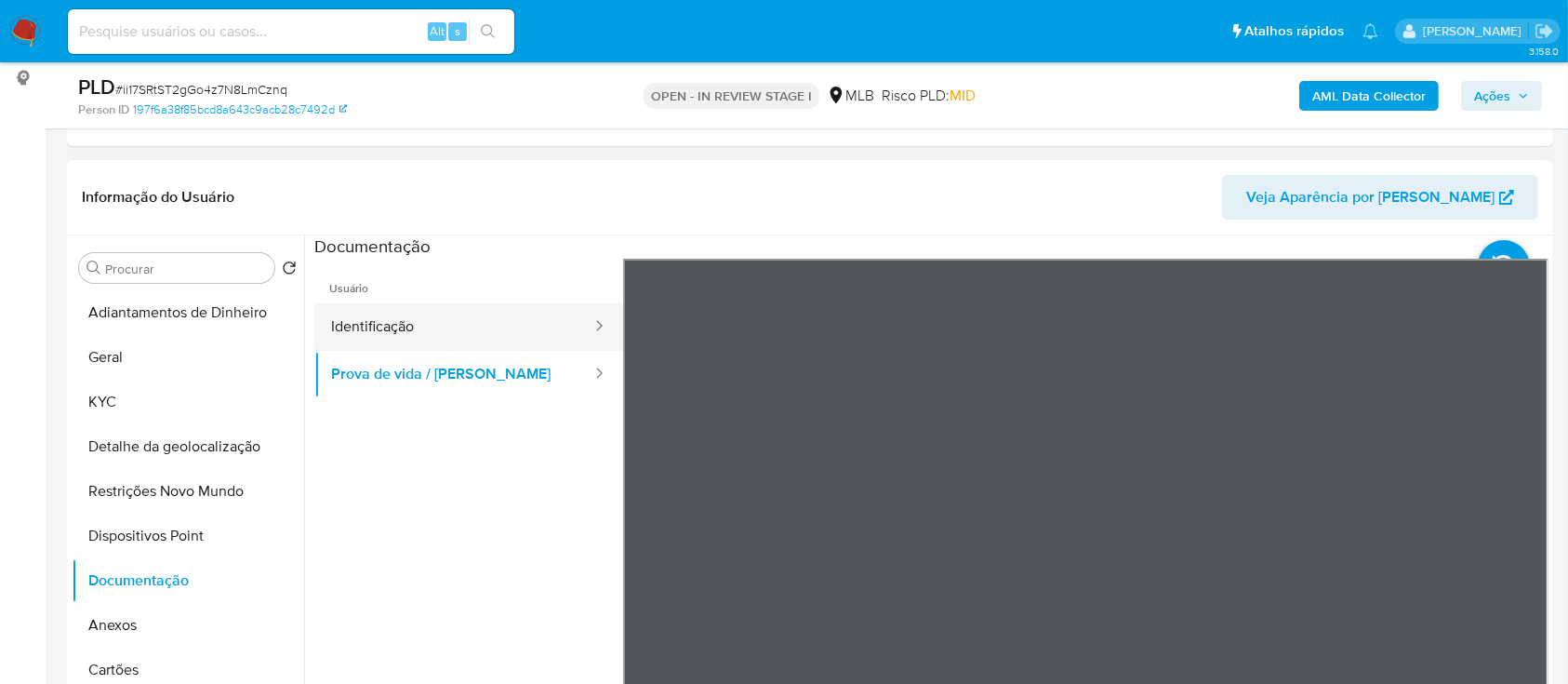
click at [495, 343] on button "Identificação" at bounding box center [454, 326] width 279 height 48
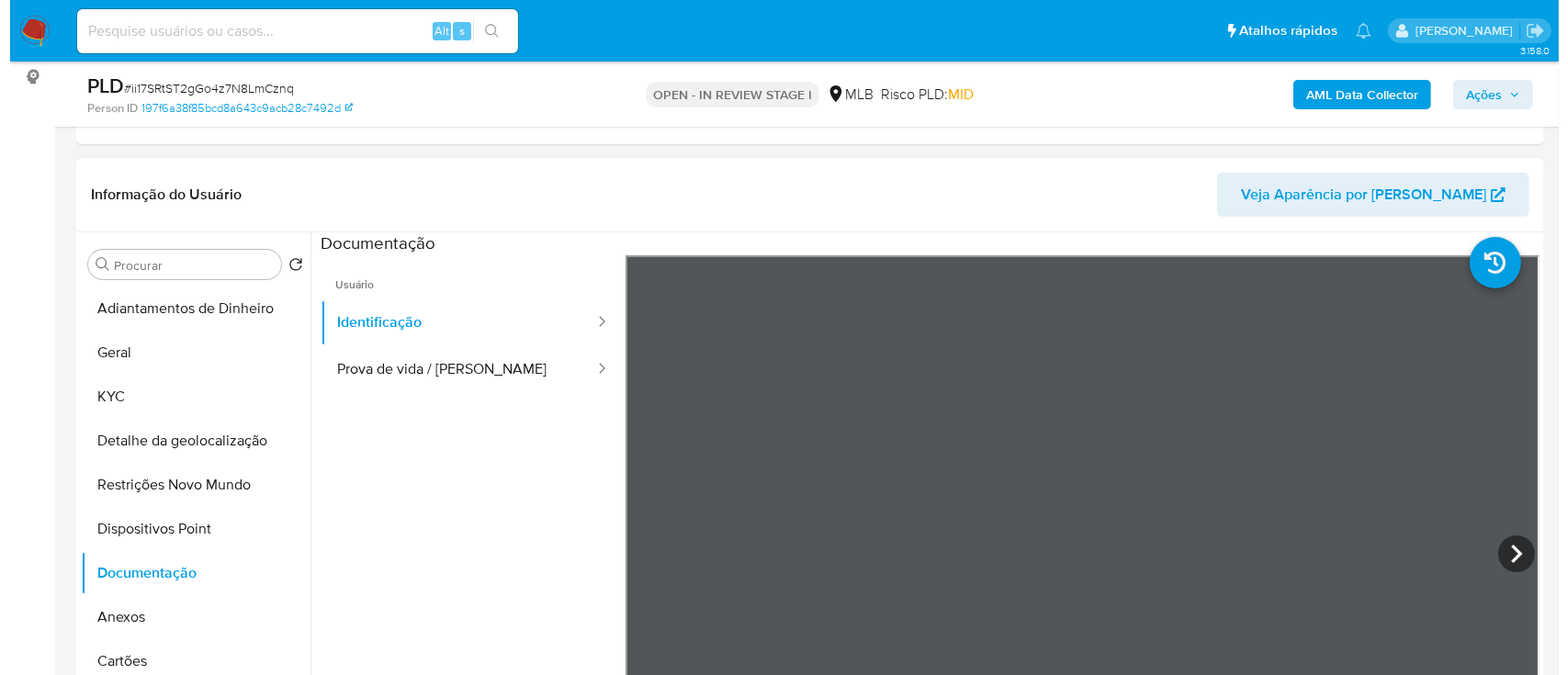
scroll to position [430, 0]
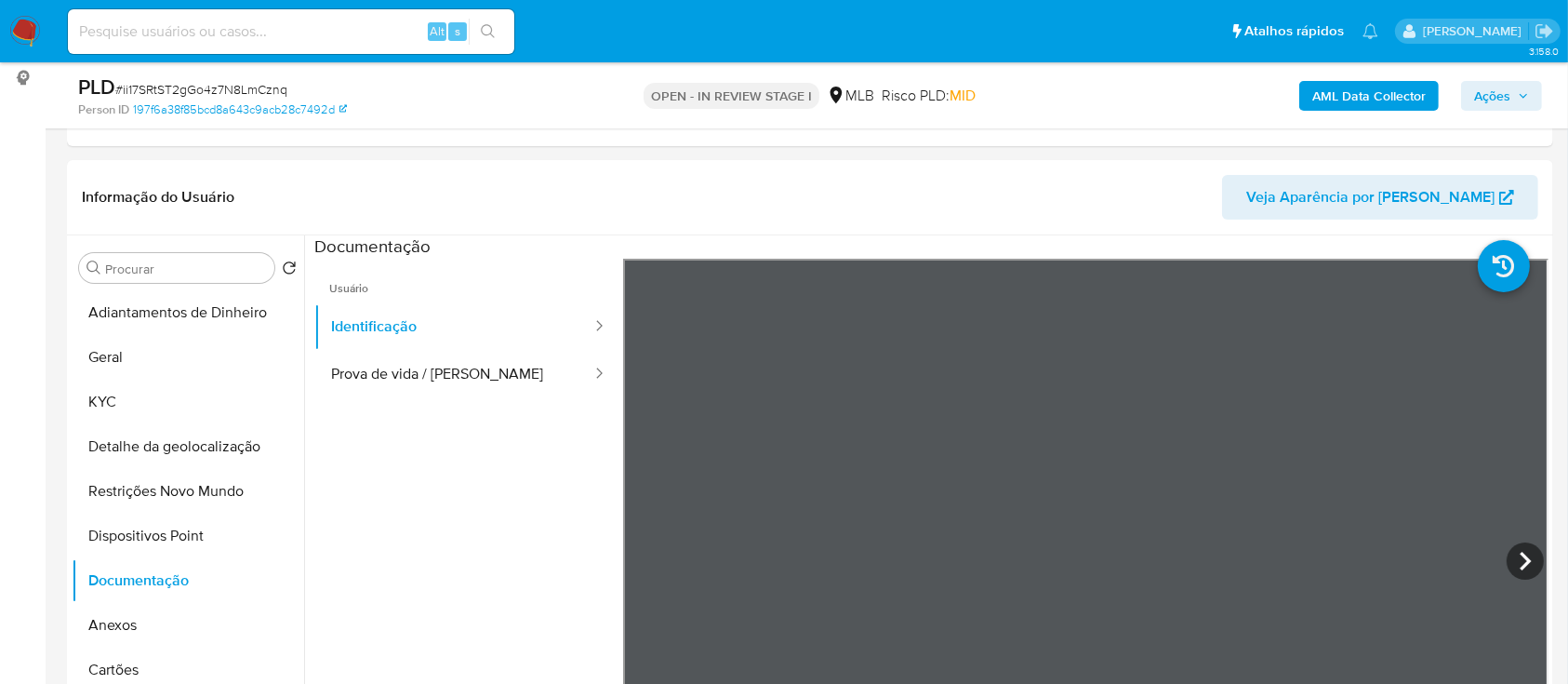
click at [1334, 87] on b "AML Data Collector" at bounding box center [1368, 95] width 114 height 30
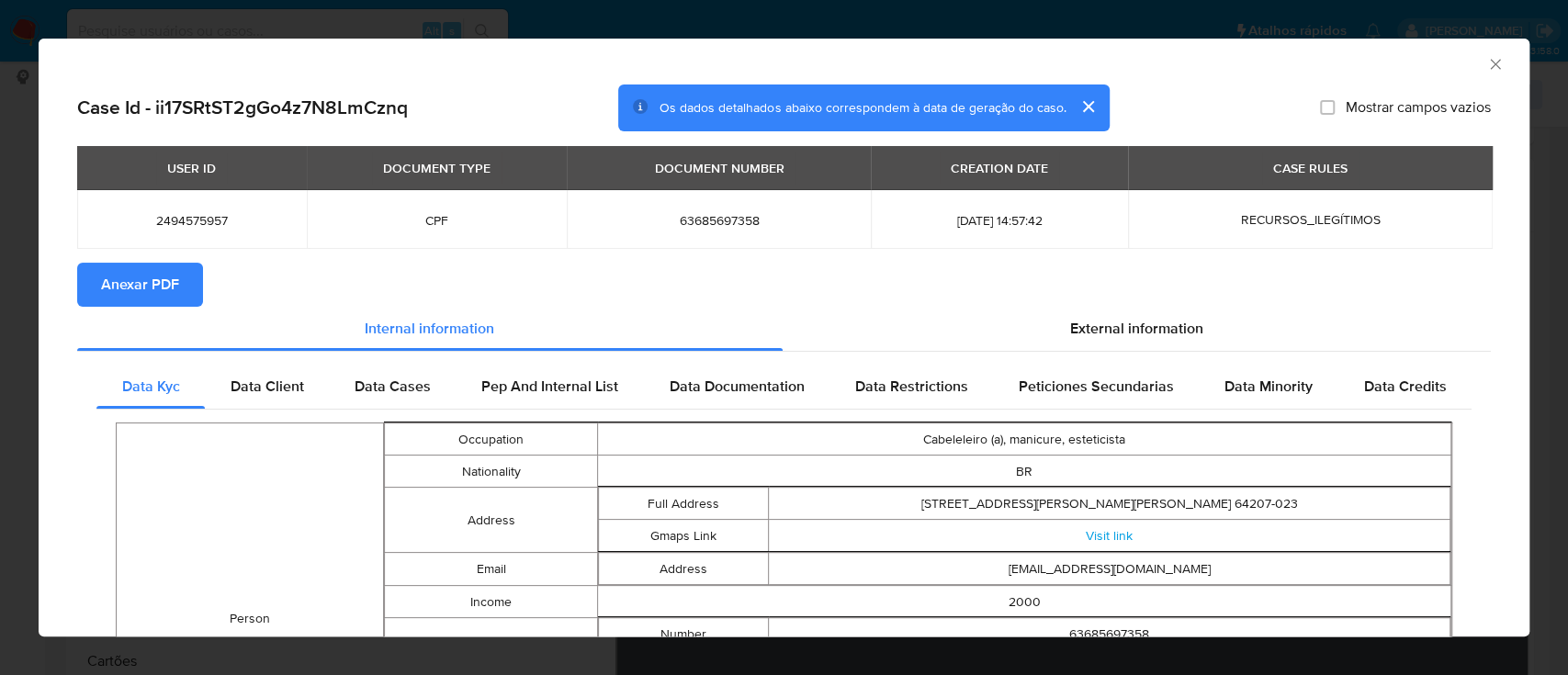
drag, startPoint x: 144, startPoint y: 287, endPoint x: 160, endPoint y: 284, distance: 16.3
click at [144, 288] on span "Anexar PDF" at bounding box center [139, 285] width 78 height 40
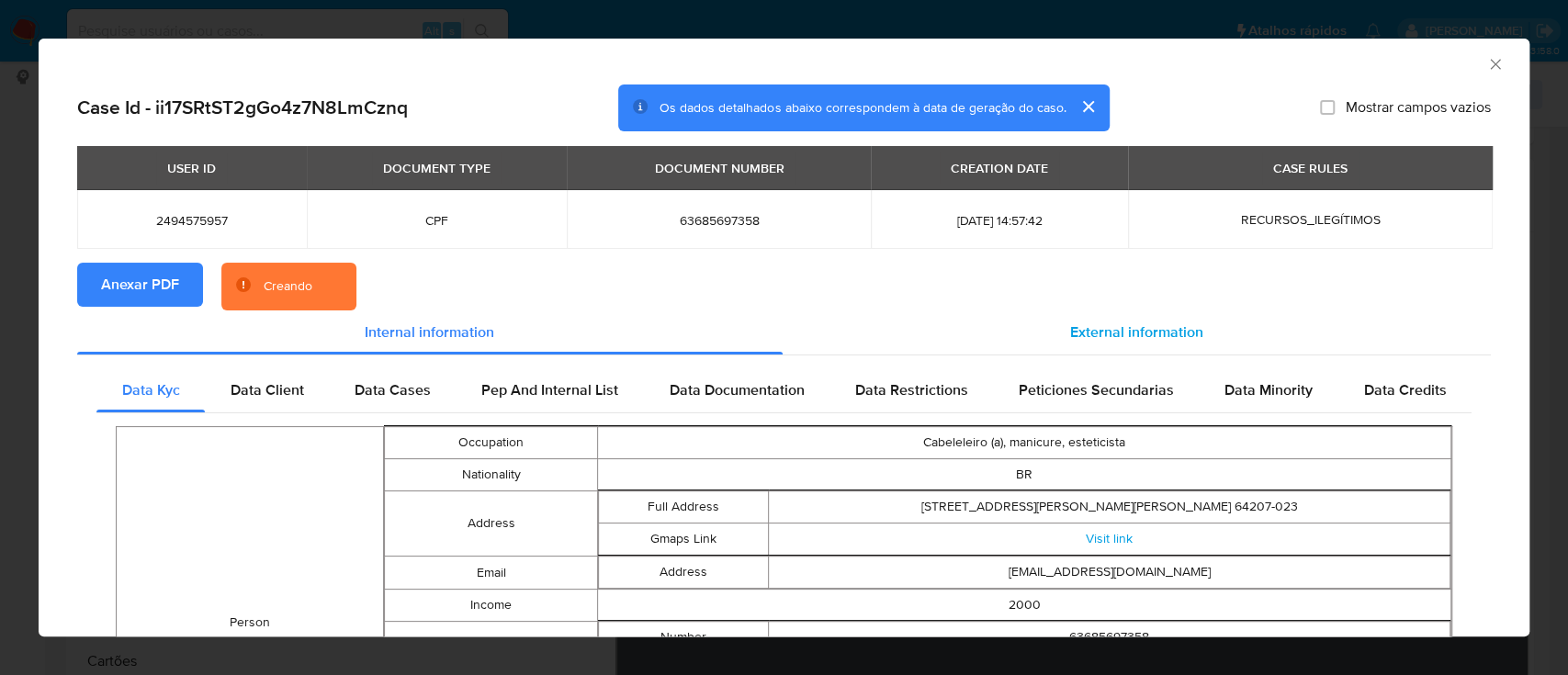
click at [1156, 330] on span "External information" at bounding box center [1137, 332] width 133 height 21
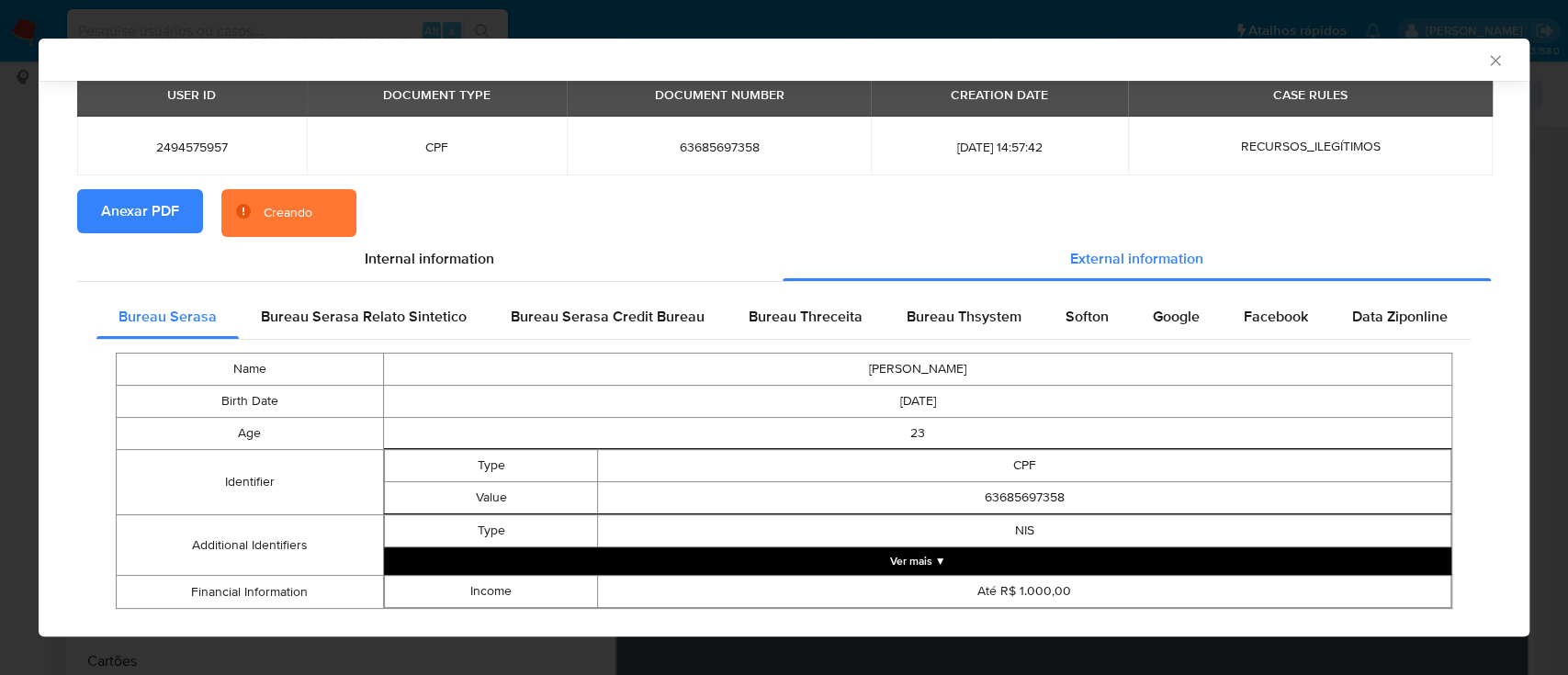
scroll to position [104, 0]
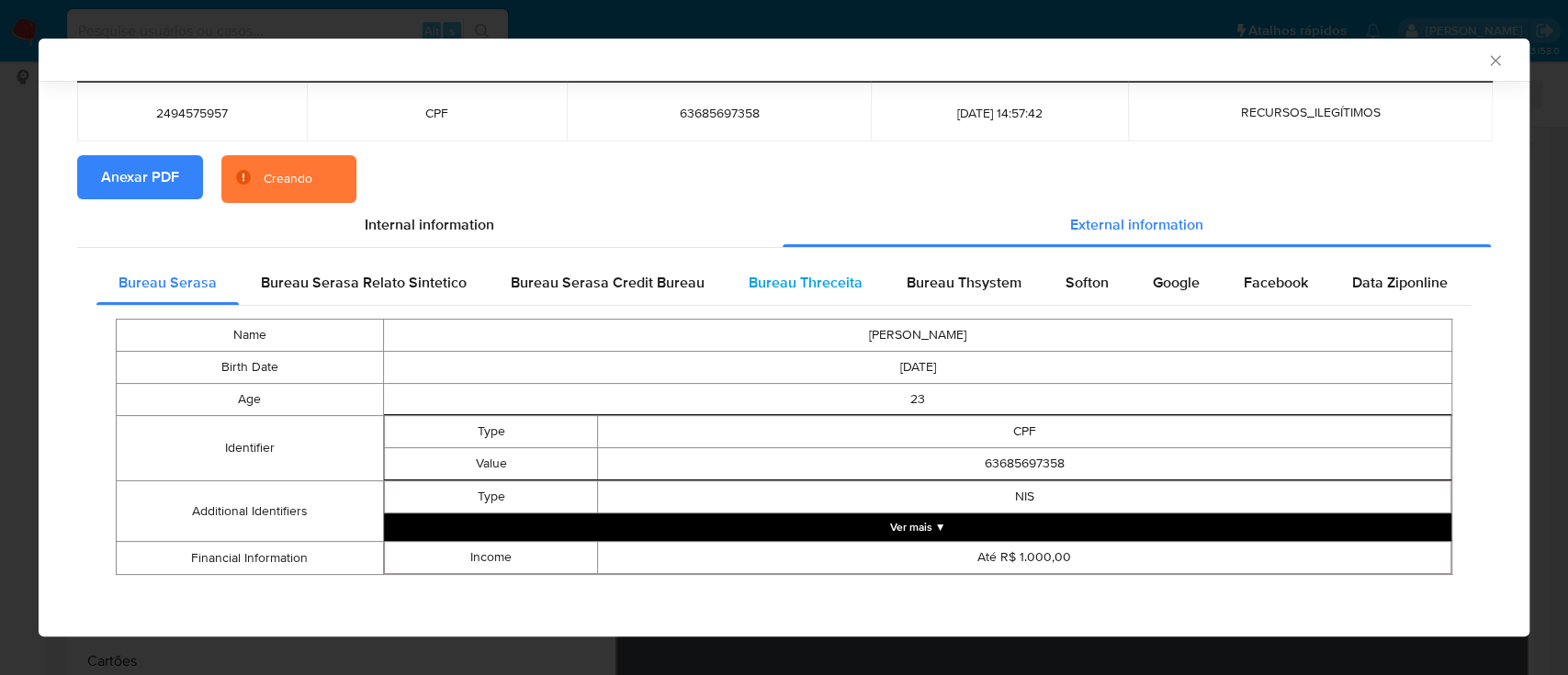
click at [797, 269] on div "Bureau Threceita" at bounding box center [805, 283] width 158 height 44
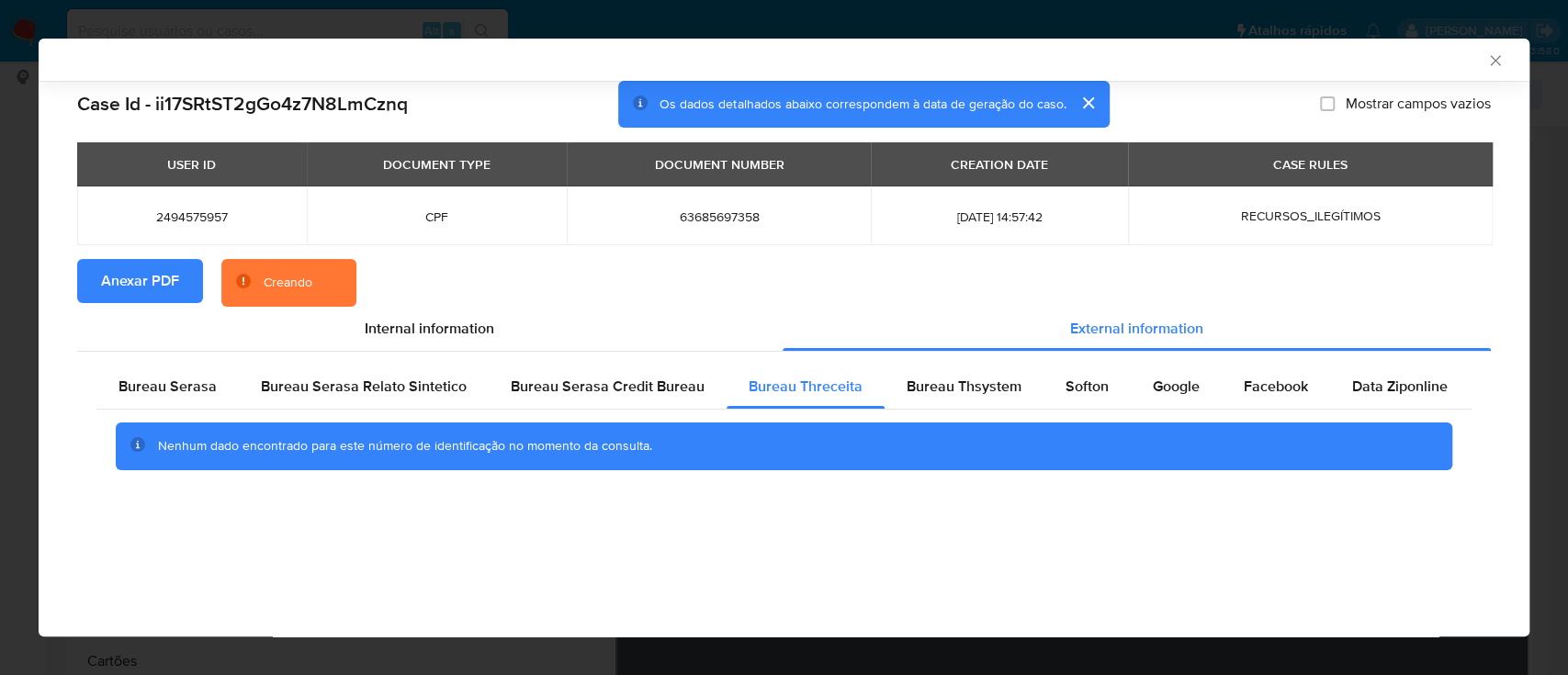
scroll to position [0, 0]
click at [1389, 55] on div "AML Data Collector" at bounding box center [769, 59] width 1435 height 16
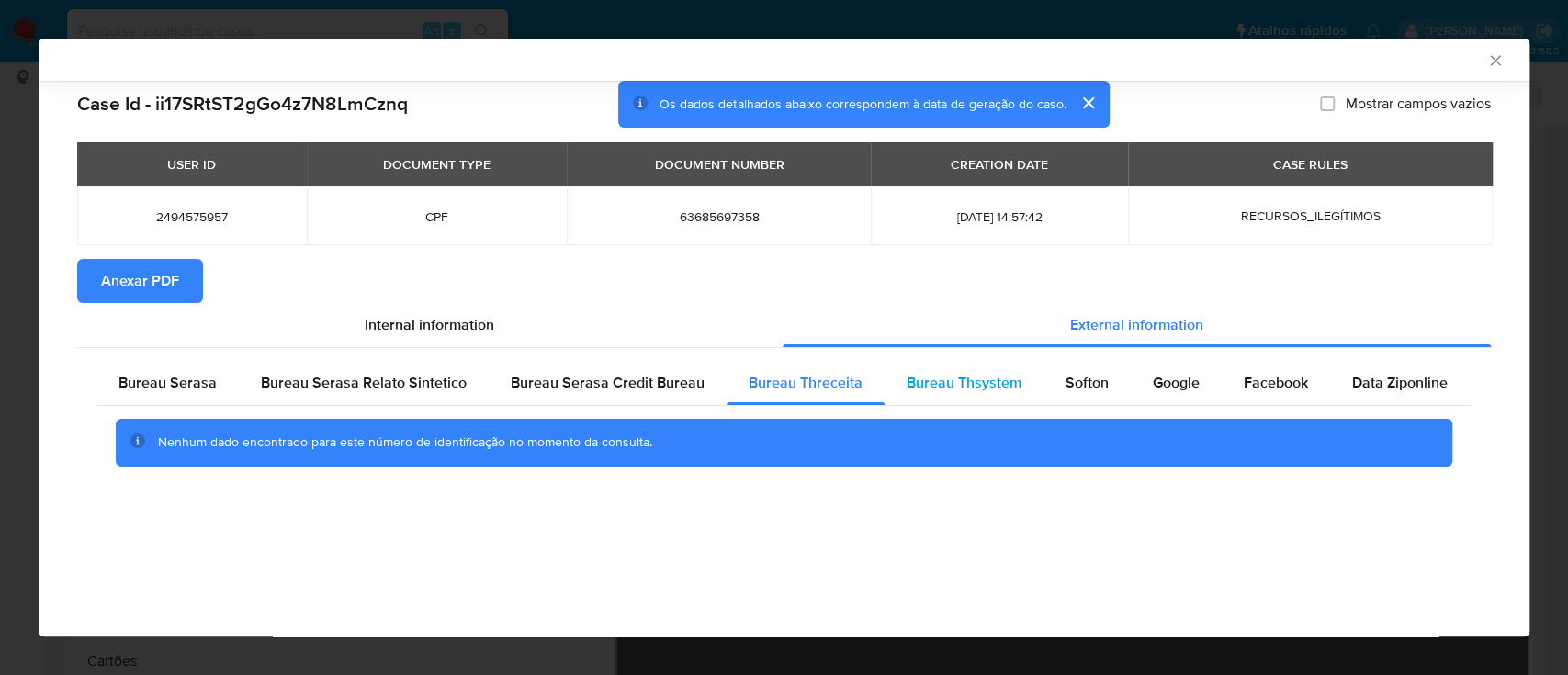
click at [912, 379] on span "Bureau Thsystem" at bounding box center [964, 383] width 114 height 21
click at [1213, 67] on div "AML Data Collector" at bounding box center [784, 60] width 1491 height 42
click at [1077, 386] on span "Softon" at bounding box center [1087, 383] width 43 height 21
drag, startPoint x: 1344, startPoint y: 50, endPoint x: 1250, endPoint y: 62, distance: 94.8
click at [1344, 51] on div "AML Data Collector" at bounding box center [769, 59] width 1435 height 16
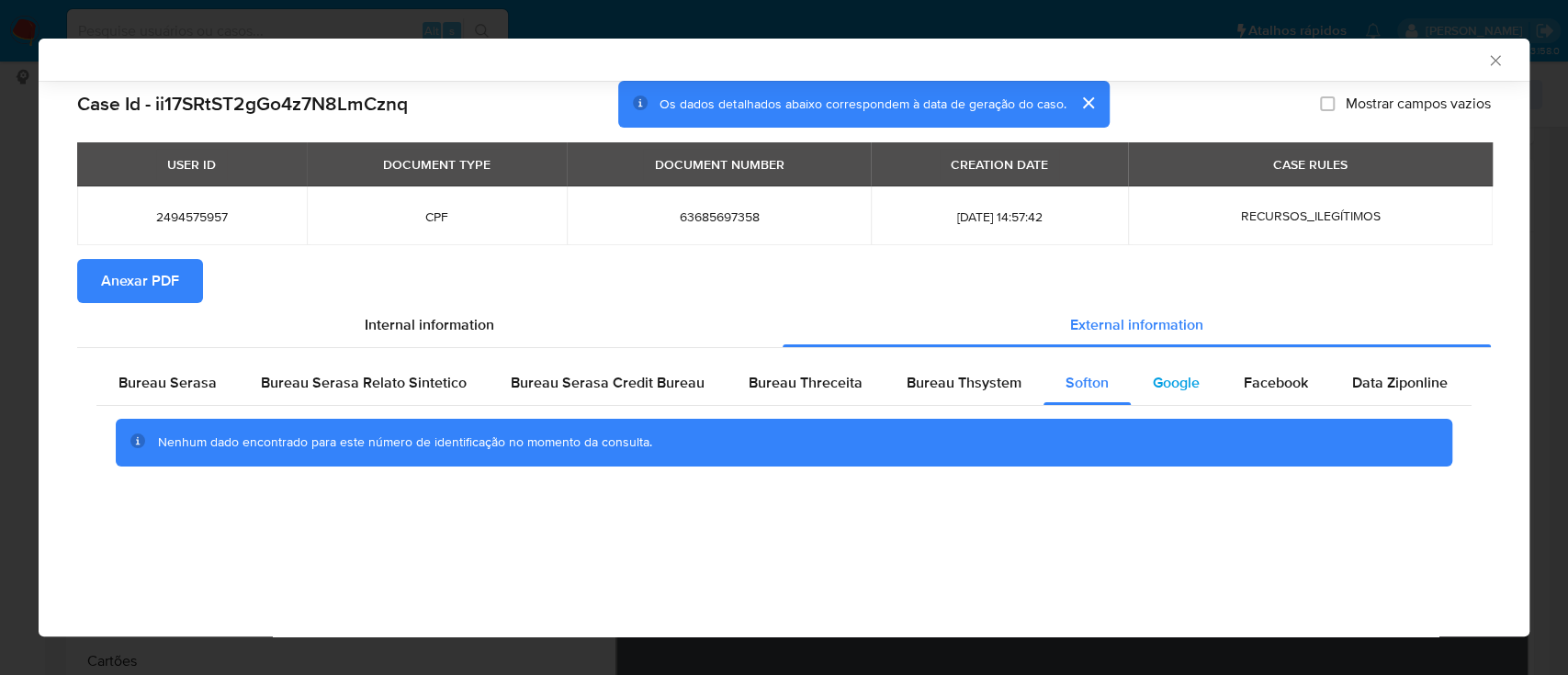
click at [1179, 379] on span "Google" at bounding box center [1176, 383] width 47 height 21
